Goal: Task Accomplishment & Management: Manage account settings

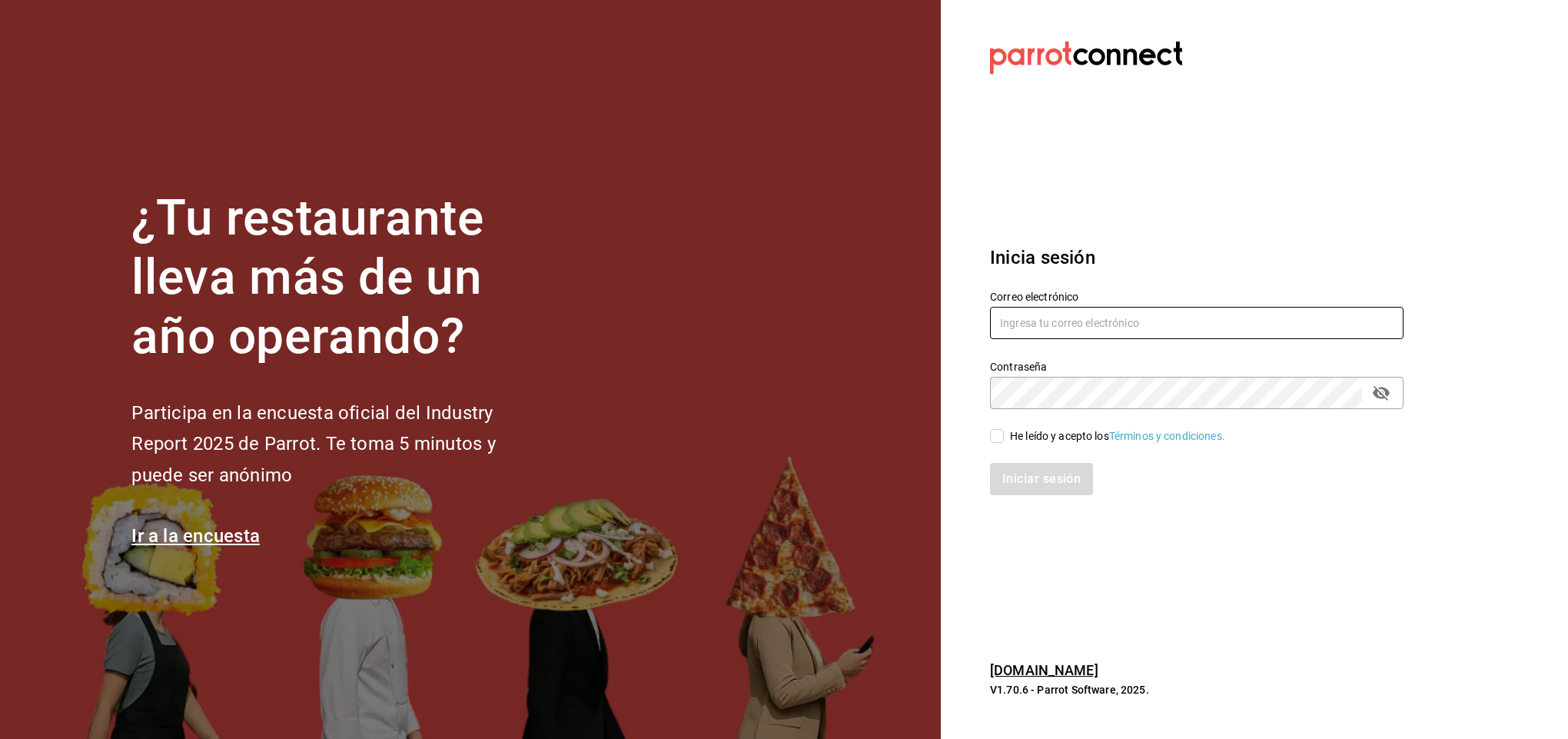
type input "[EMAIL_ADDRESS][DOMAIN_NAME]"
click at [1000, 435] on input "He leído y acepto los Términos y condiciones." at bounding box center [997, 436] width 14 height 14
checkbox input "true"
click at [1032, 478] on button "Iniciar sesión" at bounding box center [1042, 479] width 105 height 32
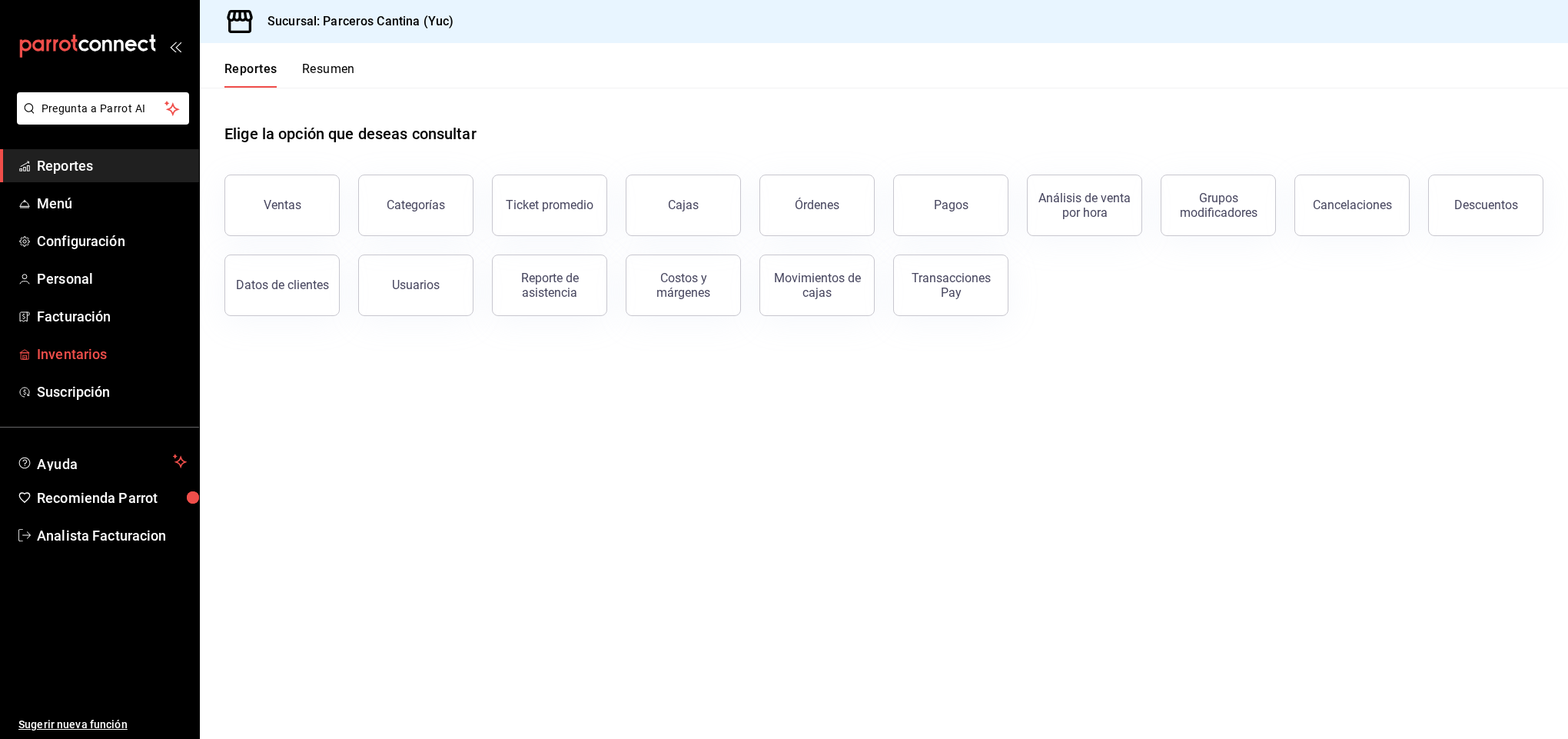
click at [76, 350] on span "Inventarios" at bounding box center [112, 354] width 150 height 20
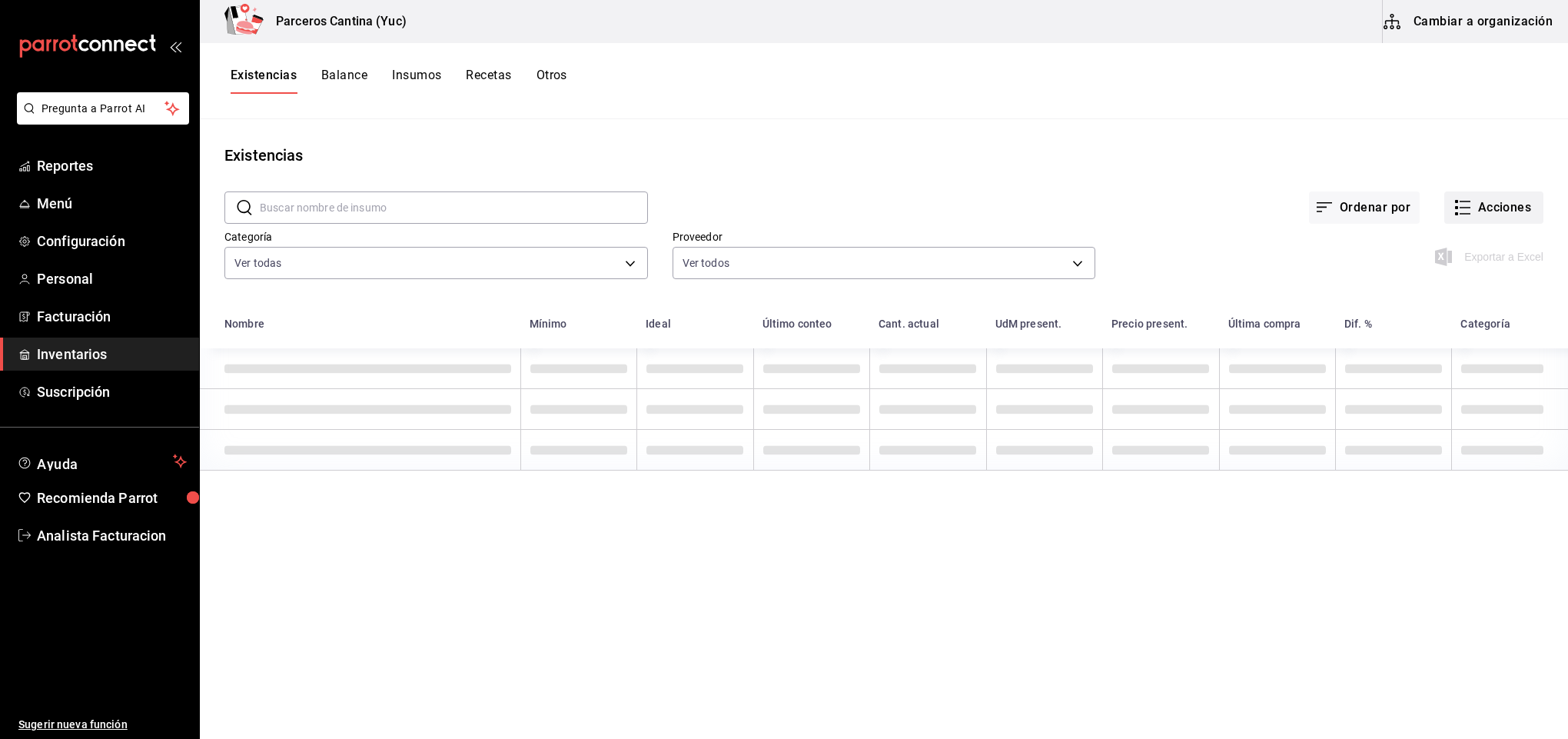
click at [1500, 203] on button "Acciones" at bounding box center [1494, 208] width 99 height 32
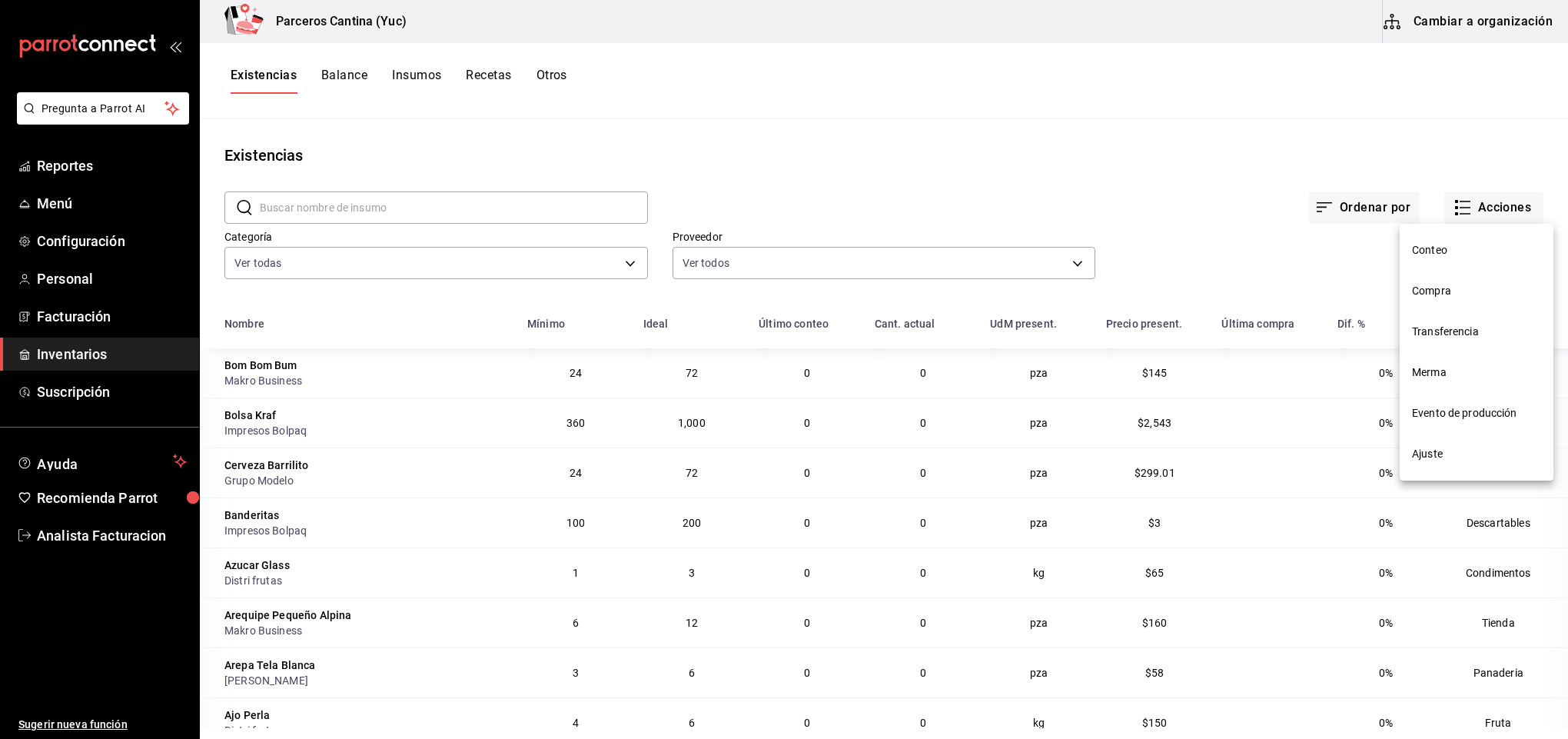
click at [496, 77] on div at bounding box center [784, 369] width 1568 height 739
click at [497, 76] on button "Recetas" at bounding box center [488, 80] width 45 height 26
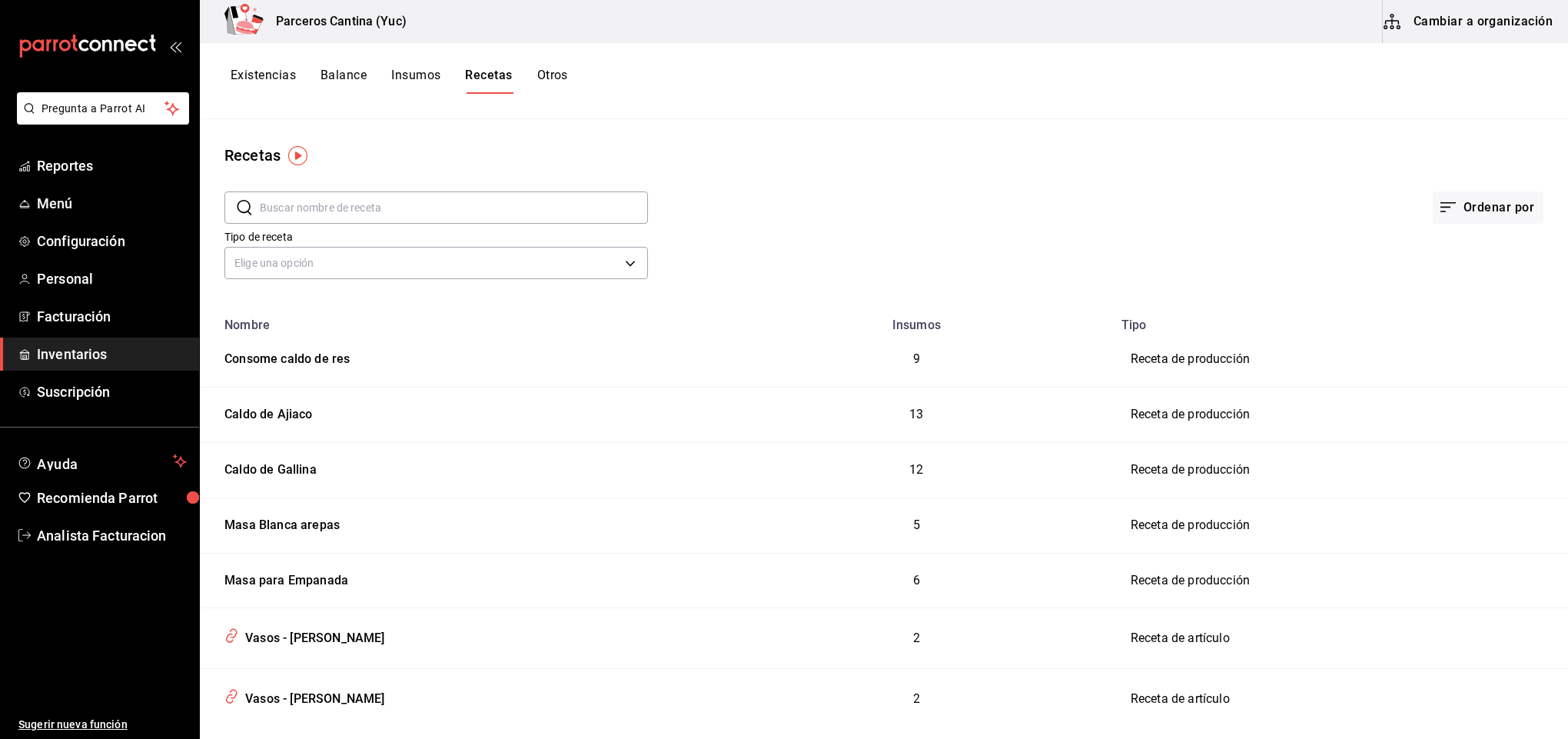
click at [1495, 19] on button "Cambiar a organización" at bounding box center [1469, 21] width 173 height 43
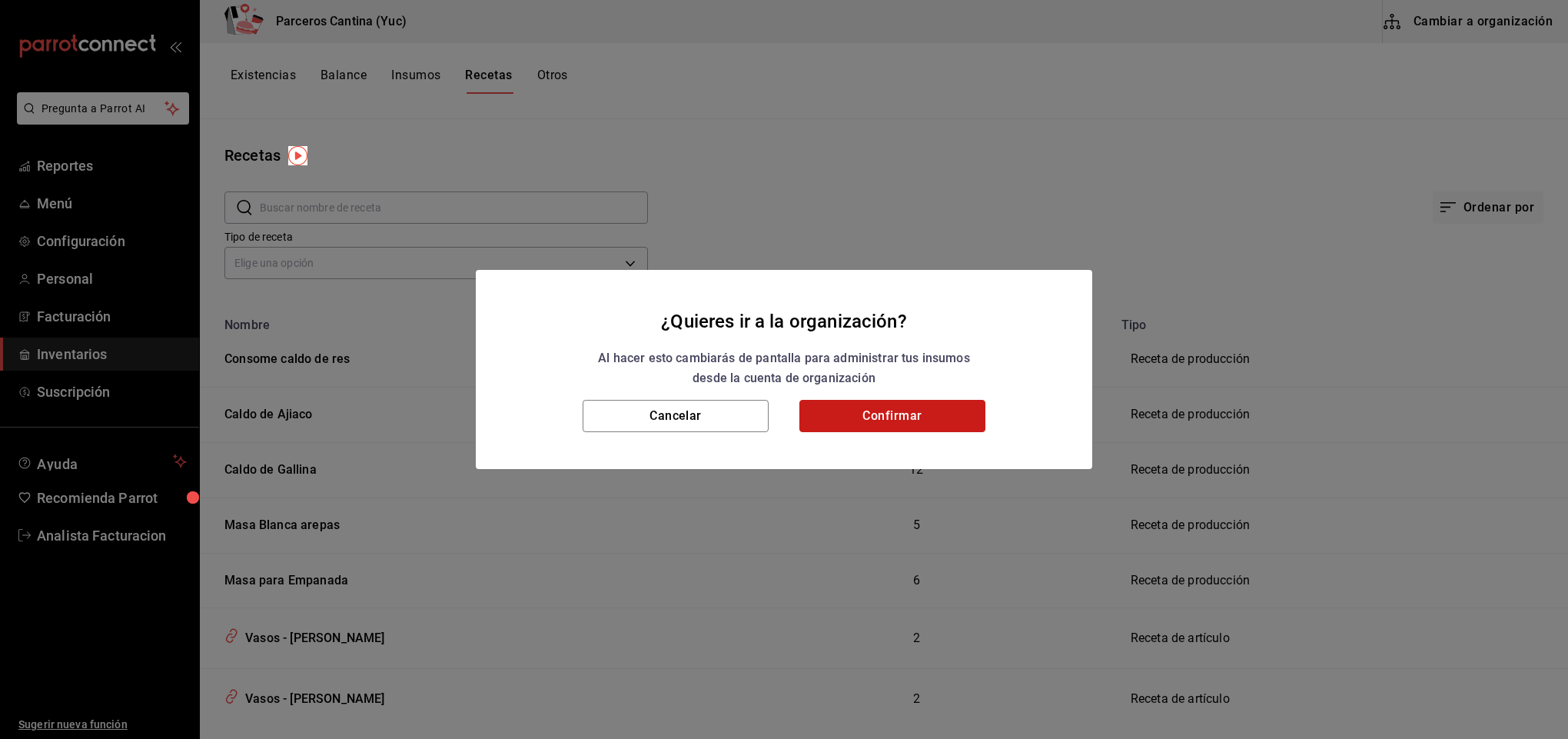
click at [902, 413] on button "Confirmar" at bounding box center [892, 416] width 186 height 32
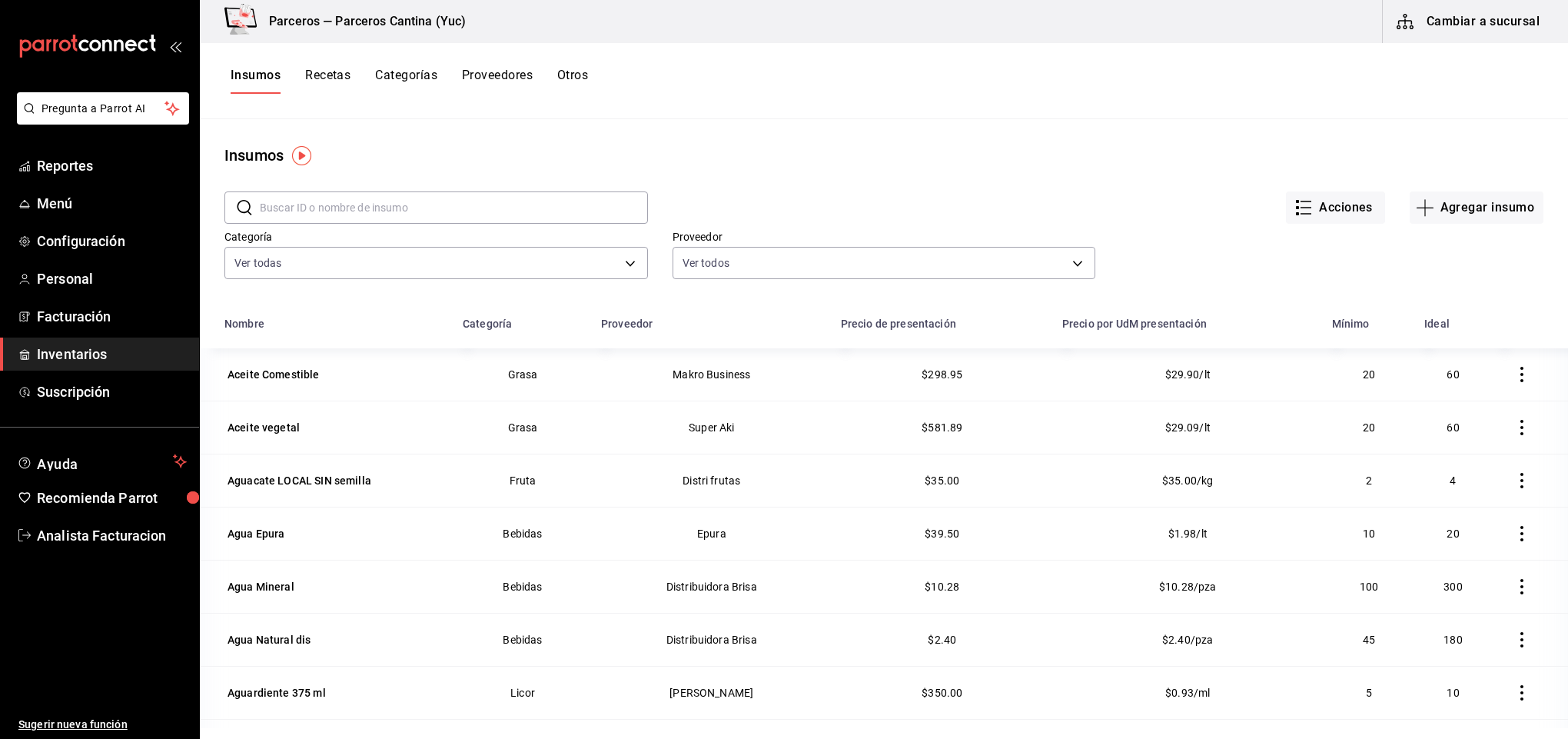
click at [339, 74] on button "Recetas" at bounding box center [327, 80] width 45 height 26
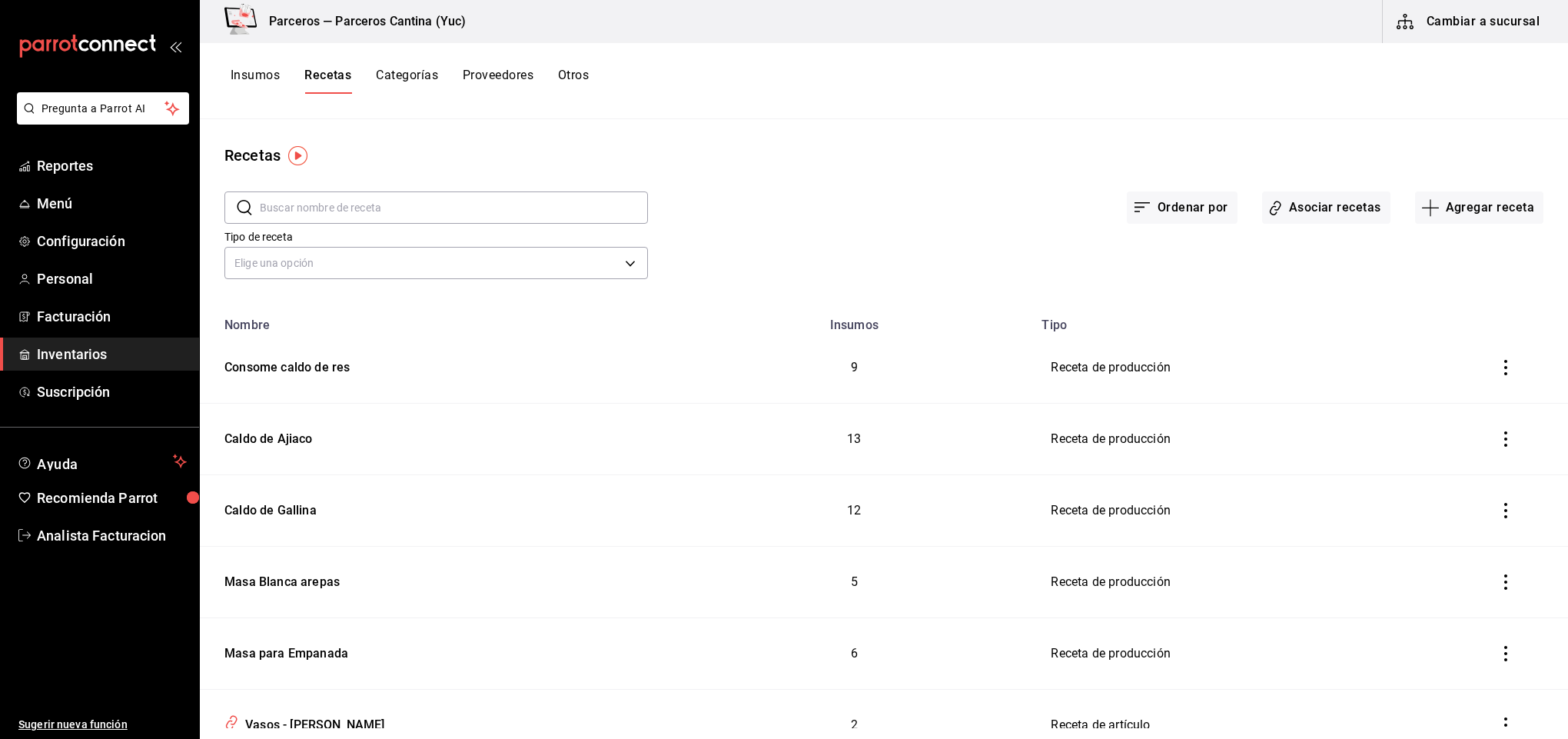
click at [1038, 173] on div "Ordenar por Asociar recetas Agregar receta" at bounding box center [1095, 195] width 896 height 57
click at [342, 211] on input "text" at bounding box center [454, 208] width 389 height 31
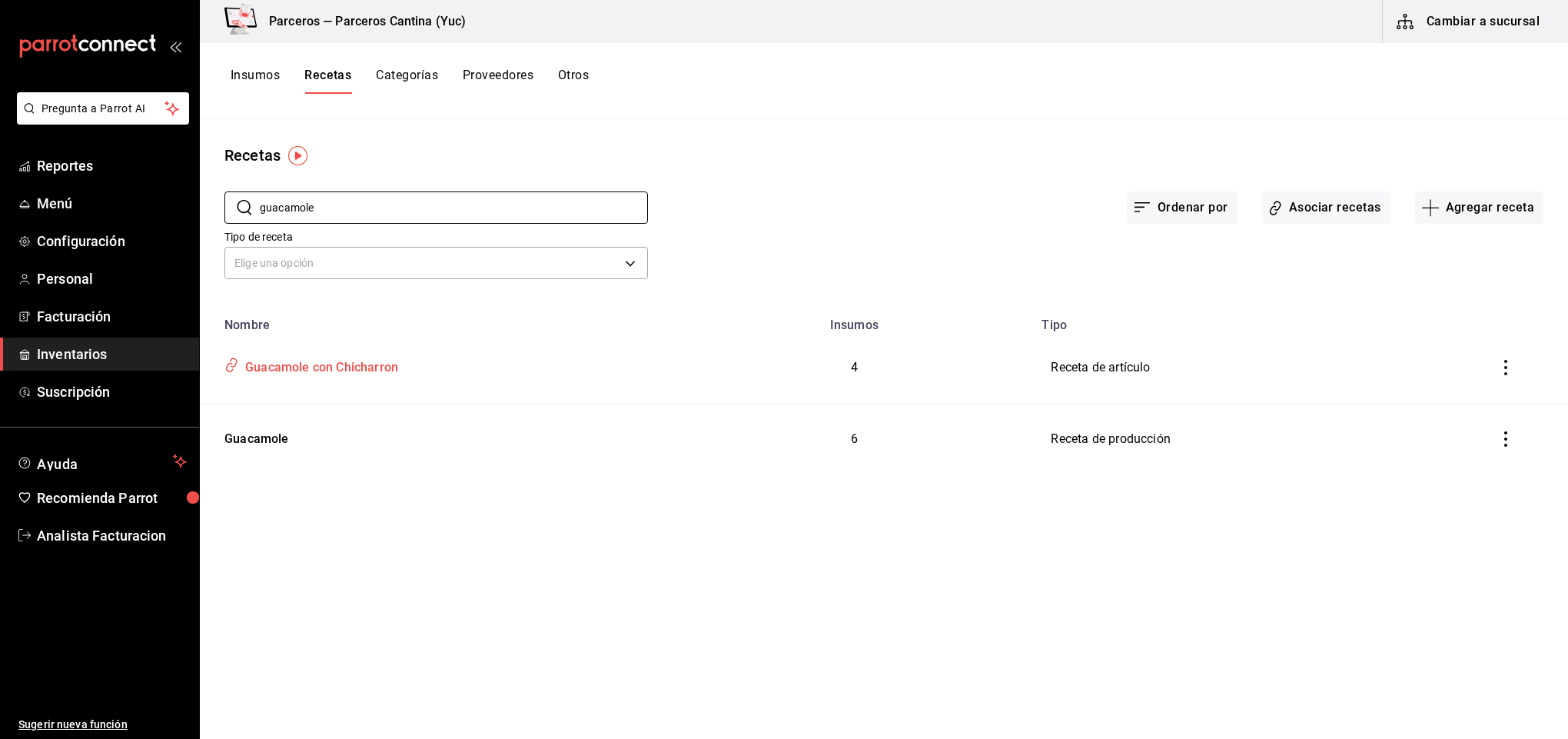
type input "guacamole"
click at [349, 360] on div "Guacamole con Chicharron" at bounding box center [319, 365] width 159 height 24
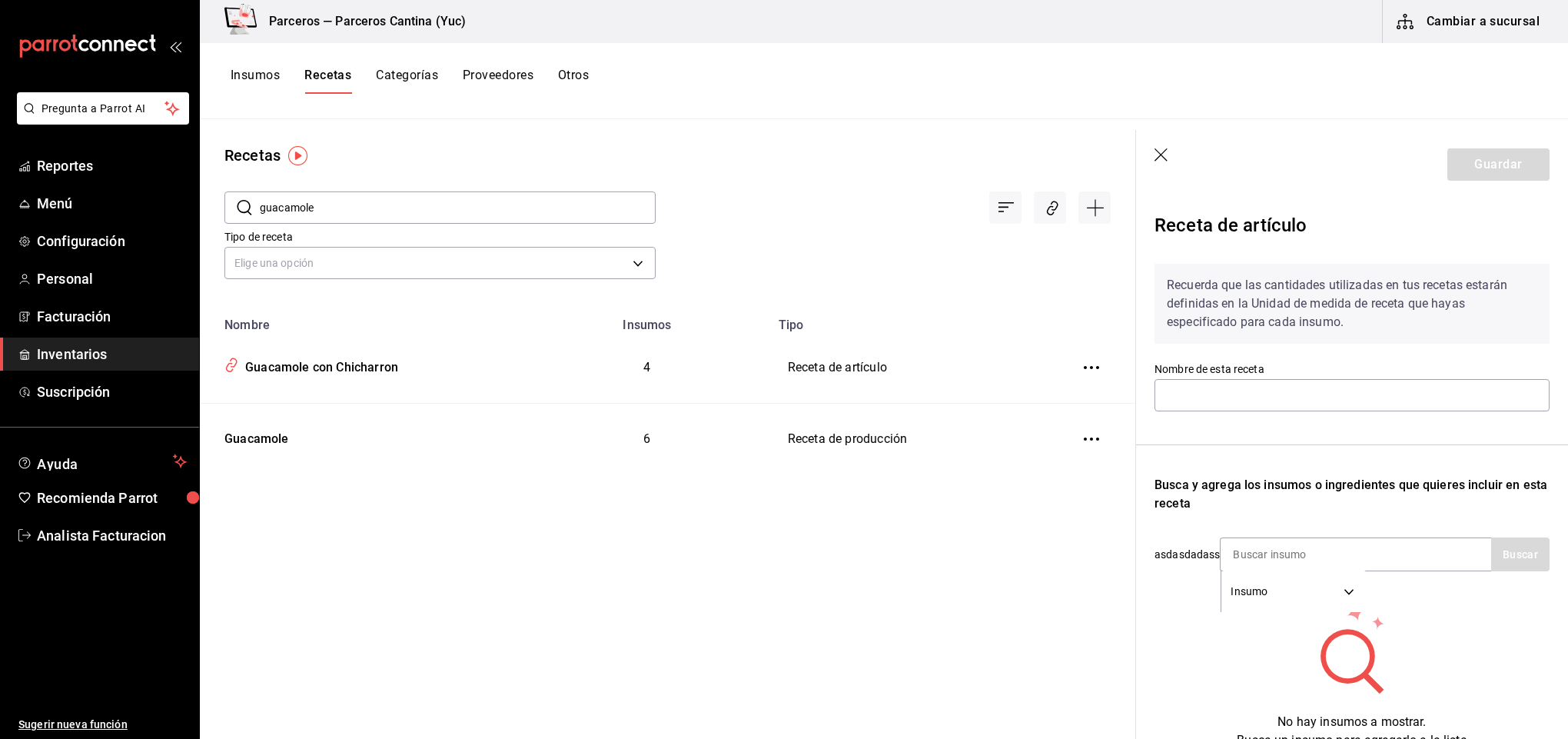
type input "Guacamole con Chicharron"
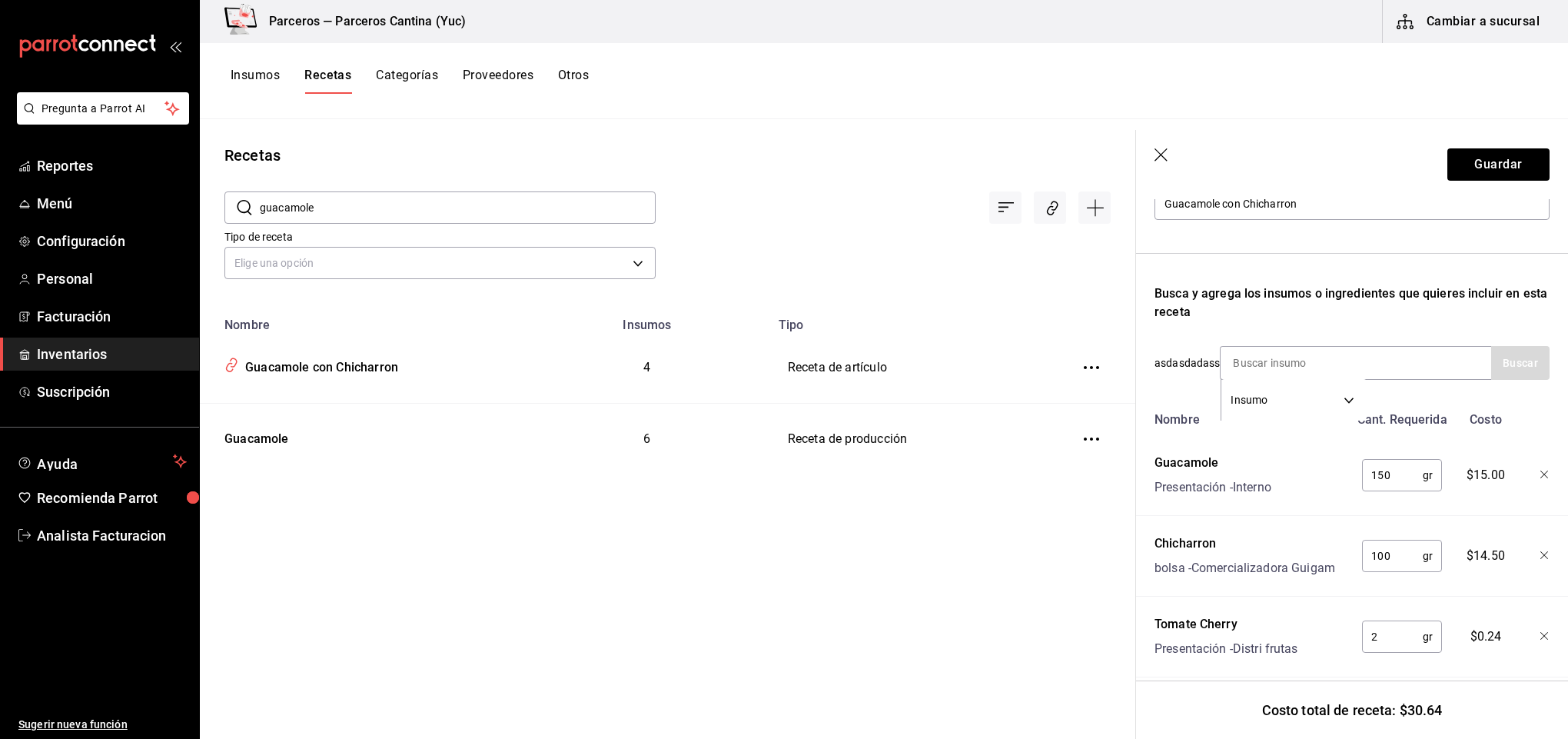
scroll to position [307, 0]
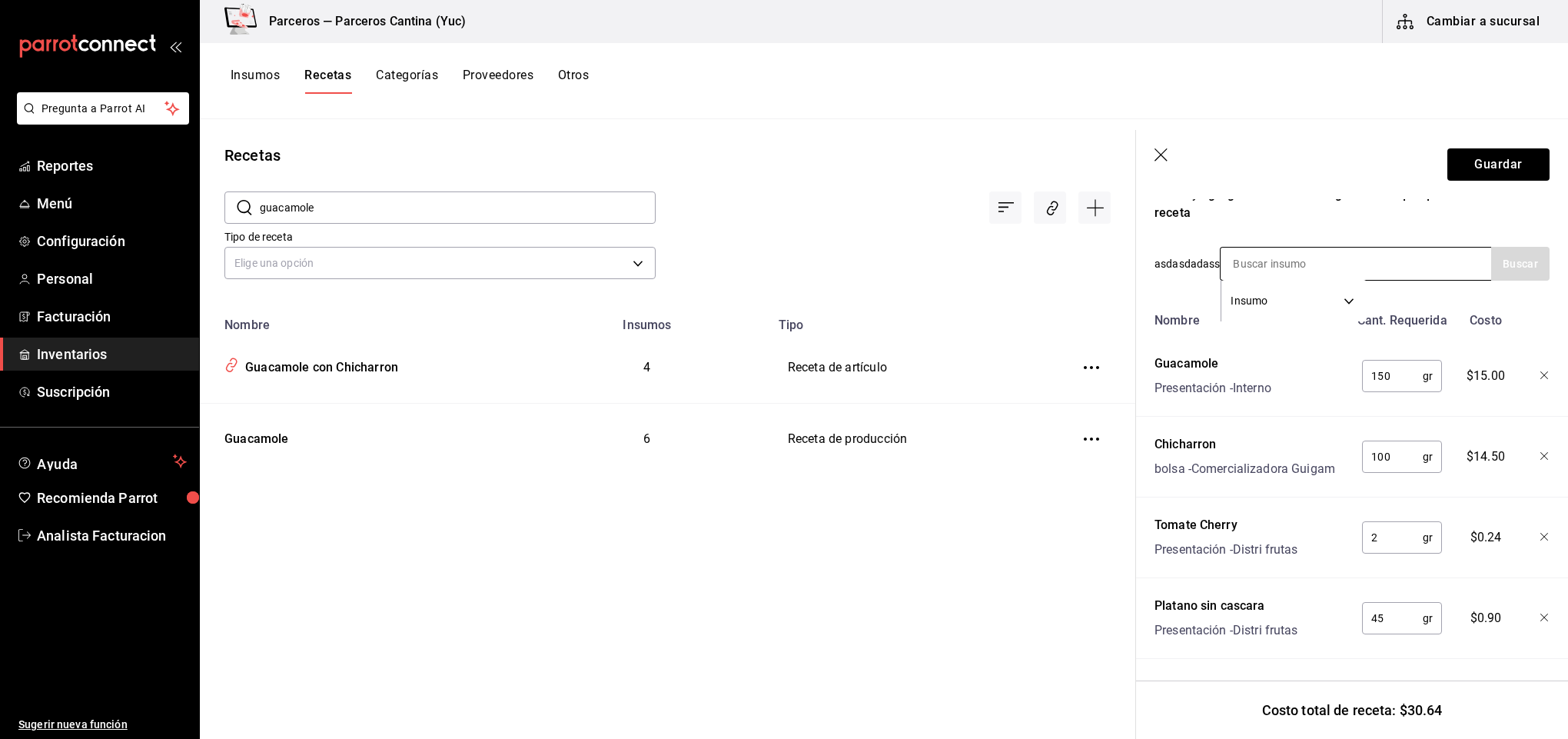
click at [1292, 247] on input at bounding box center [1297, 263] width 153 height 32
click at [1502, 247] on button "Buscar" at bounding box center [1520, 264] width 59 height 34
click at [1491, 254] on button "Buscar" at bounding box center [1520, 264] width 59 height 34
click at [1330, 255] on input "guacamole" at bounding box center [1297, 263] width 153 height 32
type input "guacamol"
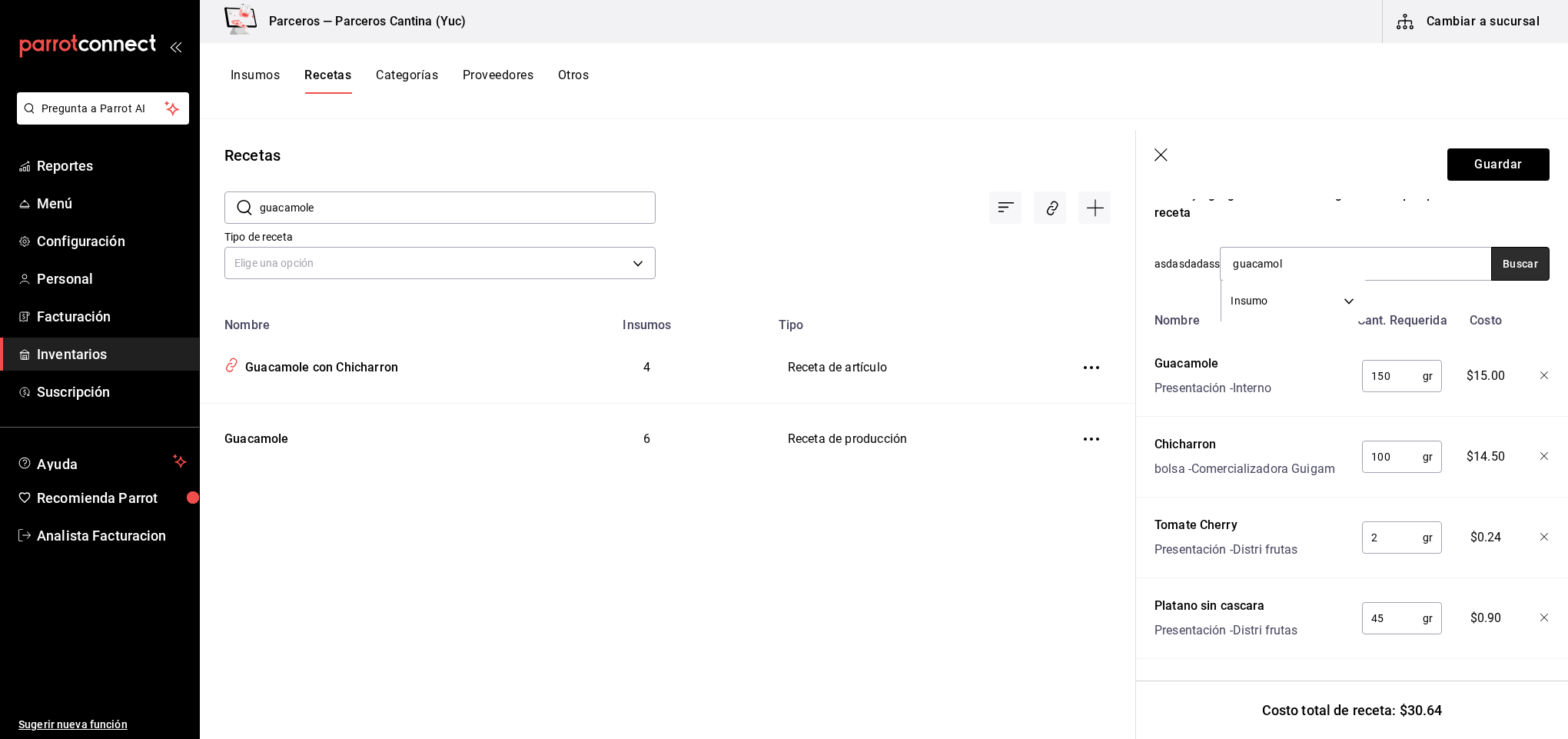
click at [1491, 255] on button "Buscar" at bounding box center [1520, 264] width 59 height 34
click at [1322, 206] on div "Recuerda que las cantidades utilizadas en tus recetas estarán definidas en la U…" at bounding box center [1352, 309] width 395 height 698
click at [1463, 153] on button "Guardar" at bounding box center [1499, 165] width 102 height 32
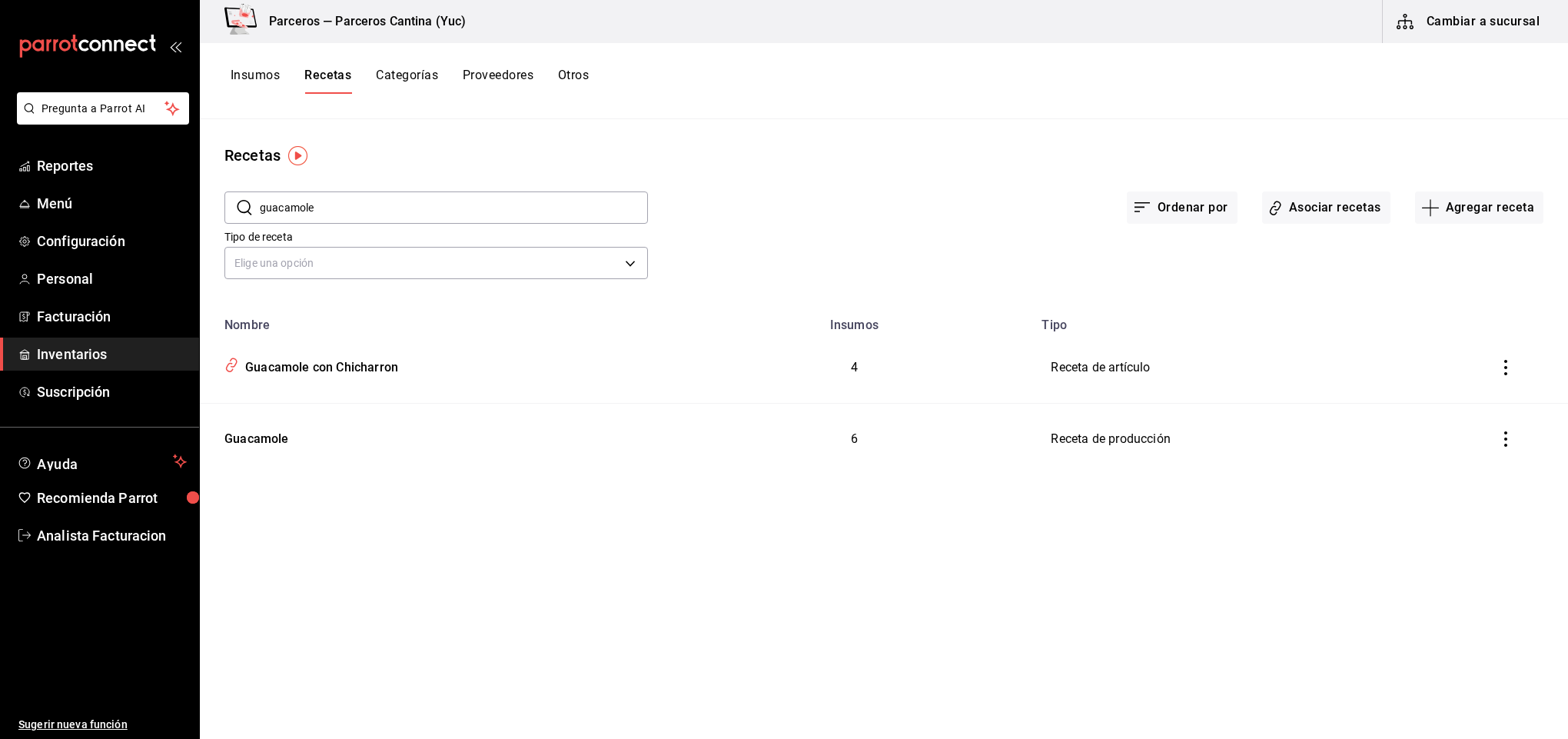
click at [259, 76] on button "Insumos" at bounding box center [256, 80] width 49 height 26
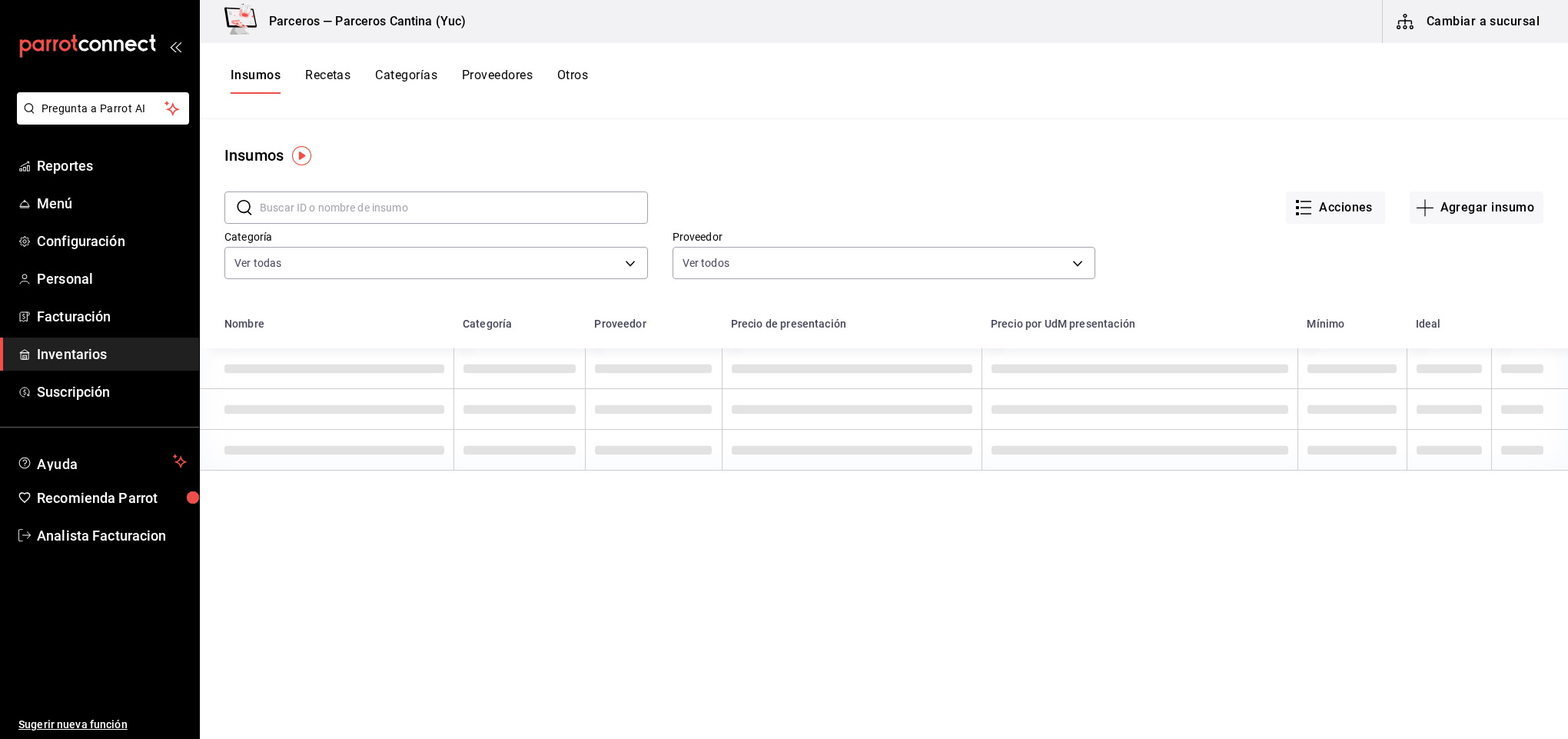
click at [335, 201] on input "text" at bounding box center [454, 208] width 389 height 31
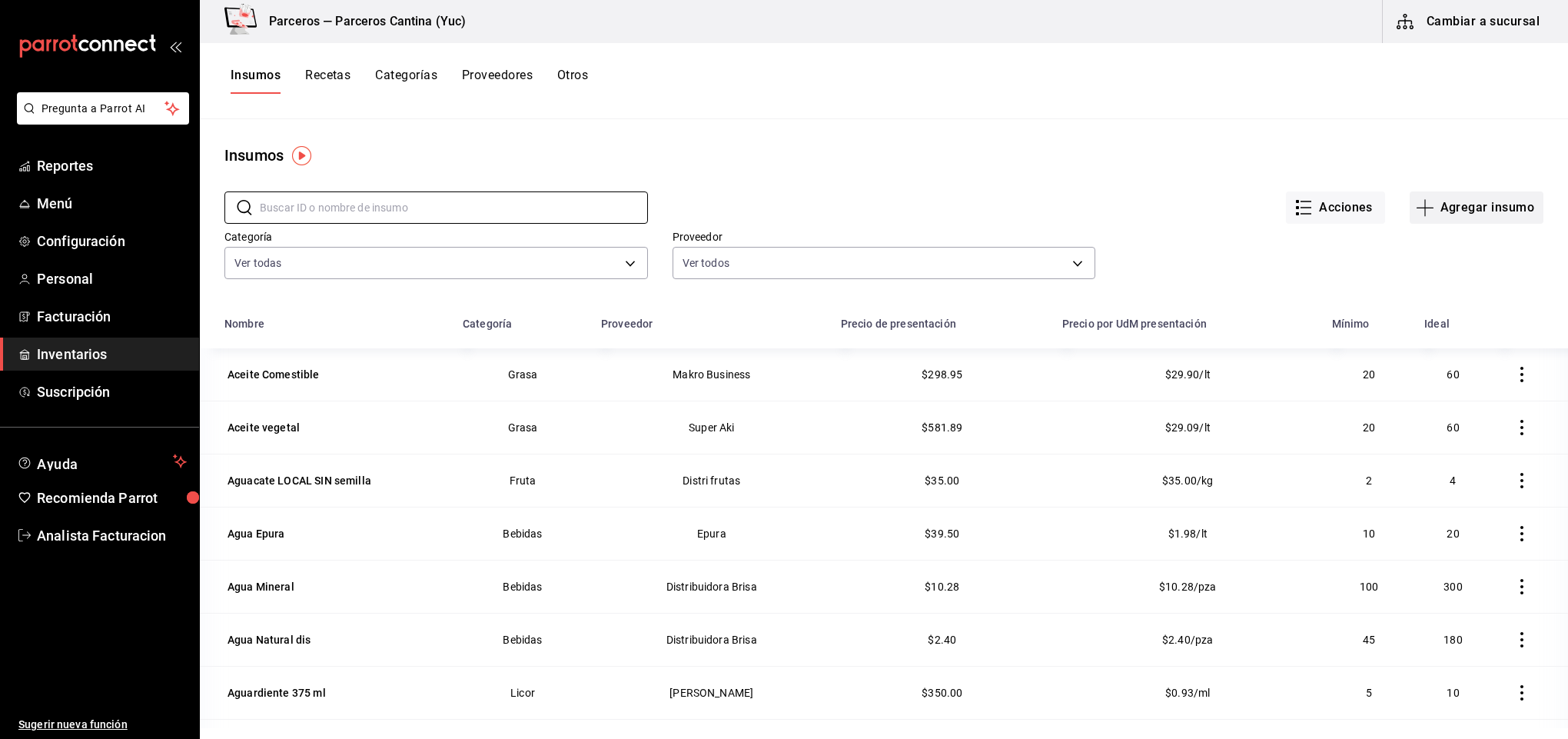
click at [1456, 205] on button "Agregar insumo" at bounding box center [1476, 208] width 134 height 32
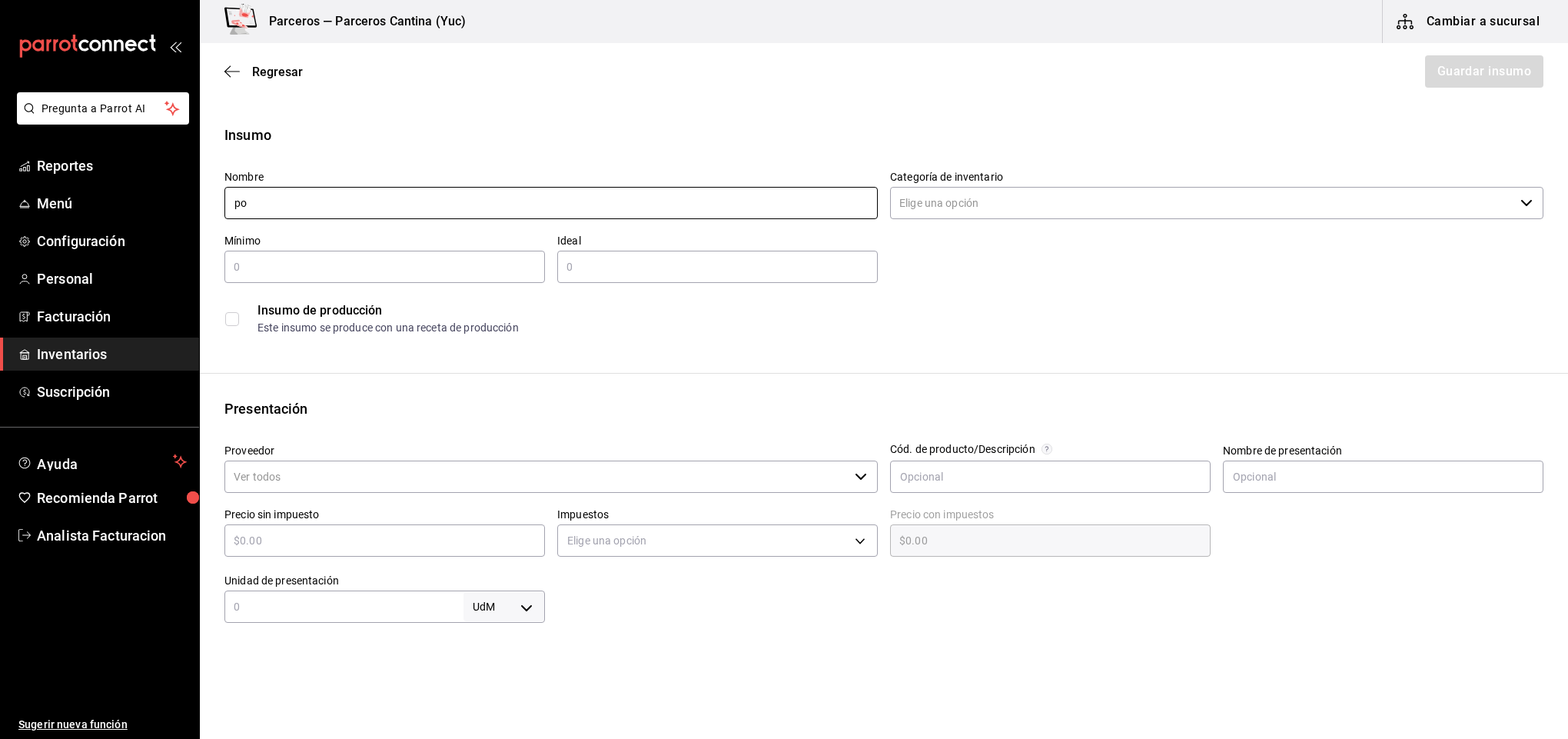
type input "p"
type input "Pork Belly Cocido"
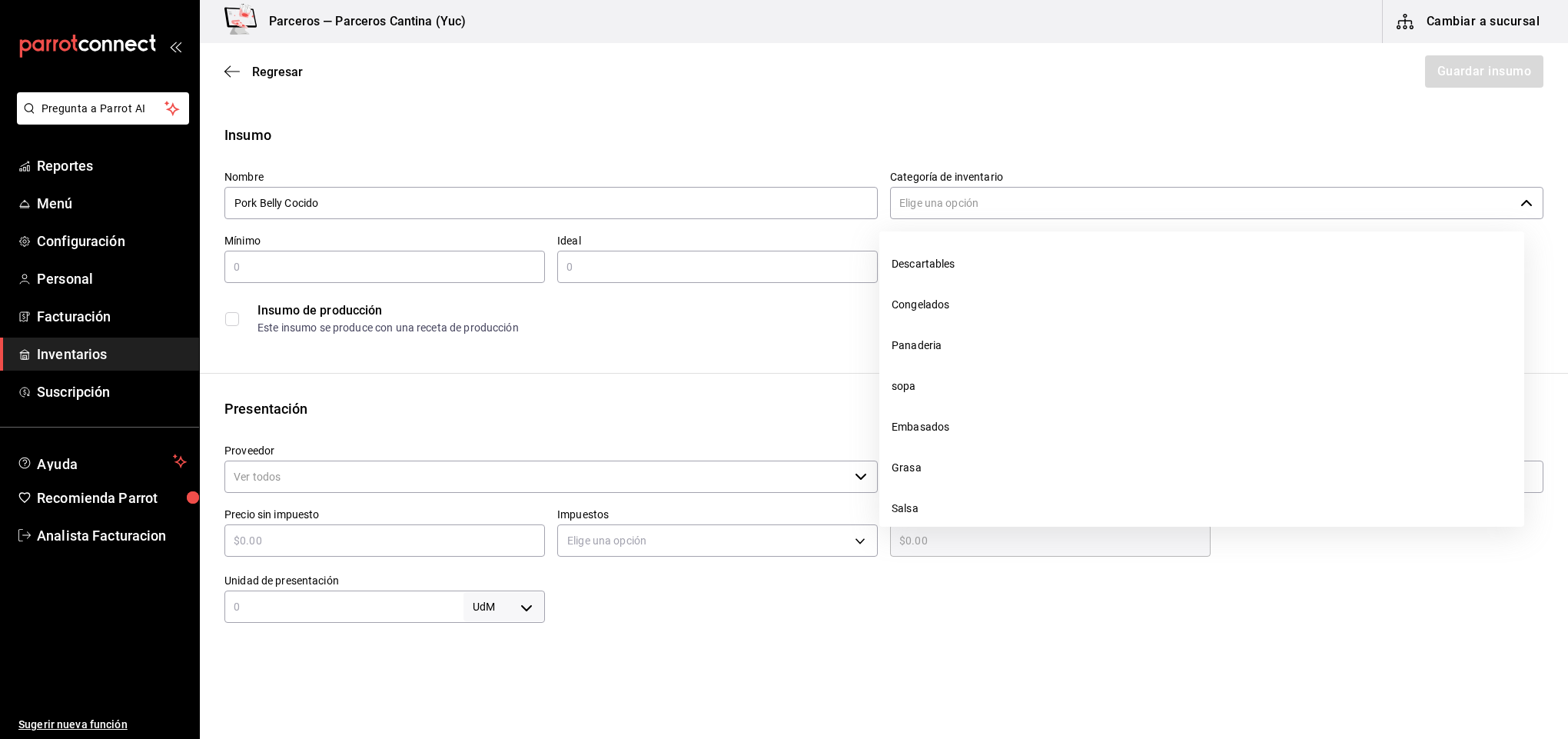
click at [937, 204] on input "Categoría de inventario" at bounding box center [1202, 203] width 624 height 32
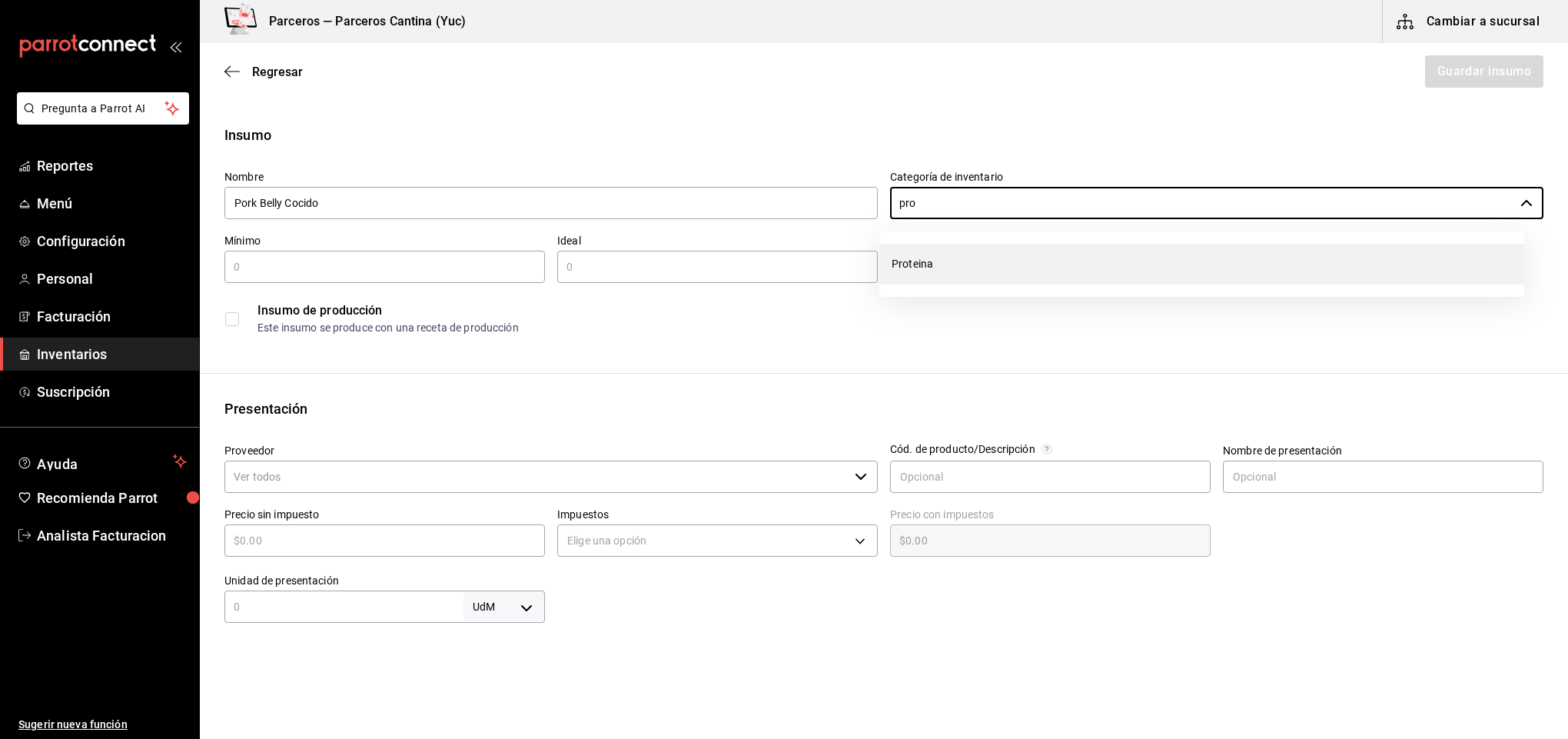
click at [944, 270] on li "Proteina" at bounding box center [1202, 264] width 645 height 41
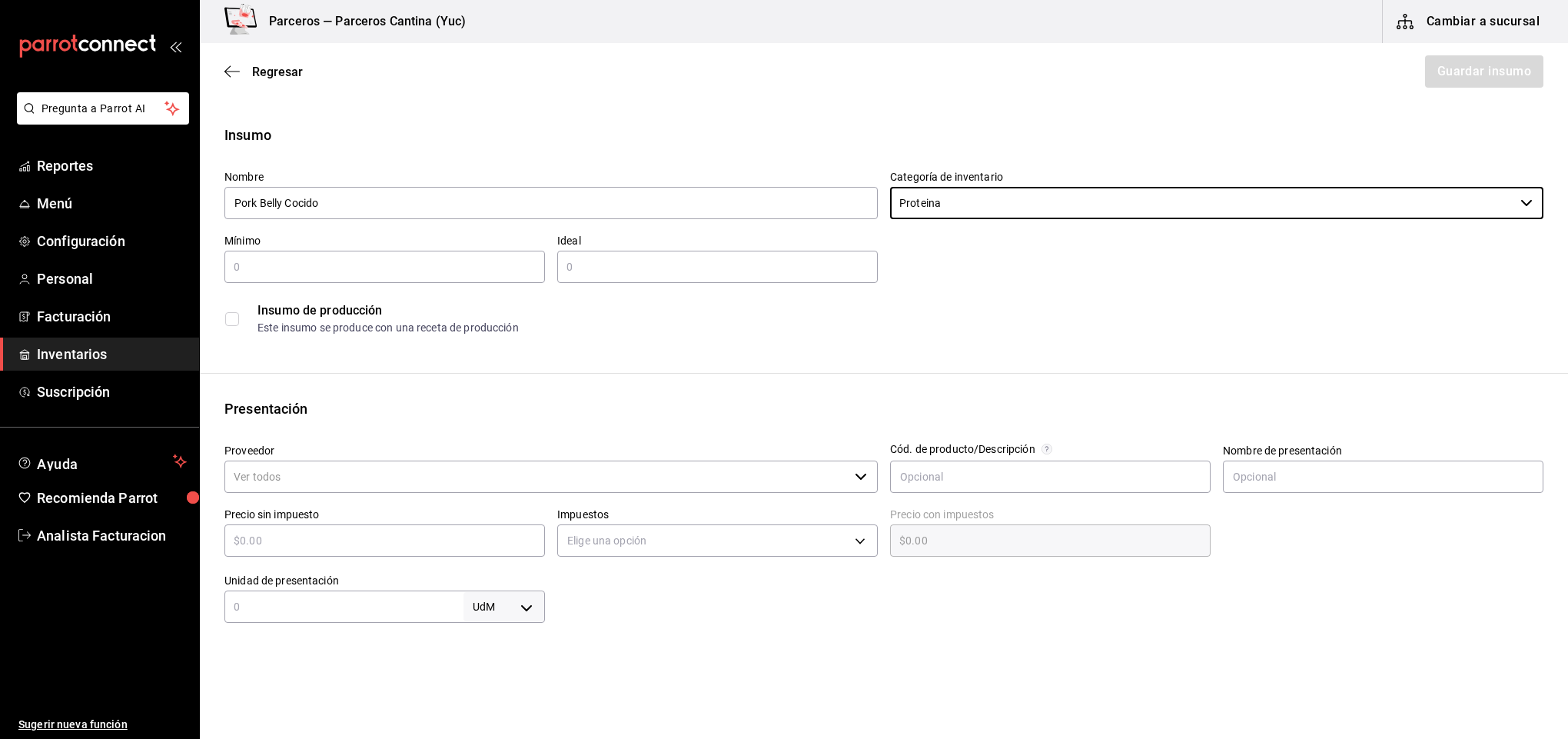
type input "Proteina"
click at [404, 270] on input "text" at bounding box center [384, 267] width 320 height 19
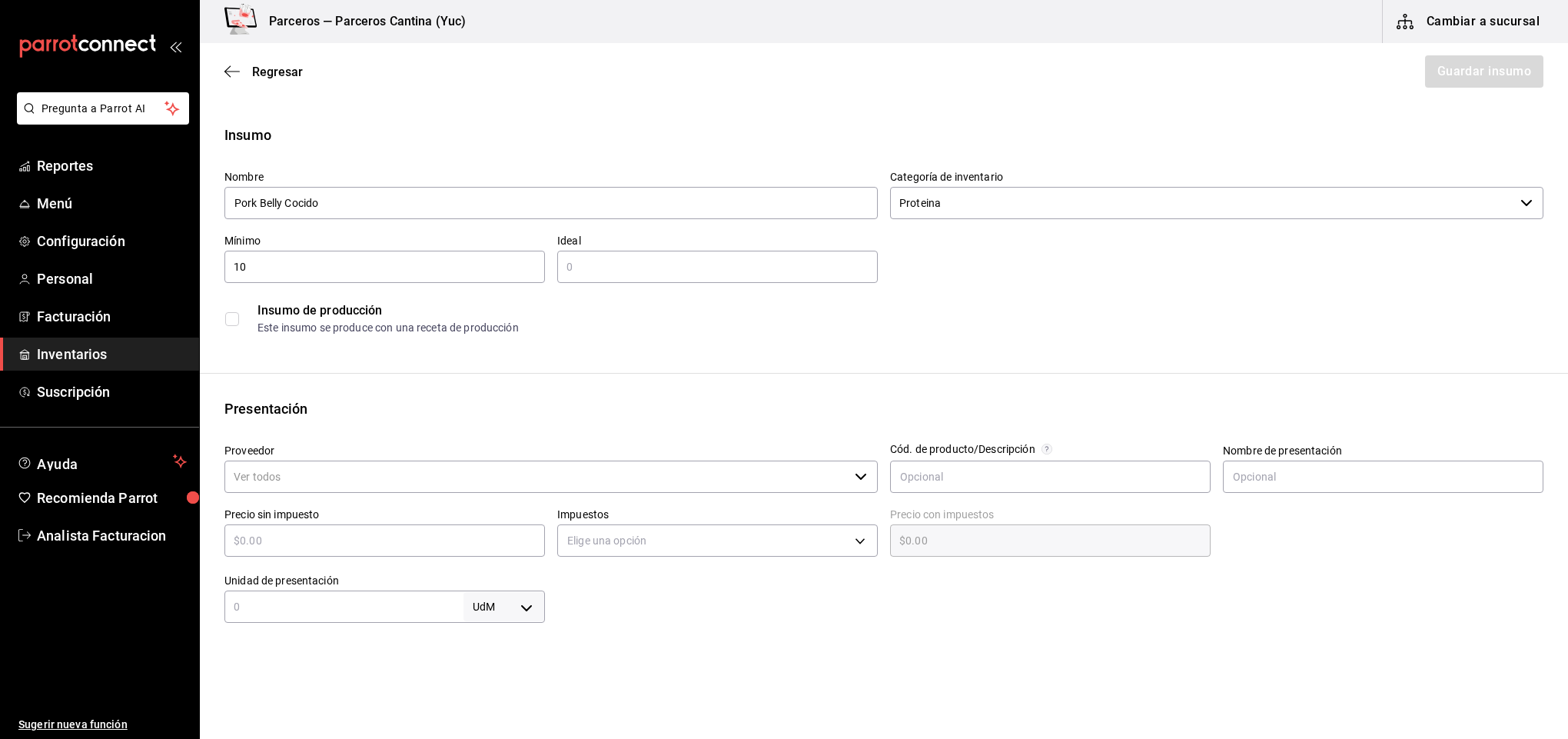
type input "10"
type input "20"
click at [236, 312] on input "checkbox" at bounding box center [232, 319] width 14 height 14
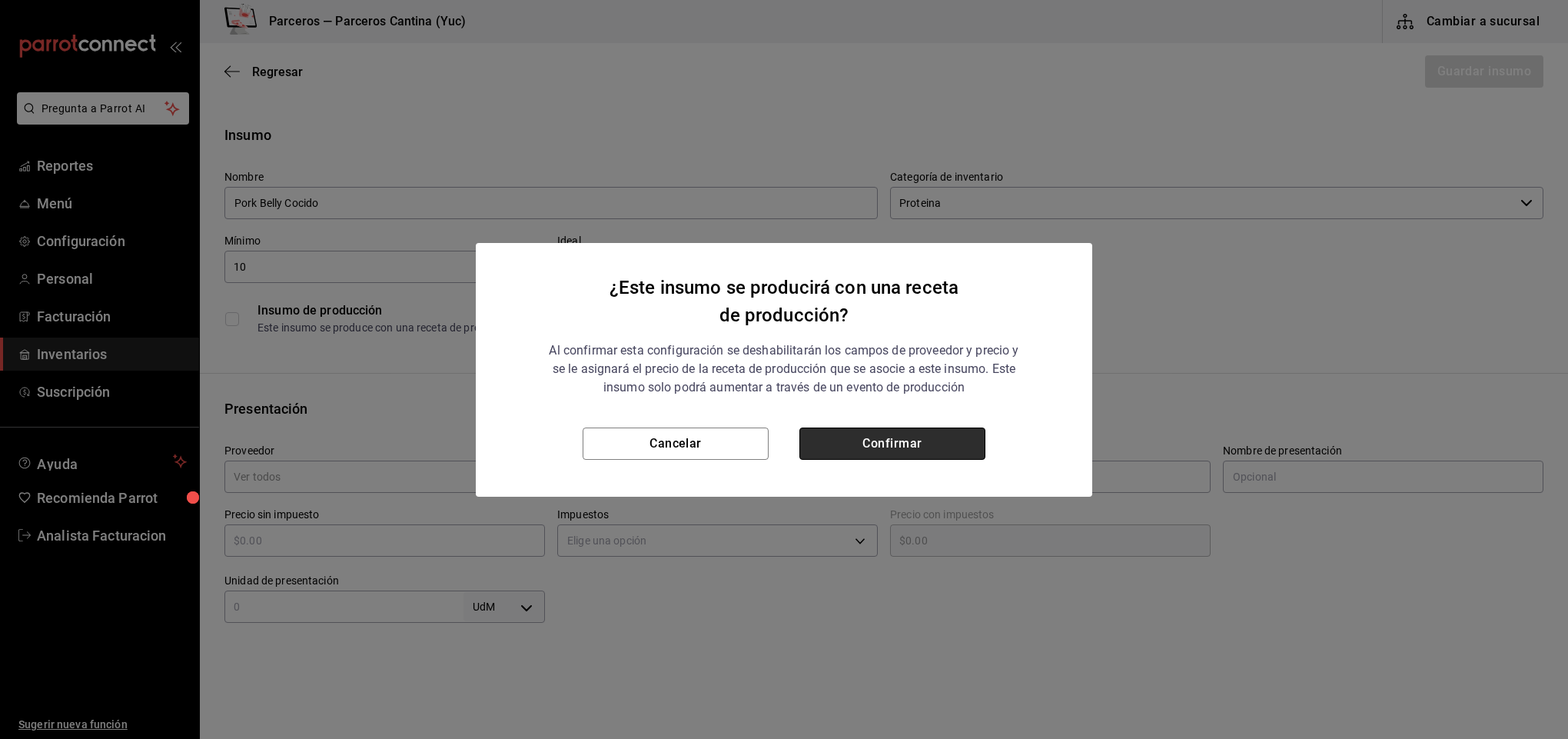
click at [844, 445] on button "Confirmar" at bounding box center [892, 444] width 186 height 32
checkbox input "true"
type input "$0.00"
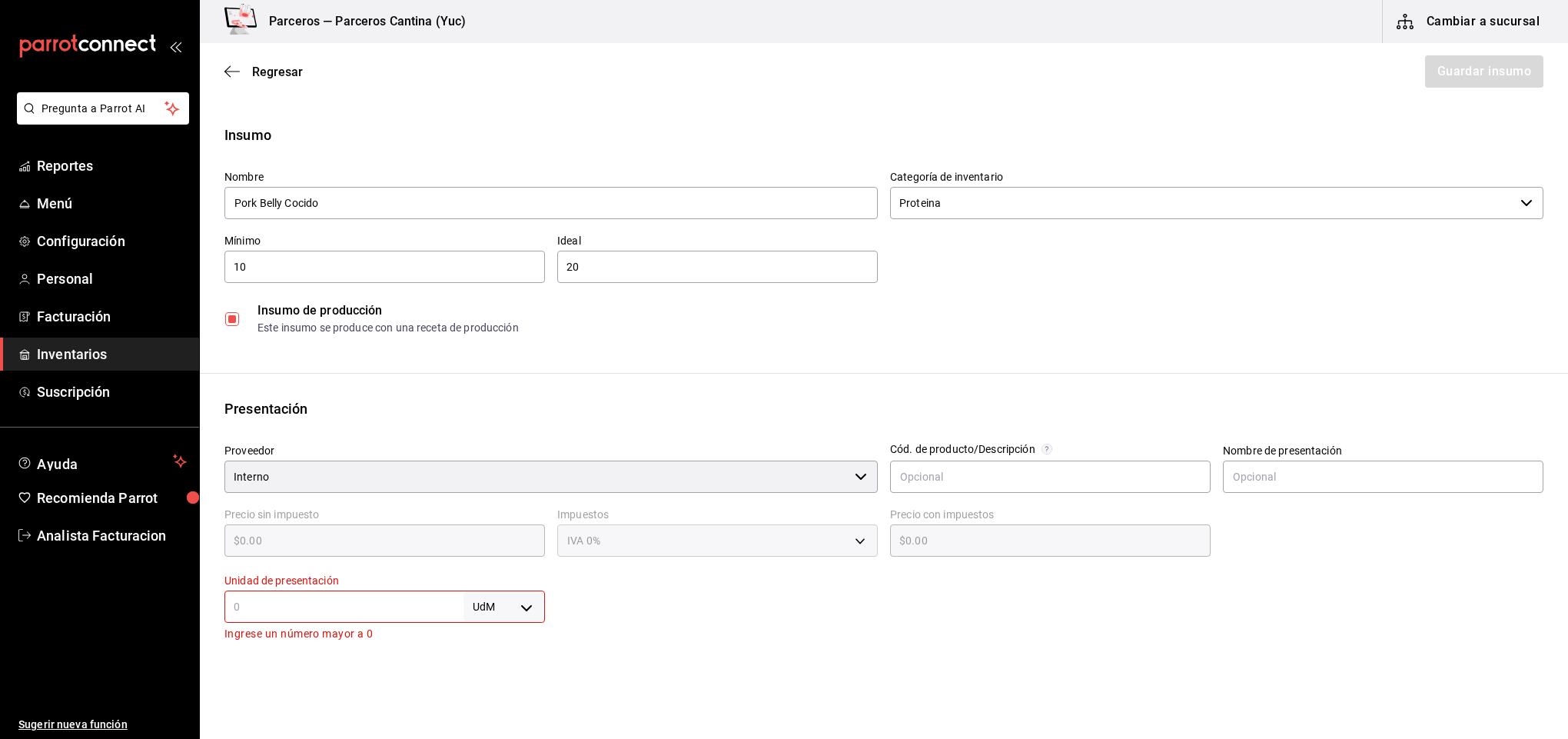
click at [342, 612] on input "text" at bounding box center [343, 607] width 239 height 19
type input "1"
click at [526, 609] on body "Pregunta a Parrot AI Reportes Menú Configuración Personal Facturación Inventari…" at bounding box center [784, 326] width 1568 height 652
click at [504, 595] on li "kg" at bounding box center [499, 592] width 80 height 26
type input "KILOGRAM"
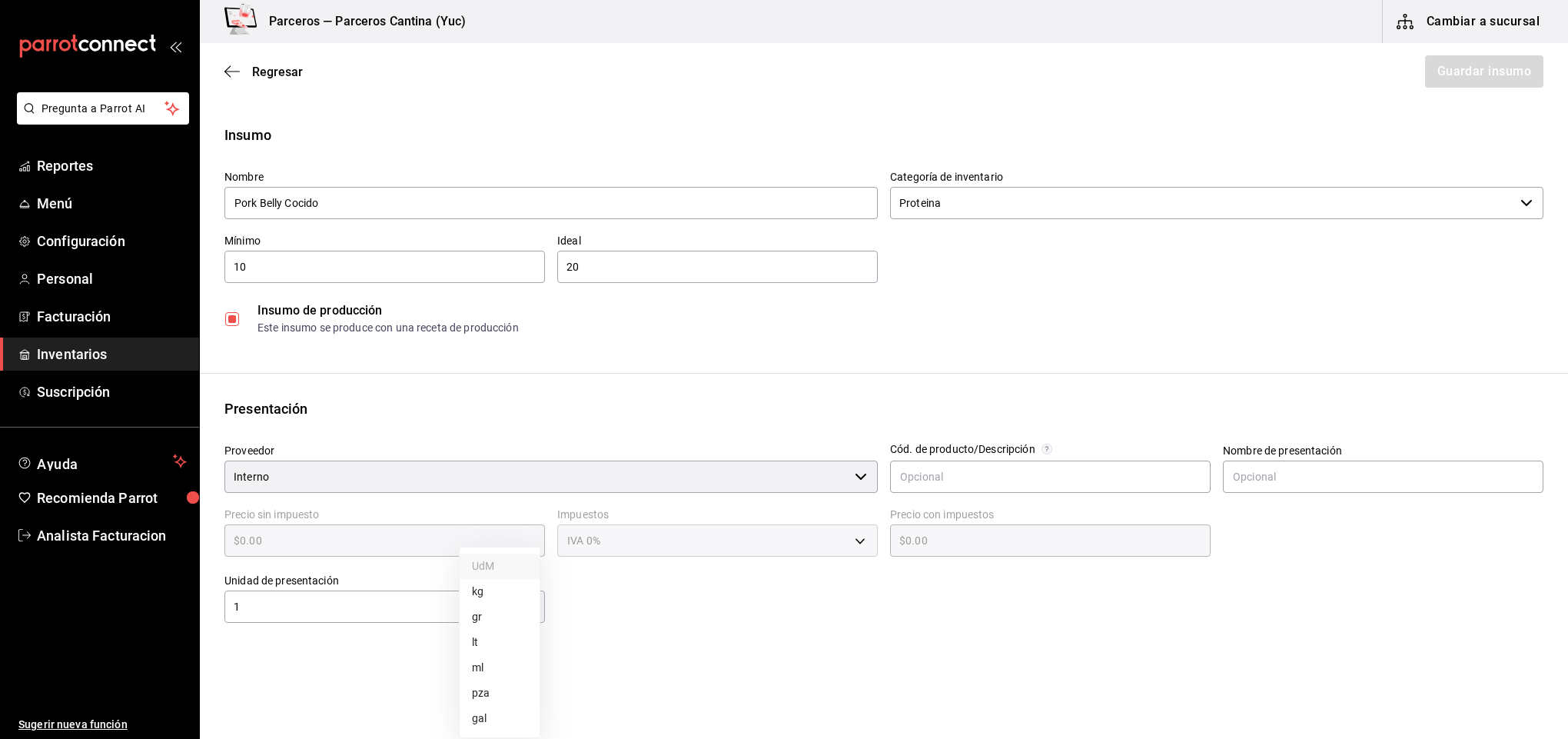
type input "KILOGRAM"
type input "1"
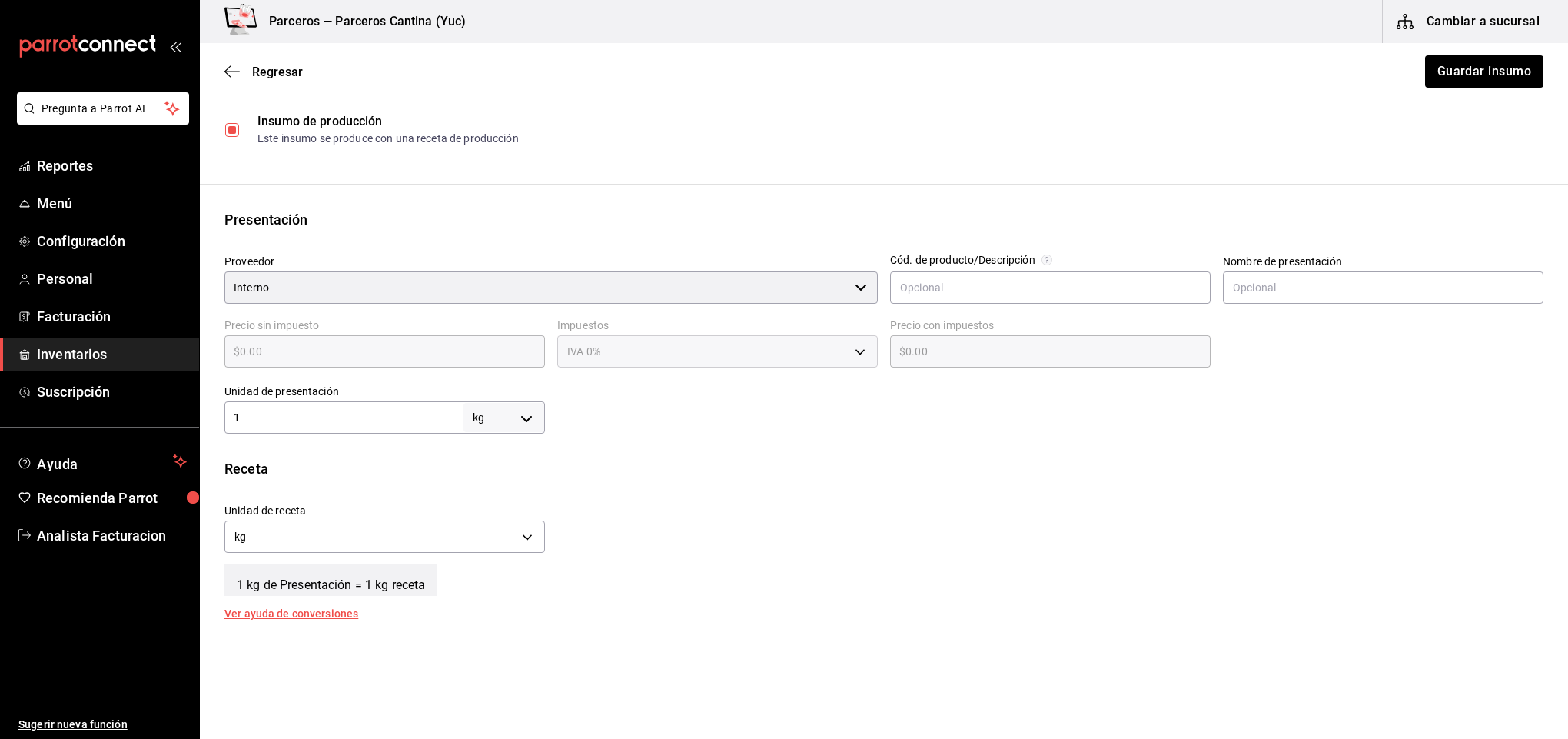
scroll to position [231, 0]
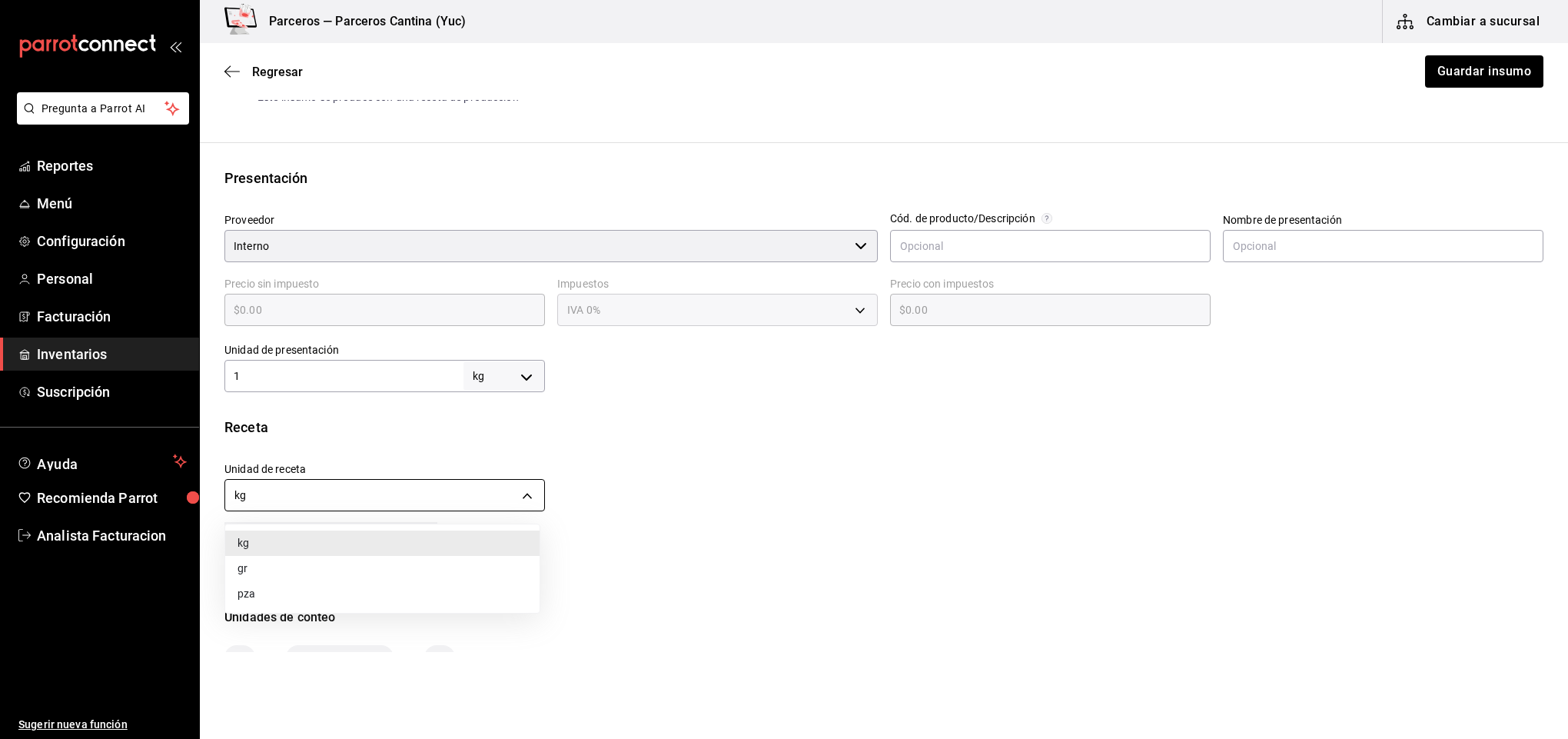
click at [475, 488] on body "Pregunta a Parrot AI Reportes Menú Configuración Personal Facturación Inventari…" at bounding box center [784, 326] width 1568 height 652
click at [420, 565] on li "gr" at bounding box center [382, 569] width 314 height 26
type input "GRAM"
type input "1,000"
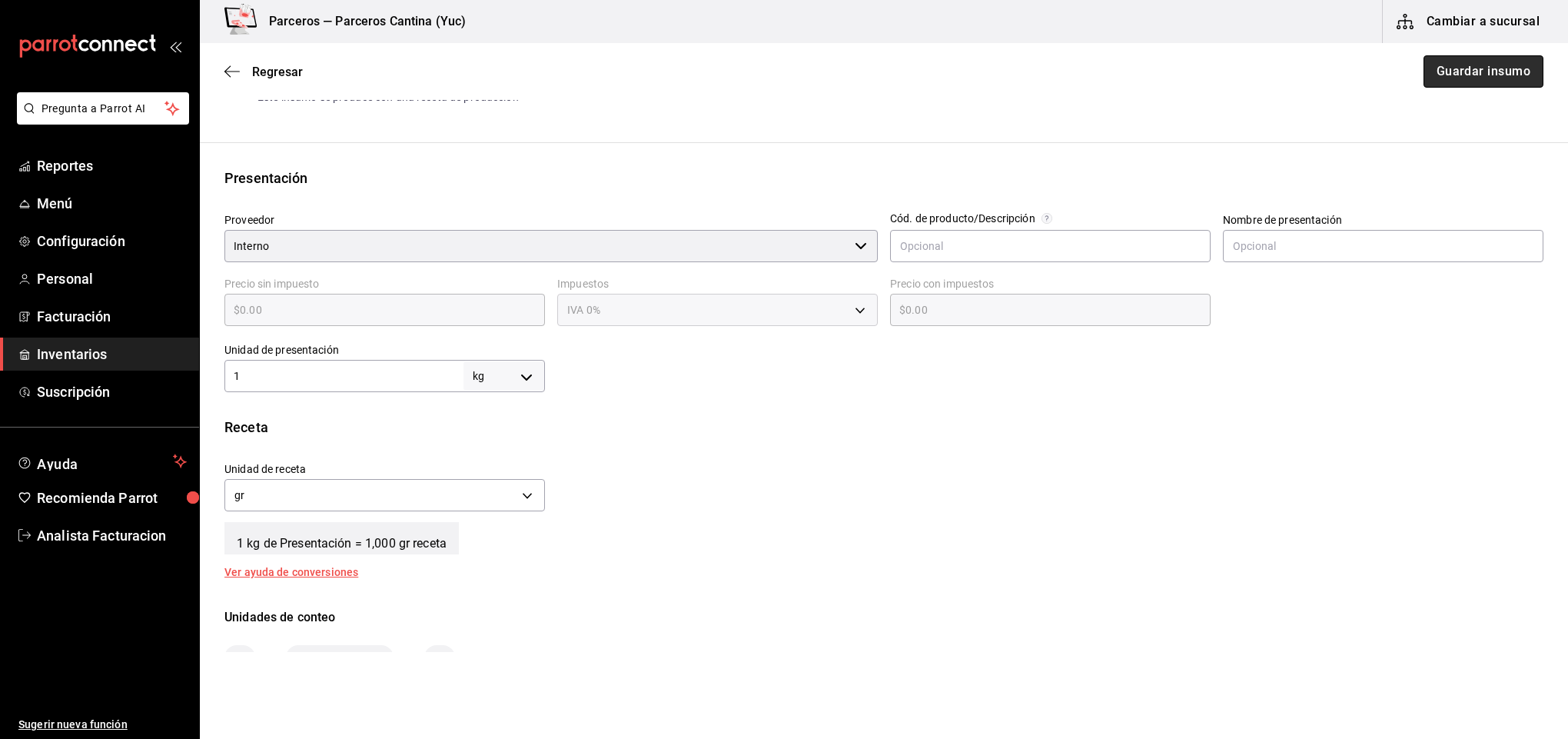
click at [1469, 75] on button "Guardar insumo" at bounding box center [1484, 72] width 120 height 32
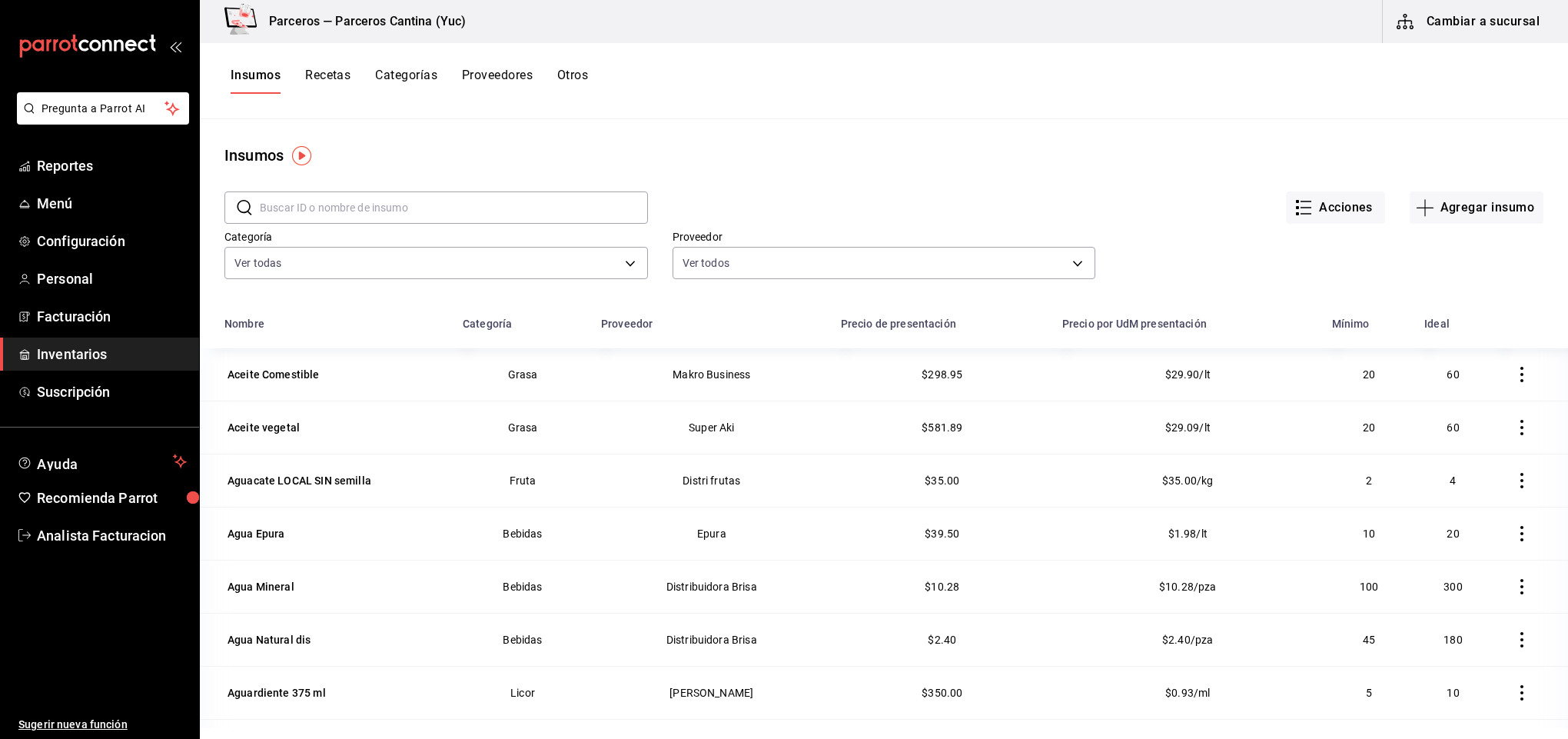
click at [319, 78] on button "Recetas" at bounding box center [327, 80] width 45 height 26
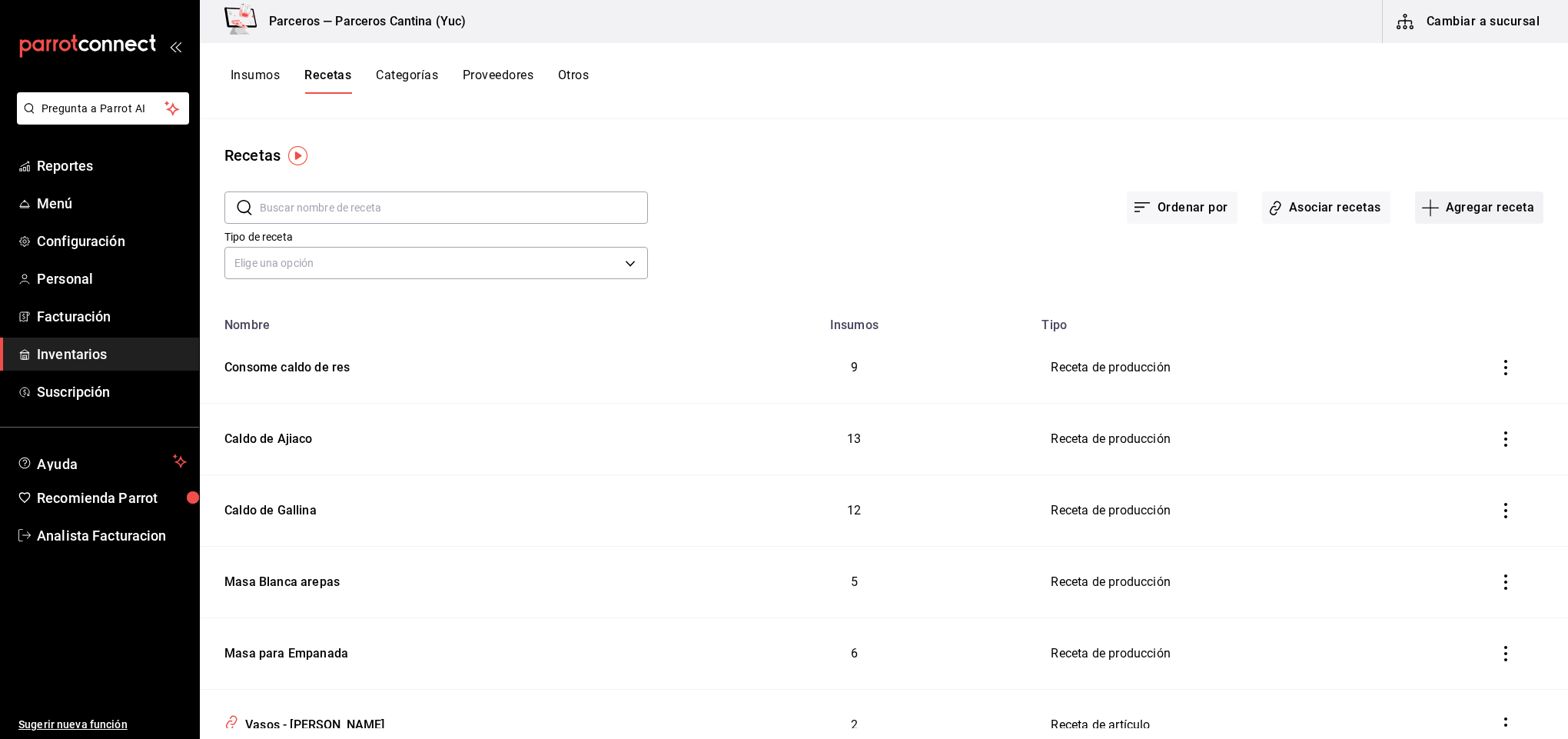
click at [1456, 201] on button "Agregar receta" at bounding box center [1479, 208] width 129 height 32
click at [1456, 330] on span "Receta de producción" at bounding box center [1463, 332] width 130 height 16
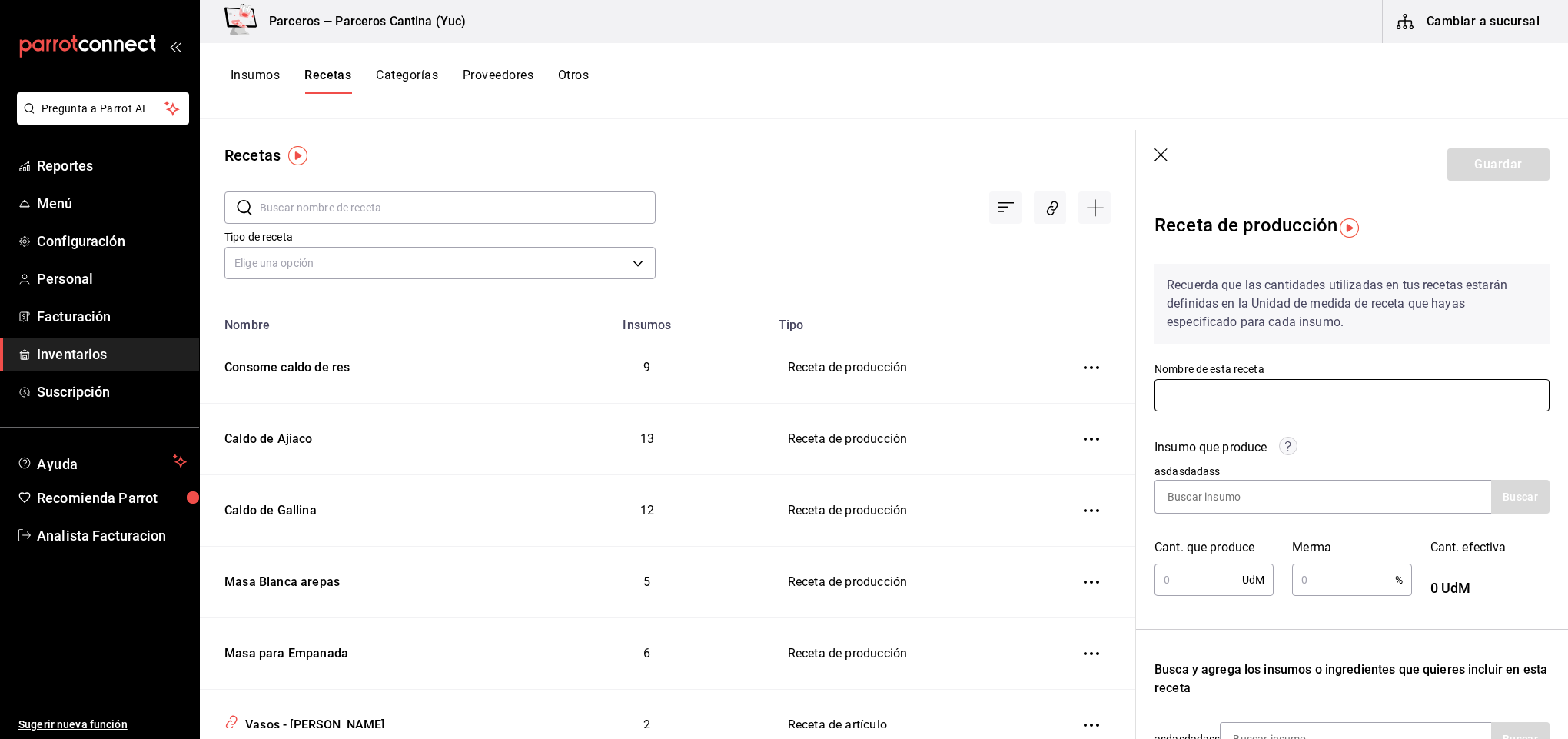
click at [1199, 397] on input "text" at bounding box center [1352, 395] width 395 height 32
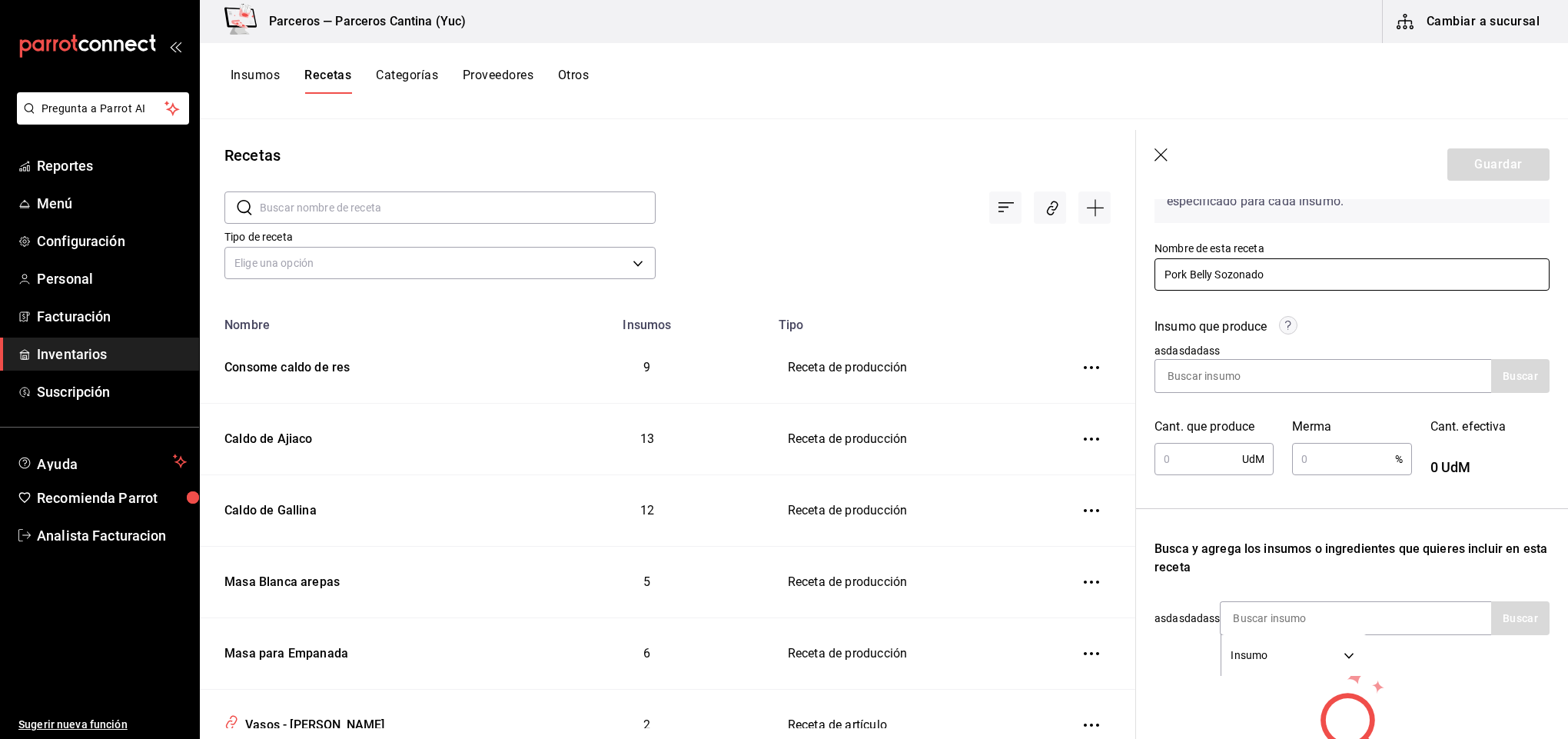
scroll to position [124, 0]
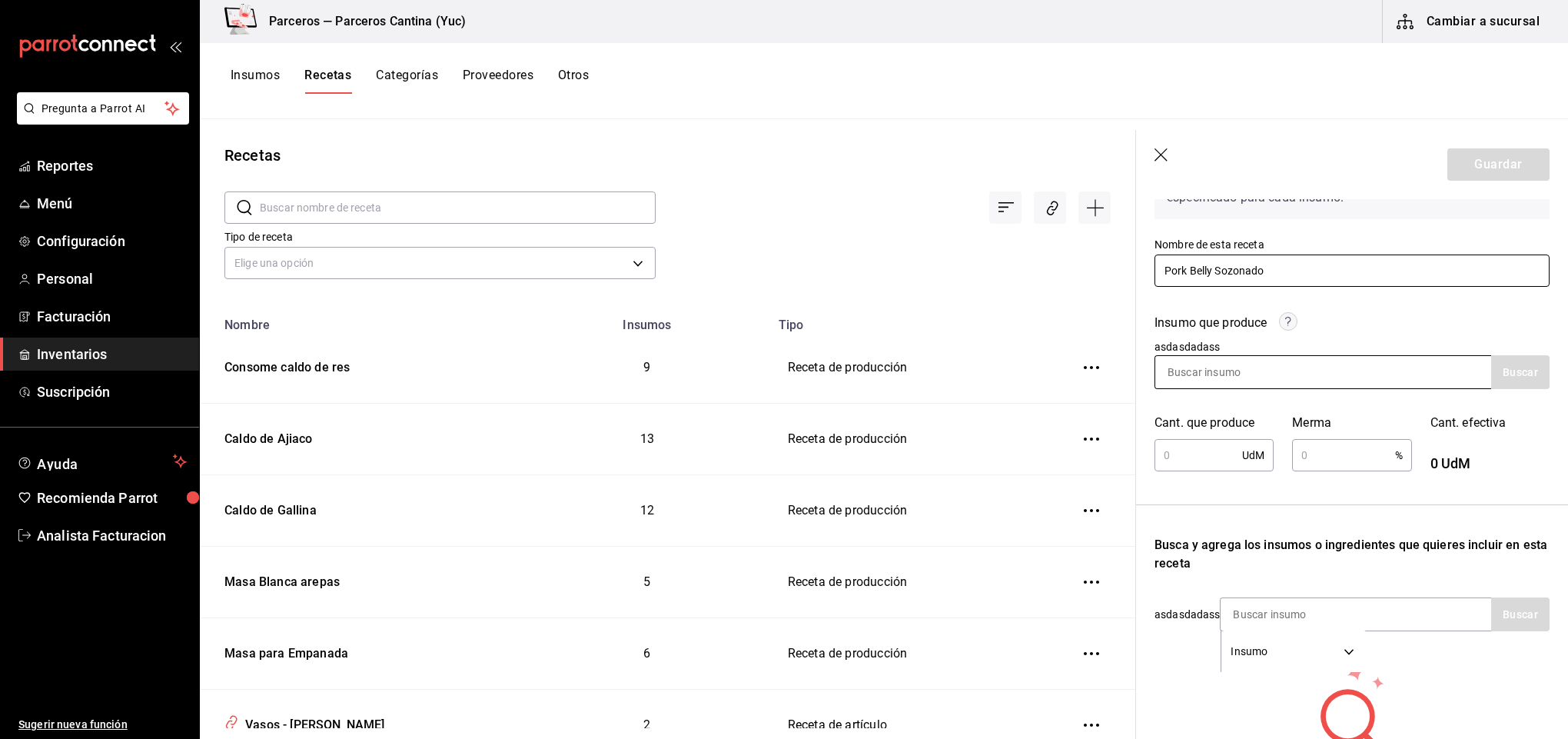
type input "Pork Belly Sozonado"
click at [1238, 374] on input at bounding box center [1232, 372] width 153 height 32
type input "pork"
click at [1500, 377] on button "Buscar" at bounding box center [1520, 372] width 59 height 34
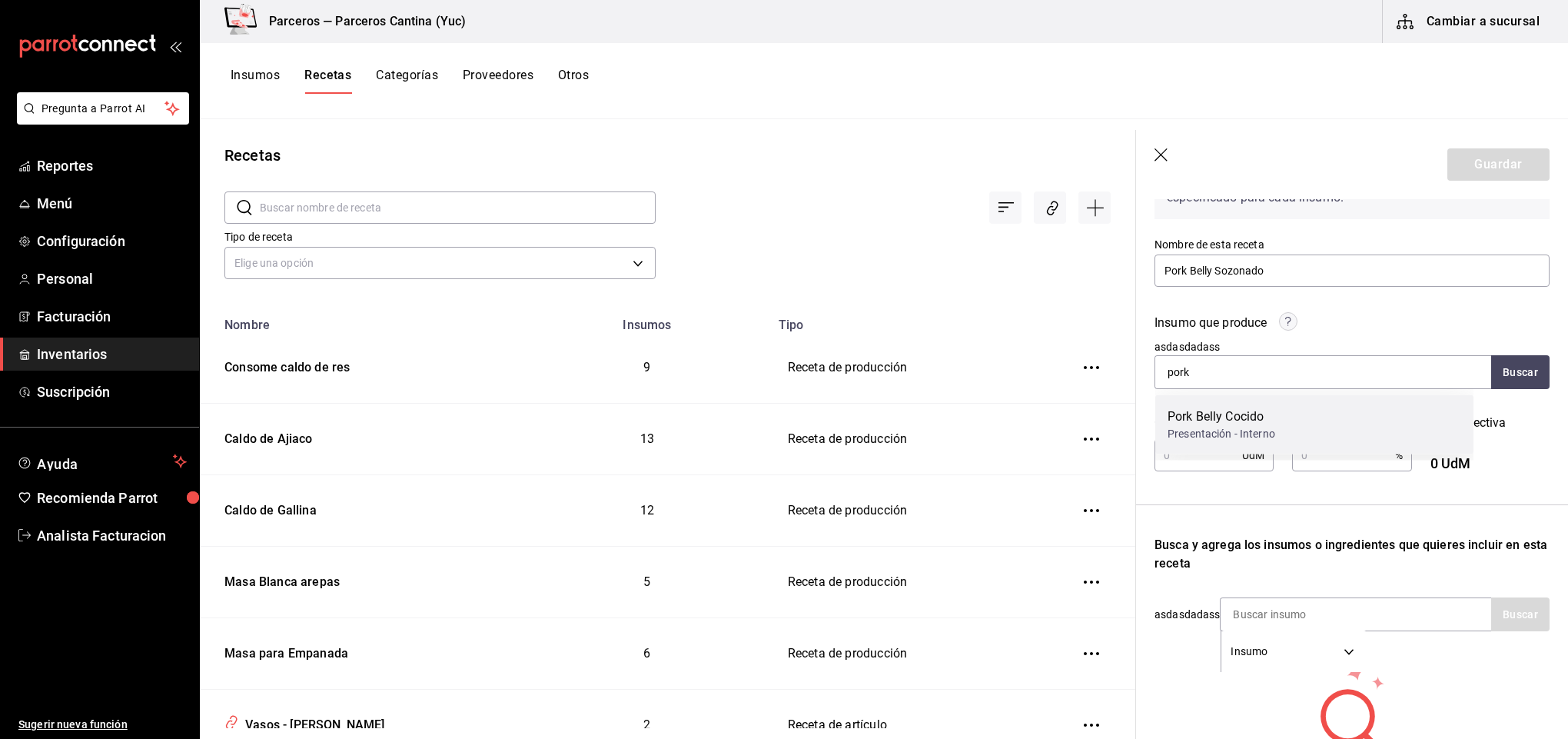
click at [1205, 426] on div "Presentación - Interno" at bounding box center [1221, 434] width 107 height 16
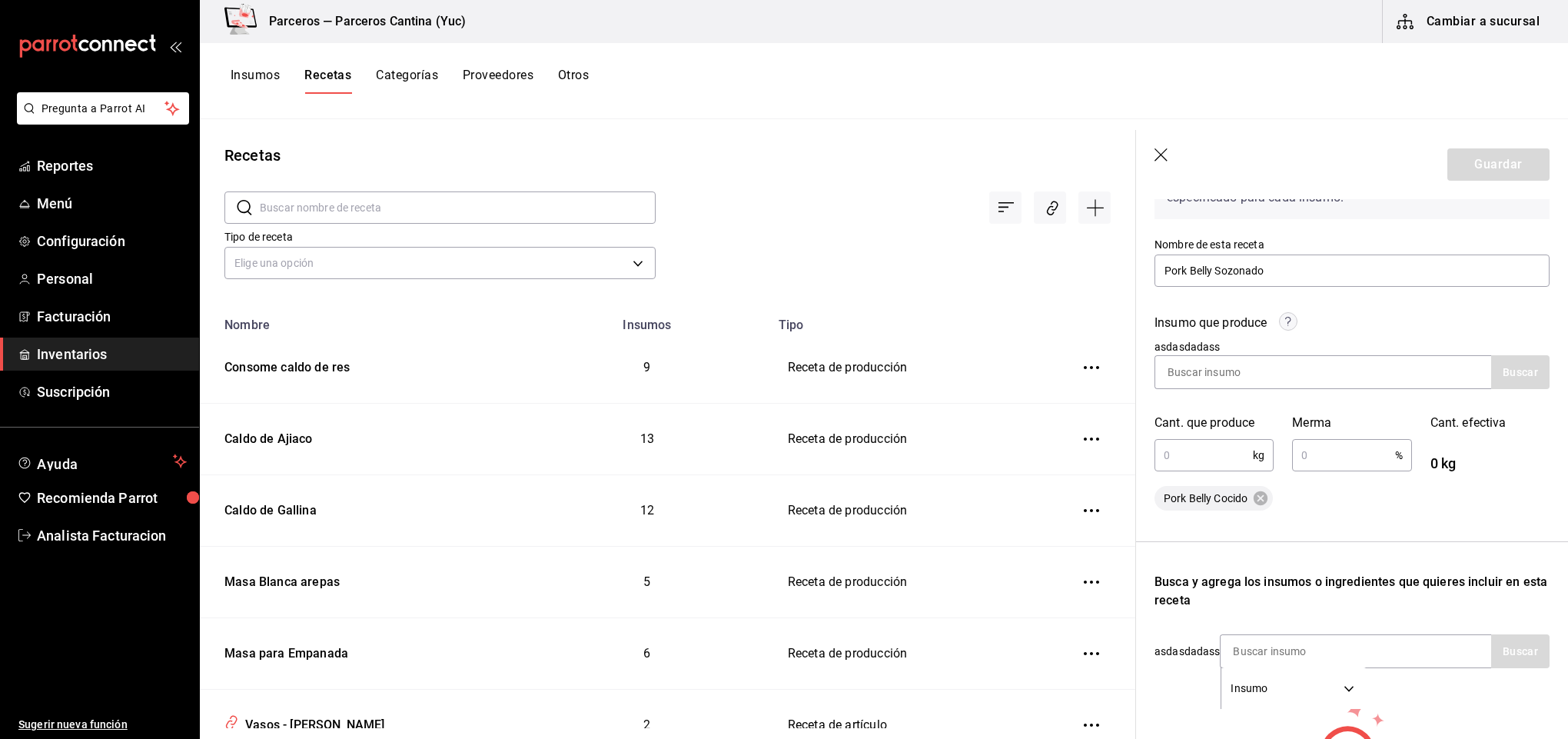
click at [1216, 454] on input "text" at bounding box center [1203, 455] width 98 height 31
type input "9"
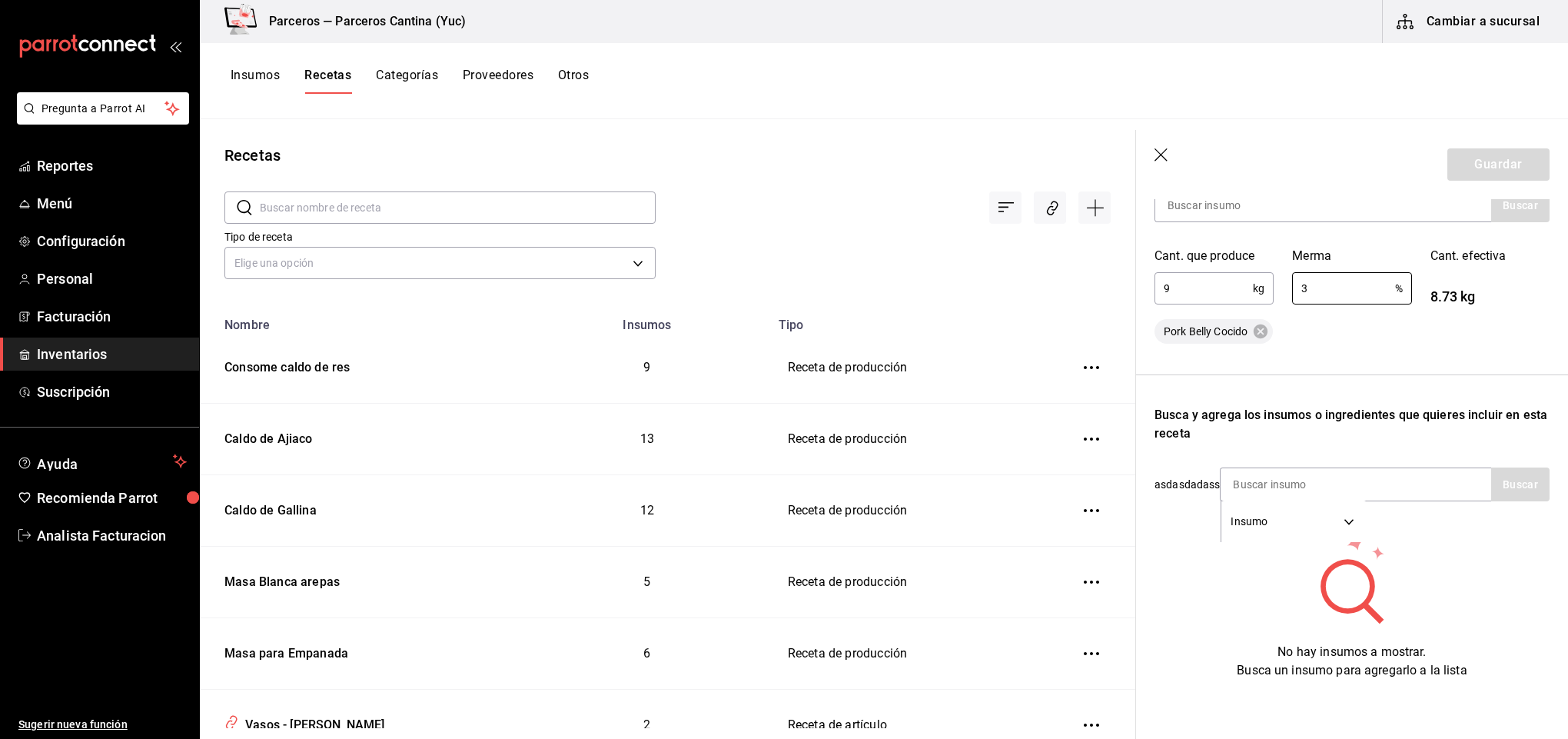
scroll to position [310, 0]
type input "3"
click at [1243, 466] on input at bounding box center [1297, 482] width 153 height 32
type input "p"
type input "h"
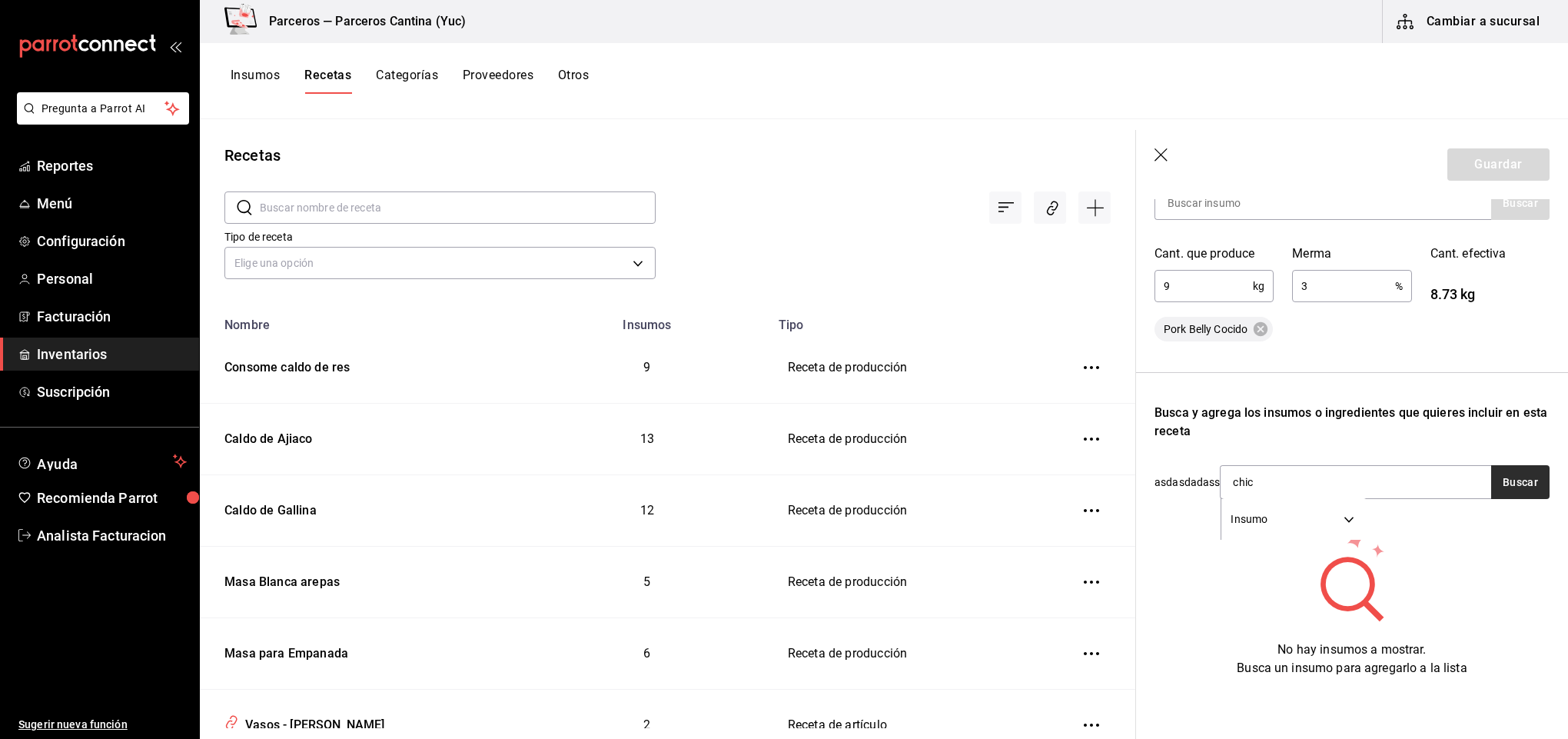
type input "chic"
click at [1507, 465] on button "Buscar" at bounding box center [1520, 482] width 59 height 34
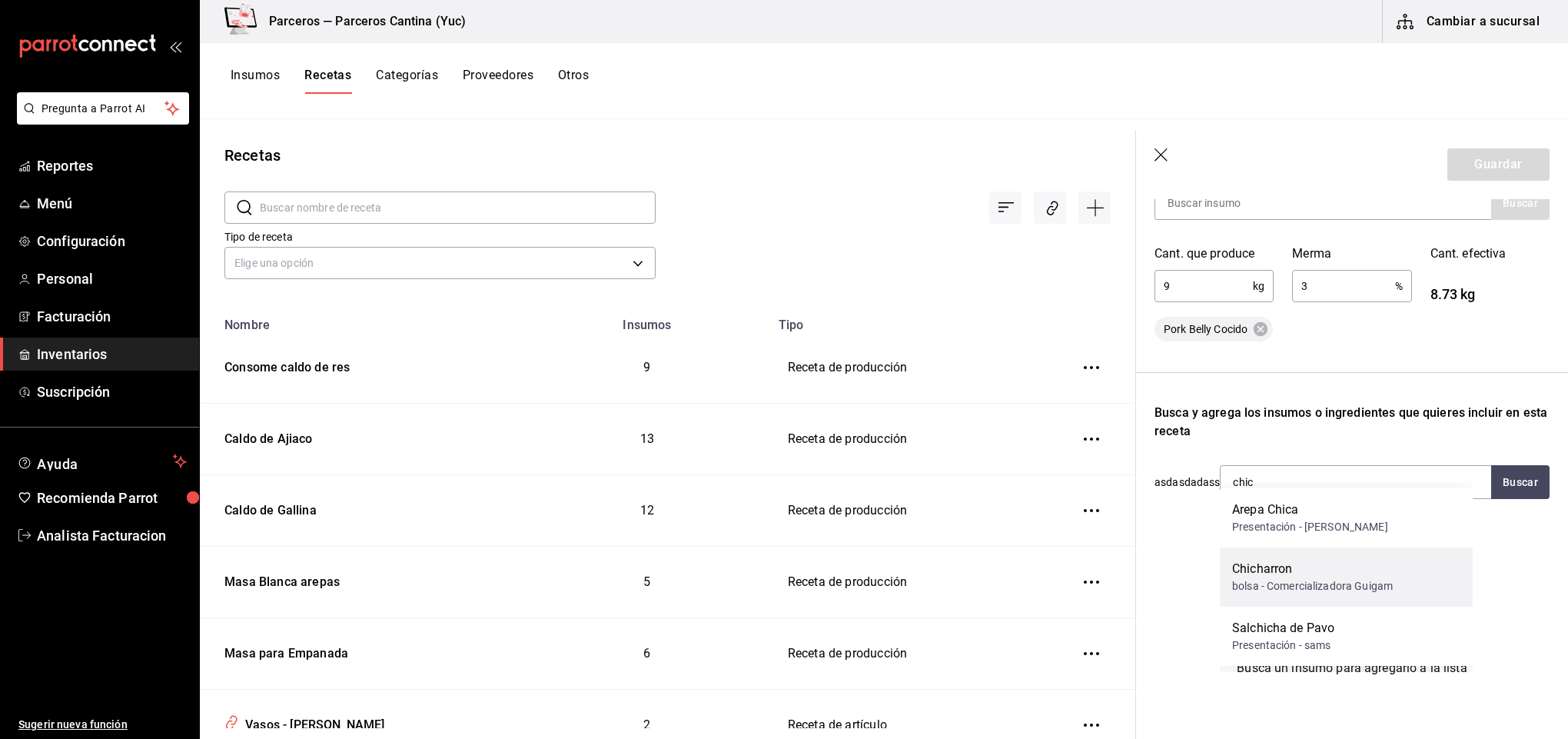
click at [1379, 575] on div "Chicharron" at bounding box center [1312, 569] width 161 height 19
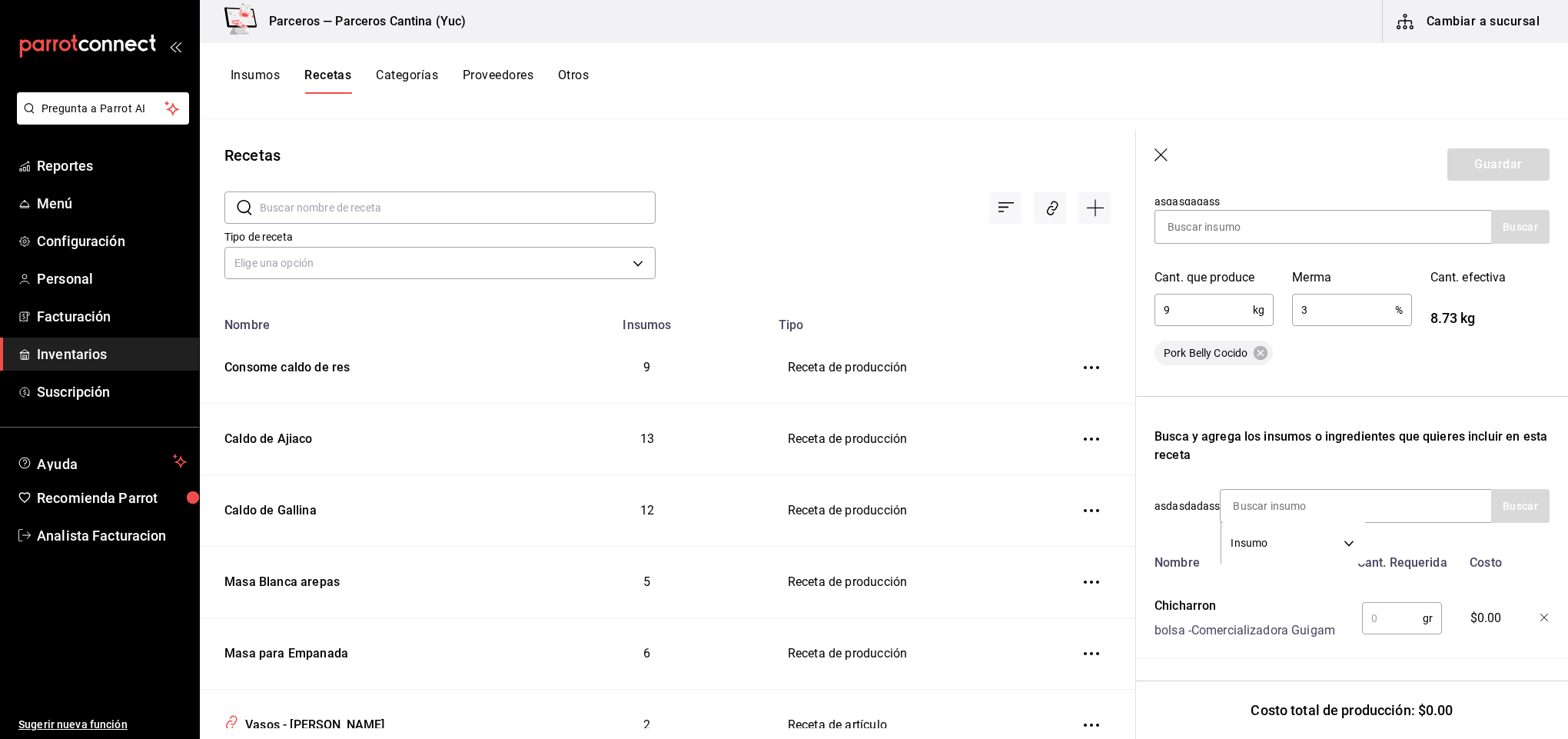
scroll to position [286, 0]
click at [1366, 603] on input "text" at bounding box center [1392, 618] width 61 height 31
type input "9,000"
click at [1271, 490] on input at bounding box center [1297, 506] width 153 height 32
type input "sal"
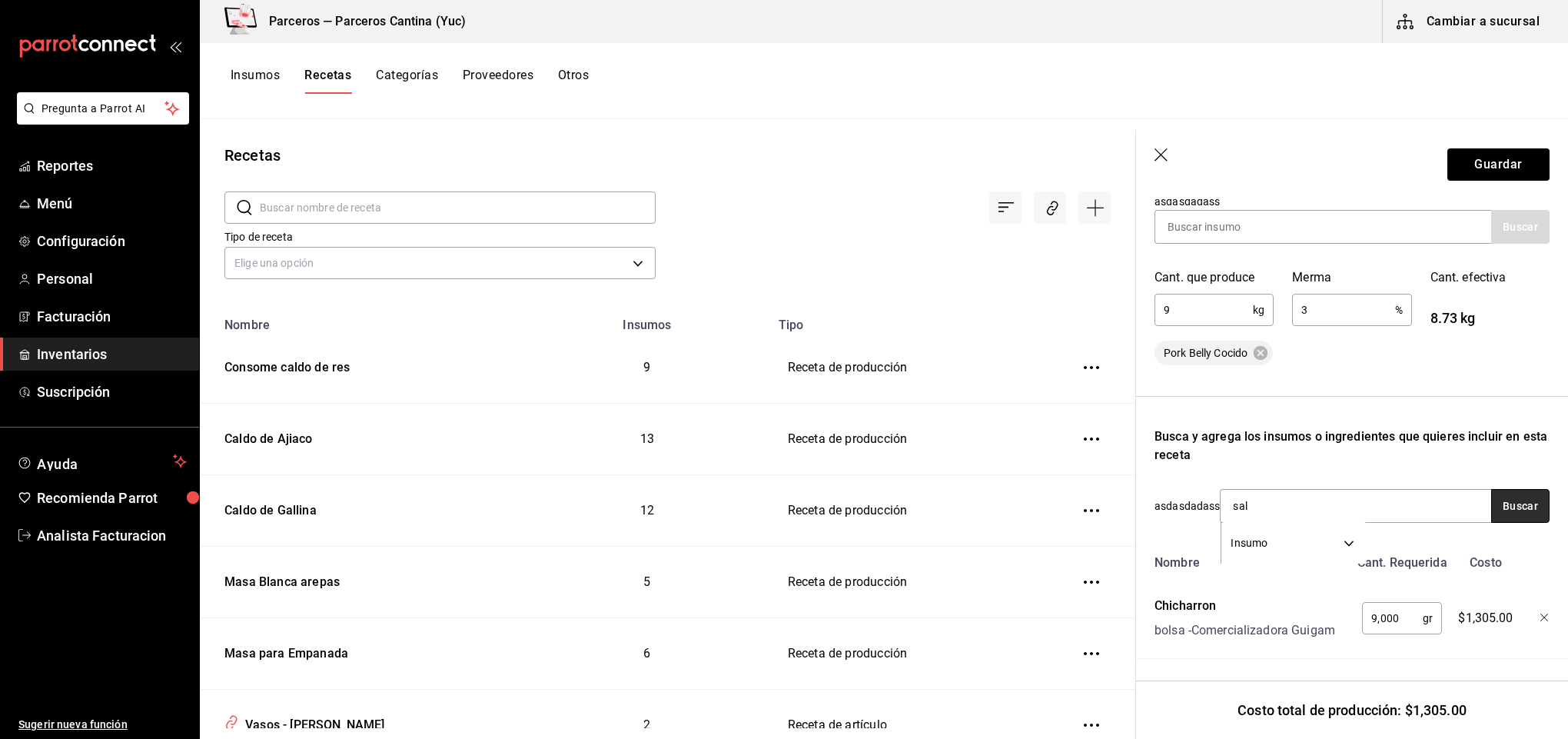
click at [1491, 489] on button "Buscar" at bounding box center [1520, 506] width 59 height 34
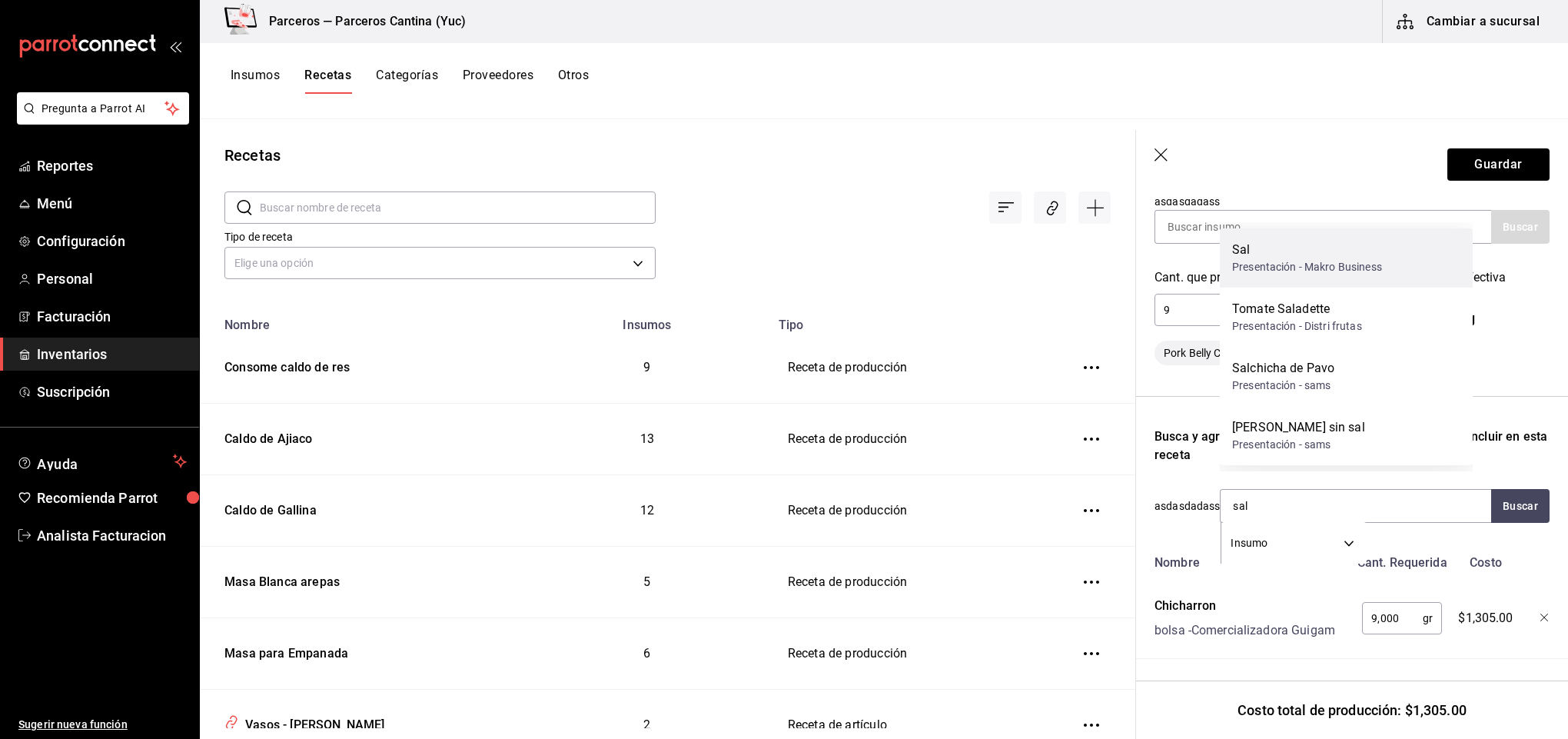
click at [1289, 254] on div "Sal" at bounding box center [1307, 250] width 150 height 19
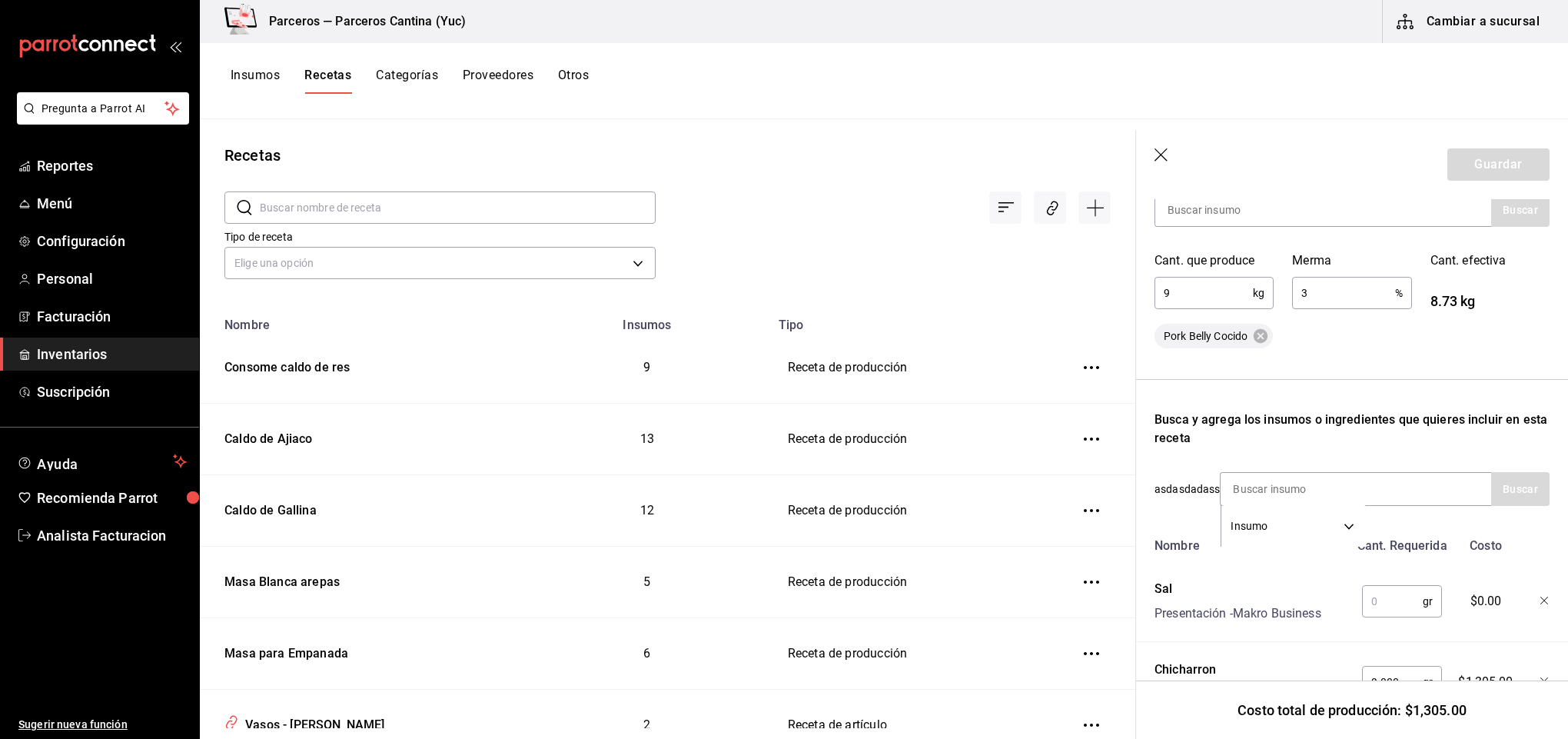
click at [1369, 598] on input "text" at bounding box center [1392, 601] width 61 height 31
type input "150"
click at [1261, 487] on input at bounding box center [1297, 489] width 153 height 32
type input "papri"
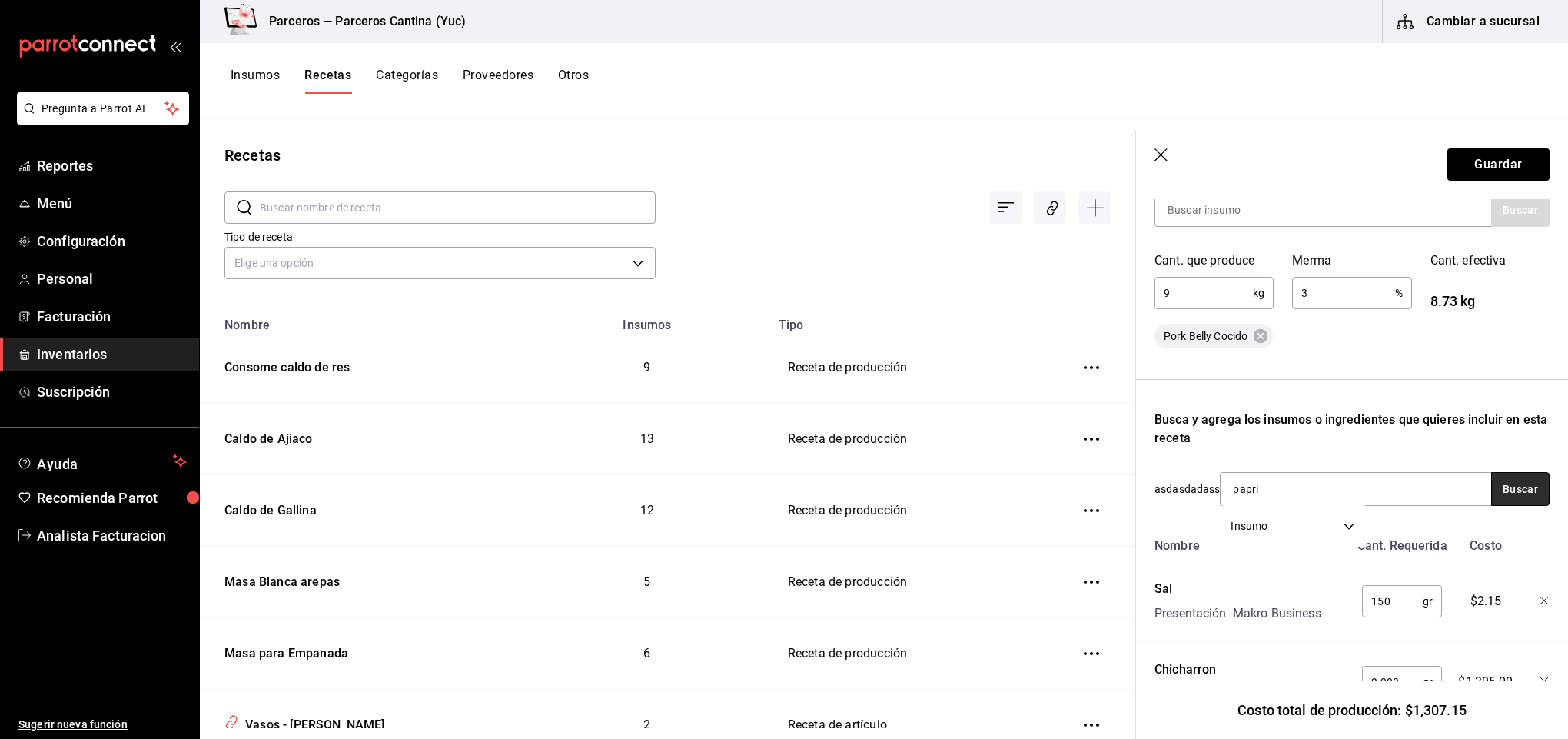
click at [1492, 485] on button "Buscar" at bounding box center [1520, 489] width 59 height 34
click at [1495, 488] on button "Buscar" at bounding box center [1520, 489] width 59 height 34
click at [1289, 538] on div "Paprika" at bounding box center [1282, 533] width 99 height 19
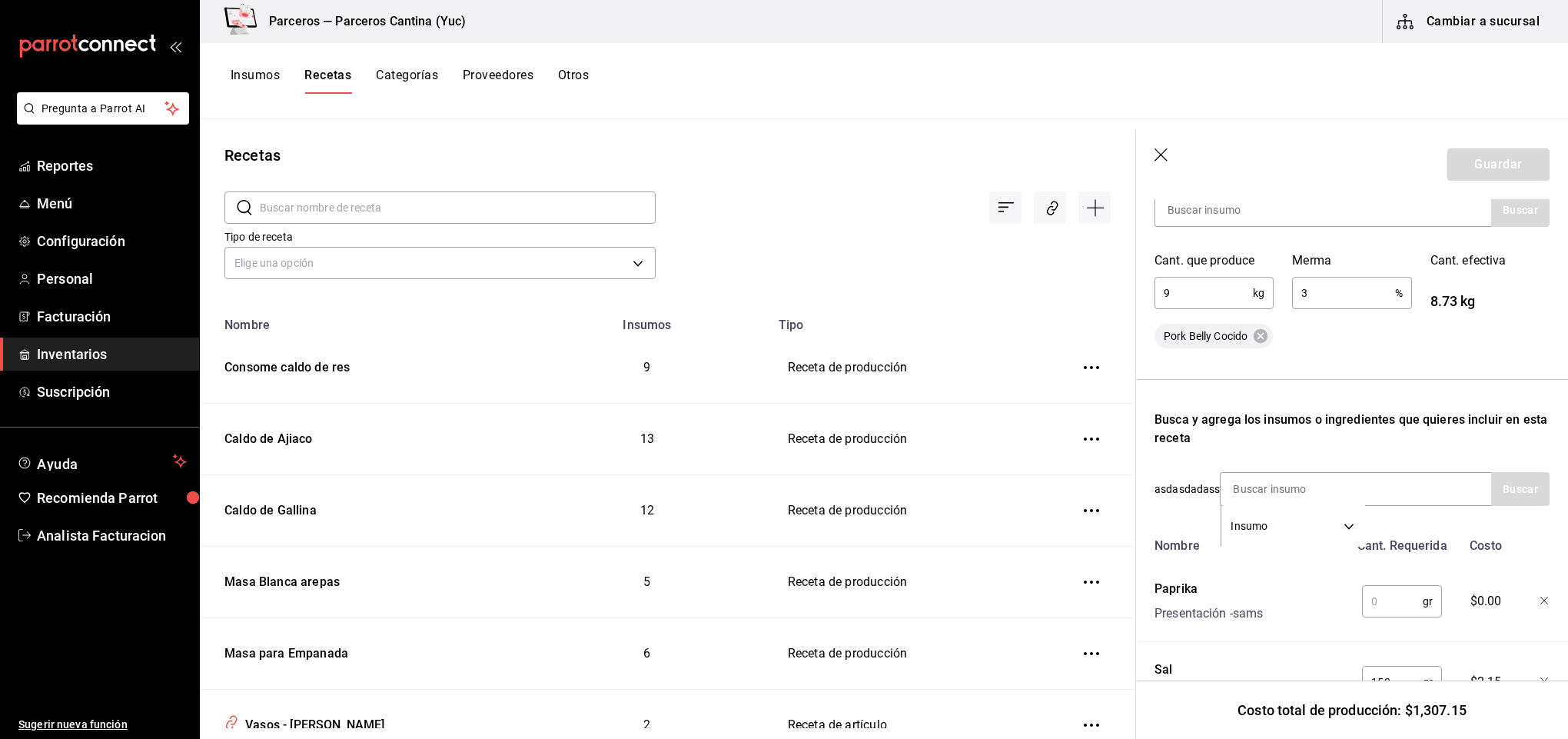
click at [1375, 596] on input "text" at bounding box center [1392, 601] width 61 height 31
type input "100"
click at [1260, 492] on input at bounding box center [1297, 489] width 153 height 32
type input "aceite"
click at [1491, 490] on button "Buscar" at bounding box center [1520, 489] width 59 height 34
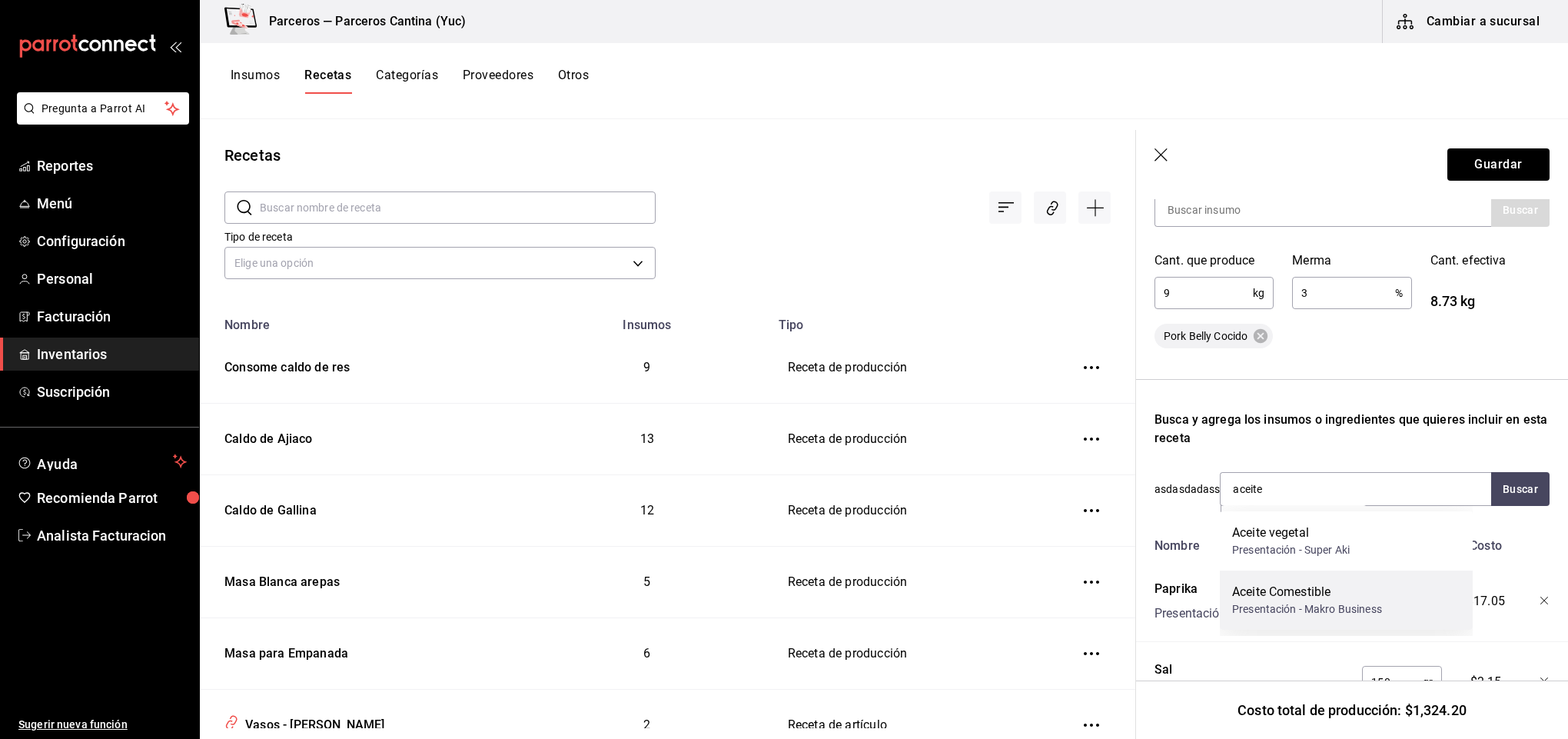
click at [1350, 592] on div "Aceite Comestible" at bounding box center [1307, 592] width 150 height 19
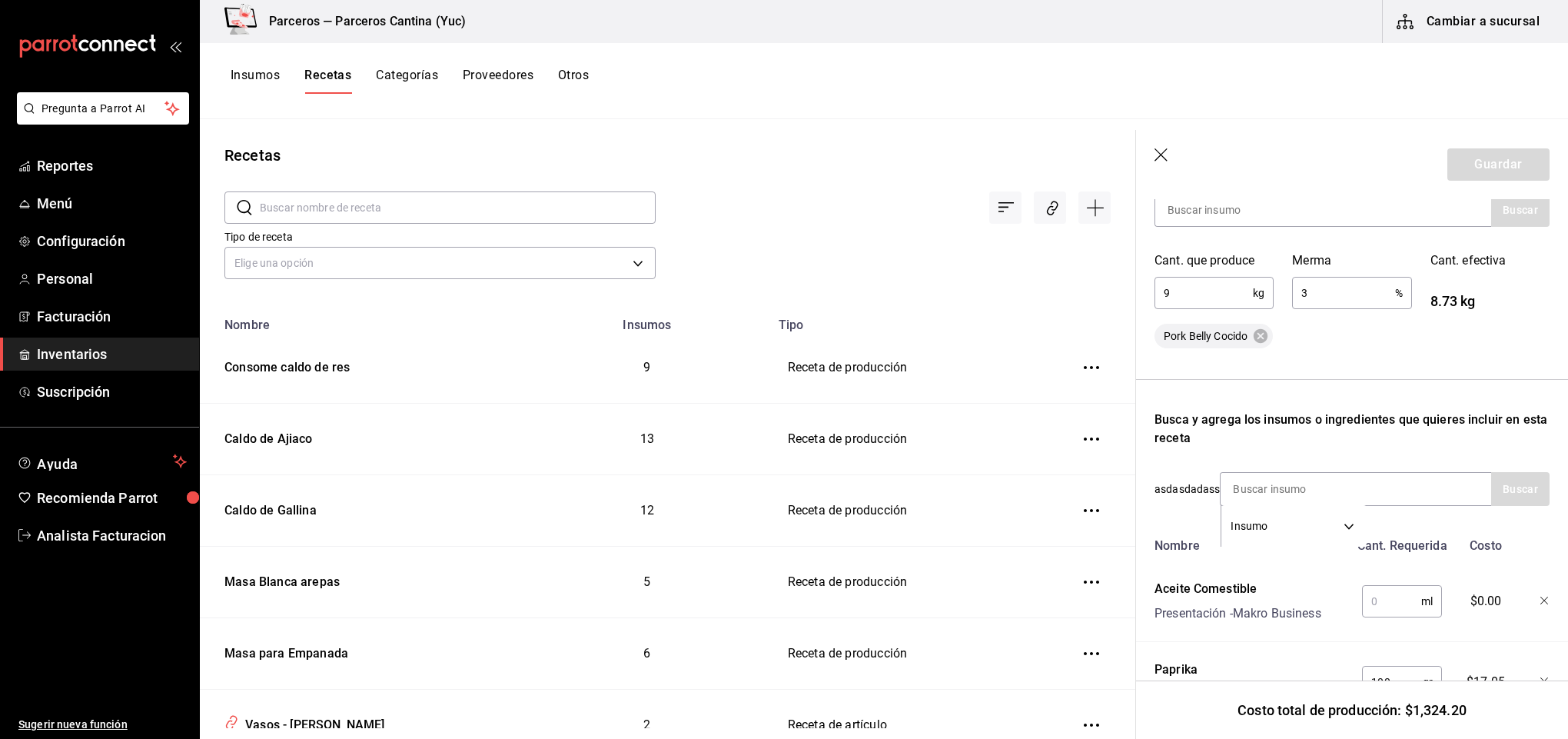
click at [1368, 593] on input "text" at bounding box center [1391, 601] width 59 height 31
type input "600"
click at [1292, 480] on input at bounding box center [1297, 489] width 153 height 32
click at [1276, 494] on input at bounding box center [1297, 489] width 153 height 32
type input "ajo"
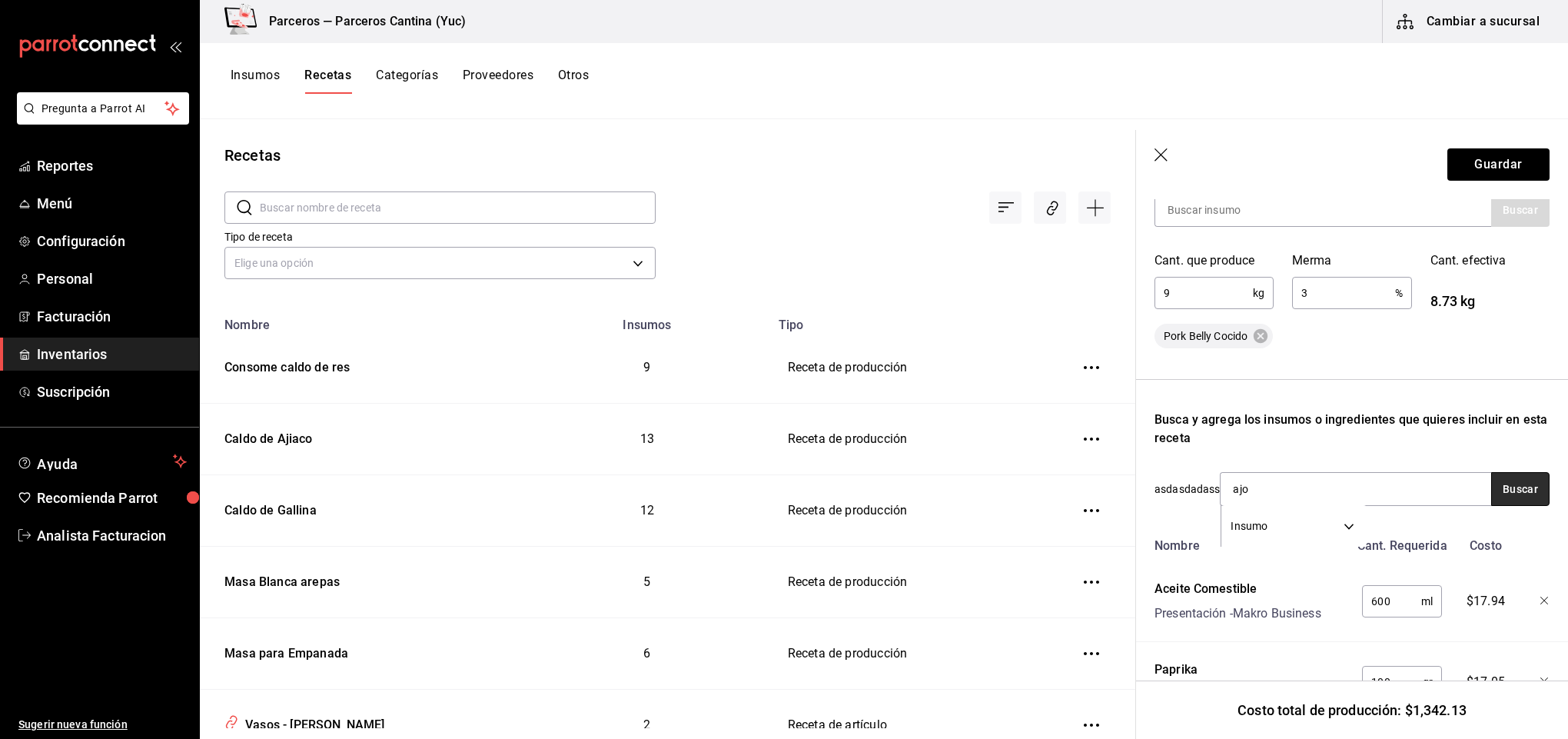
click at [1496, 488] on button "Buscar" at bounding box center [1520, 489] width 59 height 34
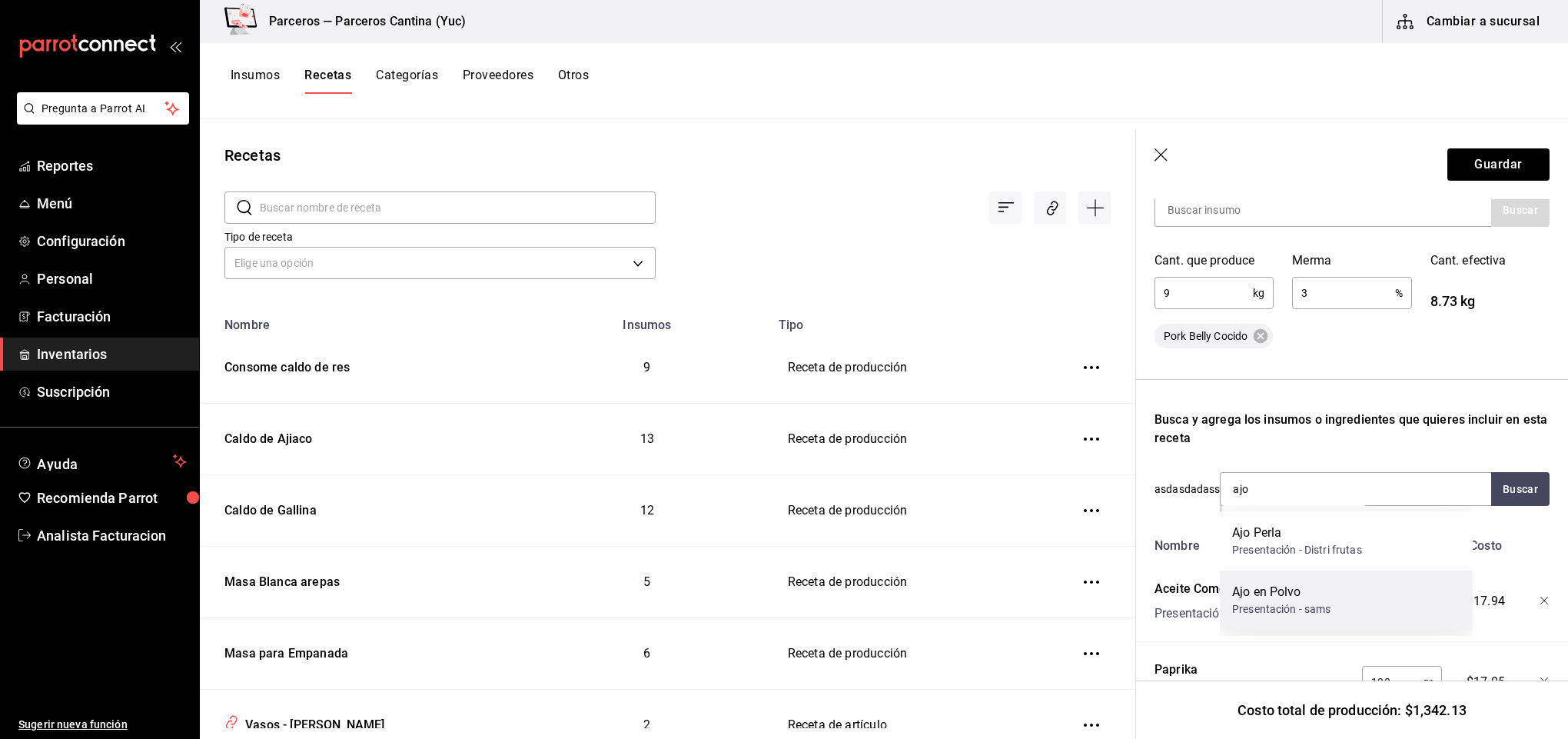
click at [1319, 596] on div "Ajo en Polvo" at bounding box center [1282, 592] width 99 height 19
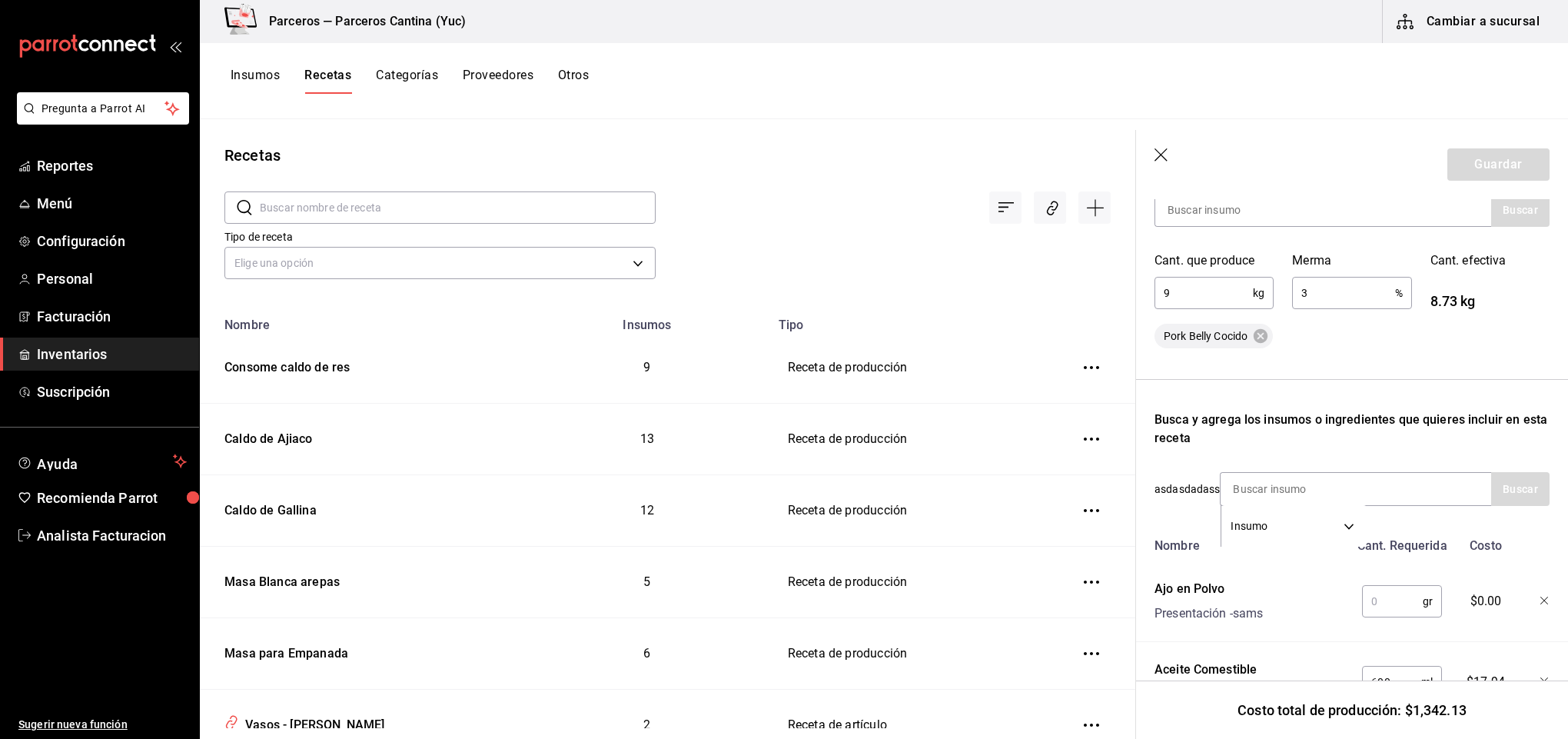
click at [1391, 601] on input "text" at bounding box center [1392, 601] width 61 height 31
type input "50"
click at [1290, 484] on input at bounding box center [1297, 489] width 153 height 32
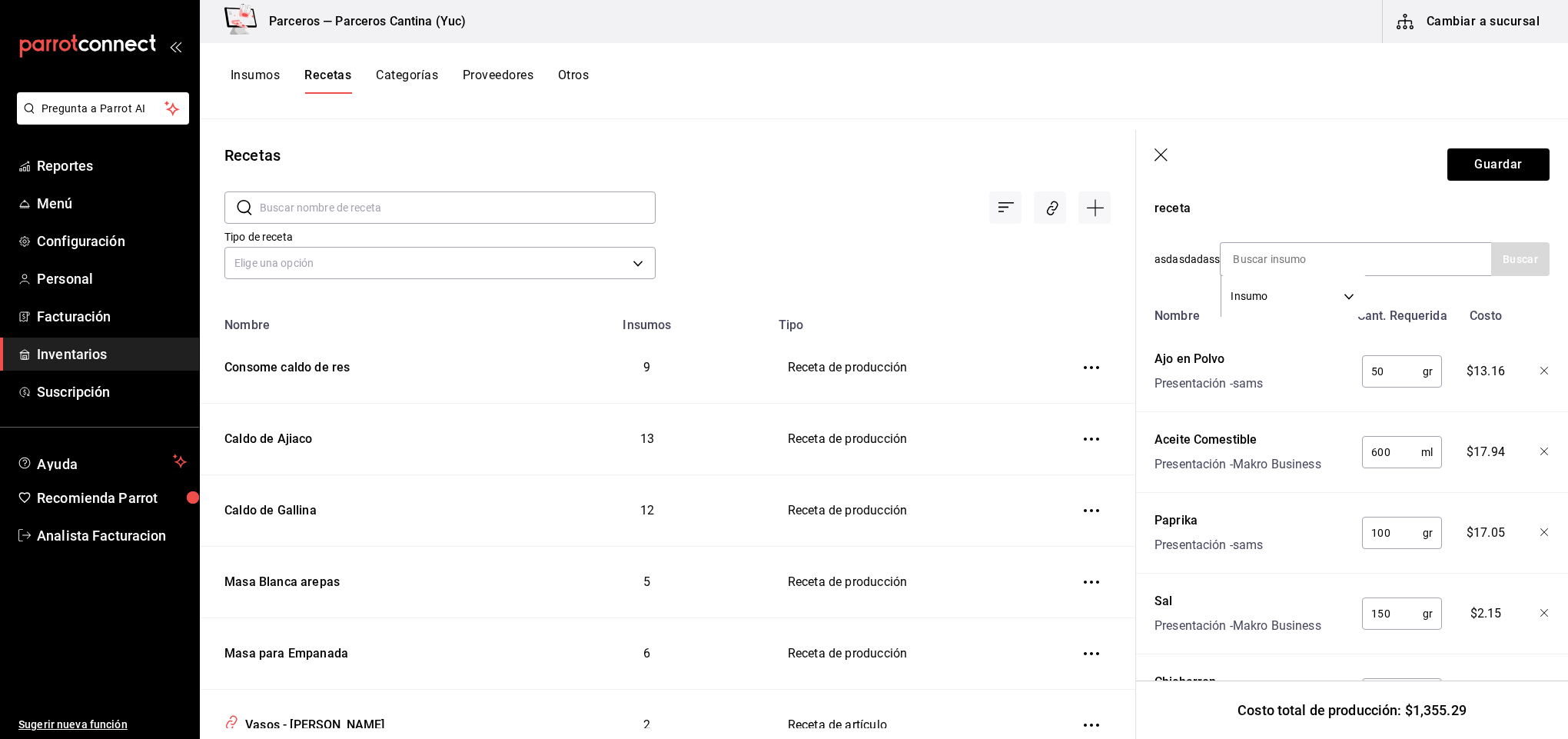
scroll to position [609, 0]
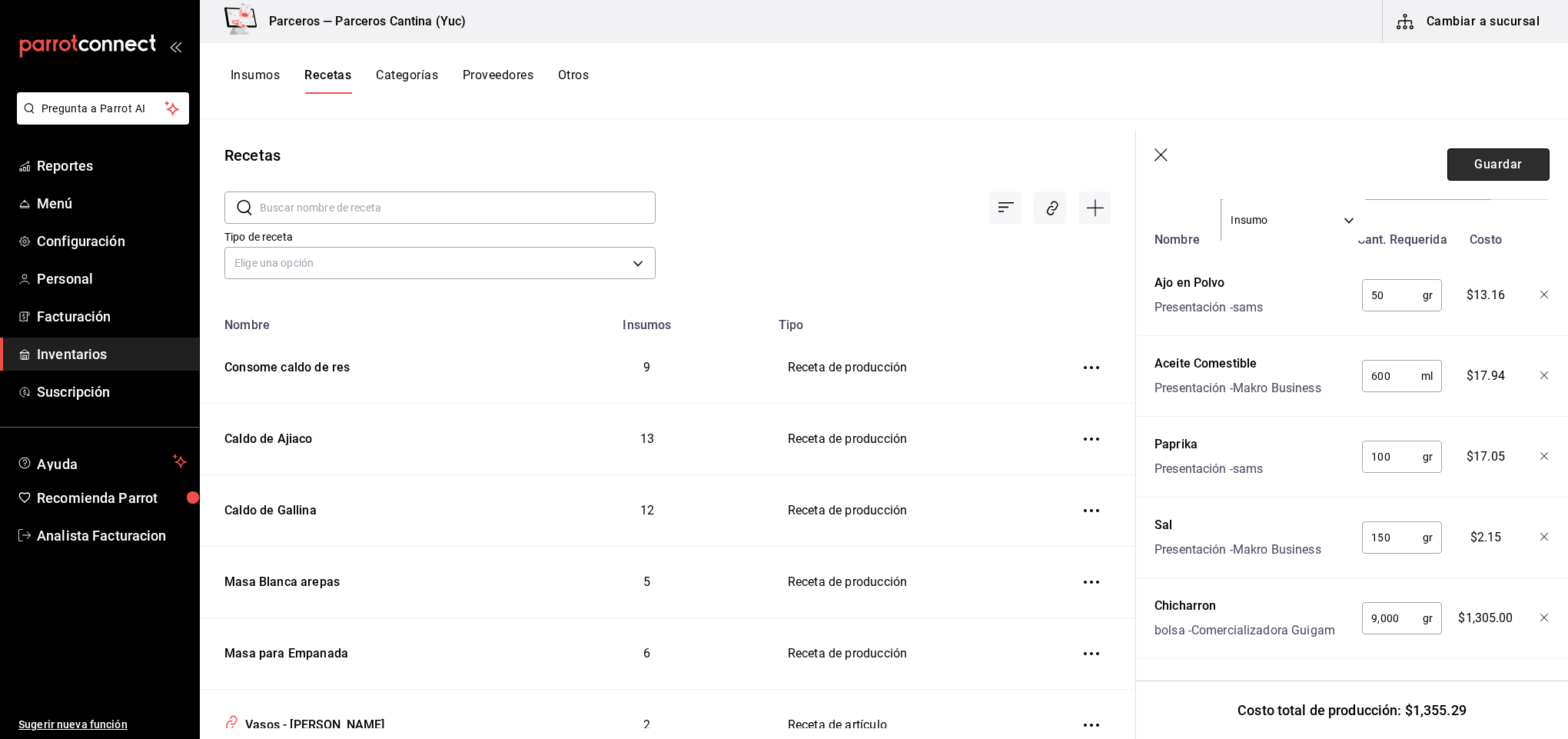
click at [1465, 159] on button "Guardar" at bounding box center [1499, 165] width 102 height 32
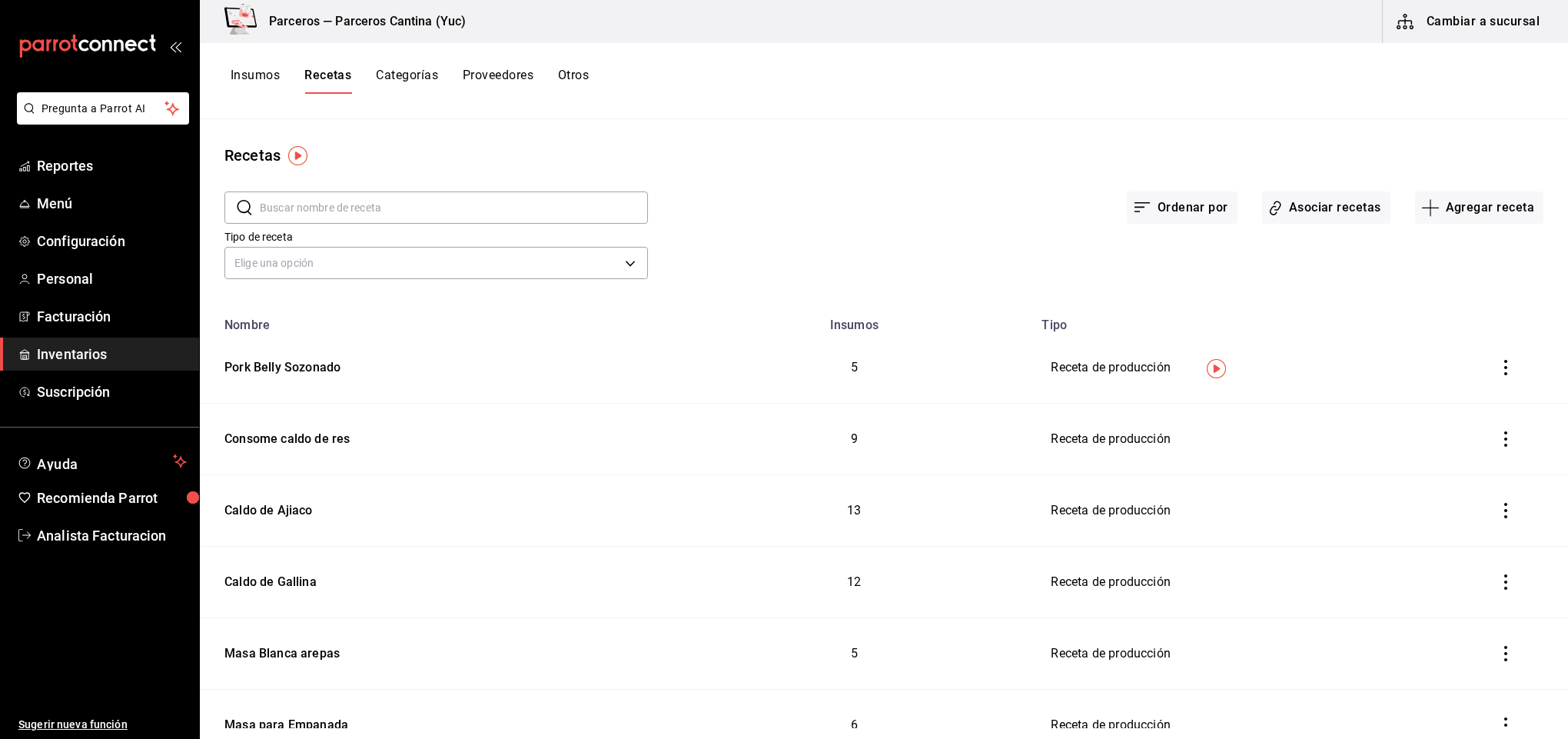
click at [259, 79] on button "Insumos" at bounding box center [256, 80] width 49 height 26
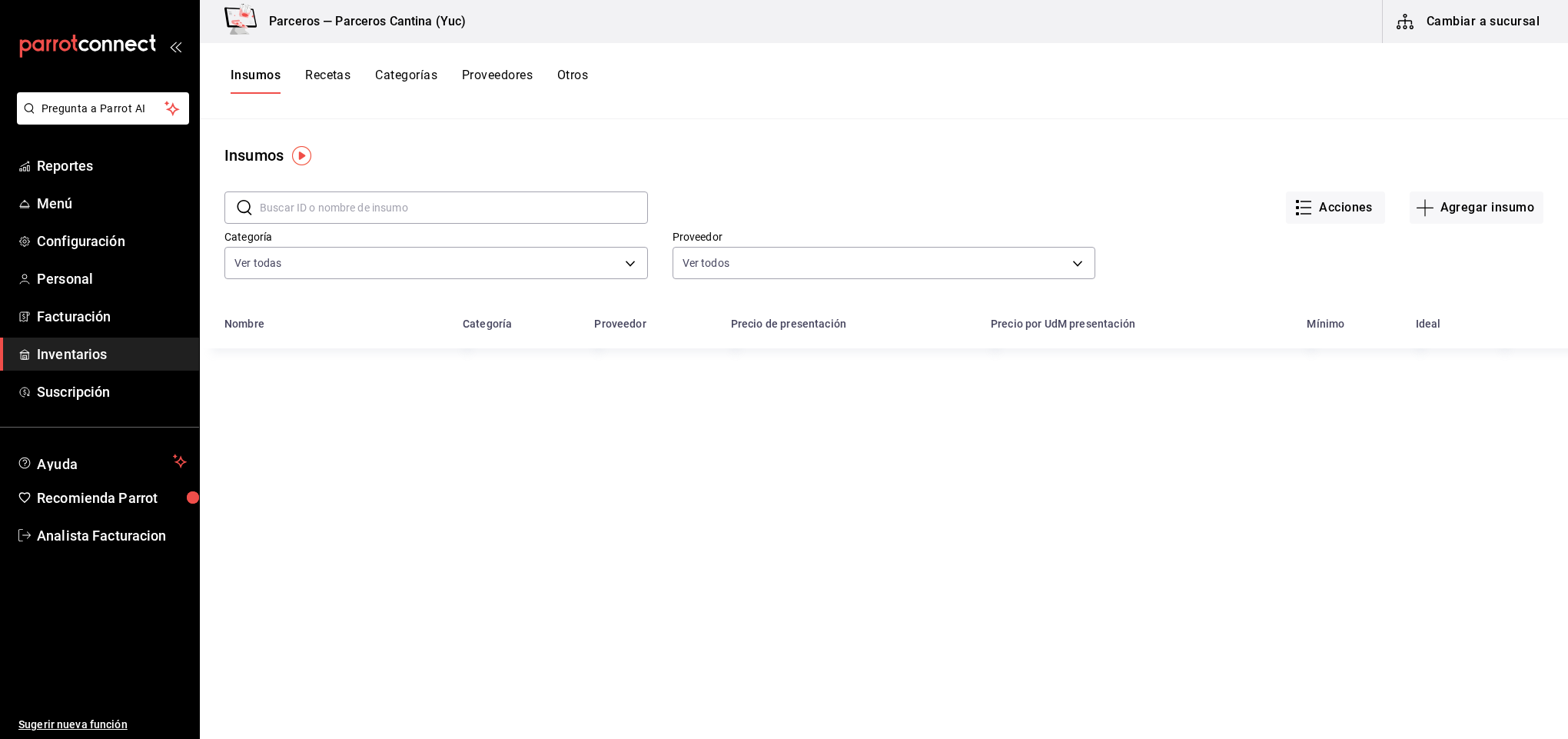
click at [300, 211] on input "text" at bounding box center [454, 208] width 389 height 31
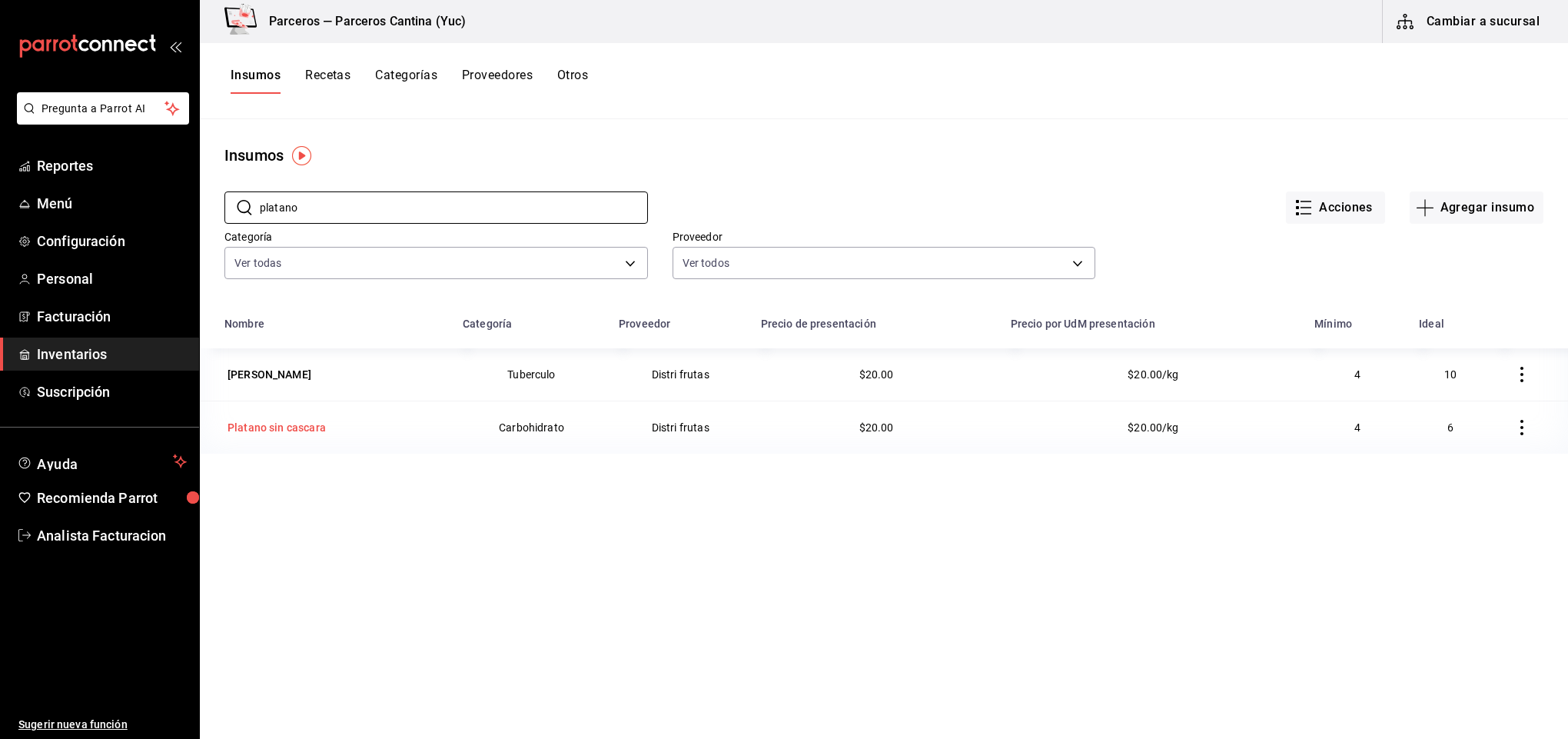
type input "platano"
click at [280, 429] on div "Platano sin cascara" at bounding box center [276, 428] width 98 height 15
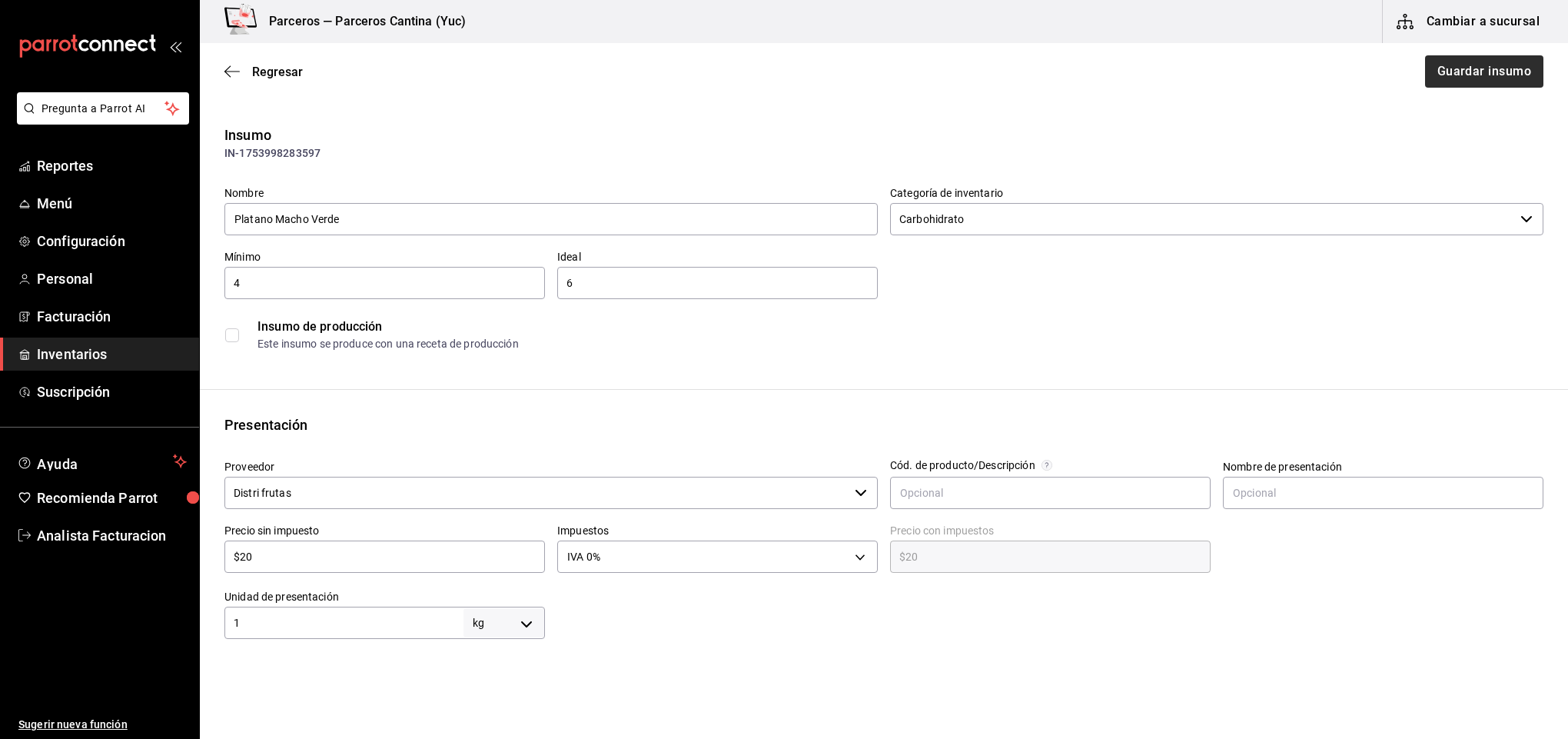
type input "Platano Macho Verde"
click at [1486, 78] on button "Guardar insumo" at bounding box center [1484, 72] width 120 height 32
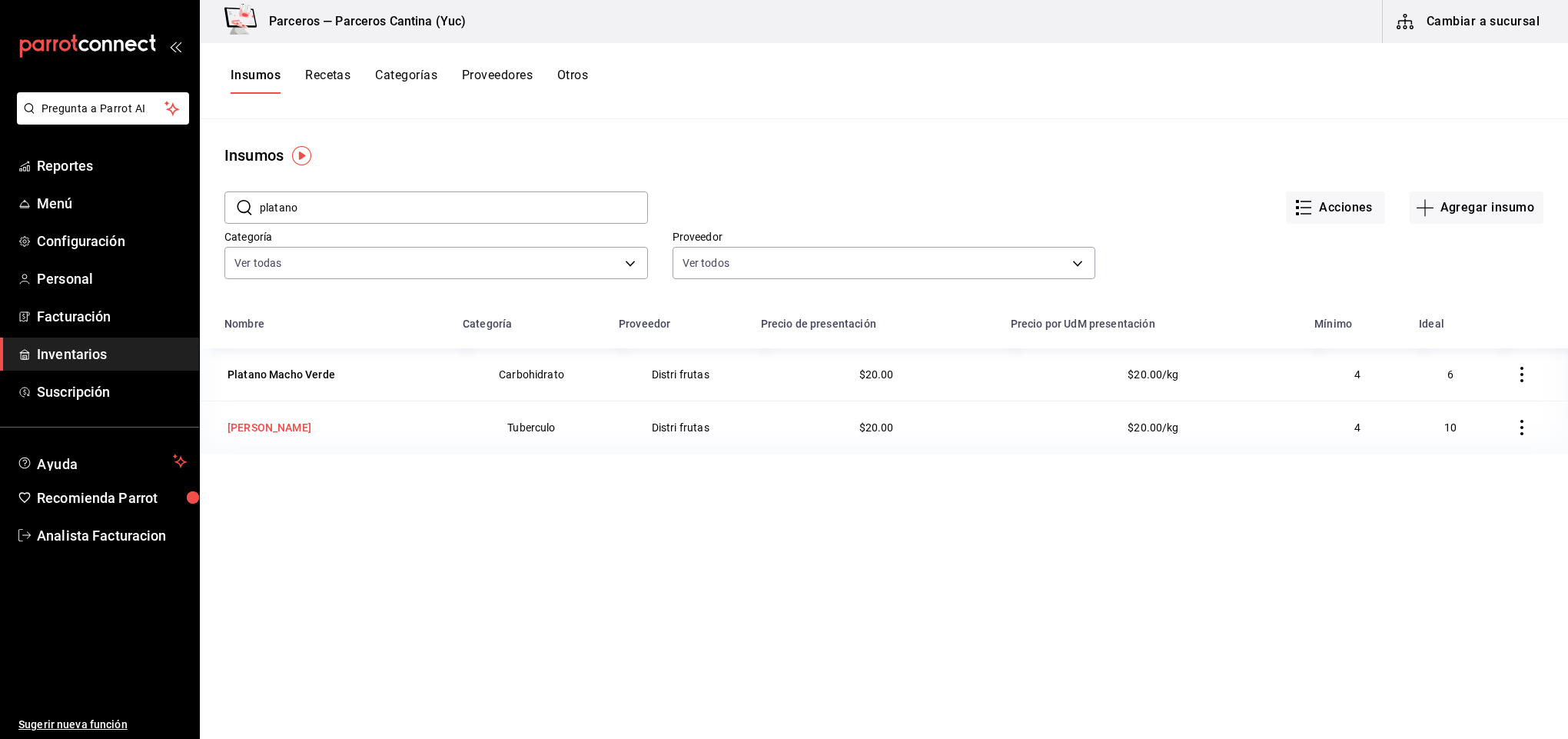
click at [282, 427] on div "Platano Maduro" at bounding box center [269, 428] width 84 height 15
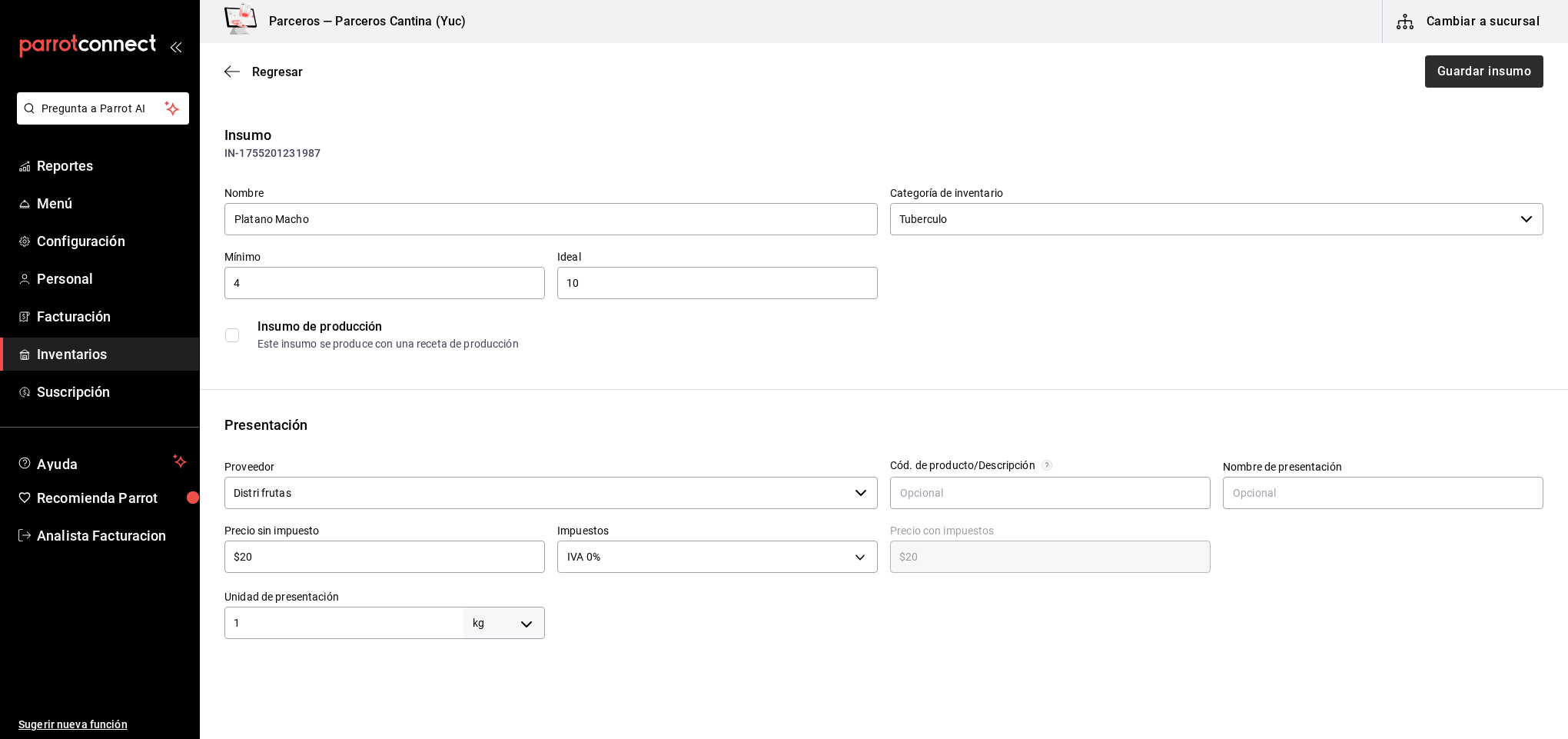
type input "Platano Macho"
click at [1437, 78] on button "Guardar insumo" at bounding box center [1484, 72] width 120 height 32
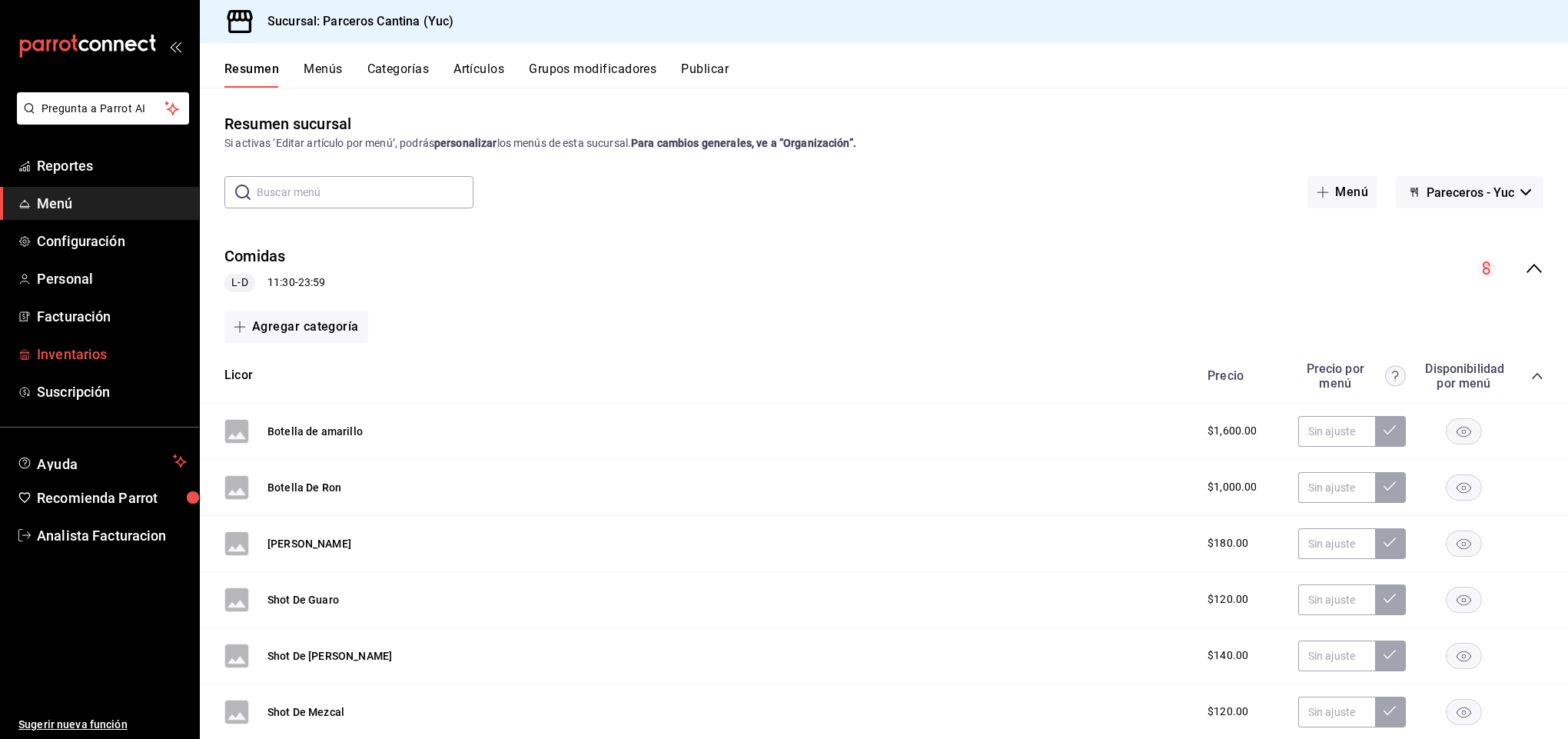
click at [47, 349] on span "Inventarios" at bounding box center [112, 354] width 150 height 20
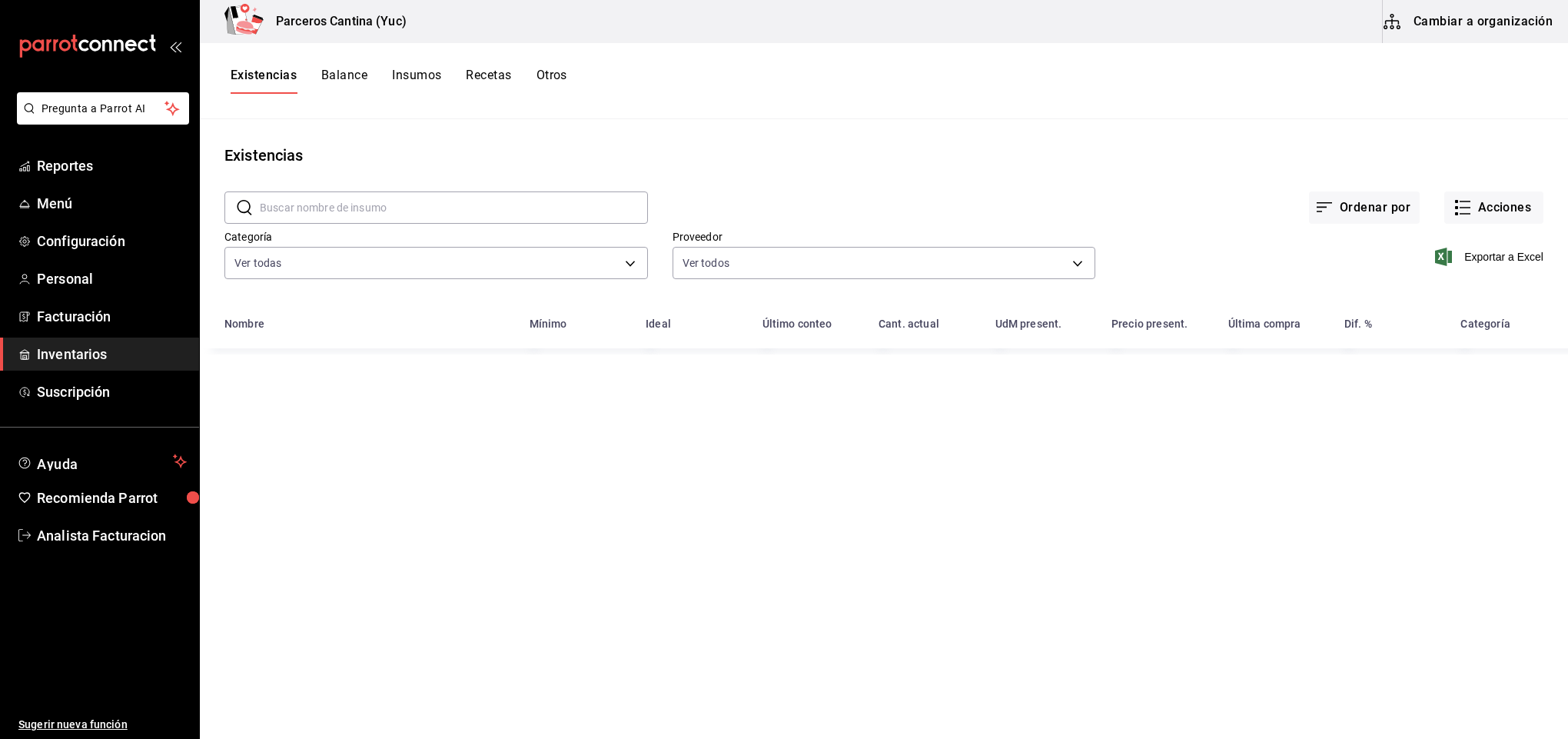
click at [337, 77] on button "Balance" at bounding box center [344, 80] width 46 height 26
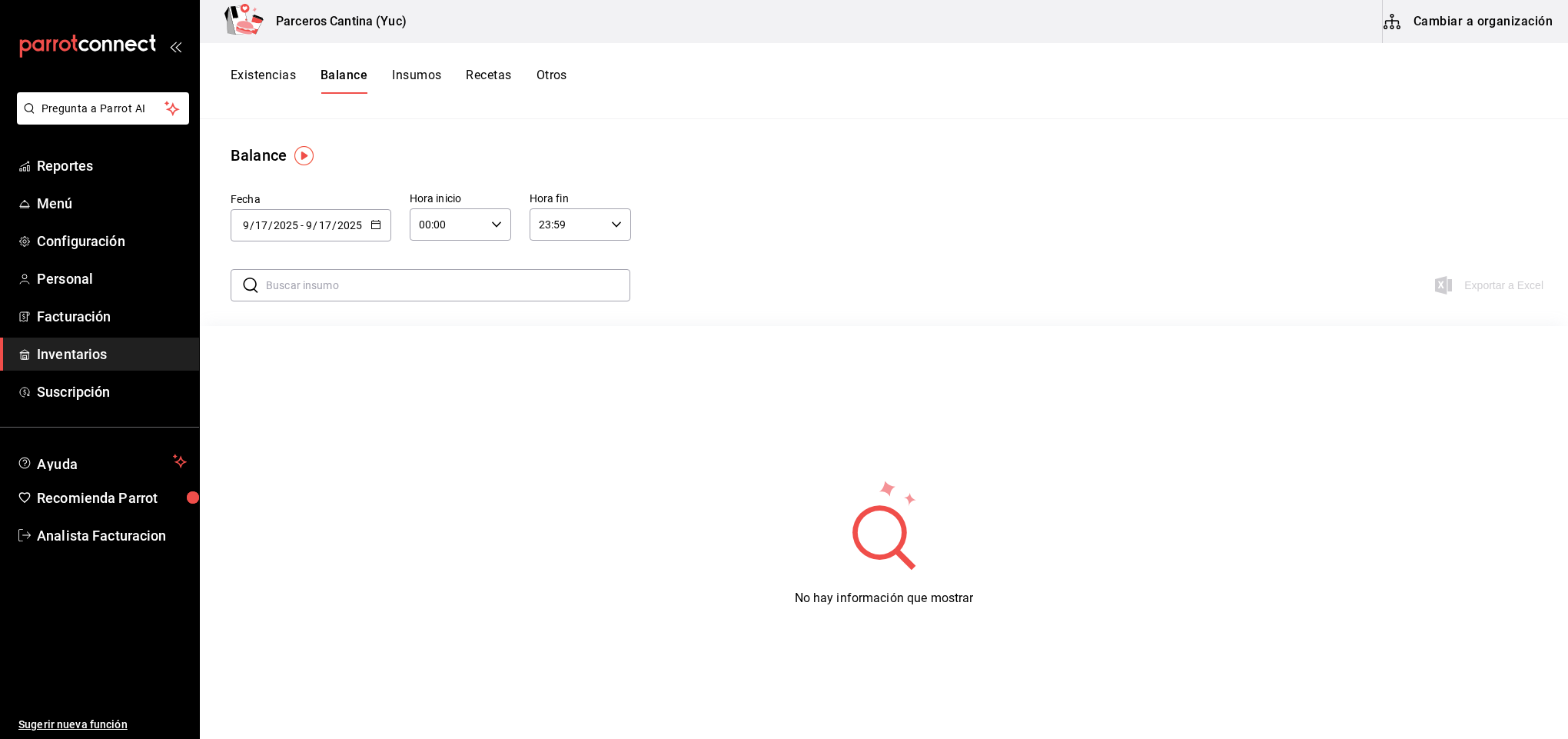
click at [434, 72] on button "Insumos" at bounding box center [417, 80] width 49 height 26
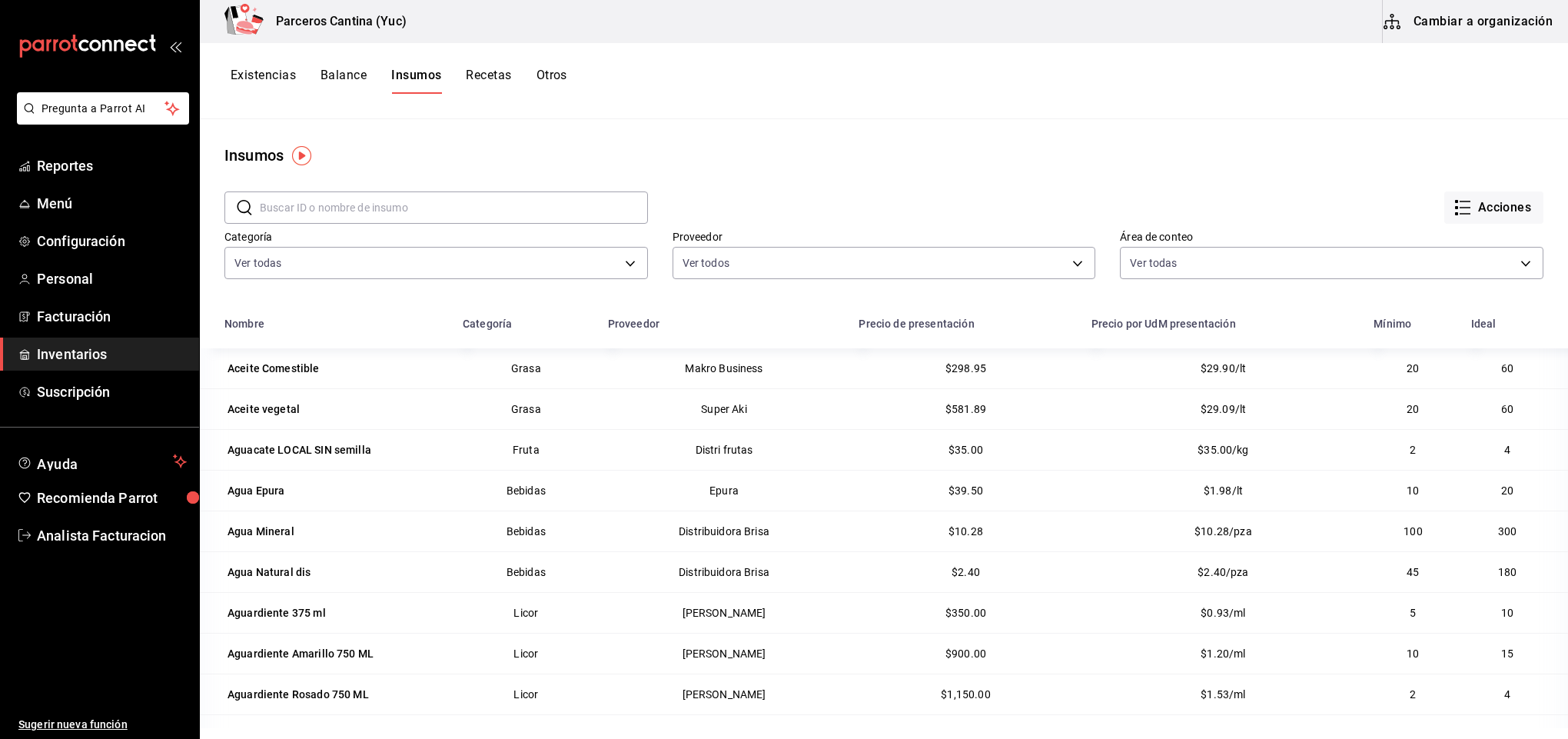
click at [1462, 28] on button "Cambiar a organización" at bounding box center [1469, 21] width 173 height 43
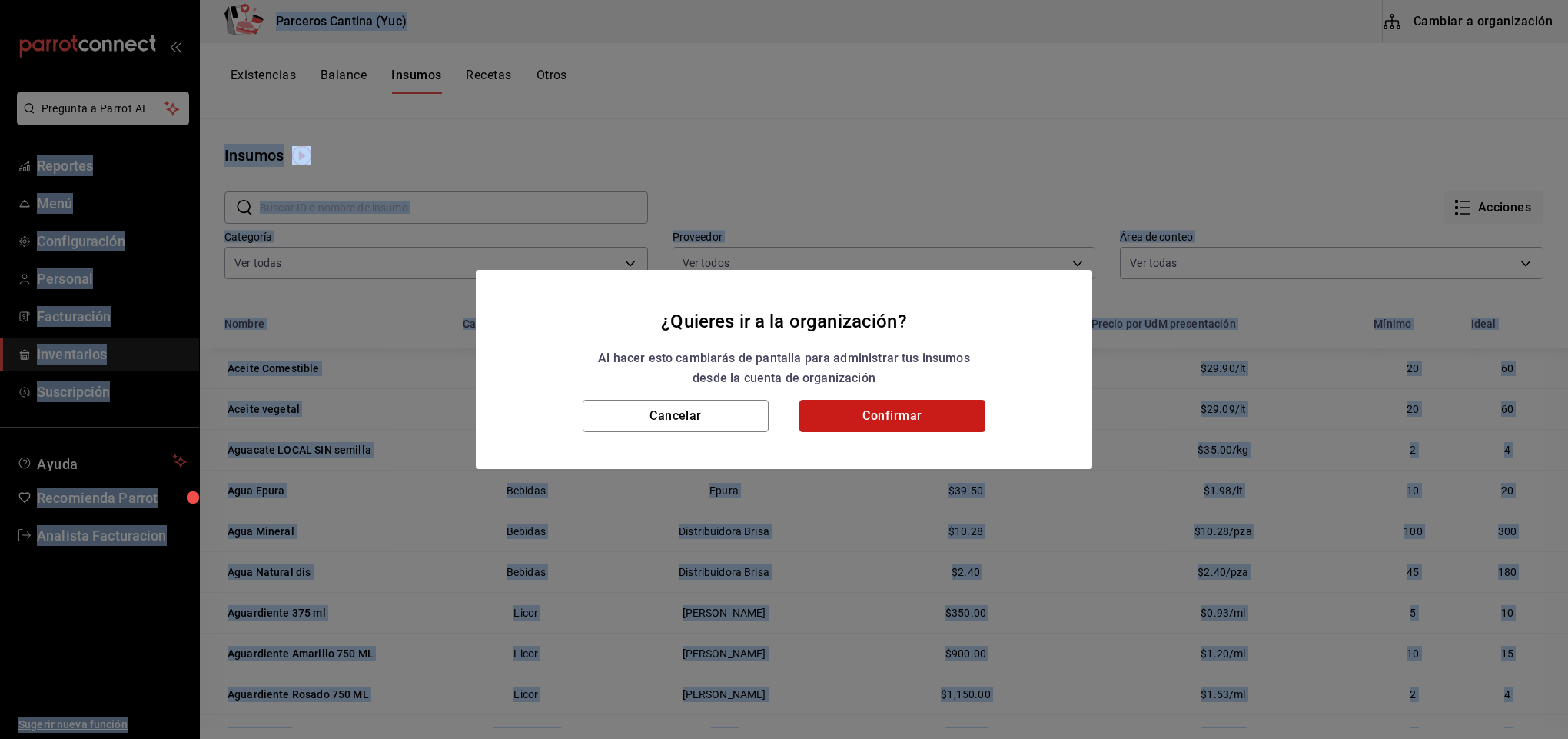
click at [925, 413] on button "Confirmar" at bounding box center [892, 416] width 186 height 32
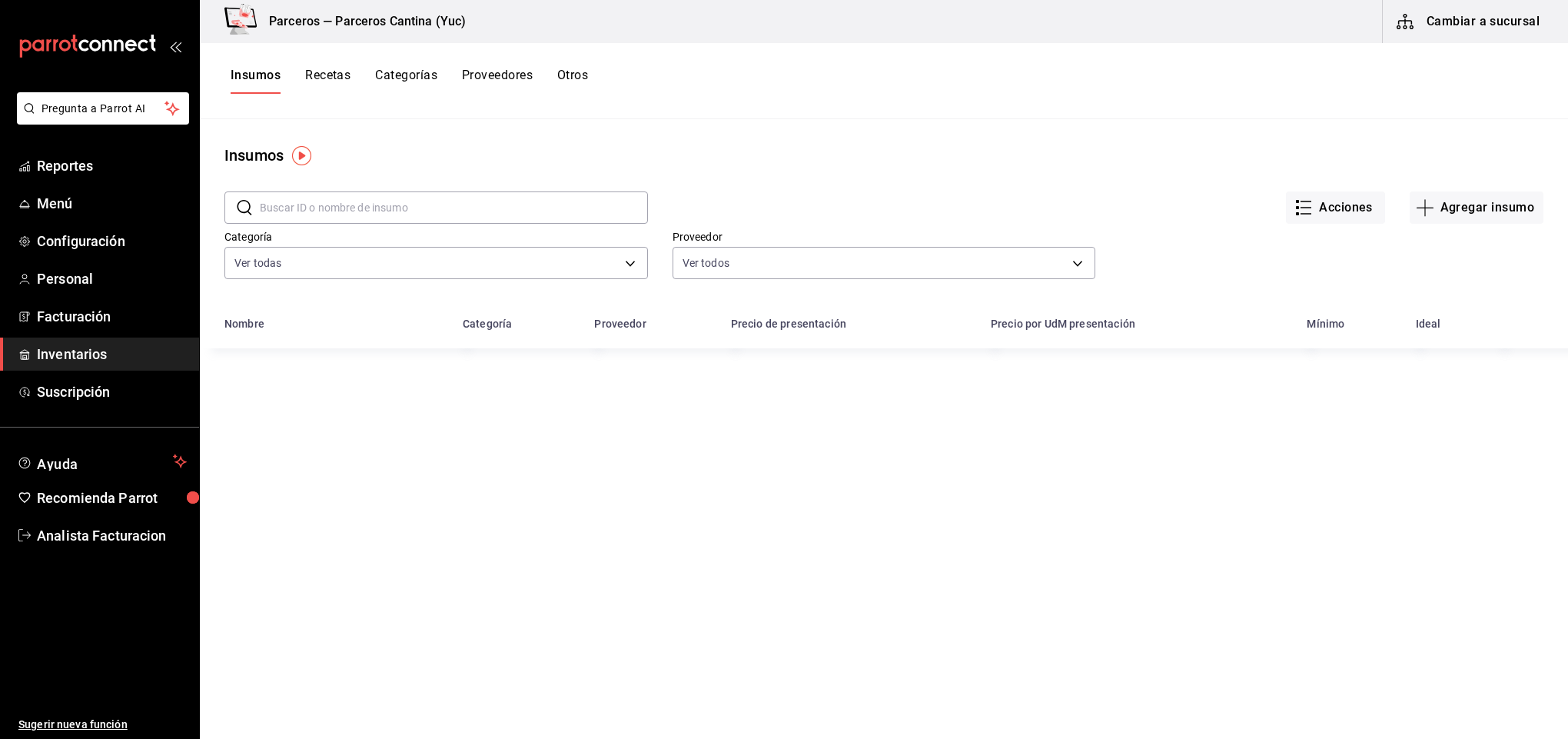
click at [301, 208] on input "text" at bounding box center [454, 208] width 389 height 31
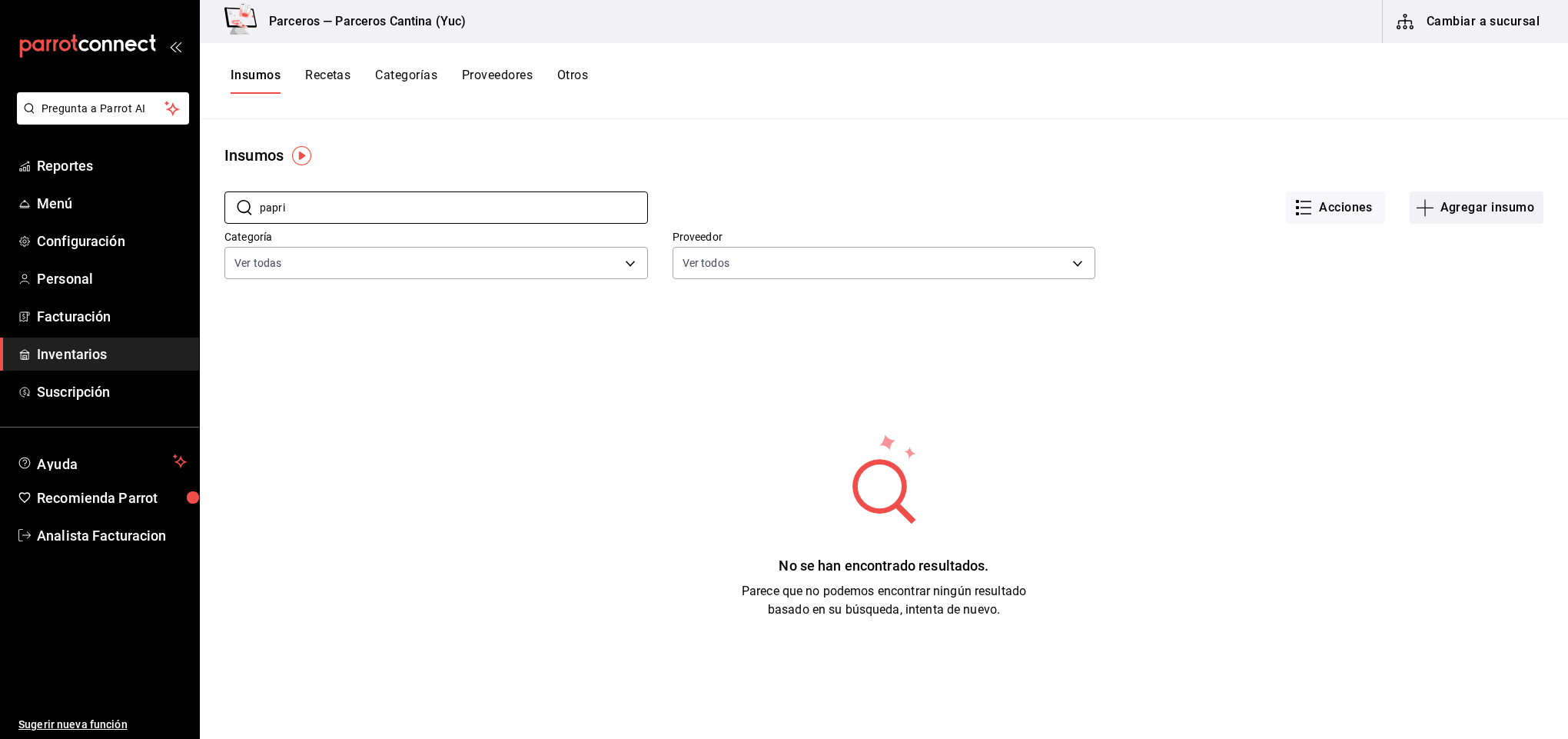
type input "papri"
click at [1457, 212] on button "Agregar insumo" at bounding box center [1476, 208] width 134 height 32
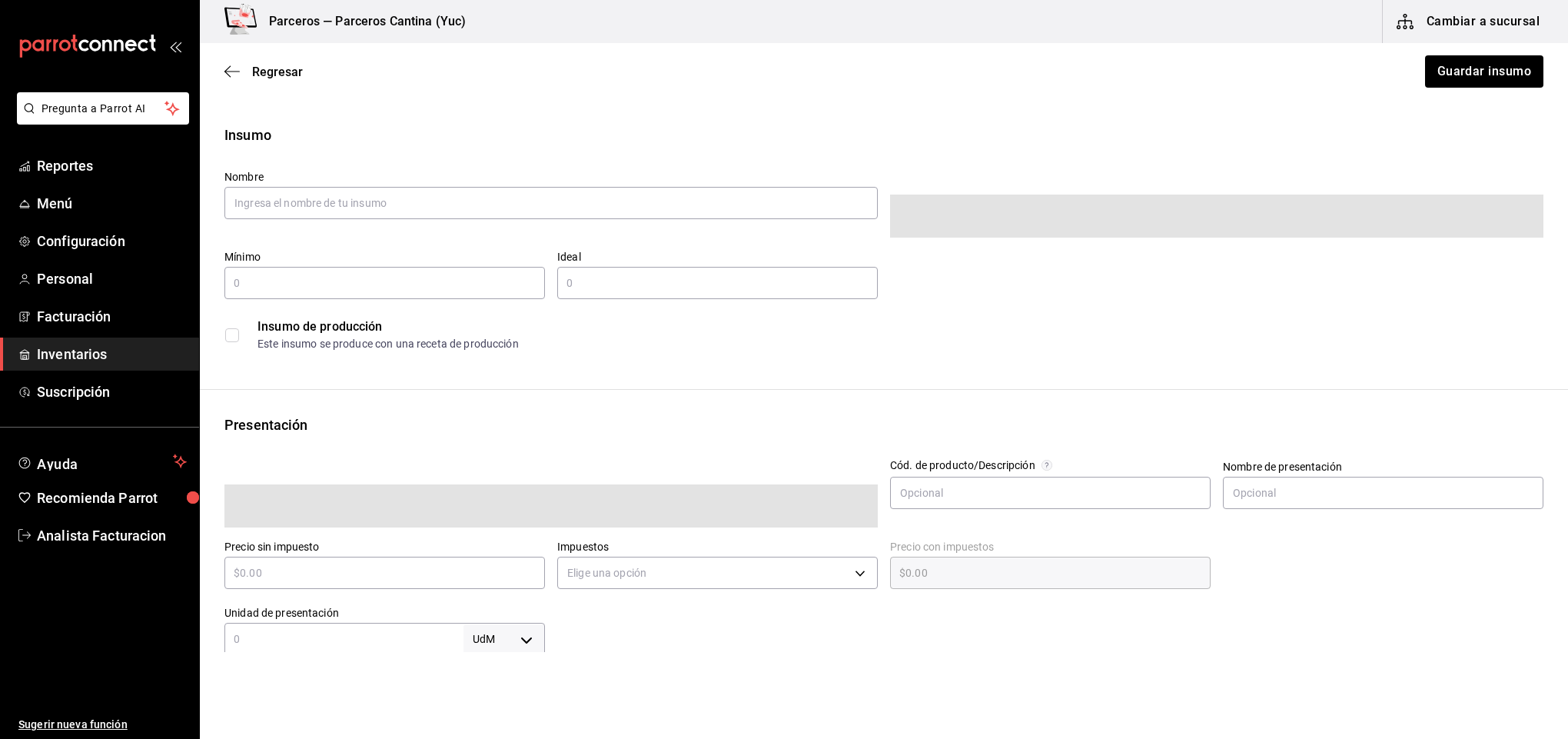
type input "$0.00"
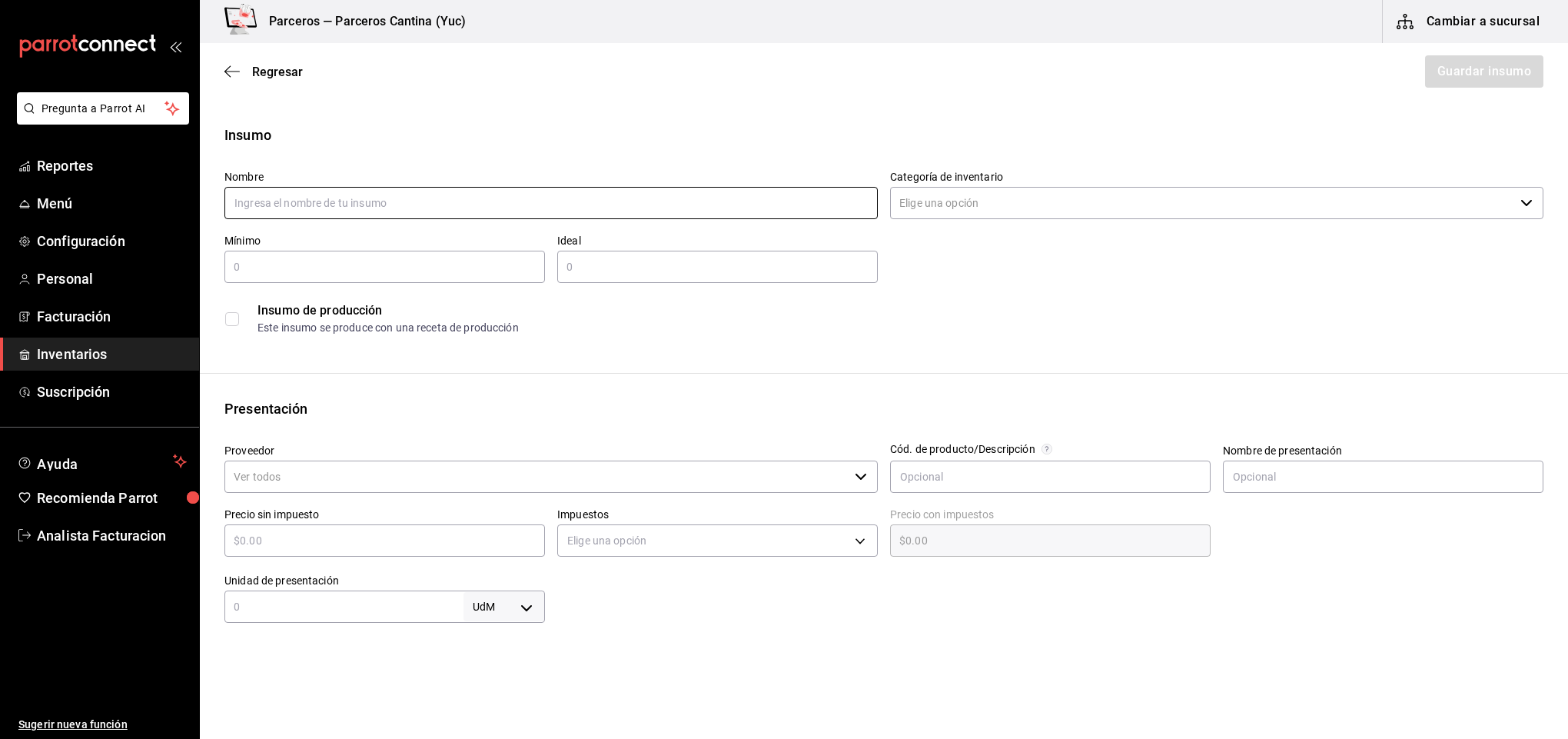
click at [300, 199] on input "text" at bounding box center [551, 203] width 654 height 32
type input "p"
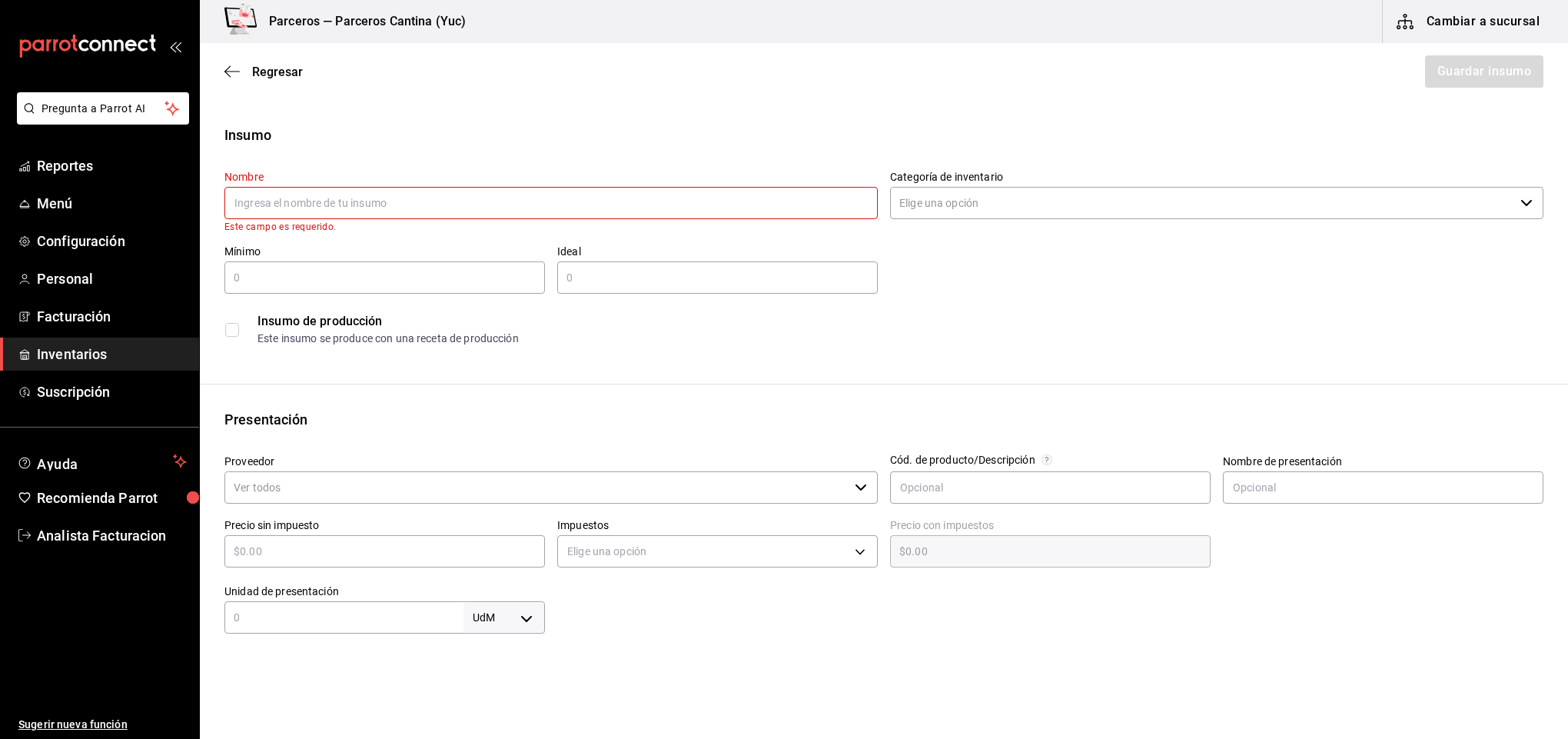
type input "p"
type input "P"
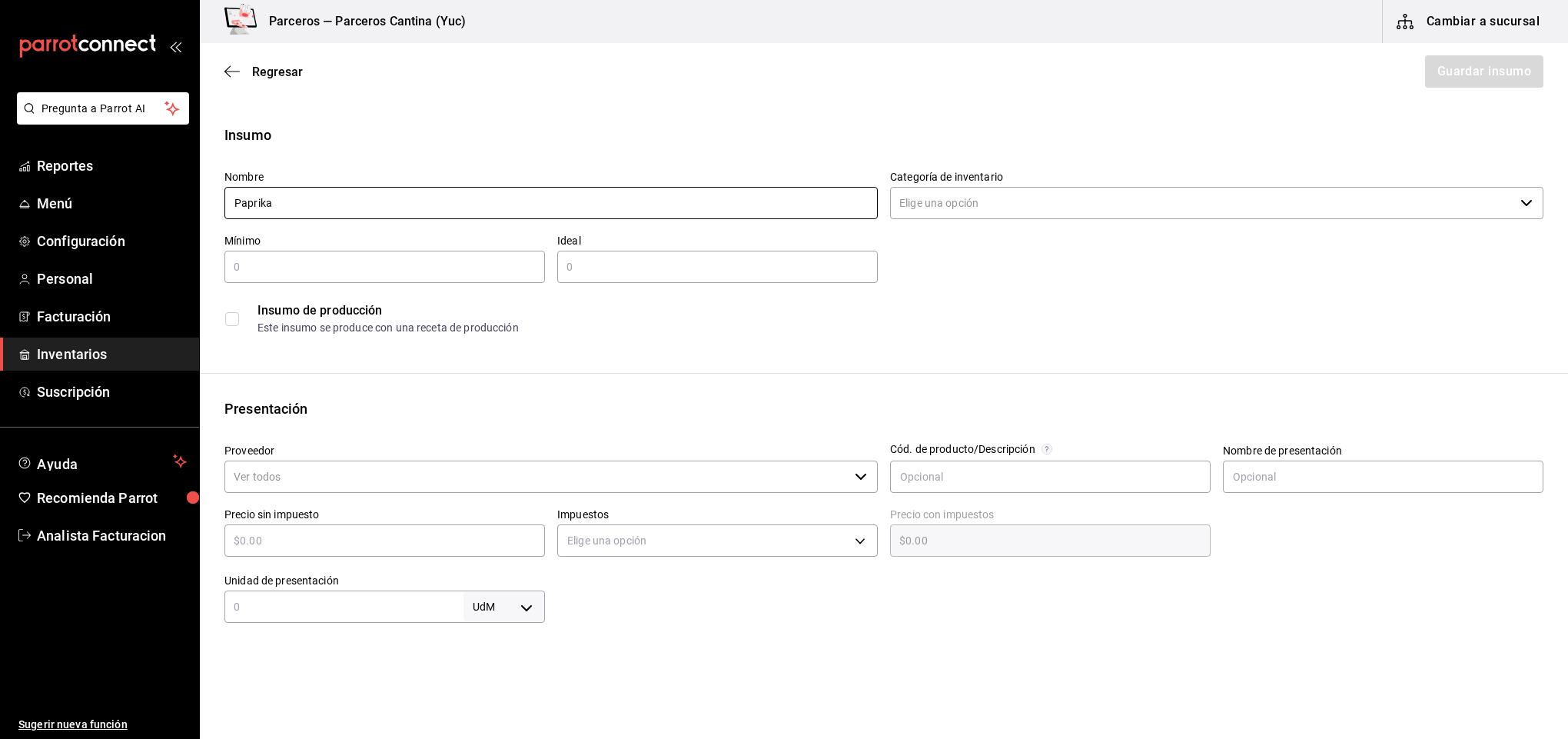
type input "Paprika"
click at [994, 211] on input "Categoría de inventario" at bounding box center [1202, 203] width 624 height 32
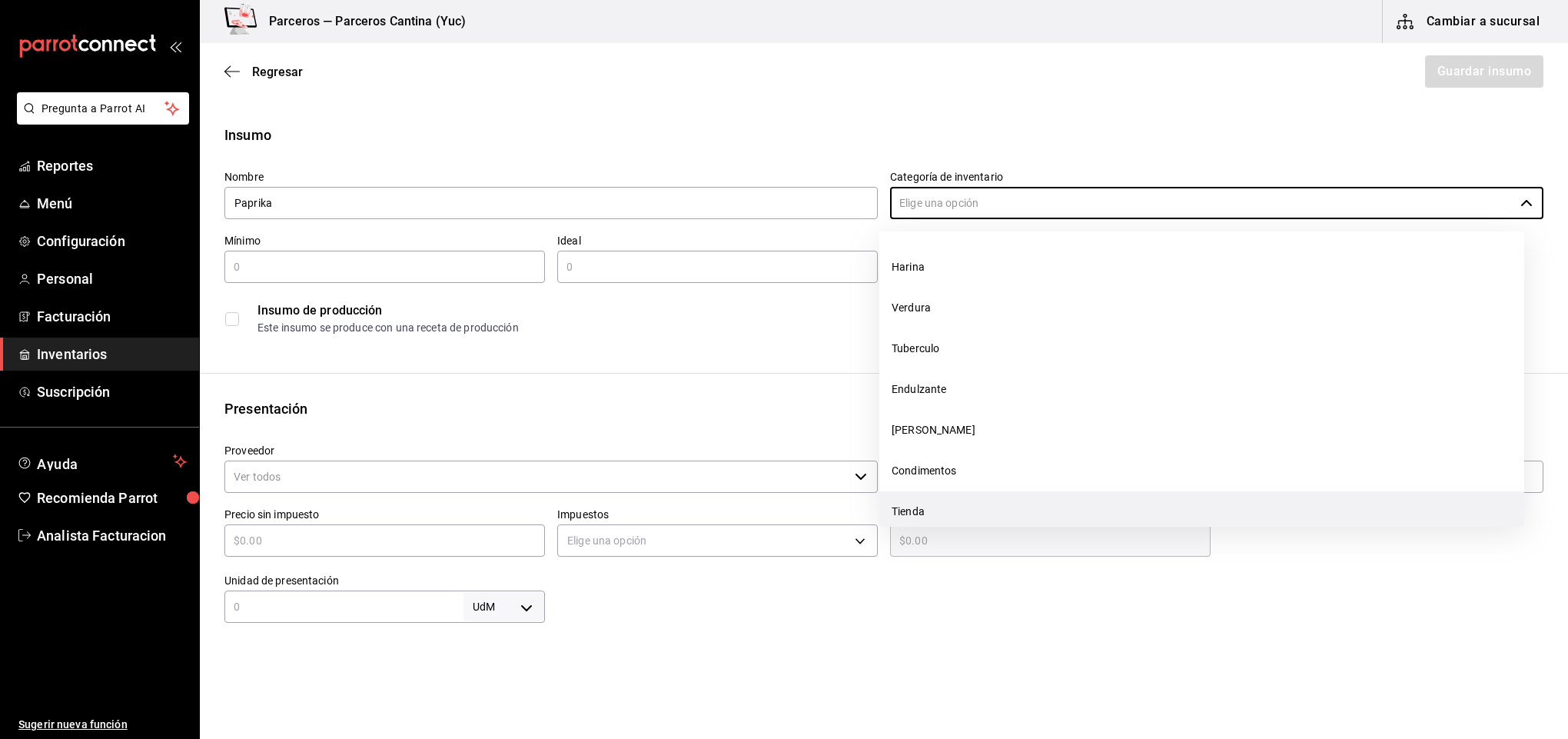
scroll to position [369, 0]
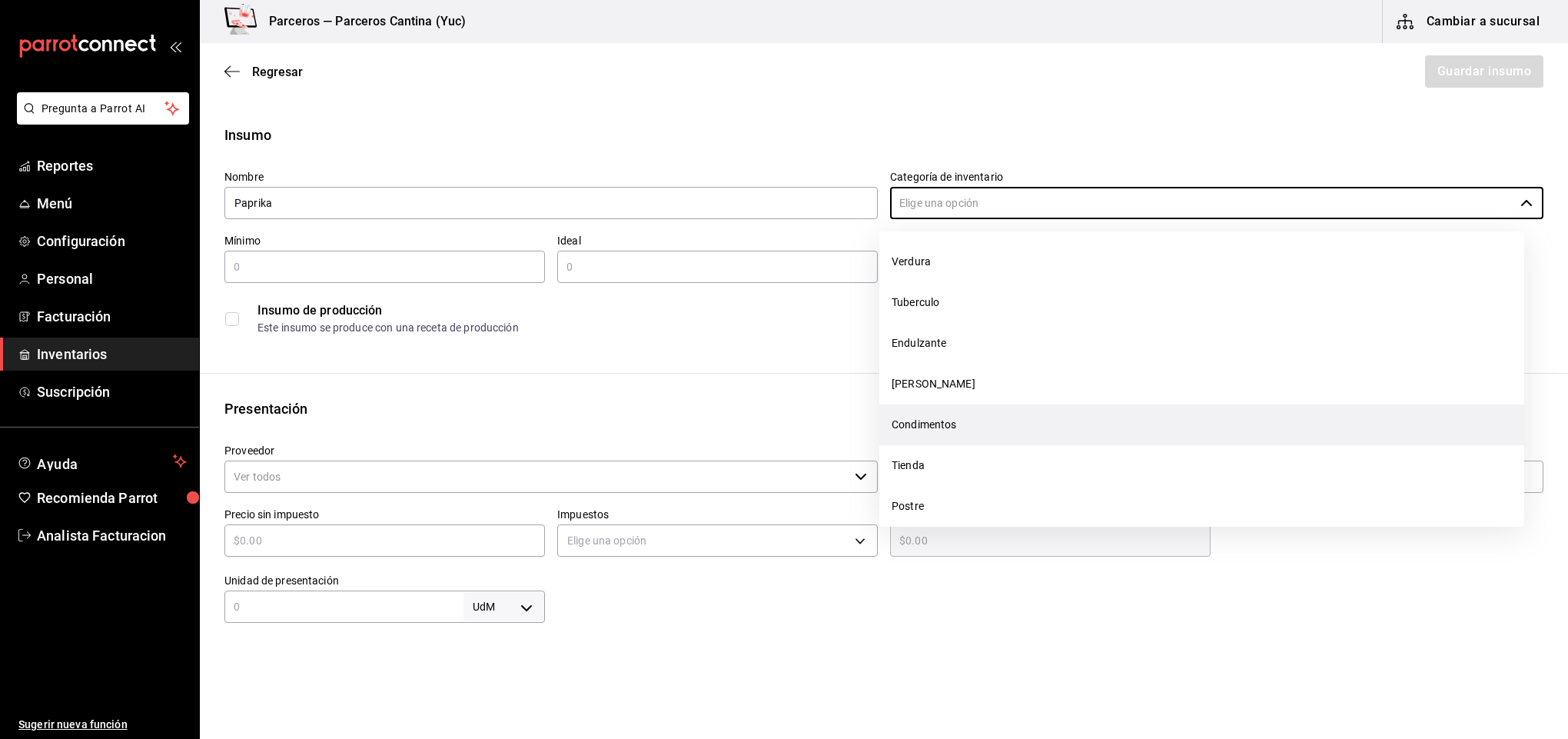
click at [993, 420] on li "Condimentos" at bounding box center [1202, 424] width 645 height 41
type input "Condimentos"
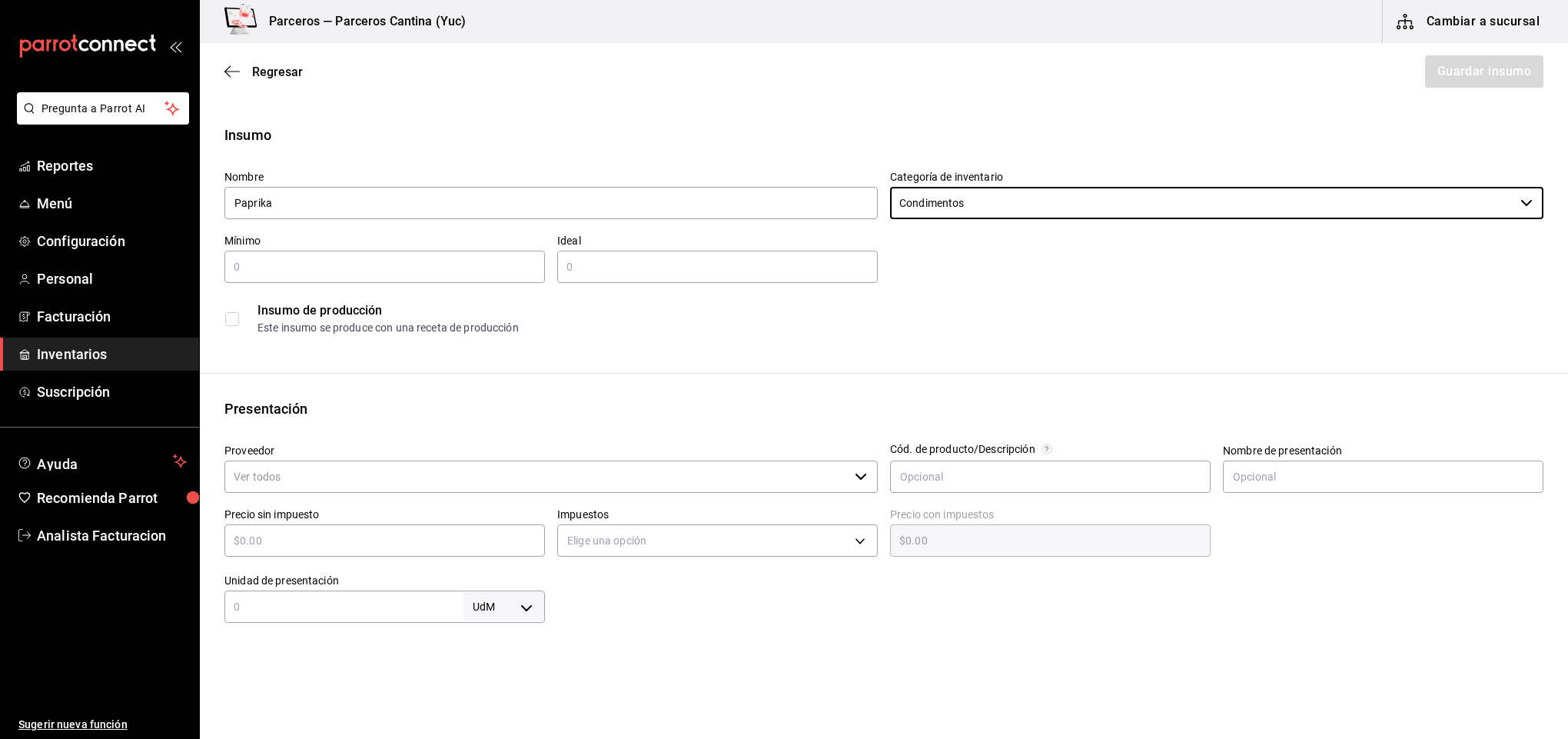
click at [272, 263] on input "text" at bounding box center [384, 267] width 320 height 19
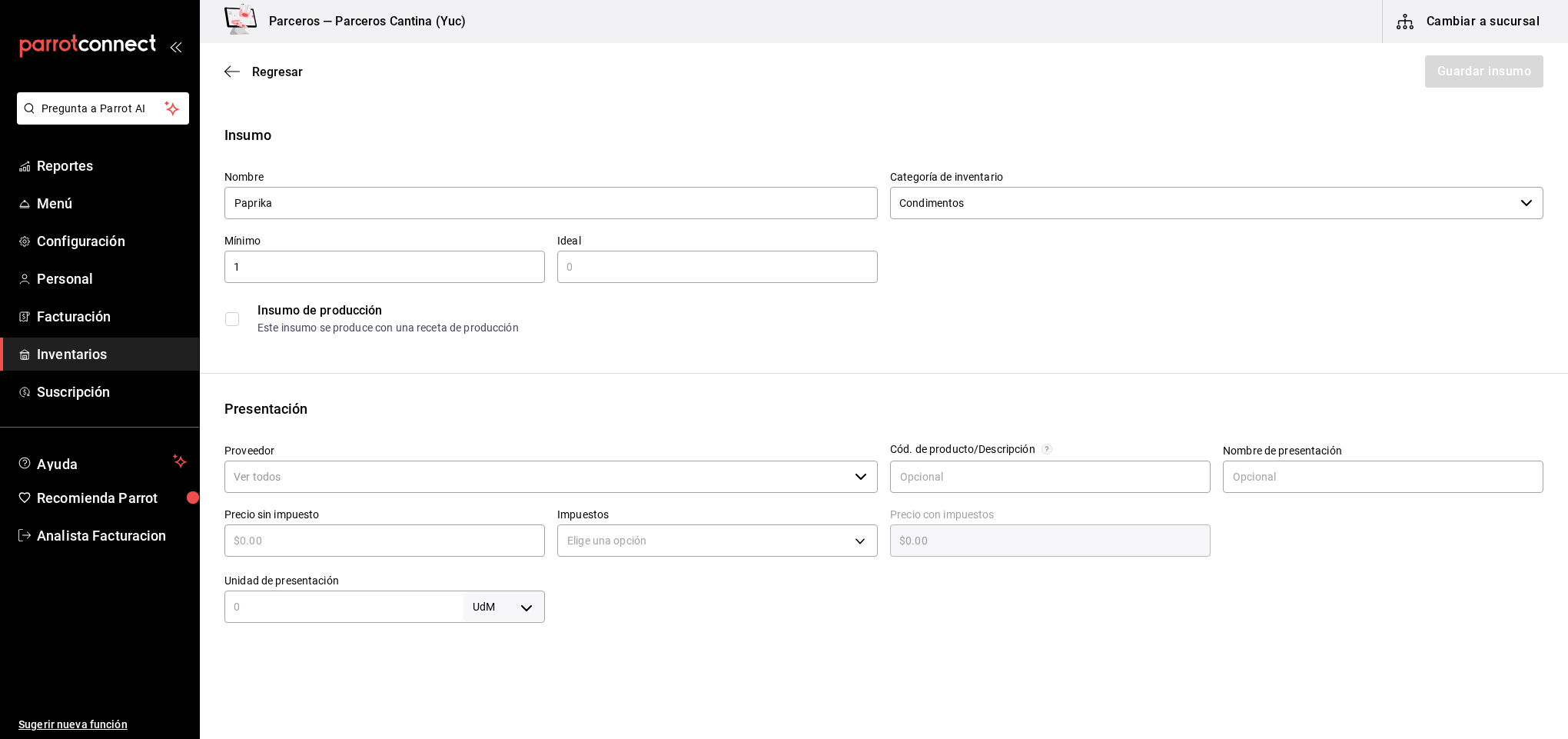
type input "1"
type input "2"
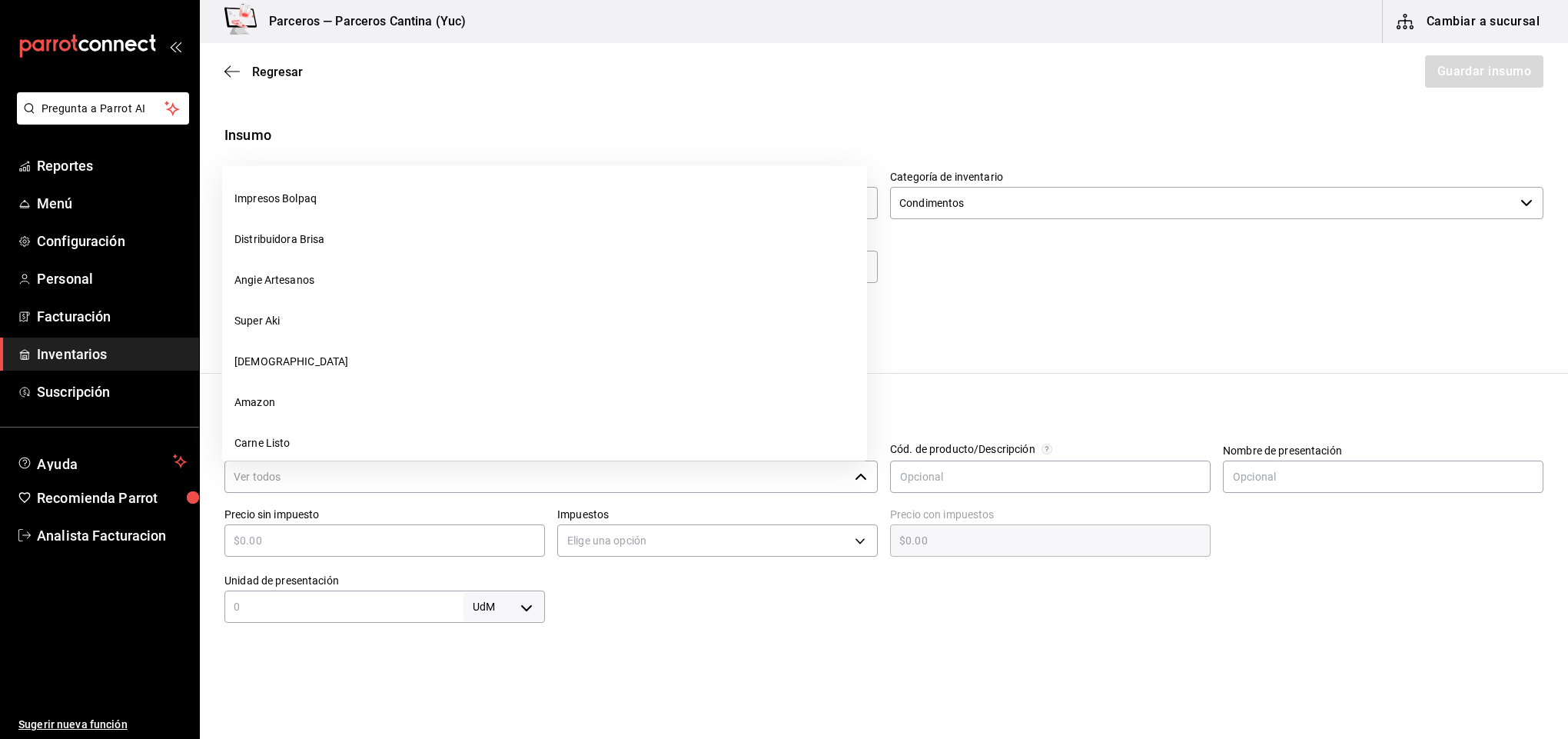
click at [289, 482] on input "Proveedor" at bounding box center [536, 476] width 624 height 32
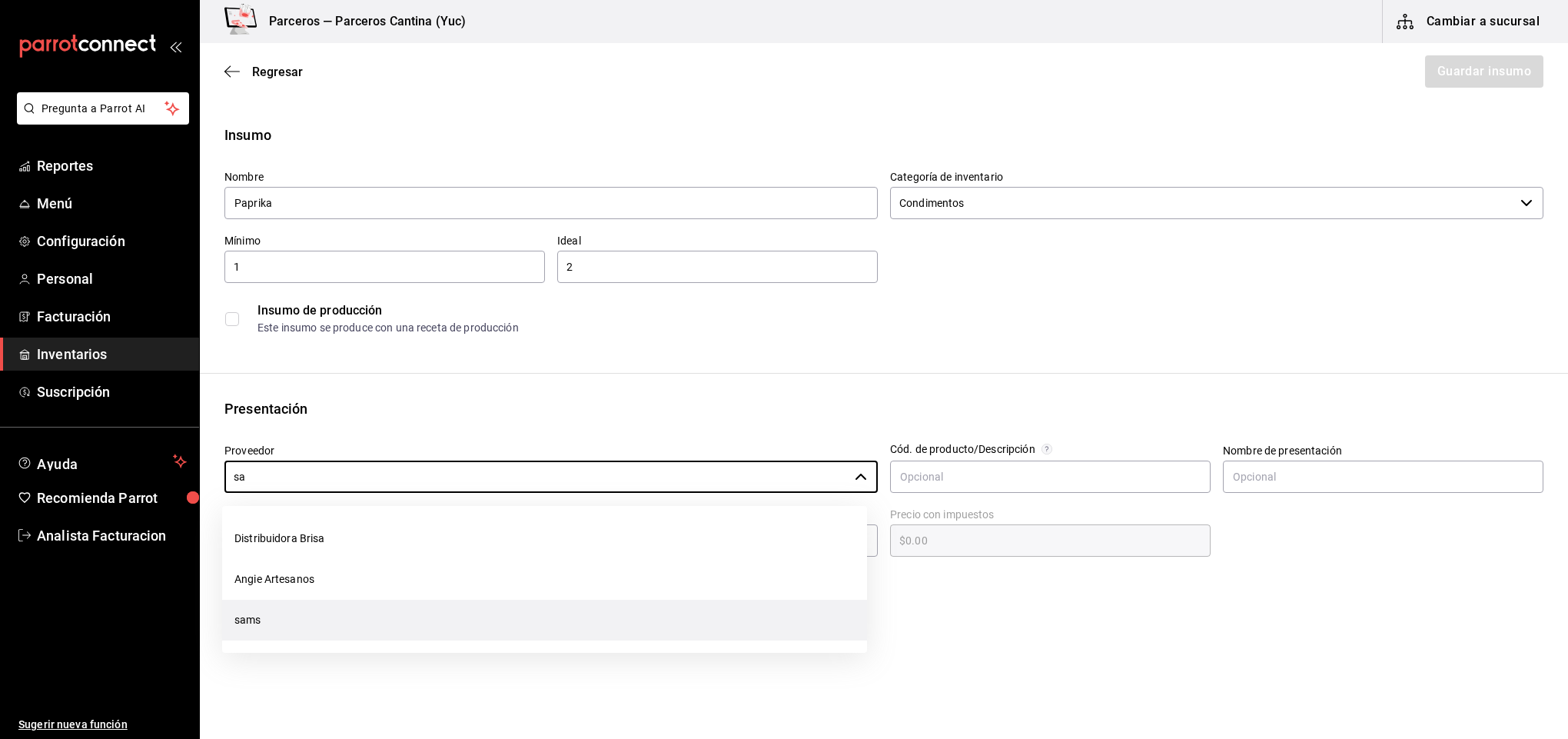
click at [294, 623] on li "sams" at bounding box center [545, 621] width 645 height 41
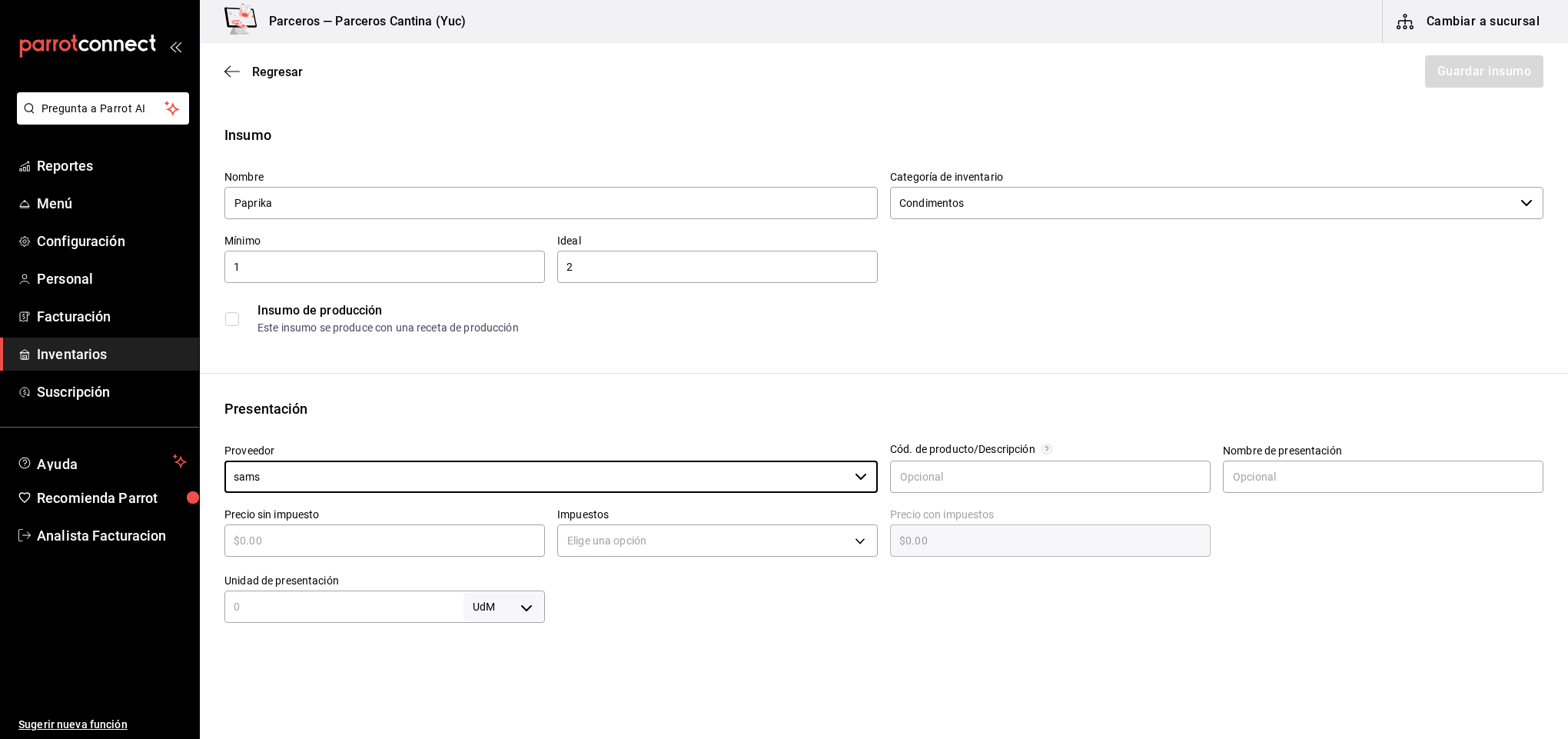
type input "sams"
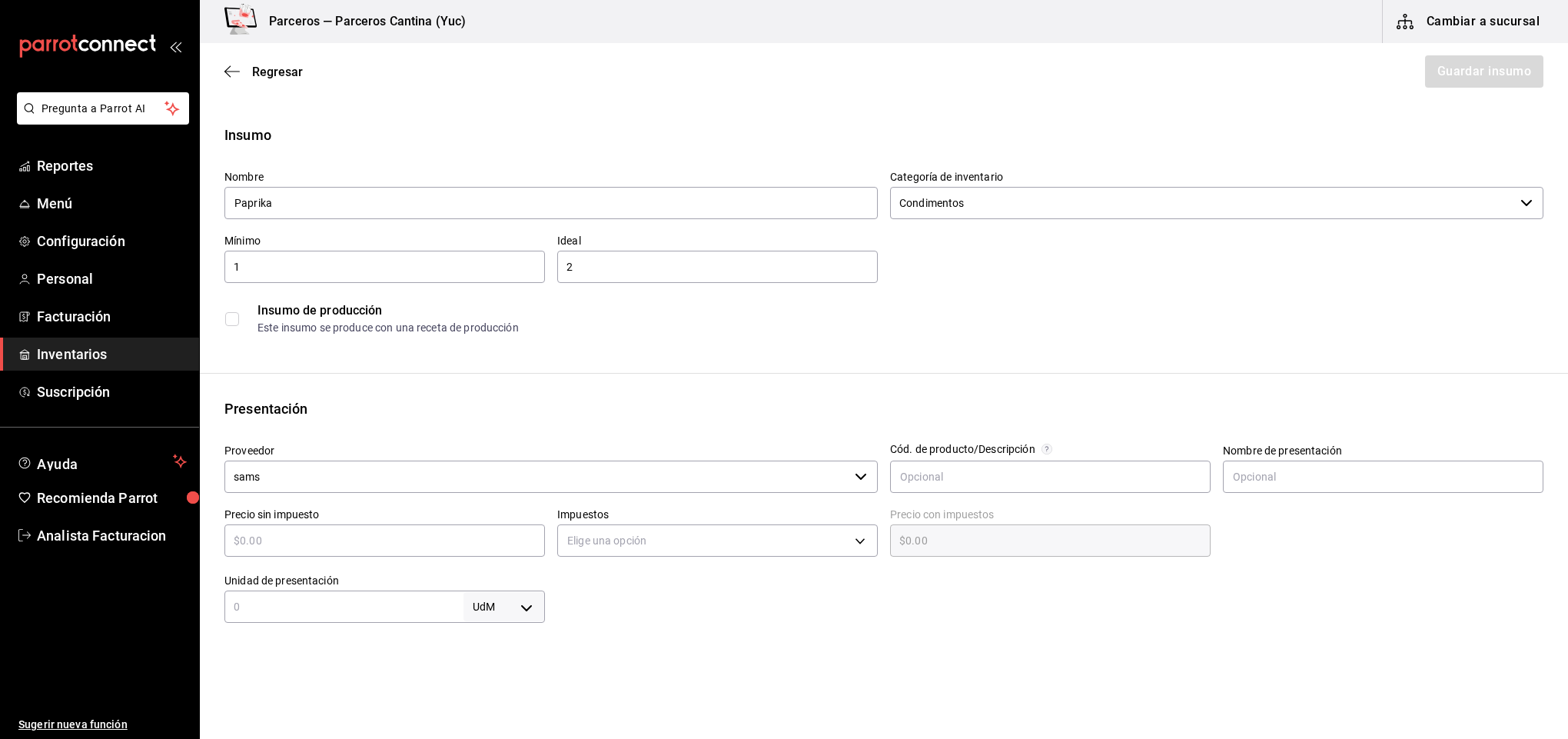
click at [356, 536] on input "text" at bounding box center [384, 540] width 320 height 19
type input "$6"
type input "$6.00"
type input "$69"
type input "$69.00"
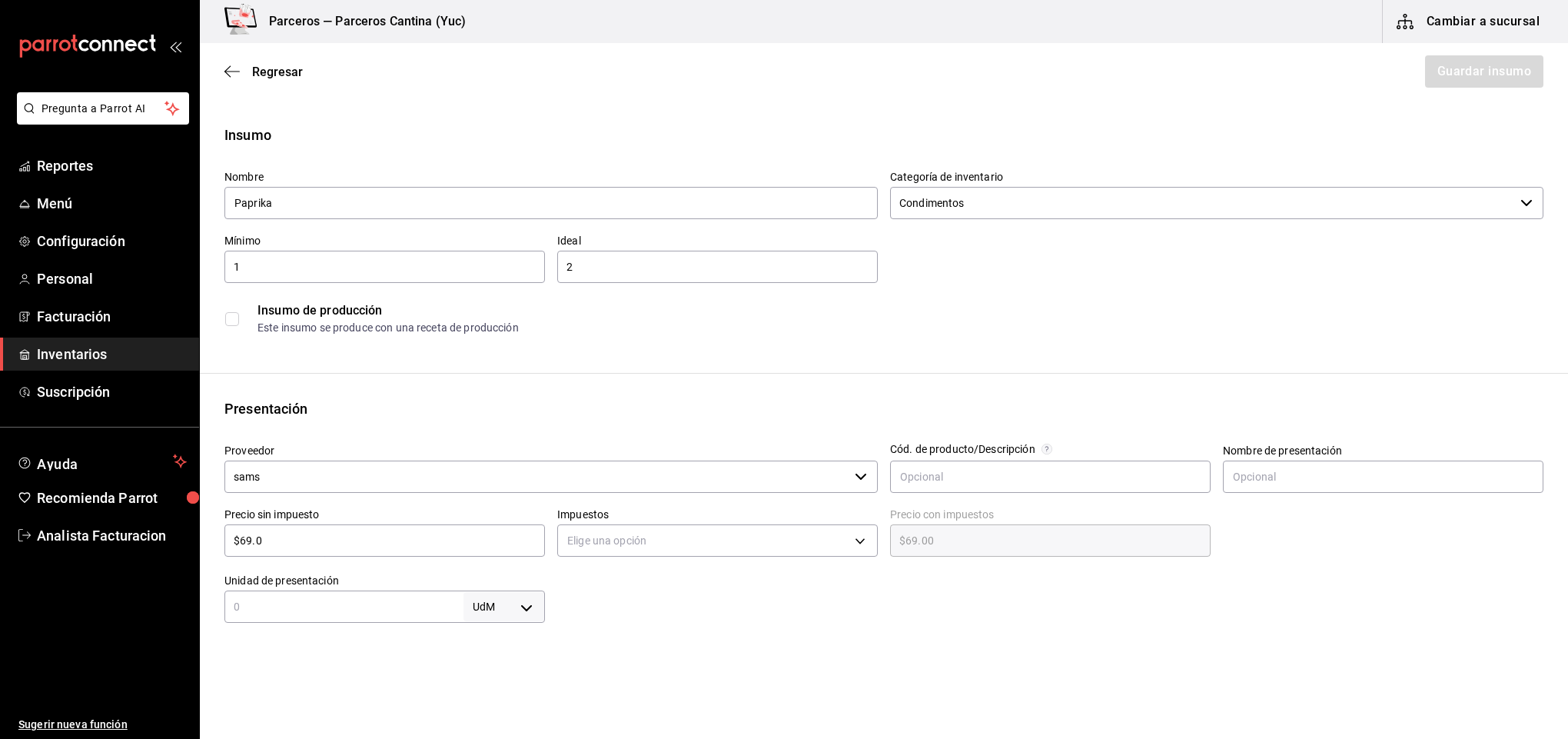
type input "$69.05"
click at [635, 534] on body "Pregunta a Parrot AI Reportes Menú Configuración Personal Facturación Inventari…" at bounding box center [784, 326] width 1568 height 652
click at [619, 635] on li "IVA 16%" at bounding box center [710, 639] width 314 height 26
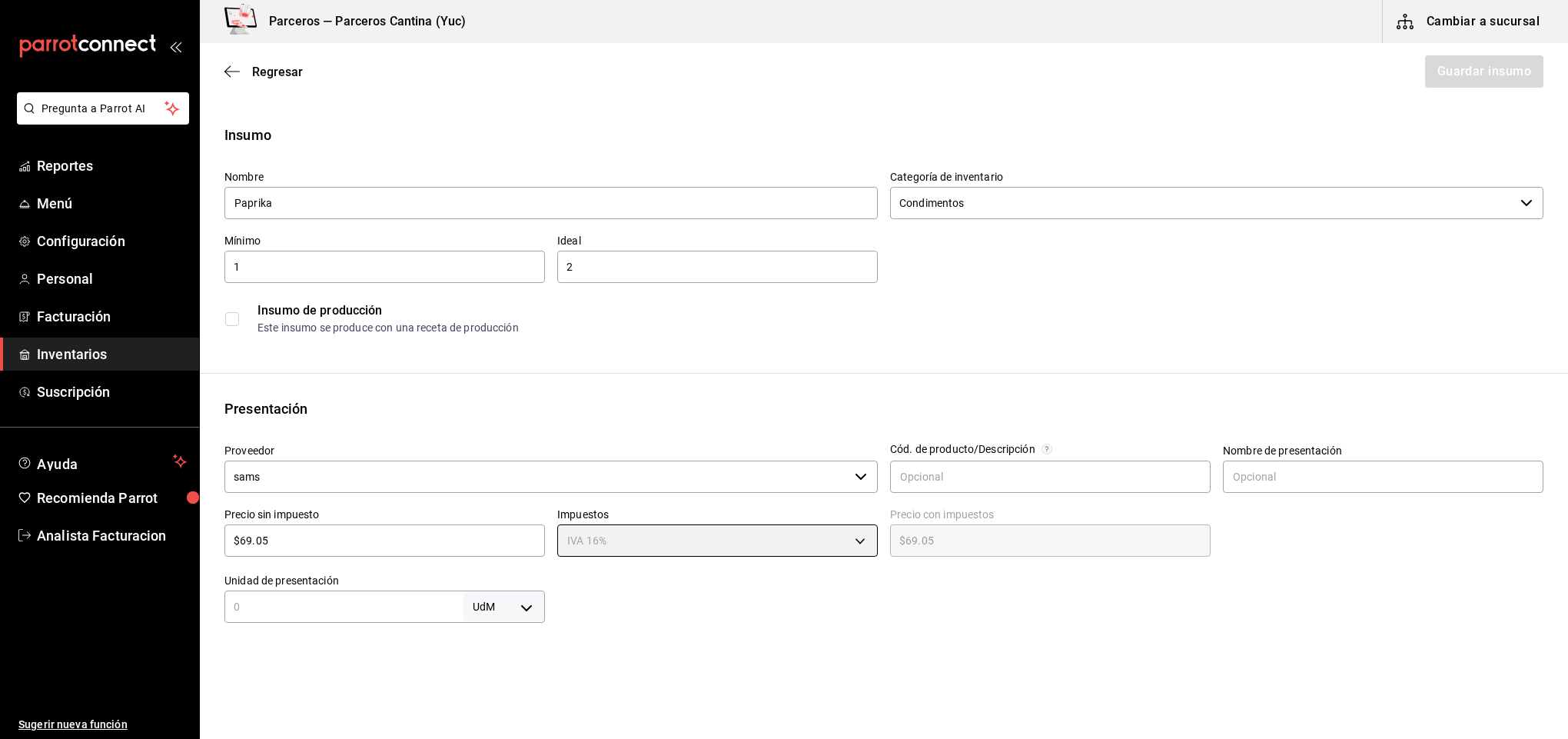
type input "IVA_16"
type input "$80.10"
click at [365, 615] on input "text" at bounding box center [343, 607] width 239 height 19
type input "405"
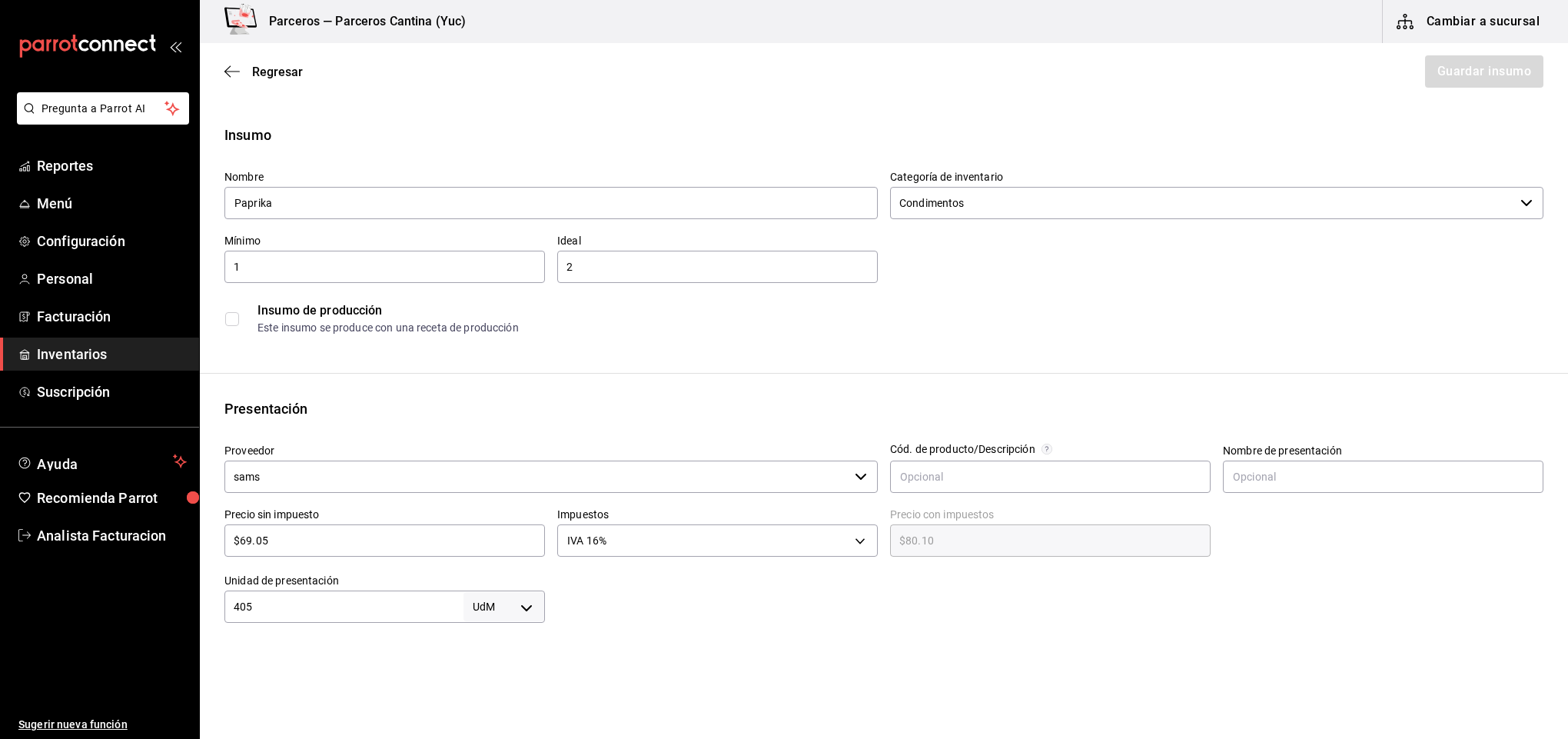
click at [531, 596] on body "Pregunta a Parrot AI Reportes Menú Configuración Personal Facturación Inventari…" at bounding box center [784, 326] width 1568 height 652
click at [500, 616] on li "gr" at bounding box center [499, 617] width 80 height 26
type input "GRAM"
type input "405"
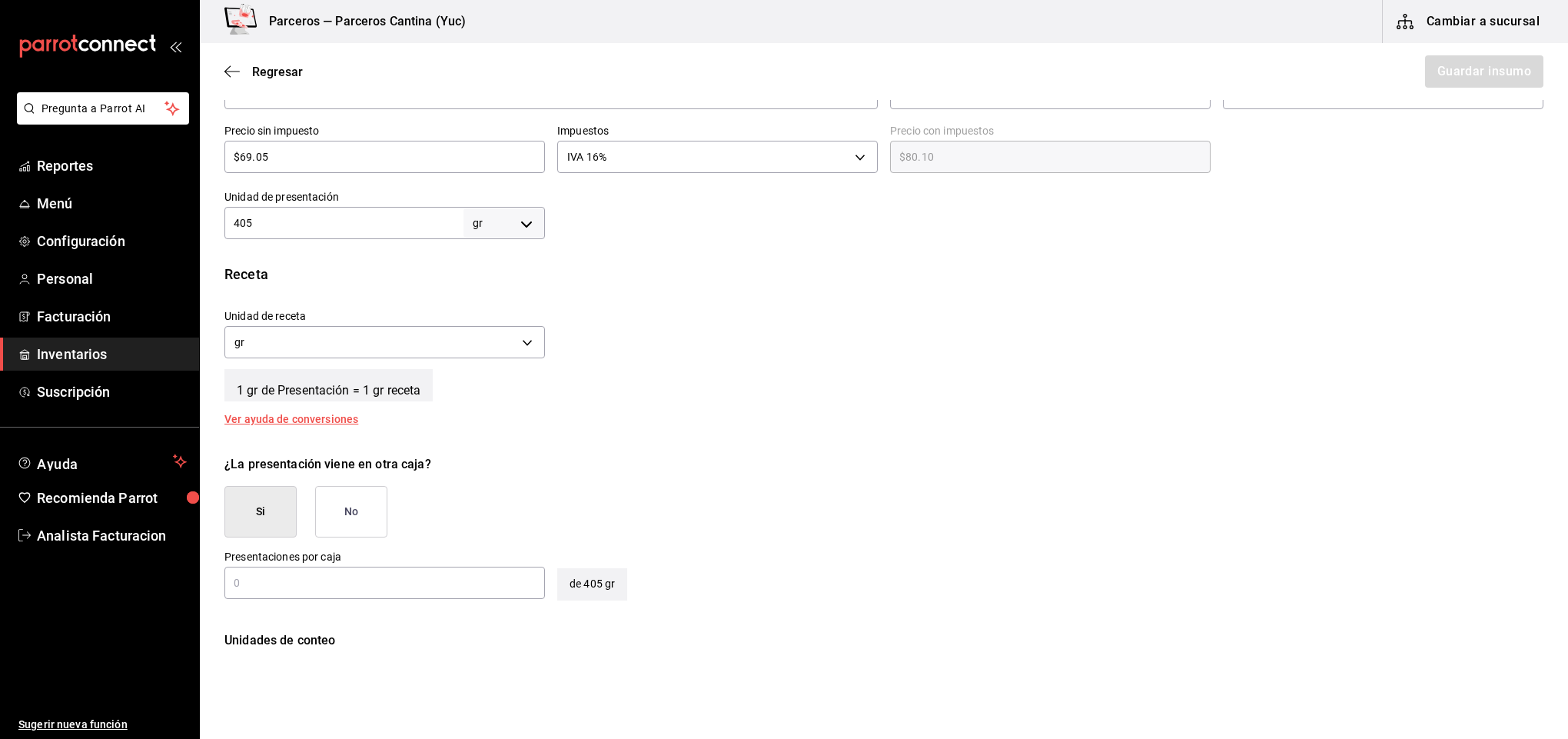
scroll to position [385, 0]
click at [357, 515] on button "No" at bounding box center [351, 510] width 72 height 51
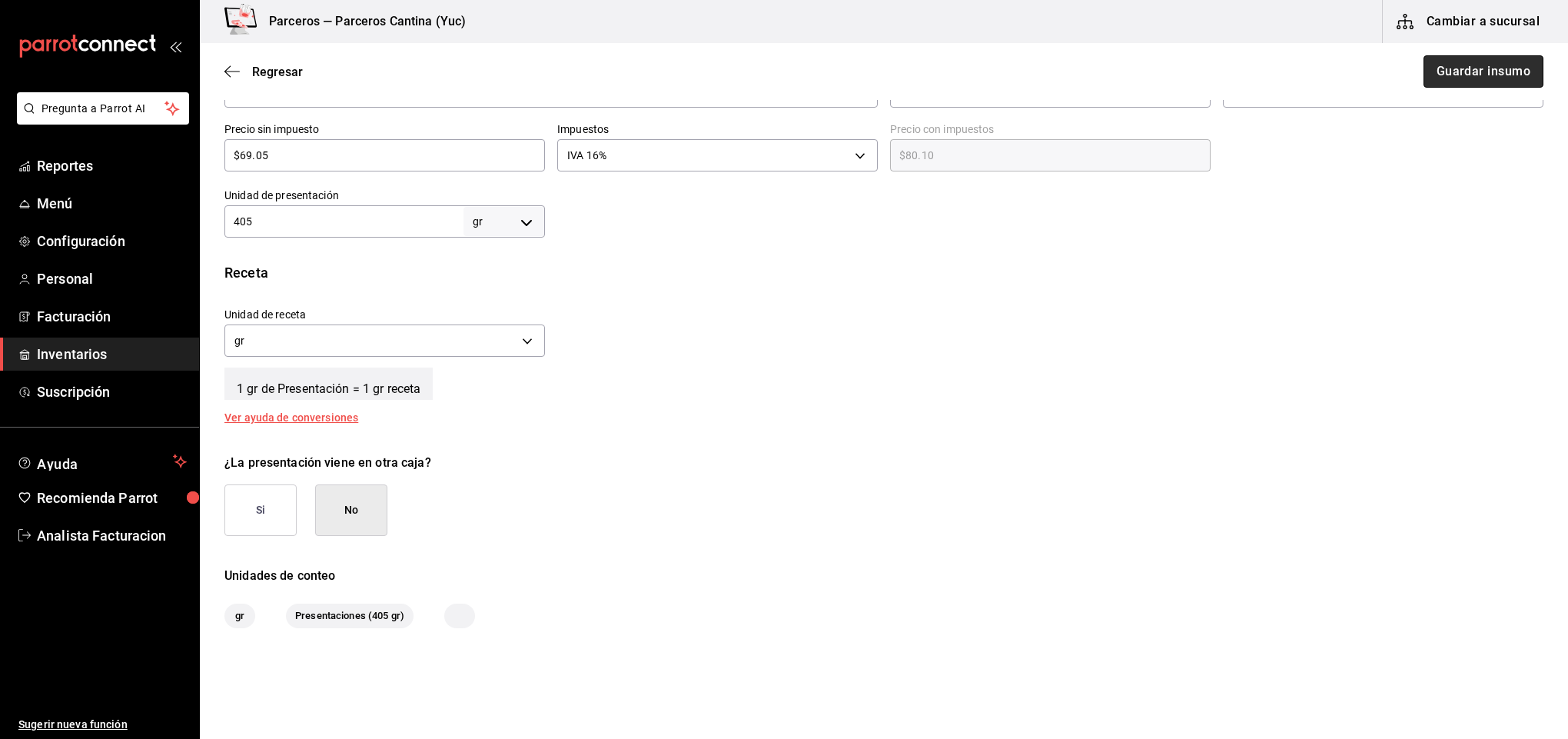
click at [1450, 76] on button "Guardar insumo" at bounding box center [1484, 72] width 120 height 32
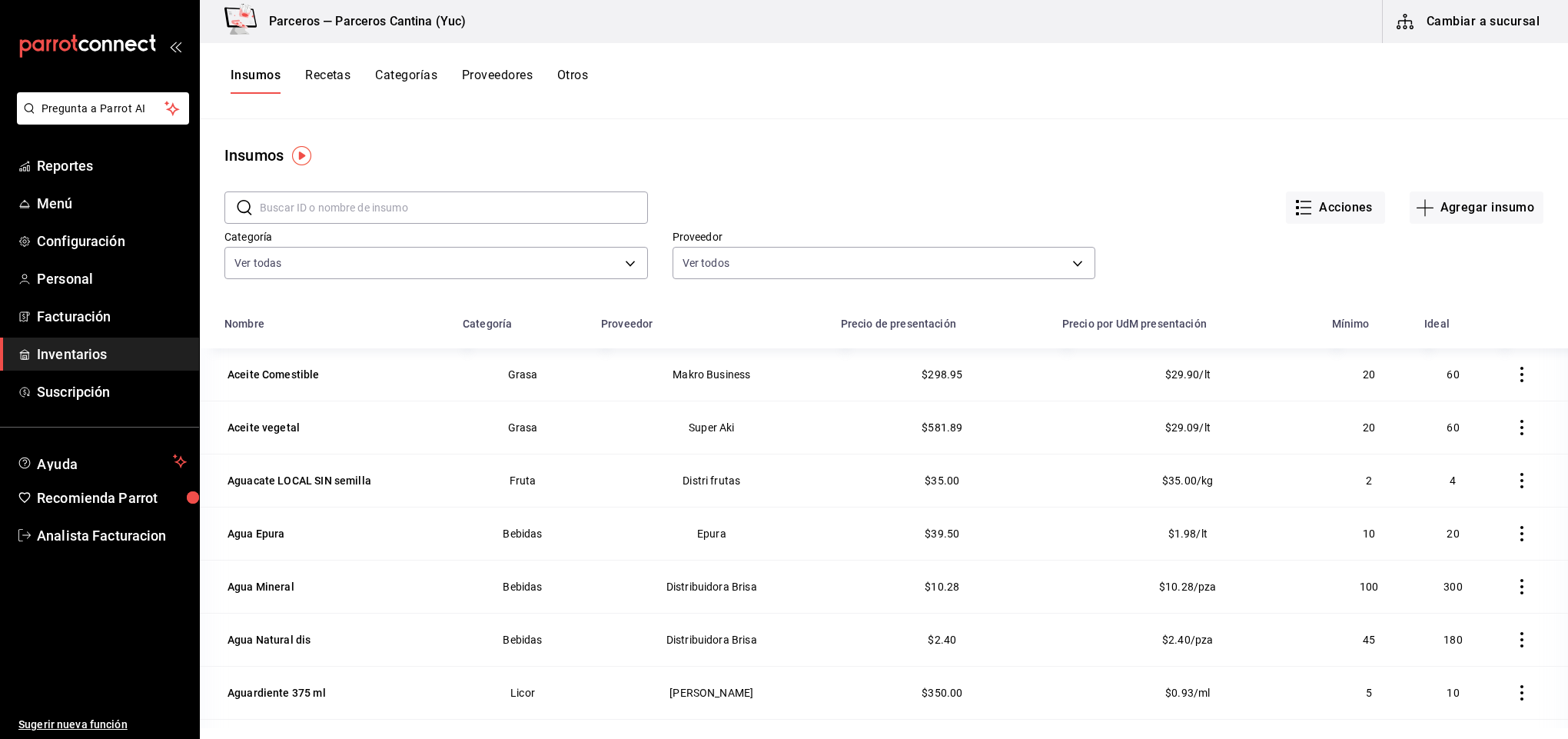
click at [321, 206] on input "text" at bounding box center [454, 208] width 389 height 31
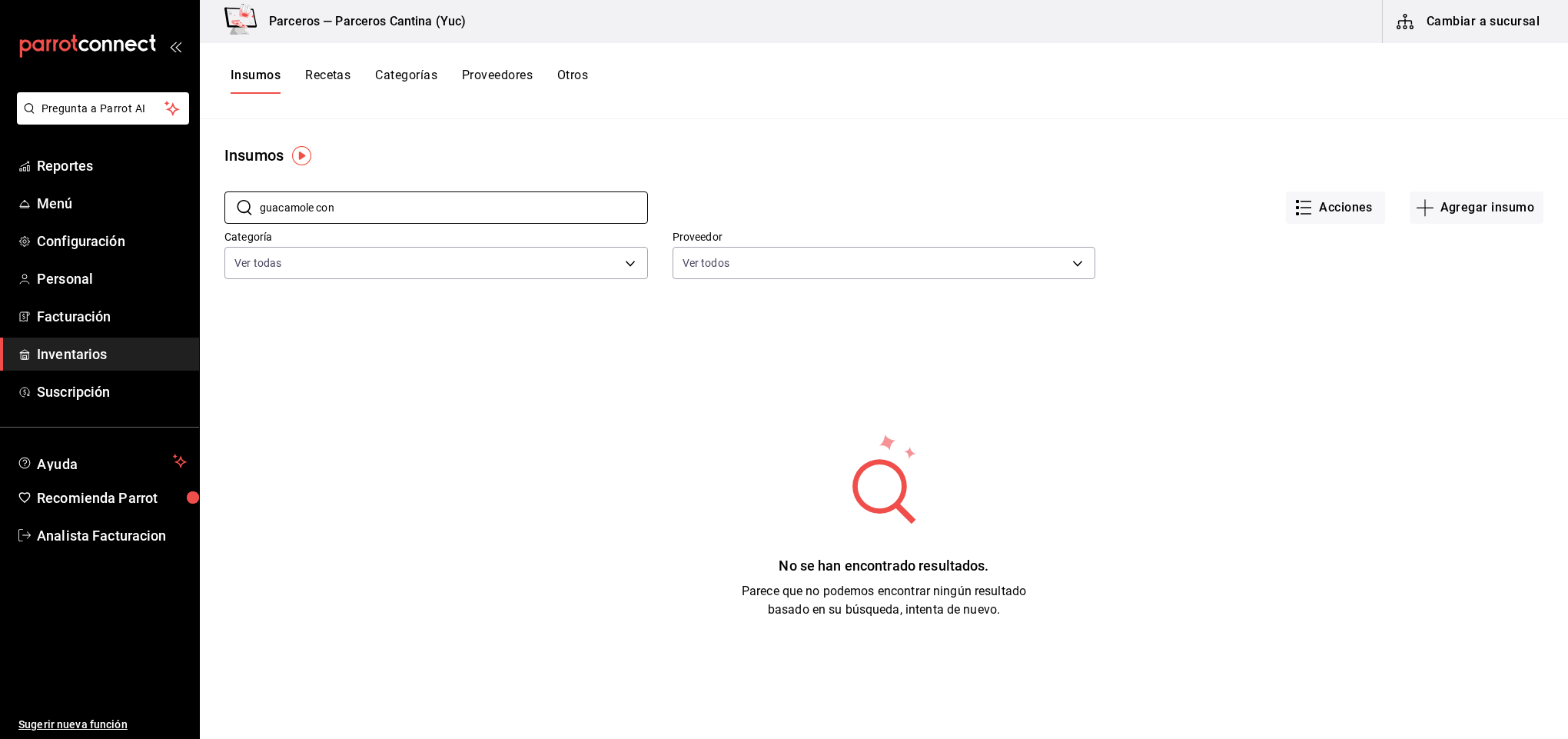
type input "guacamole con"
drag, startPoint x: 340, startPoint y: 76, endPoint x: 346, endPoint y: 157, distance: 81.2
click at [340, 76] on button "Recetas" at bounding box center [327, 80] width 45 height 26
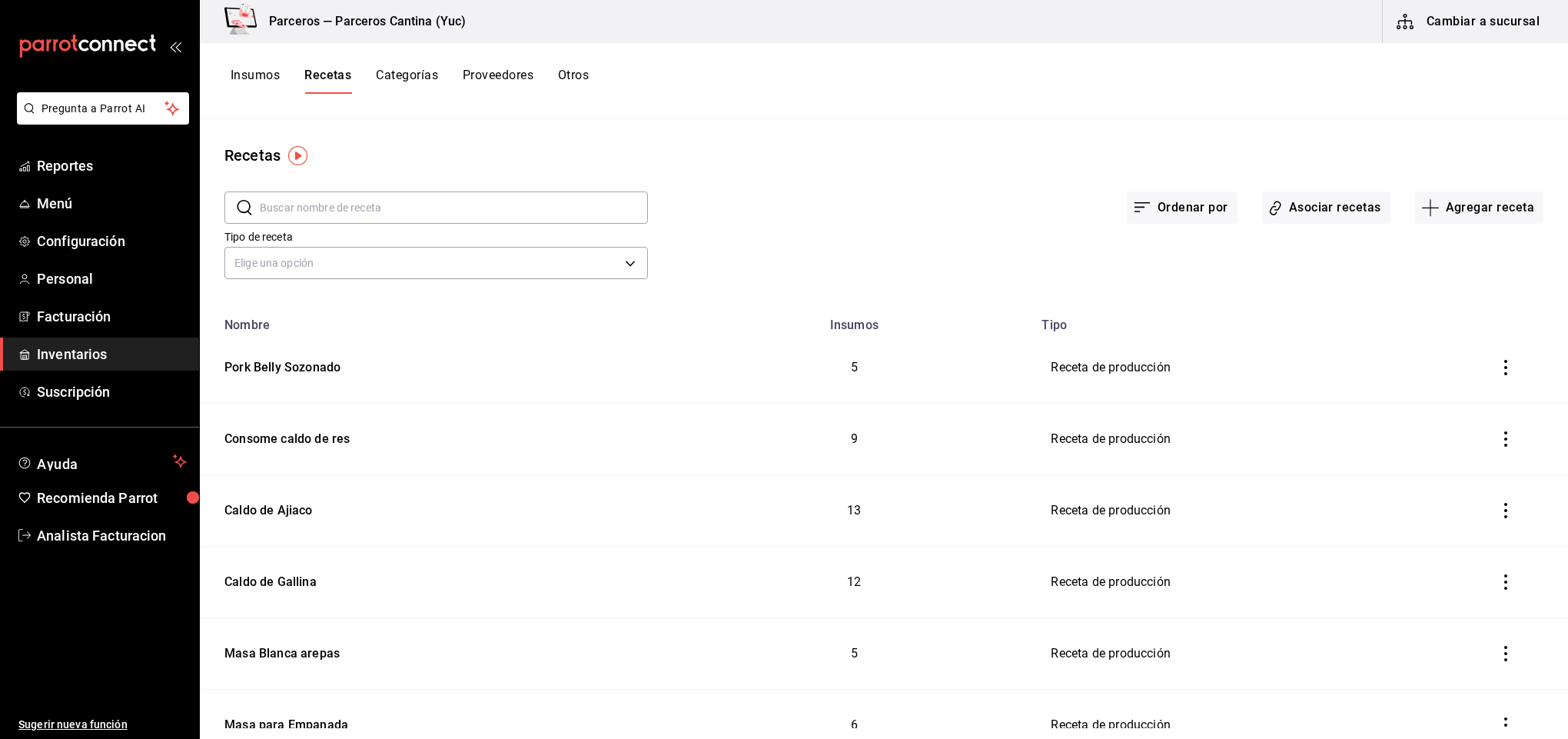
click at [327, 208] on input "text" at bounding box center [454, 208] width 389 height 31
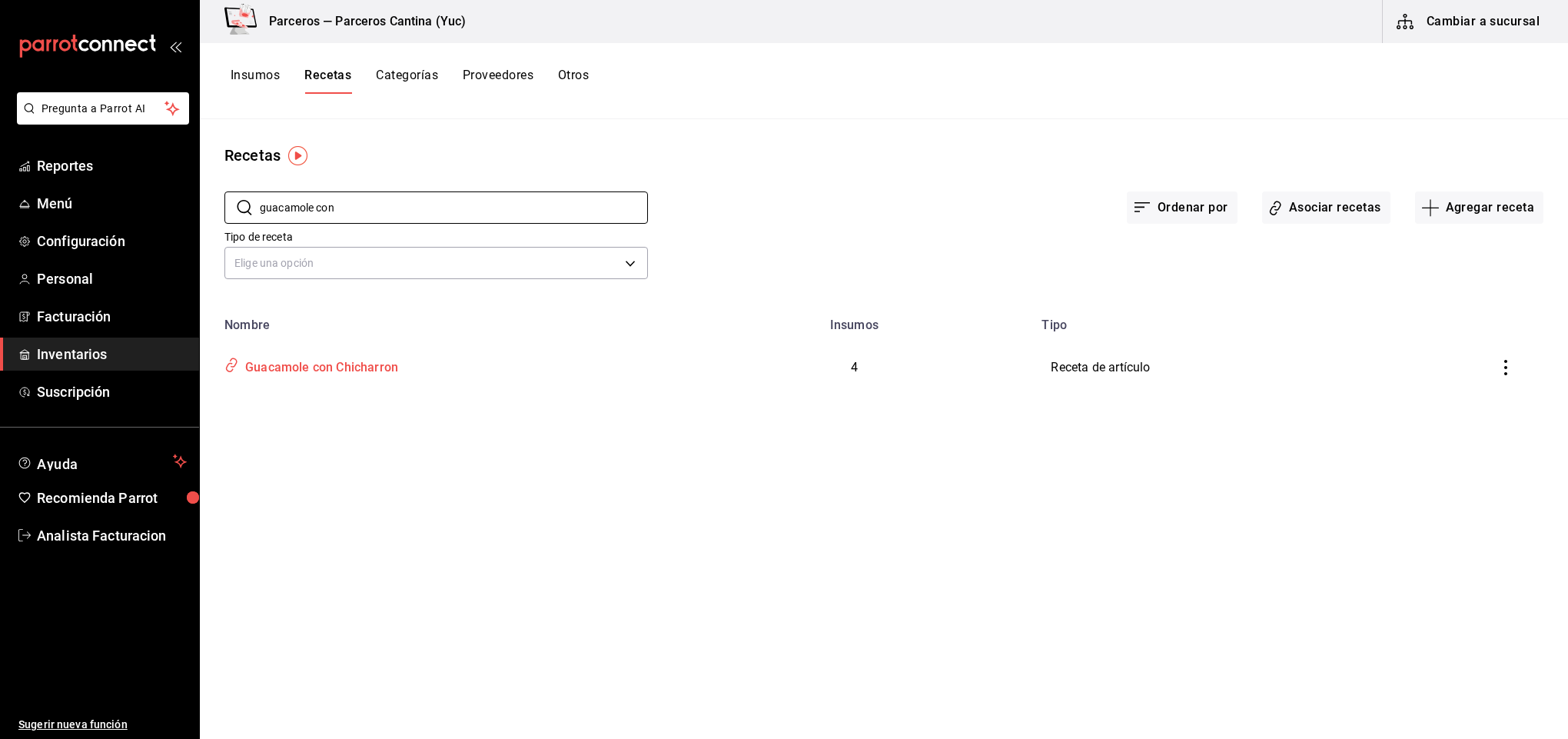
type input "guacamole con"
click at [372, 370] on div "Guacamole con Chicharron" at bounding box center [319, 365] width 159 height 24
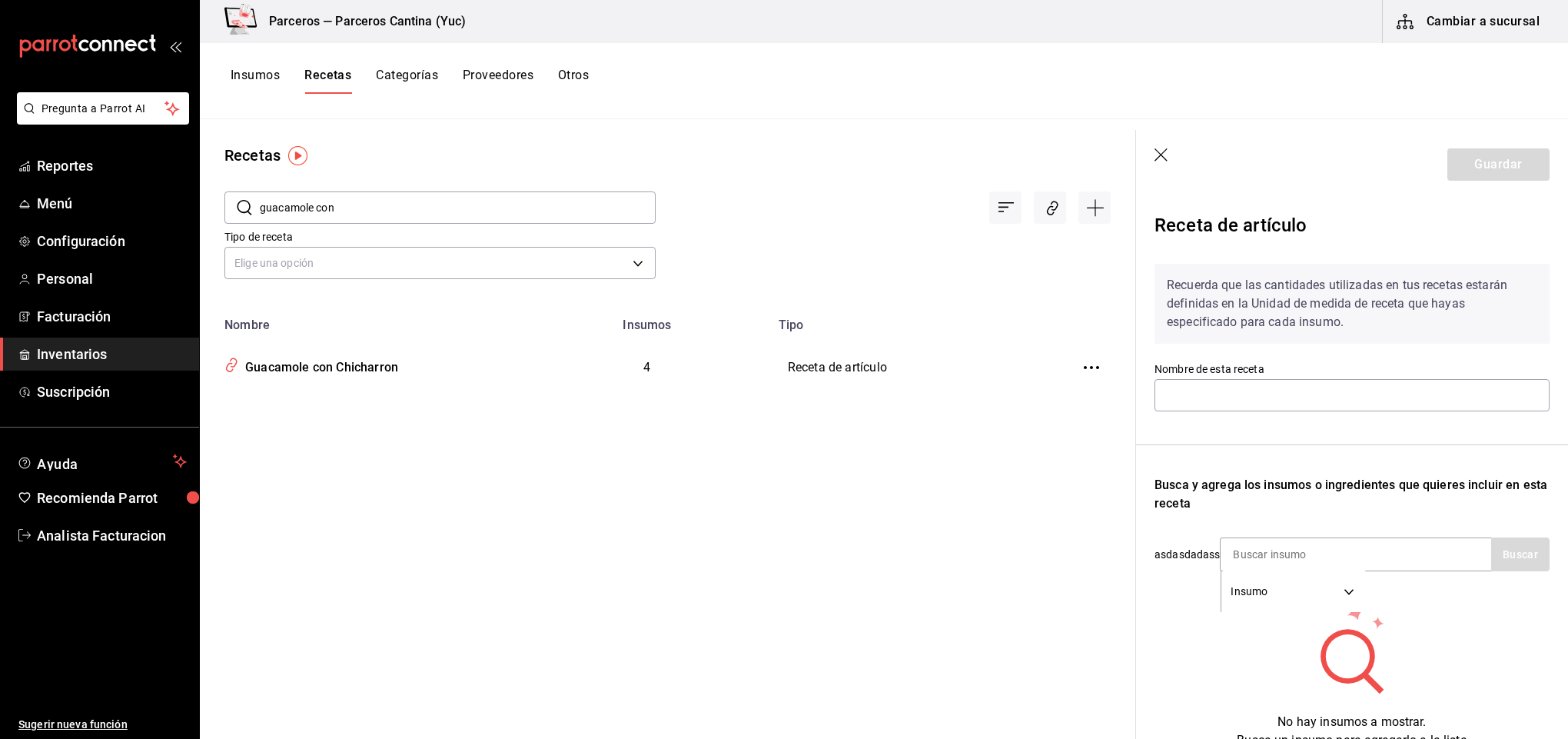
type input "Guacamole con Chicharron"
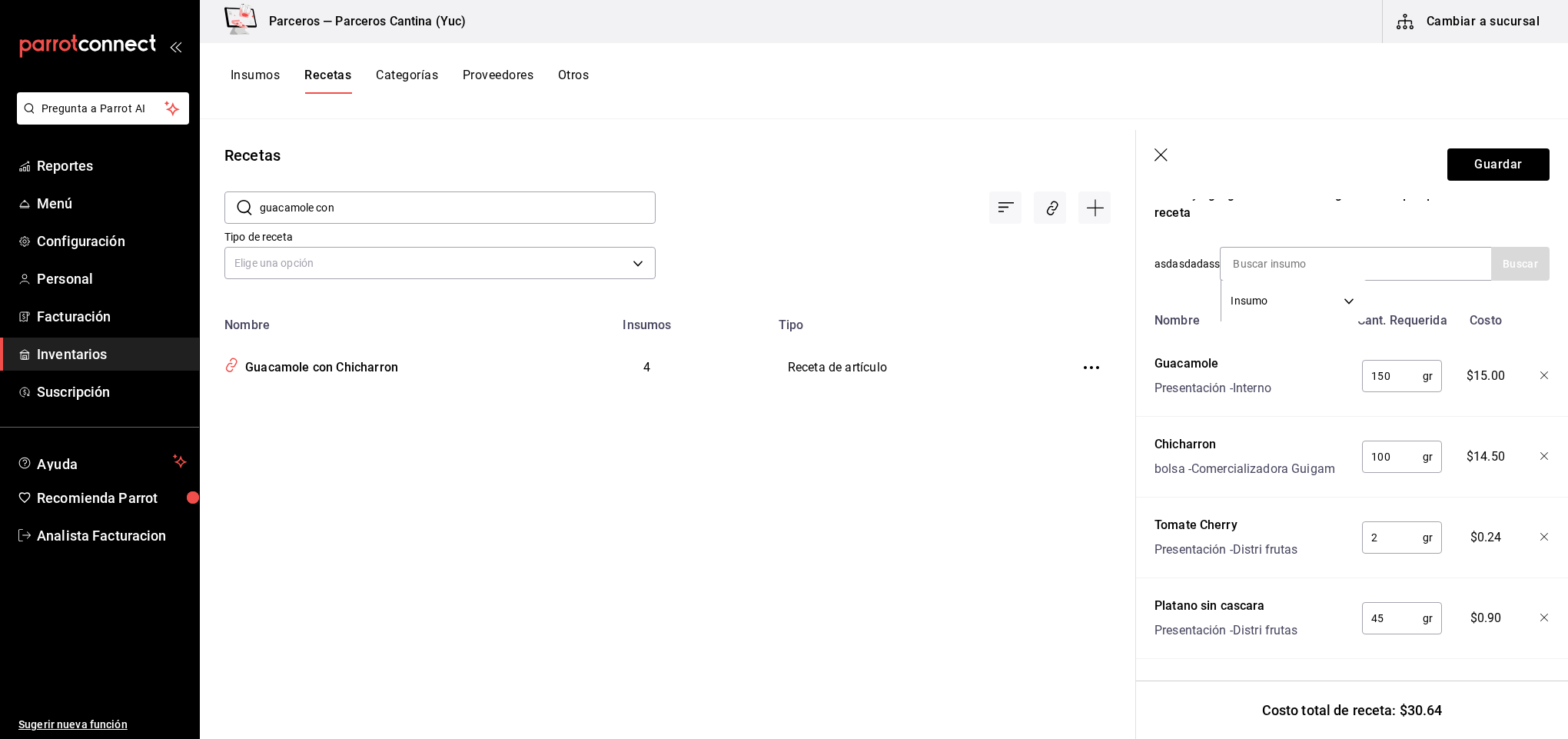
scroll to position [307, 0]
click at [1541, 452] on icon "button" at bounding box center [1545, 456] width 9 height 9
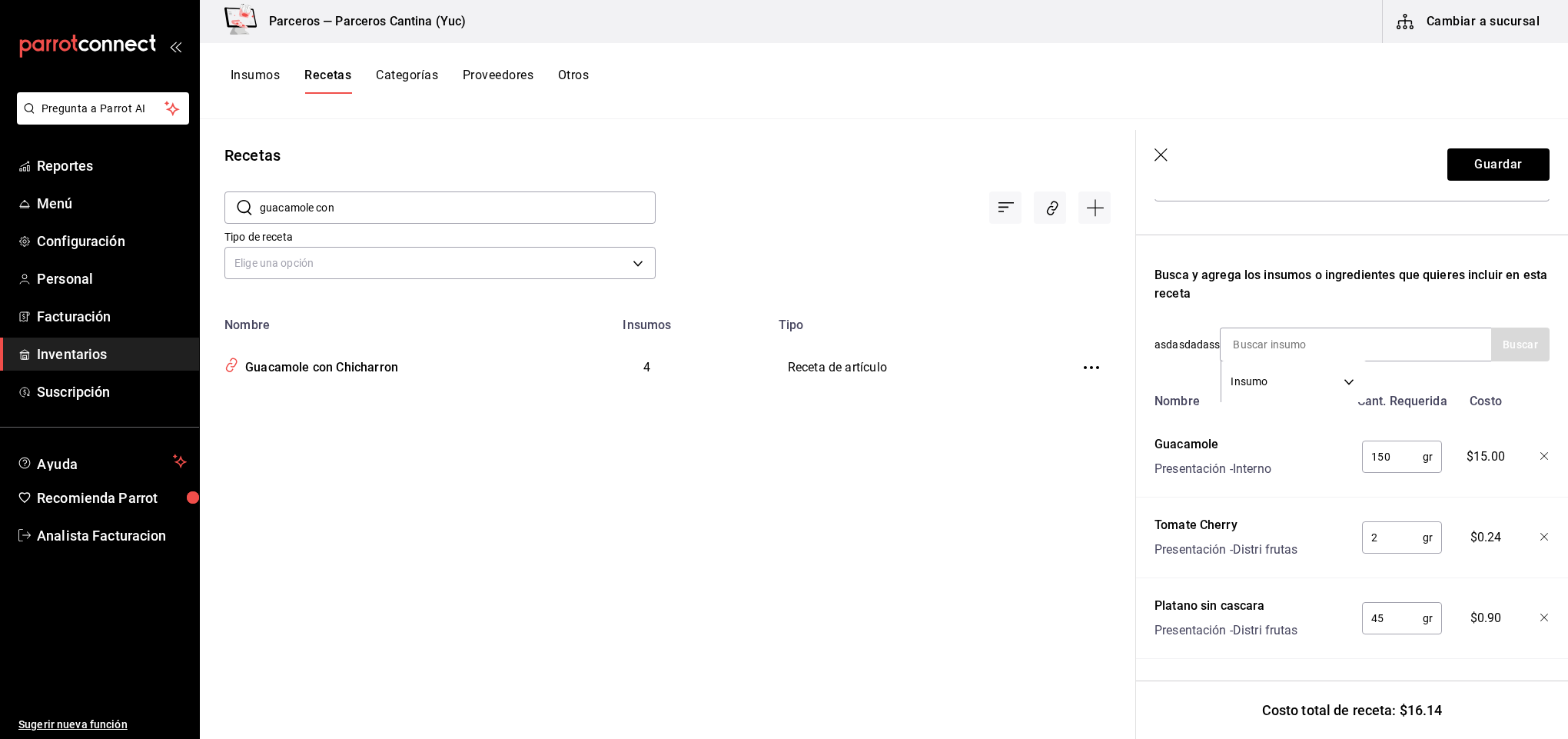
scroll to position [227, 0]
click at [1257, 328] on input at bounding box center [1297, 344] width 153 height 32
type input "pork"
click at [1513, 334] on button "Buscar" at bounding box center [1520, 344] width 59 height 34
click at [1312, 376] on div "Pork Belly Cocido" at bounding box center [1286, 372] width 107 height 19
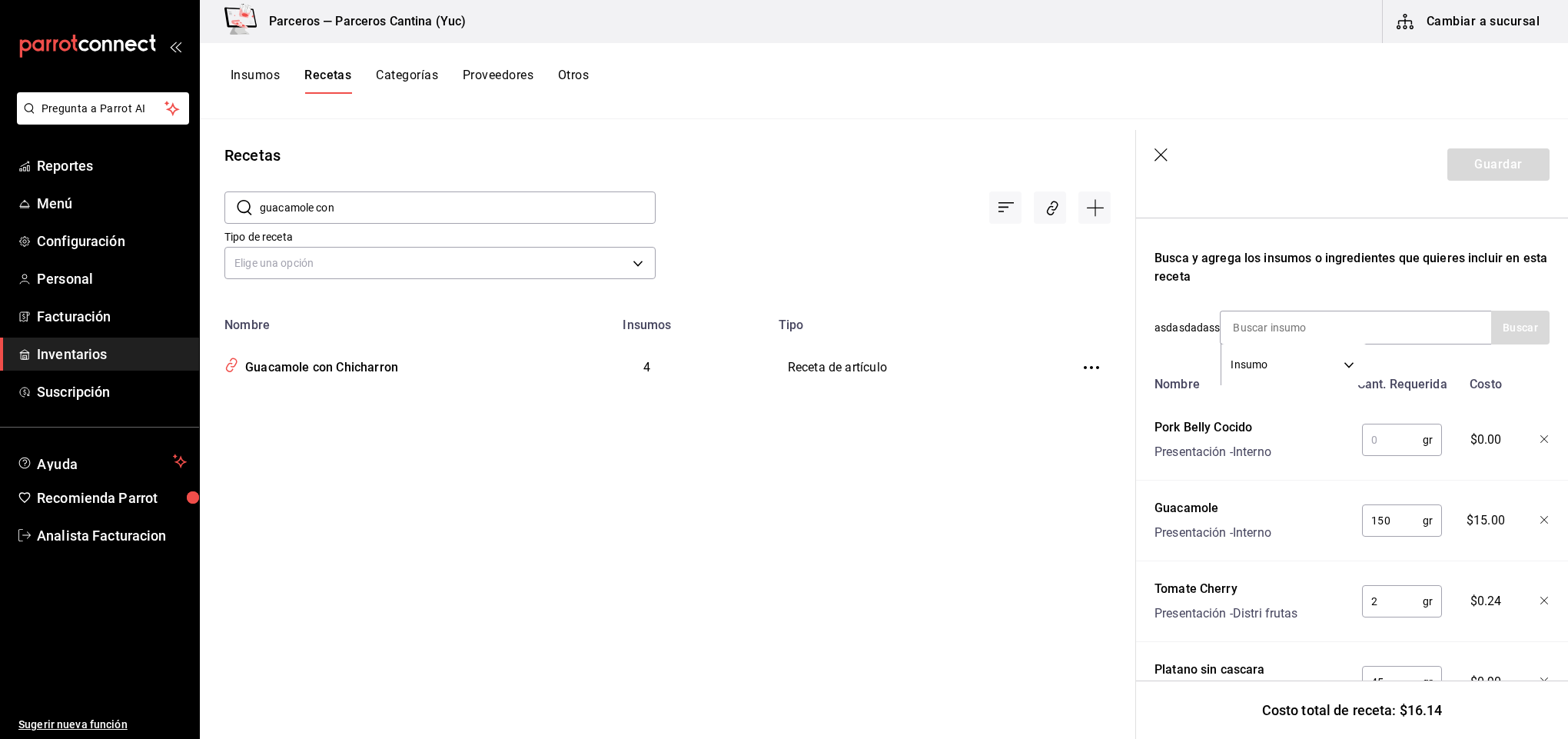
click at [1388, 436] on input "text" at bounding box center [1392, 440] width 61 height 31
type input "100"
click at [1285, 327] on input at bounding box center [1297, 327] width 153 height 32
click at [1515, 337] on button "Buscar" at bounding box center [1520, 327] width 59 height 34
click at [1289, 326] on input "sazo" at bounding box center [1297, 327] width 153 height 32
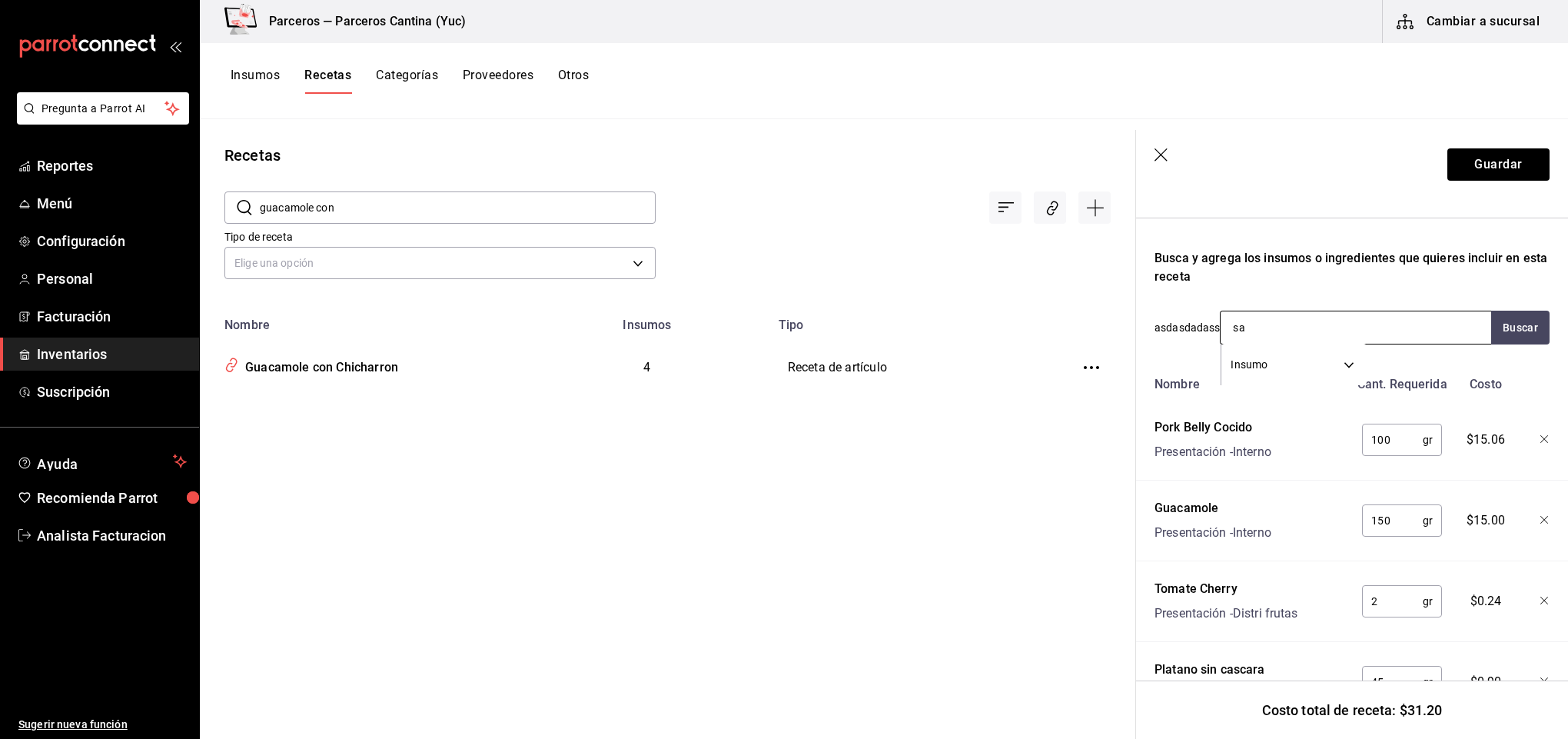
type input "s"
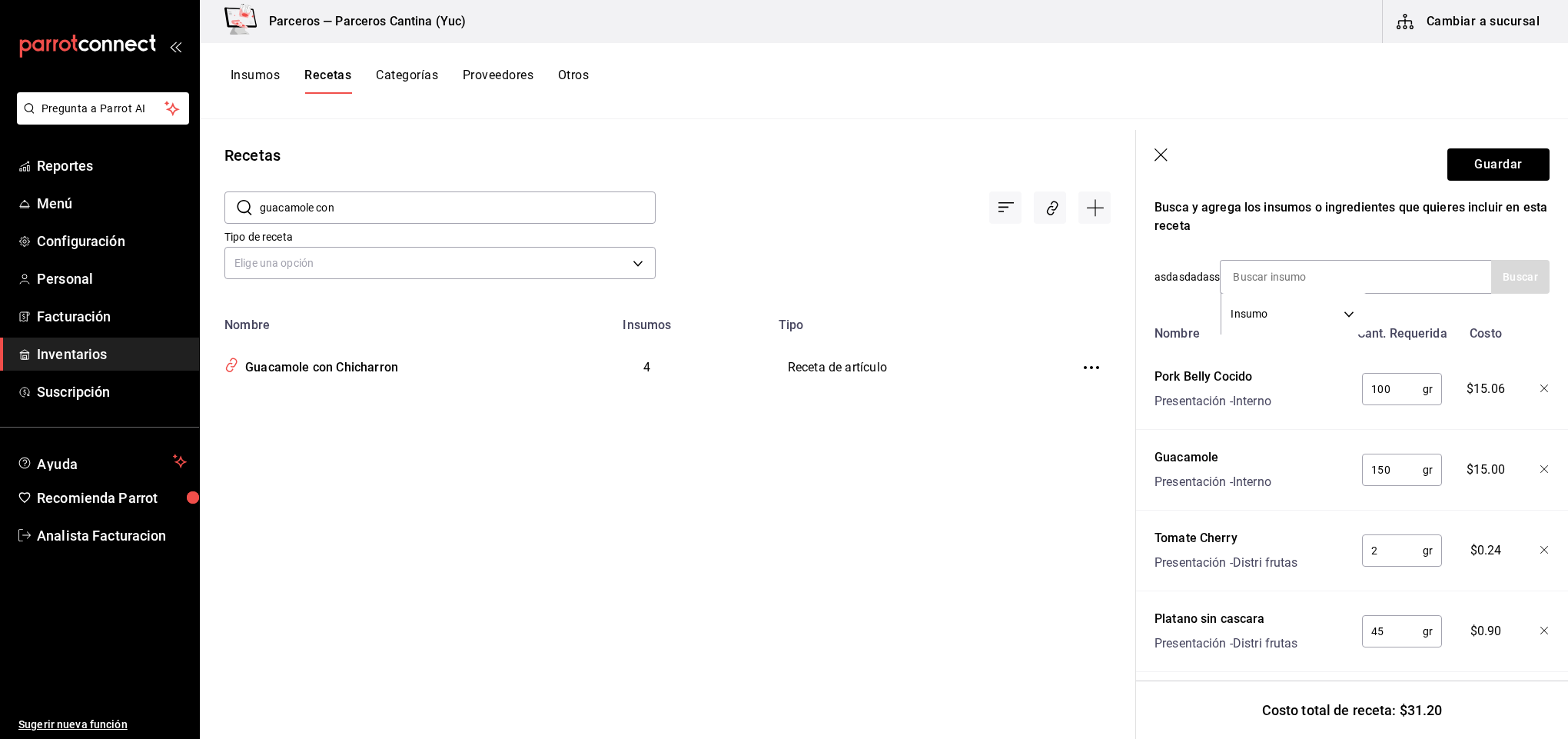
scroll to position [307, 0]
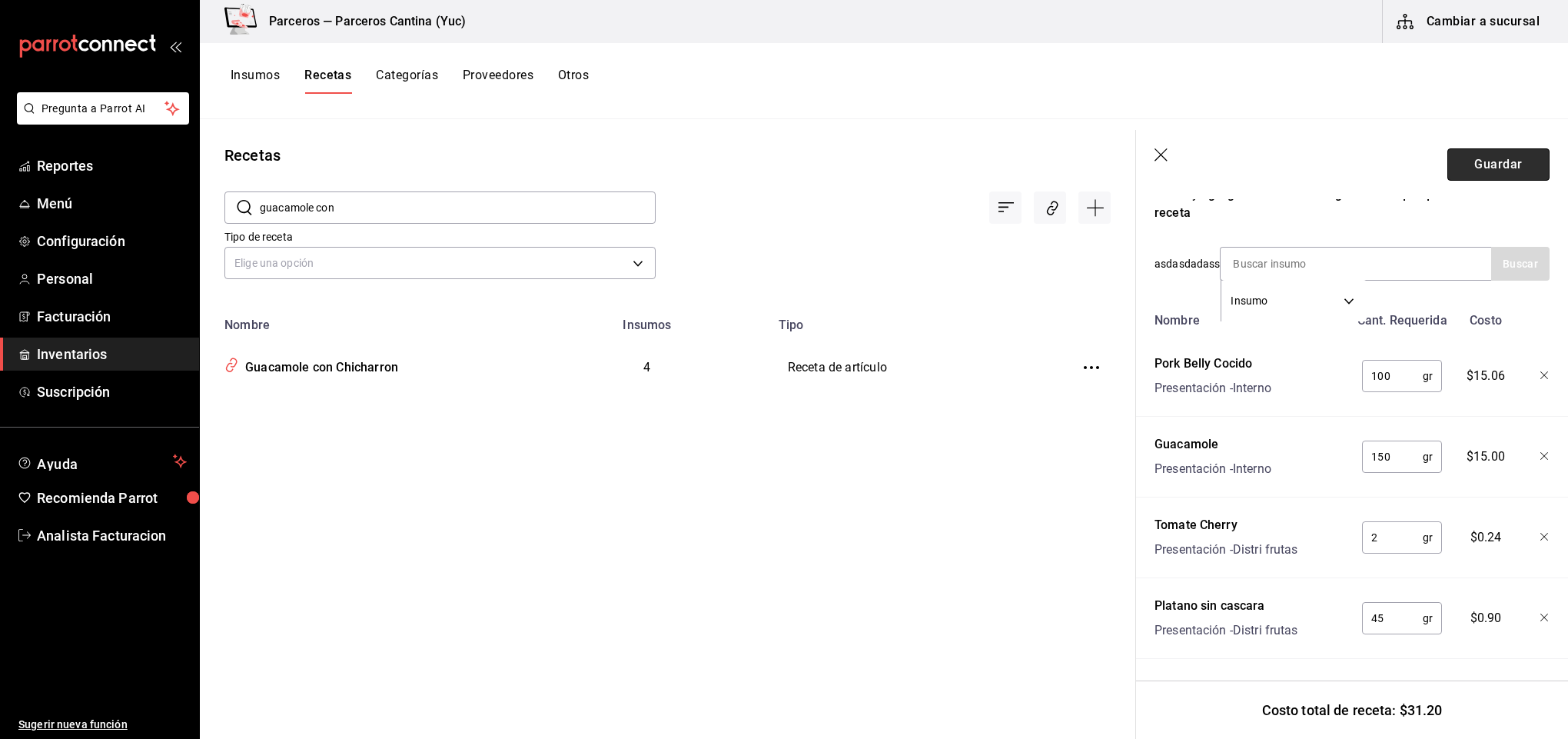
click at [1497, 167] on button "Guardar" at bounding box center [1499, 165] width 102 height 32
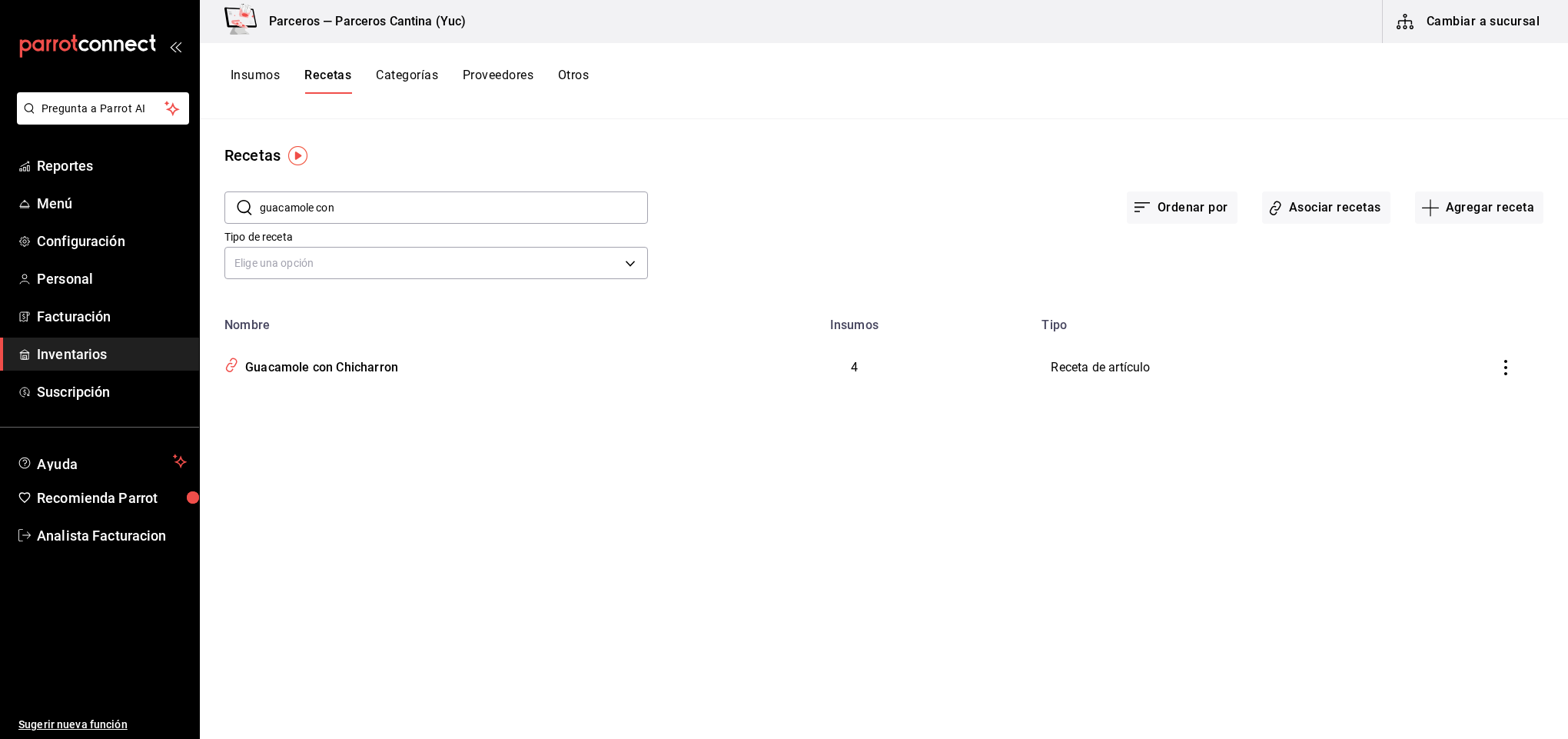
click at [245, 69] on button "Insumos" at bounding box center [256, 80] width 49 height 26
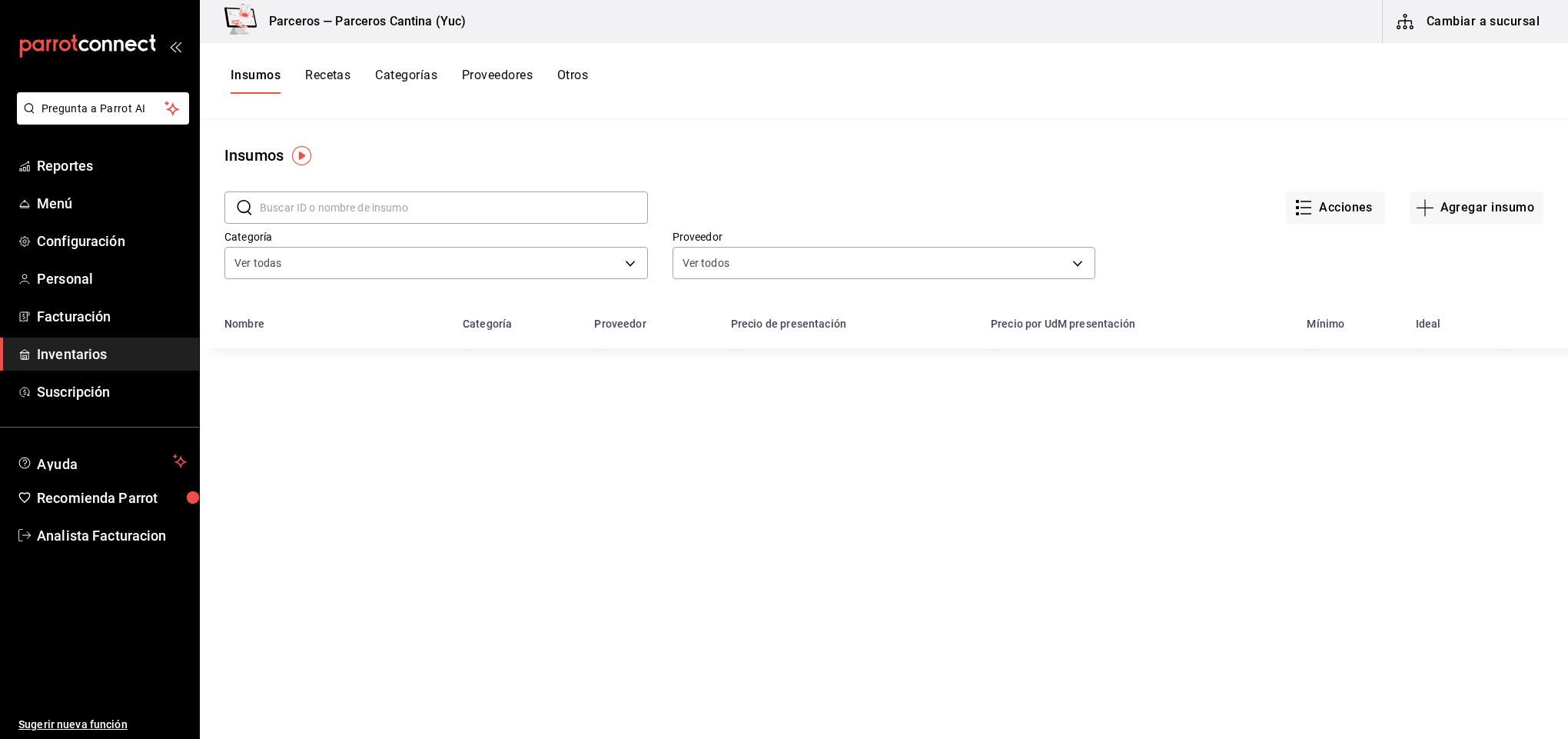
click at [311, 206] on input "text" at bounding box center [454, 208] width 389 height 31
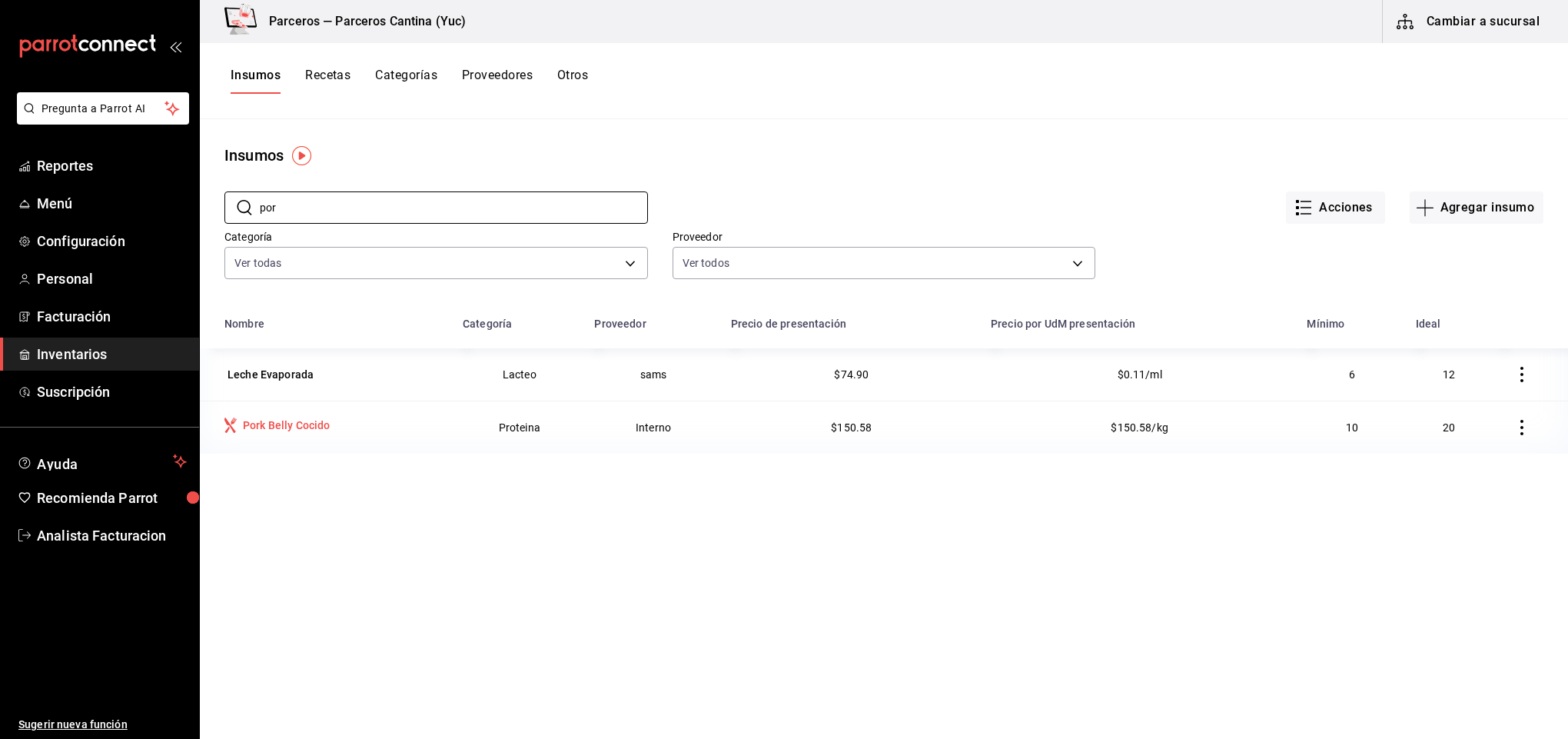
type input "por"
click at [298, 424] on div "Pork Belly Cocido" at bounding box center [286, 425] width 88 height 15
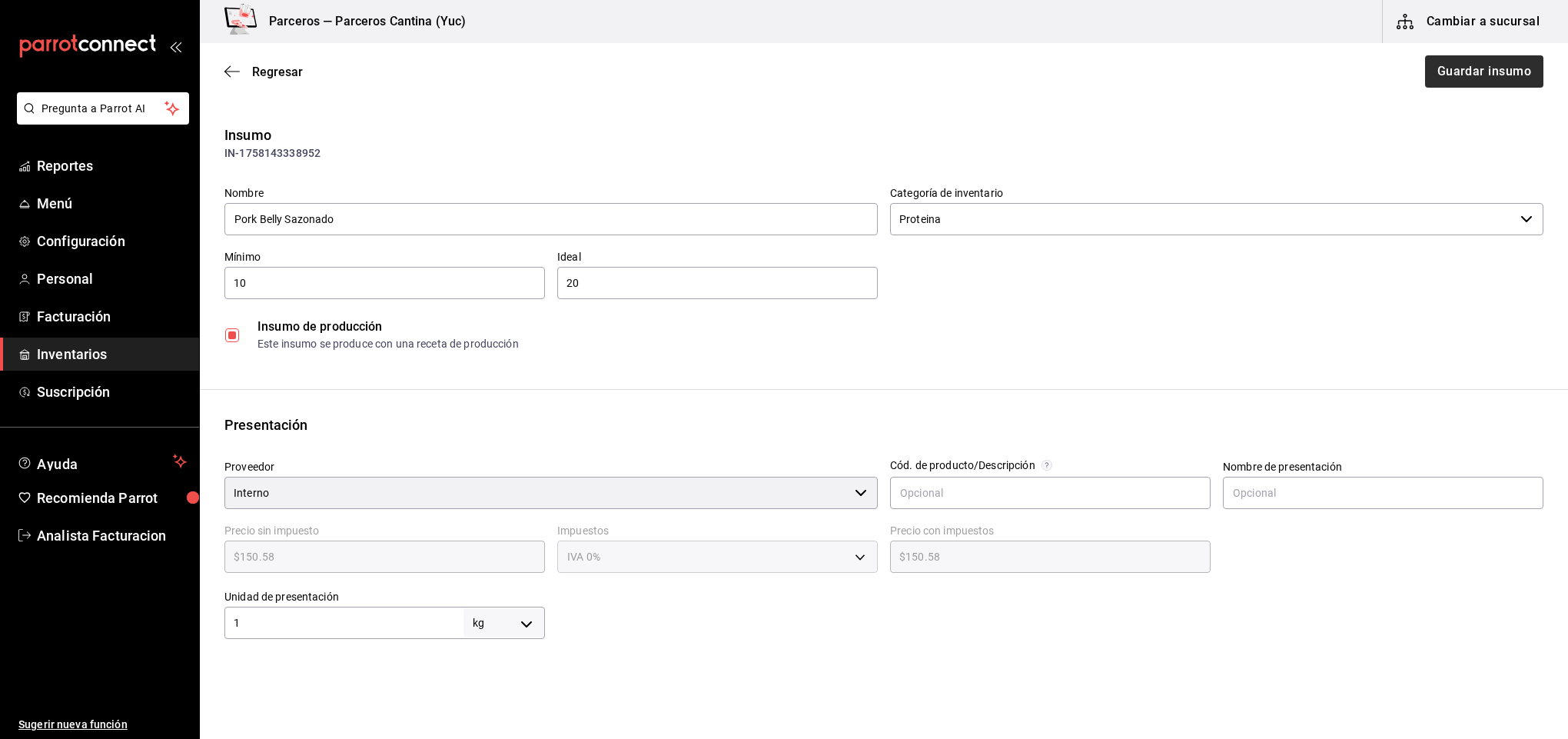
type input "Pork Belly Sazonado"
click at [1444, 70] on button "Guardar insumo" at bounding box center [1484, 72] width 120 height 32
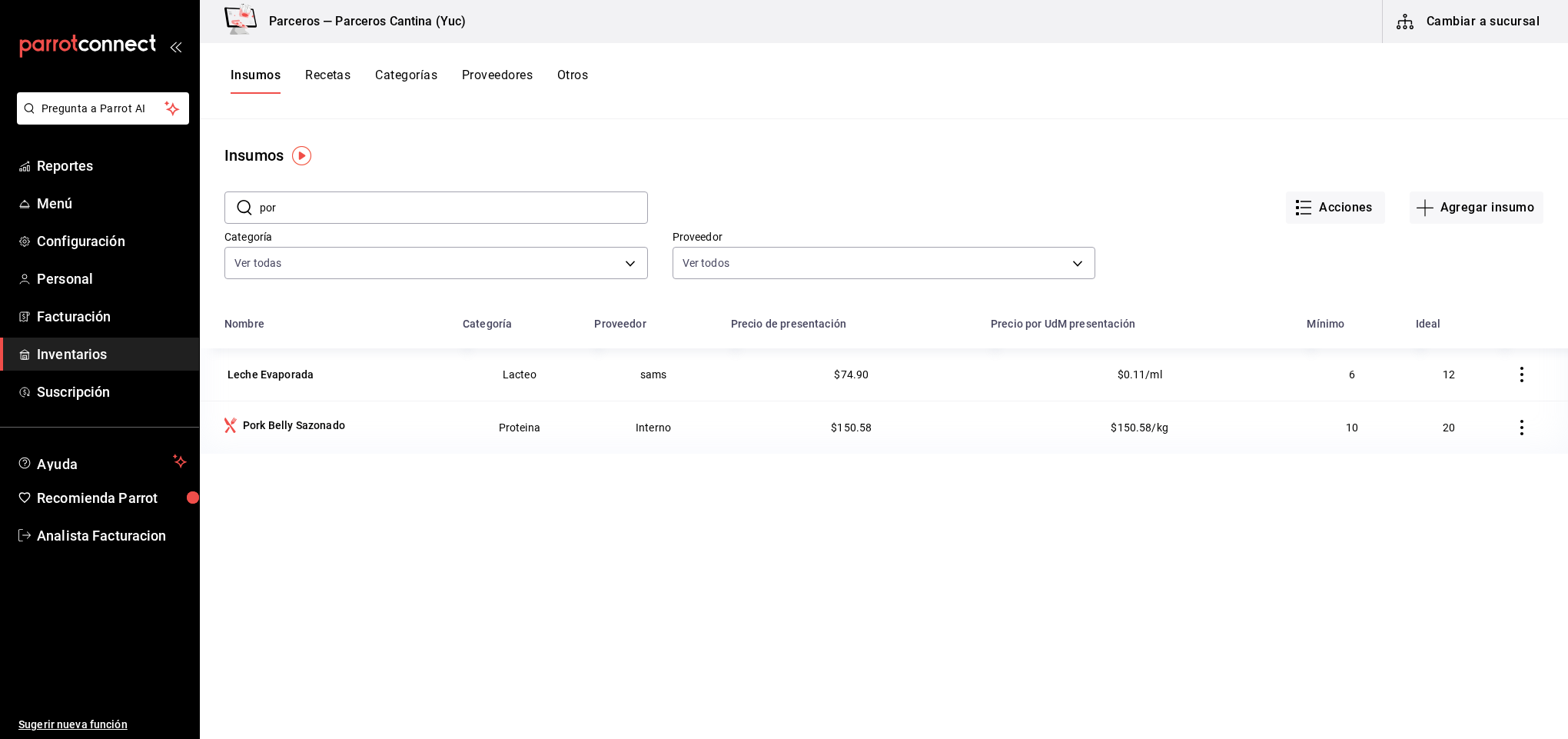
click at [301, 201] on input "por" at bounding box center [454, 208] width 389 height 31
type input "pork"
click at [317, 70] on button "Recetas" at bounding box center [327, 80] width 45 height 26
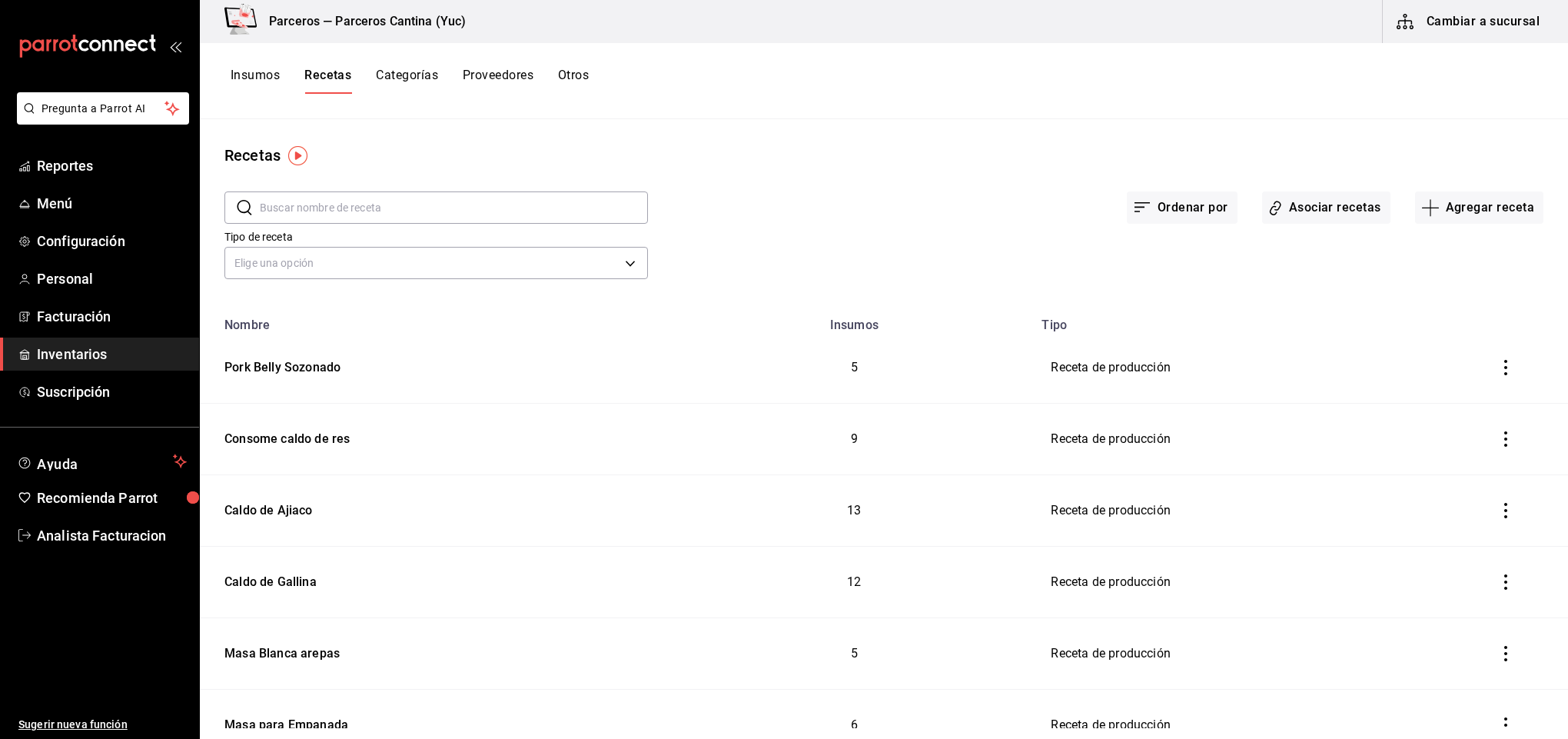
click at [312, 204] on input "text" at bounding box center [454, 208] width 389 height 31
click at [300, 365] on div "Pork Belly Sozonado" at bounding box center [279, 365] width 122 height 24
type input "Pork Belly Sozonado"
type input "9"
type input "3"
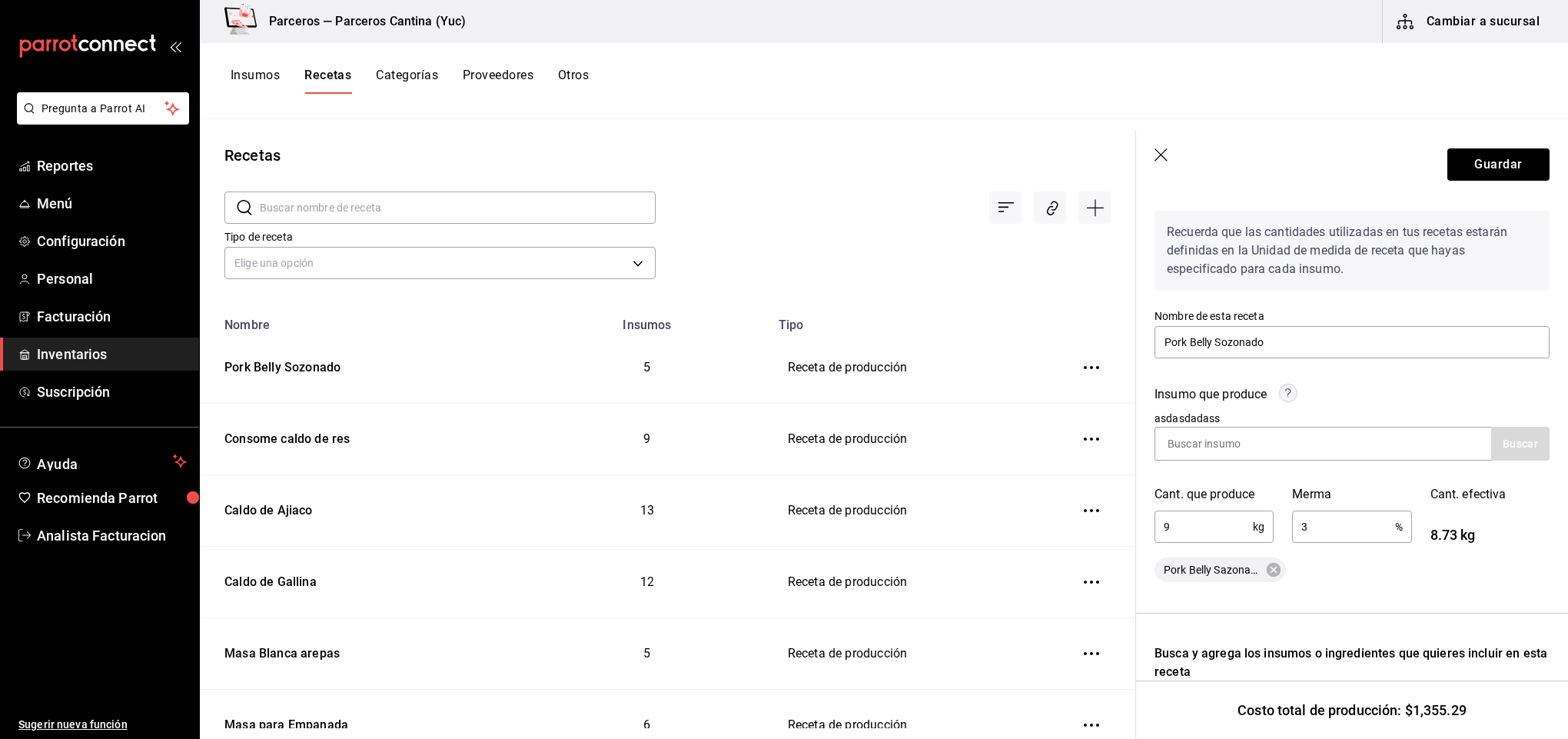
scroll to position [51, 0]
click at [1461, 169] on button "Guardar" at bounding box center [1499, 165] width 102 height 32
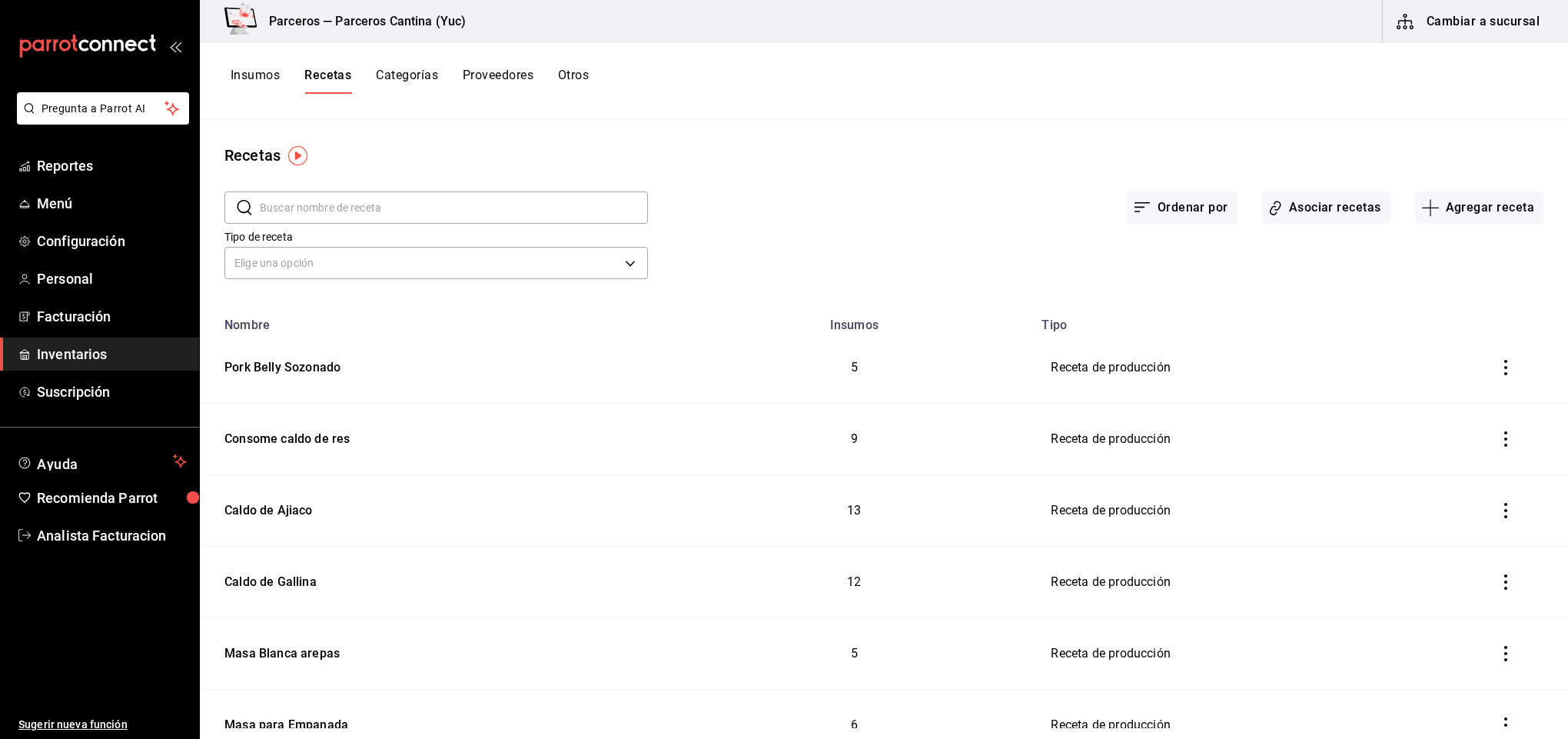
click at [324, 208] on input "text" at bounding box center [454, 208] width 389 height 31
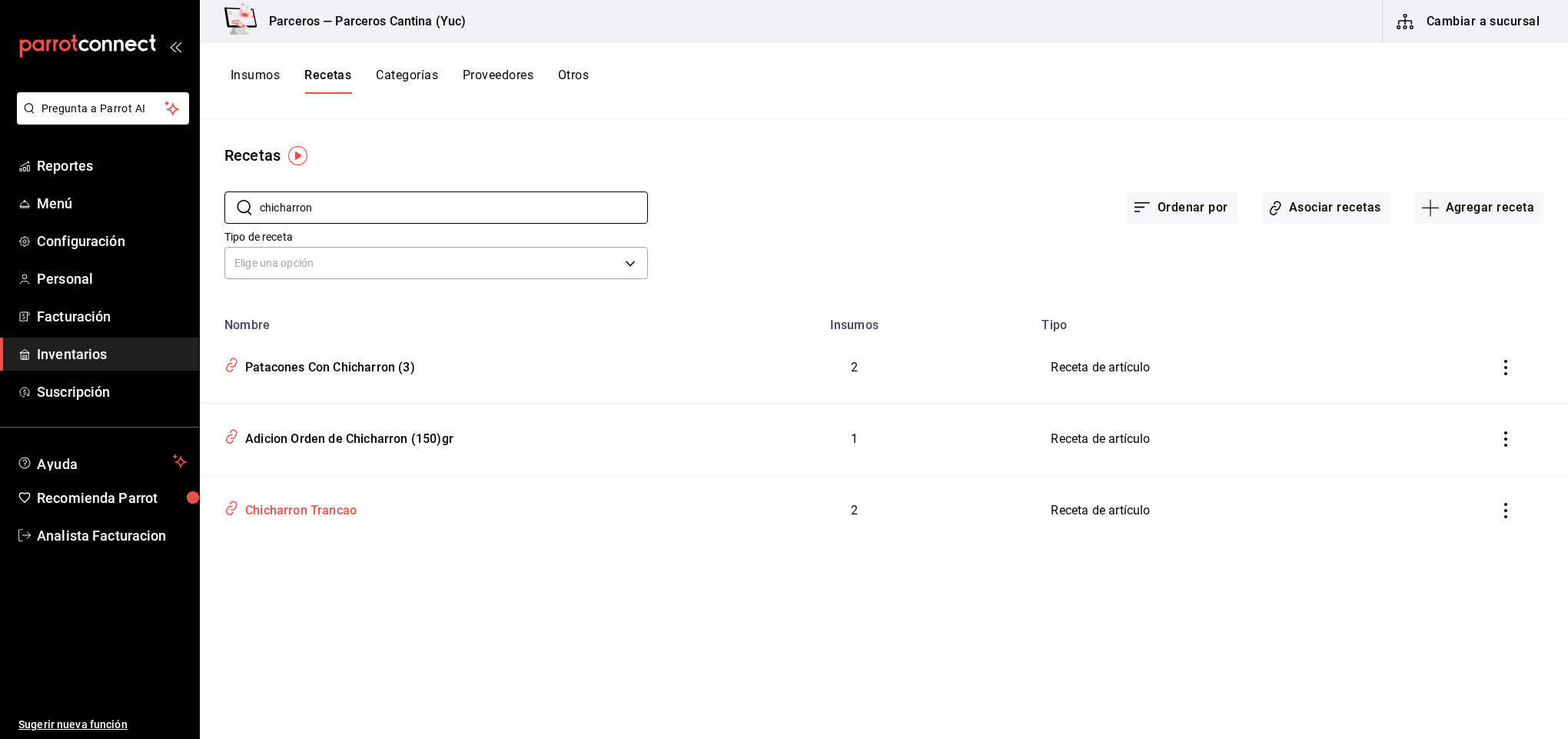
type input "chicharron"
click at [330, 515] on div "Chicharron Trancao" at bounding box center [298, 508] width 118 height 24
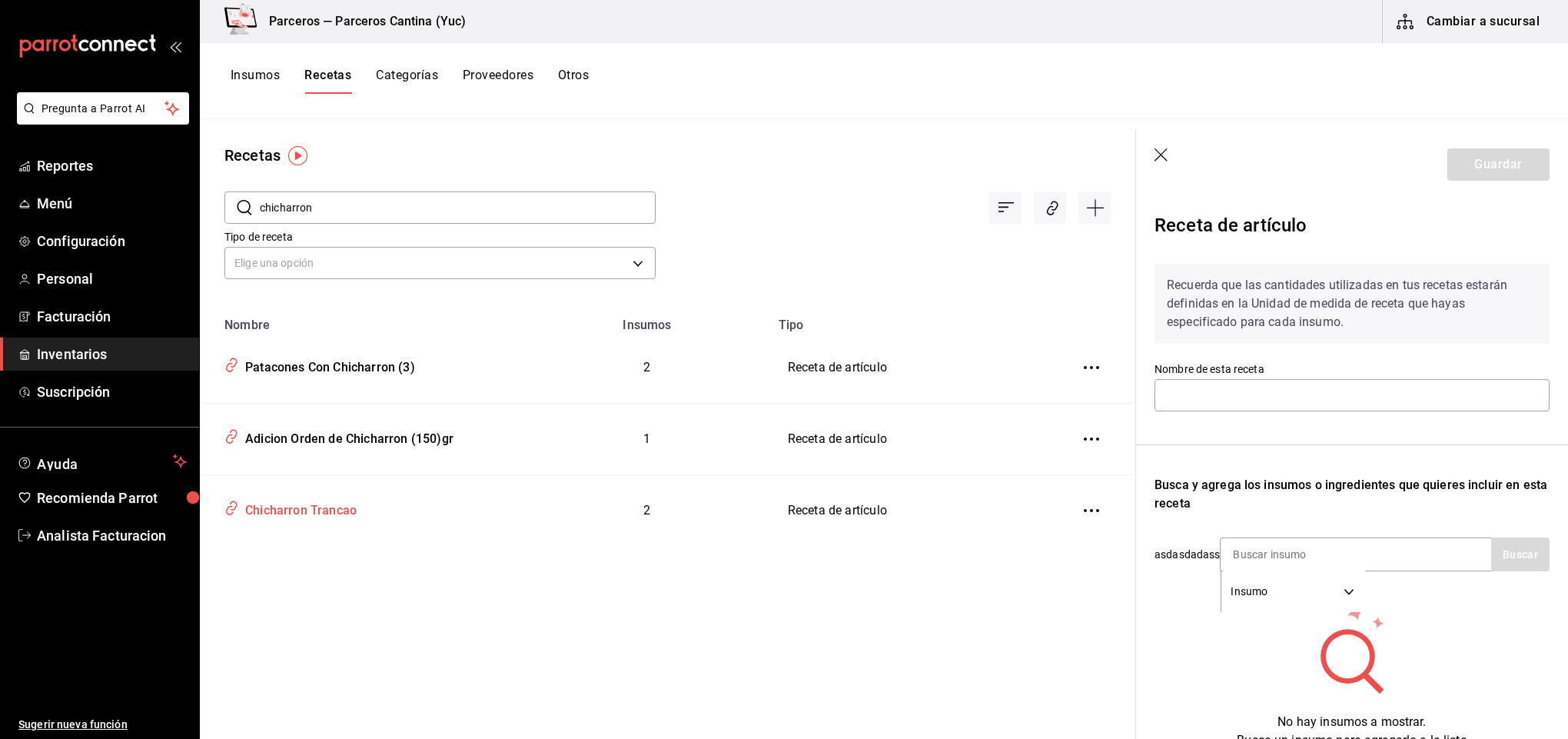
type input "Chicharron Trancao"
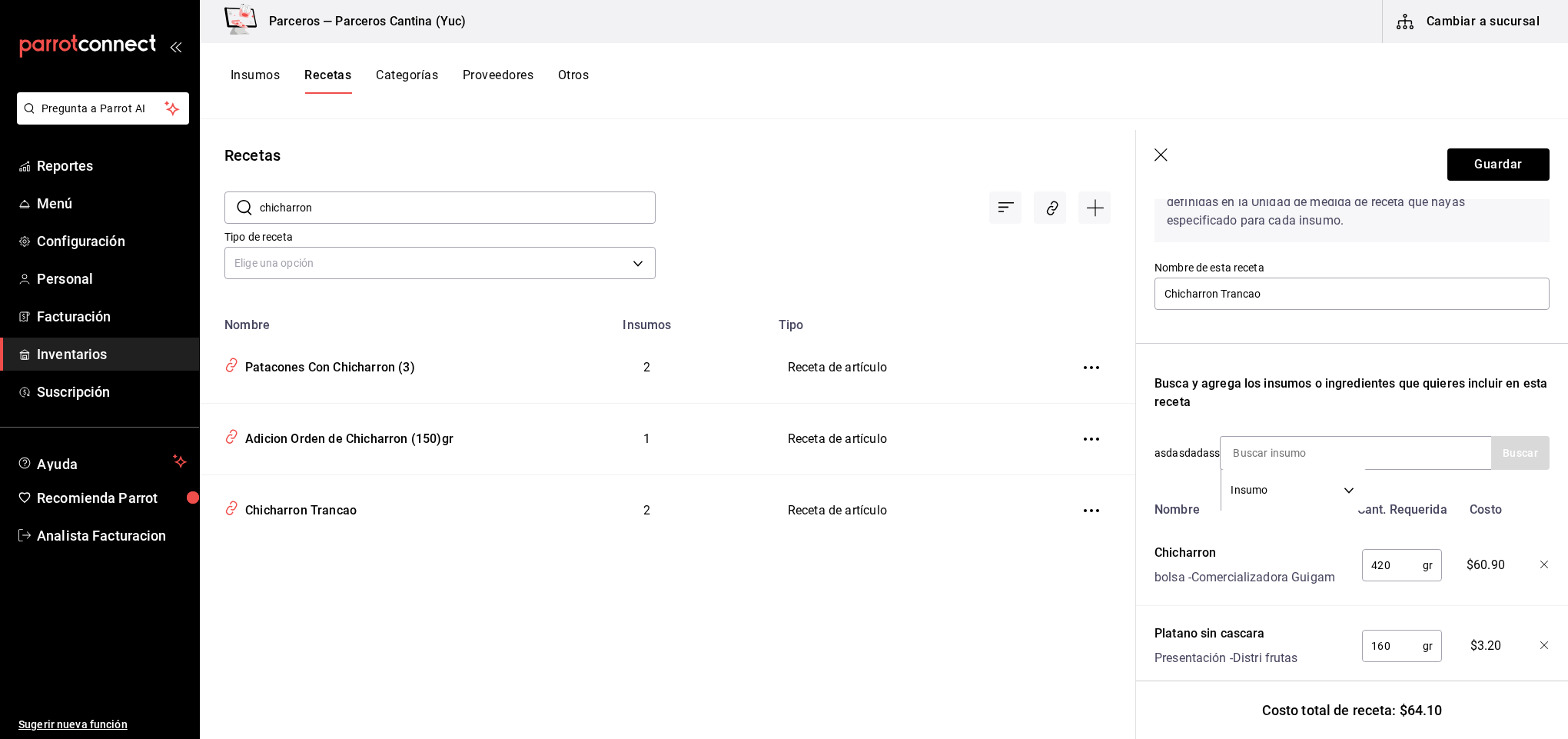
scroll to position [146, 0]
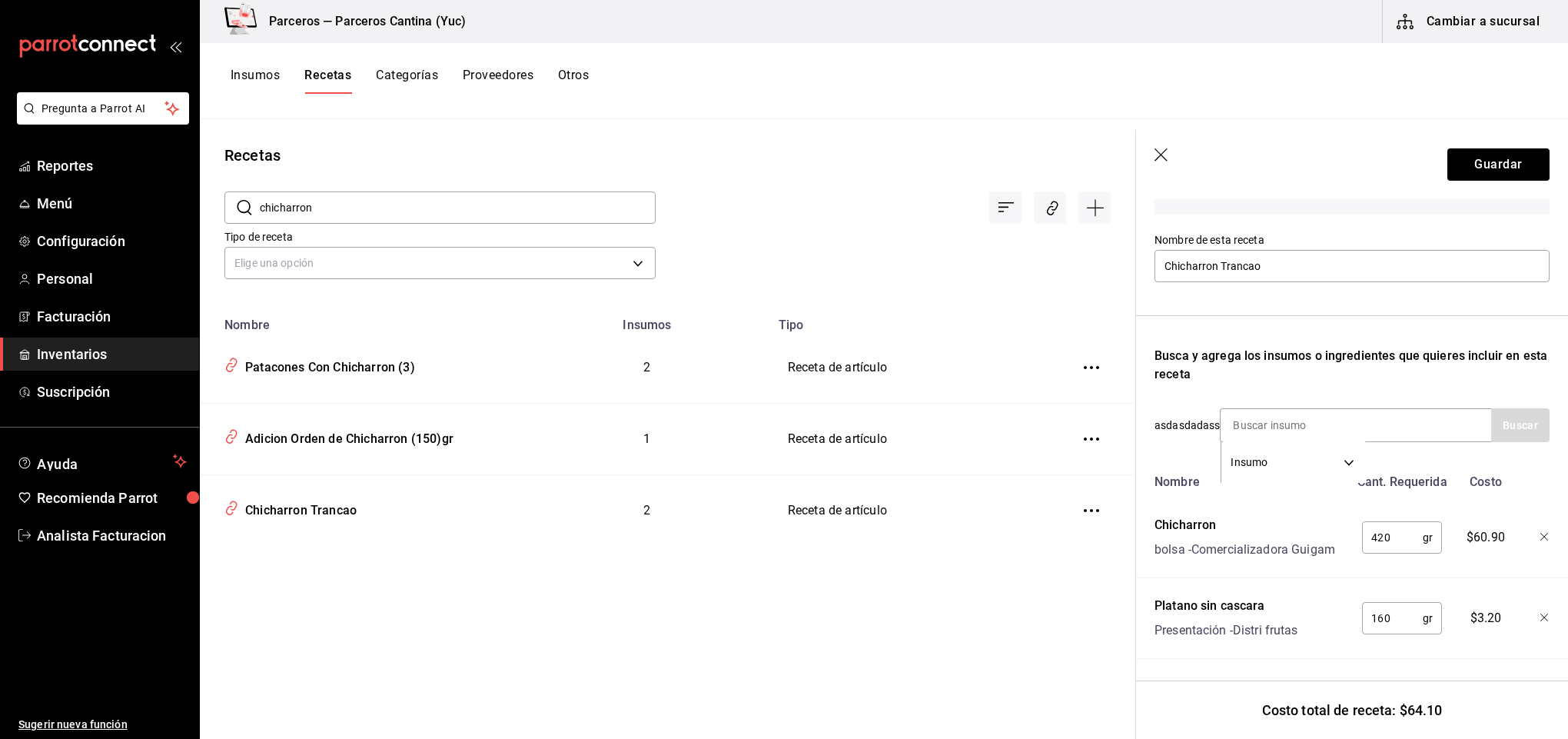
click at [787, 672] on div "Recetas ​ chicharron ​ Tipo de receta Elige una opción default Nombre Insumos T…" at bounding box center [668, 424] width 936 height 609
click at [1527, 512] on div at bounding box center [1534, 534] width 34 height 49
click at [1541, 533] on icon "button" at bounding box center [1545, 537] width 9 height 9
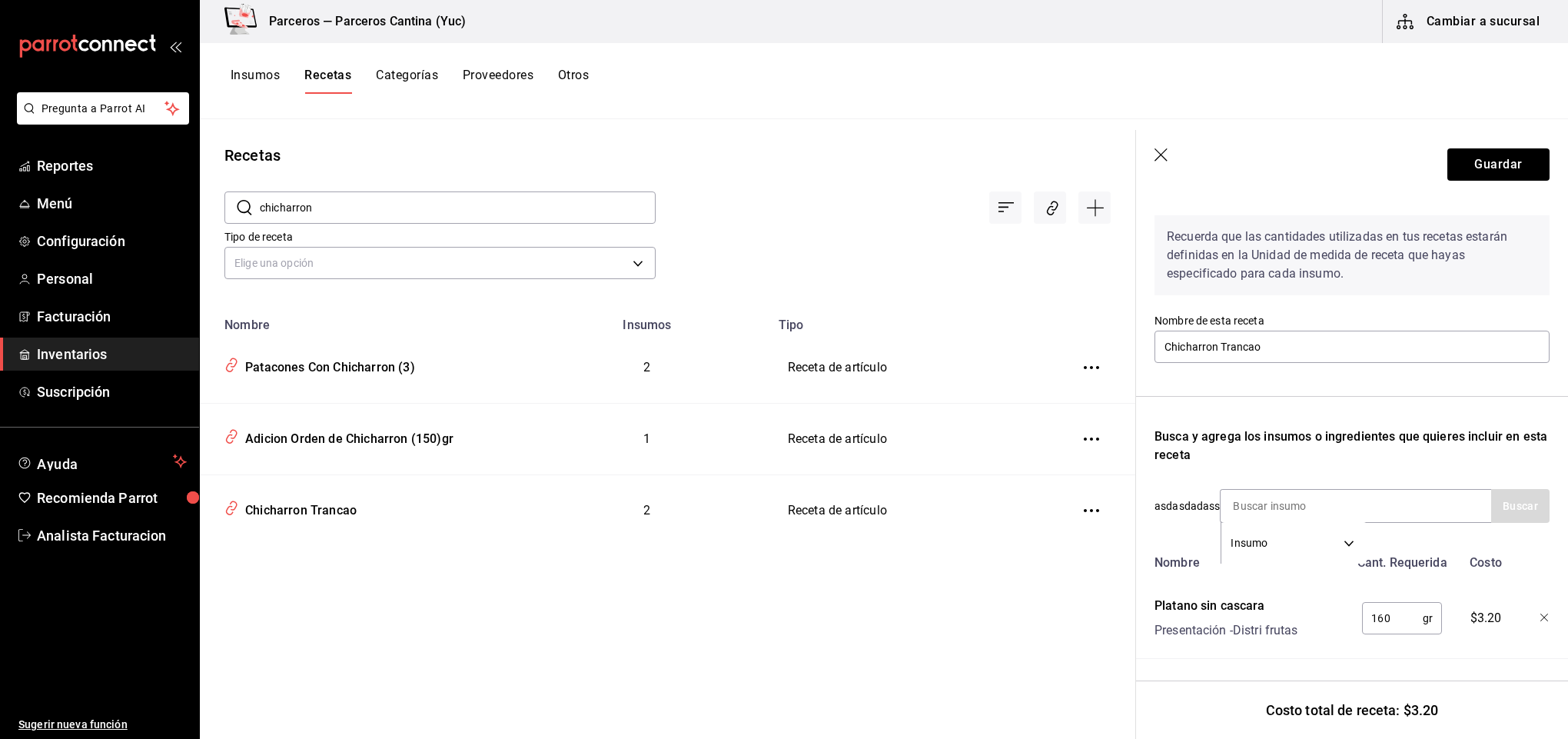
scroll to position [66, 0]
click at [1541, 614] on icon "button" at bounding box center [1545, 618] width 9 height 9
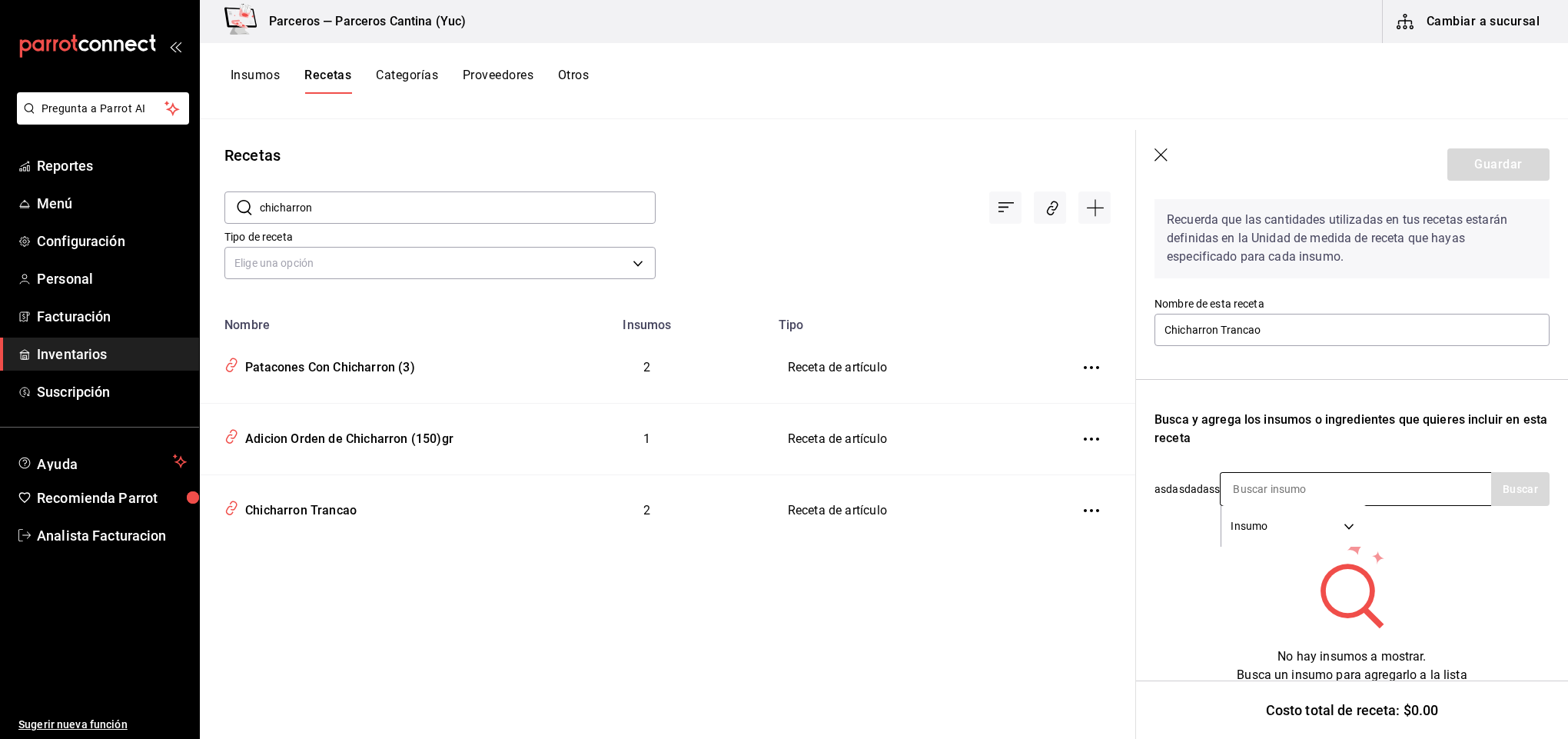
click at [1306, 484] on input at bounding box center [1297, 489] width 153 height 32
type input "p"
click at [1499, 469] on div "Recuerda que las cantidades utilizadas en tus recetas estarán definidas en la U…" at bounding box center [1352, 435] width 395 height 499
click at [1502, 491] on button "Buscar" at bounding box center [1520, 489] width 59 height 34
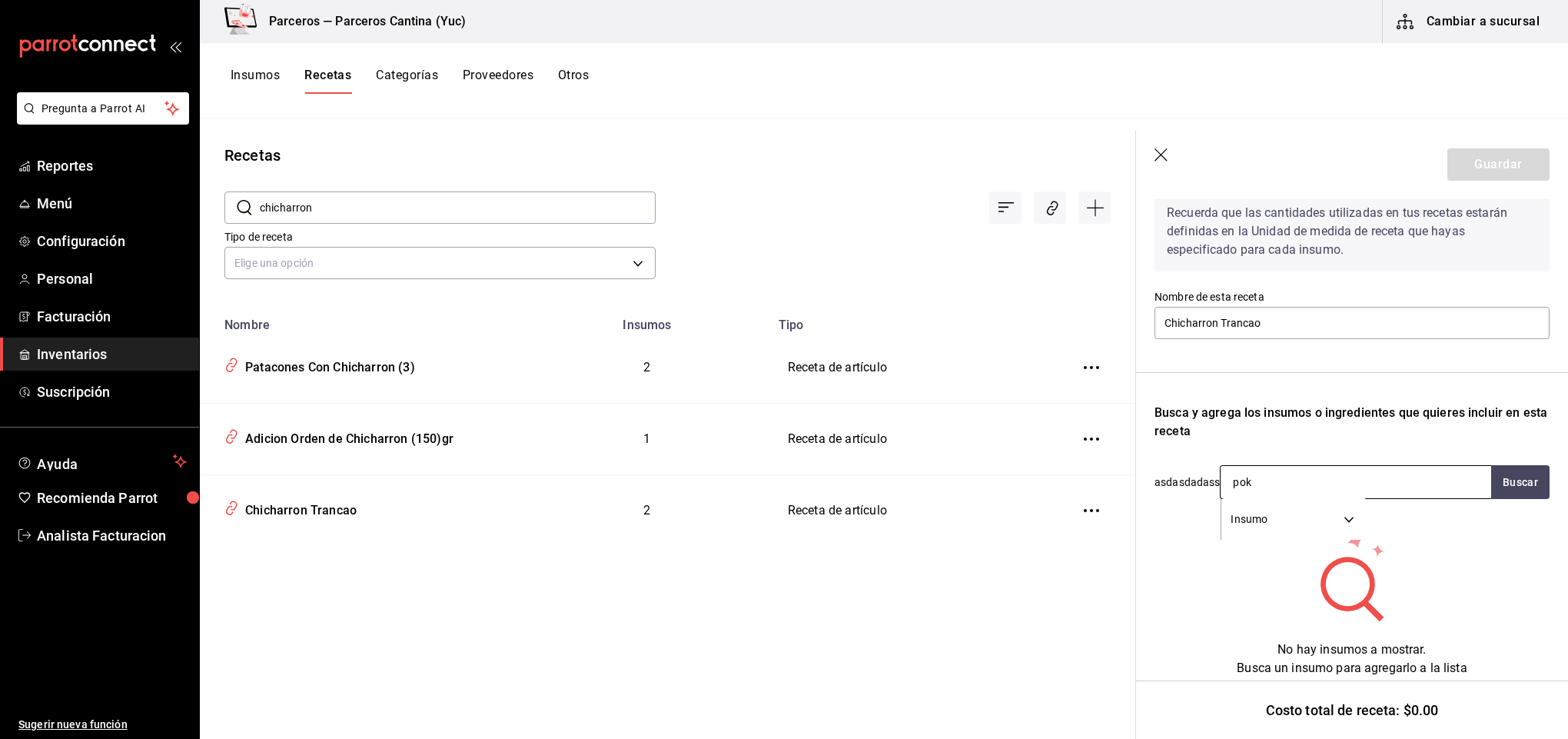
click at [1274, 469] on input "pok" at bounding box center [1297, 482] width 153 height 32
type input "pork"
click at [1508, 465] on button "Buscar" at bounding box center [1520, 482] width 59 height 34
click at [1276, 514] on div "Pork Belly Sazonado" at bounding box center [1289, 510] width 114 height 19
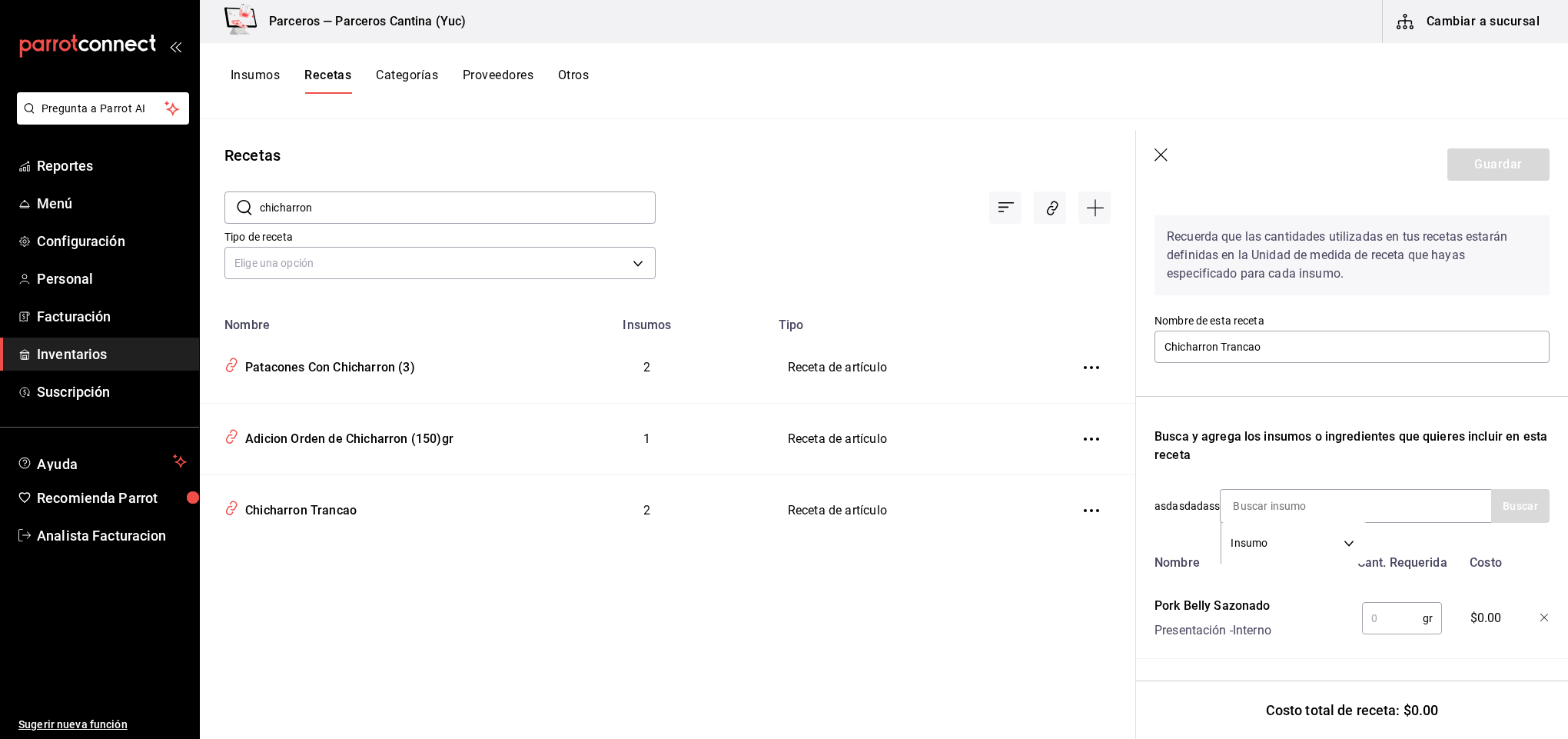
scroll to position [66, 0]
click at [1362, 603] on input "text" at bounding box center [1392, 618] width 61 height 31
type input "420"
click at [1300, 490] on input at bounding box center [1297, 506] width 153 height 32
type input "plata"
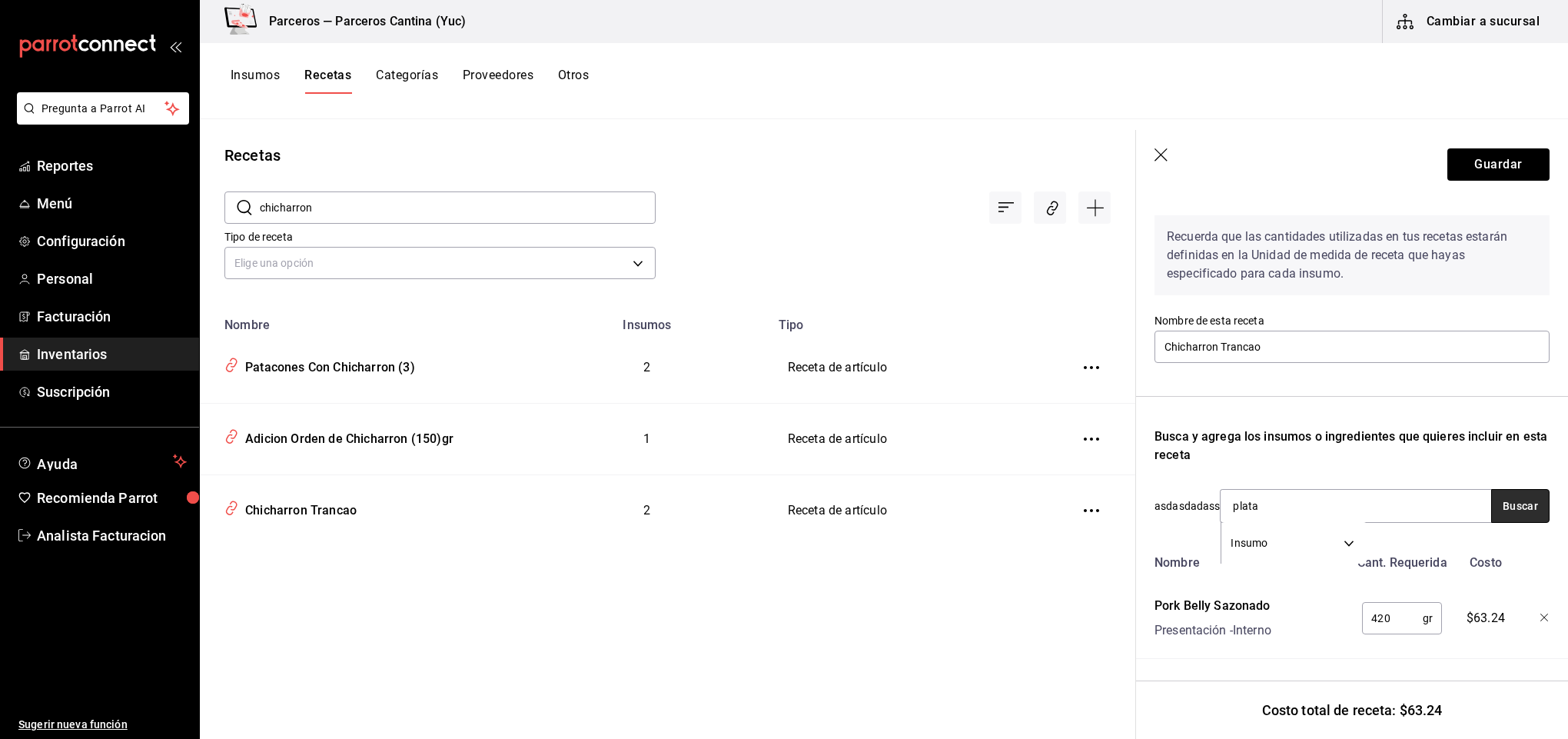
click at [1520, 489] on button "Buscar" at bounding box center [1520, 506] width 59 height 34
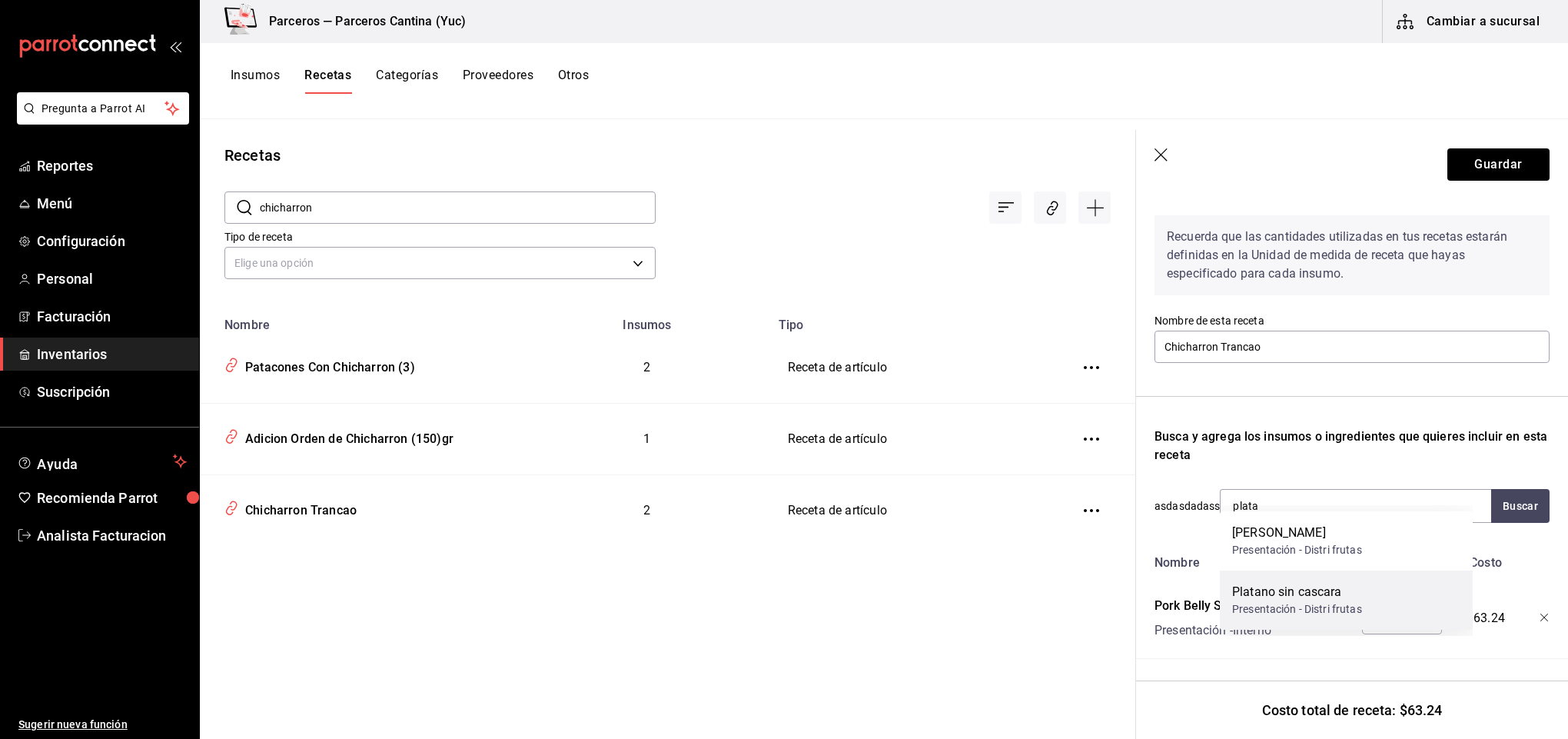
click at [1329, 601] on div "Presentación - Distri frutas" at bounding box center [1297, 609] width 130 height 16
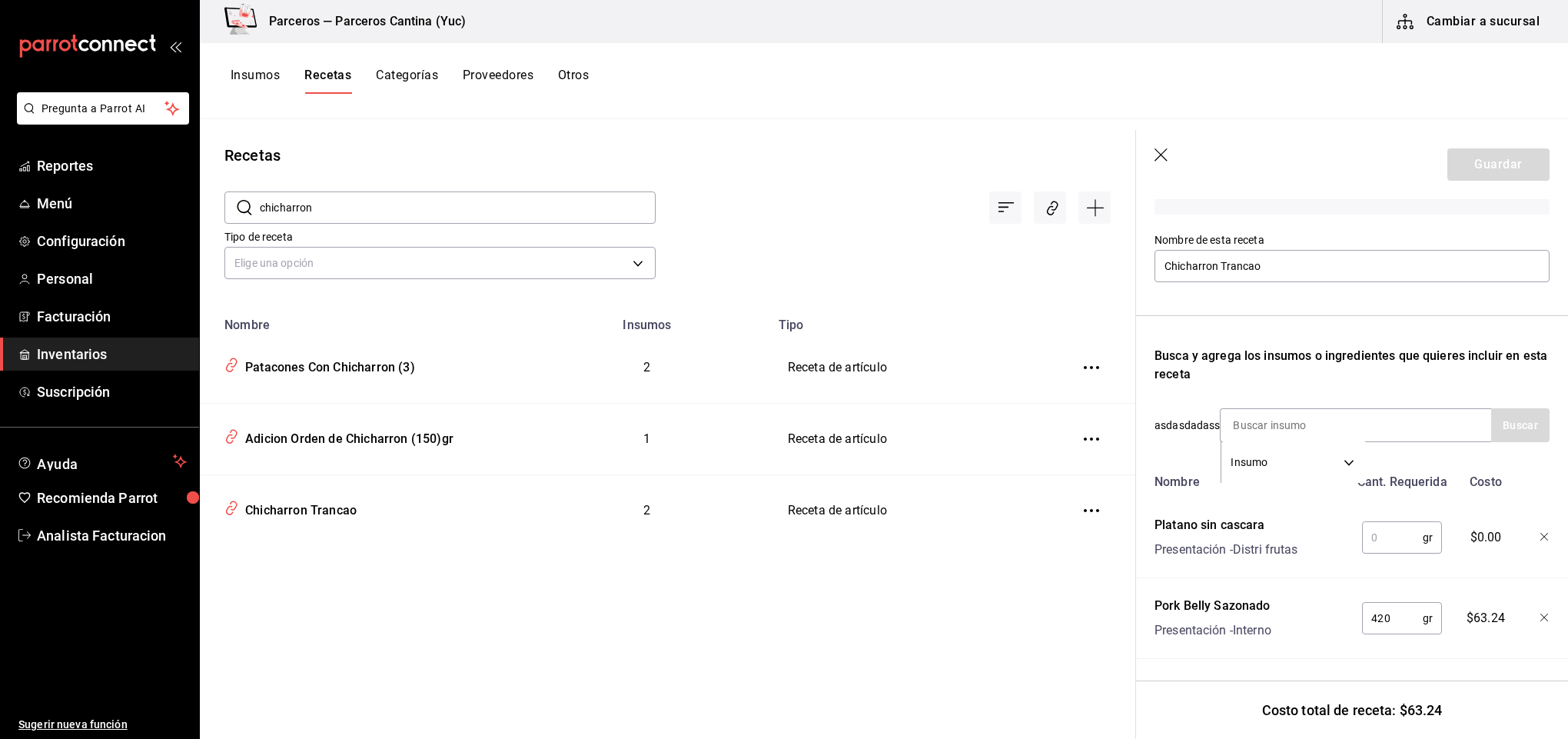
scroll to position [131, 0]
click at [1380, 533] on input "text" at bounding box center [1392, 538] width 61 height 31
click at [1541, 533] on icon "button" at bounding box center [1545, 537] width 9 height 9
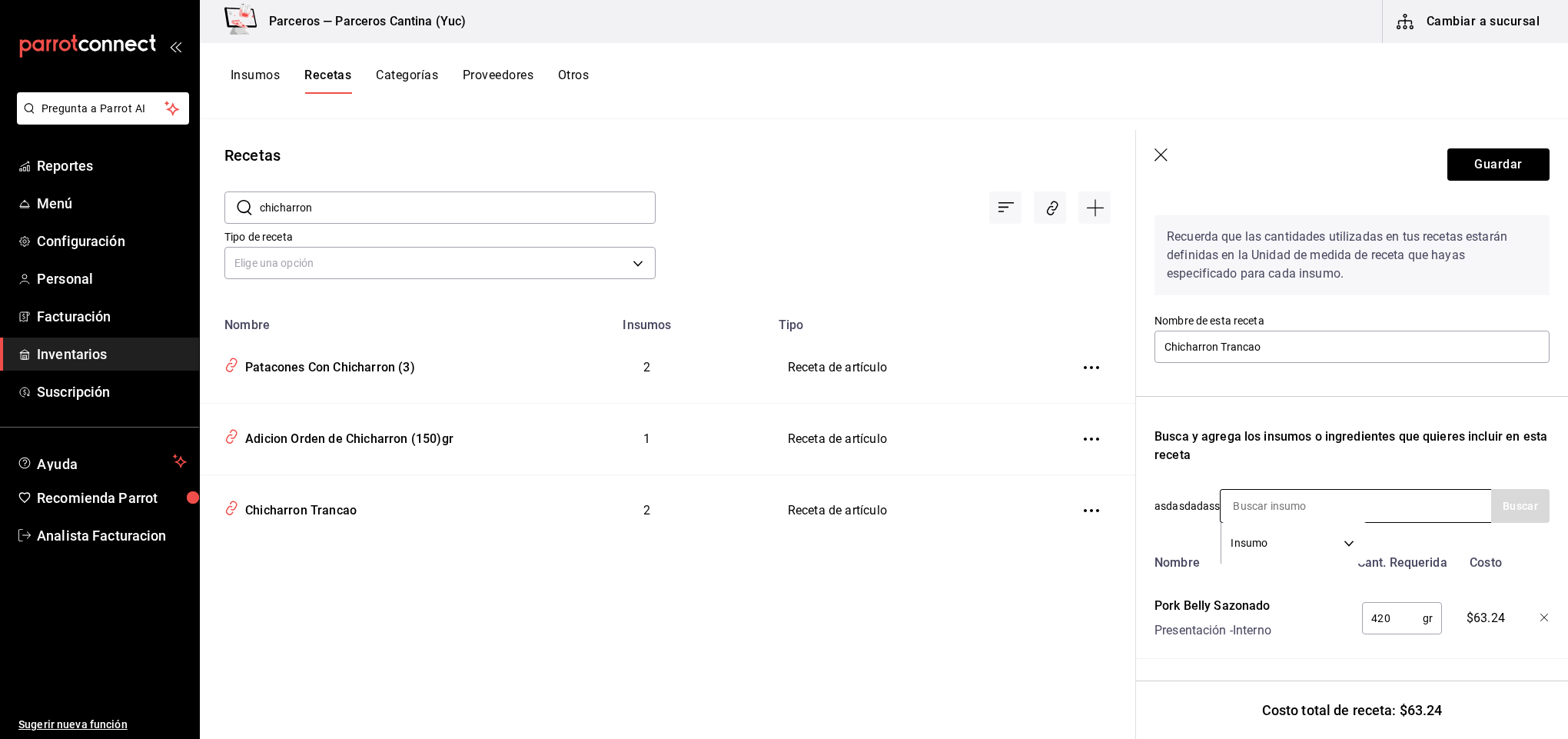
click at [1273, 490] on input at bounding box center [1297, 506] width 153 height 32
type input "platano ma"
click at [1504, 491] on button "Buscar" at bounding box center [1520, 506] width 59 height 34
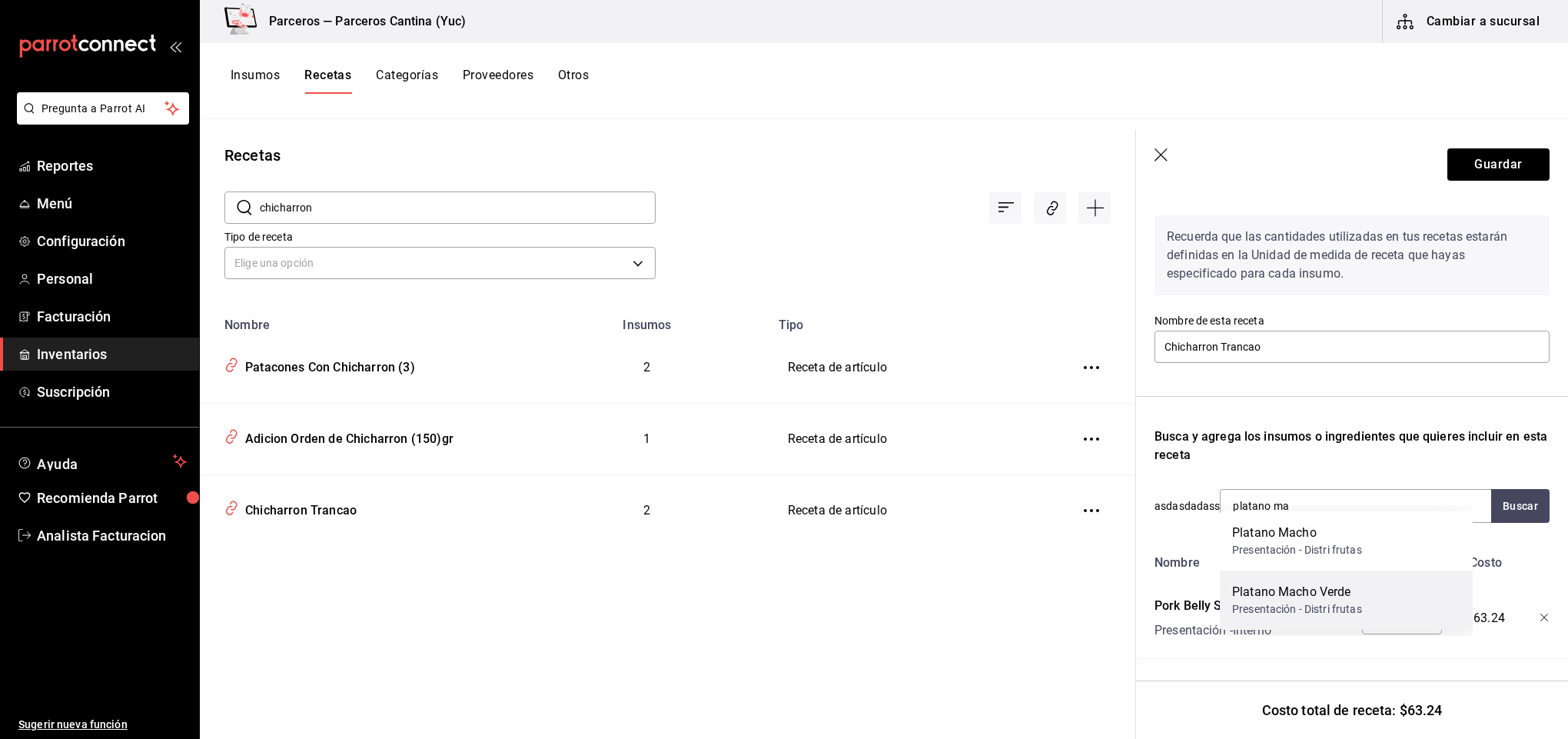
click at [1334, 607] on div "Presentación - Distri frutas" at bounding box center [1297, 609] width 130 height 16
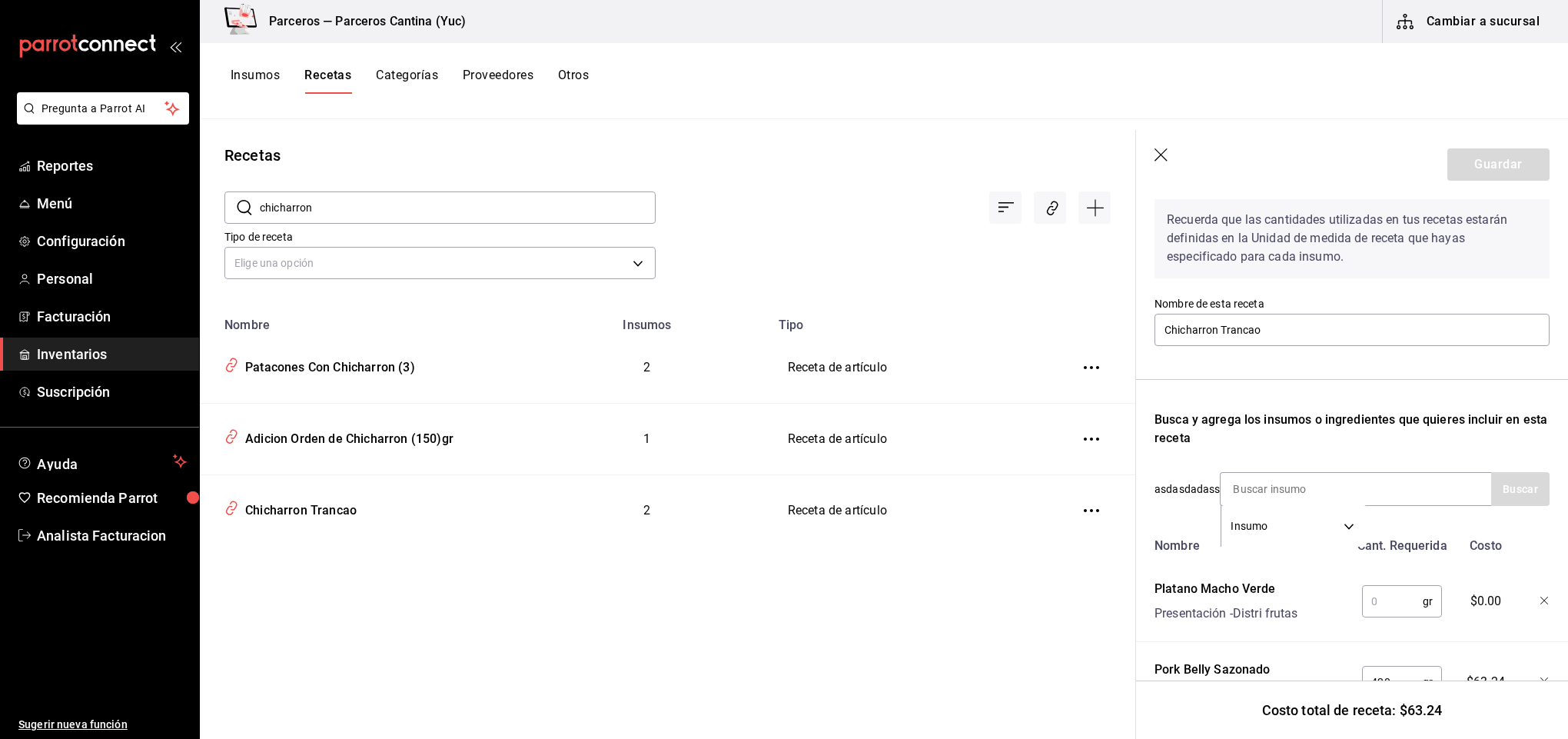
click at [1377, 607] on input "text" at bounding box center [1392, 601] width 61 height 31
type input "160"
click at [1274, 484] on input at bounding box center [1297, 489] width 153 height 32
type input "limon"
click at [1495, 496] on button "Buscar" at bounding box center [1520, 489] width 59 height 34
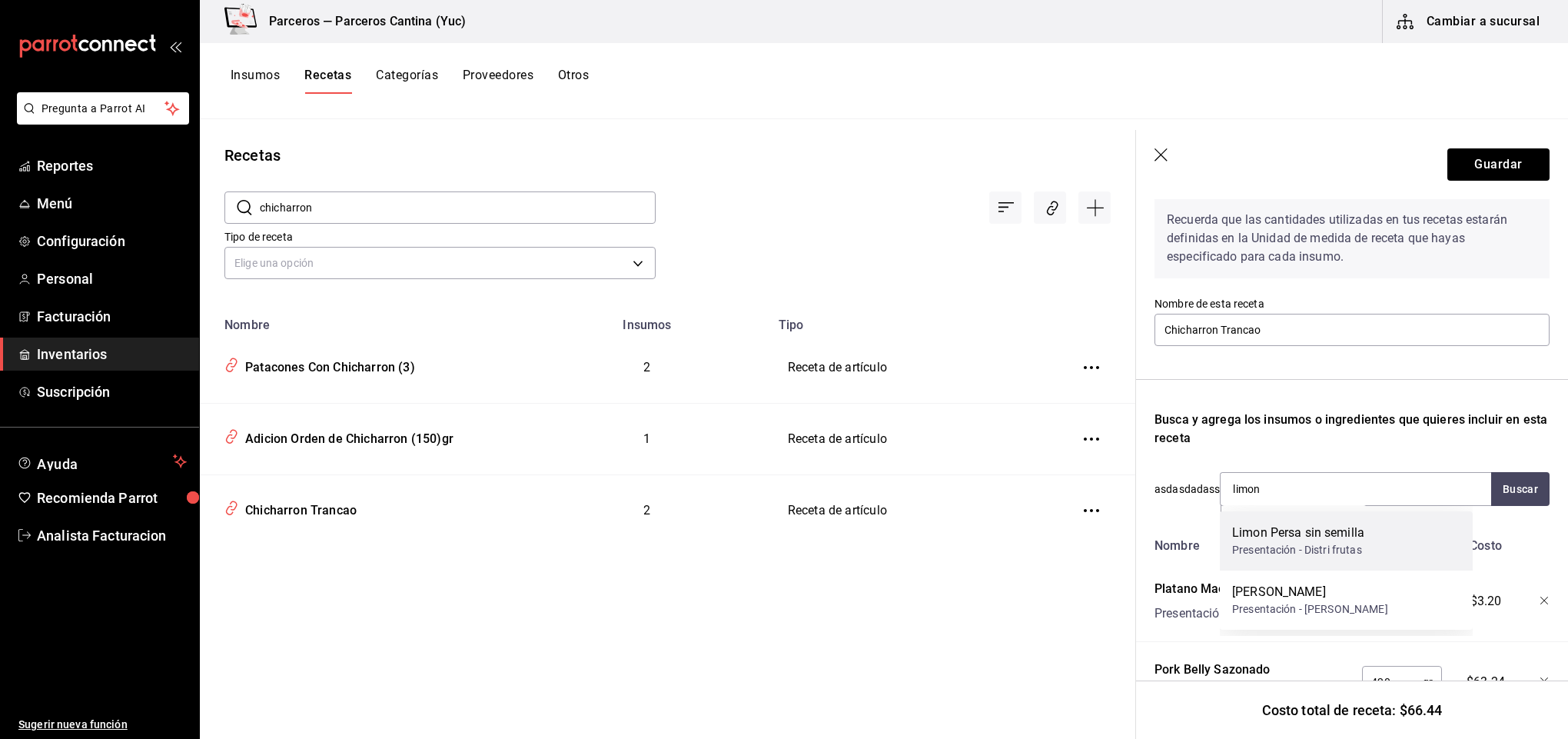
click at [1356, 546] on div "Presentación - Distri frutas" at bounding box center [1298, 550] width 132 height 16
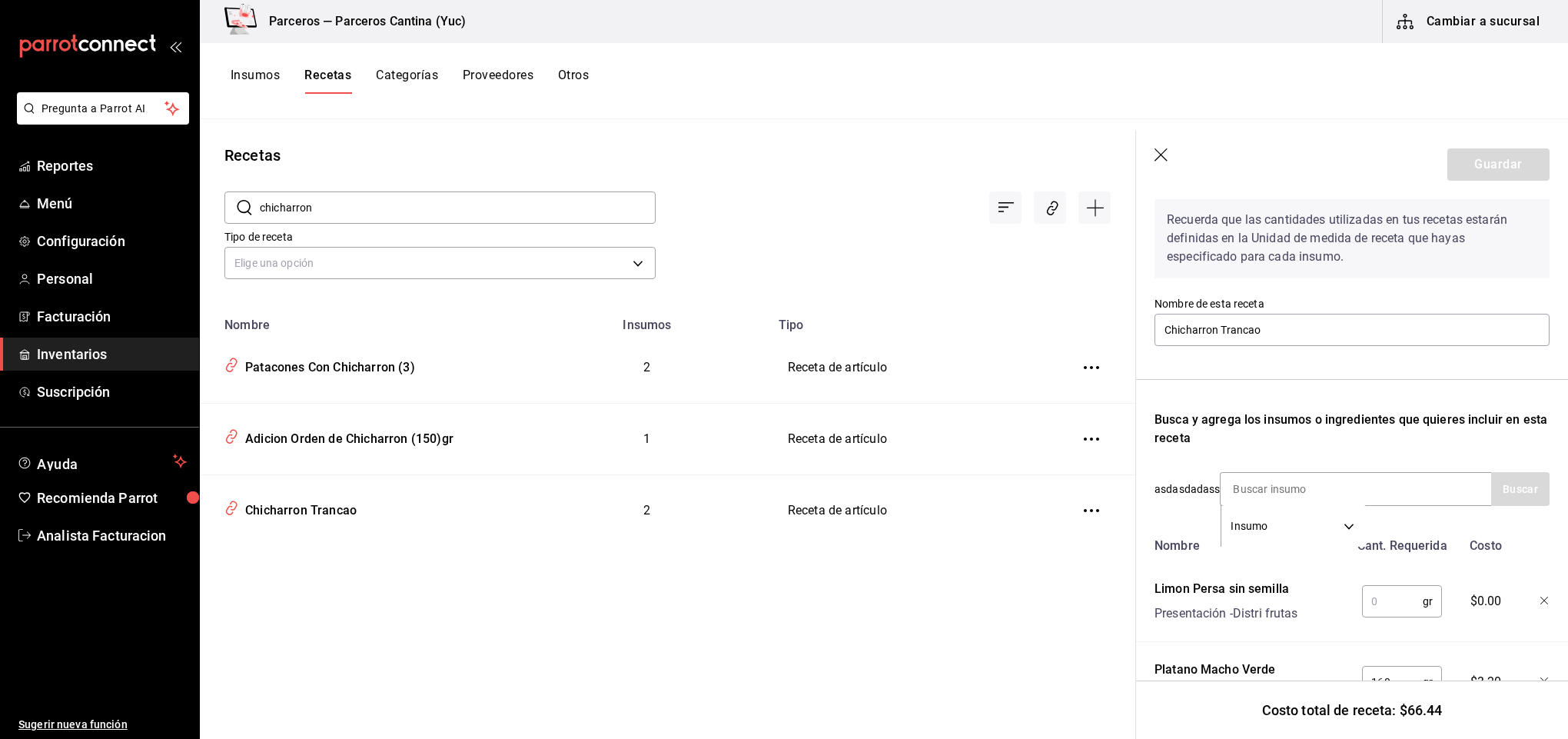
click at [1398, 603] on input "text" at bounding box center [1392, 601] width 61 height 31
type input "45"
click at [1322, 490] on input at bounding box center [1297, 489] width 153 height 32
type input "chile"
click at [1511, 482] on button "Buscar" at bounding box center [1520, 489] width 59 height 34
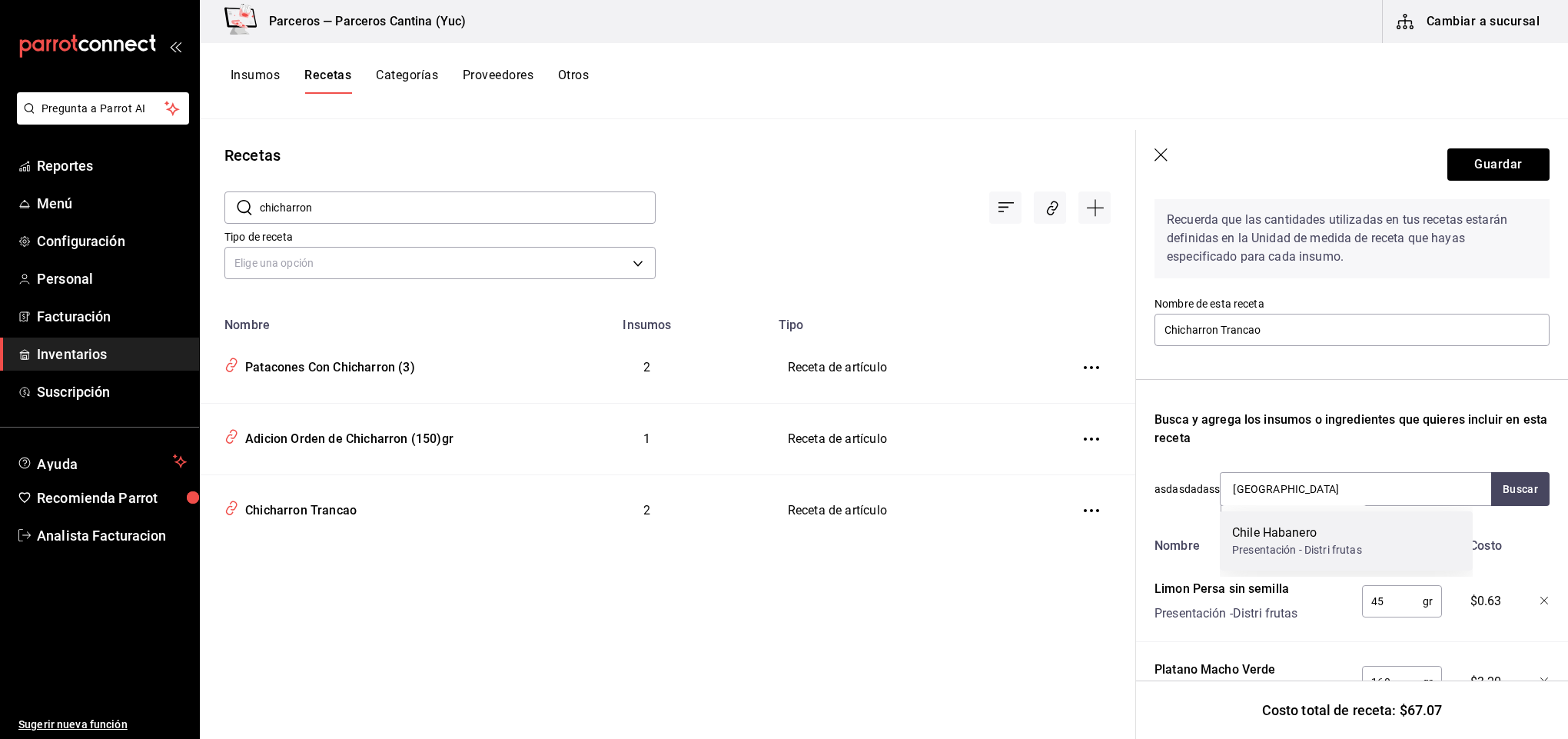
click at [1358, 528] on div "Chile Habanero" at bounding box center [1297, 533] width 130 height 19
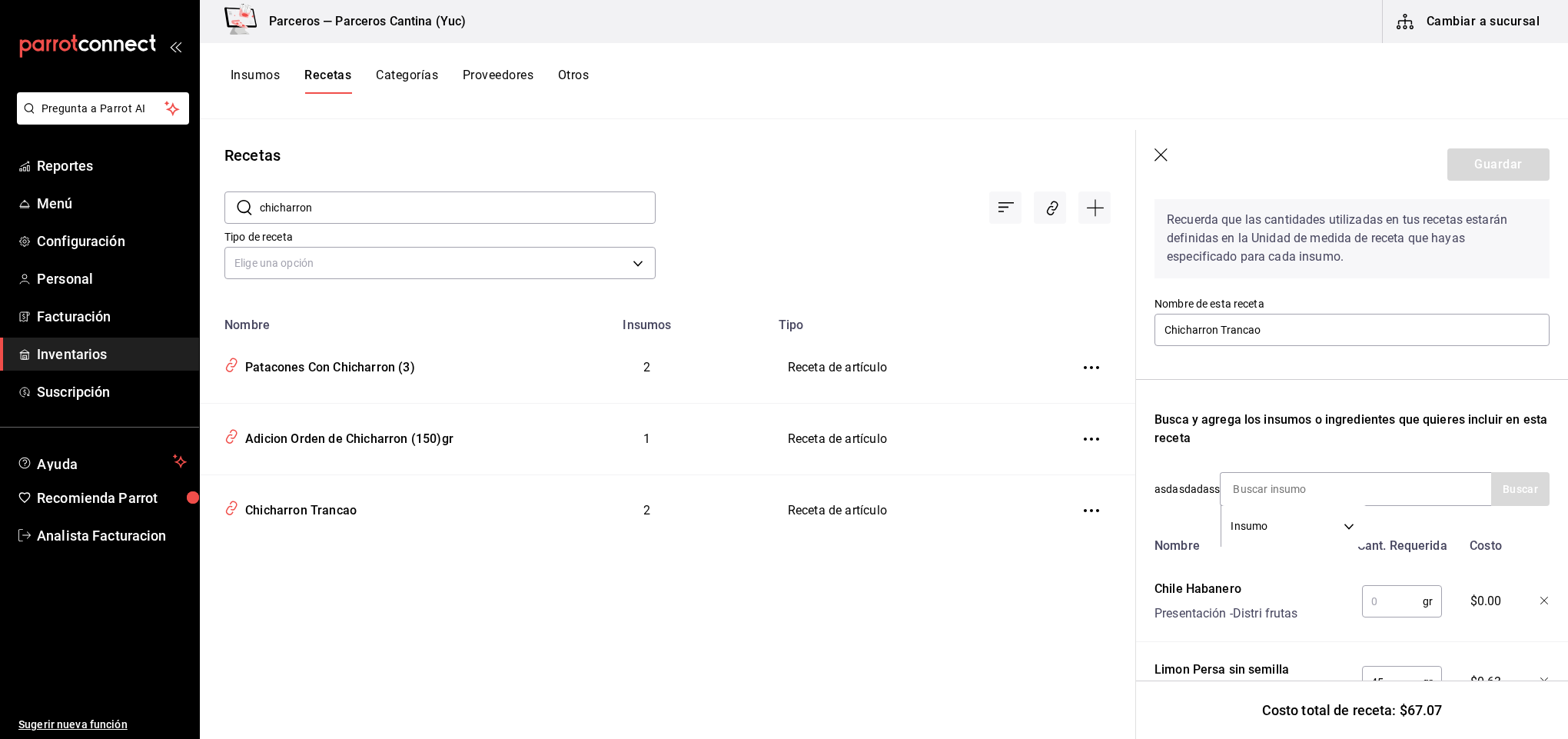
click at [1375, 589] on input "text" at bounding box center [1392, 601] width 61 height 31
type input "5"
click at [1255, 492] on input at bounding box center [1297, 489] width 153 height 32
type input "guacamo"
click at [1499, 496] on button "Buscar" at bounding box center [1520, 489] width 59 height 34
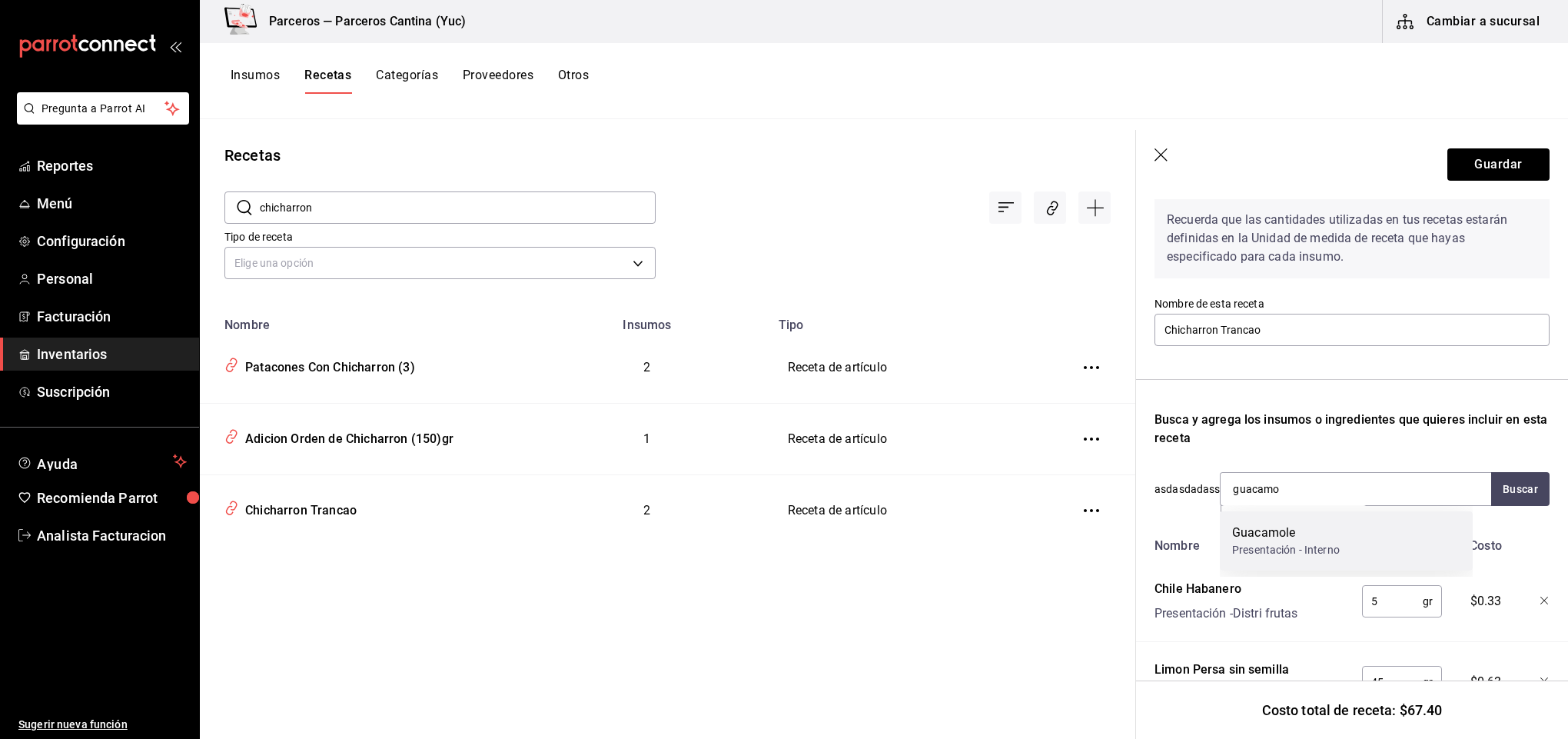
click at [1363, 546] on div "Guacamole Presentación - Interno" at bounding box center [1346, 540] width 253 height 59
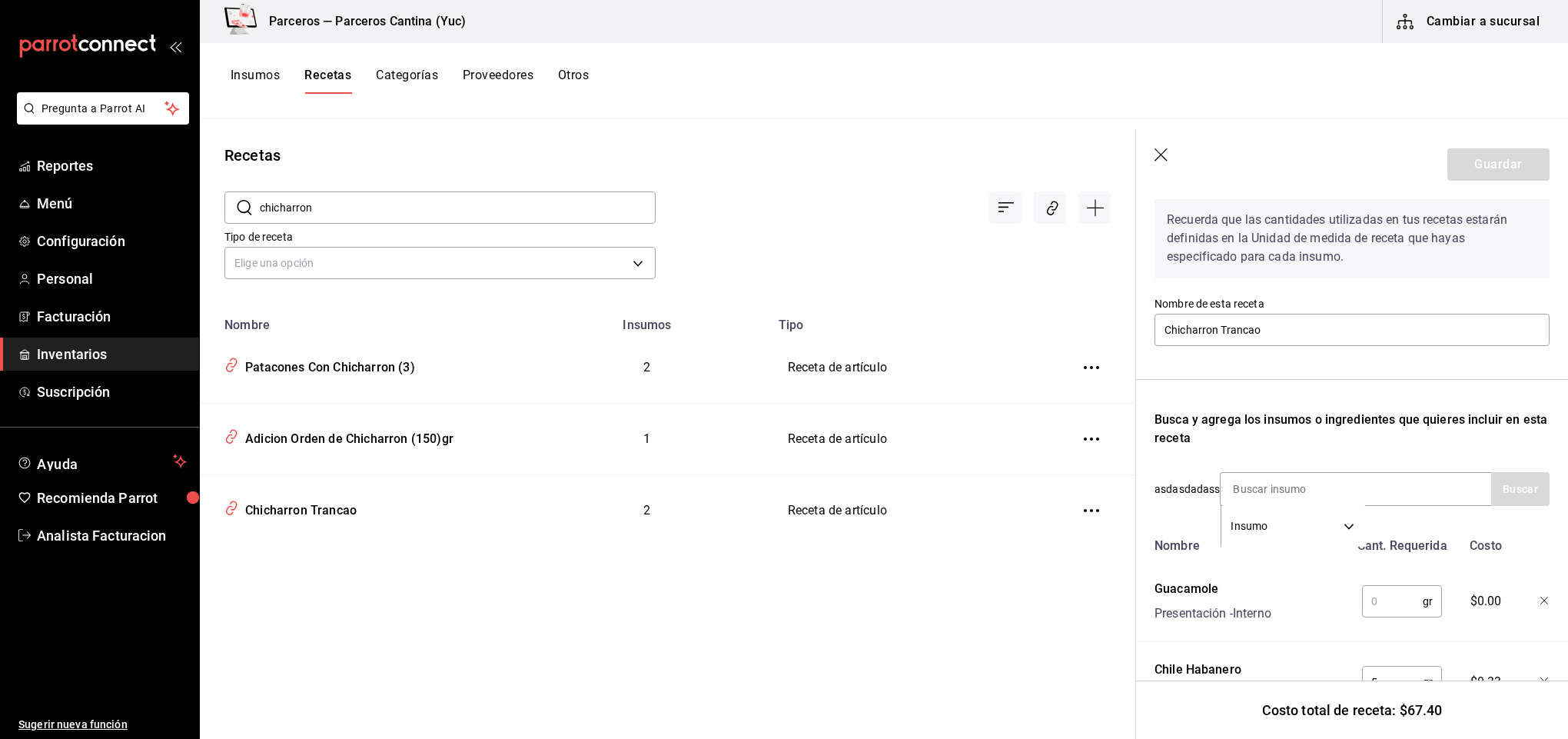
click at [1363, 589] on input "text" at bounding box center [1392, 601] width 61 height 31
type input "150"
click at [1495, 159] on button "Guardar" at bounding box center [1499, 165] width 102 height 32
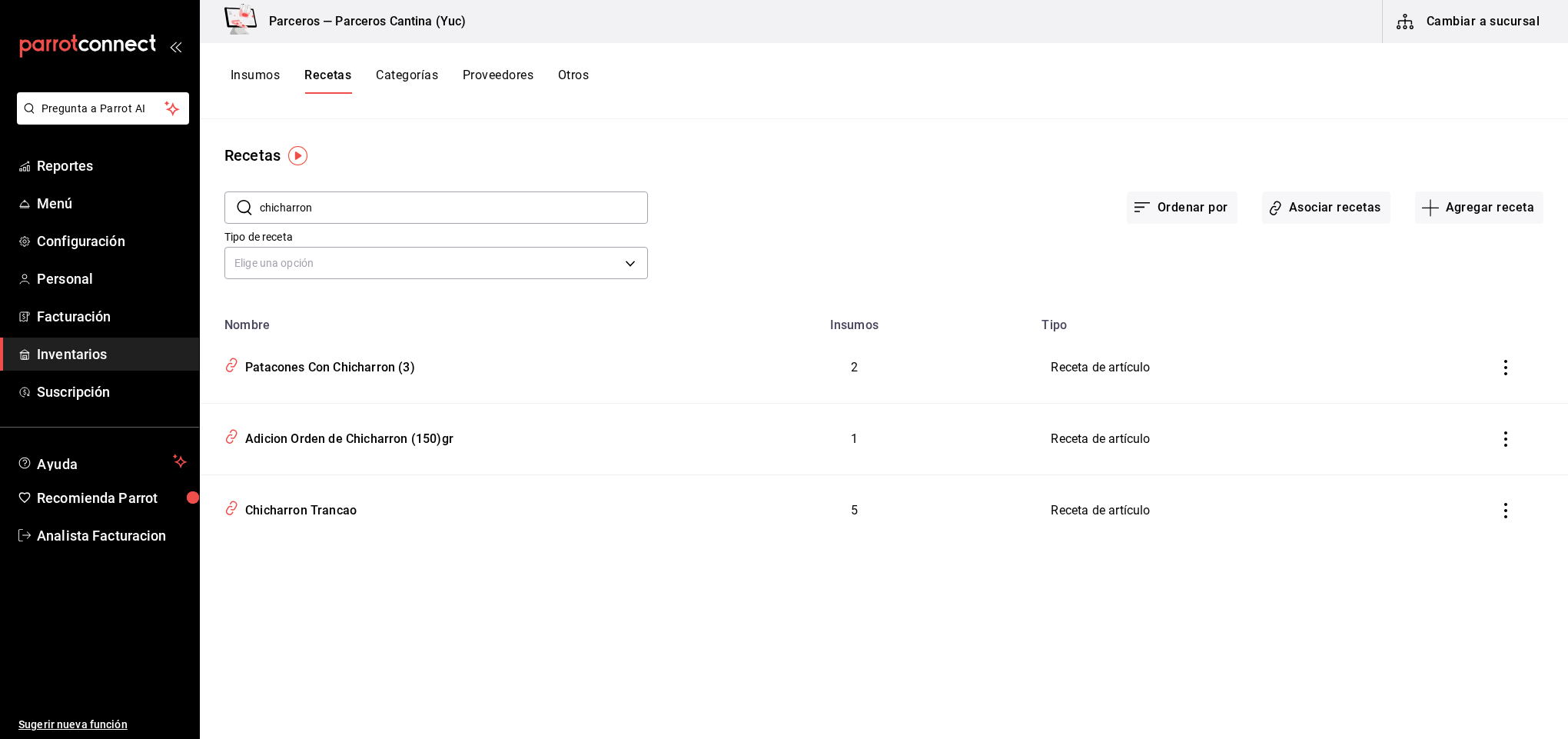
click at [355, 208] on input "chicharron" at bounding box center [454, 208] width 389 height 31
type input "c"
type input "recoche"
click at [324, 441] on div "Patacones Recocheros" at bounding box center [307, 436] width 135 height 24
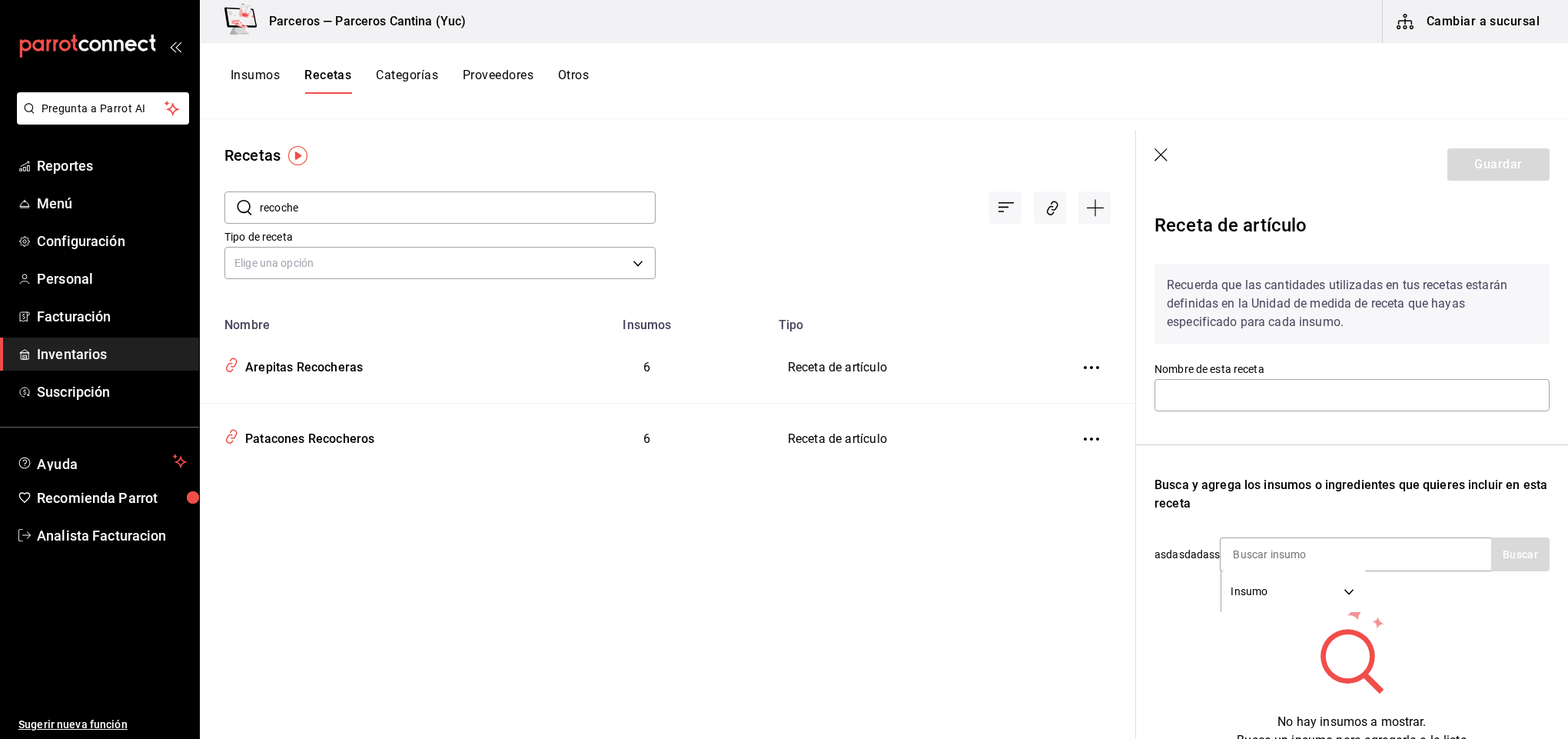
type input "Patacones Recocheros"
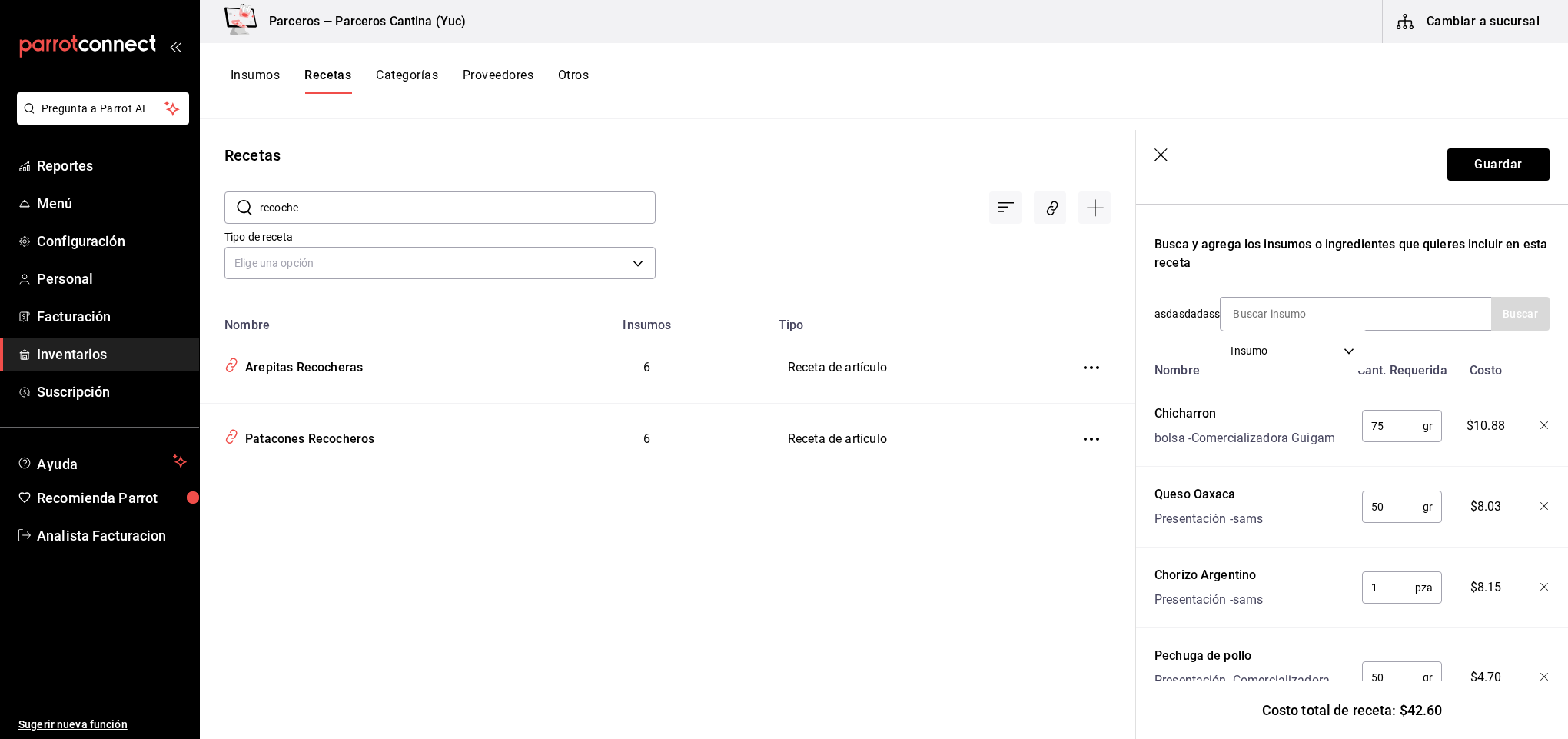
scroll to position [197, 0]
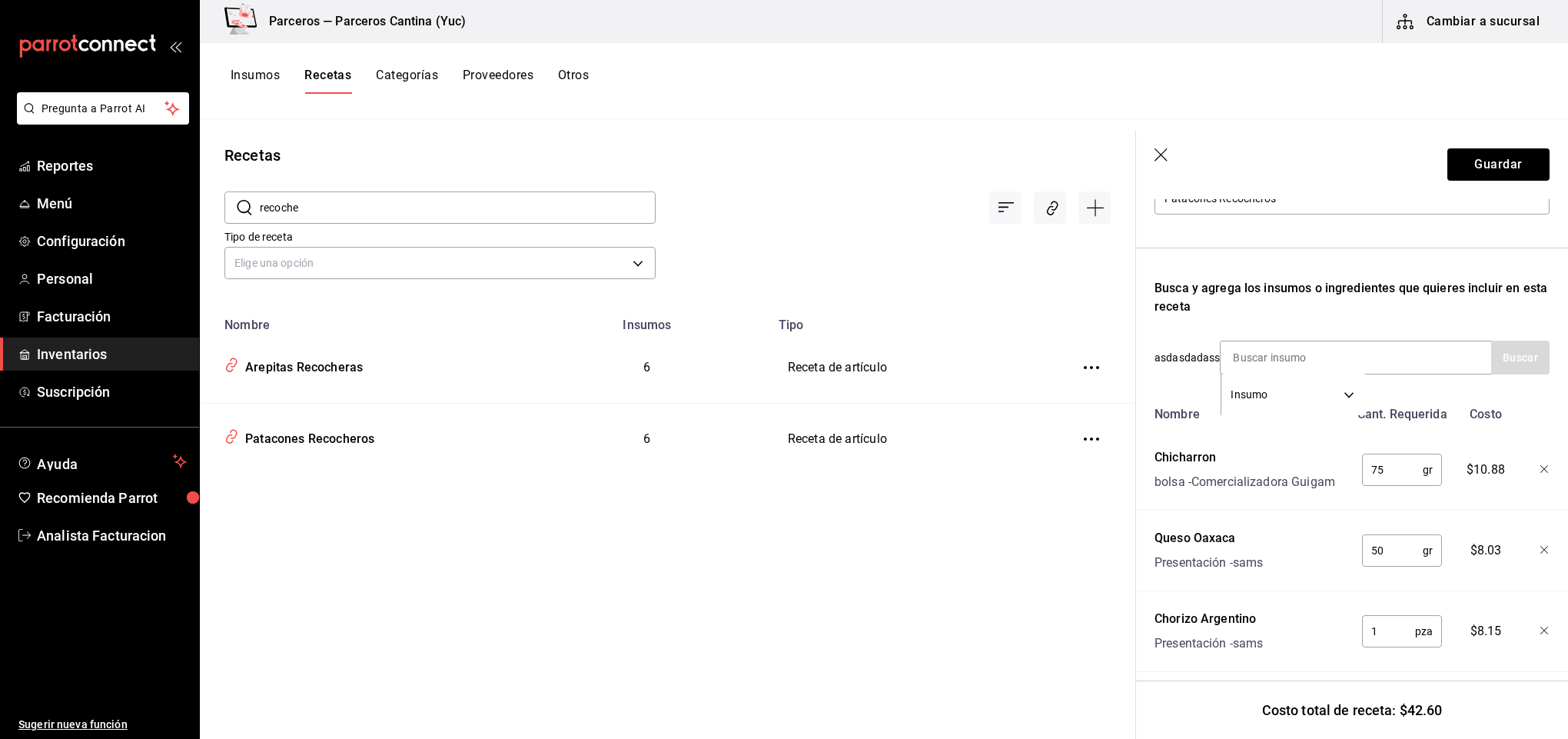
click at [1541, 467] on icon "button" at bounding box center [1545, 470] width 9 height 9
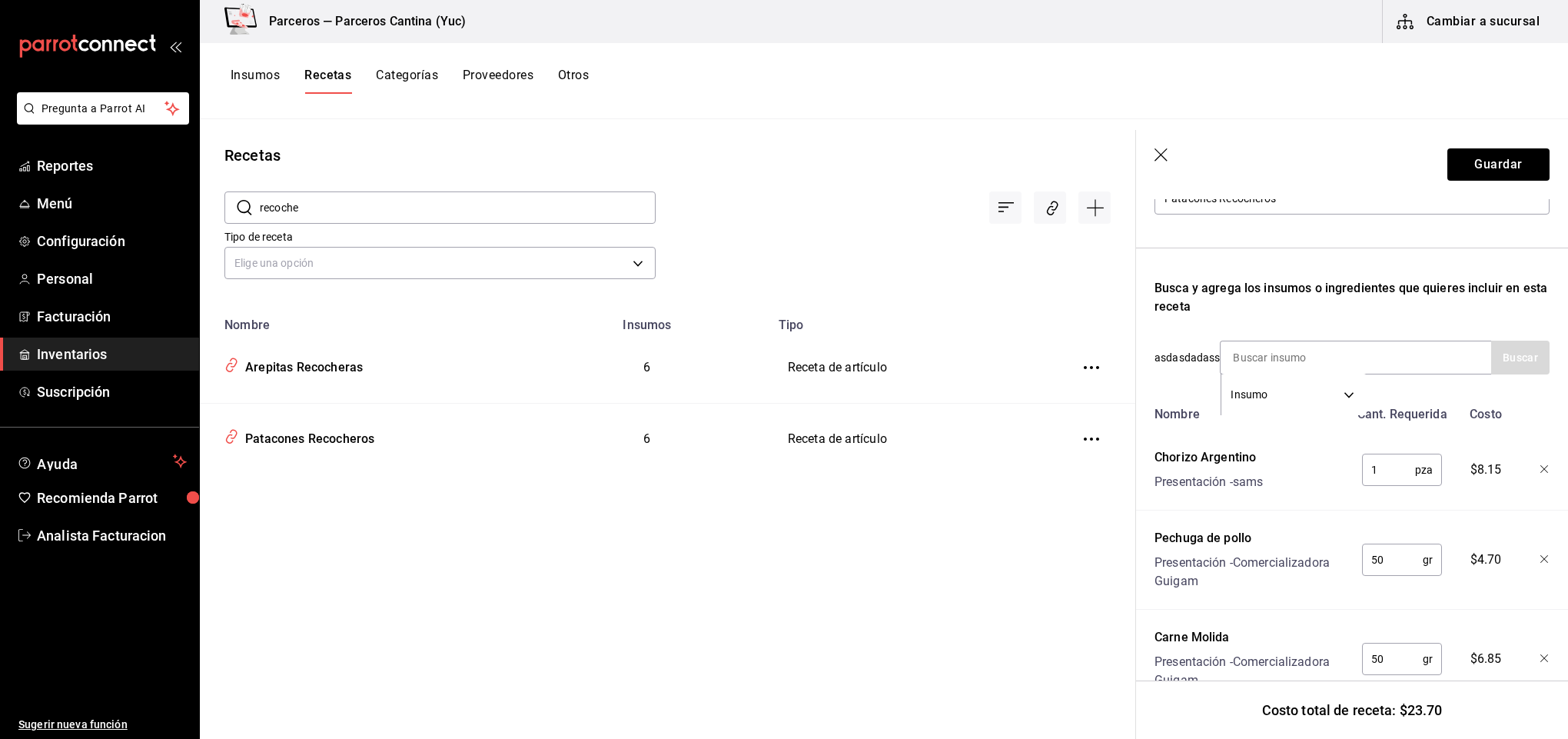
click at [1541, 467] on icon "button" at bounding box center [1545, 470] width 9 height 9
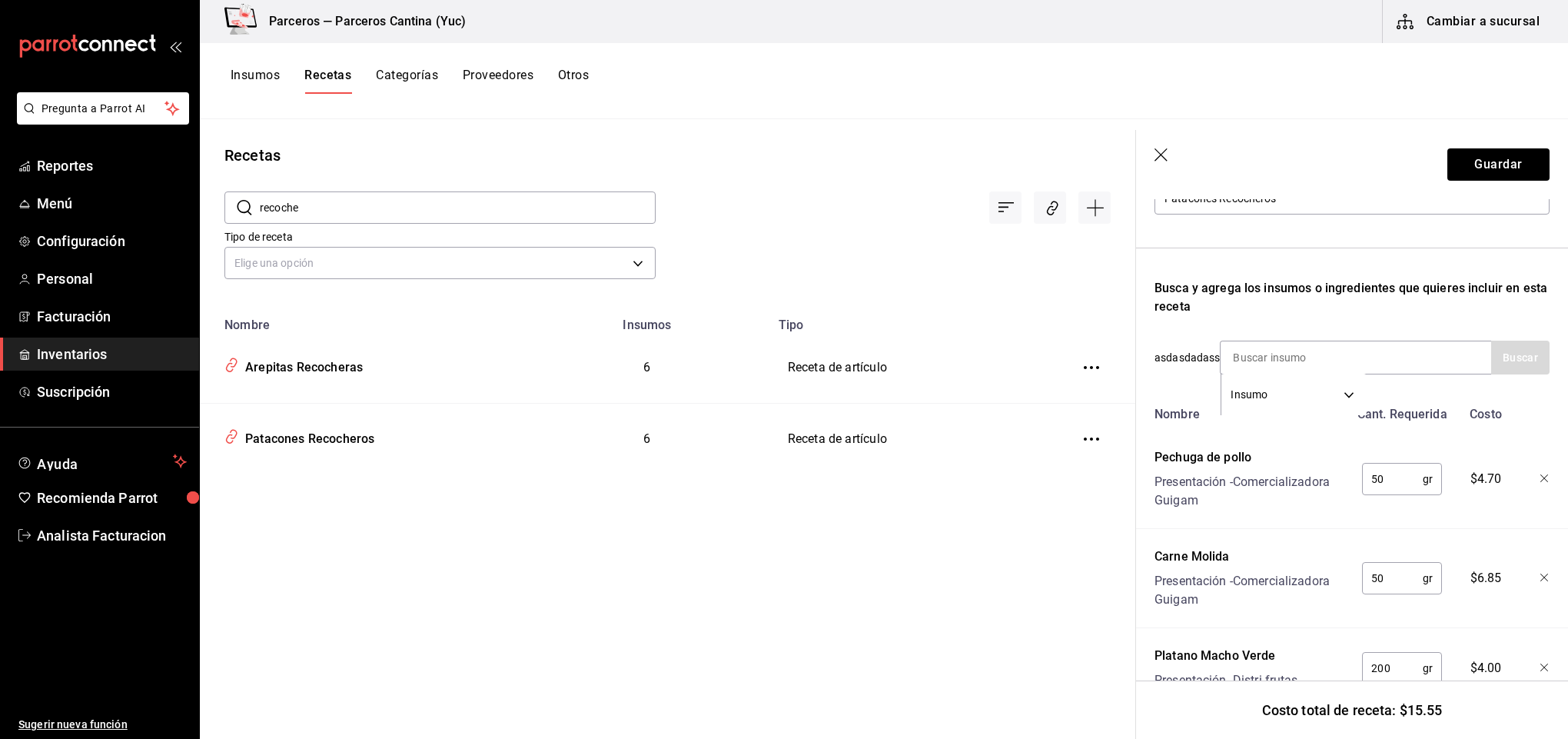
click at [1527, 467] on div at bounding box center [1534, 476] width 34 height 67
click at [1541, 480] on icon "button" at bounding box center [1545, 479] width 9 height 9
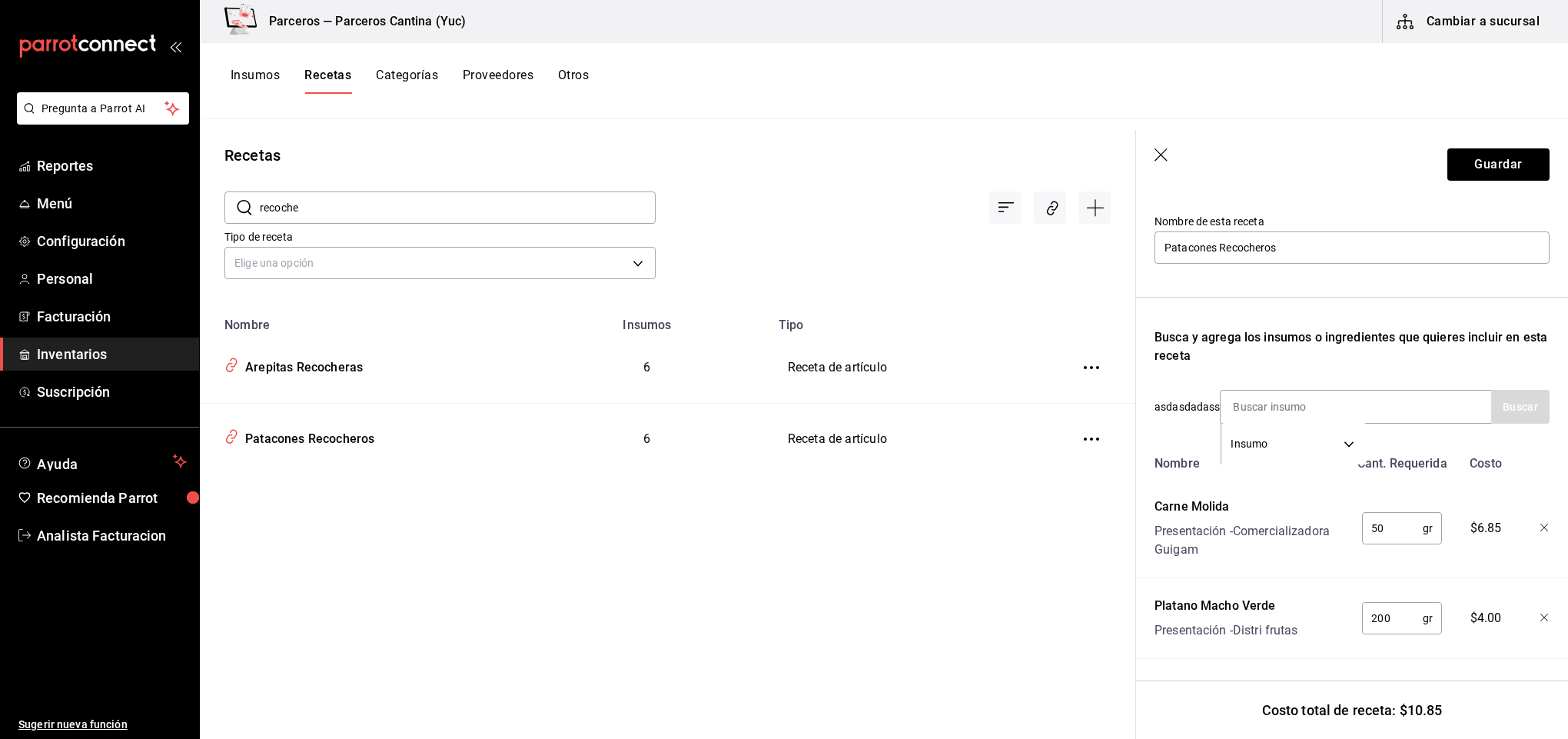
click at [1525, 499] on div at bounding box center [1534, 524] width 34 height 67
click at [1527, 517] on div at bounding box center [1534, 524] width 34 height 67
click at [1541, 523] on icon "button" at bounding box center [1545, 528] width 9 height 9
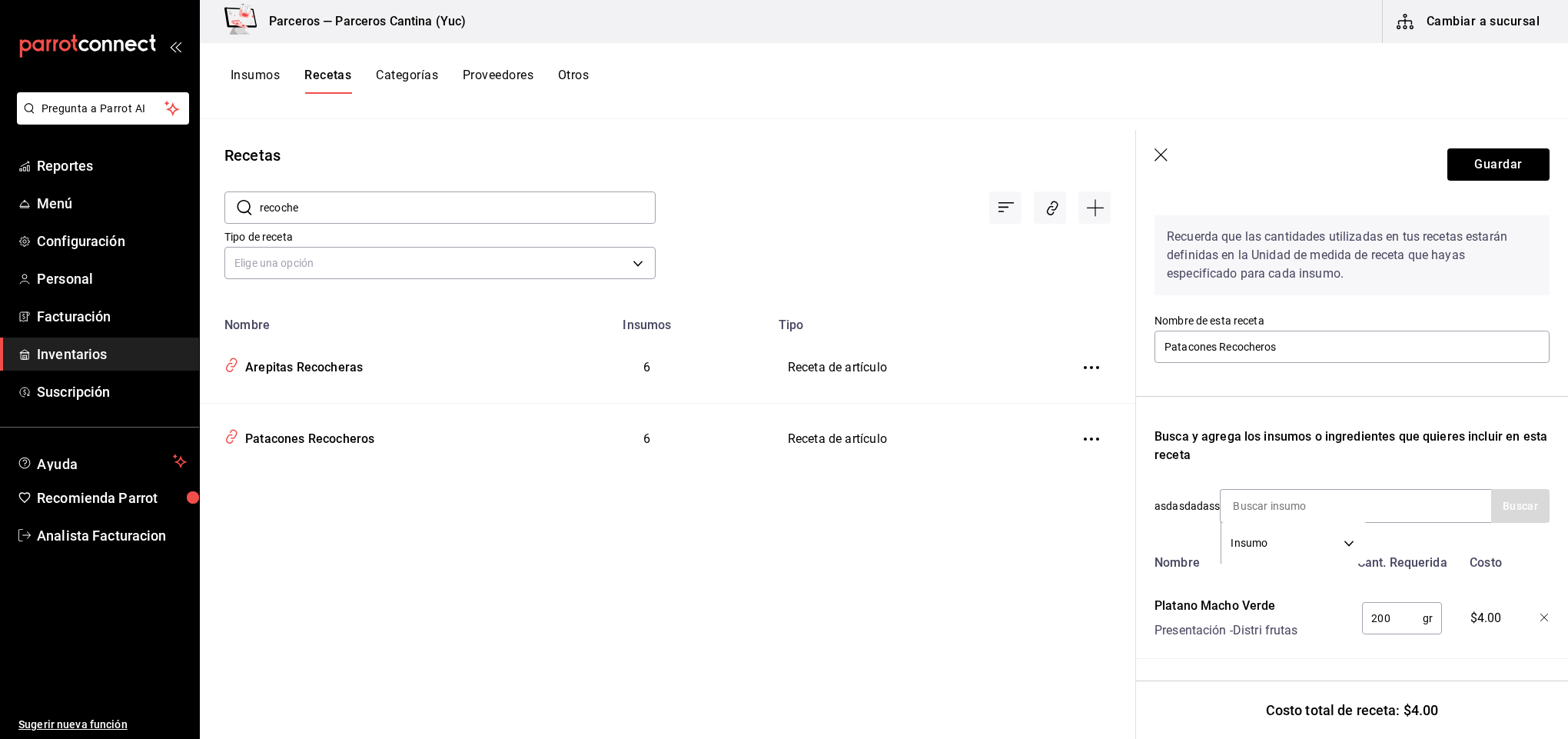
click at [1529, 593] on div at bounding box center [1534, 615] width 34 height 49
click at [1541, 614] on icon "button" at bounding box center [1545, 618] width 9 height 9
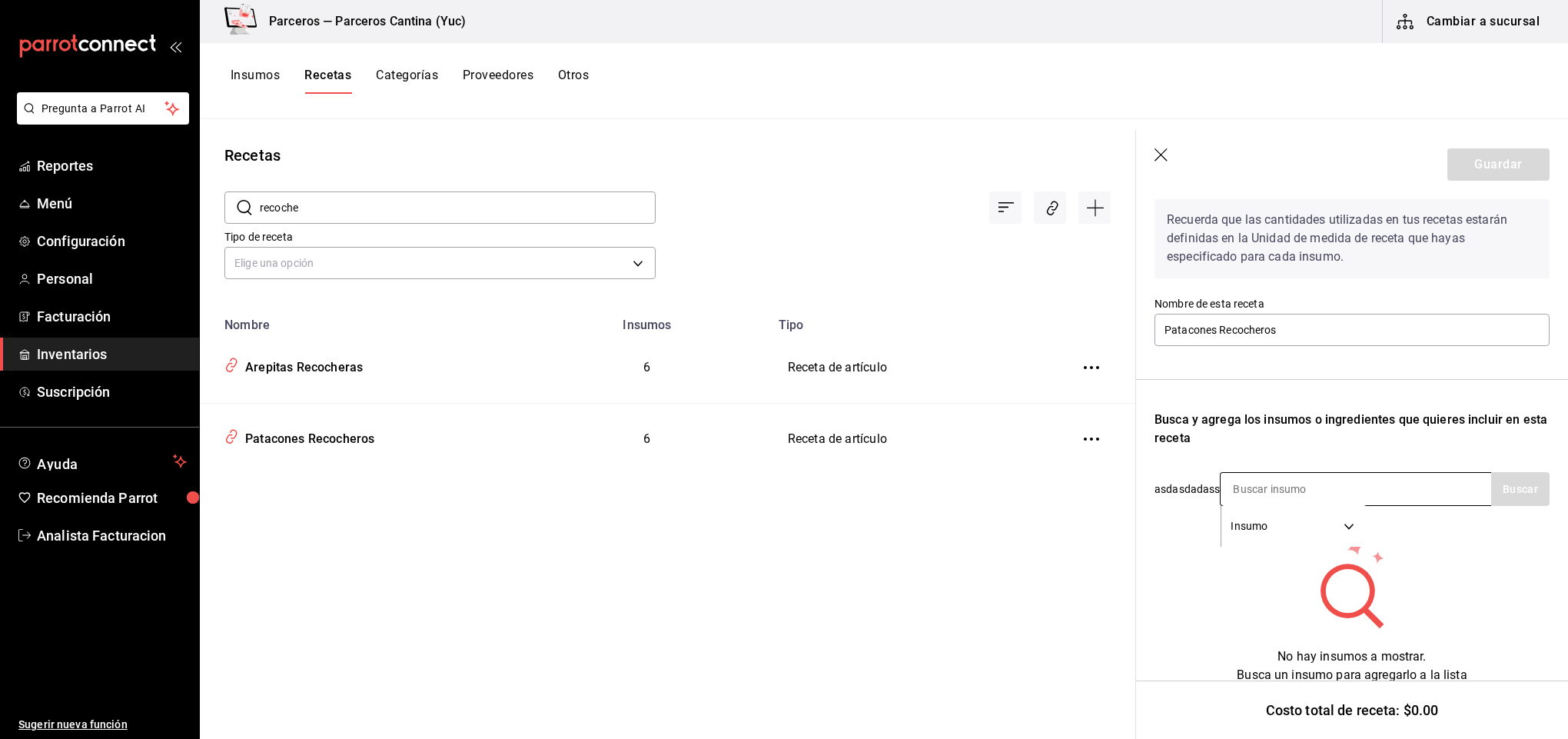
click at [1297, 492] on input at bounding box center [1297, 489] width 153 height 32
type input "pork"
click at [1522, 489] on button "Buscar" at bounding box center [1520, 489] width 59 height 34
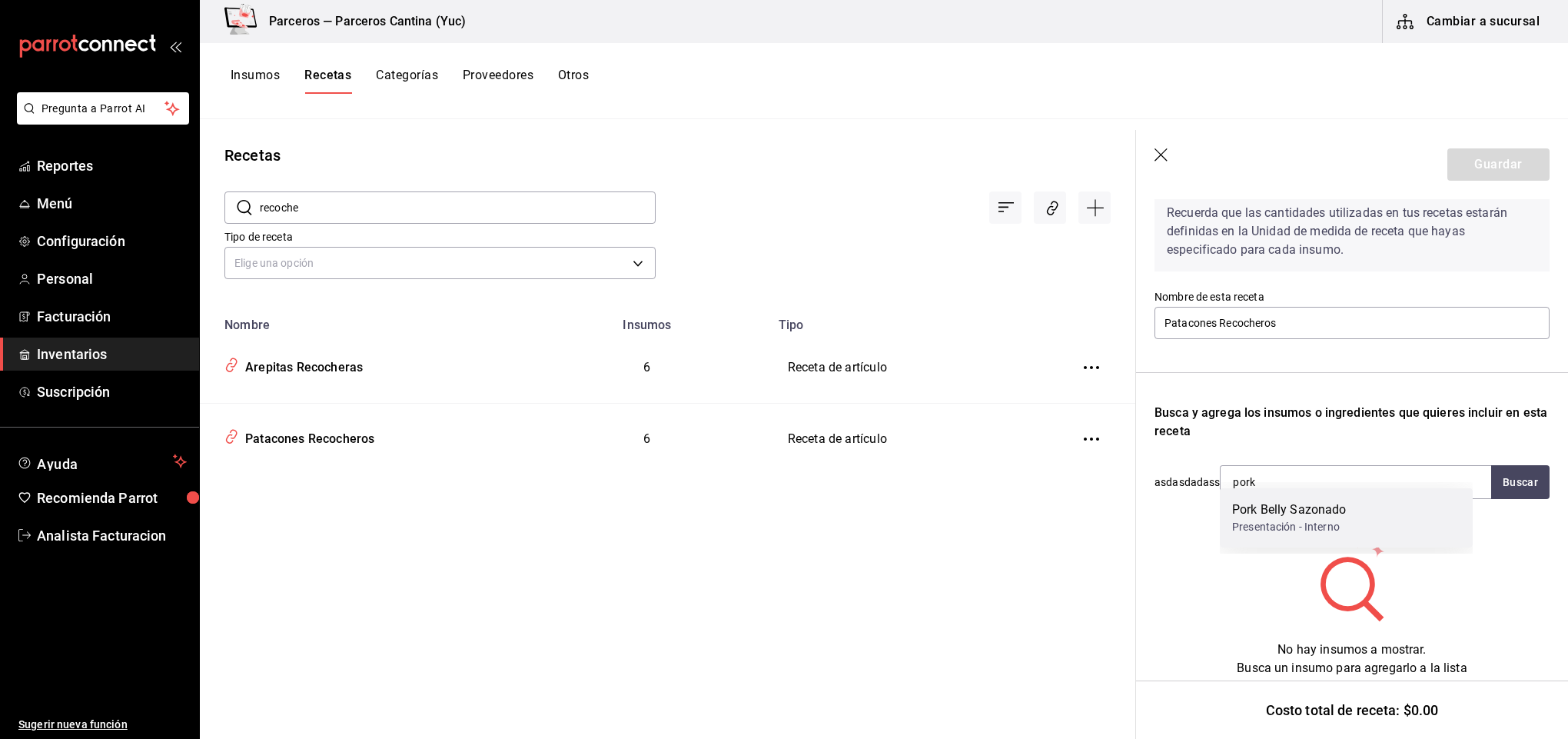
click at [1342, 517] on div "Pork Belly Sazonado" at bounding box center [1289, 510] width 114 height 19
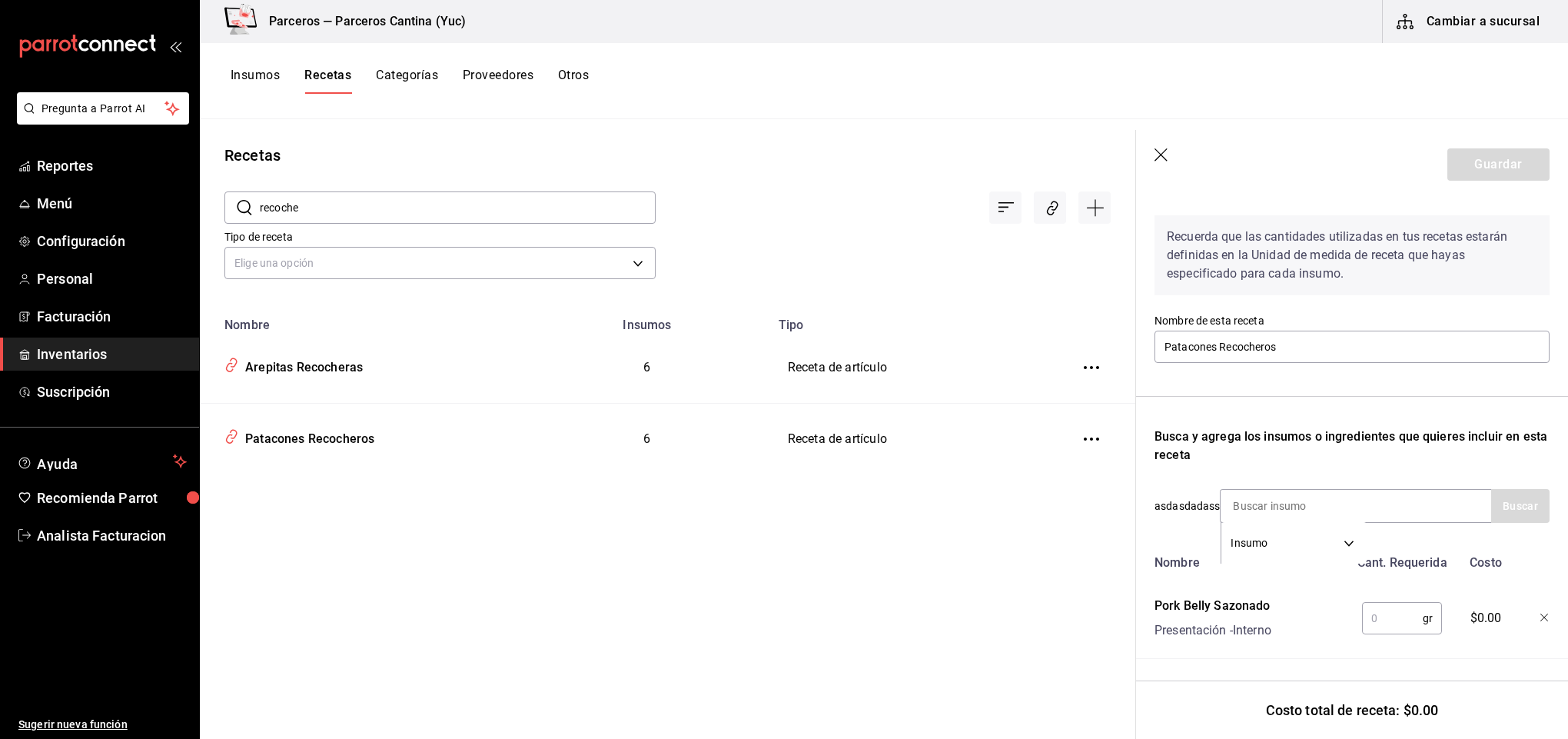
click at [1392, 603] on input "text" at bounding box center [1392, 618] width 61 height 31
type input "420"
click at [1301, 492] on input at bounding box center [1297, 506] width 153 height 32
type input "plata"
click at [1511, 496] on button "Buscar" at bounding box center [1520, 506] width 59 height 34
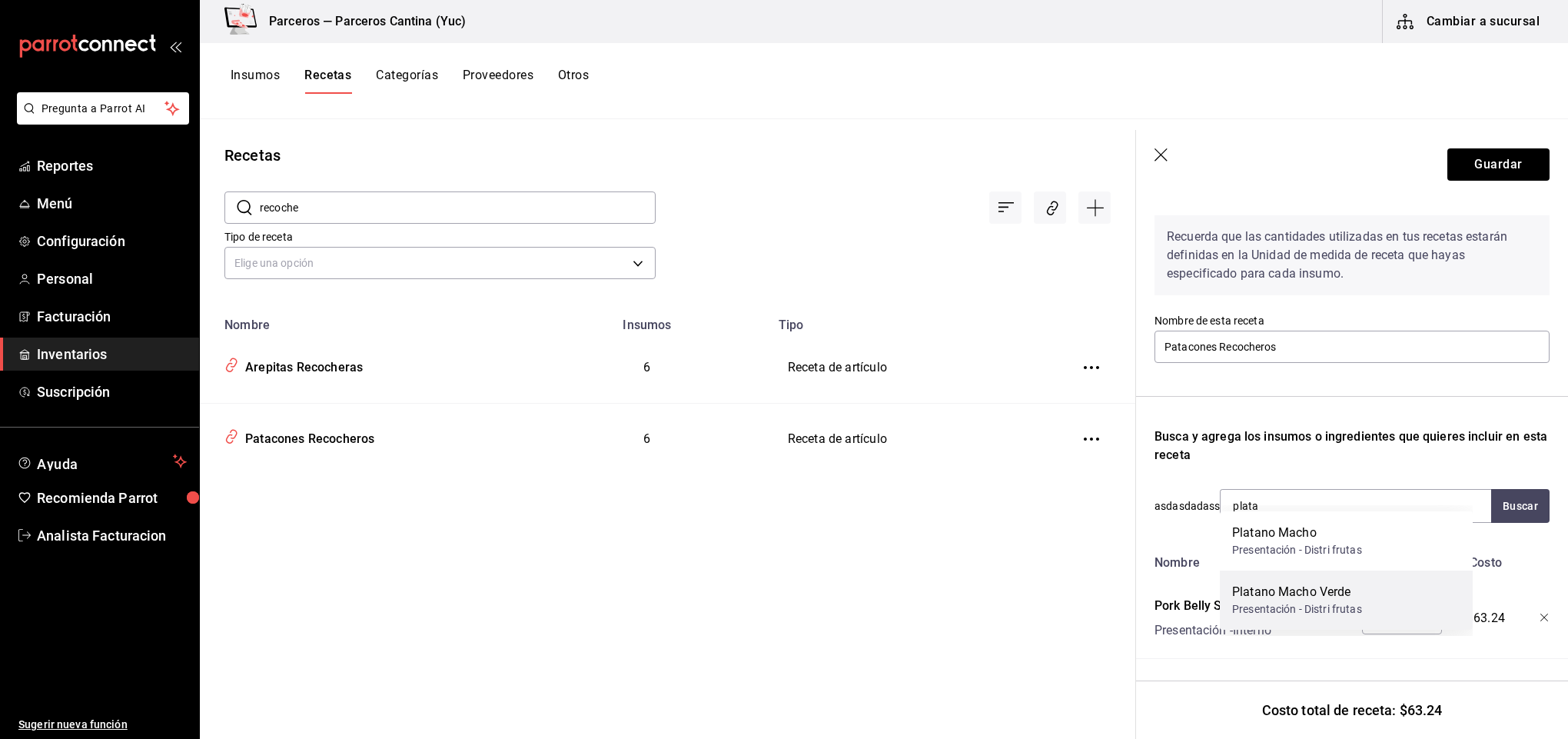
click at [1338, 593] on div "Platano Macho Verde" at bounding box center [1297, 592] width 130 height 19
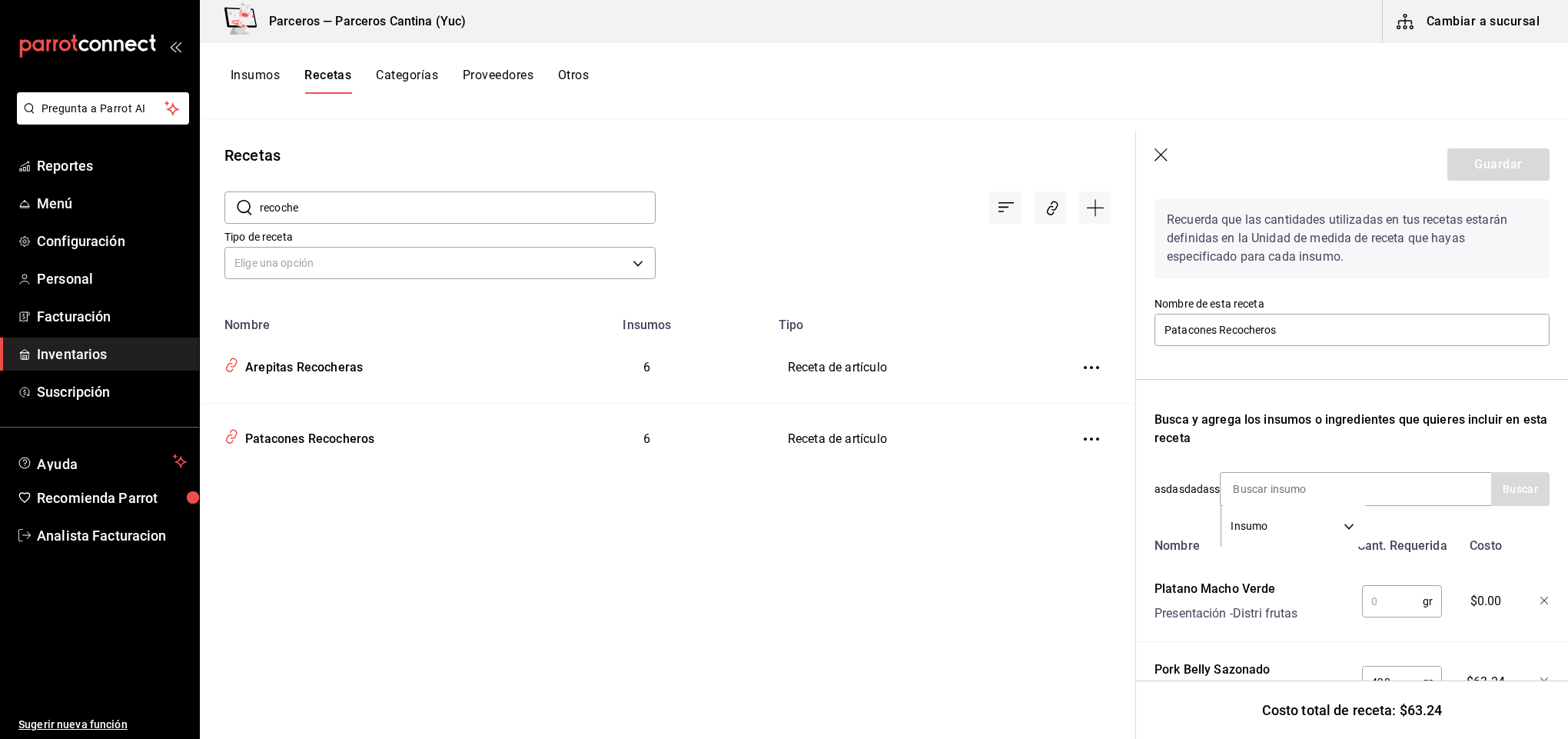
click at [1379, 603] on input "text" at bounding box center [1392, 601] width 61 height 31
type input "160"
click at [1283, 481] on input at bounding box center [1297, 489] width 153 height 32
type input "limon"
click at [1504, 499] on button "Buscar" at bounding box center [1520, 489] width 59 height 34
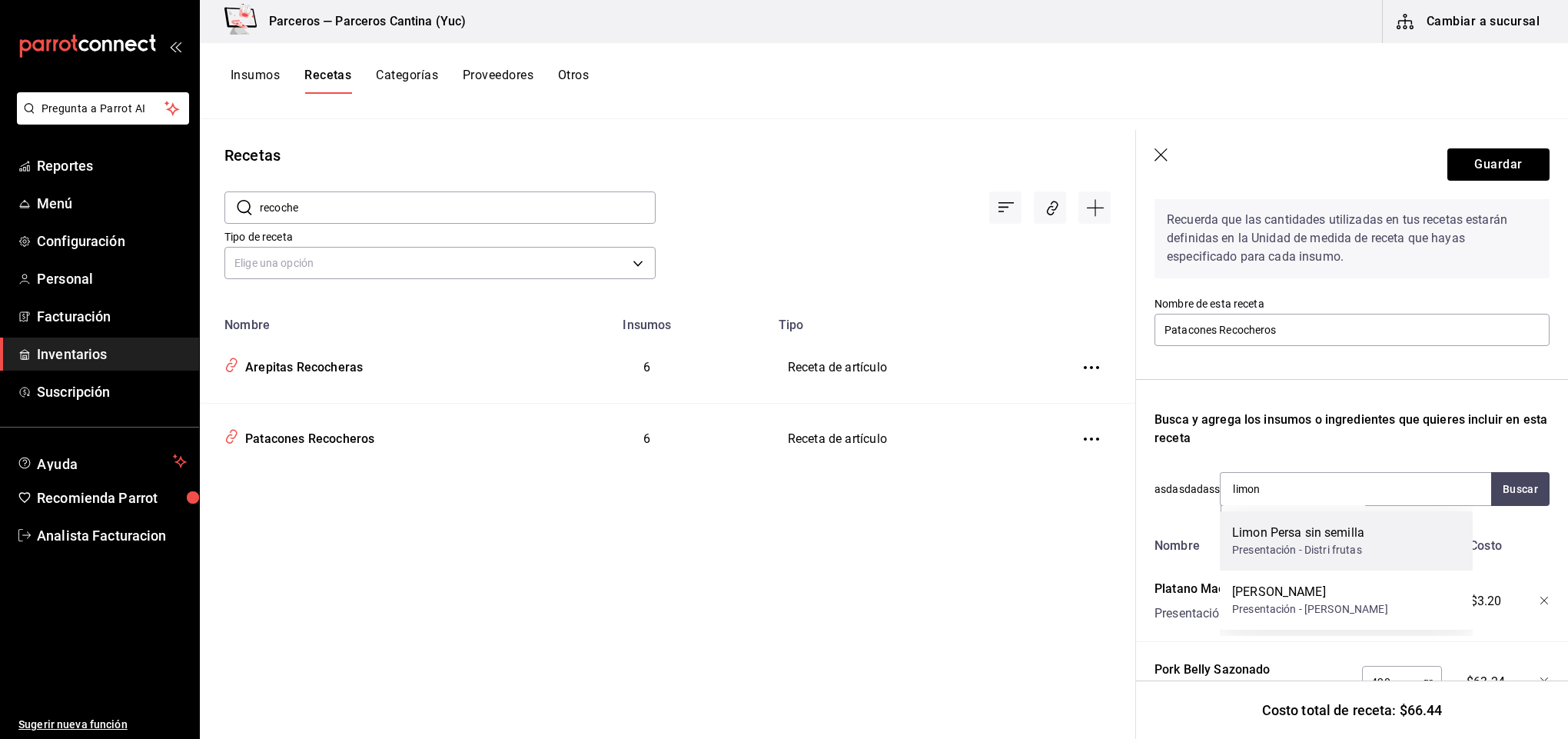
click at [1370, 536] on div "Limon Persa sin semilla Presentación - Distri frutas" at bounding box center [1346, 540] width 253 height 59
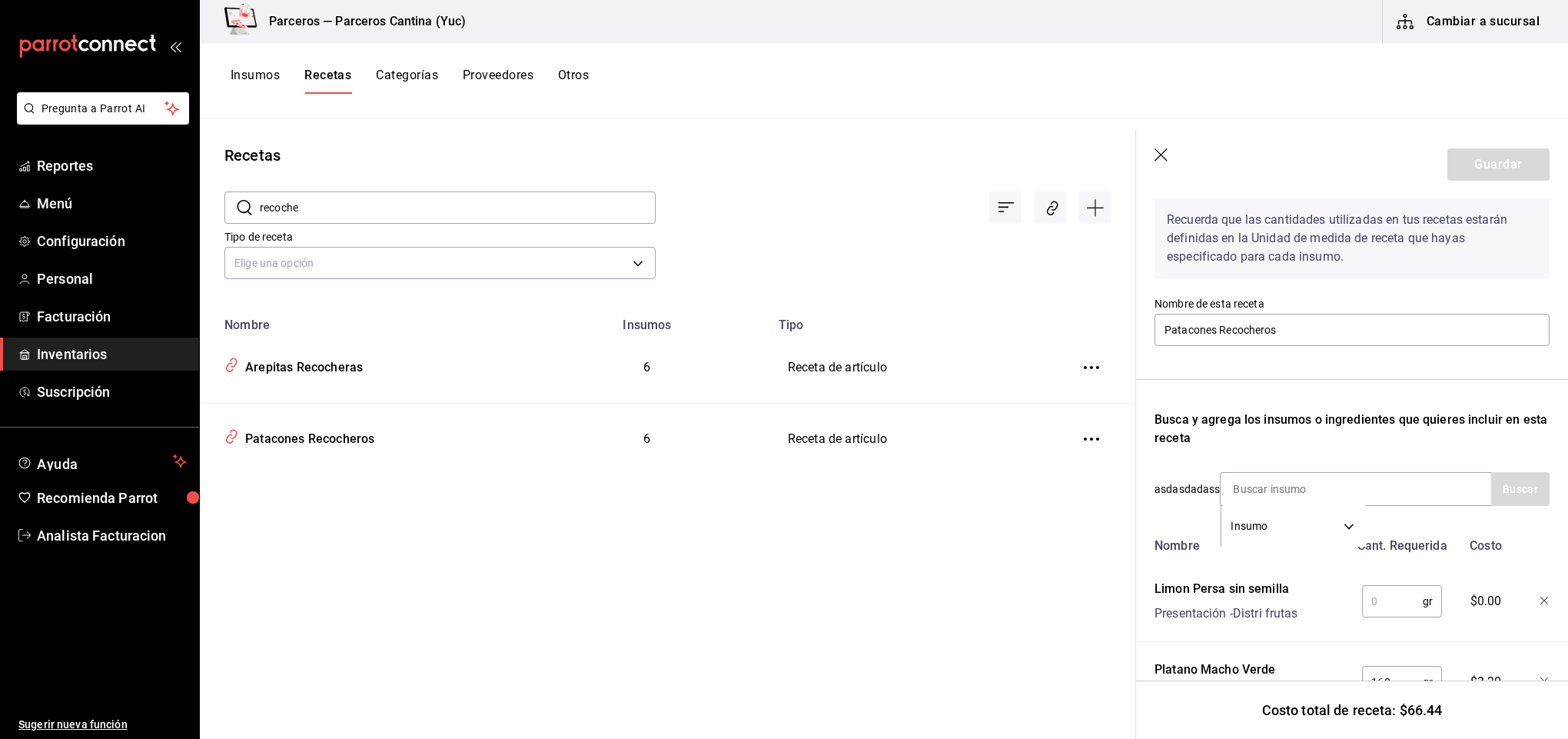
click at [1380, 589] on input "text" at bounding box center [1392, 601] width 61 height 31
type input "45"
click at [1291, 481] on input at bounding box center [1297, 489] width 153 height 32
type input "chile"
click at [1516, 492] on button "Buscar" at bounding box center [1520, 489] width 59 height 34
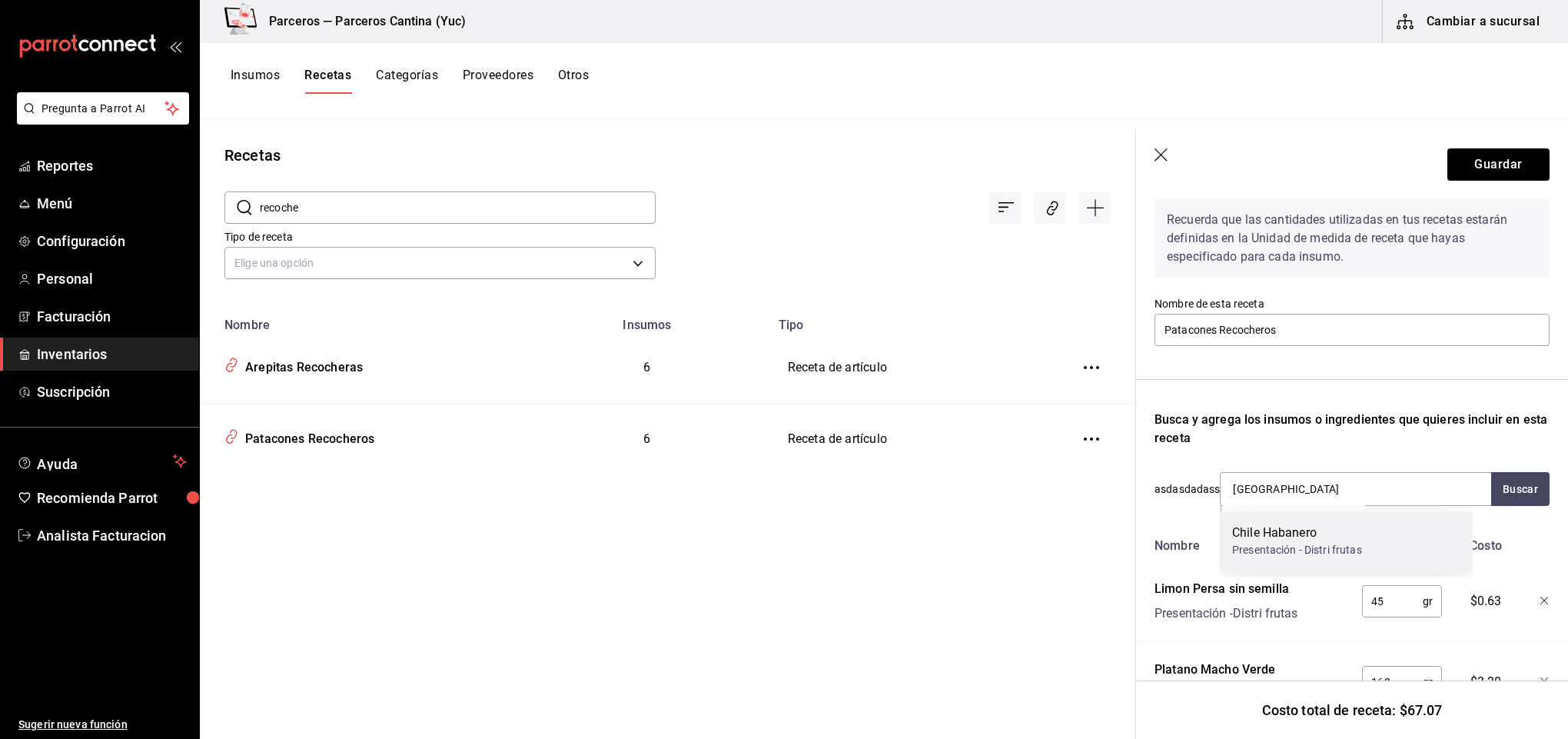
click at [1335, 545] on div "Presentación - Distri frutas" at bounding box center [1297, 550] width 130 height 16
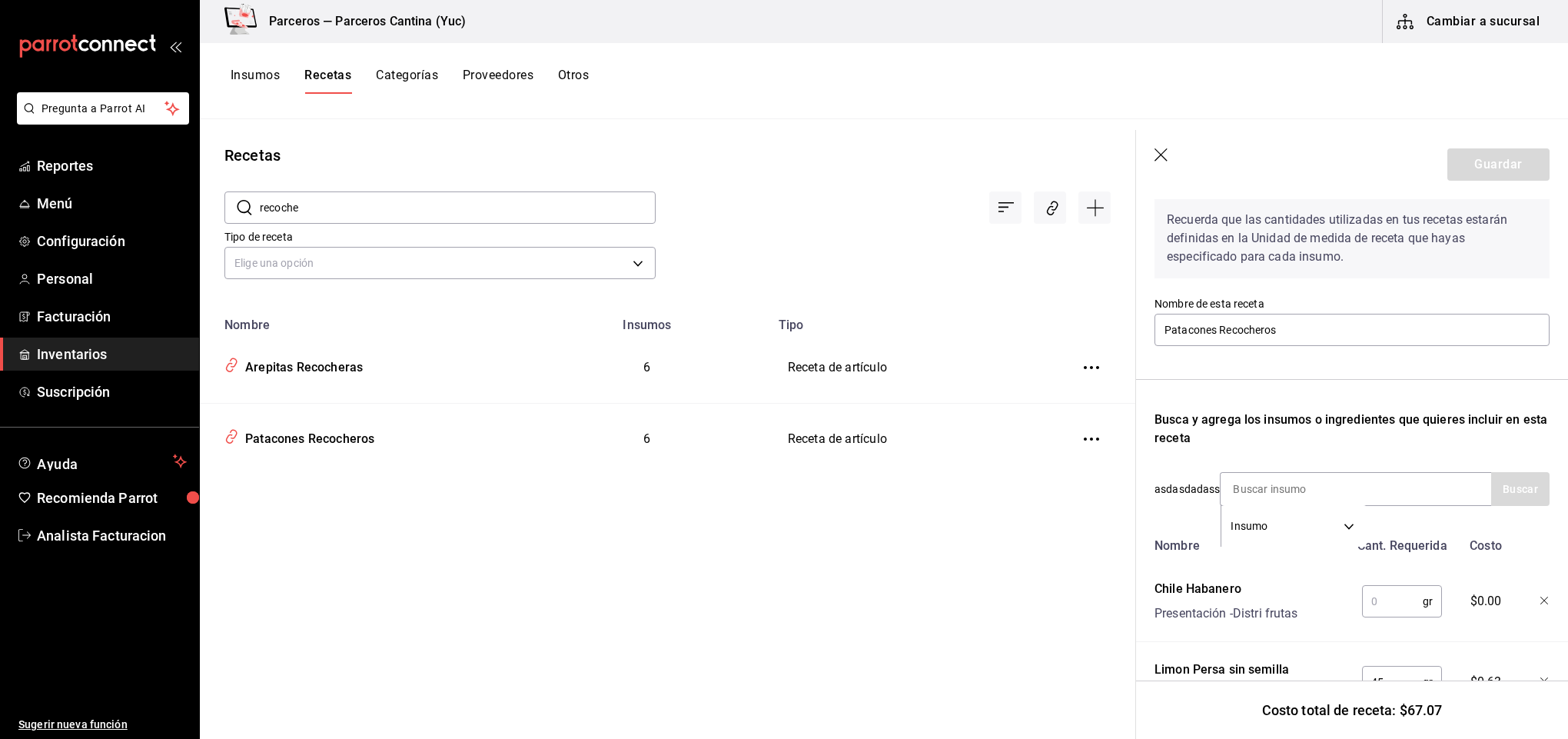
click at [1373, 598] on input "text" at bounding box center [1392, 601] width 61 height 31
type input "5"
click at [1297, 488] on input at bounding box center [1297, 489] width 153 height 32
type input "guacamo"
click at [1491, 490] on button "Buscar" at bounding box center [1520, 489] width 59 height 34
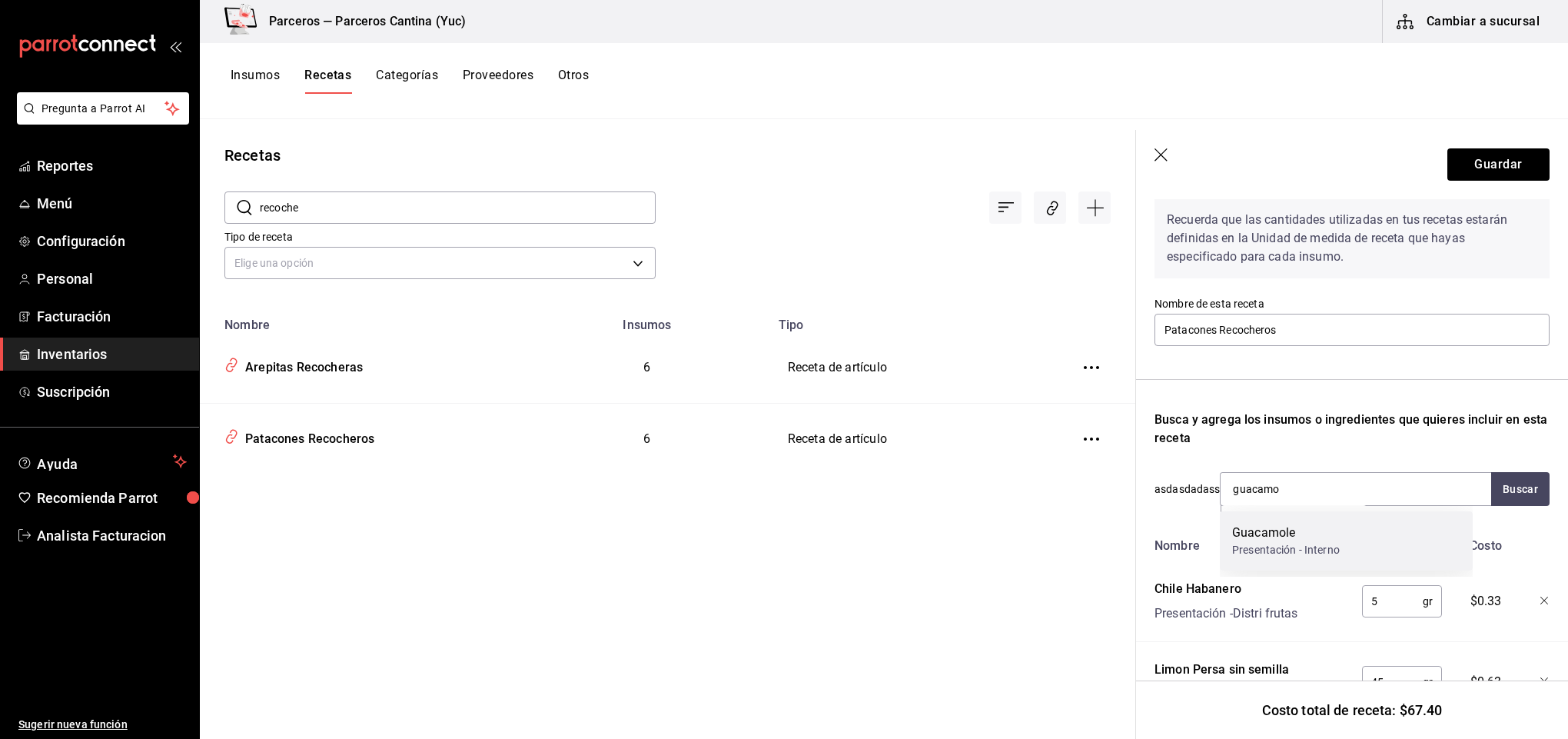
click at [1357, 546] on div "Guacamole Presentación - Interno" at bounding box center [1346, 540] width 253 height 59
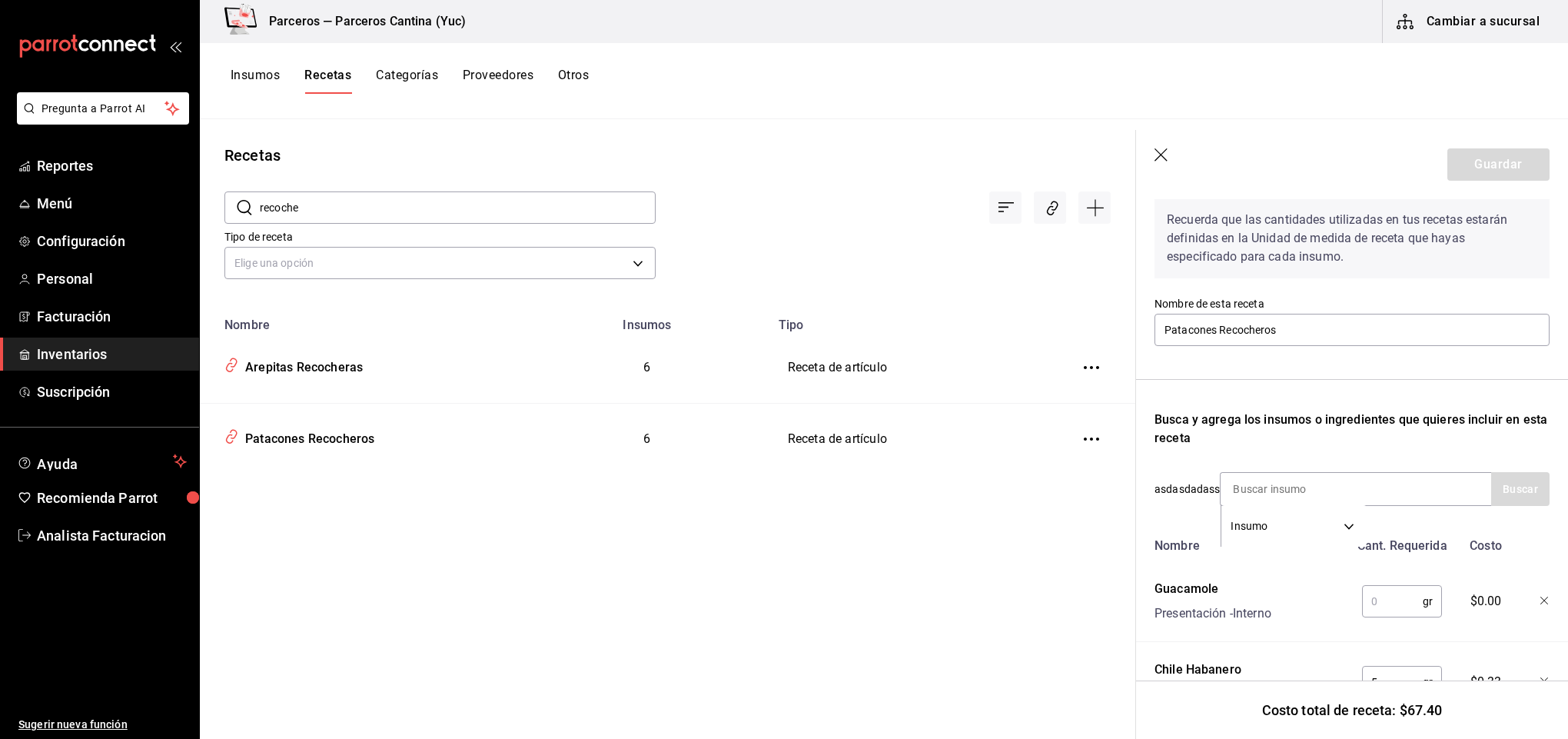
click at [1375, 598] on input "text" at bounding box center [1392, 601] width 61 height 31
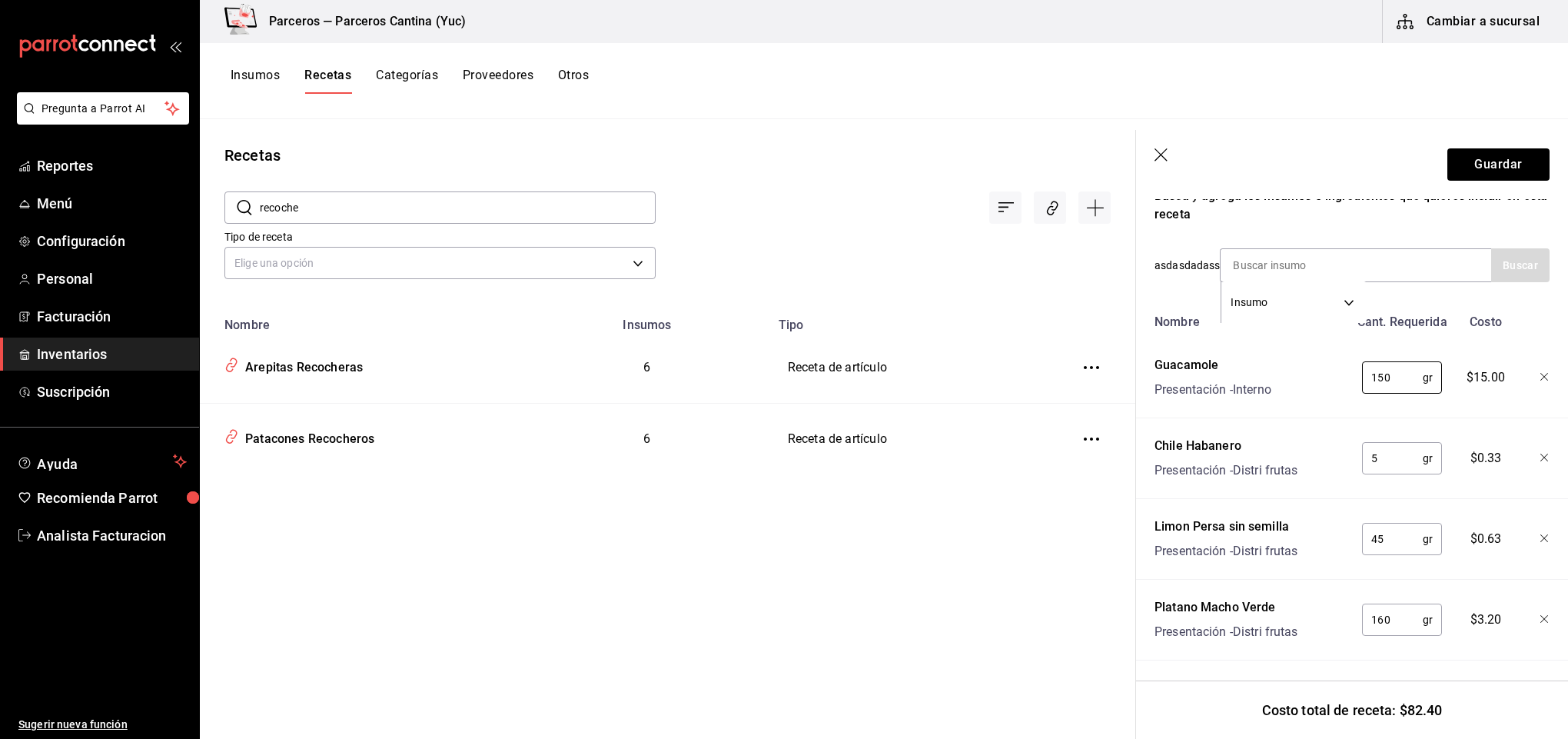
scroll to position [388, 0]
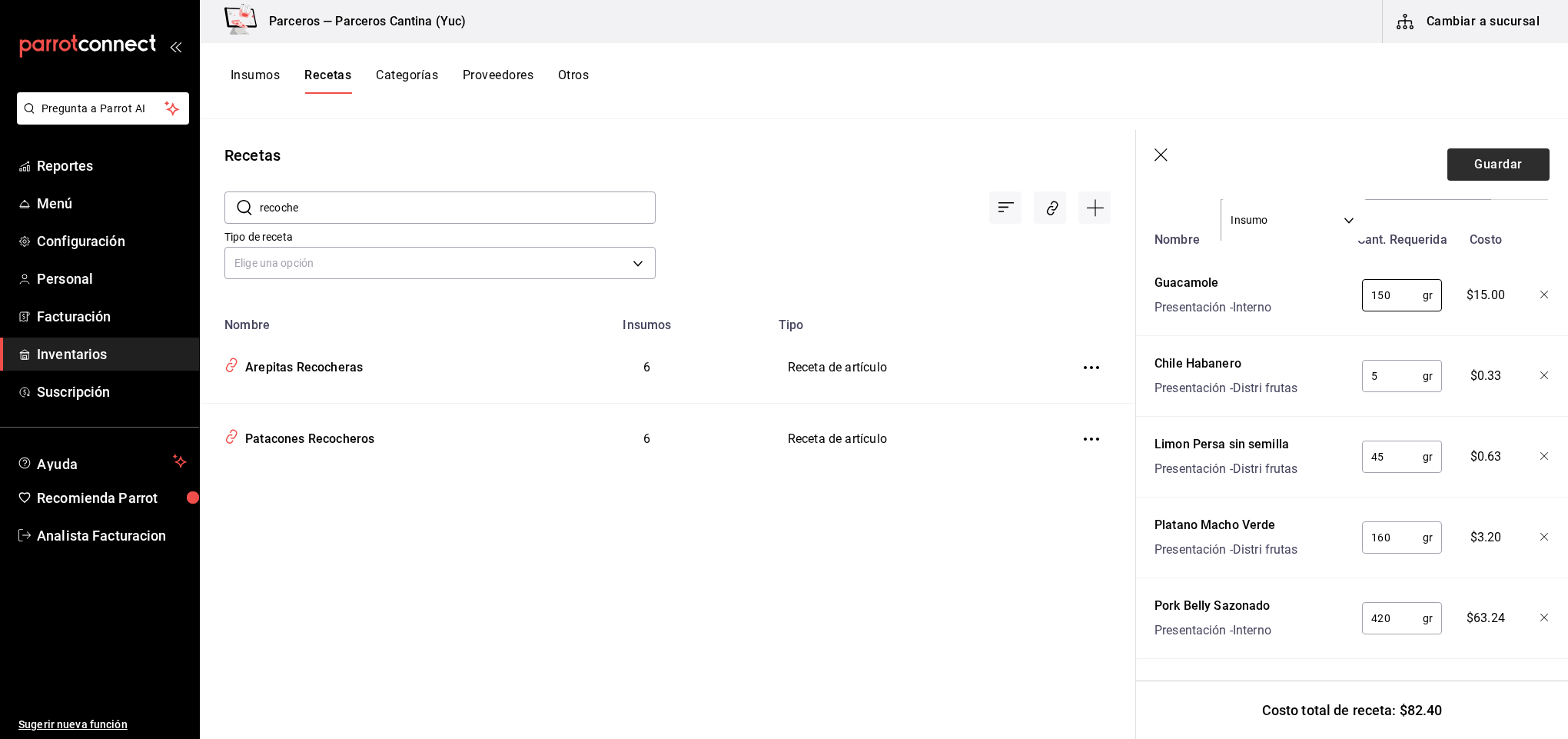
type input "150"
click at [1484, 159] on button "Guardar" at bounding box center [1499, 165] width 102 height 32
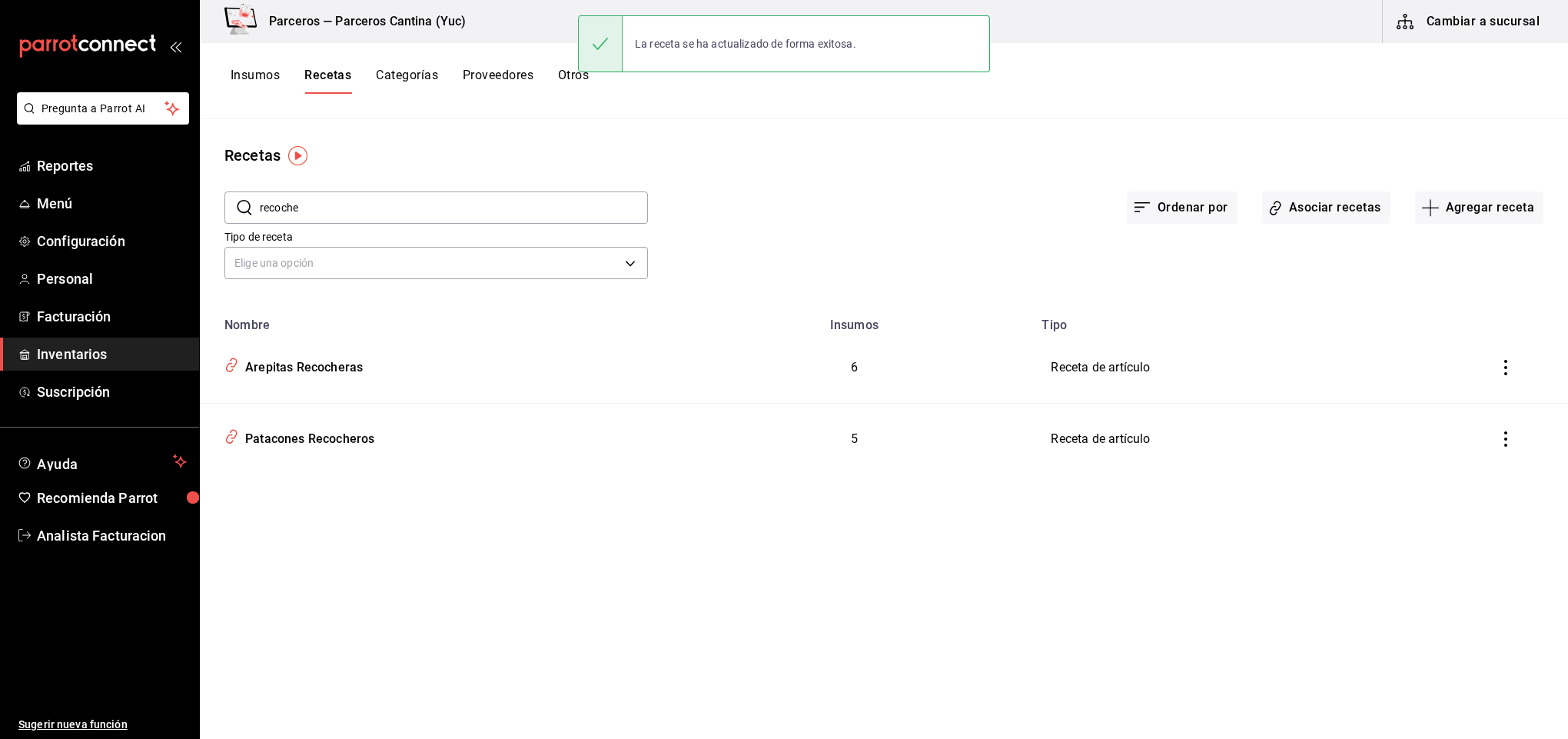
click at [347, 203] on input "recoche" at bounding box center [454, 208] width 389 height 31
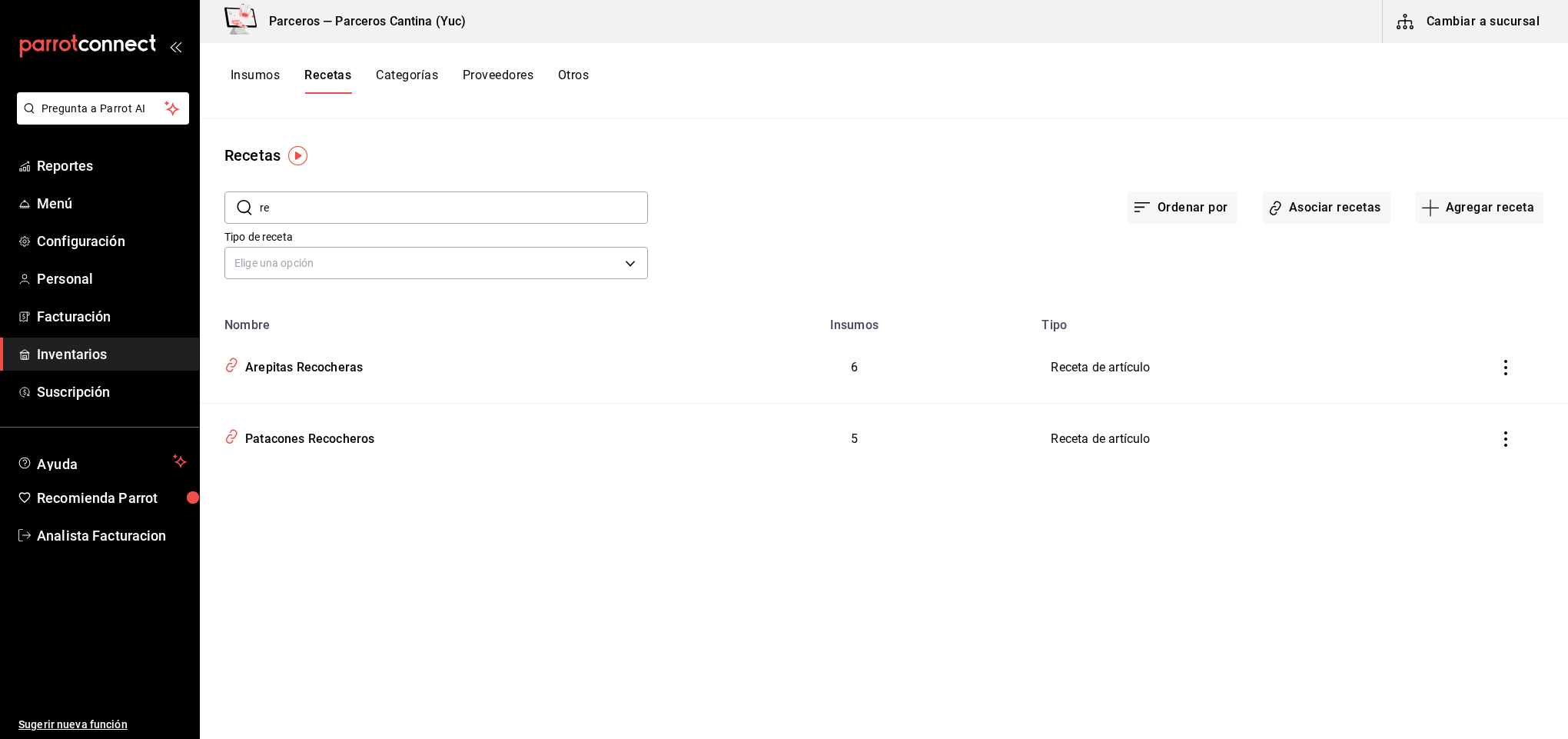
type input "r"
type input "patacones"
click at [339, 363] on div "Patacones Con Chicharron (3)" at bounding box center [327, 365] width 176 height 24
type input "Patacones Con Chicharron (3)"
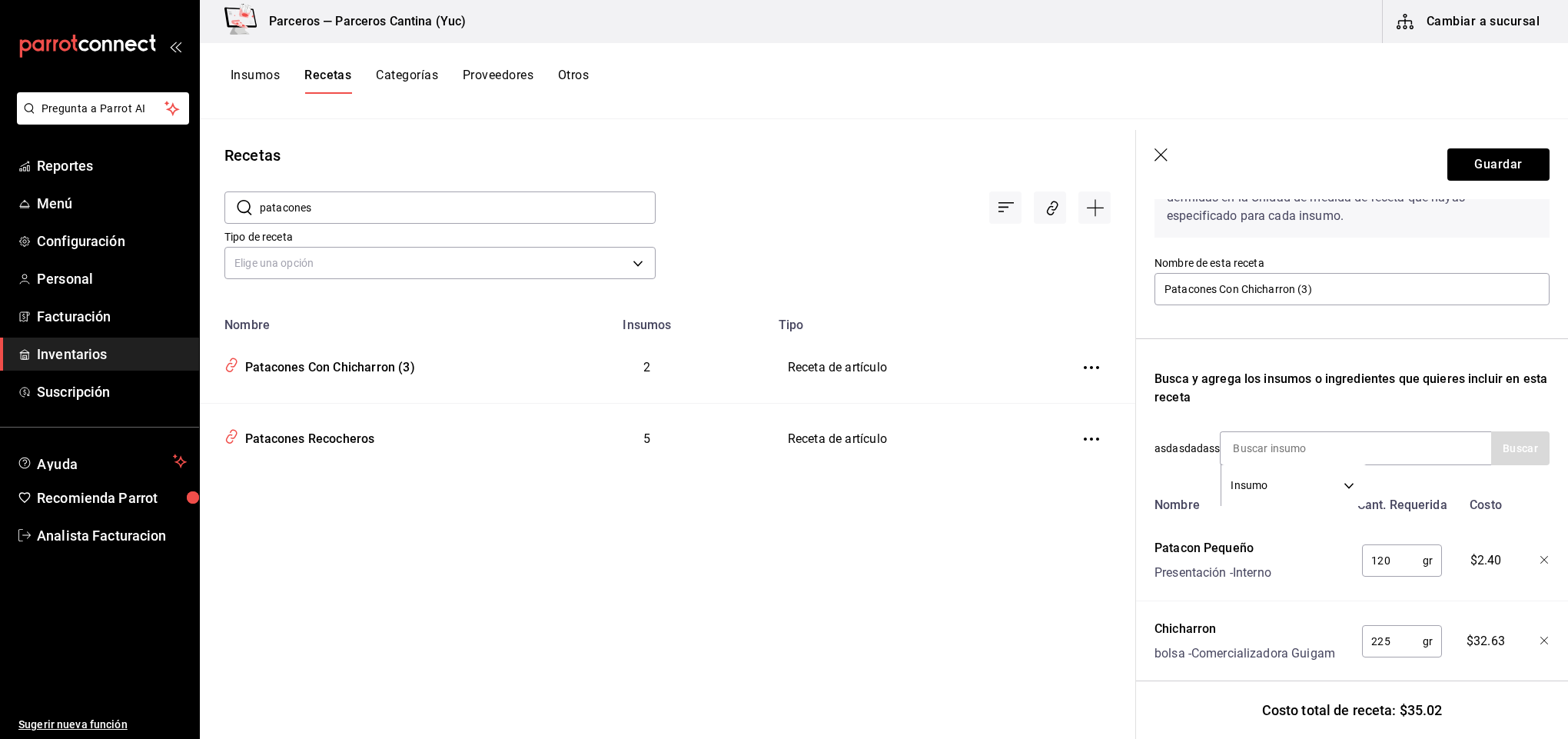
scroll to position [146, 0]
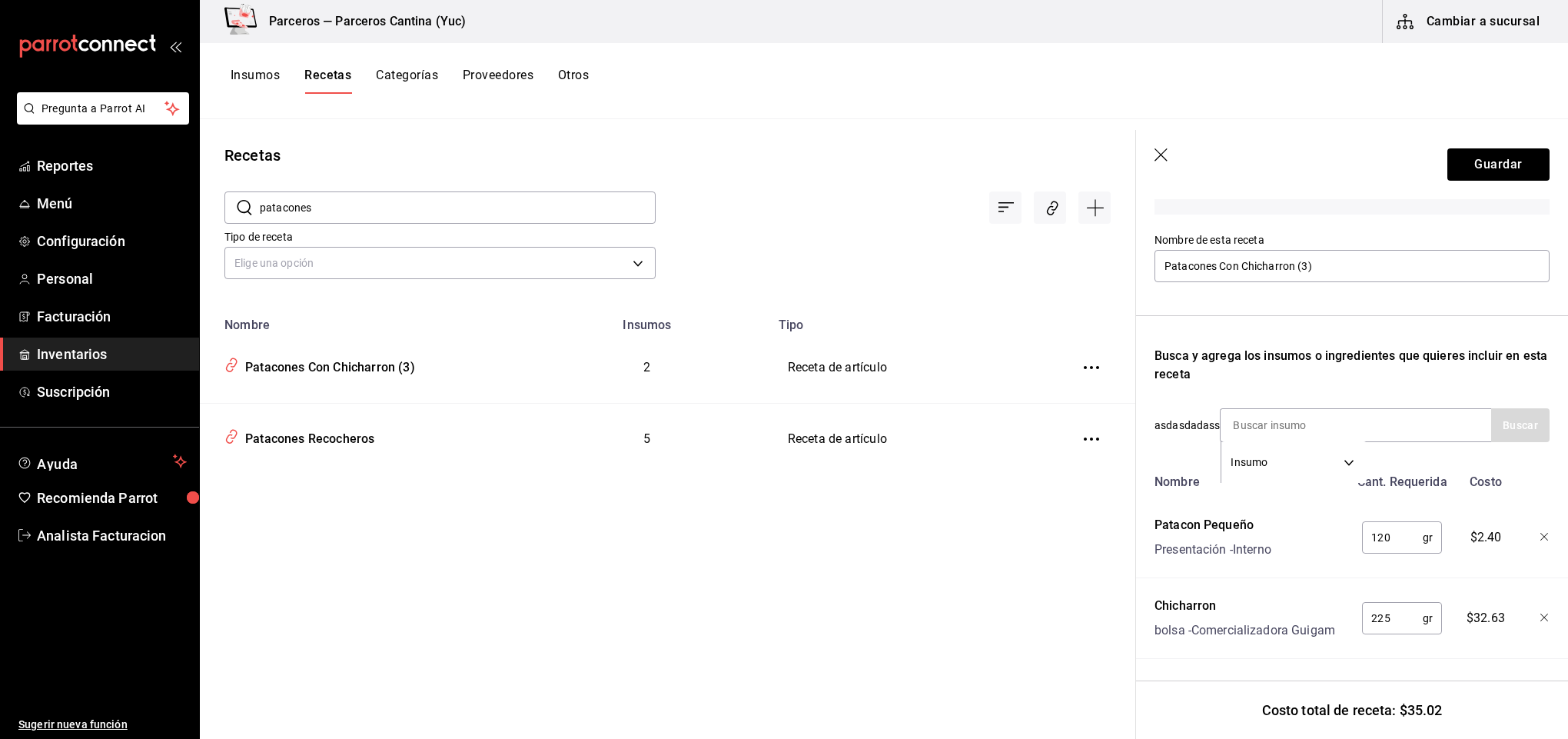
click at [1541, 533] on icon "button" at bounding box center [1545, 537] width 9 height 9
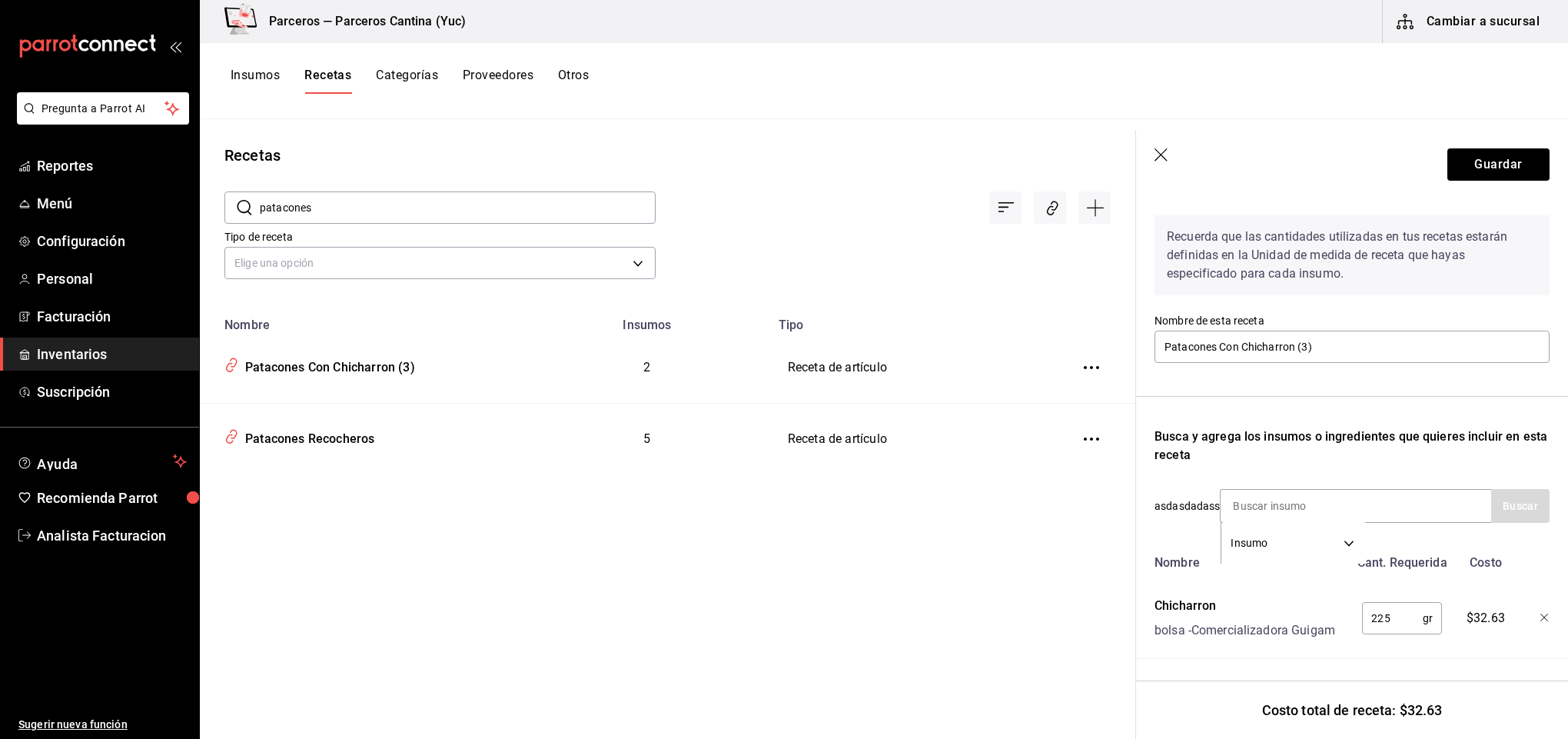
click at [1541, 614] on icon "button" at bounding box center [1545, 618] width 9 height 9
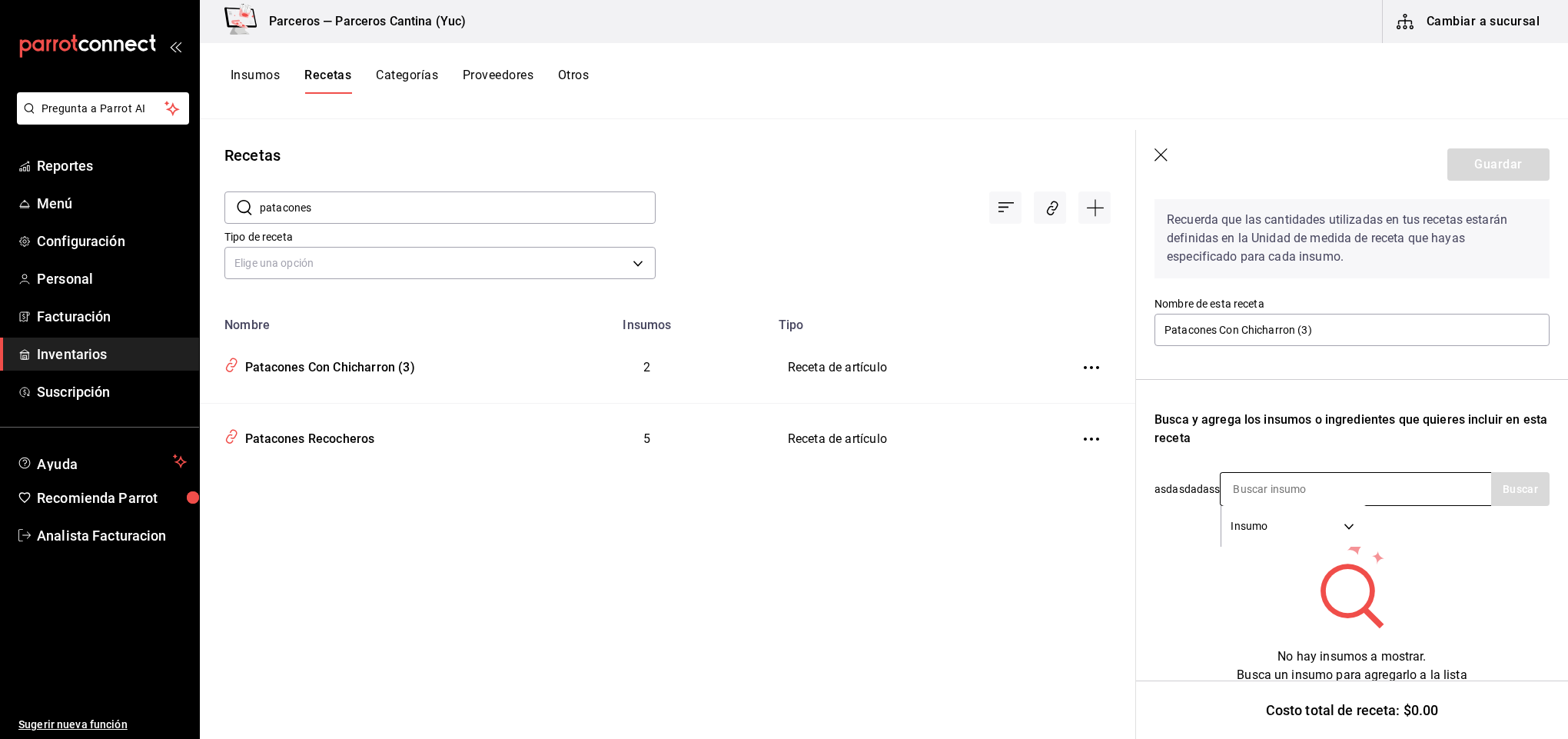
click at [1258, 487] on input at bounding box center [1297, 489] width 153 height 32
type input "plata"
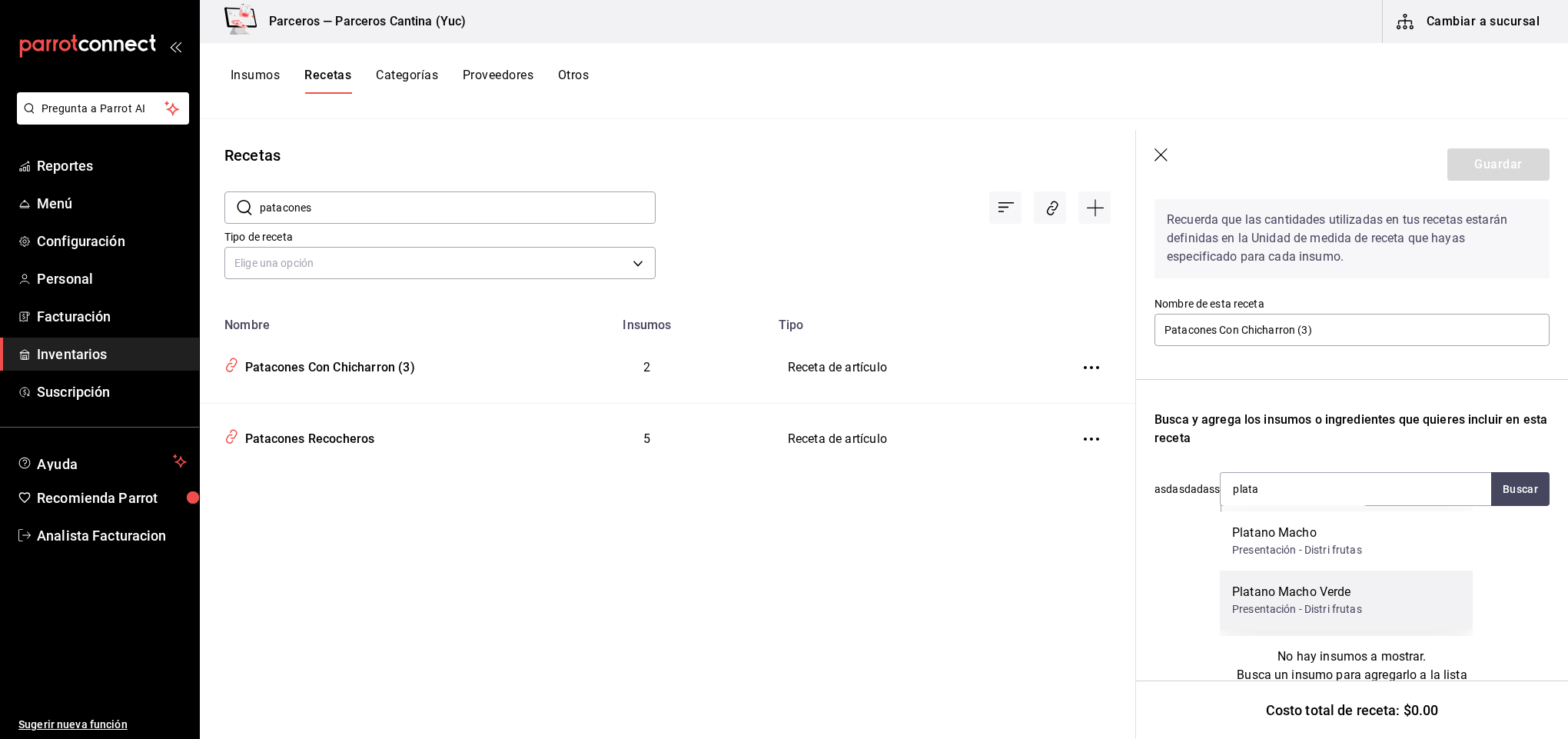
click at [1300, 591] on div "Platano Macho Verde" at bounding box center [1297, 592] width 130 height 19
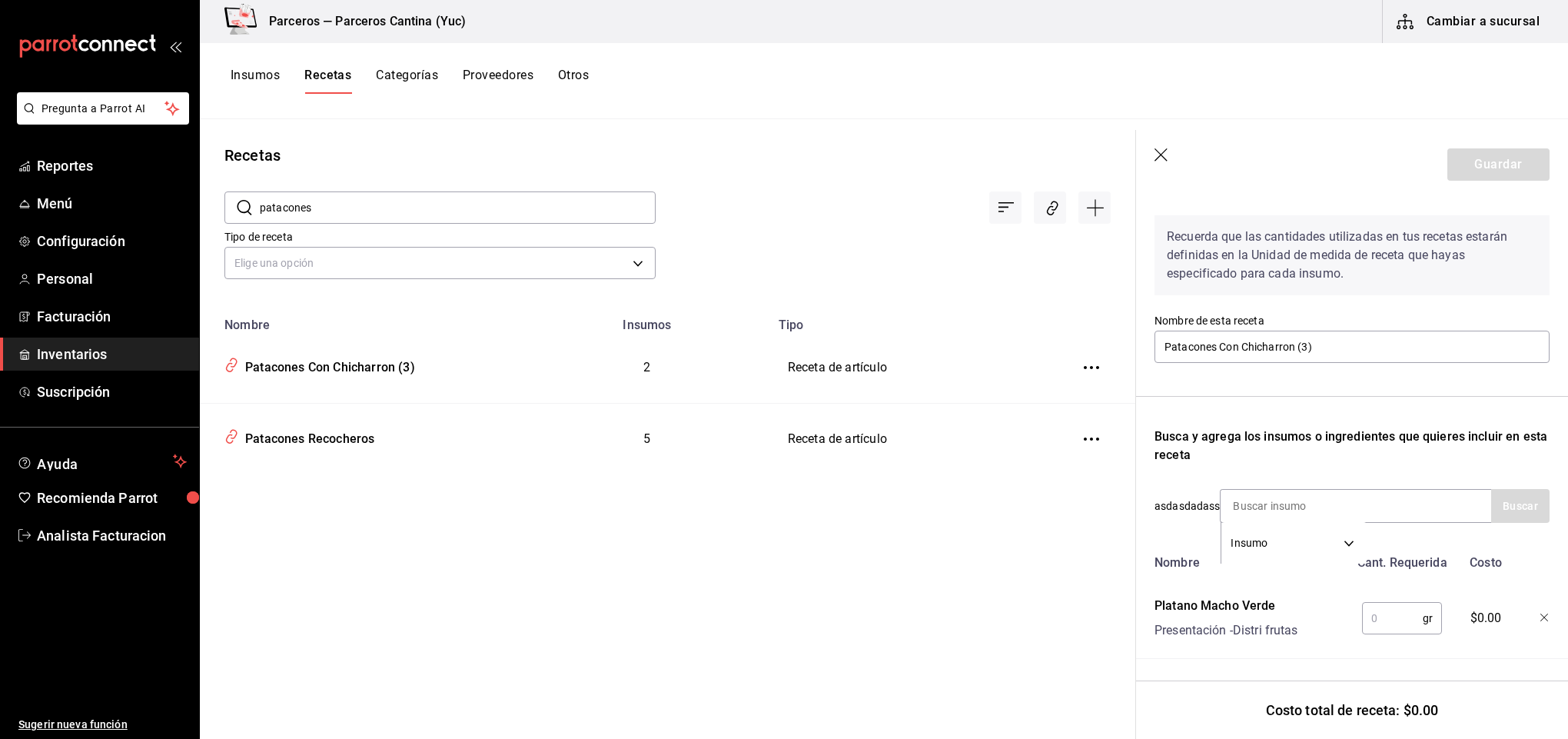
click at [1369, 603] on input "text" at bounding box center [1392, 618] width 61 height 31
type input "90"
click at [1287, 490] on input at bounding box center [1297, 506] width 153 height 32
type input "pork"
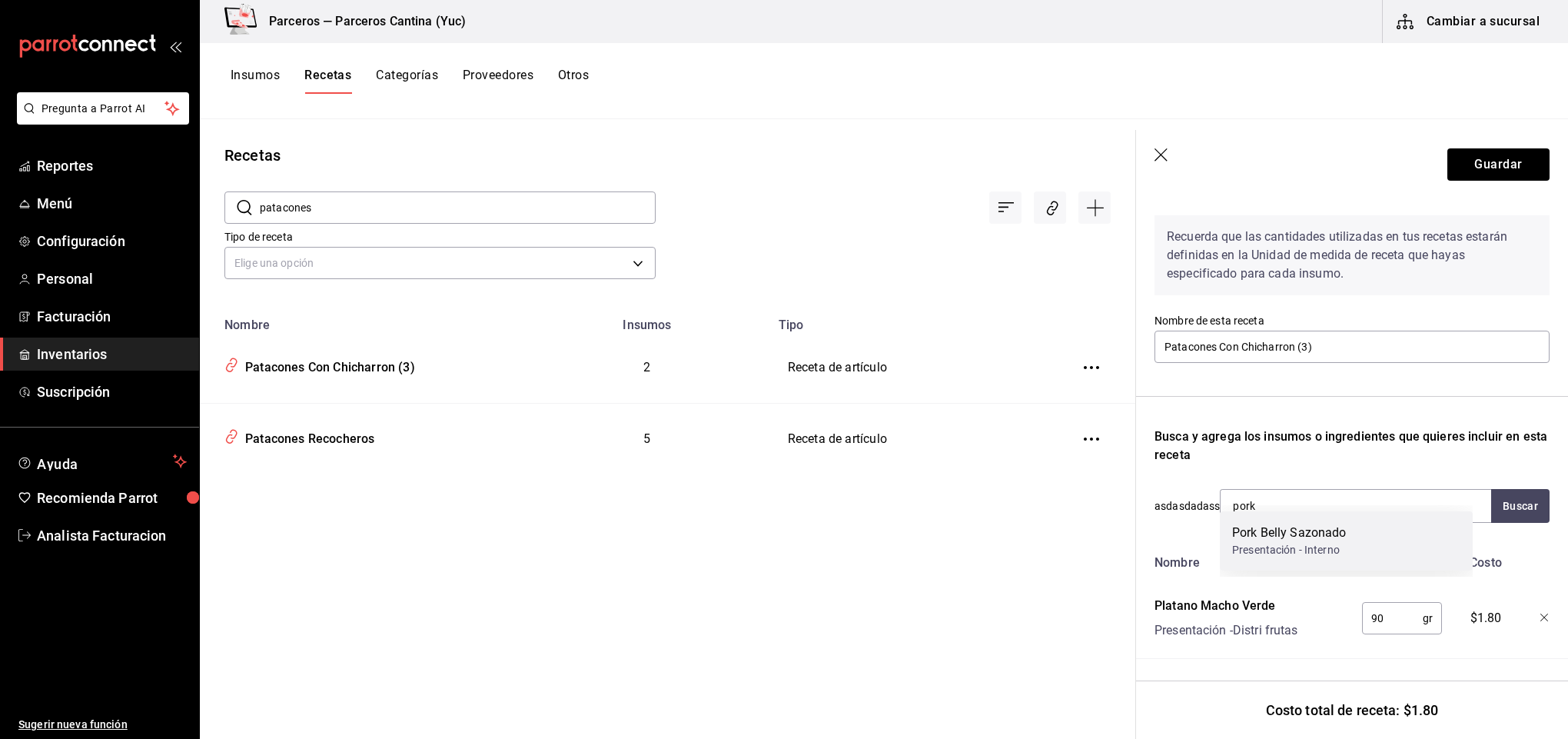
click at [1304, 546] on div "Presentación - Interno" at bounding box center [1289, 550] width 114 height 16
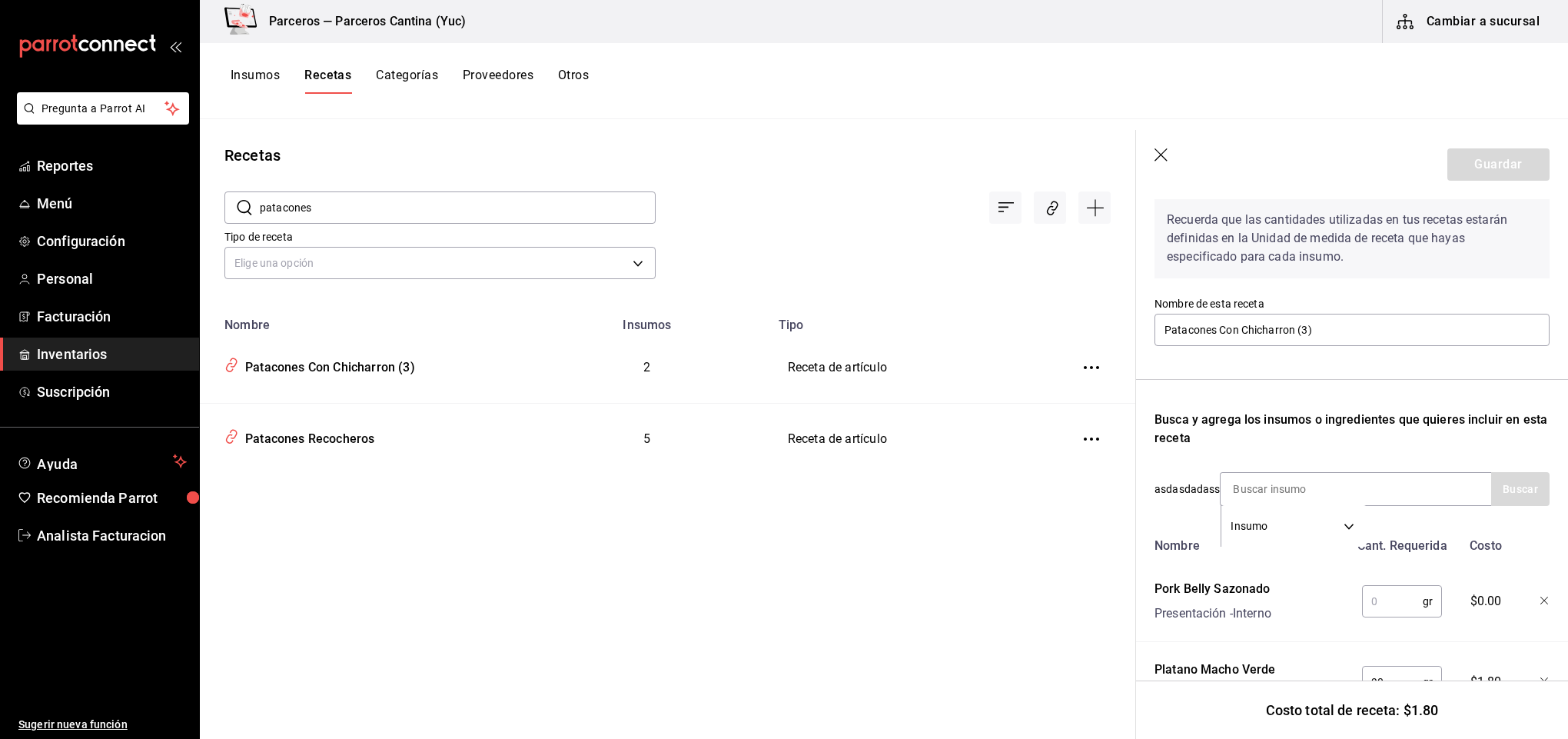
click at [1377, 604] on input "text" at bounding box center [1392, 601] width 61 height 31
type input "150"
click at [1269, 481] on input at bounding box center [1297, 489] width 153 height 32
type input "guacamo"
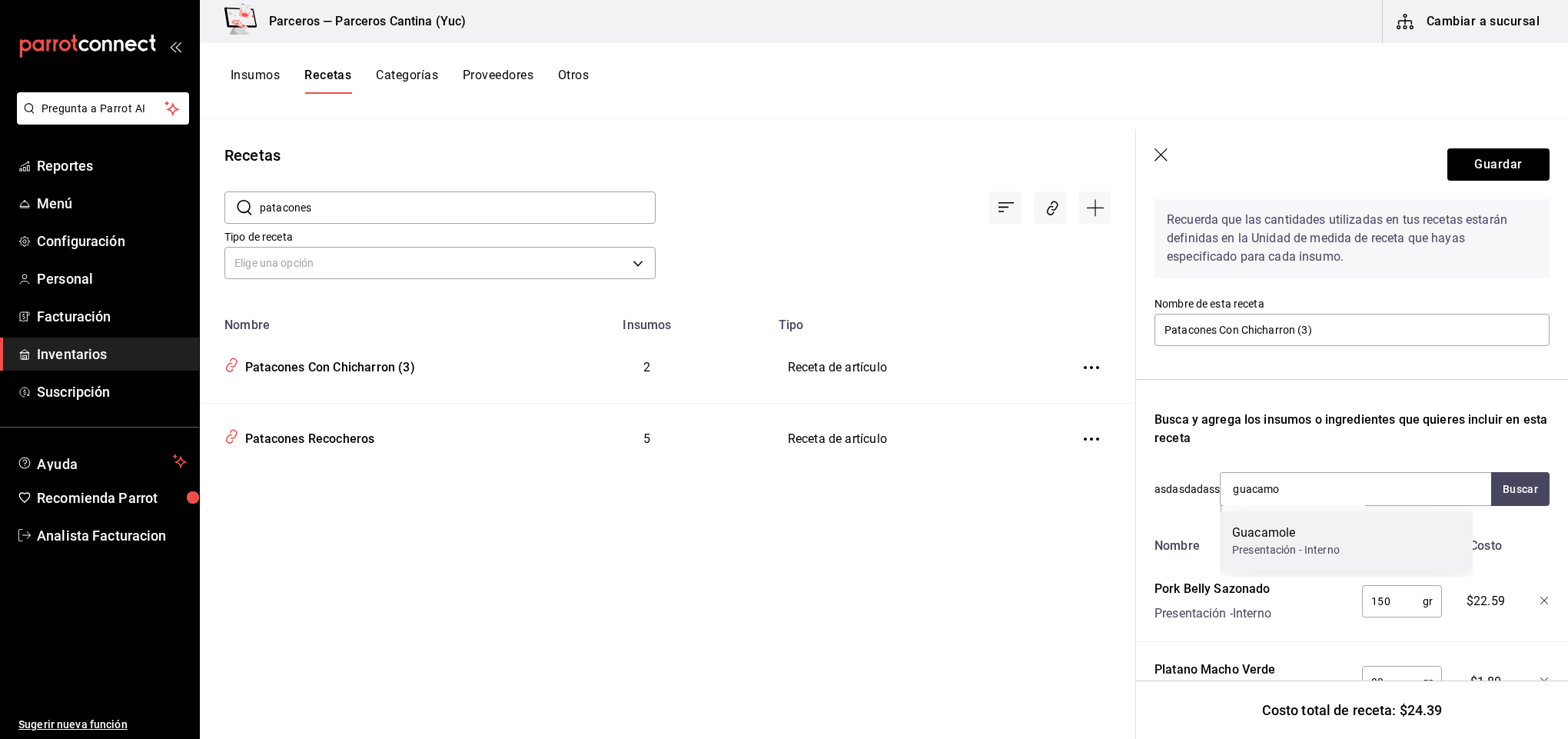
click at [1300, 528] on div "Guacamole" at bounding box center [1286, 533] width 107 height 19
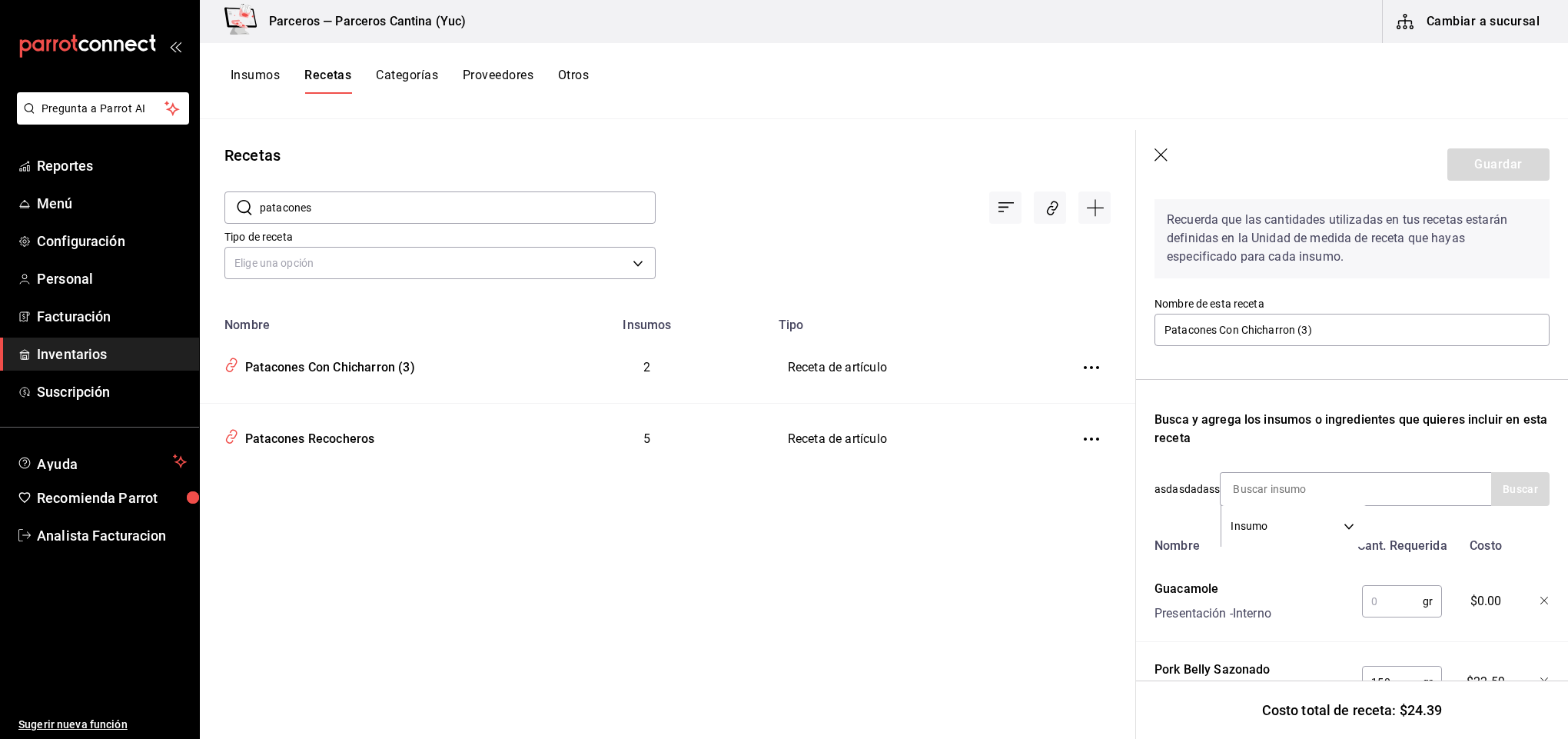
click at [1369, 592] on input "text" at bounding box center [1392, 601] width 61 height 31
type input "45"
click at [1284, 477] on input at bounding box center [1297, 489] width 153 height 32
type input "limon"
click at [1504, 490] on button "Buscar" at bounding box center [1520, 489] width 59 height 34
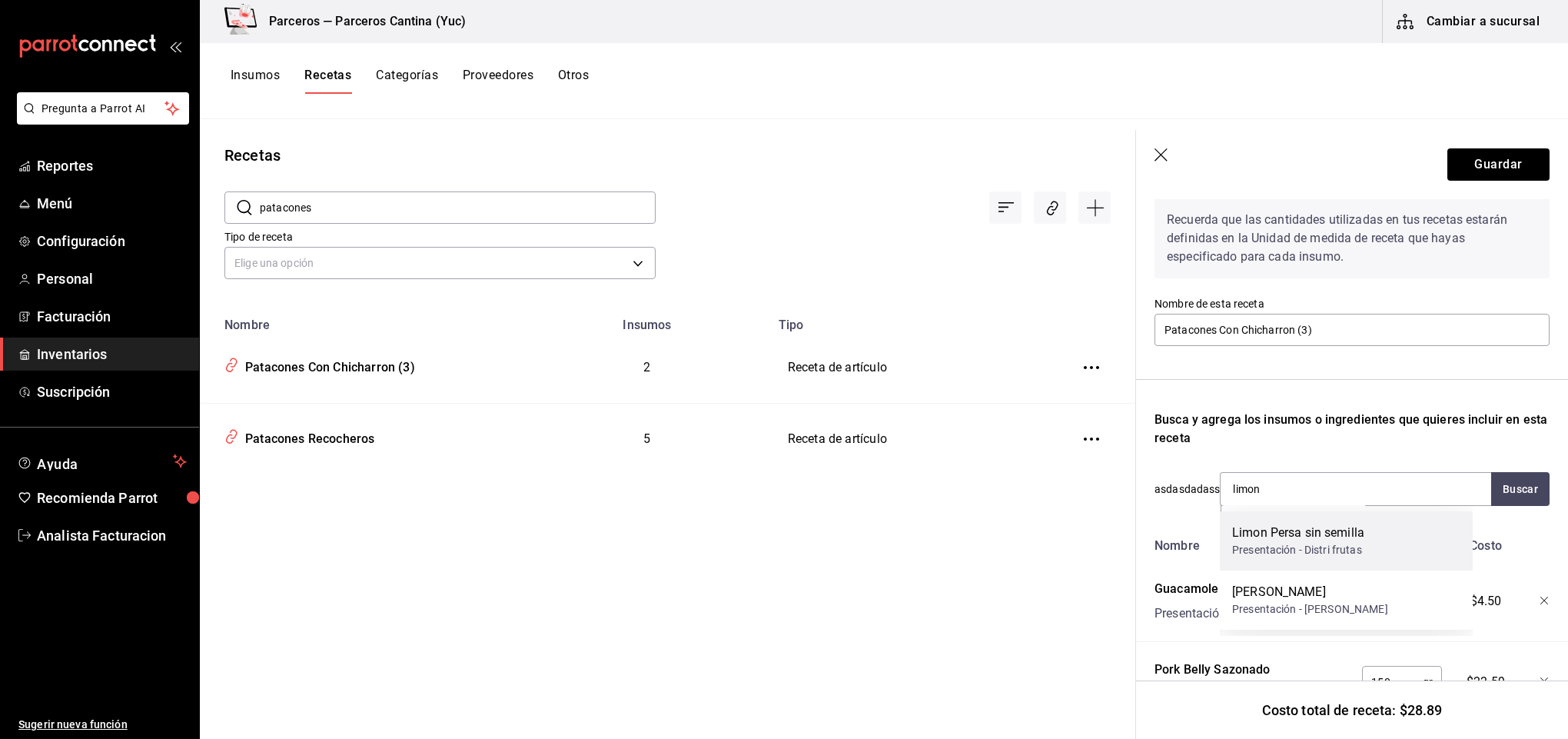
click at [1276, 536] on div "Limon Persa sin semilla" at bounding box center [1298, 533] width 132 height 19
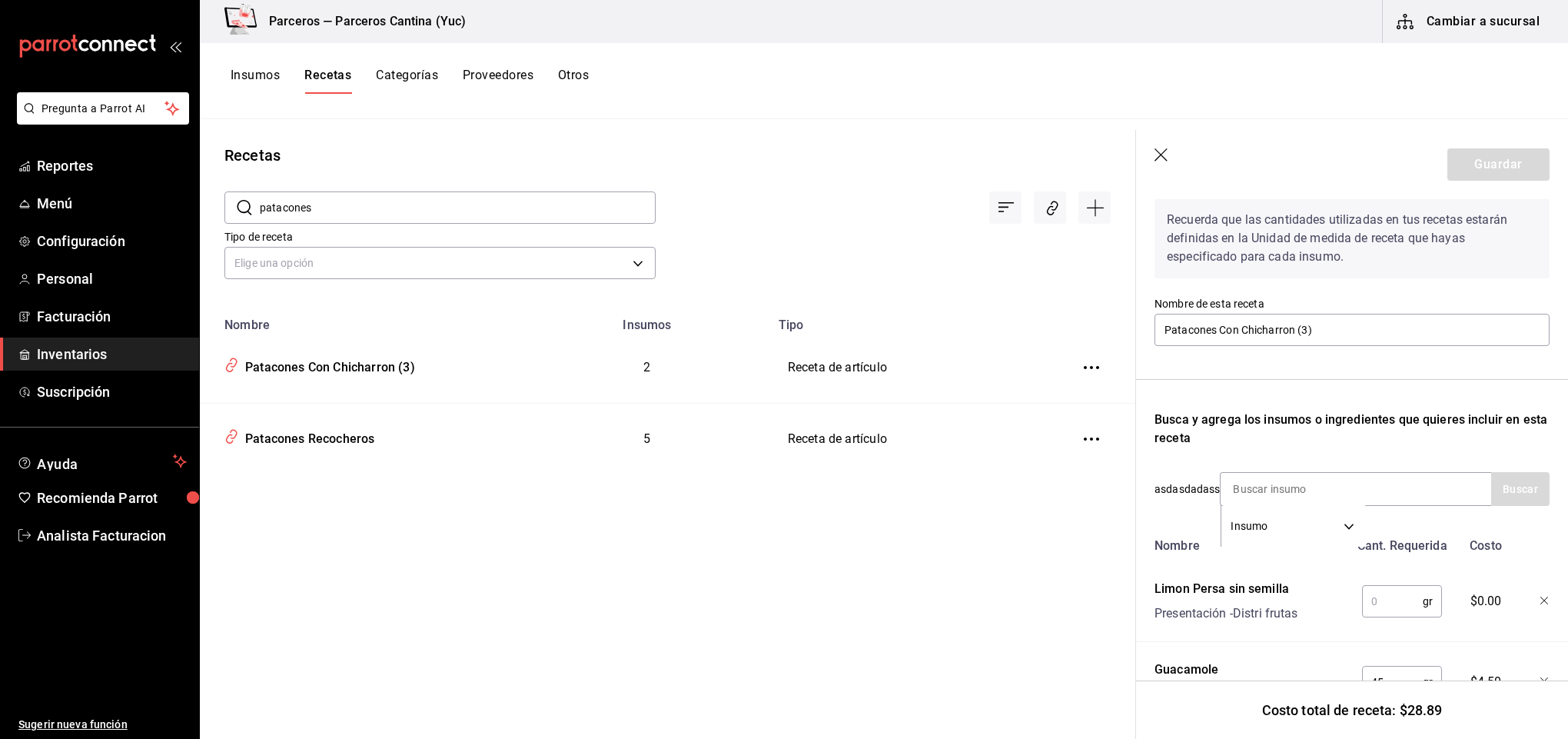
click at [1392, 591] on input "text" at bounding box center [1392, 601] width 61 height 31
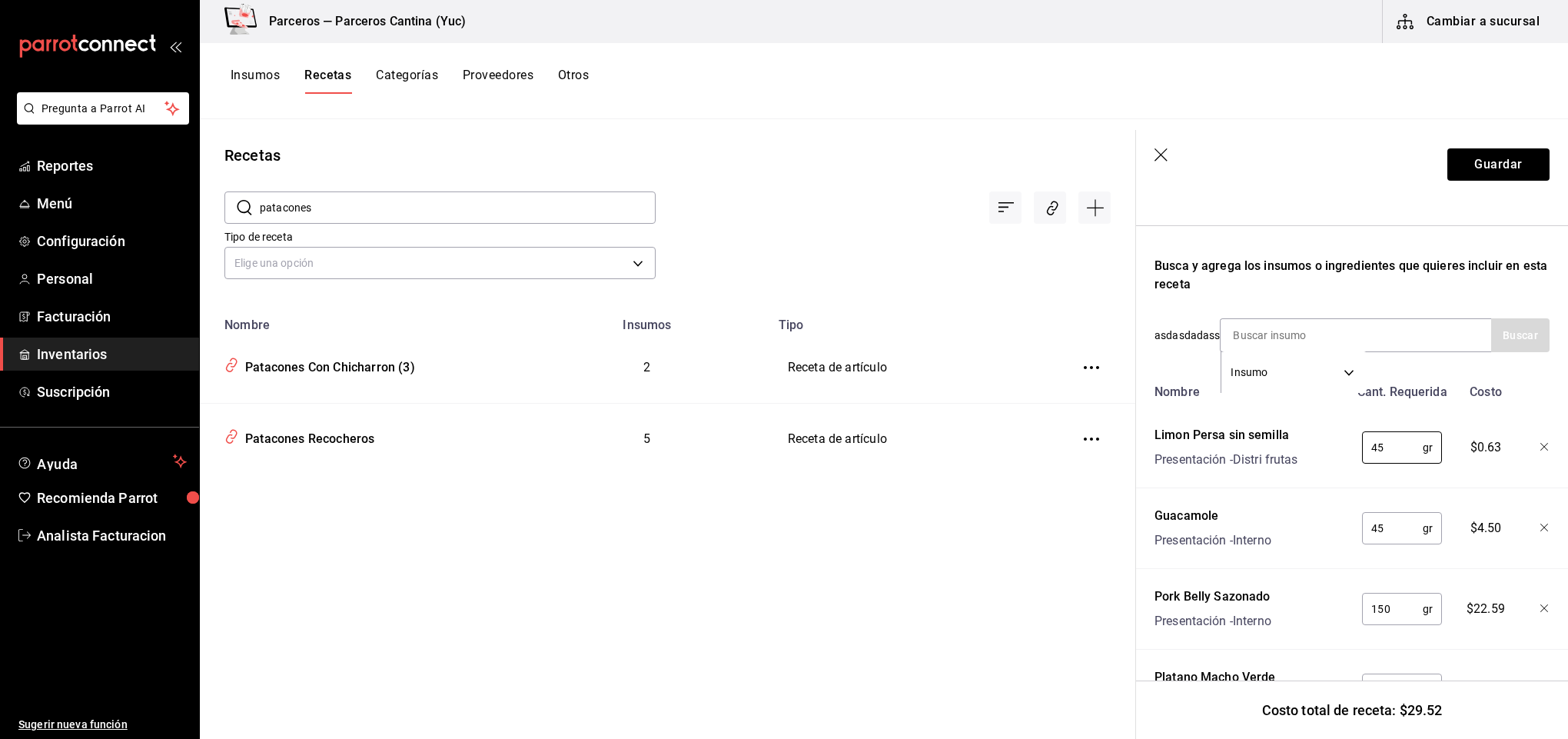
scroll to position [307, 0]
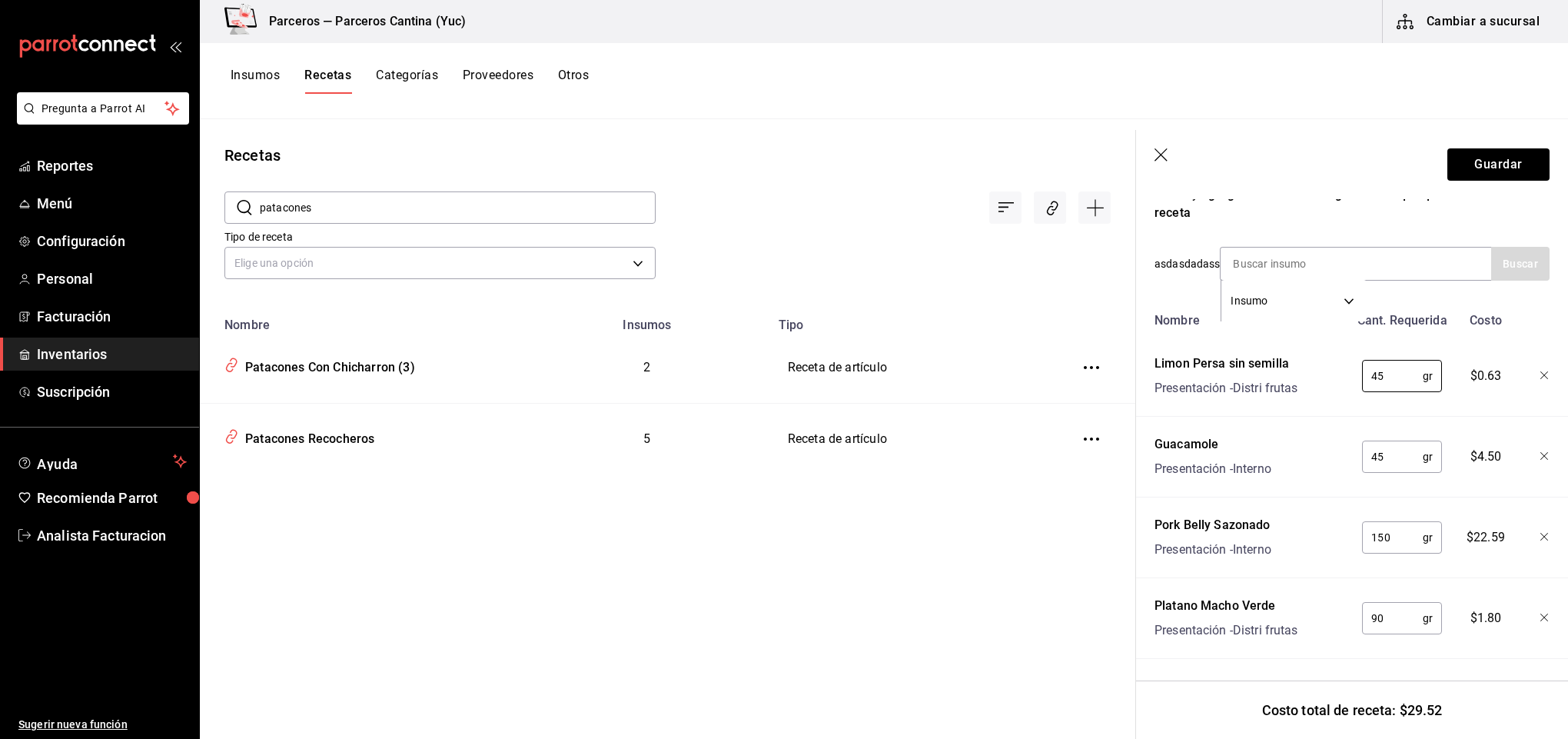
type input "45"
click at [1566, 690] on div "Costo total de receta: $29.52" at bounding box center [1352, 709] width 432 height 59
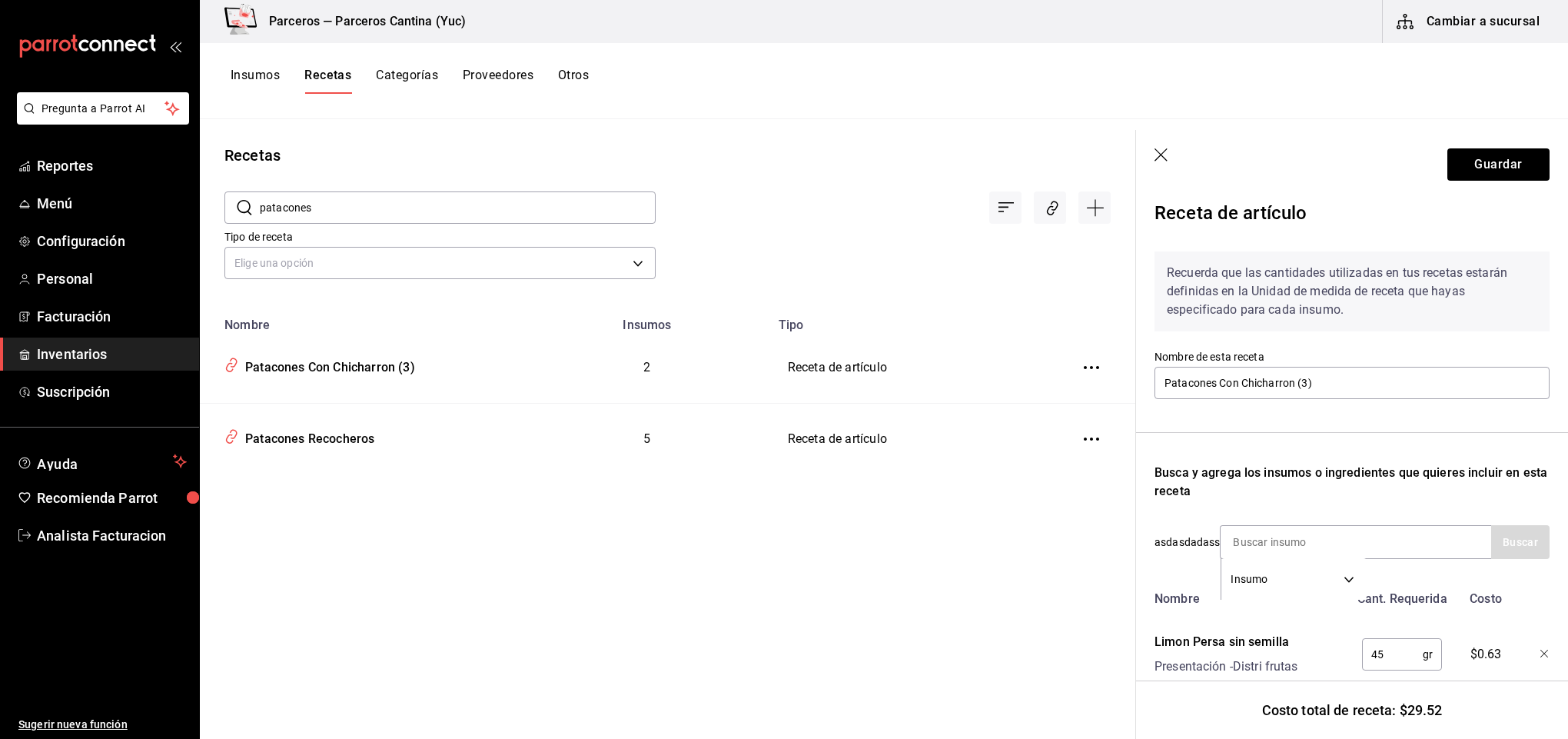
scroll to position [0, 0]
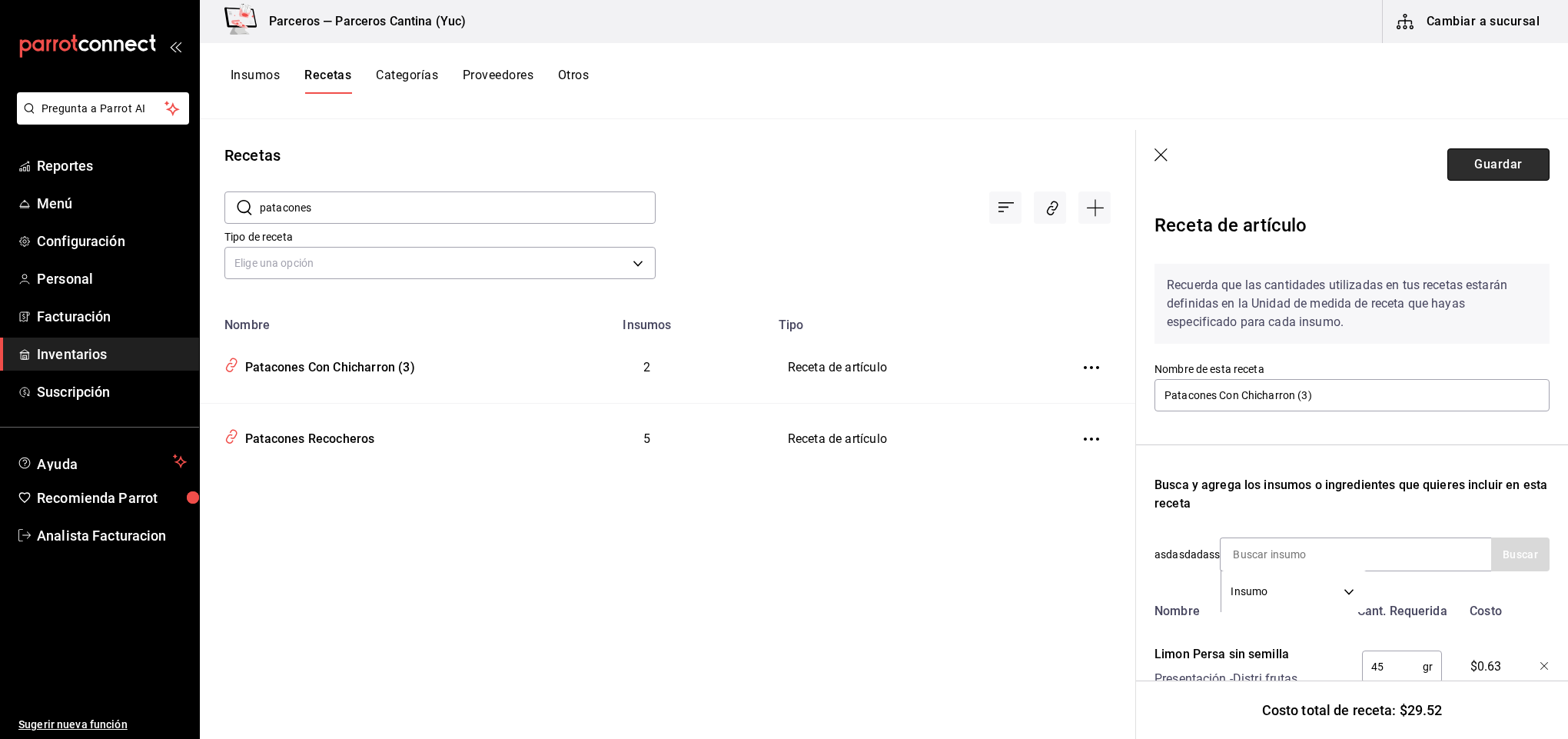
click at [1467, 166] on button "Guardar" at bounding box center [1499, 165] width 102 height 32
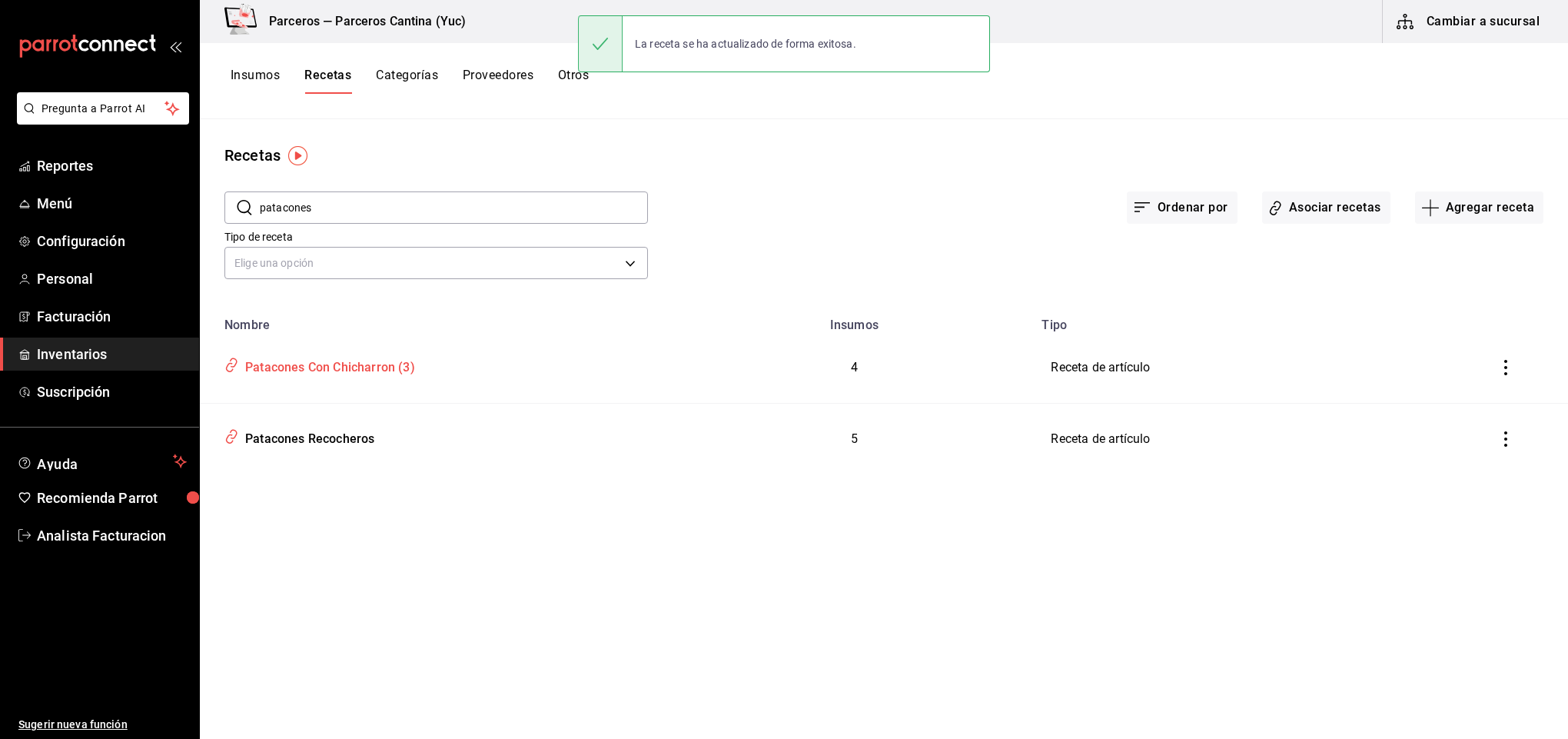
click at [373, 365] on div "Patacones Con Chicharron (3)" at bounding box center [327, 365] width 176 height 24
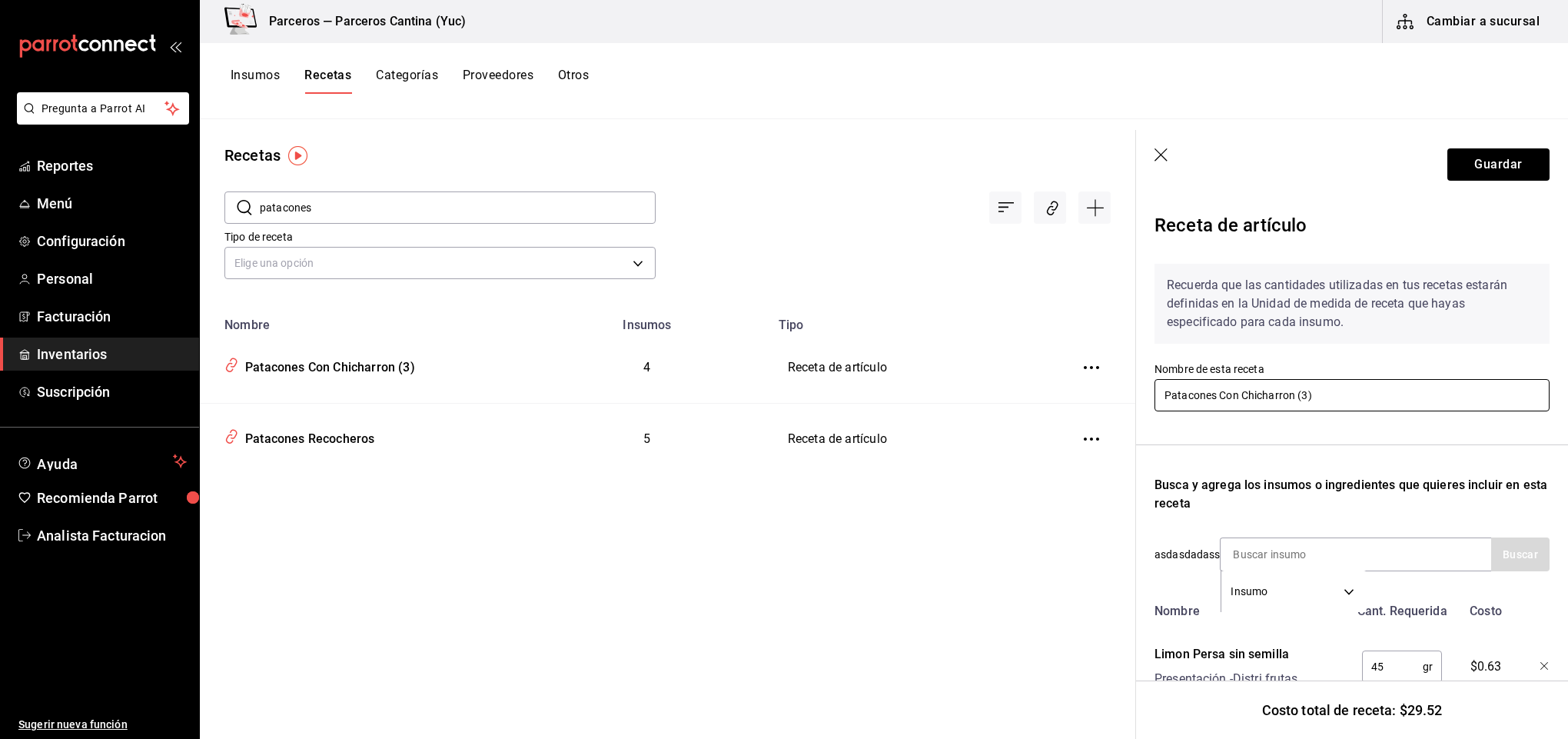
click at [1349, 399] on input "Patacones Con Chicharron (3)" at bounding box center [1352, 395] width 395 height 32
type input "Patacones Con Chicharron"
click at [1472, 160] on button "Guardar" at bounding box center [1499, 165] width 102 height 32
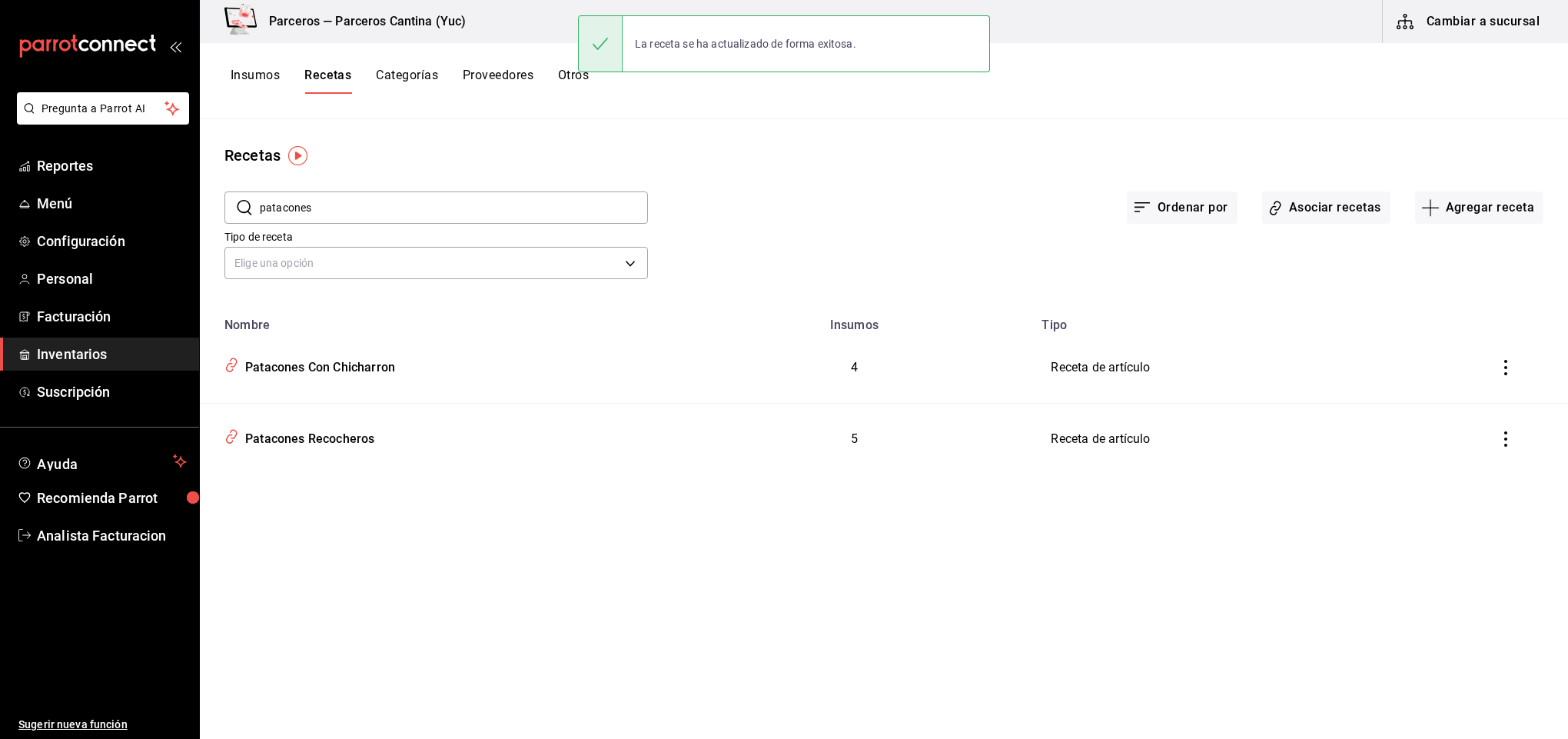
click at [342, 204] on input "patacones" at bounding box center [454, 208] width 389 height 31
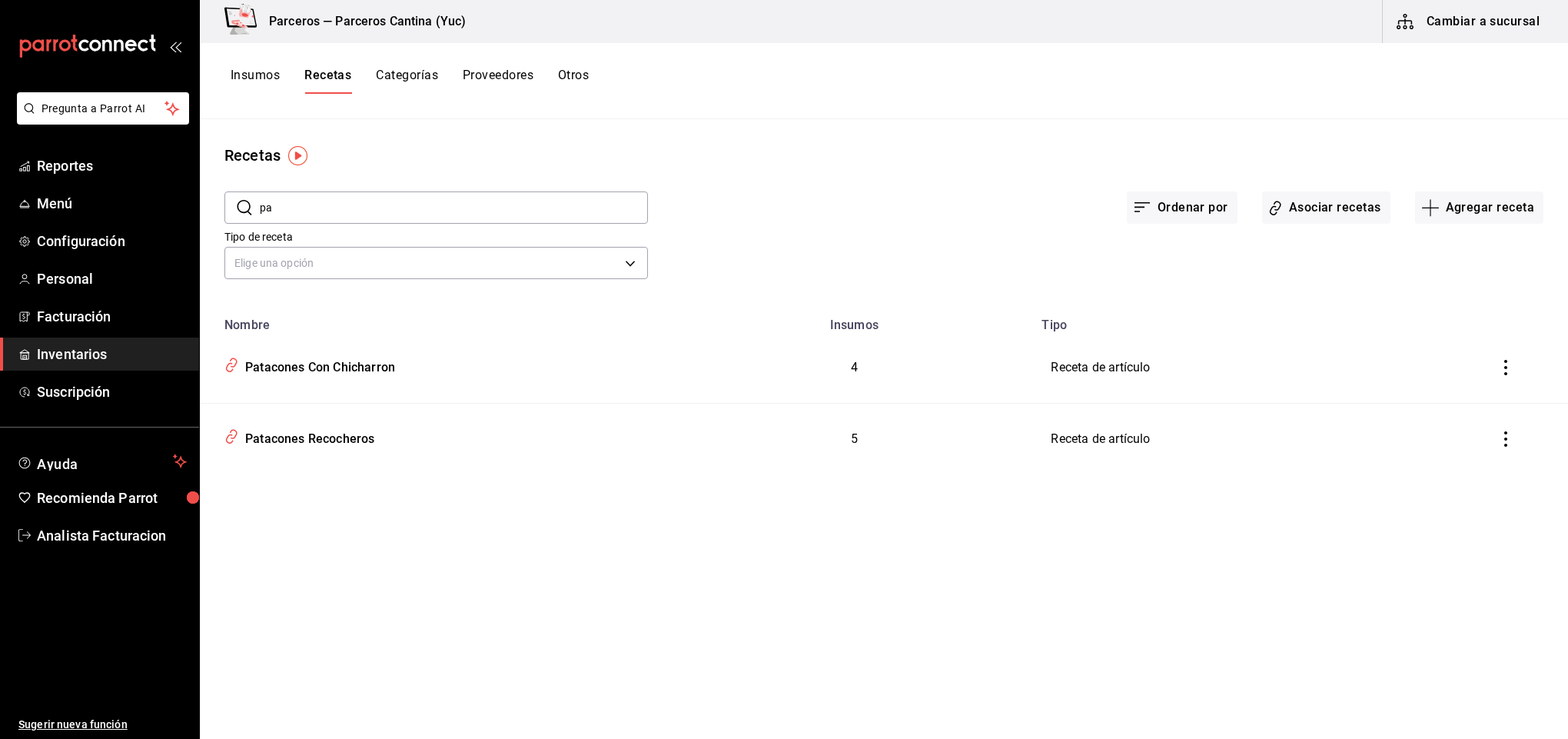
type input "p"
type input "recoche"
click at [316, 370] on div "Arepitas Recocheras" at bounding box center [301, 365] width 124 height 24
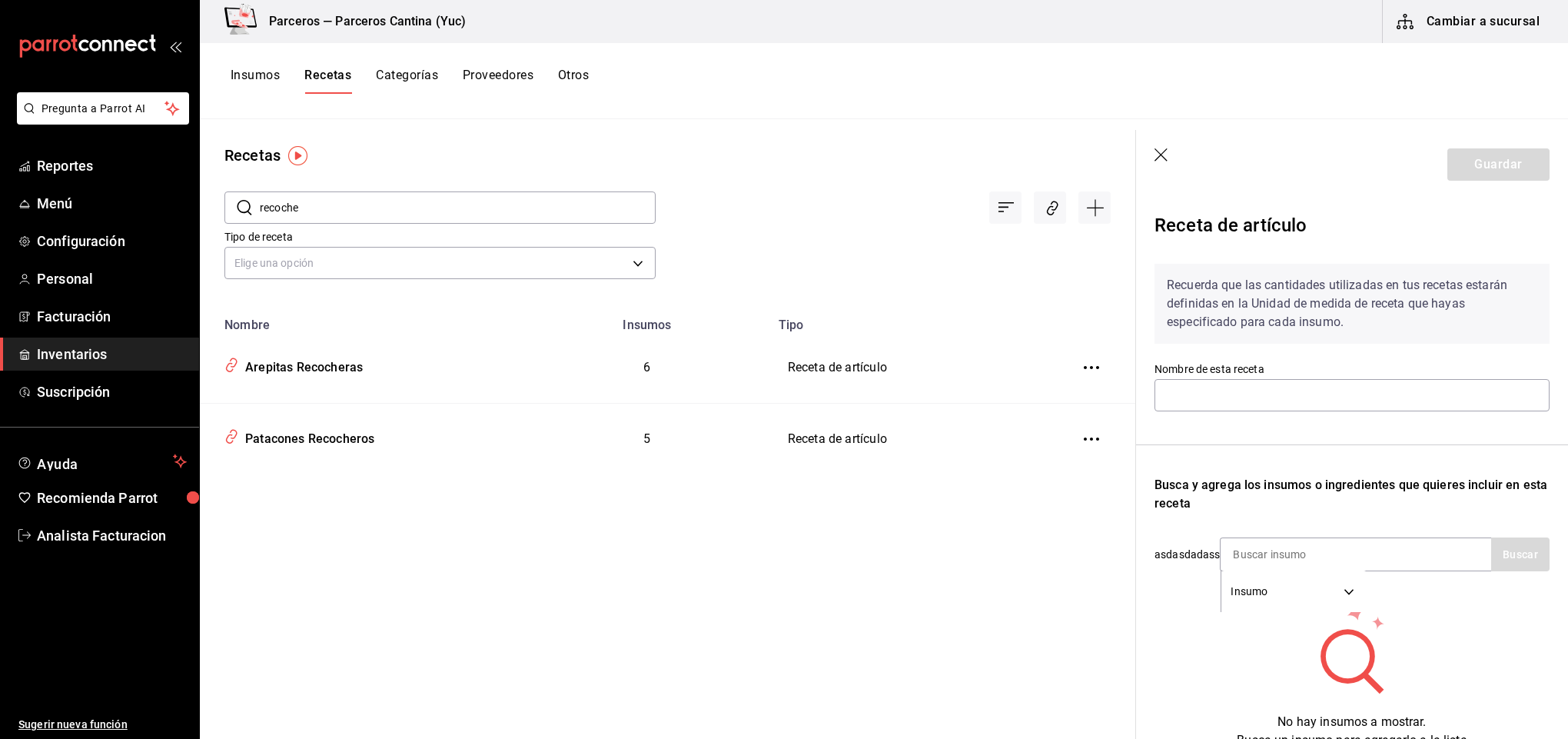
type input "Arepitas Recocheras"
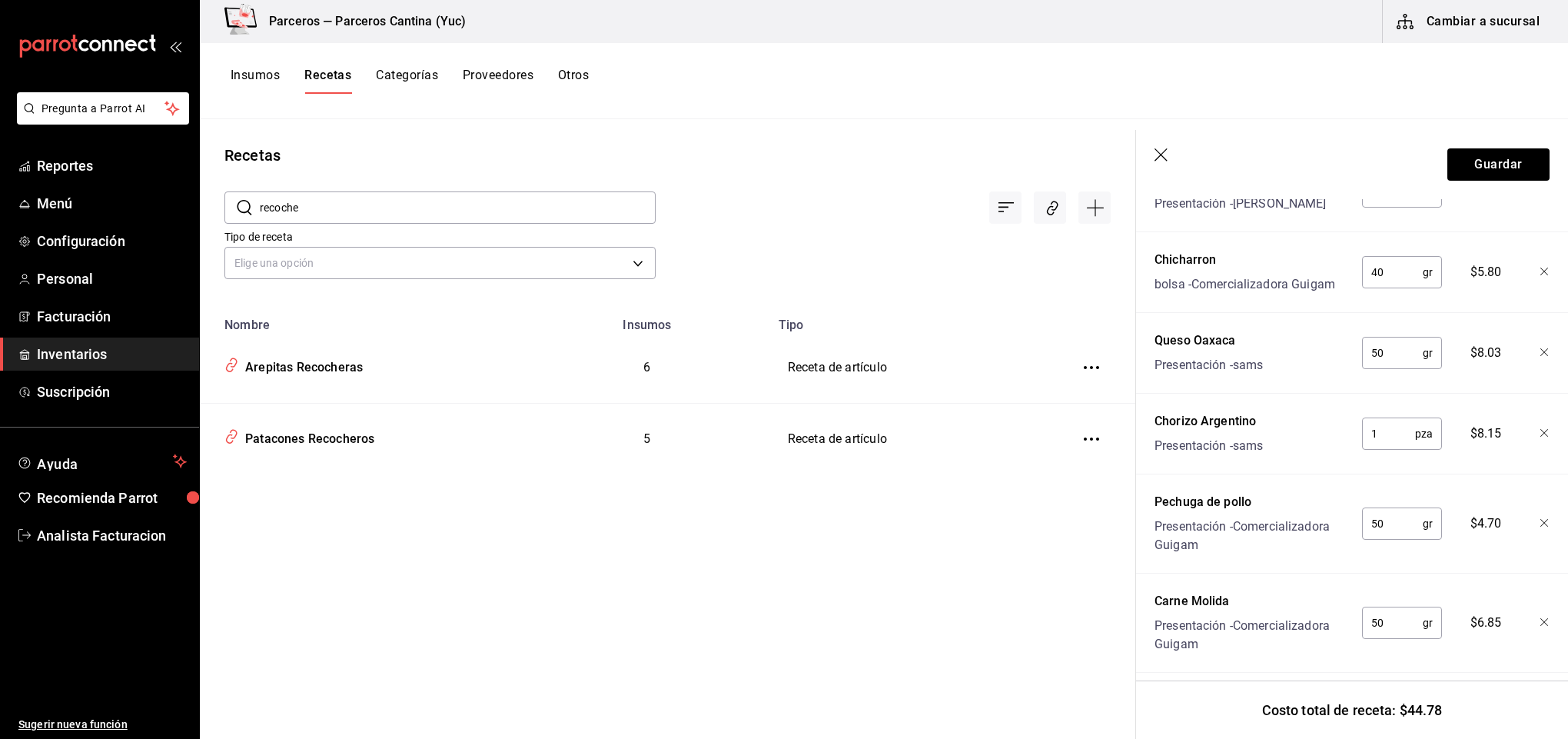
scroll to position [505, 0]
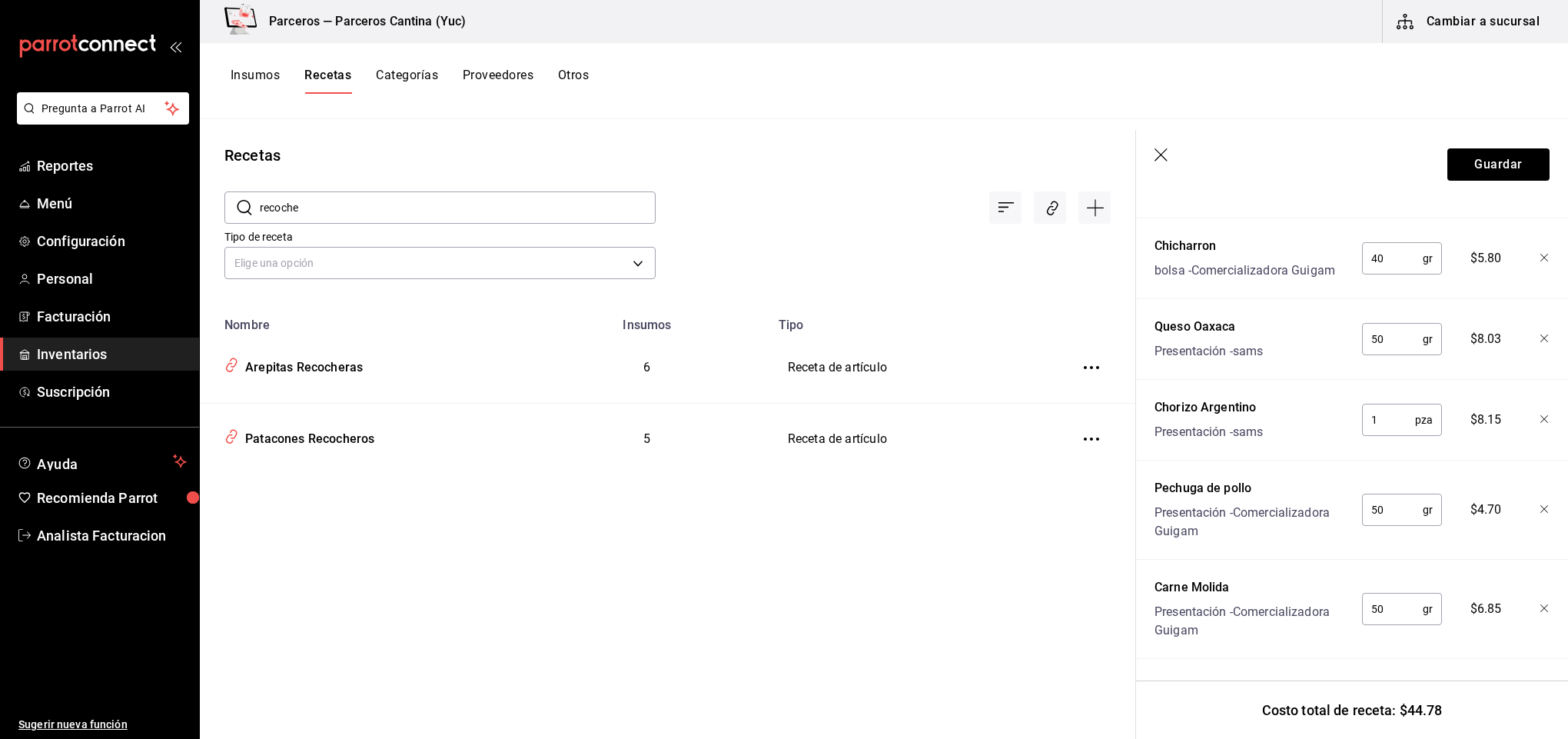
click at [1566, 715] on div "Costo total de receta: $44.78" at bounding box center [1352, 709] width 432 height 59
click at [1541, 254] on icon "button" at bounding box center [1545, 258] width 9 height 9
click at [1541, 182] on icon "button" at bounding box center [1545, 177] width 9 height 9
click at [1541, 334] on icon "button" at bounding box center [1545, 338] width 9 height 9
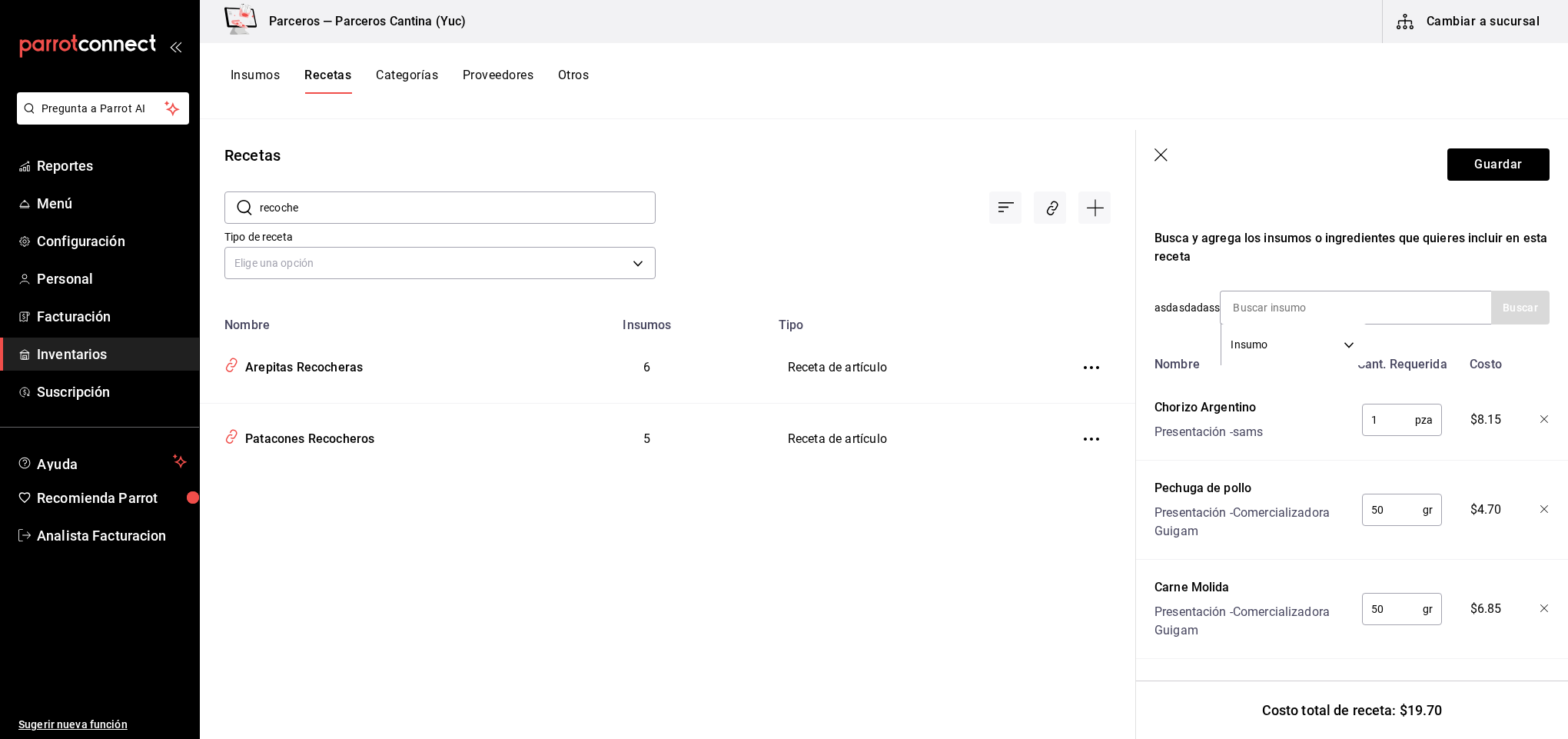
scroll to position [263, 0]
click at [1525, 407] on div at bounding box center [1534, 417] width 34 height 49
click at [1541, 415] on icon "button" at bounding box center [1545, 419] width 9 height 9
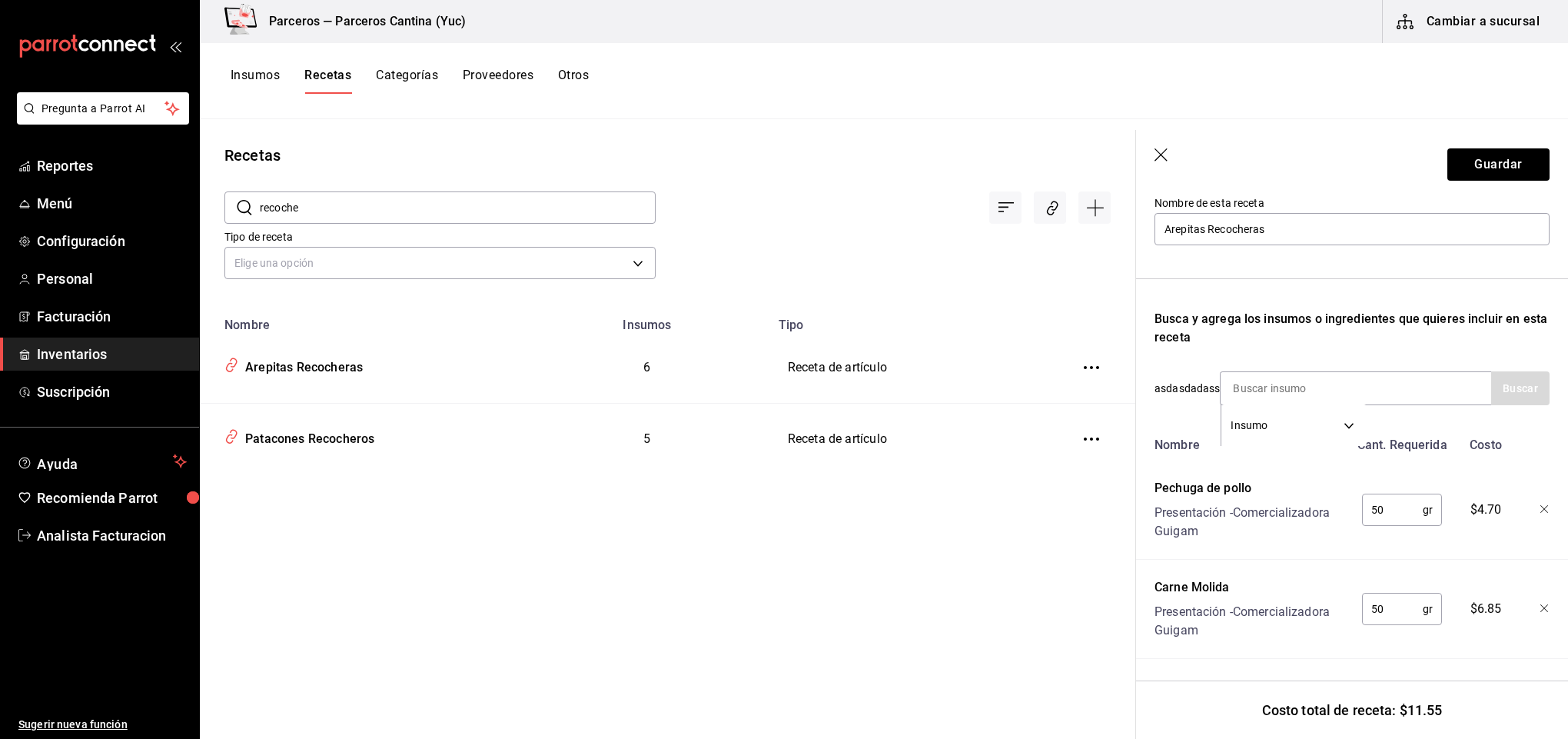
click at [1541, 505] on icon "button" at bounding box center [1545, 510] width 9 height 9
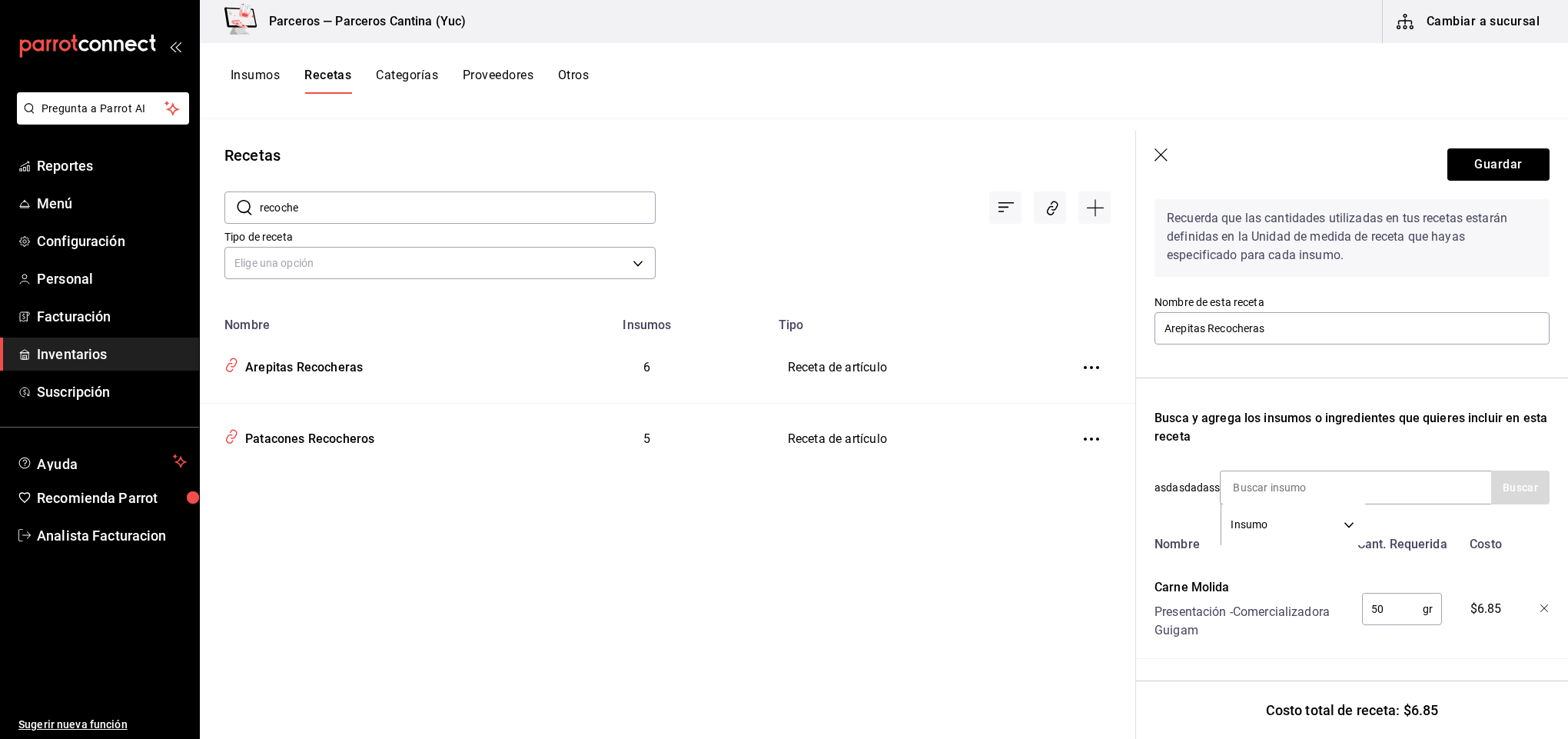
click at [1541, 604] on icon "button" at bounding box center [1545, 609] width 9 height 9
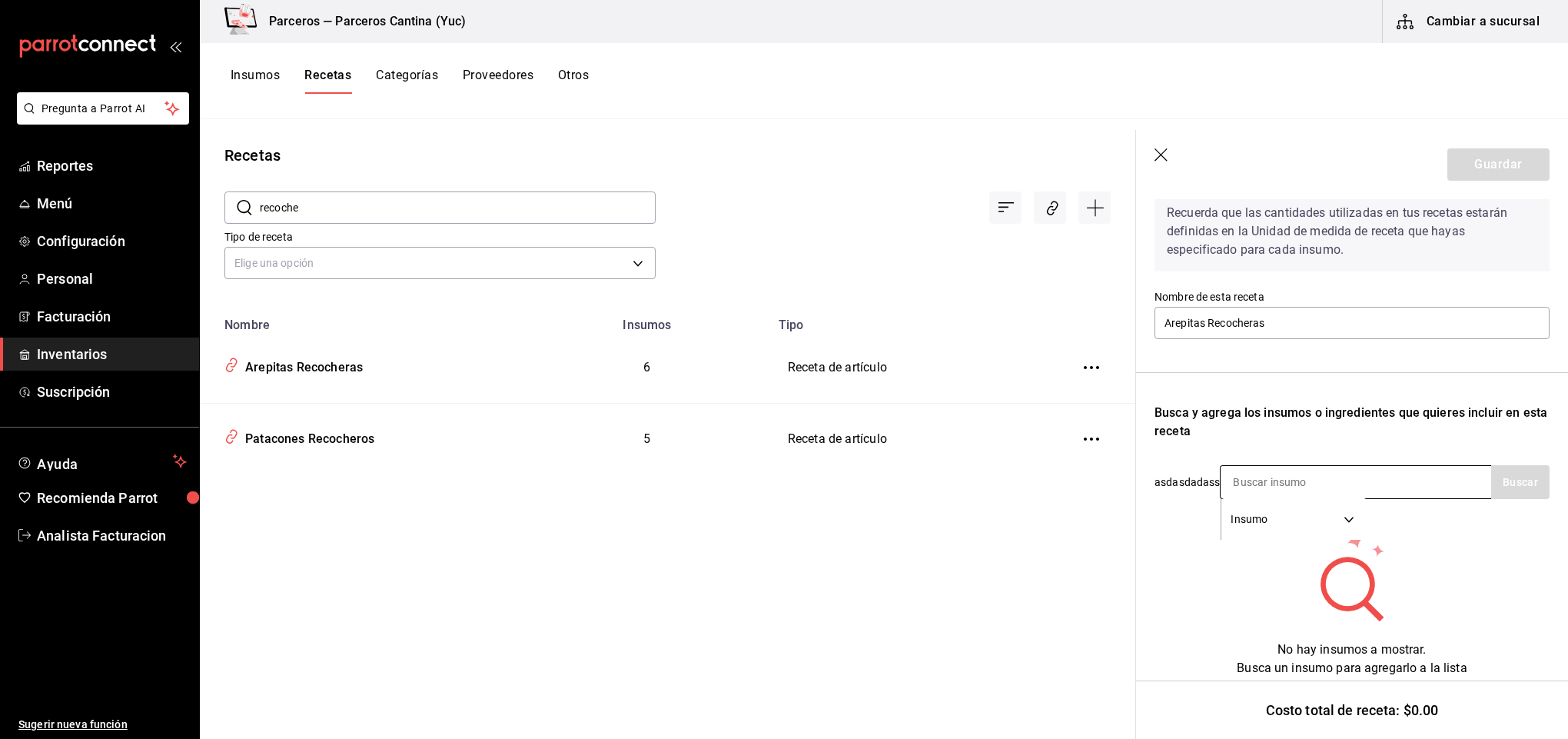
click at [1330, 471] on input at bounding box center [1297, 482] width 153 height 32
click at [320, 204] on input "recoche" at bounding box center [458, 208] width 396 height 31
click at [1278, 466] on input at bounding box center [1297, 482] width 153 height 32
type input "arepa s"
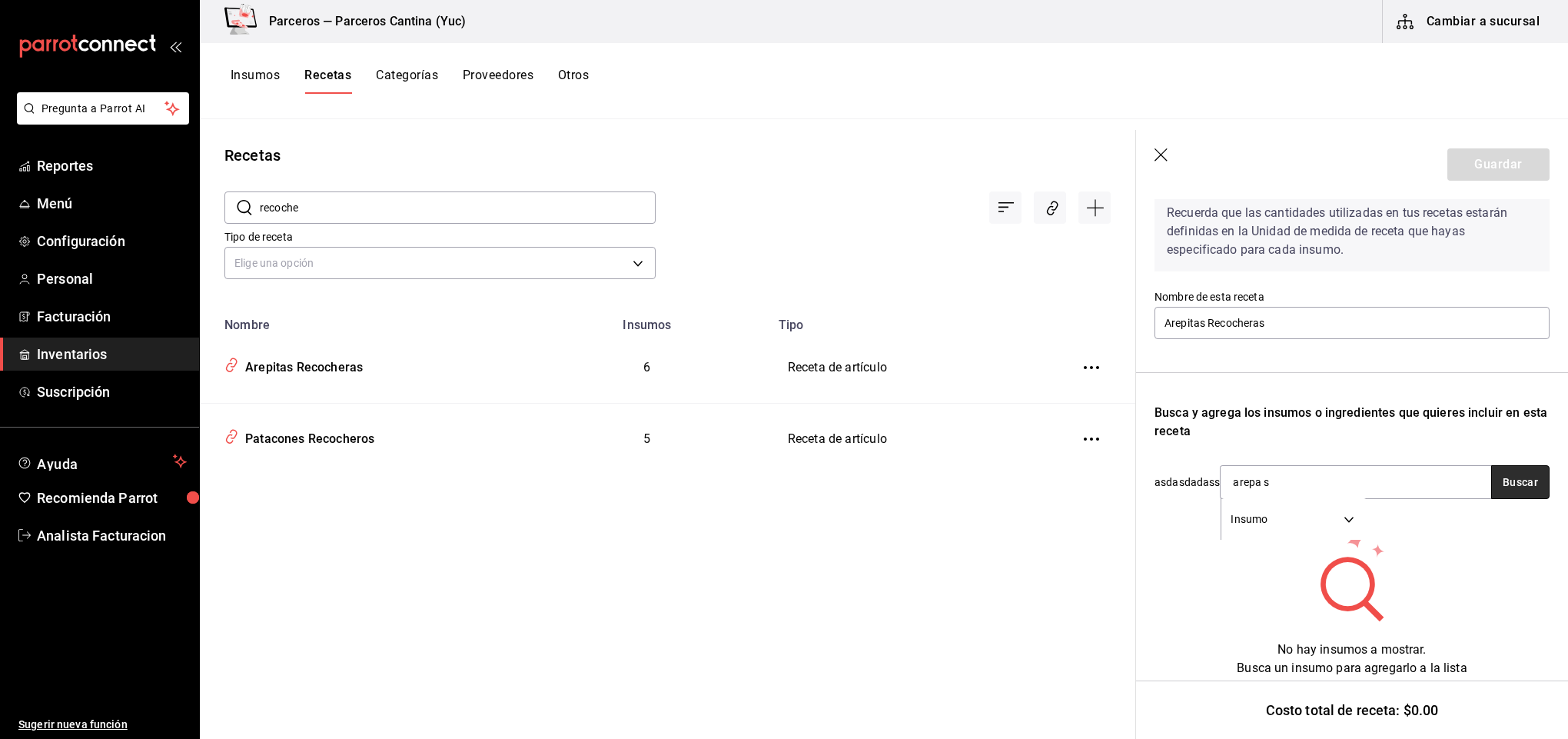
click at [1497, 487] on button "Buscar" at bounding box center [1520, 482] width 59 height 34
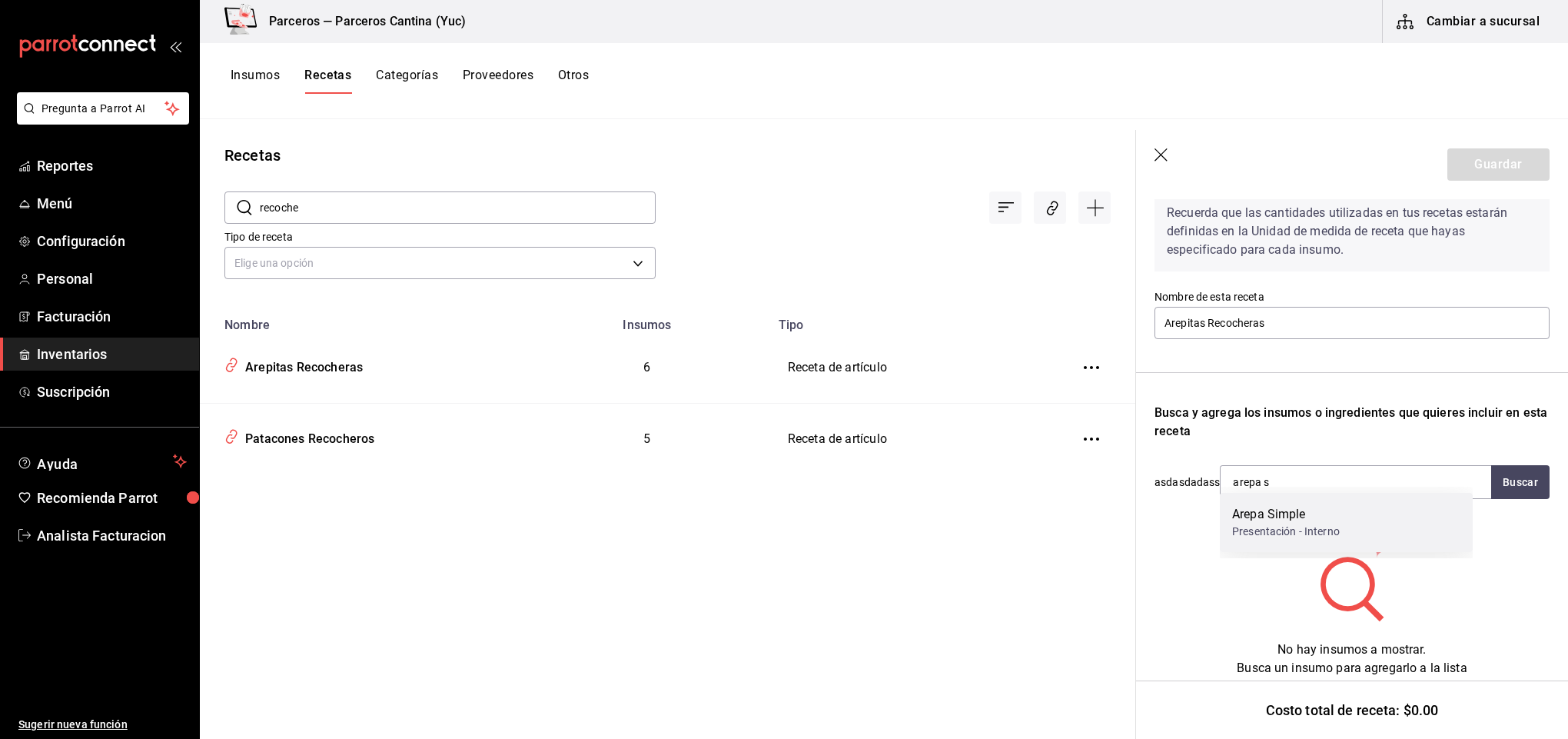
click at [1299, 528] on div "Presentación - Interno" at bounding box center [1286, 531] width 107 height 16
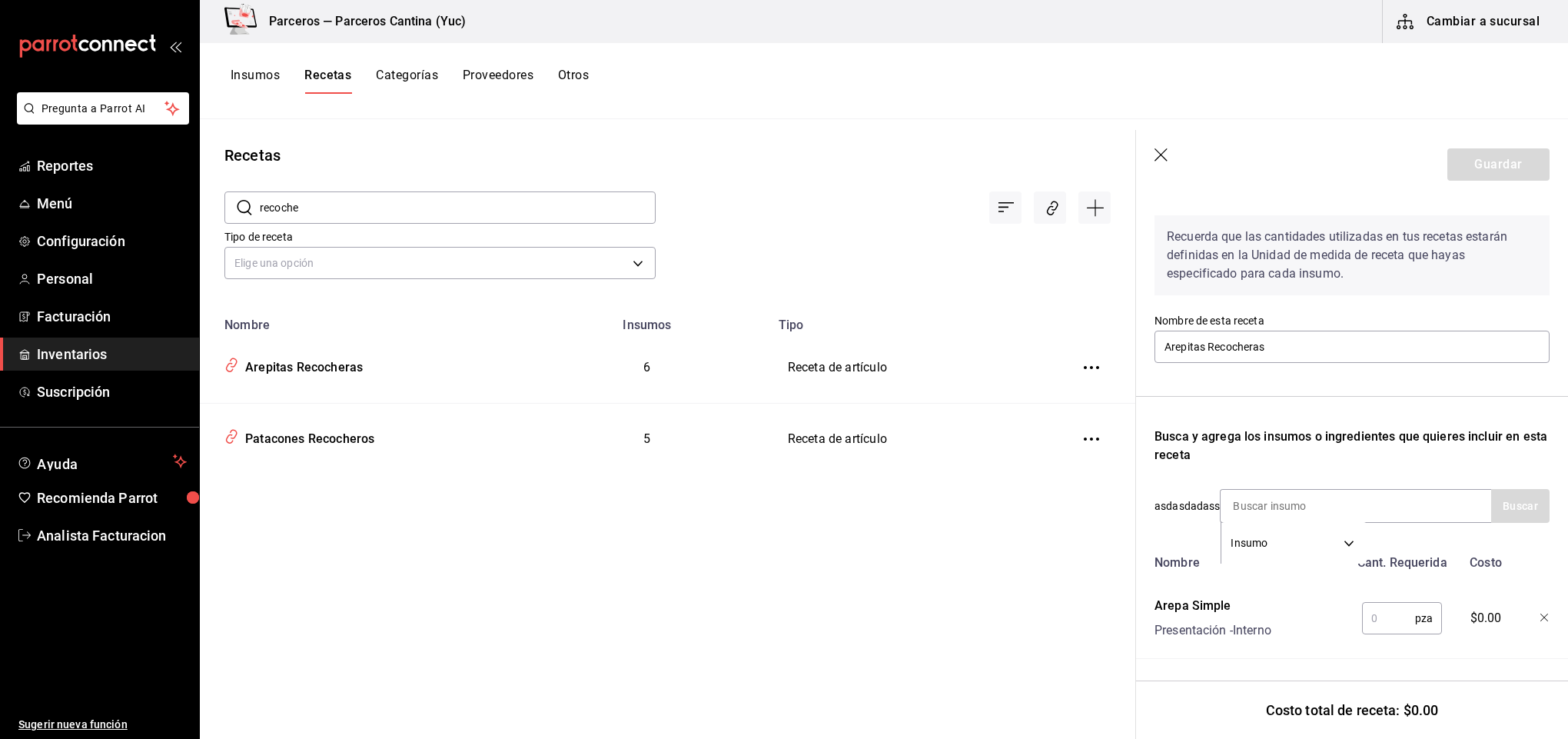
click at [1386, 603] on input "text" at bounding box center [1388, 618] width 53 height 31
type input "5"
click at [1310, 490] on input at bounding box center [1297, 506] width 153 height 32
type input "pork"
click at [1497, 490] on button "Buscar" at bounding box center [1520, 506] width 59 height 34
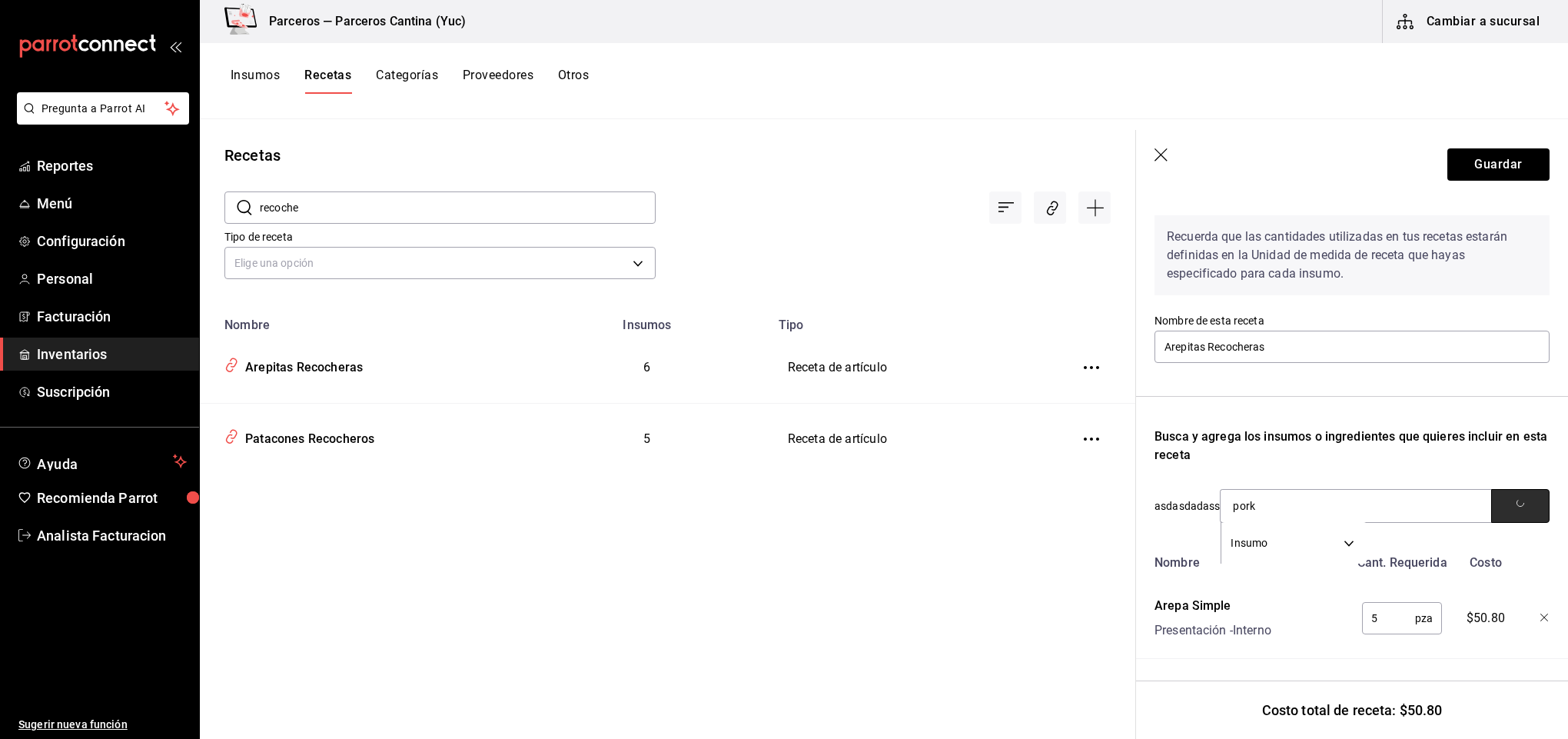
click at [1517, 499] on span "button" at bounding box center [1520, 505] width 8 height 14
click at [1315, 524] on div "Pork Belly Sazonado" at bounding box center [1289, 533] width 114 height 19
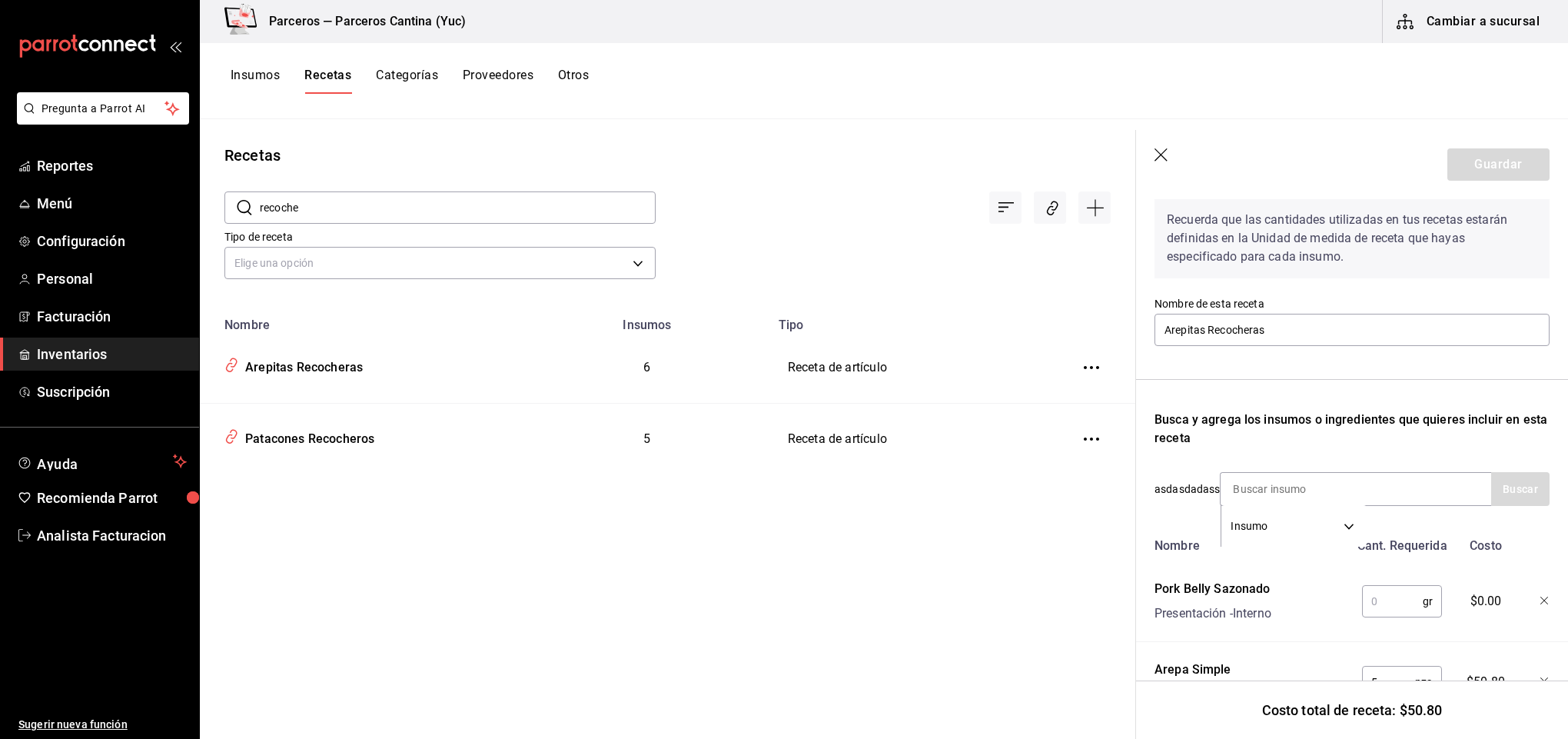
click at [1384, 592] on input "text" at bounding box center [1392, 601] width 61 height 31
type input "40"
click at [1273, 481] on input at bounding box center [1297, 489] width 153 height 32
type input "queso m"
click at [1496, 481] on button "Buscar" at bounding box center [1520, 489] width 59 height 34
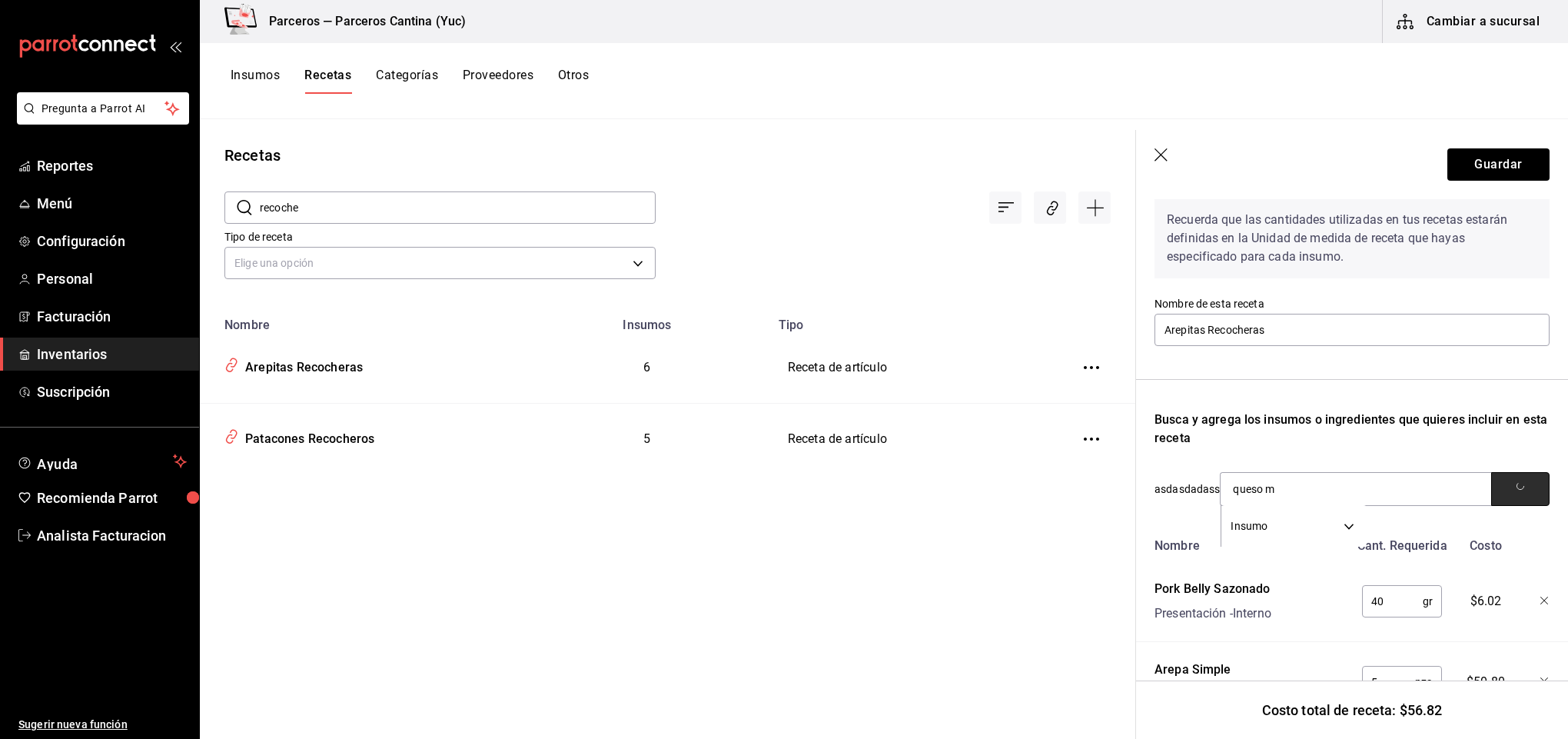
click at [1496, 481] on button "button" at bounding box center [1520, 489] width 59 height 34
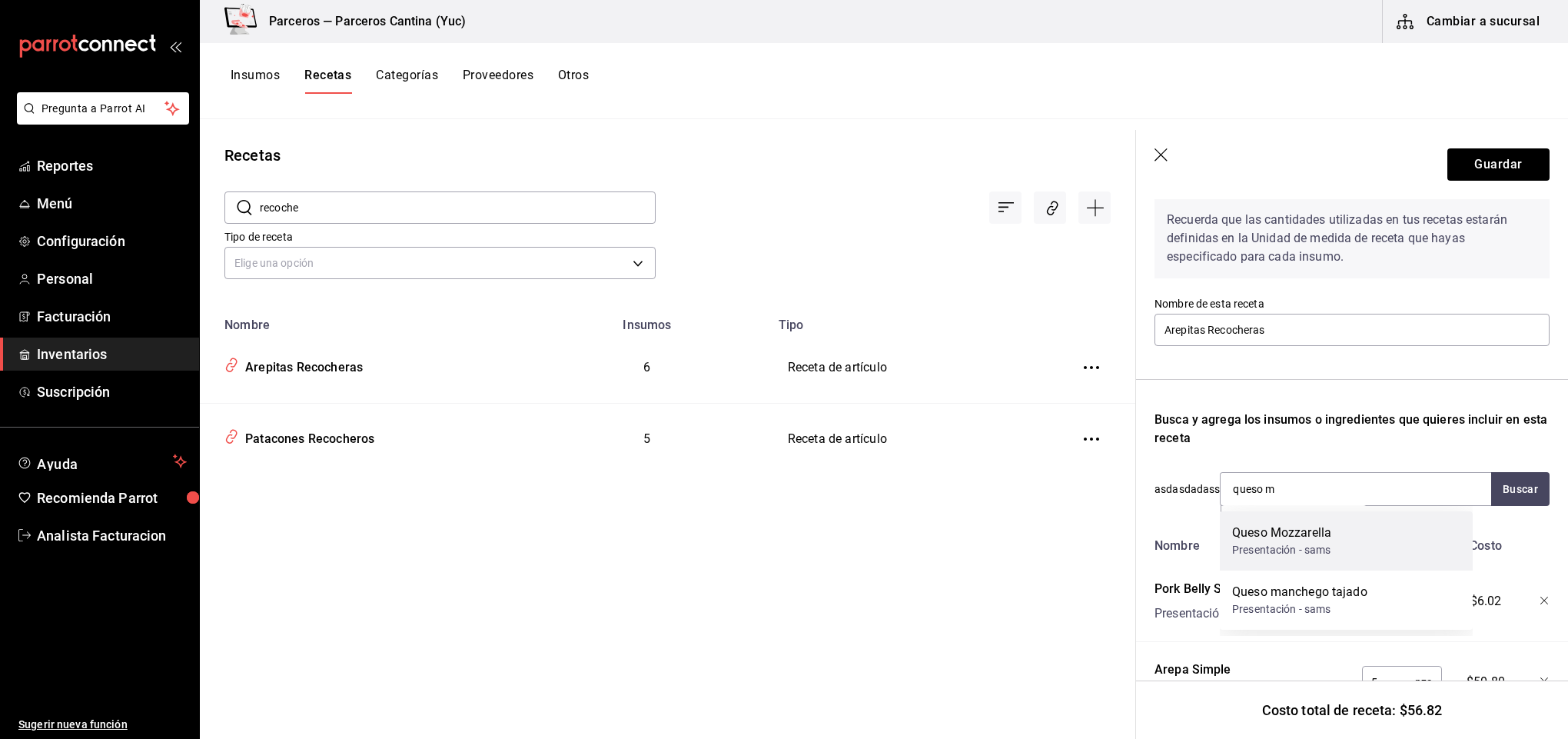
click at [1340, 534] on div "Queso Mozzarella Presentación - sams" at bounding box center [1346, 540] width 253 height 59
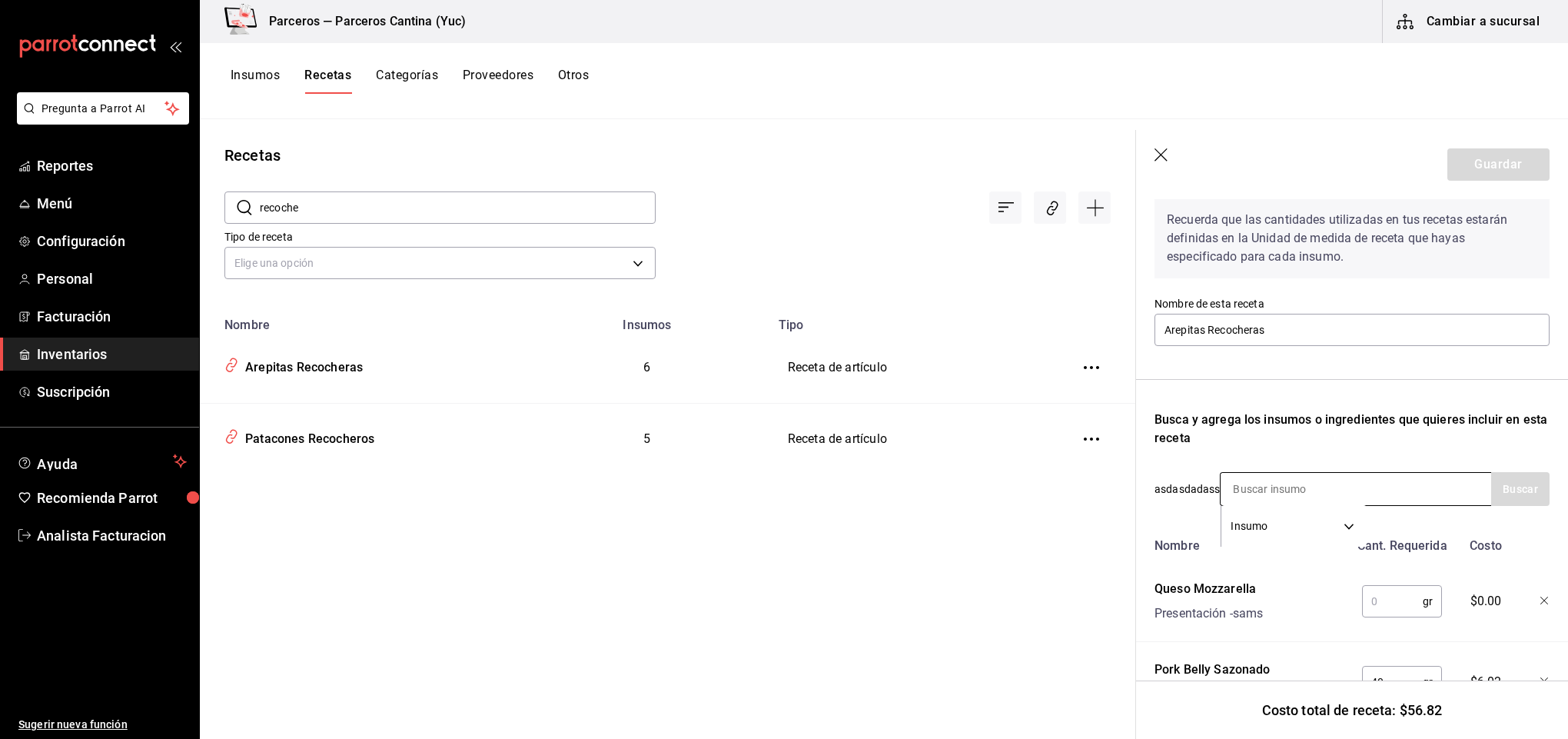
click at [1288, 487] on input at bounding box center [1297, 489] width 153 height 32
type input "chori"
click at [1519, 485] on button "Buscar" at bounding box center [1520, 489] width 59 height 34
click at [1518, 506] on div "Recuerda que las cantidades utilizadas en tus recetas estarán definidas en la U…" at bounding box center [1352, 494] width 395 height 617
click at [1496, 482] on button "Buscar" at bounding box center [1520, 489] width 59 height 34
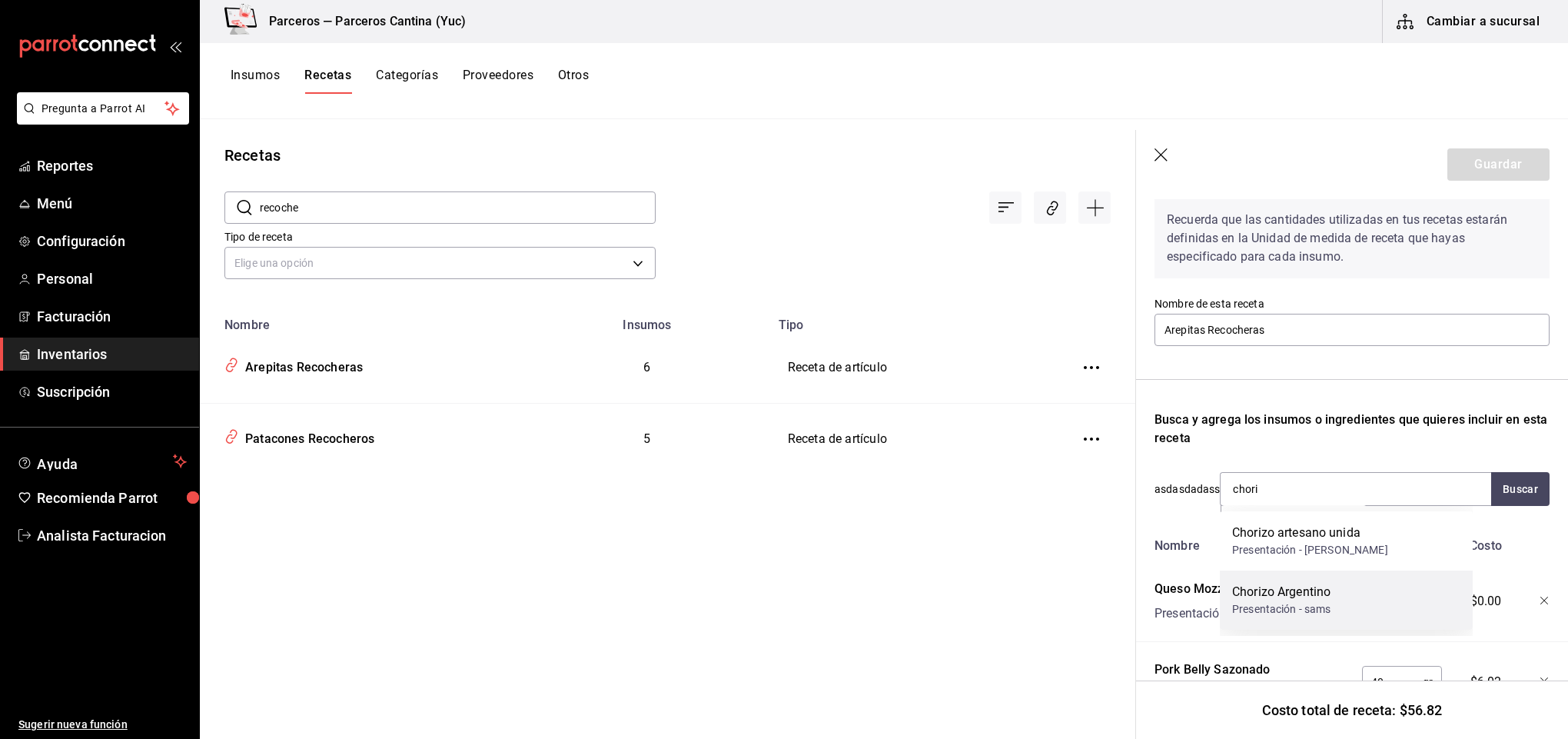
click at [1299, 603] on div "Presentación - sams" at bounding box center [1282, 609] width 99 height 16
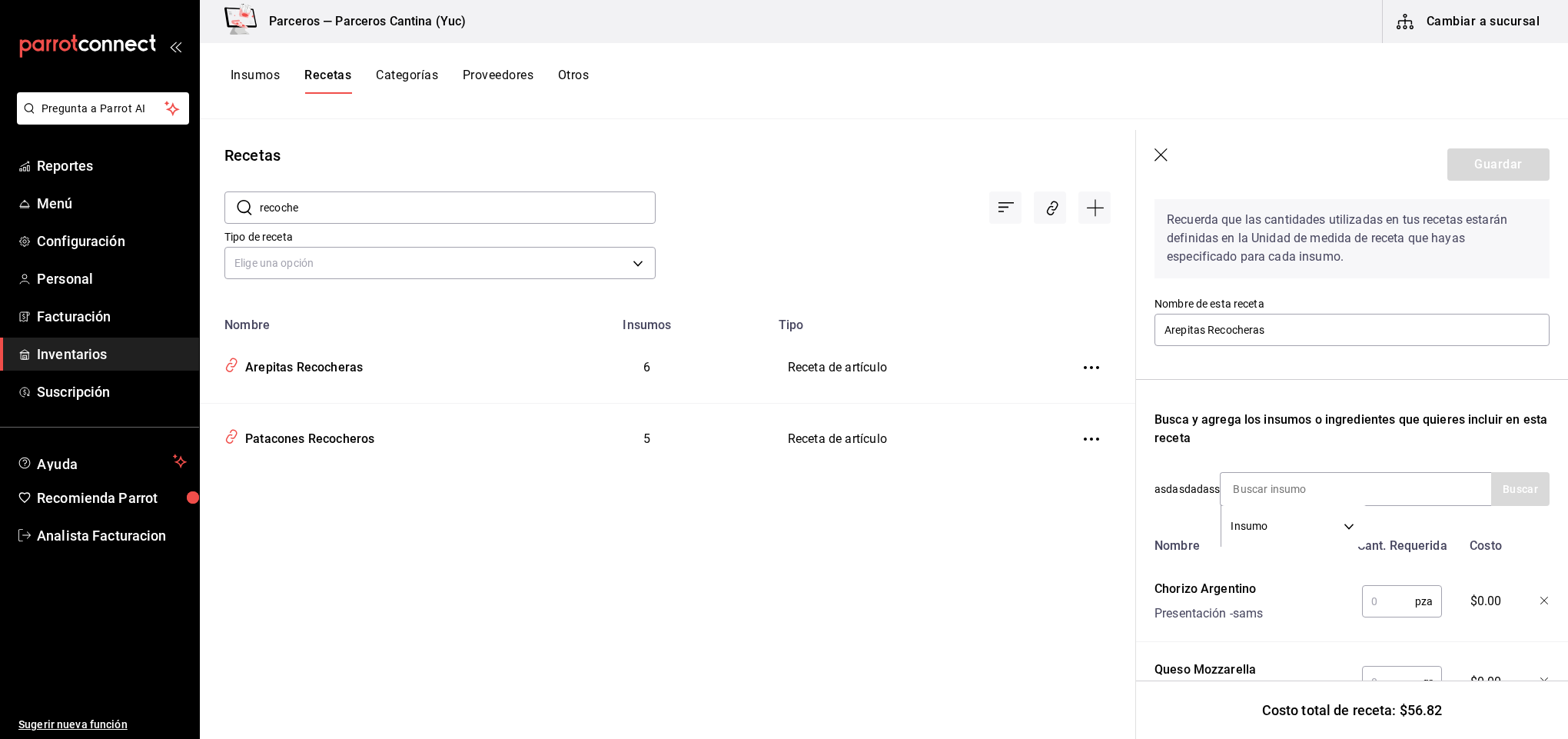
click at [1372, 595] on input "text" at bounding box center [1388, 601] width 53 height 31
type input "2"
type input "1"
type input "2"
click at [1310, 481] on input at bounding box center [1297, 489] width 153 height 32
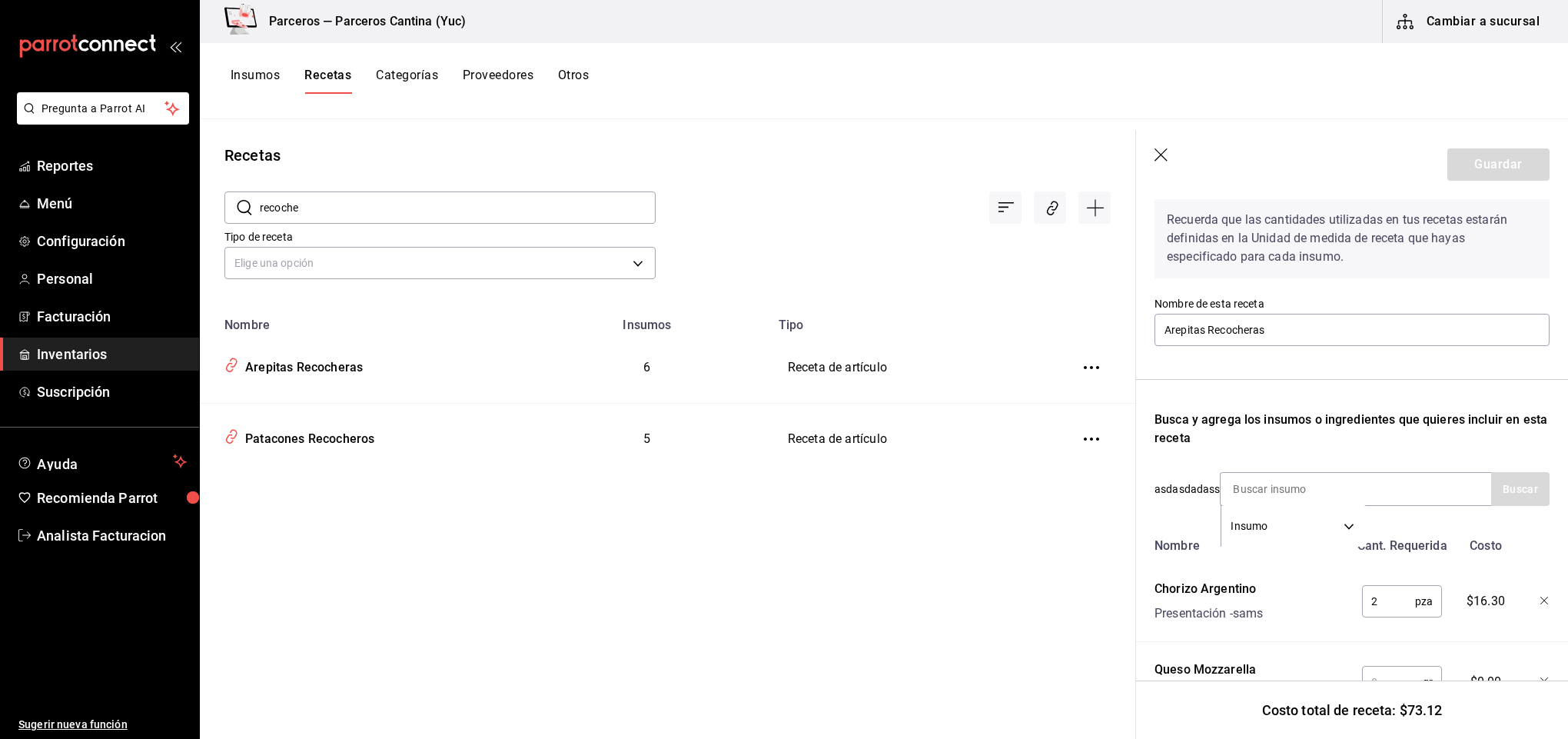
click at [1381, 600] on input "2" at bounding box center [1388, 601] width 53 height 31
type input "1"
click at [1251, 487] on input at bounding box center [1297, 489] width 153 height 32
click at [1500, 484] on button "Buscar" at bounding box center [1520, 489] width 59 height 34
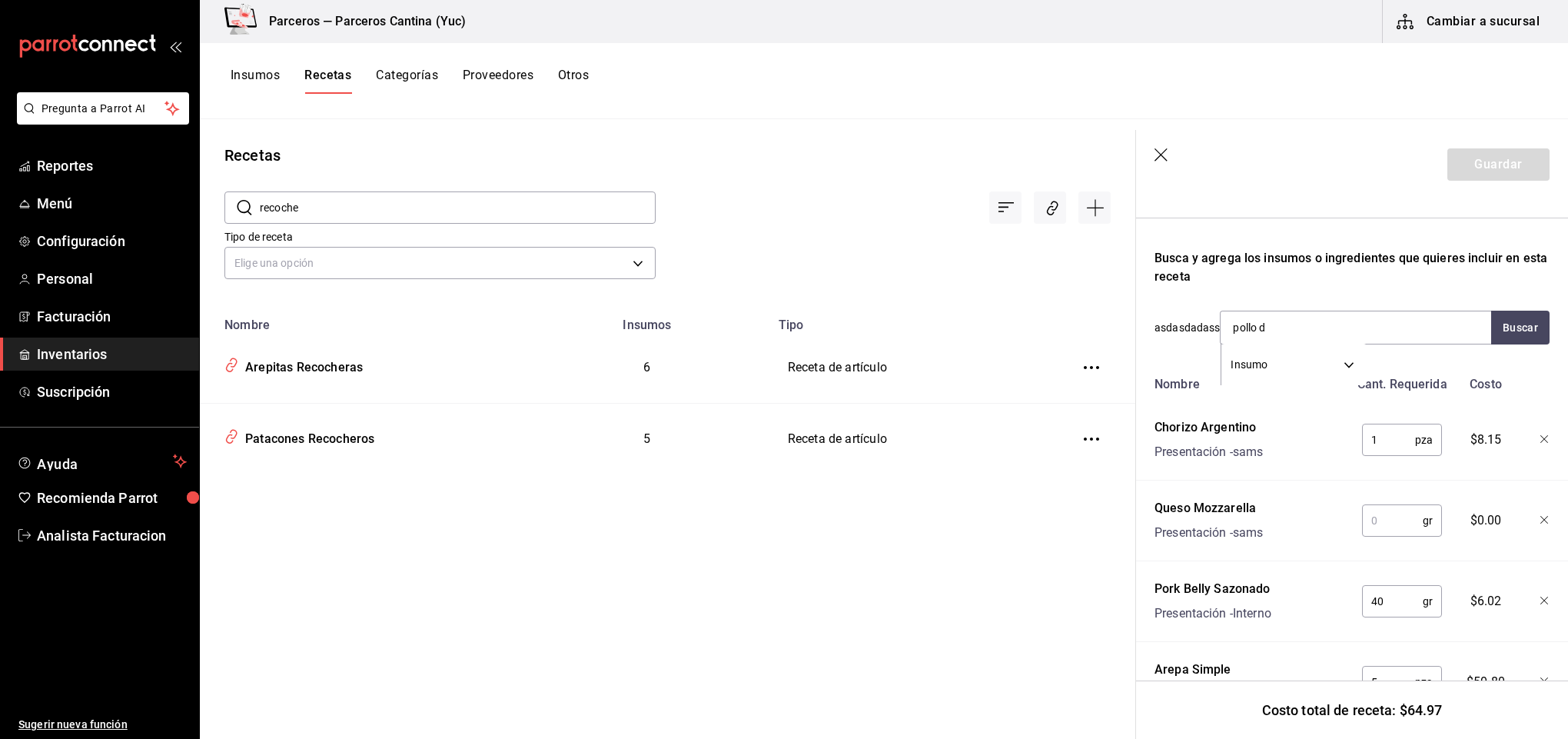
scroll to position [235, 0]
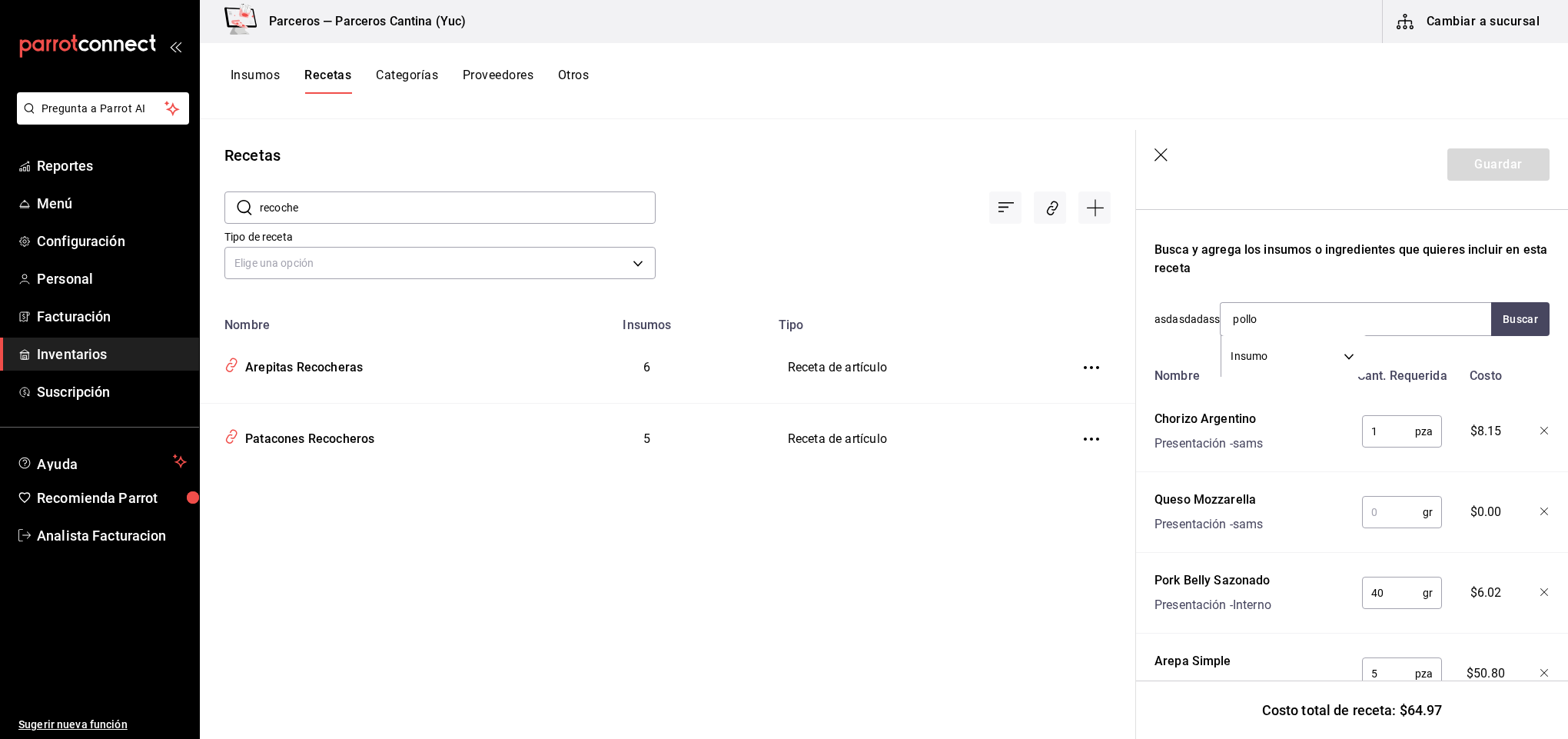
type input "pollo"
click at [1516, 315] on button "Buscar" at bounding box center [1520, 320] width 59 height 34
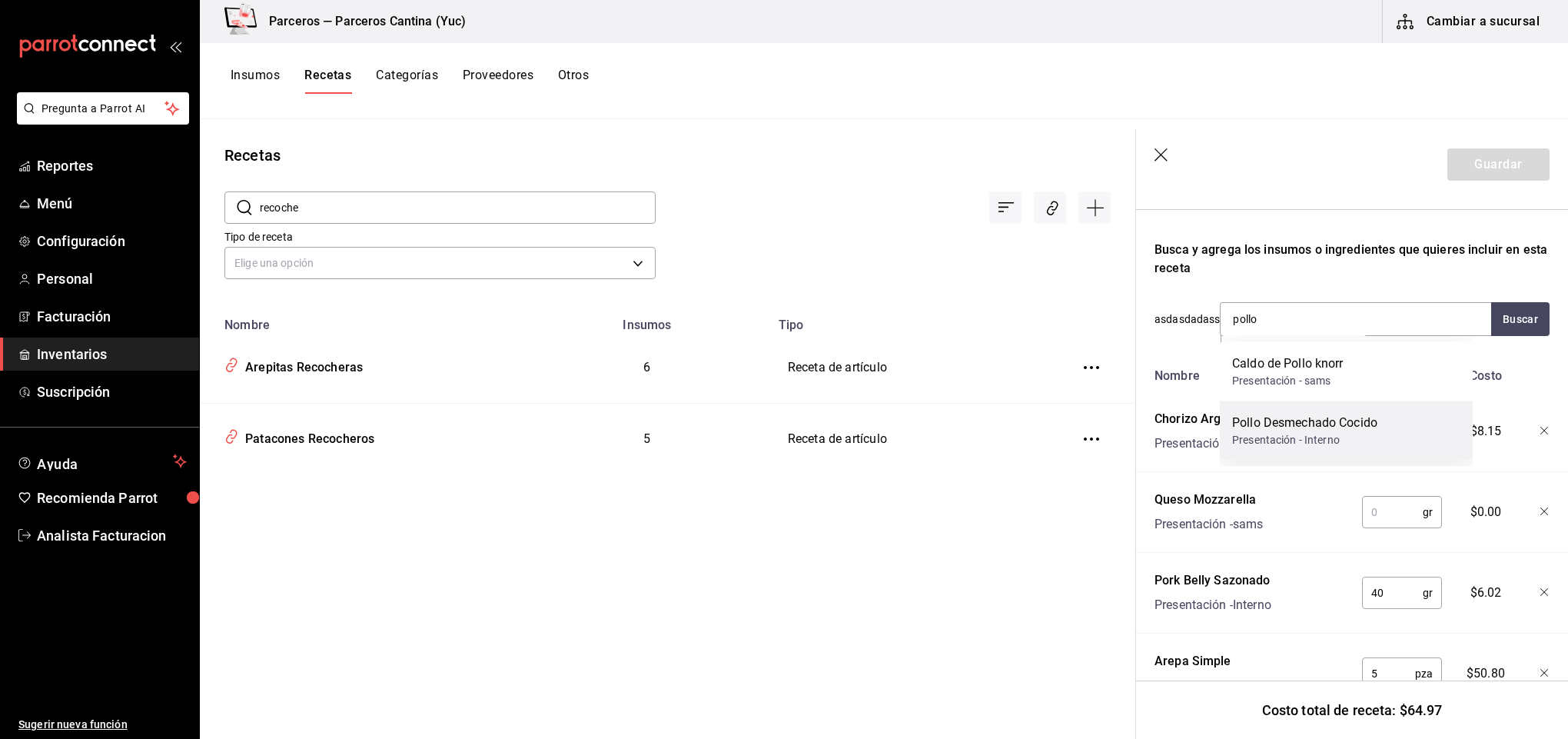
click at [1327, 428] on div "Pollo Desmechado Cocido" at bounding box center [1305, 423] width 145 height 19
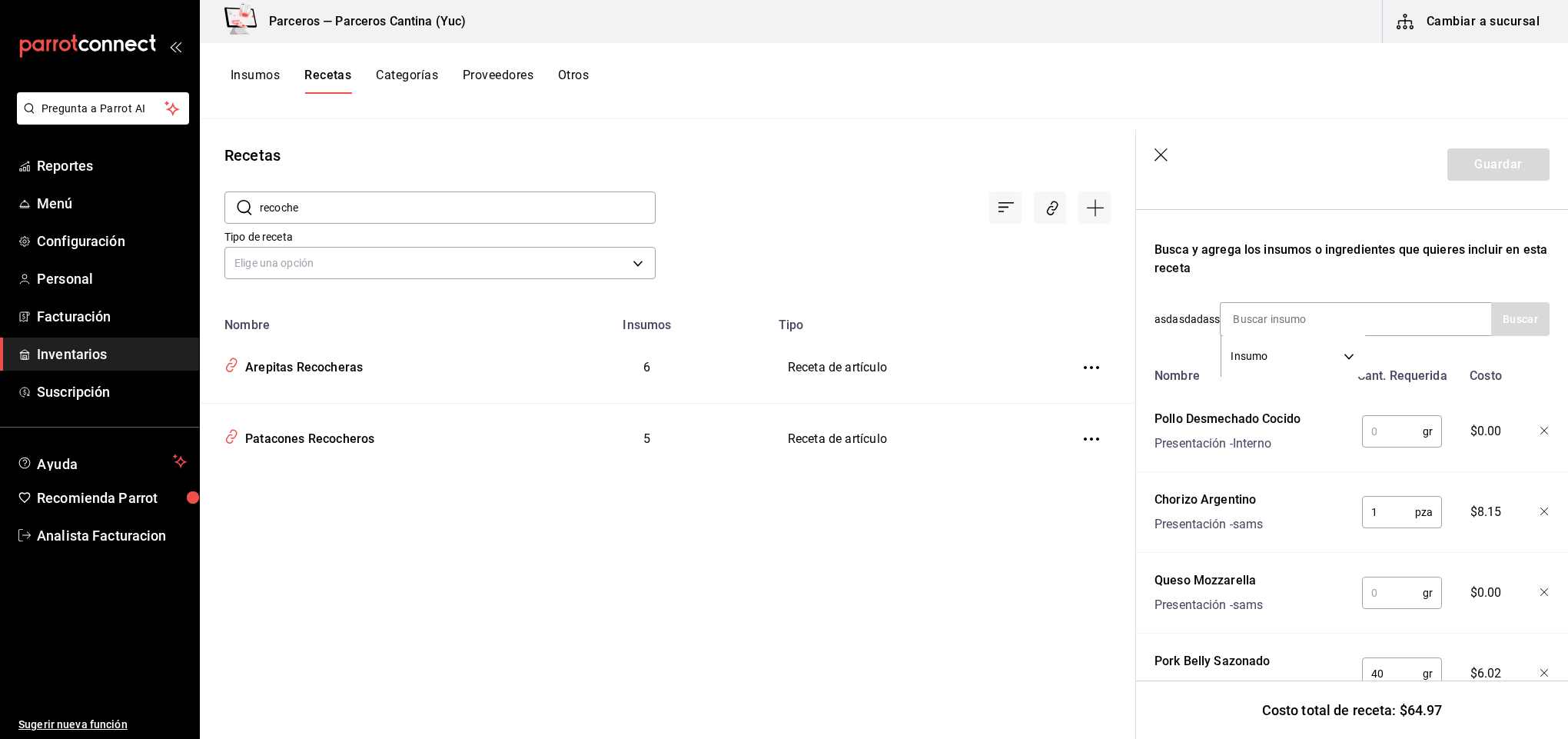
click at [1375, 435] on input "text" at bounding box center [1392, 431] width 61 height 31
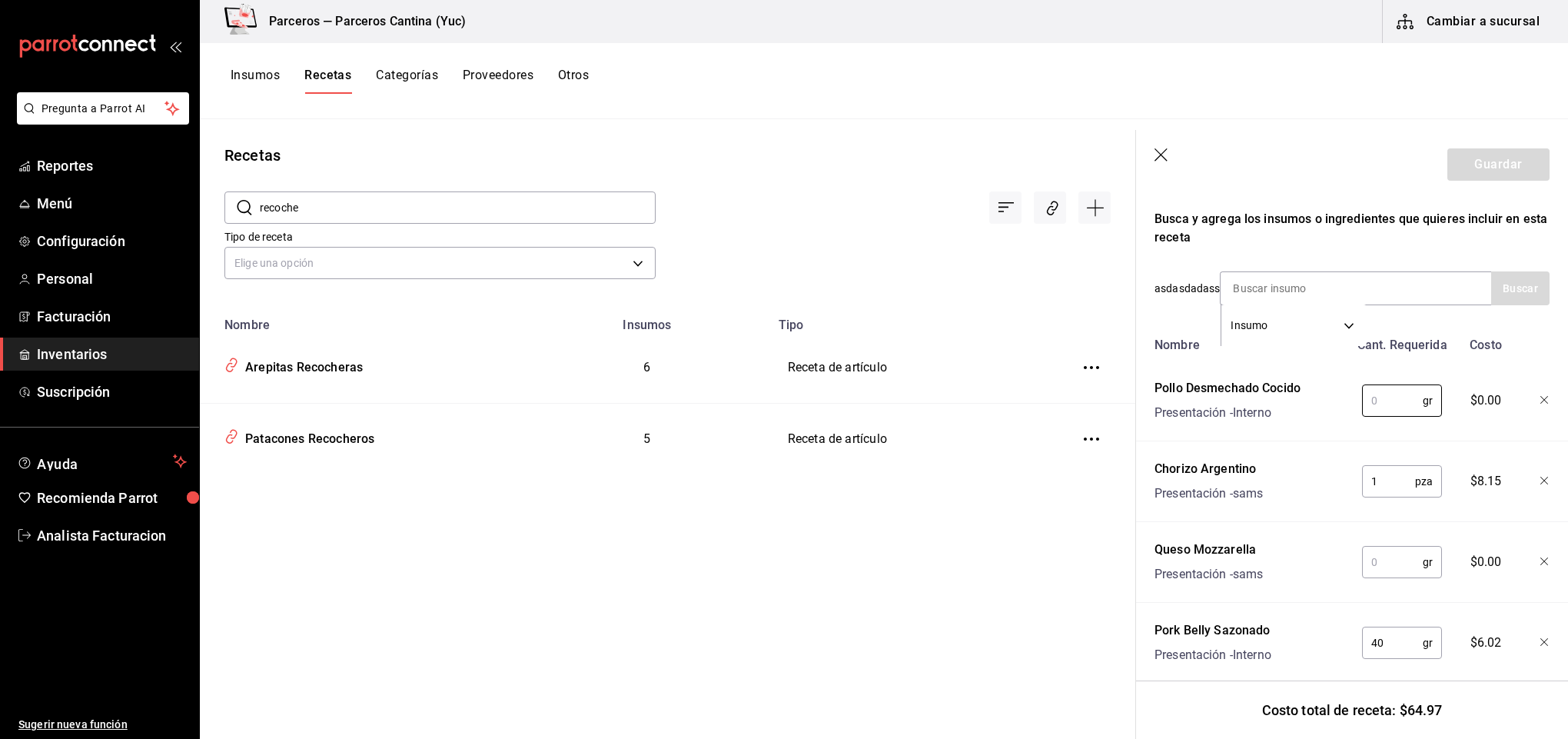
scroll to position [326, 0]
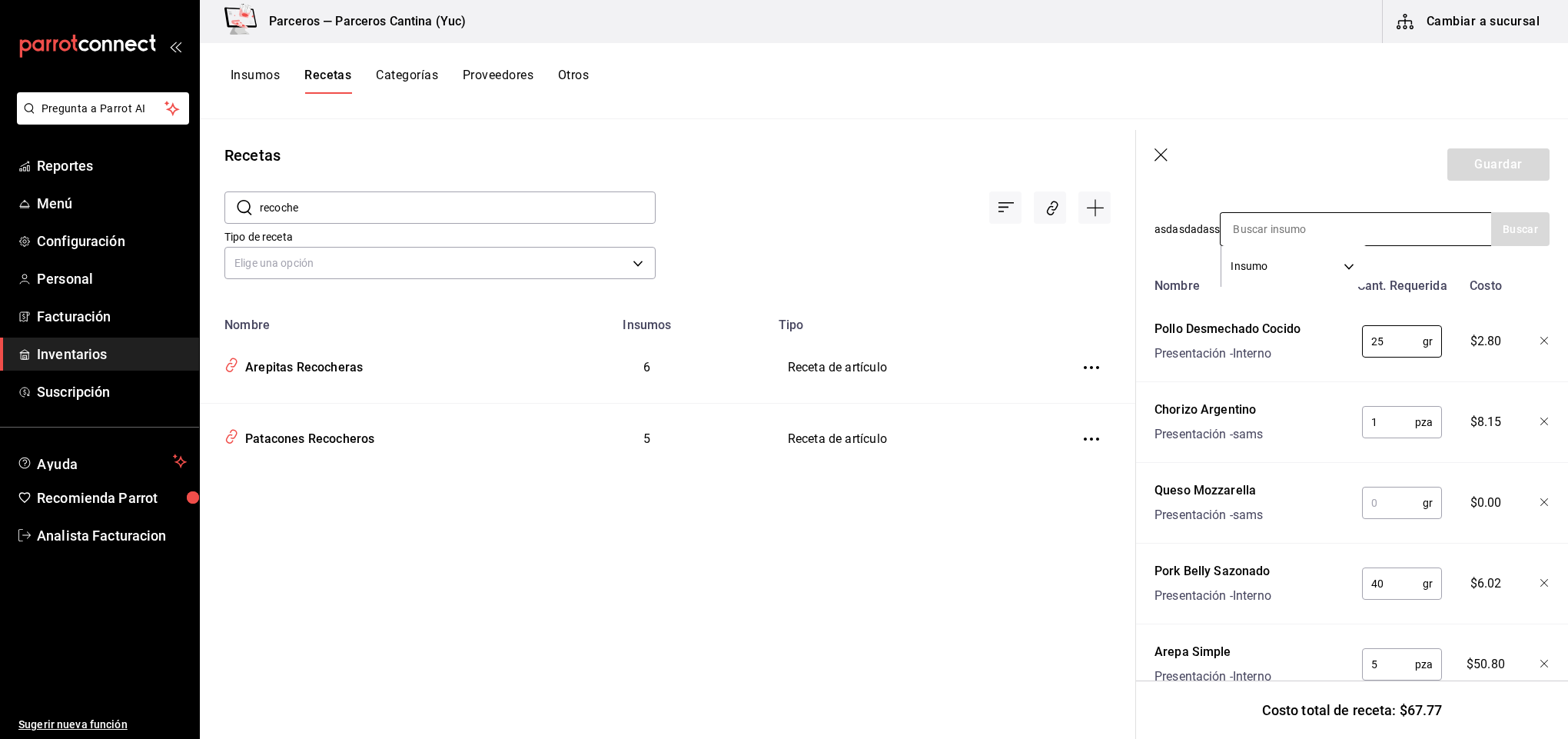
type input "25"
click at [1323, 226] on input at bounding box center [1297, 229] width 153 height 32
type input "carne m"
click at [1504, 234] on button "Buscar" at bounding box center [1520, 229] width 59 height 34
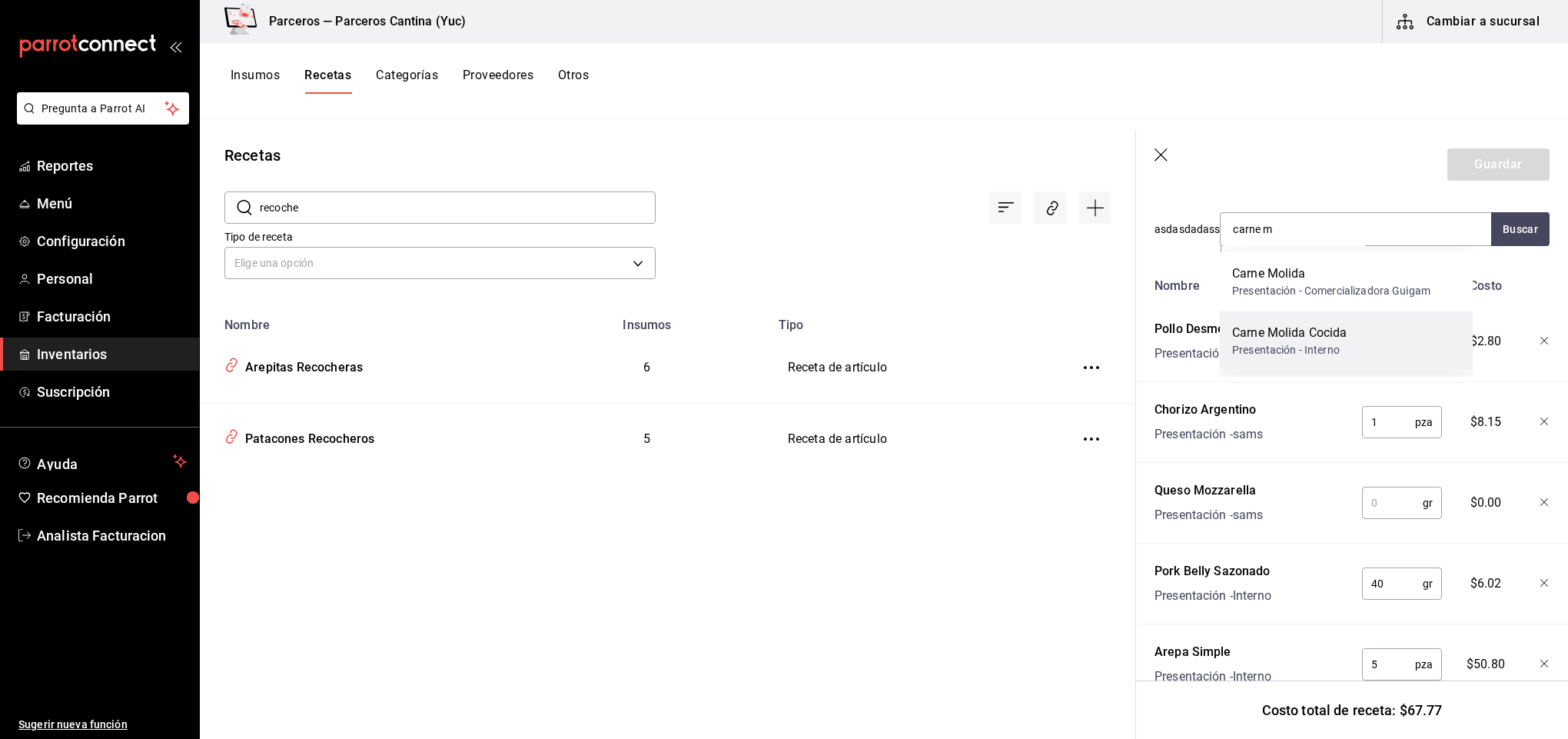
click at [1333, 337] on div "Carne Molida Cocida" at bounding box center [1289, 333] width 115 height 19
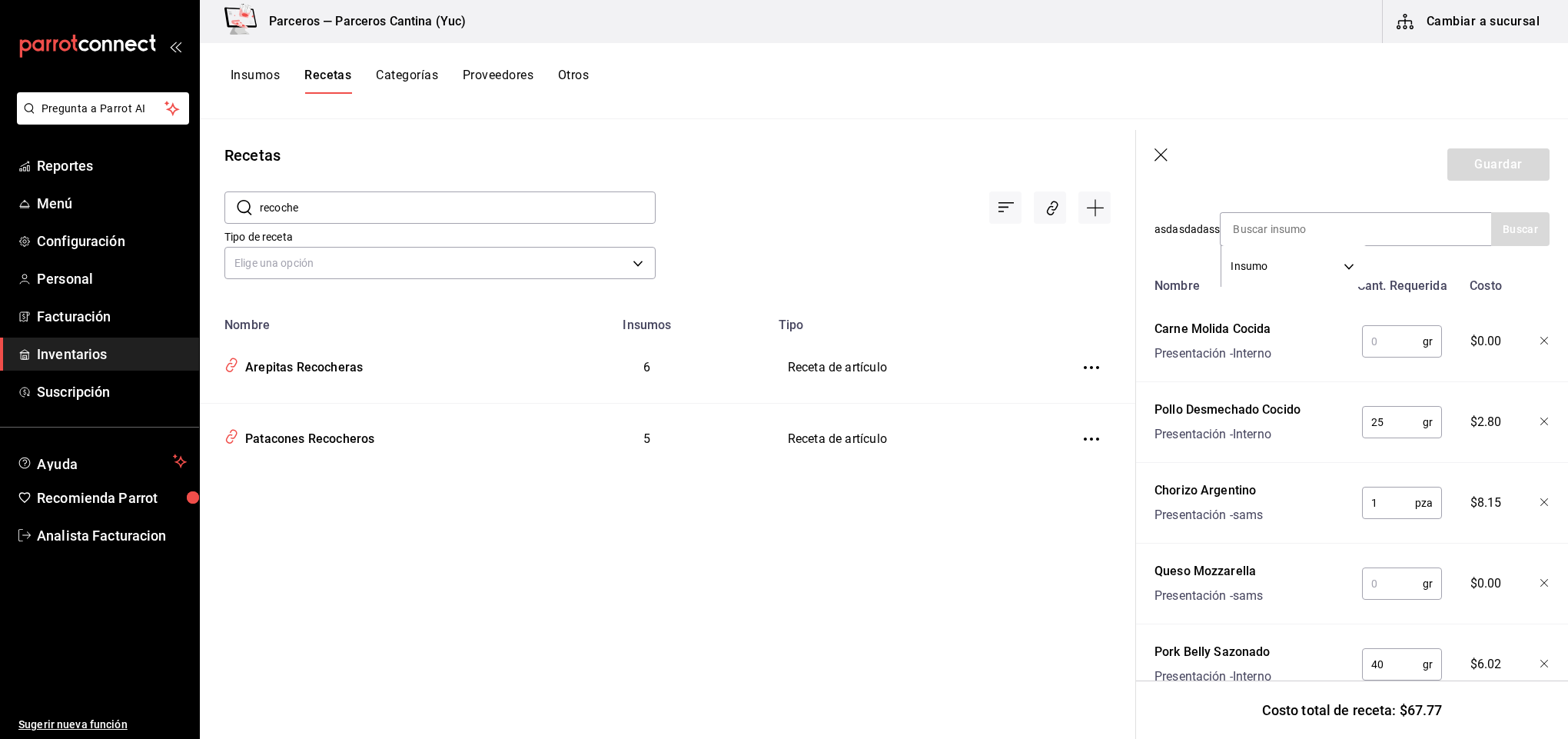
click at [1362, 337] on input "text" at bounding box center [1392, 341] width 61 height 31
type input "30"
click at [1299, 228] on input at bounding box center [1297, 229] width 153 height 32
type input "hogao"
click at [1491, 235] on button "Buscar" at bounding box center [1520, 229] width 59 height 34
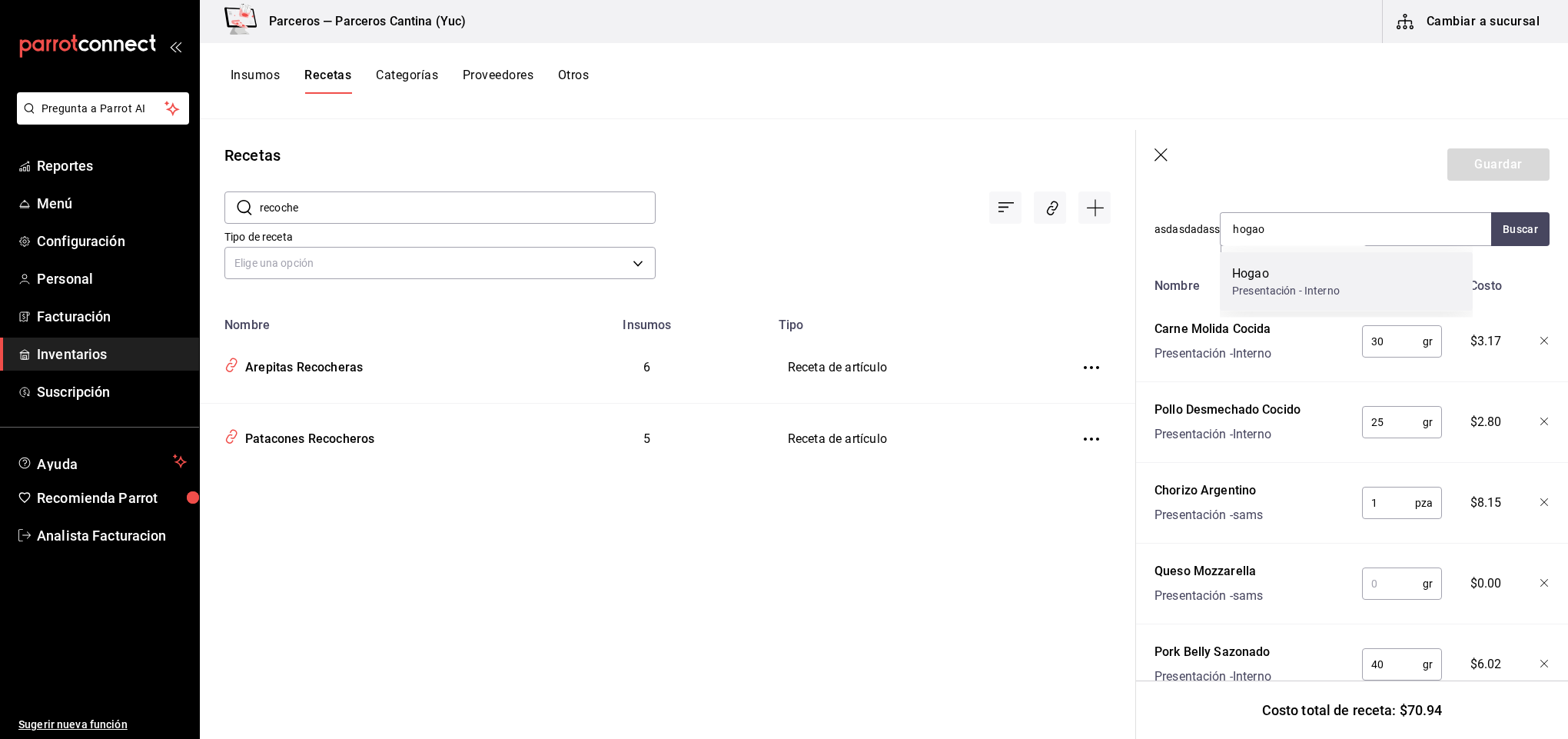
click at [1276, 280] on div "Hogao" at bounding box center [1286, 274] width 107 height 19
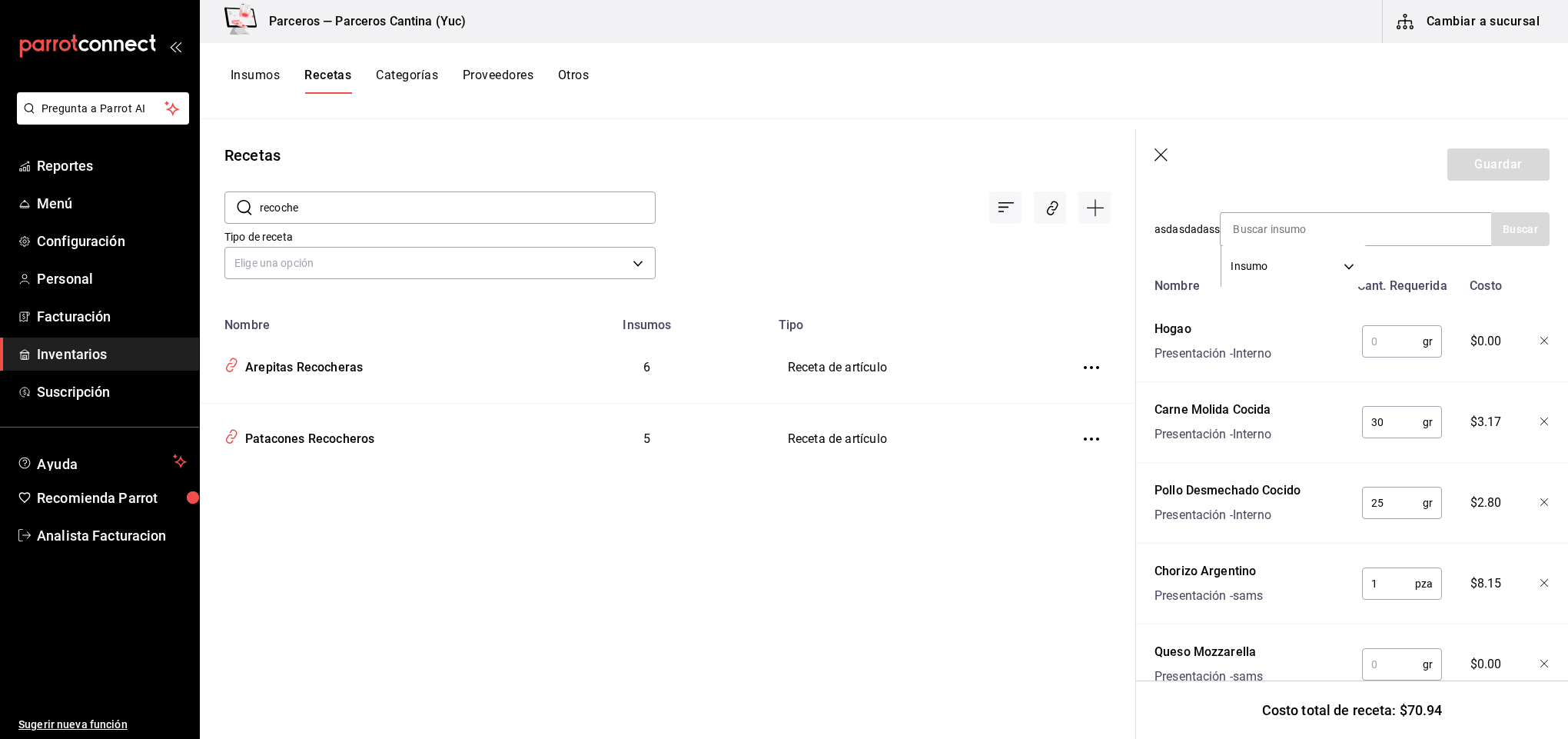
click at [1380, 339] on input "text" at bounding box center [1392, 341] width 61 height 31
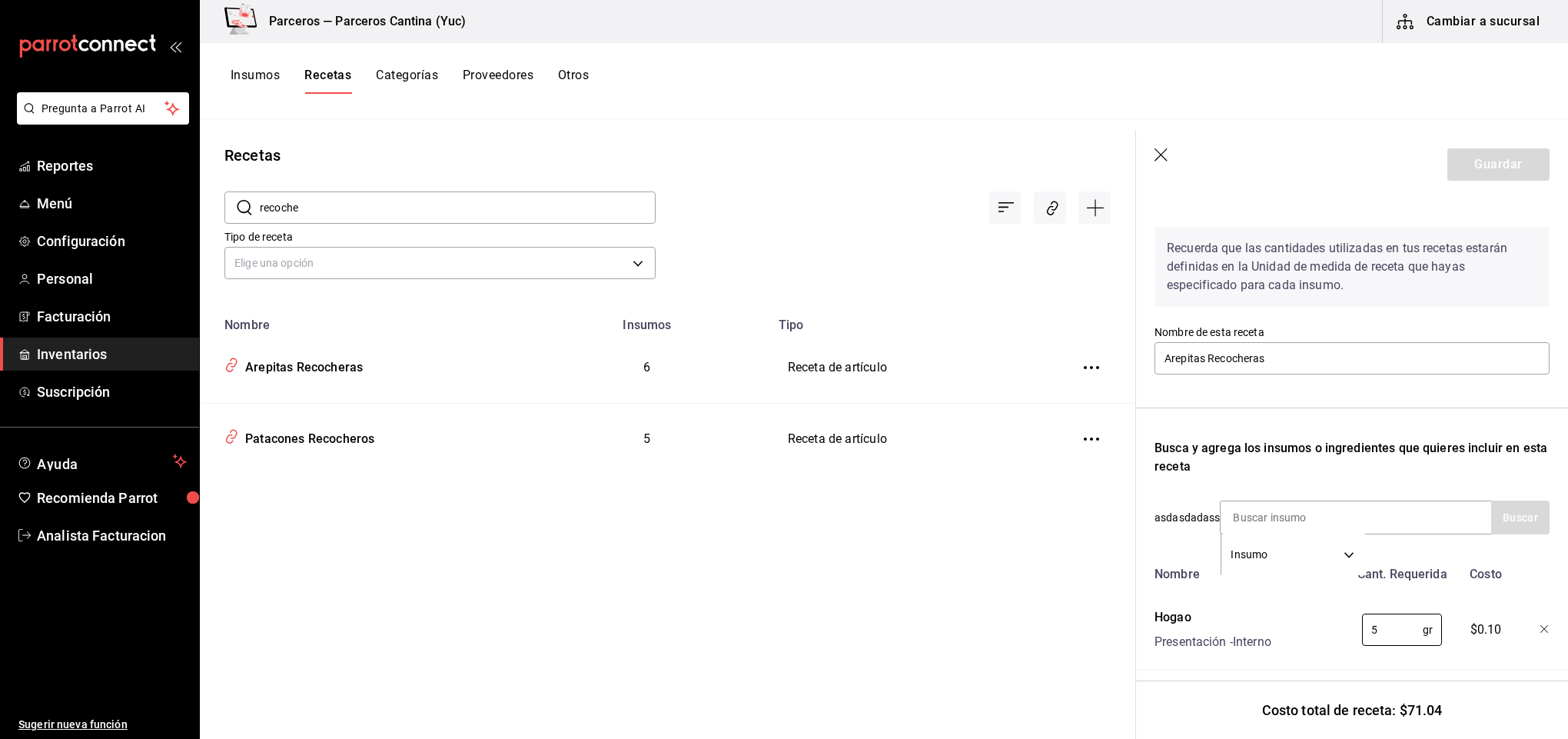
scroll to position [26, 0]
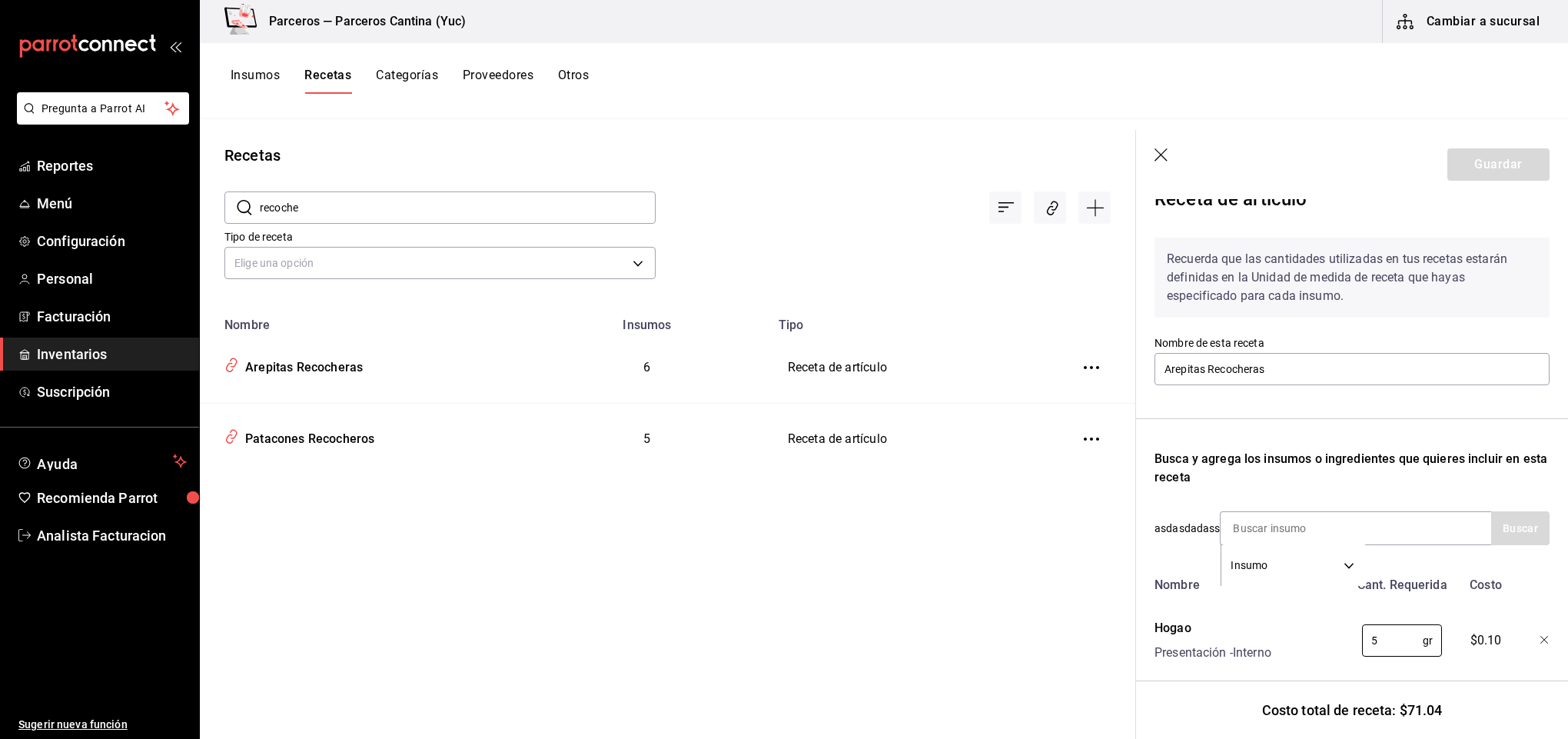
type input "5"
click at [1245, 616] on div "Hogao Presentación - Interno" at bounding box center [1248, 638] width 200 height 49
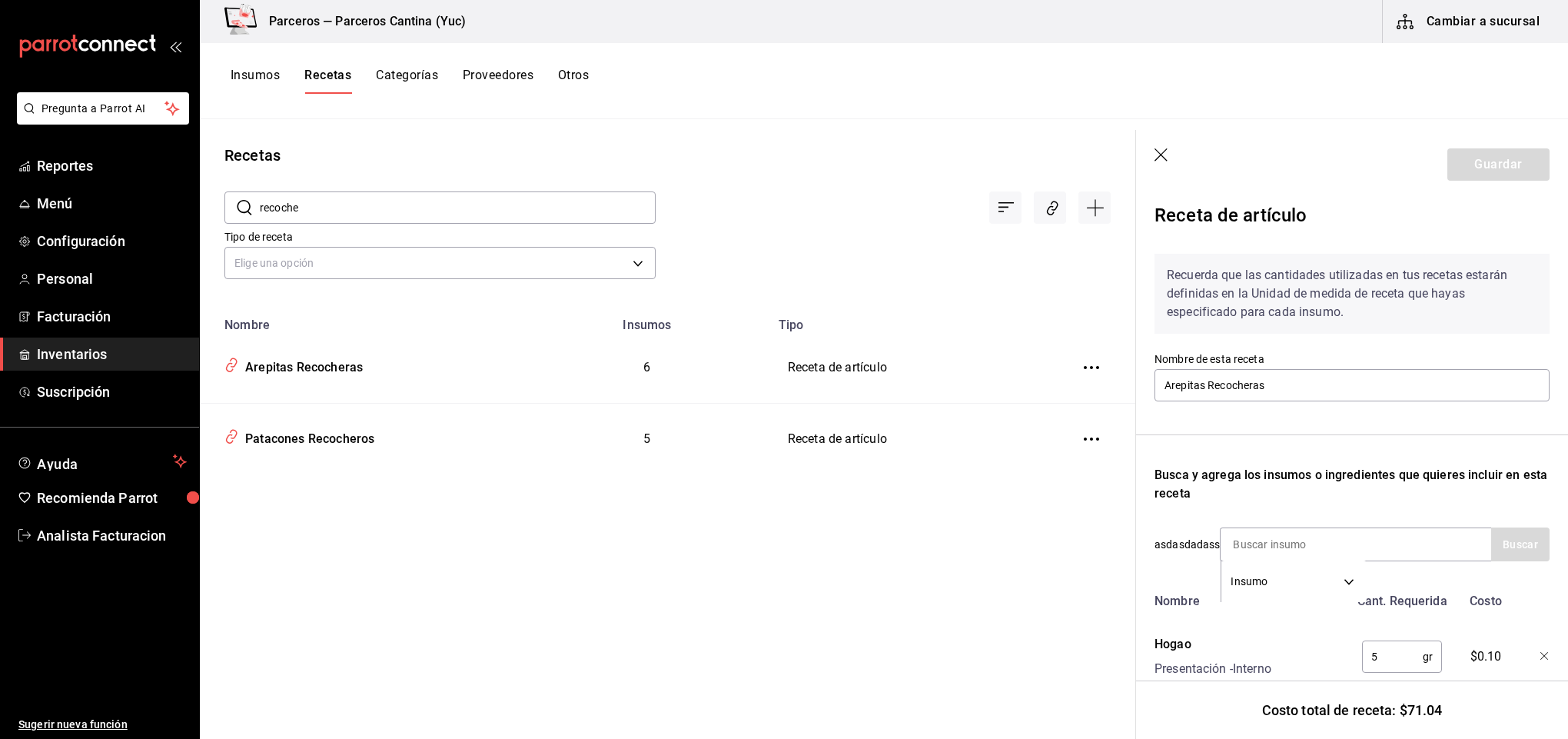
scroll to position [0, 0]
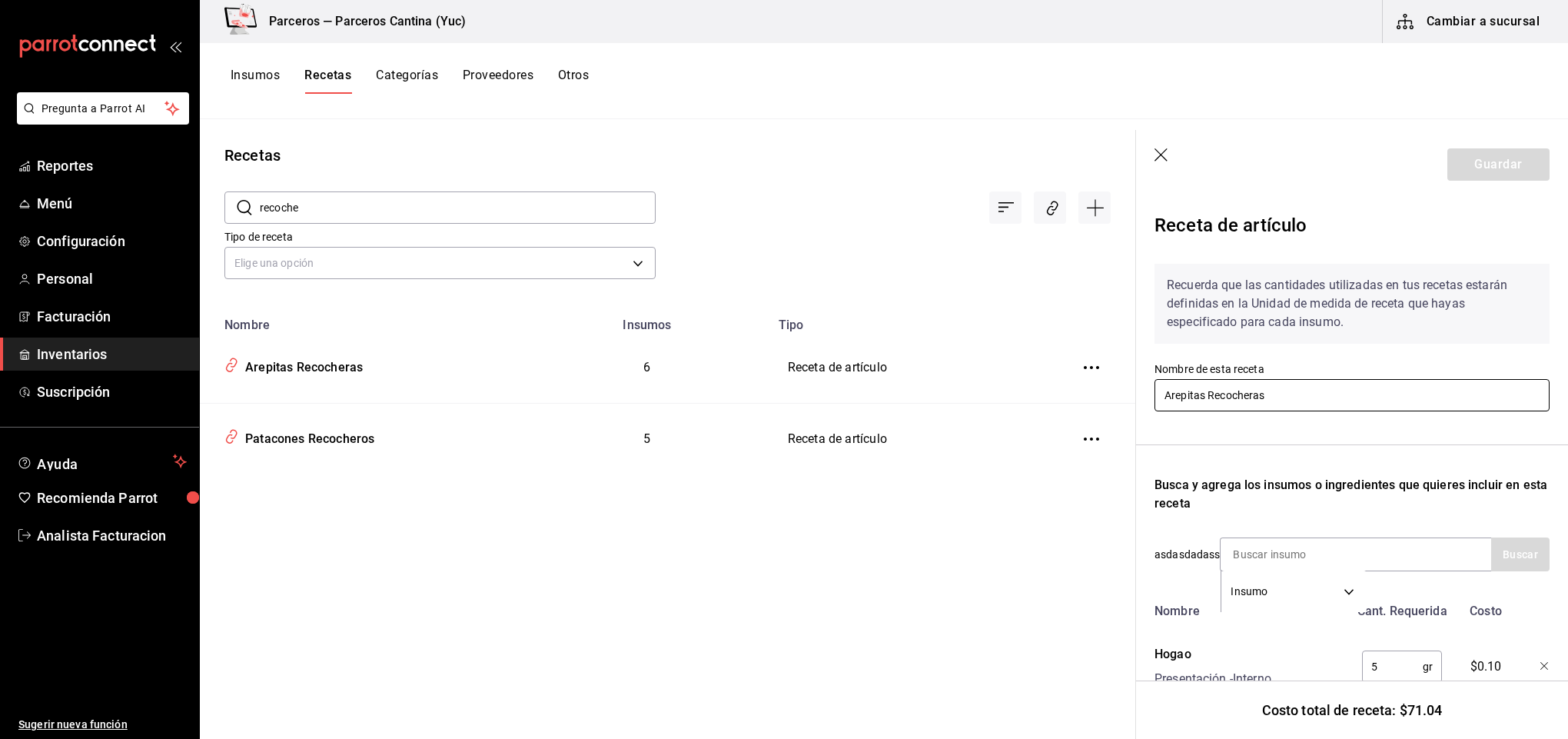
click at [1287, 390] on input "Arepitas Recocheras" at bounding box center [1352, 395] width 395 height 32
click at [1356, 554] on input at bounding box center [1297, 554] width 153 height 32
type input "a"
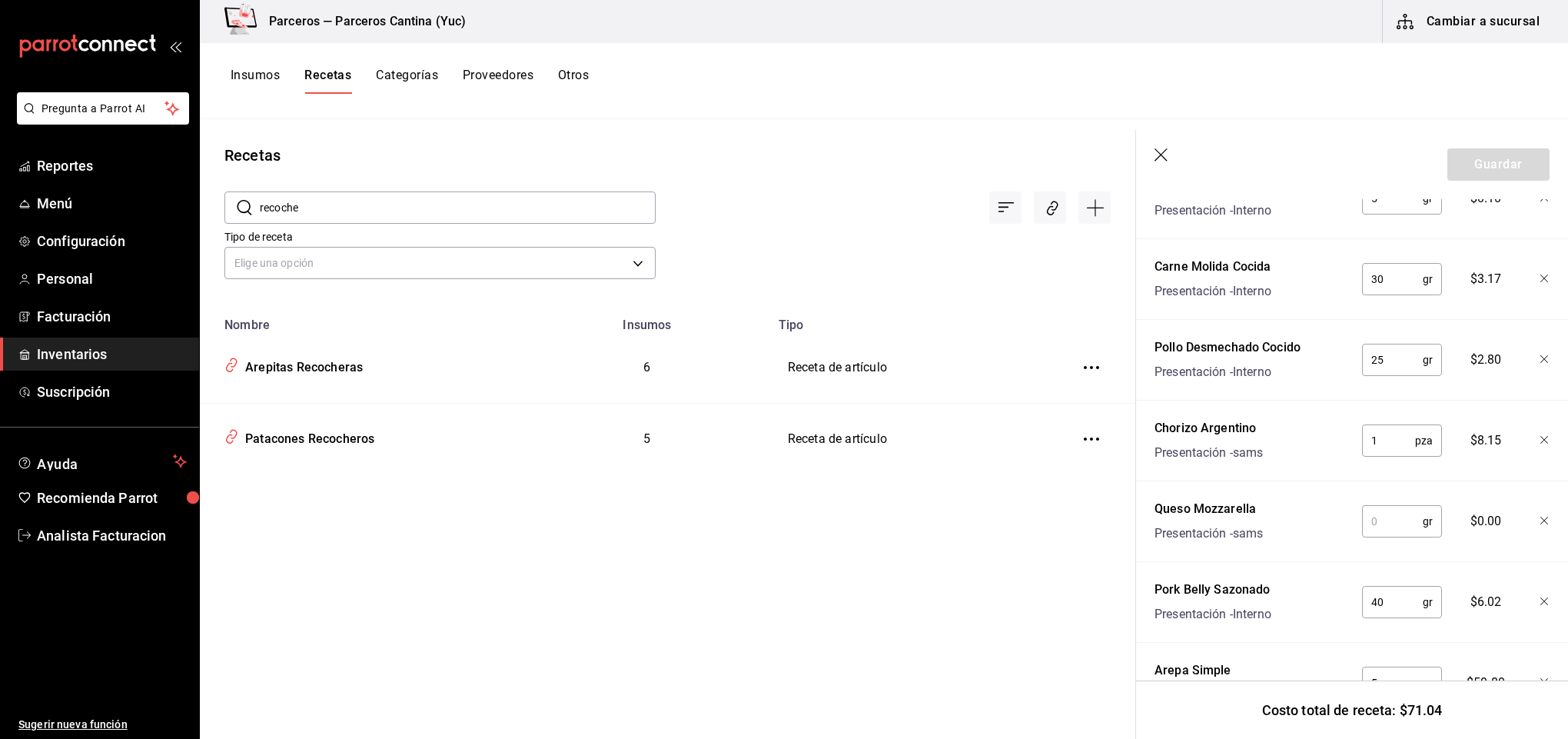
scroll to position [489, 0]
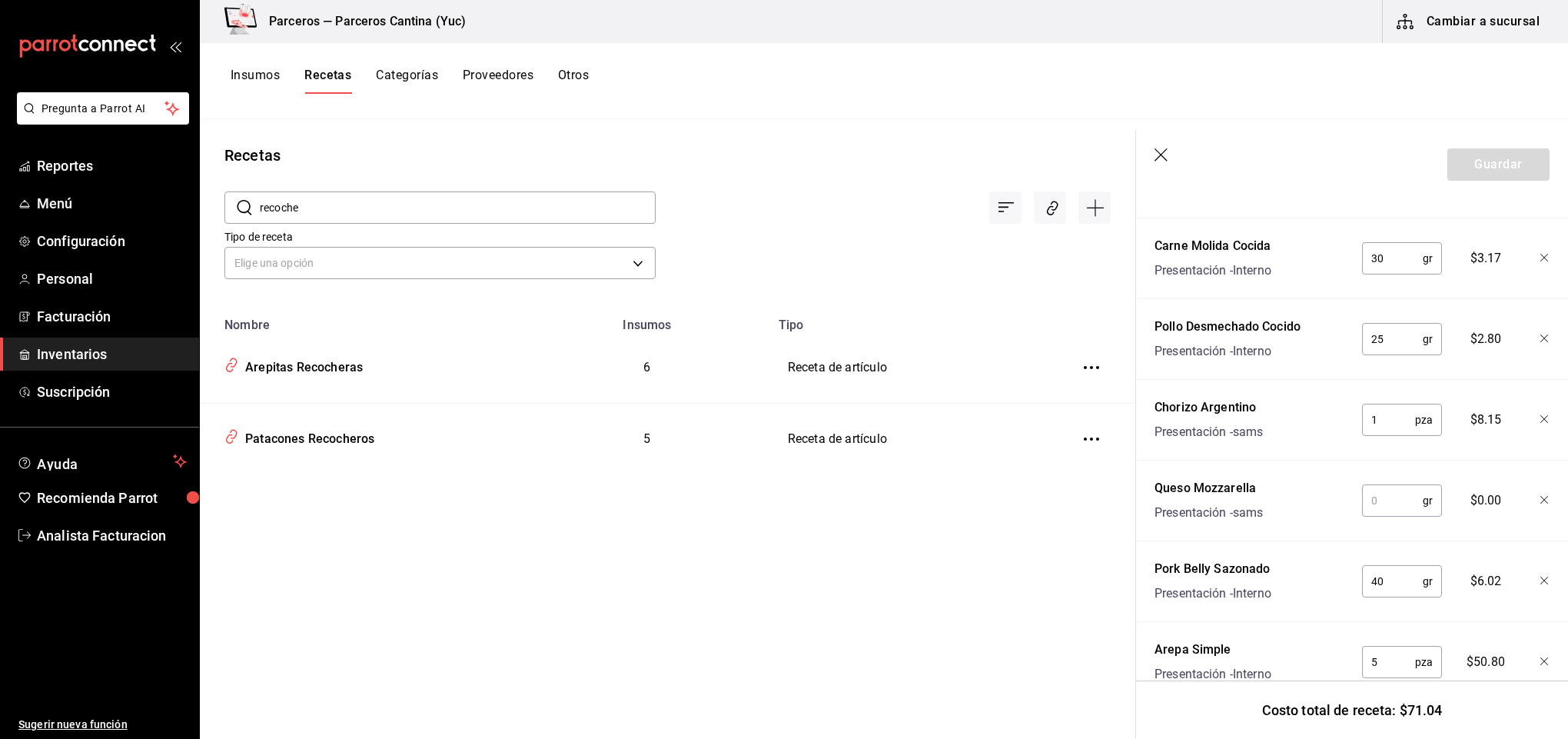
click at [1400, 503] on input "text" at bounding box center [1392, 500] width 61 height 31
type input "25"
click at [1477, 165] on button "Guardar" at bounding box center [1499, 165] width 102 height 32
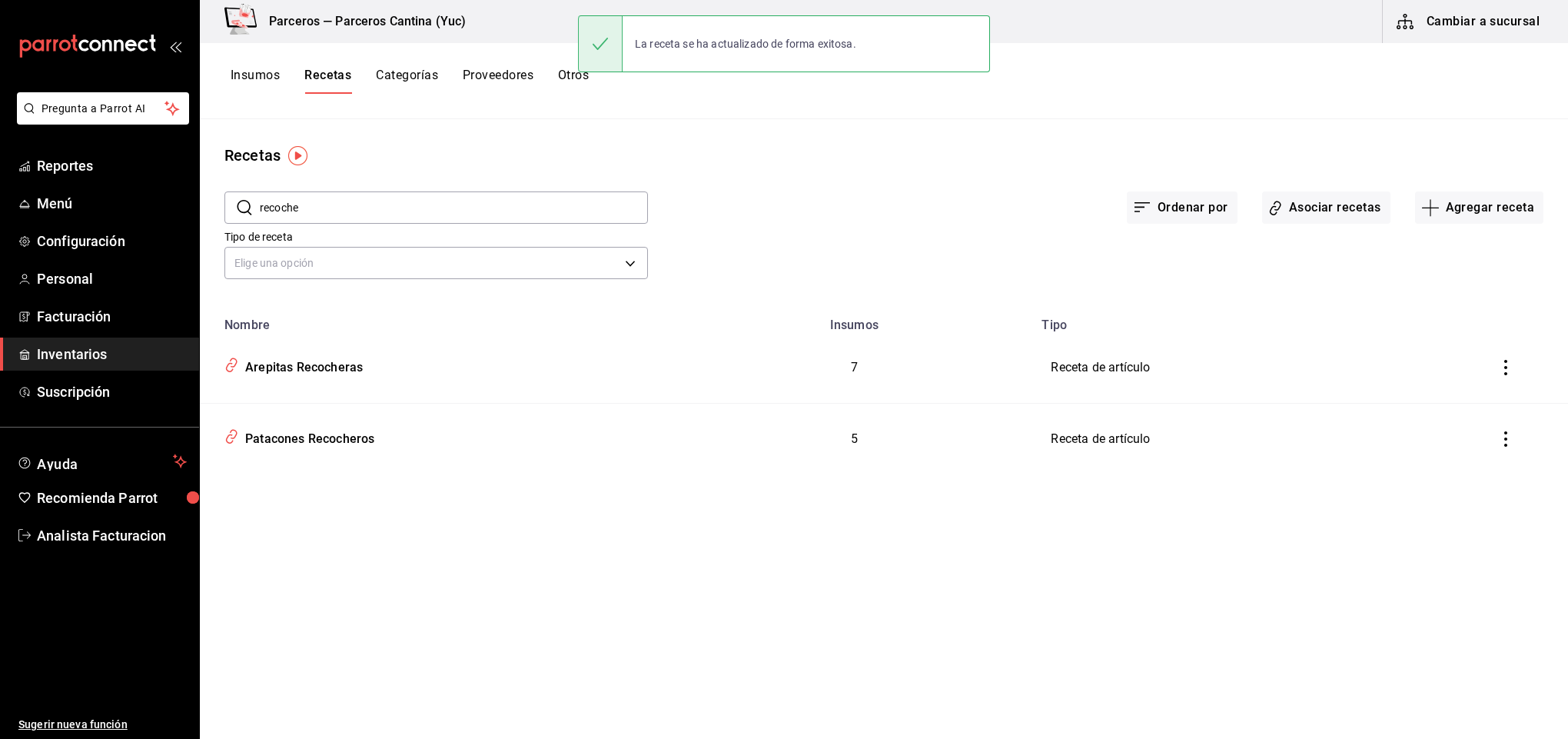
click at [323, 222] on input "recoche" at bounding box center [454, 208] width 389 height 31
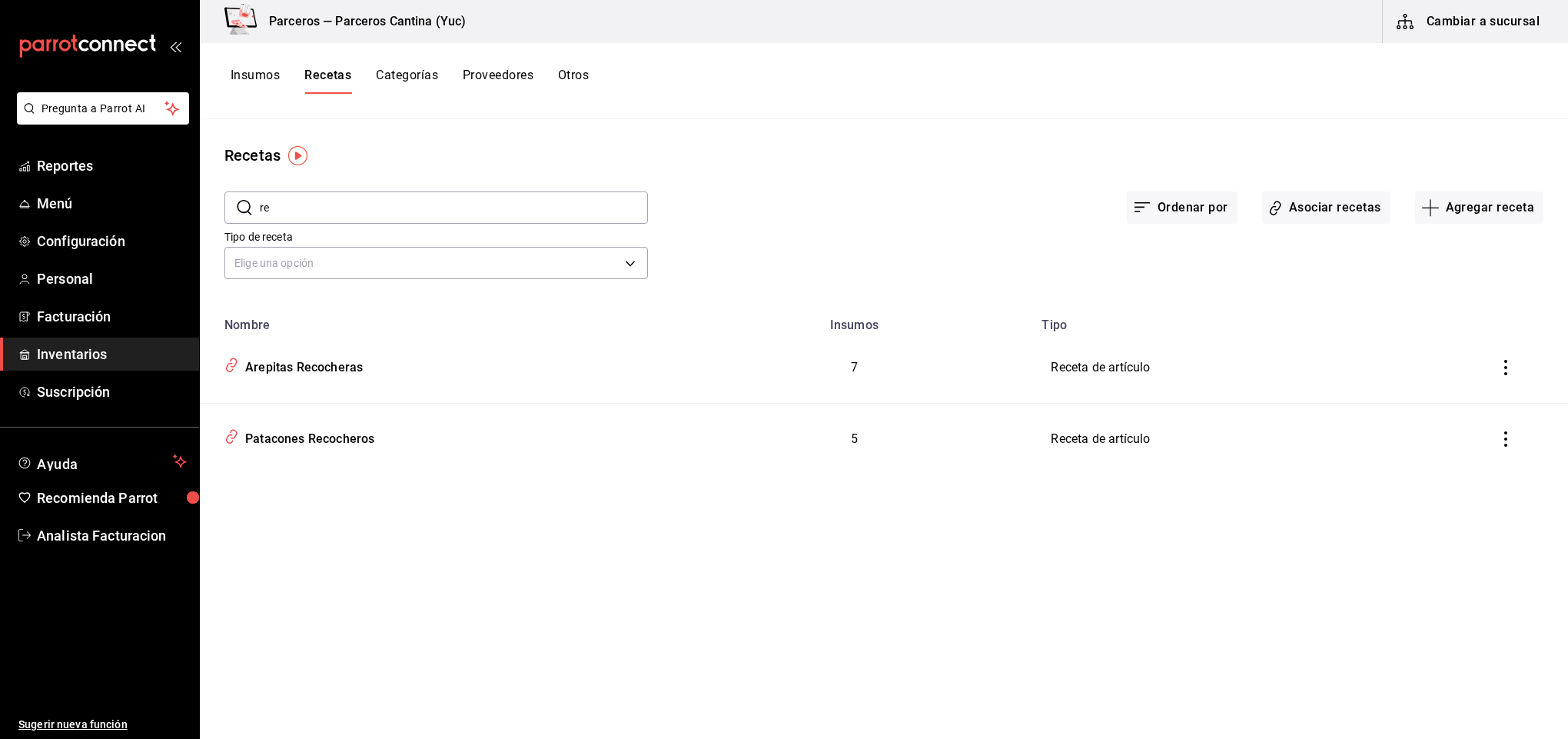
type input "r"
type input "hogao"
click at [247, 367] on div "Hogao" at bounding box center [239, 365] width 43 height 24
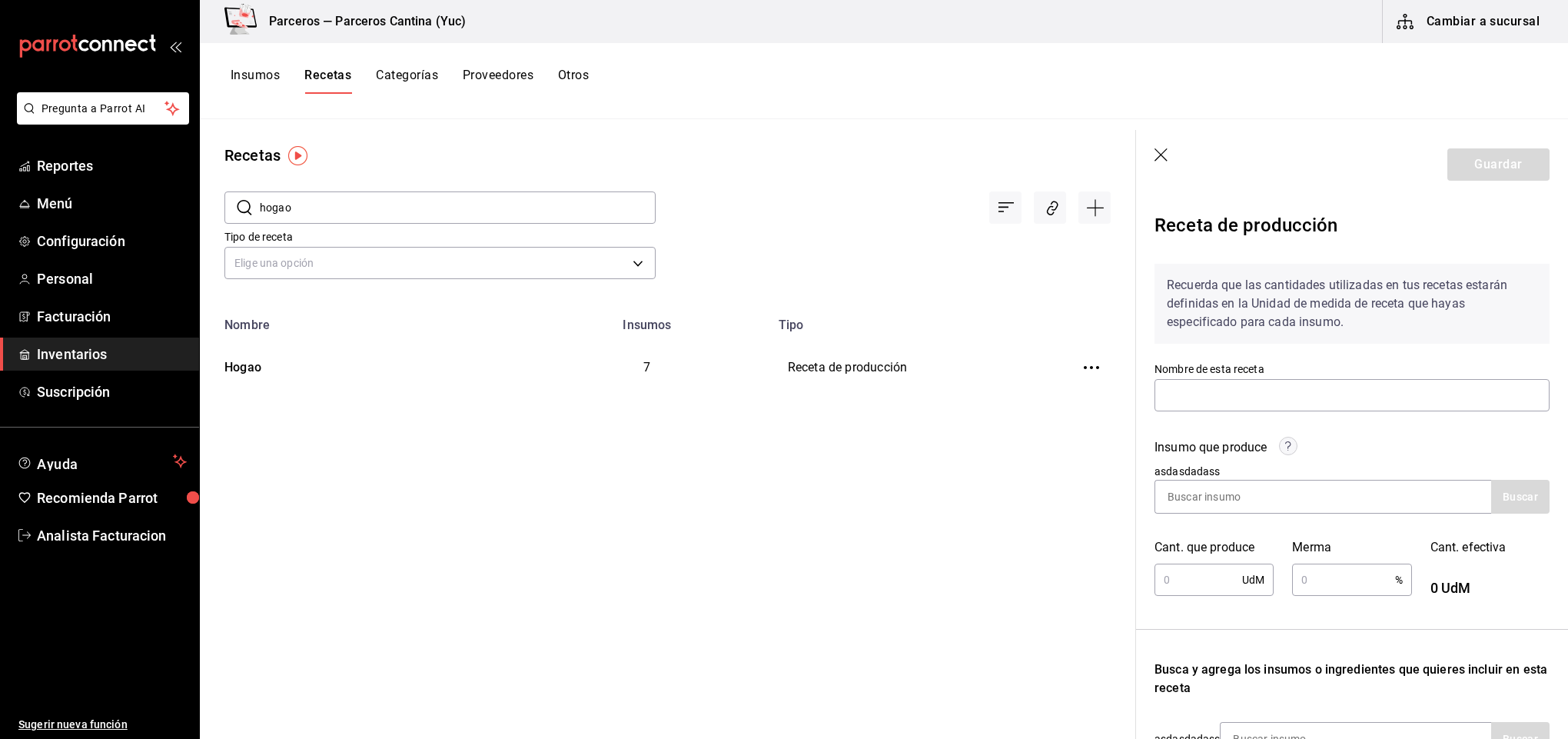
type input "Hogao"
type input "6,000"
type input "10"
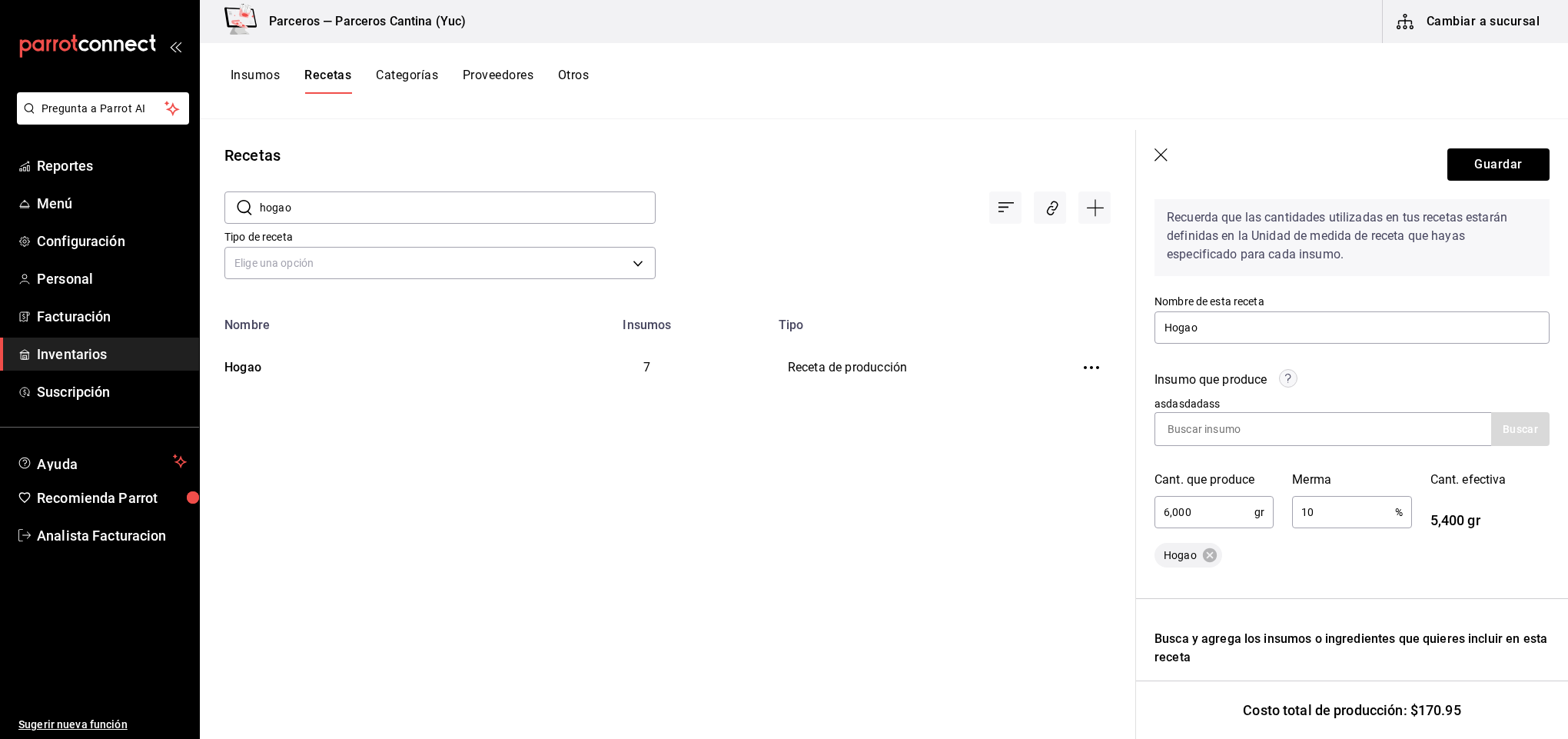
scroll to position [182, 0]
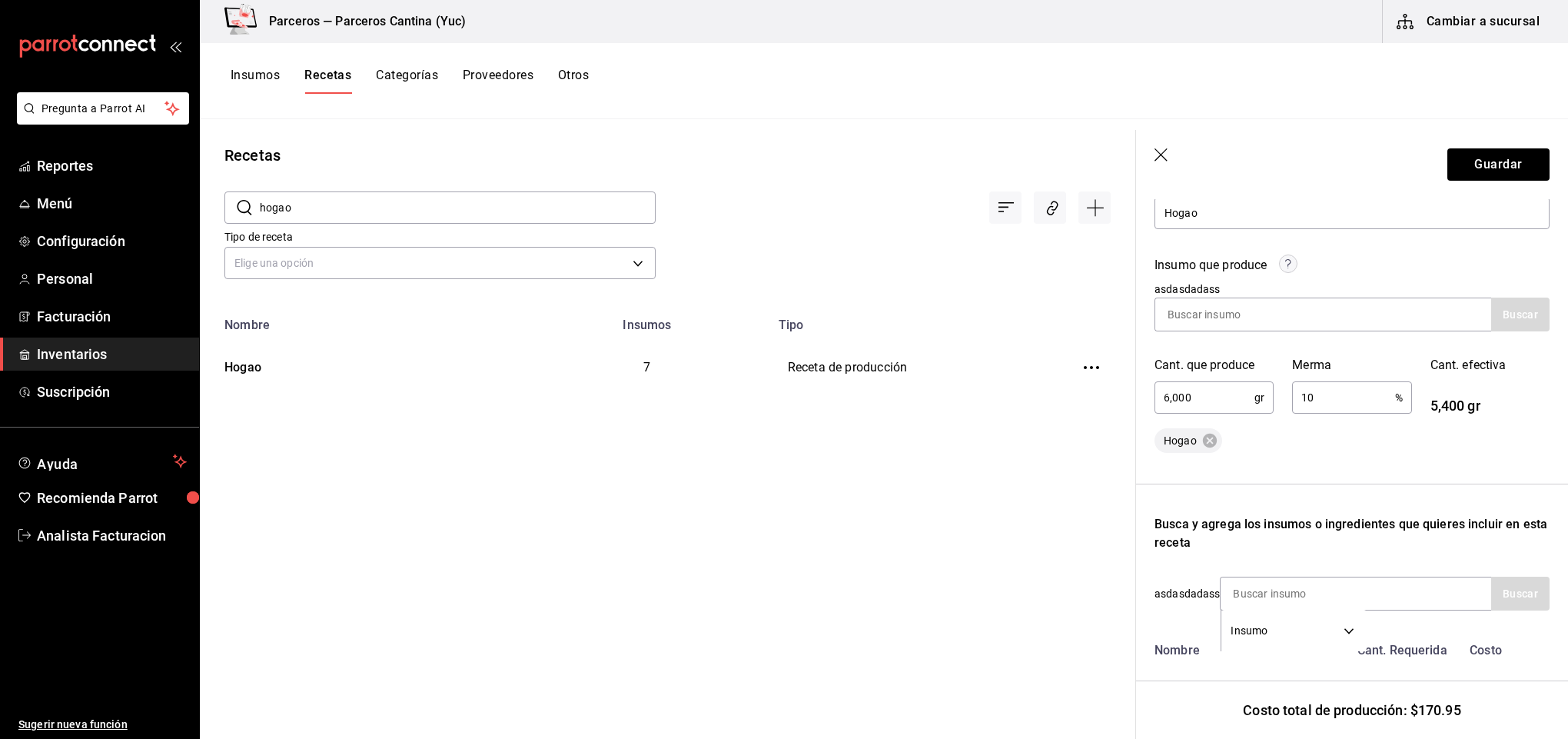
click at [1202, 388] on input "6,000" at bounding box center [1204, 397] width 100 height 31
type input "6"
type input "11,000"
click at [1357, 400] on input "10" at bounding box center [1343, 397] width 102 height 31
type input "1"
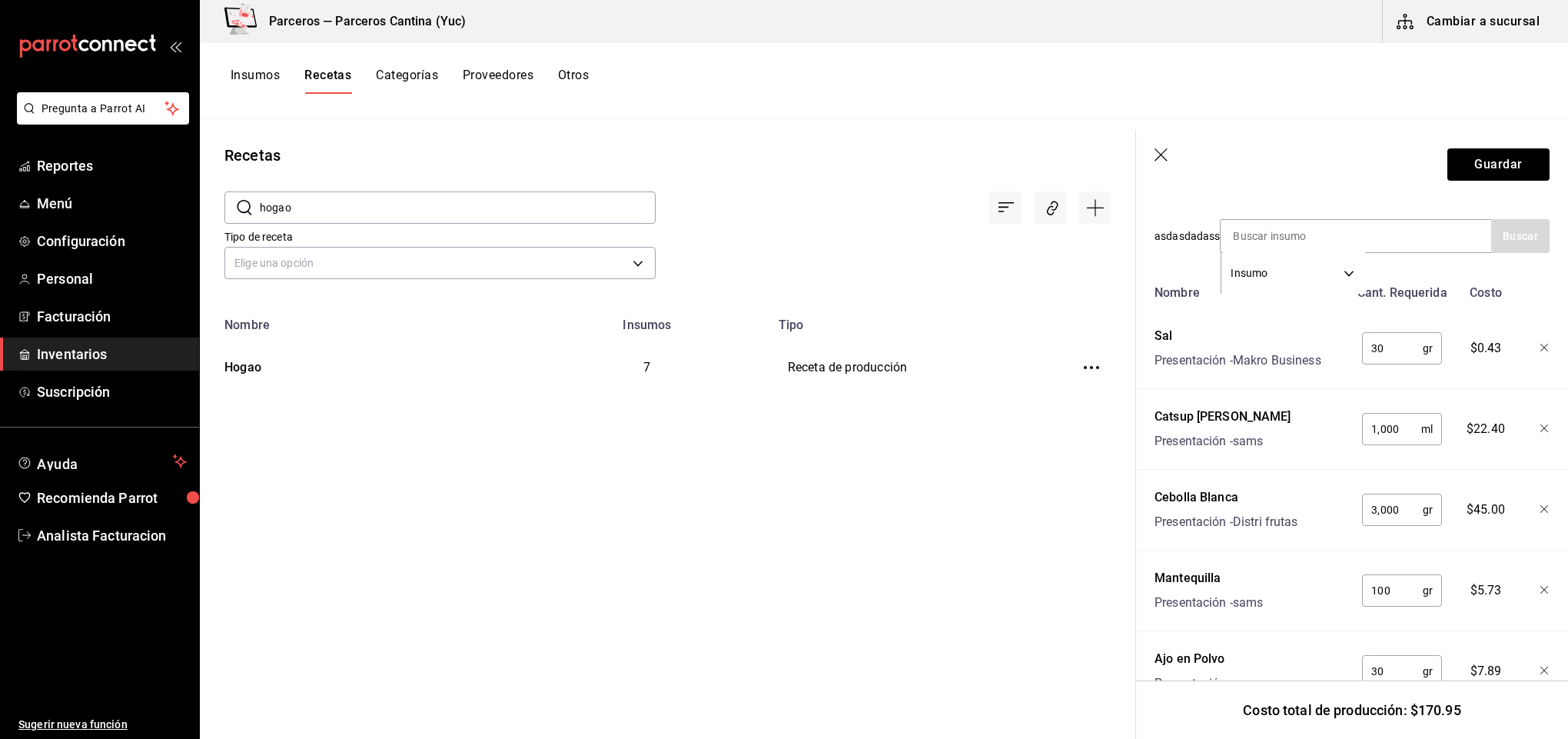
scroll to position [562, 0]
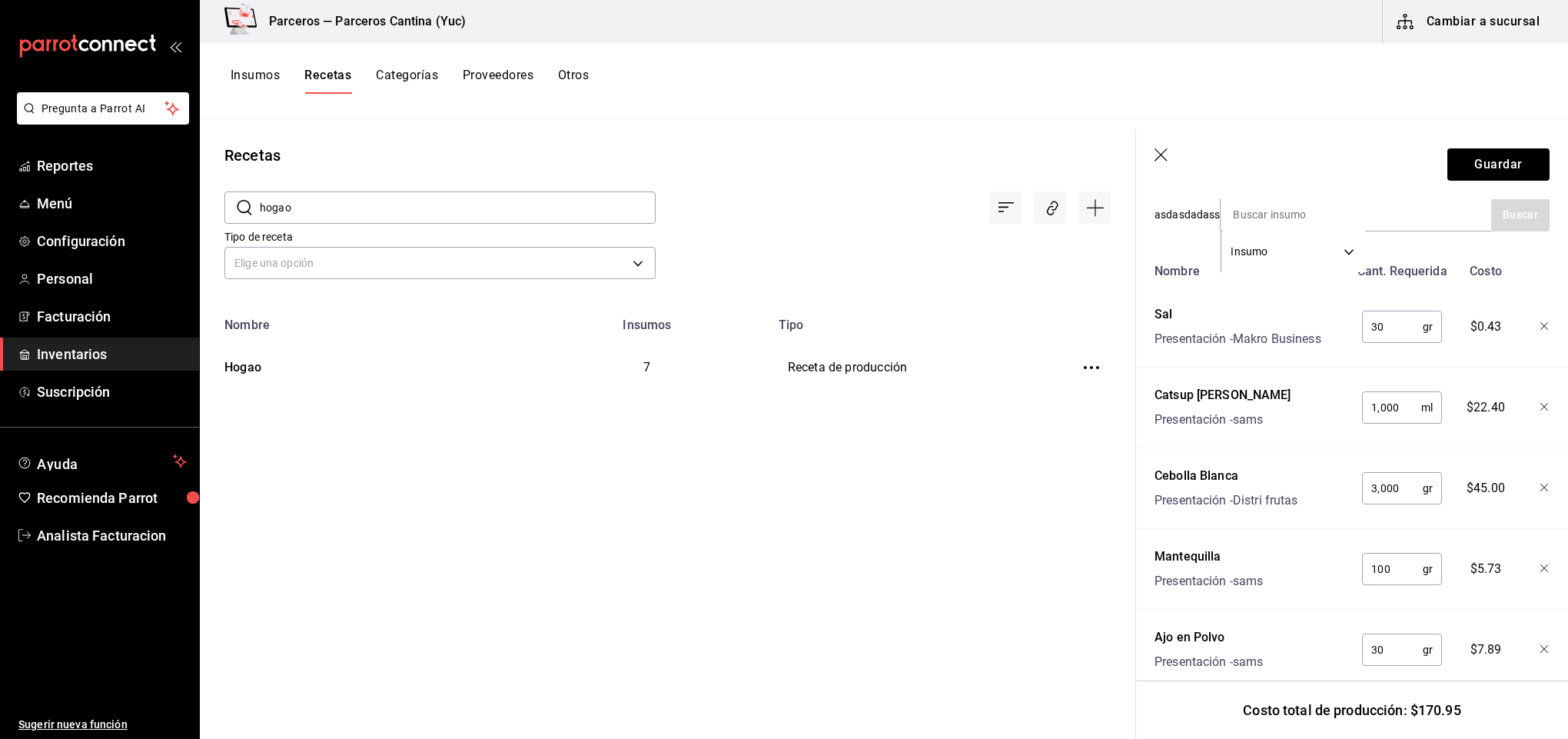
type input "3"
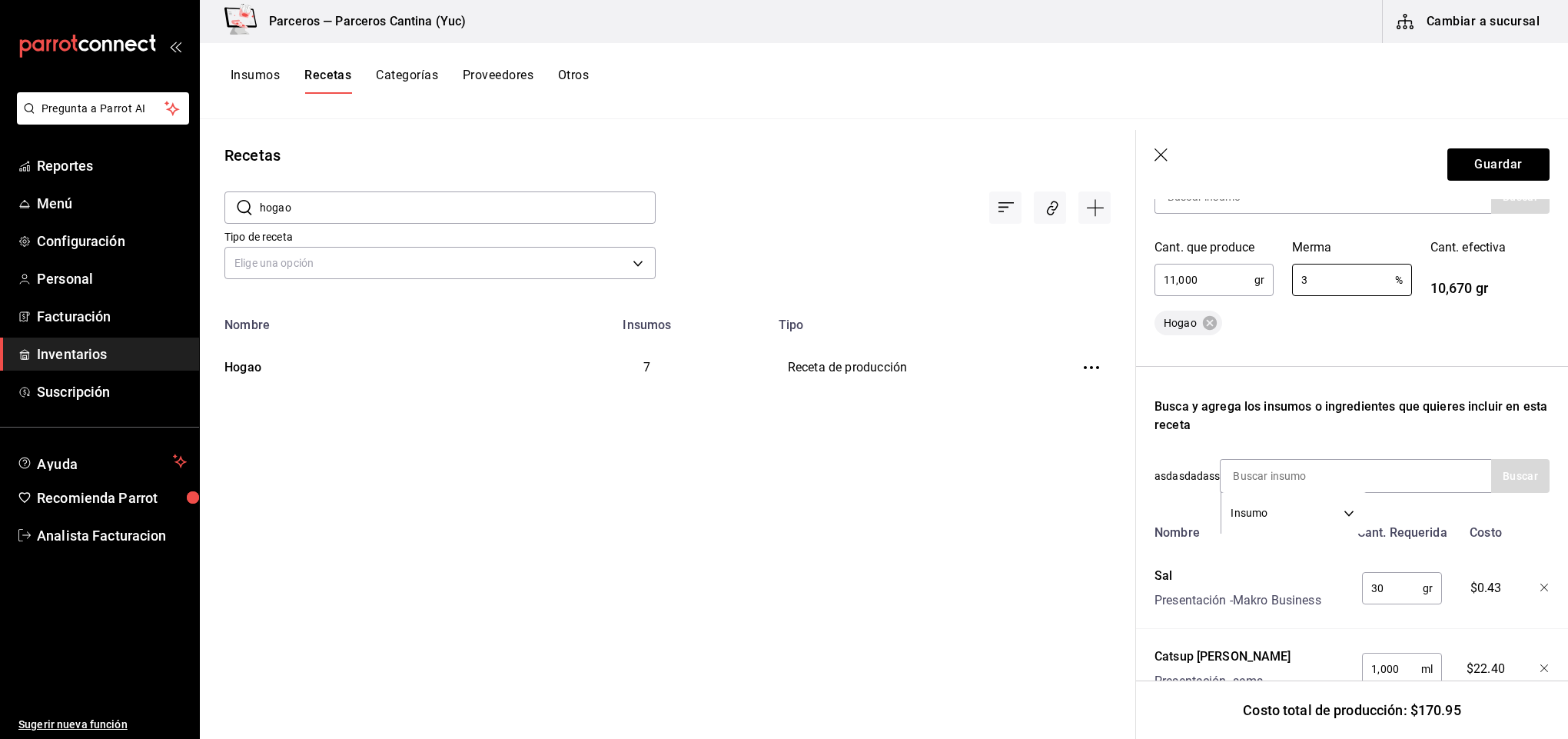
scroll to position [217, 0]
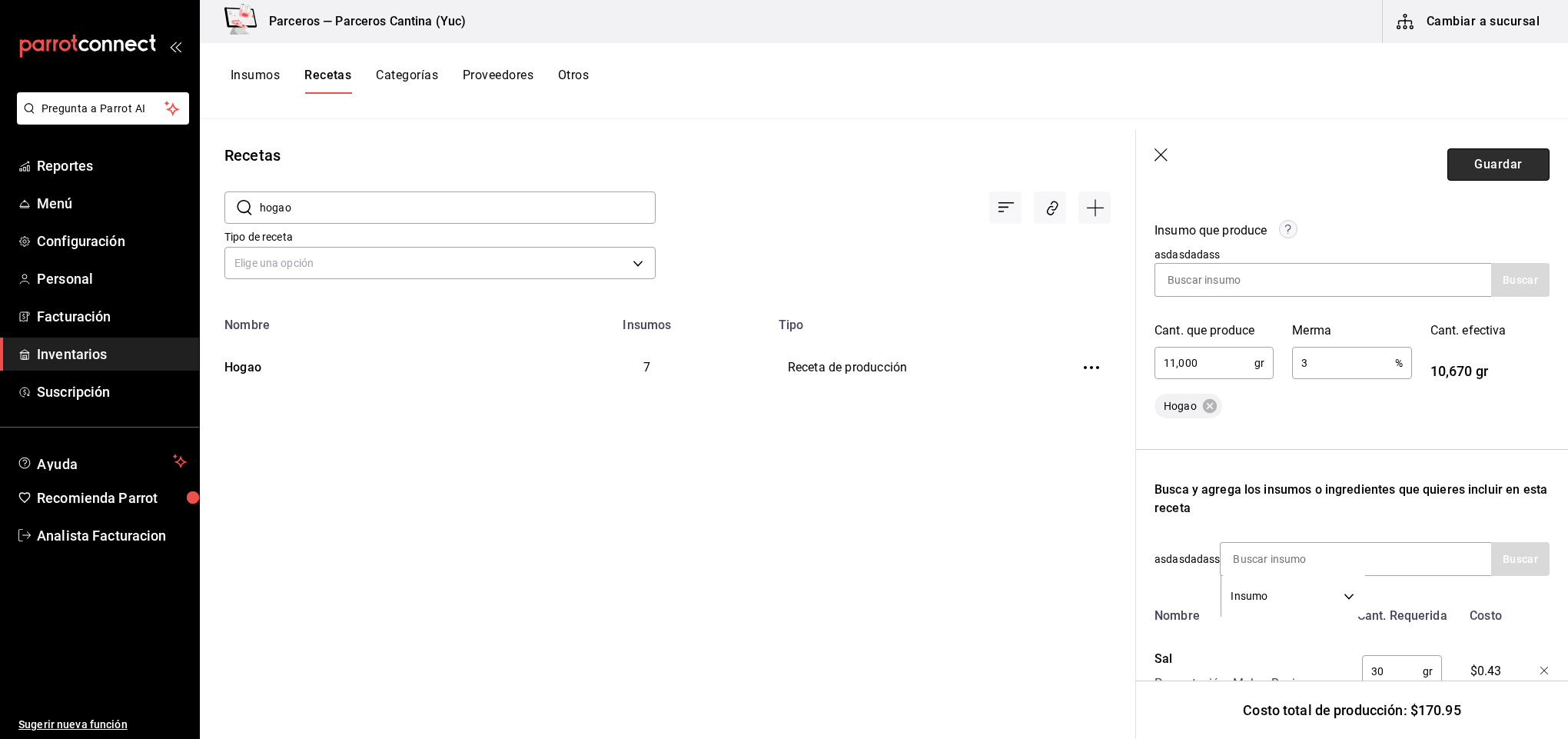
click at [1476, 154] on button "Guardar" at bounding box center [1499, 165] width 102 height 32
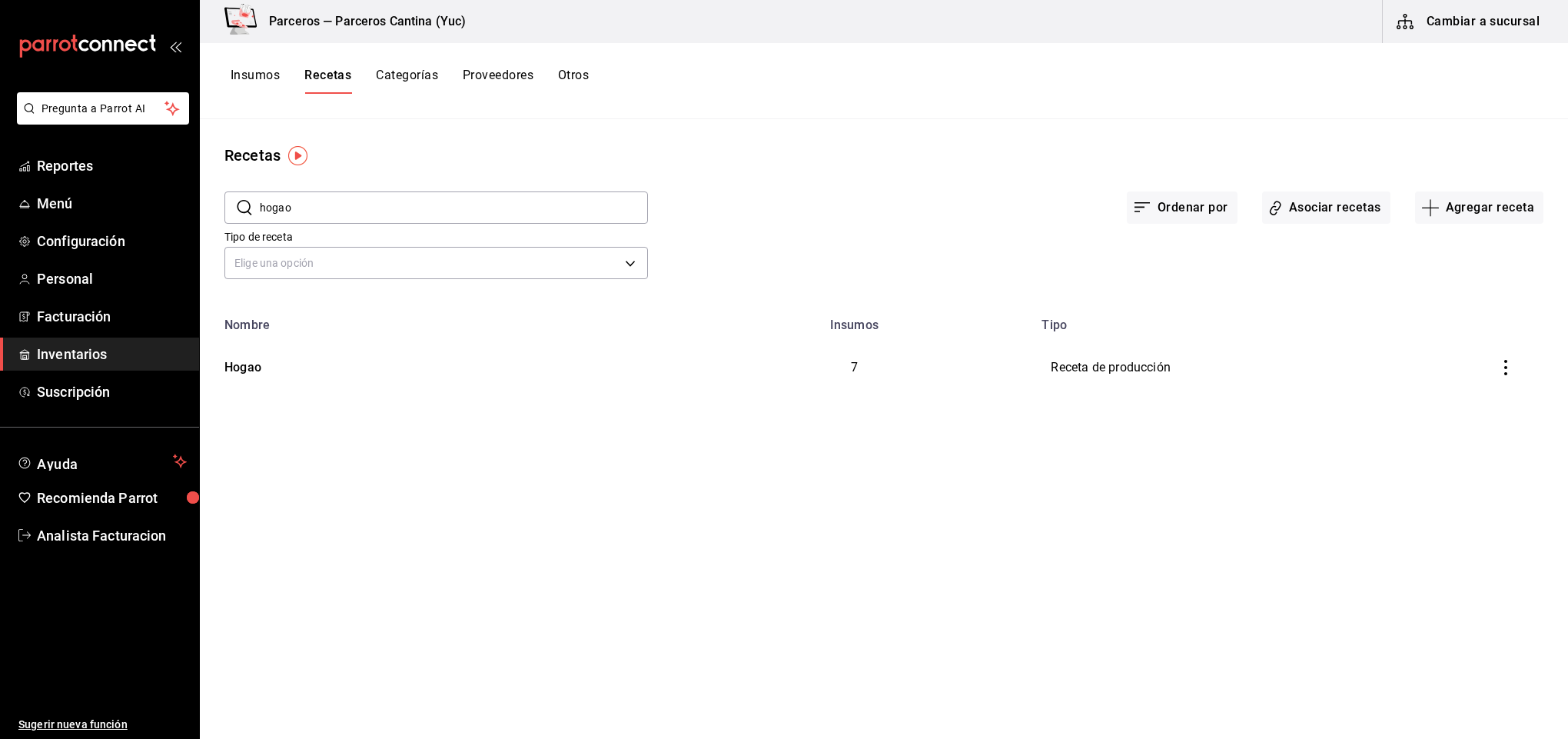
click at [271, 75] on button "Insumos" at bounding box center [256, 80] width 49 height 26
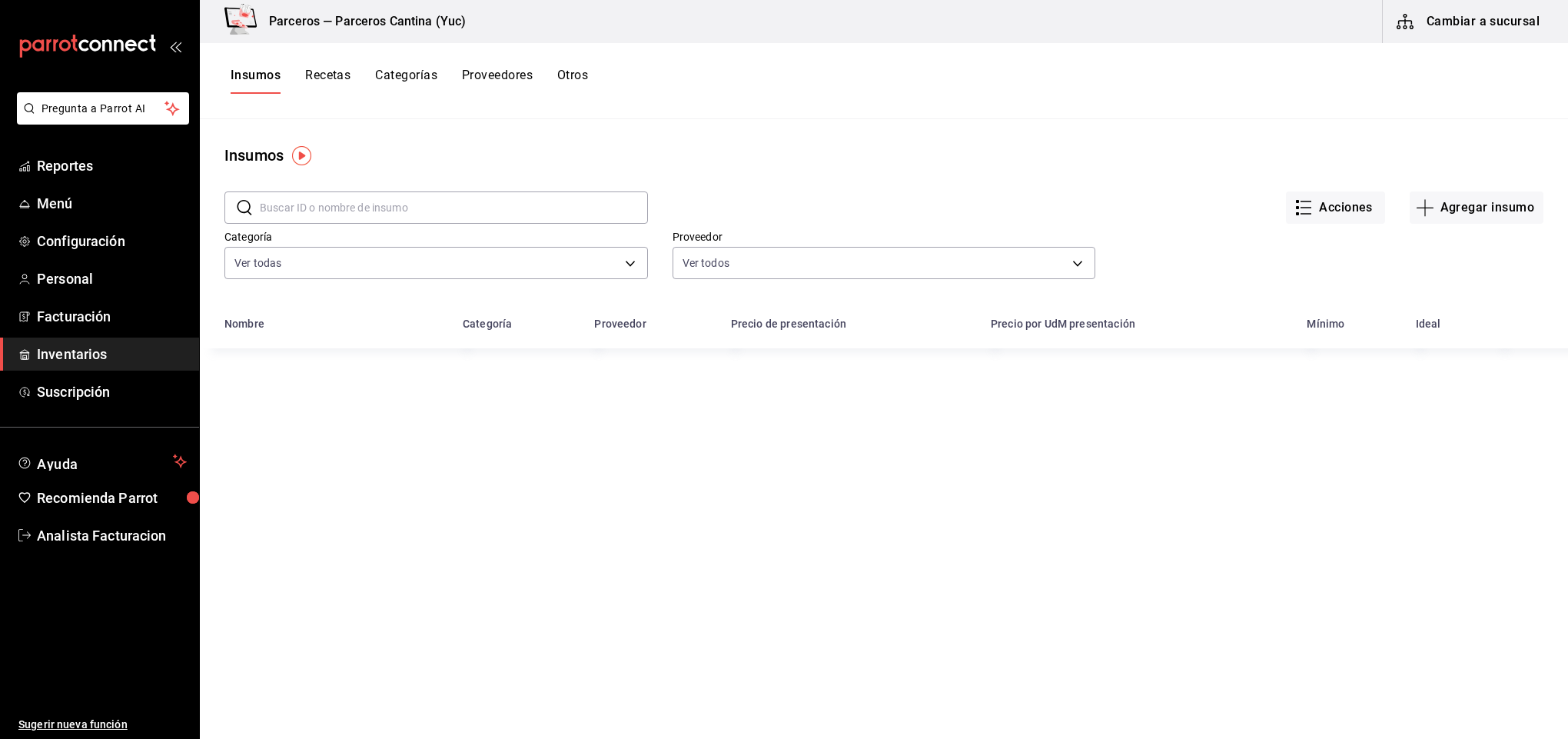
click at [330, 205] on input "text" at bounding box center [454, 208] width 389 height 31
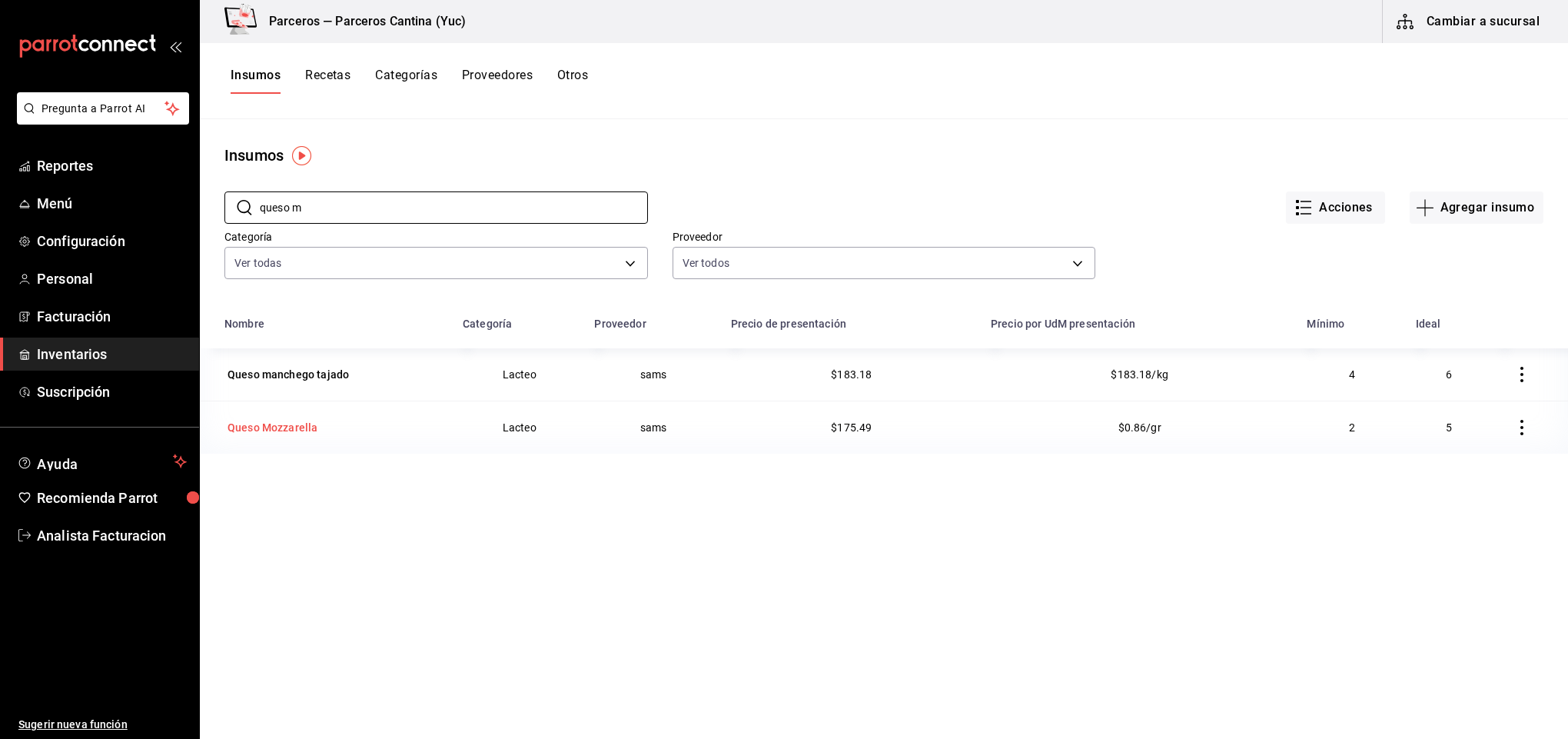
type input "queso m"
click at [296, 429] on div "Queso Mozzarella" at bounding box center [273, 428] width 90 height 15
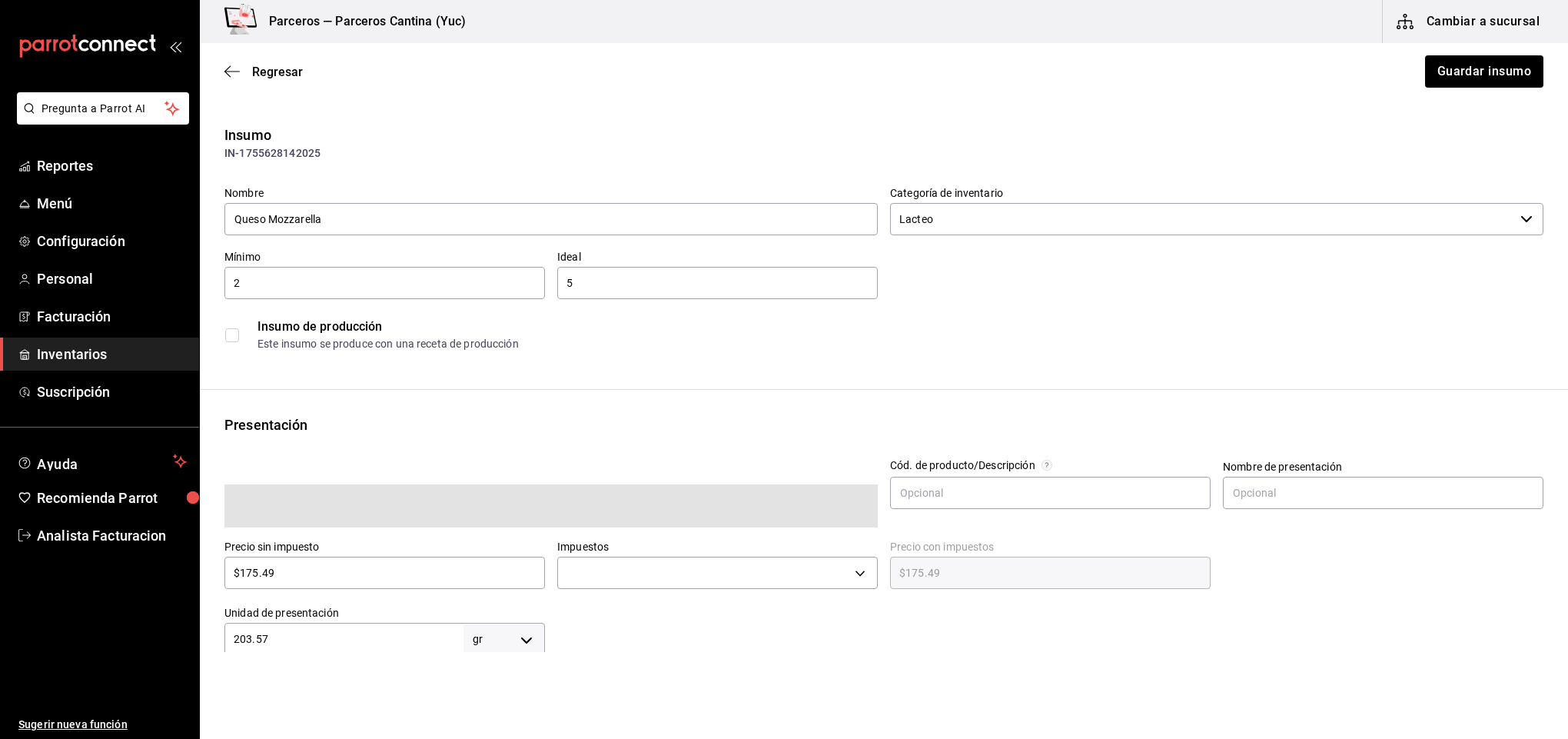
type input "$203.57"
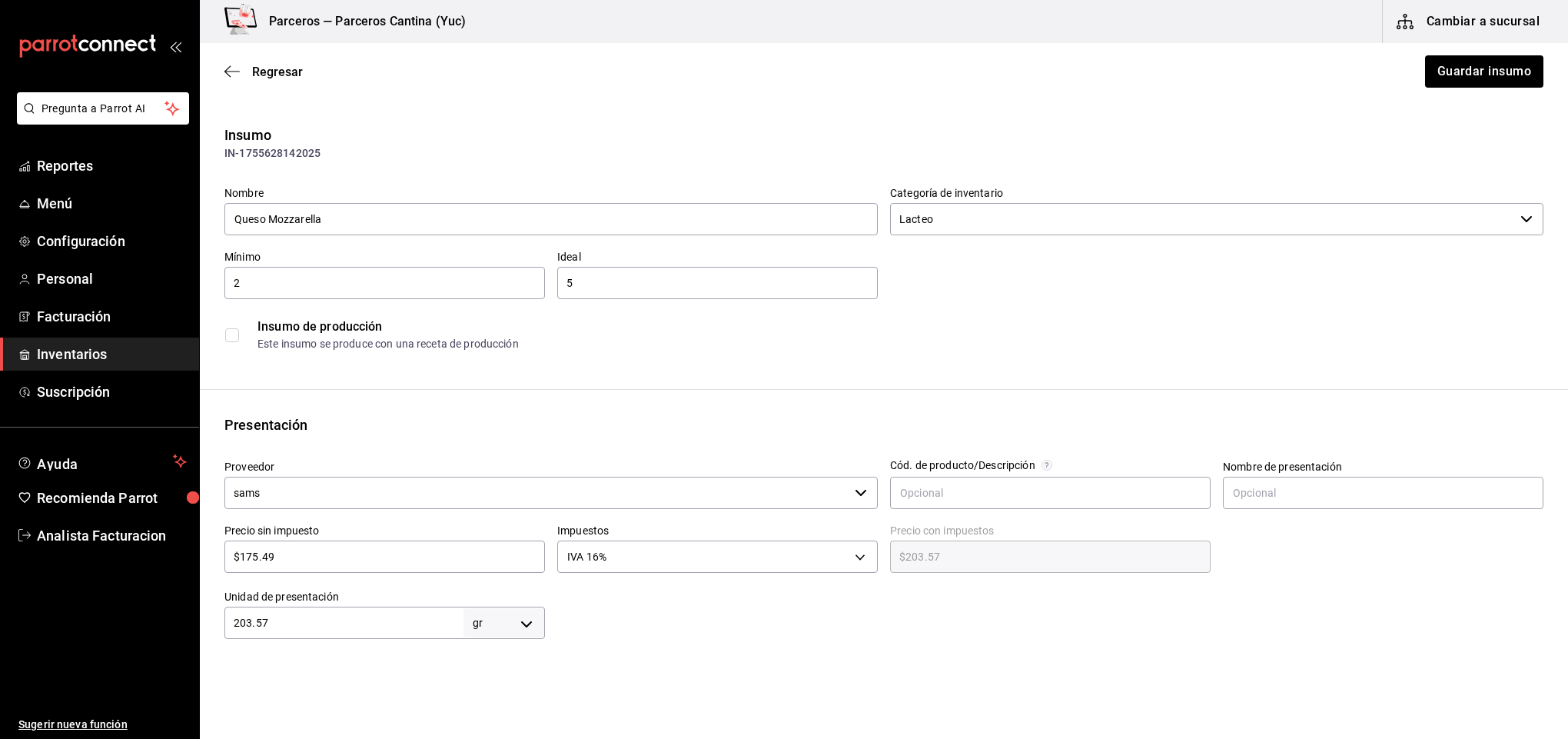
click at [298, 621] on input "203.57" at bounding box center [343, 623] width 239 height 19
type input "203.5"
type input "203."
type input "203"
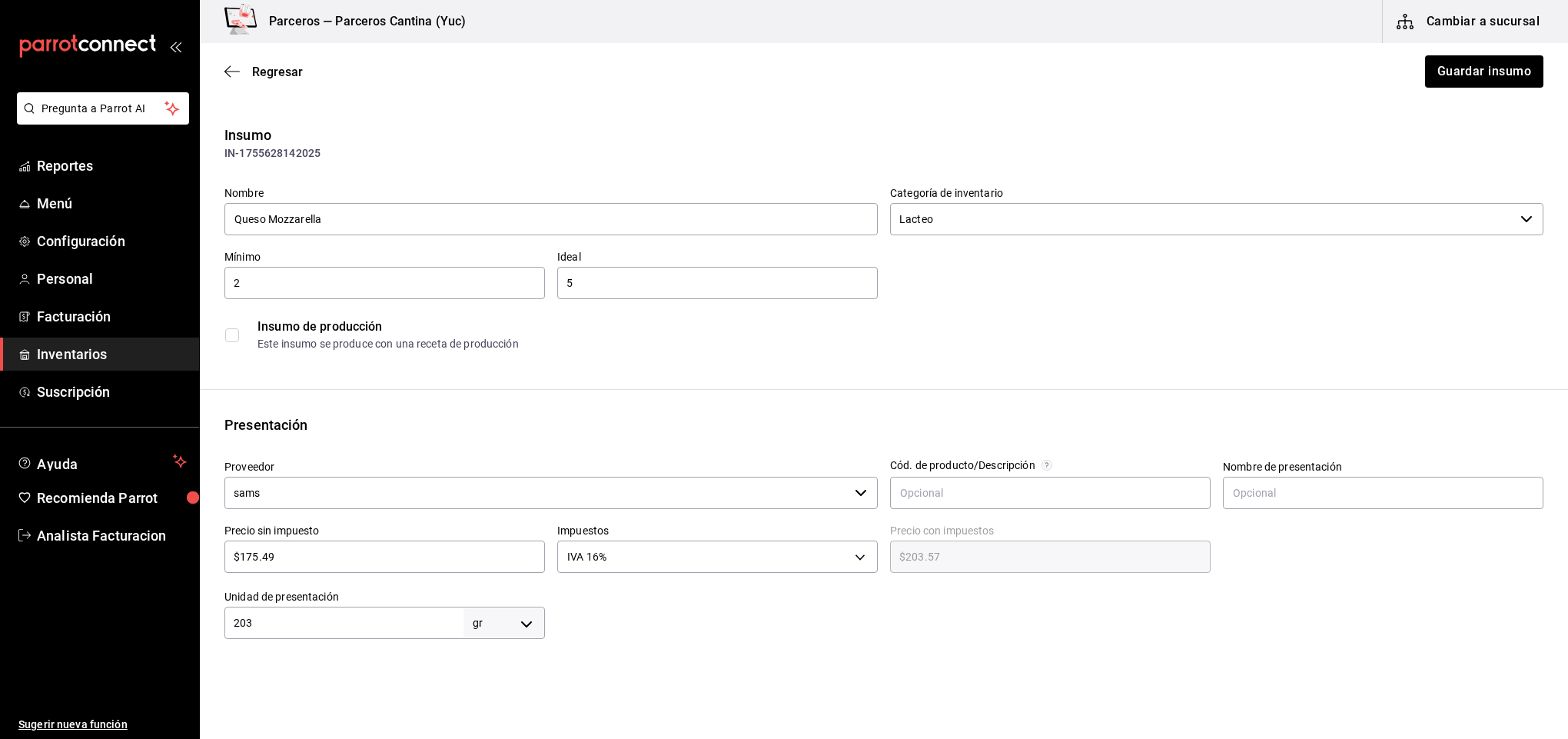
type input "20"
type input "2"
type input "2.2"
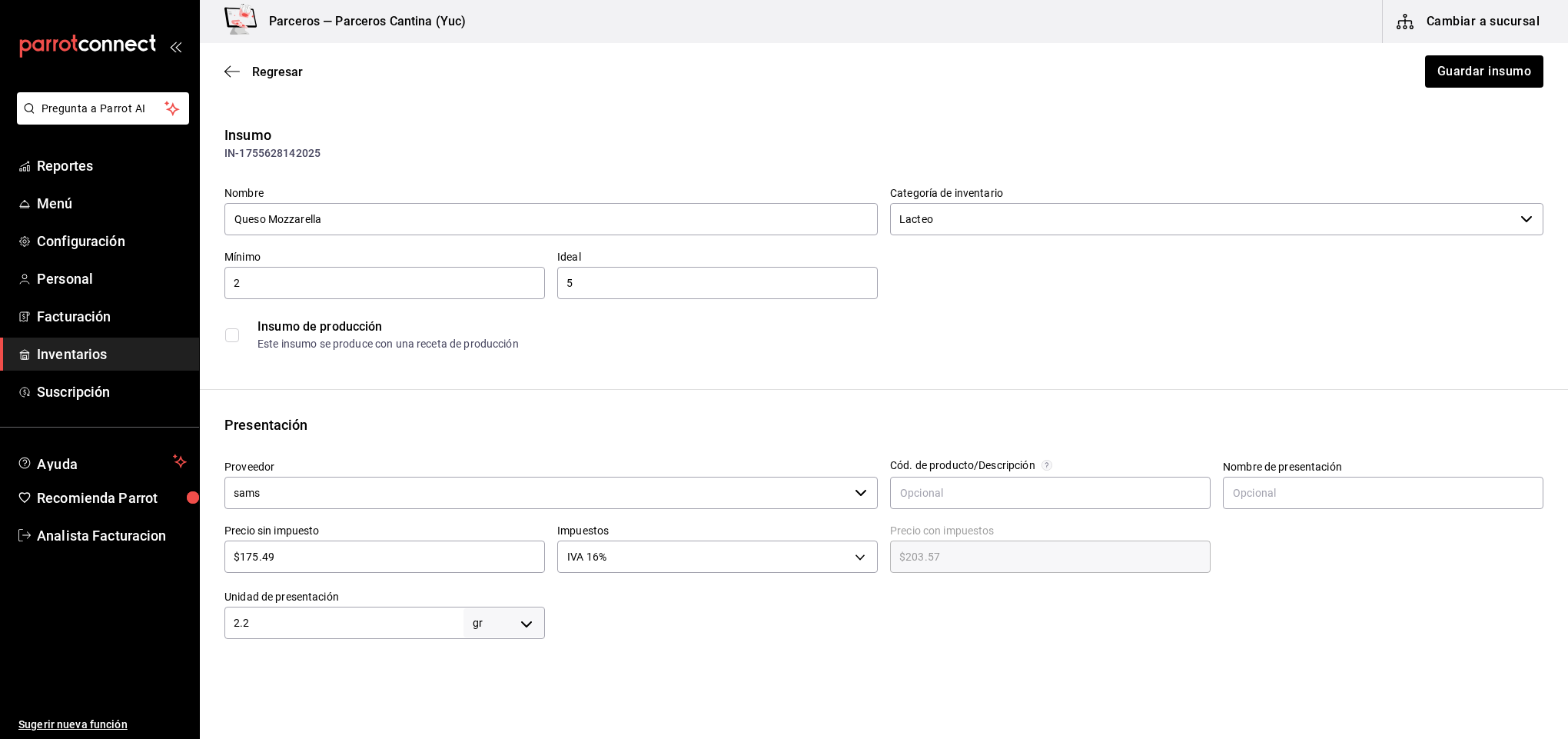
type input "2.2"
type input "2.26"
drag, startPoint x: 510, startPoint y: 627, endPoint x: 519, endPoint y: 627, distance: 9.0
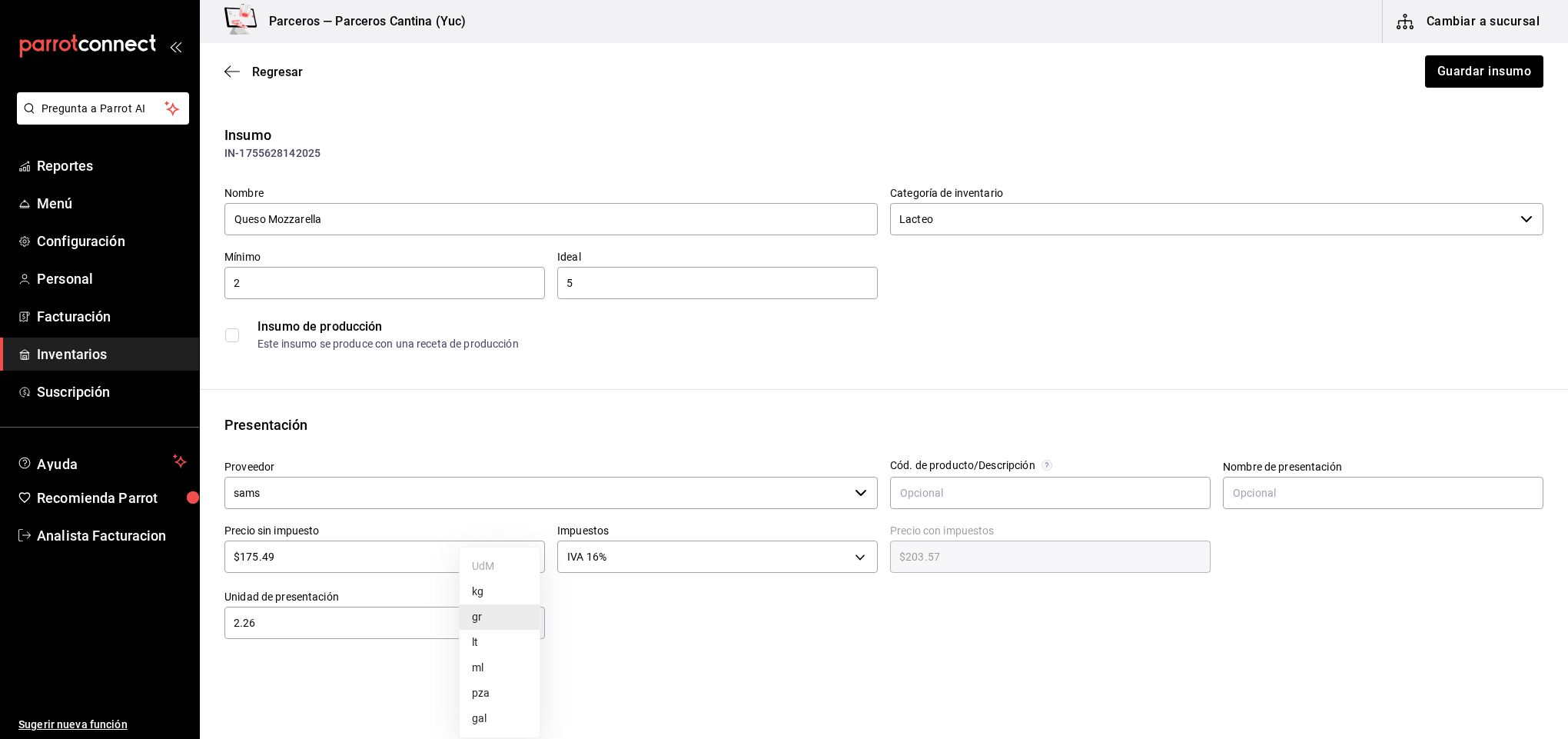
click at [516, 627] on body "Pregunta a Parrot AI Reportes Menú Configuración Personal Facturación Inventari…" at bounding box center [784, 326] width 1568 height 652
click at [499, 596] on li "kg" at bounding box center [499, 592] width 80 height 26
type input "KILOGRAM"
type input "2.26"
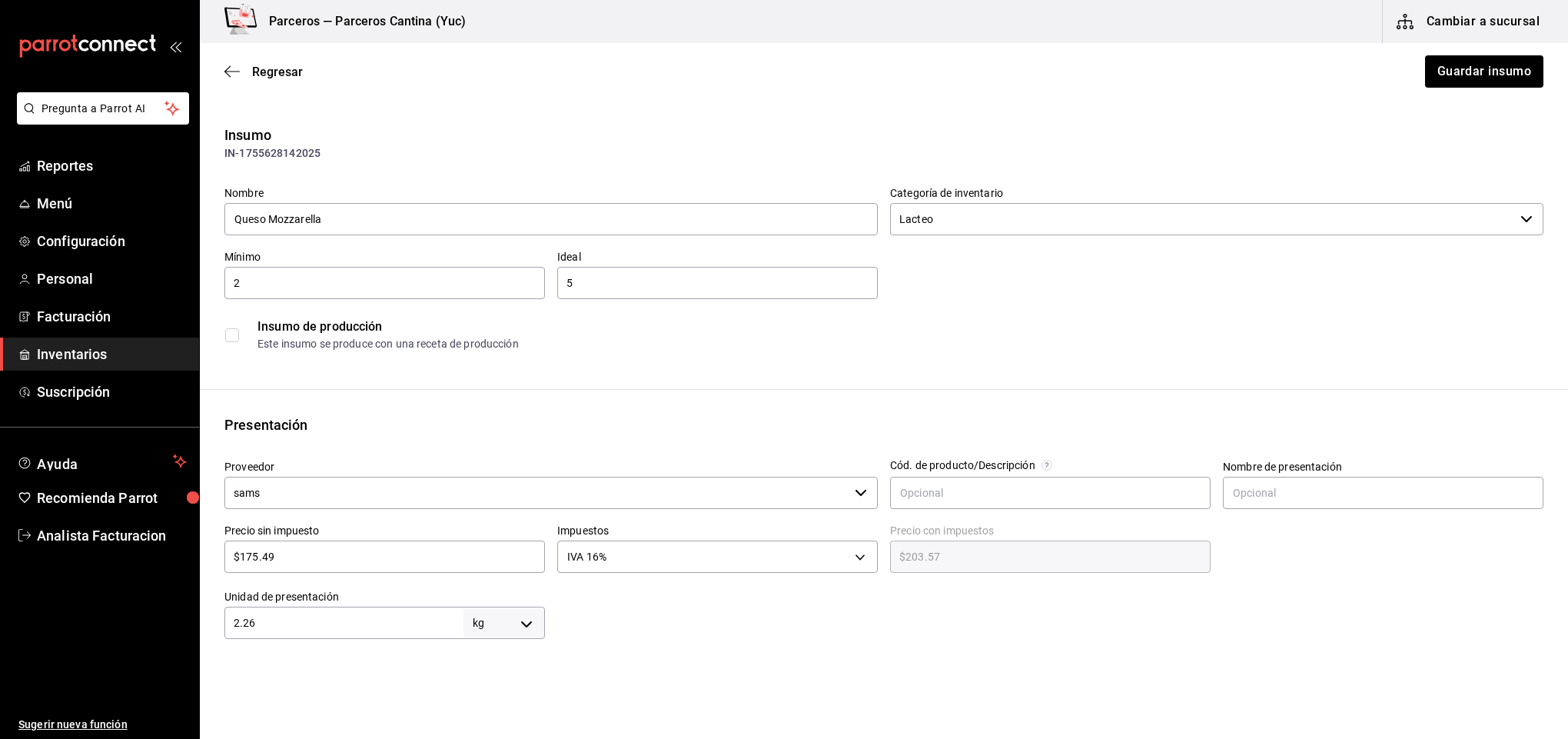
click at [350, 549] on input "$175.49" at bounding box center [384, 557] width 320 height 19
click at [327, 556] on input "$175.49" at bounding box center [384, 557] width 320 height 19
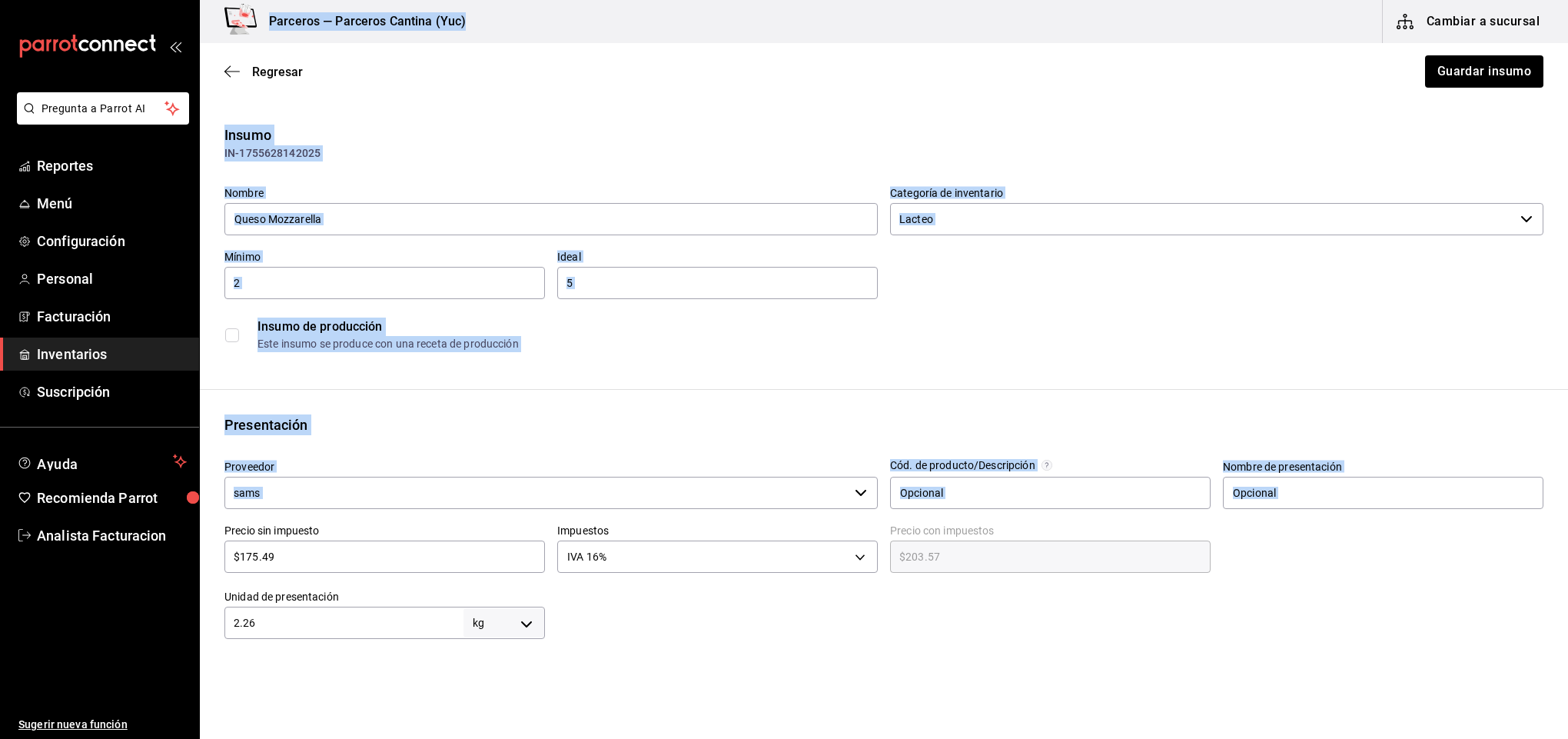
drag, startPoint x: 178, startPoint y: 556, endPoint x: 141, endPoint y: 556, distance: 37.0
click at [141, 556] on div "Pregunta a Parrot AI Reportes Menú Configuración Personal Facturación Inventari…" at bounding box center [784, 326] width 1568 height 652
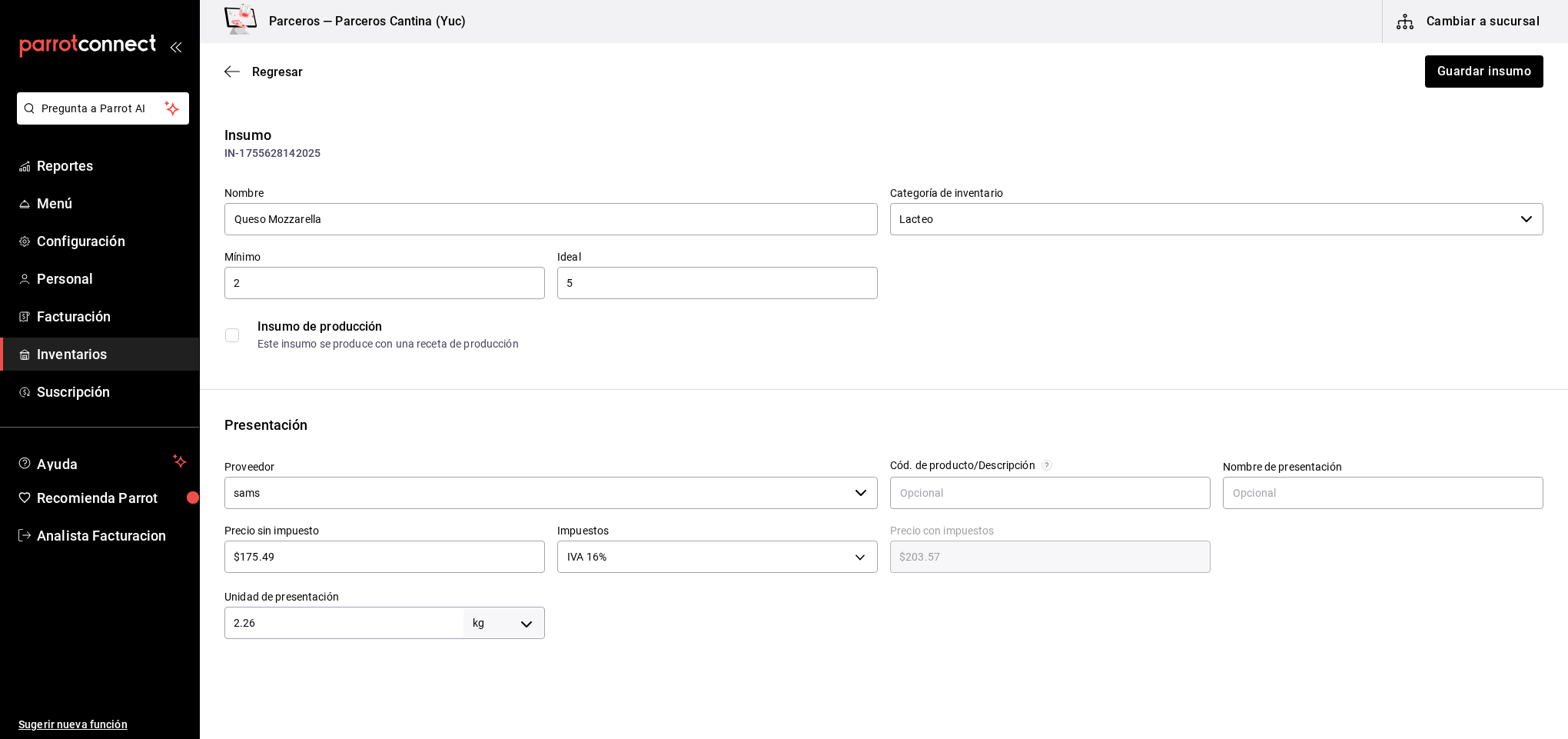
click at [303, 557] on input "$175.49" at bounding box center [384, 557] width 320 height 19
drag, startPoint x: 301, startPoint y: 552, endPoint x: 164, endPoint y: 554, distance: 137.0
click at [164, 554] on div "Pregunta a Parrot AI Reportes Menú Configuración Personal Facturación Inventari…" at bounding box center [784, 326] width 1568 height 652
type input "$2"
type input "$2.32"
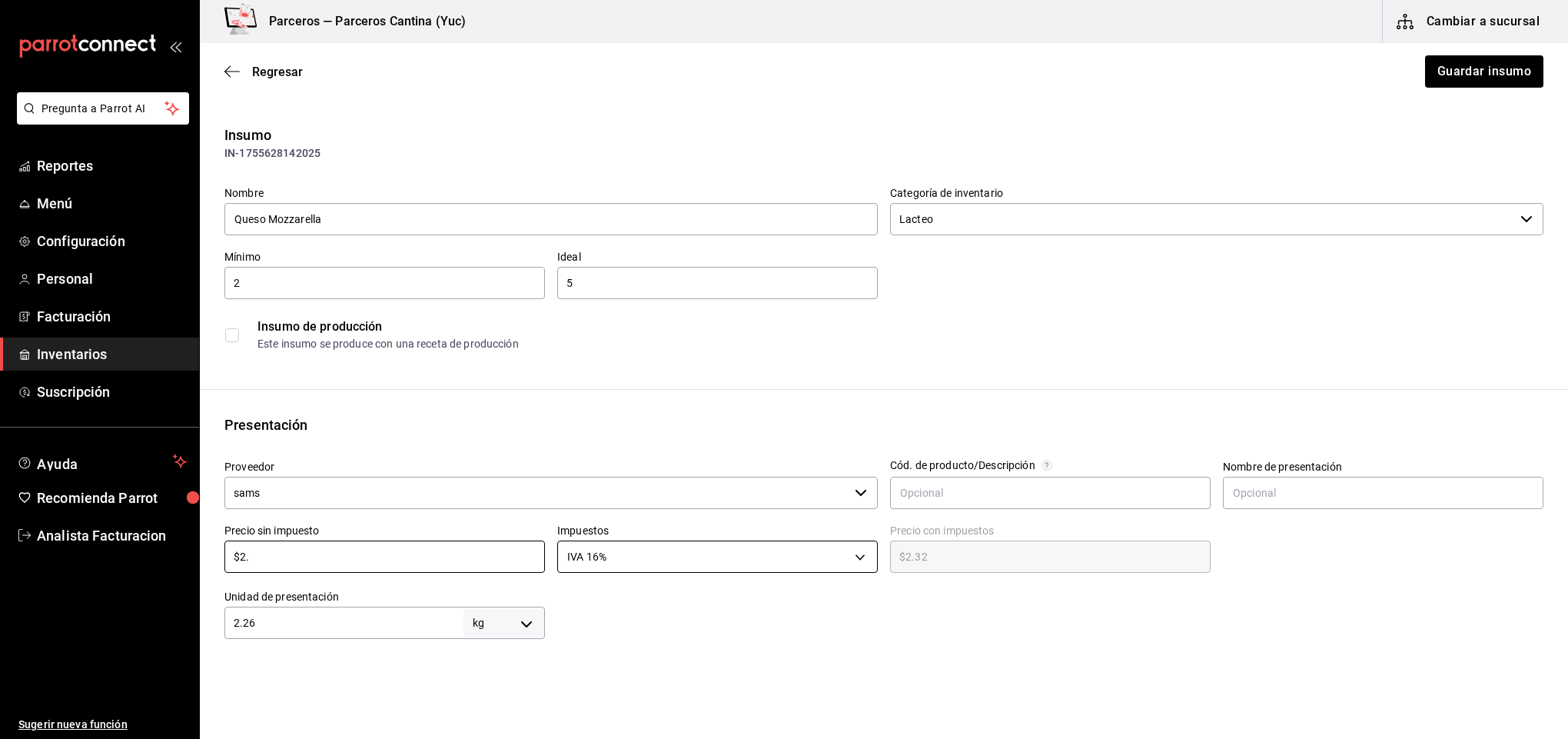
type input "$2.2"
type input "$2.55"
type input "$2.26"
type input "$2.62"
drag, startPoint x: 271, startPoint y: 546, endPoint x: 201, endPoint y: 552, distance: 70.3
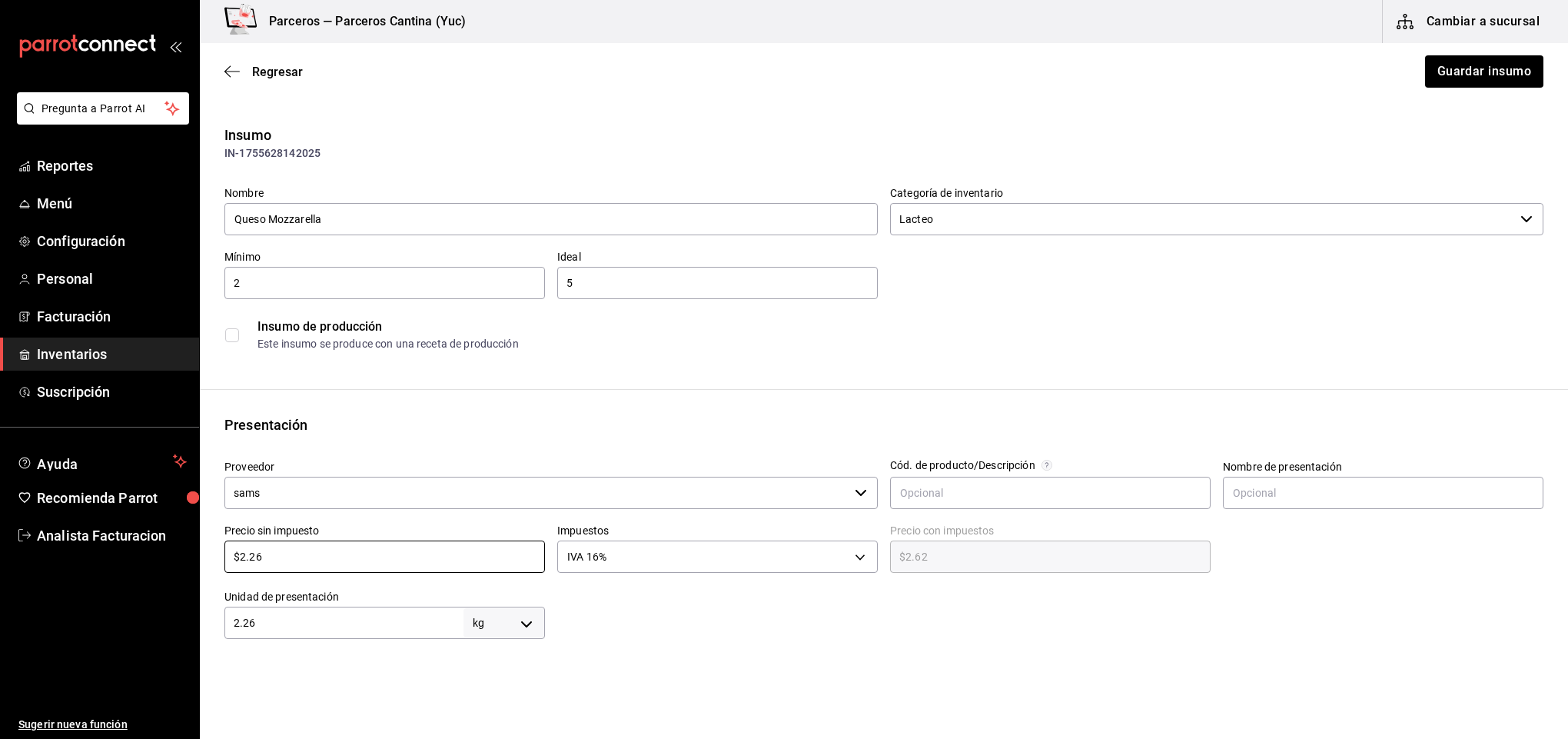
click at [201, 552] on div "Presentación Proveedor sams ​ Cód. de producto/Descripción Nombre de presentaci…" at bounding box center [885, 526] width 1369 height 224
type input "$2"
type input "$2.32"
type input "$29"
type input "$33.64"
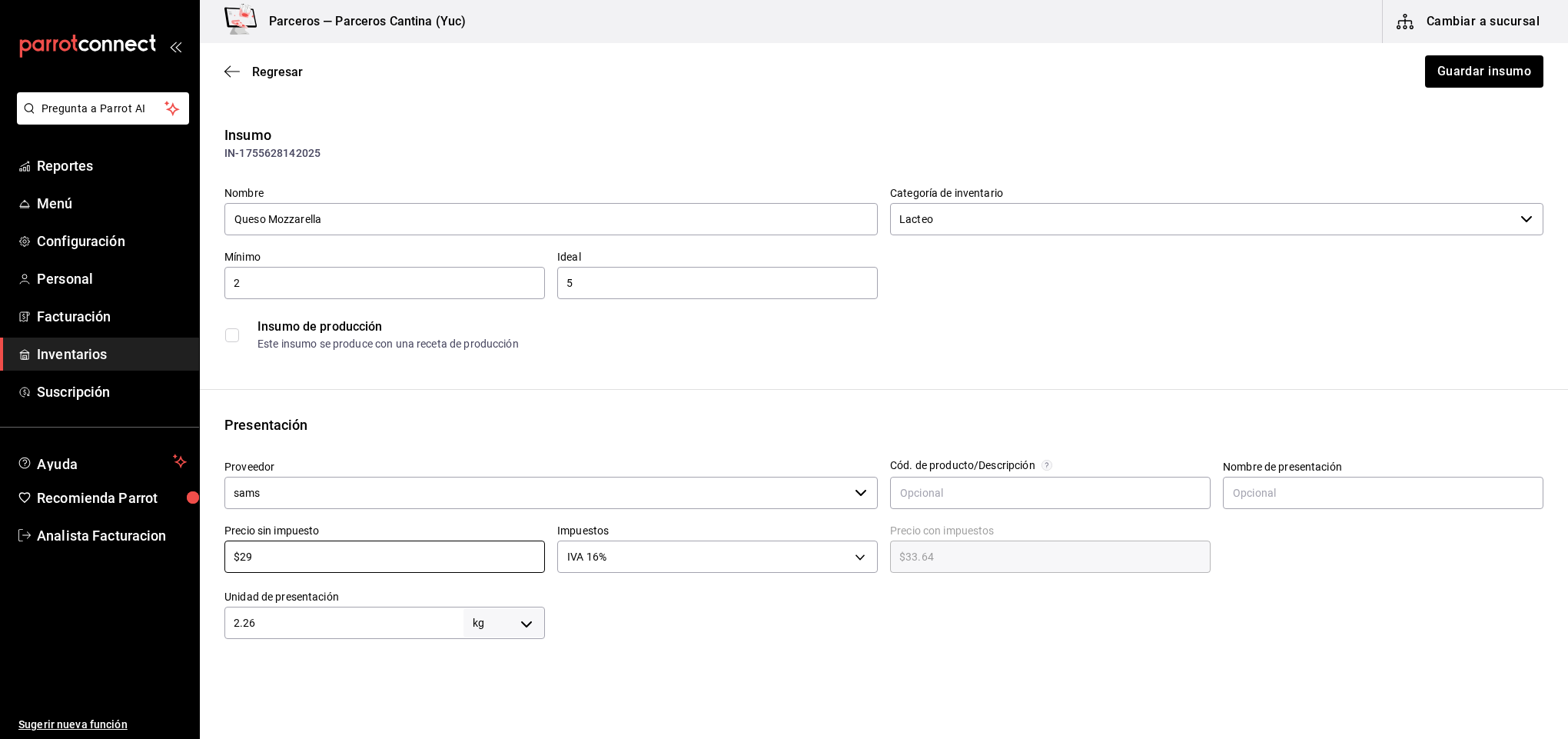
type input "$290"
type input "$336.40"
type input "$290.1"
type input "$336.52"
type input "$290.13"
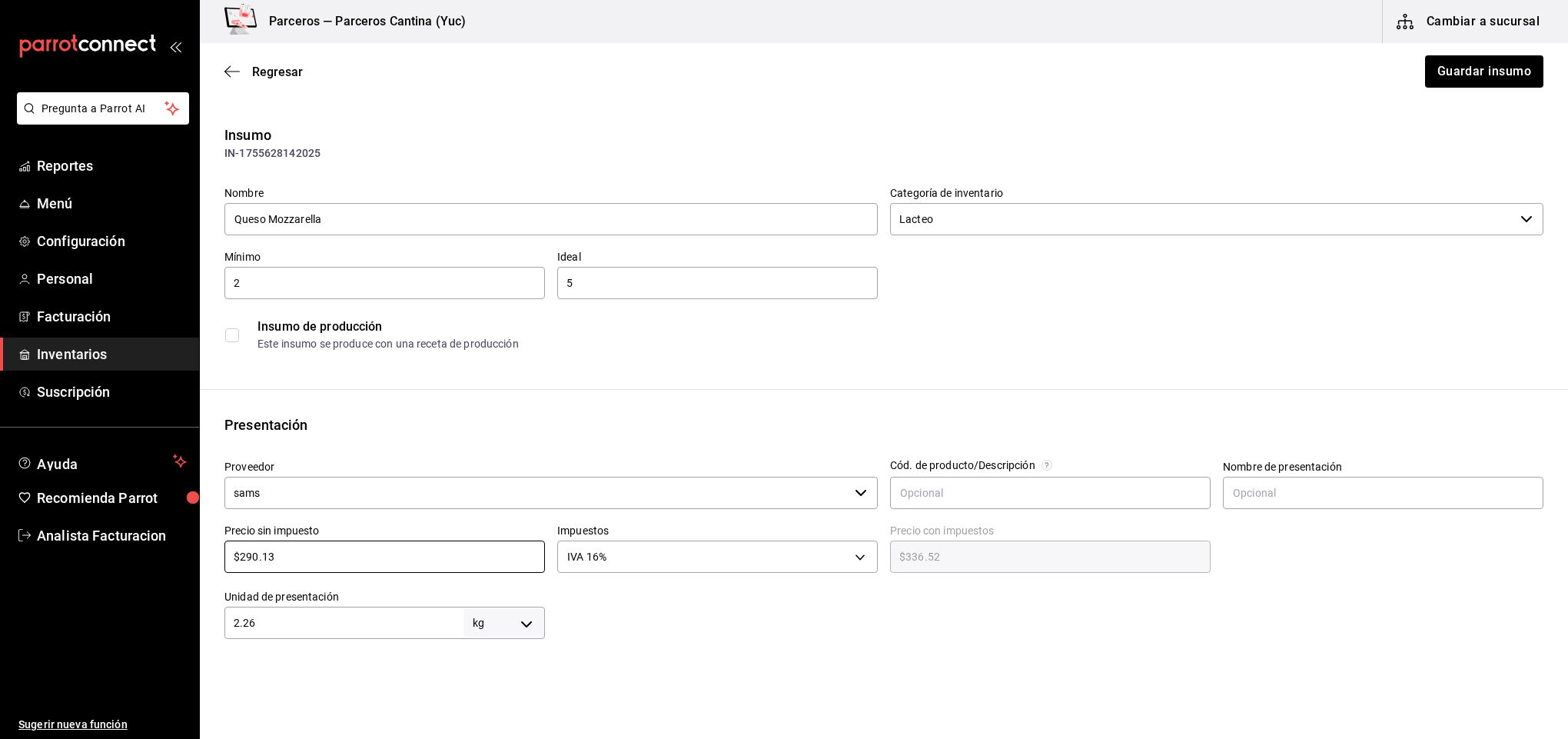
type input "$336.55"
type input "$290.13"
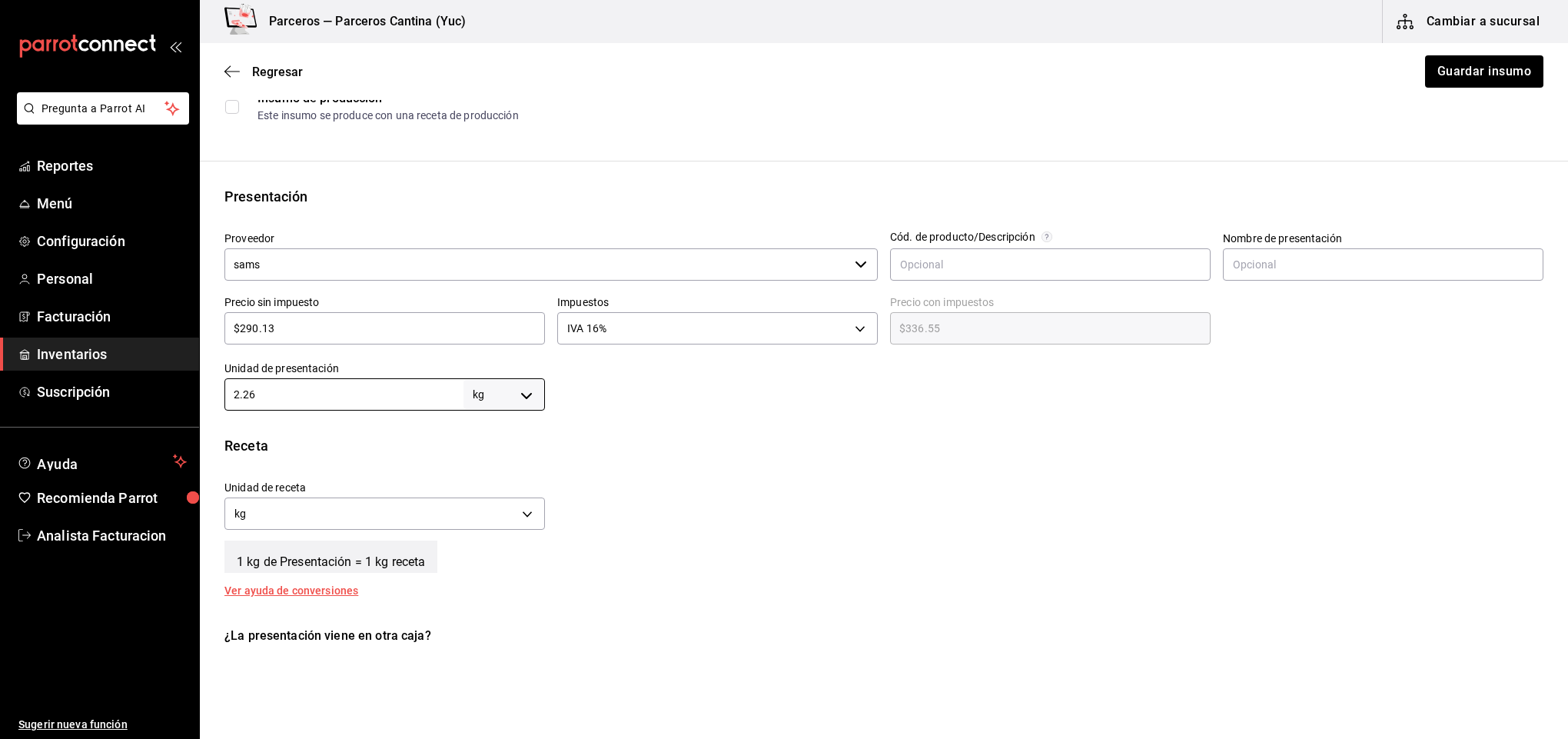
scroll to position [231, 0]
click at [455, 520] on body "Pregunta a Parrot AI Reportes Menú Configuración Personal Facturación Inventari…" at bounding box center [784, 326] width 1568 height 652
click at [418, 581] on li "gr" at bounding box center [382, 585] width 314 height 26
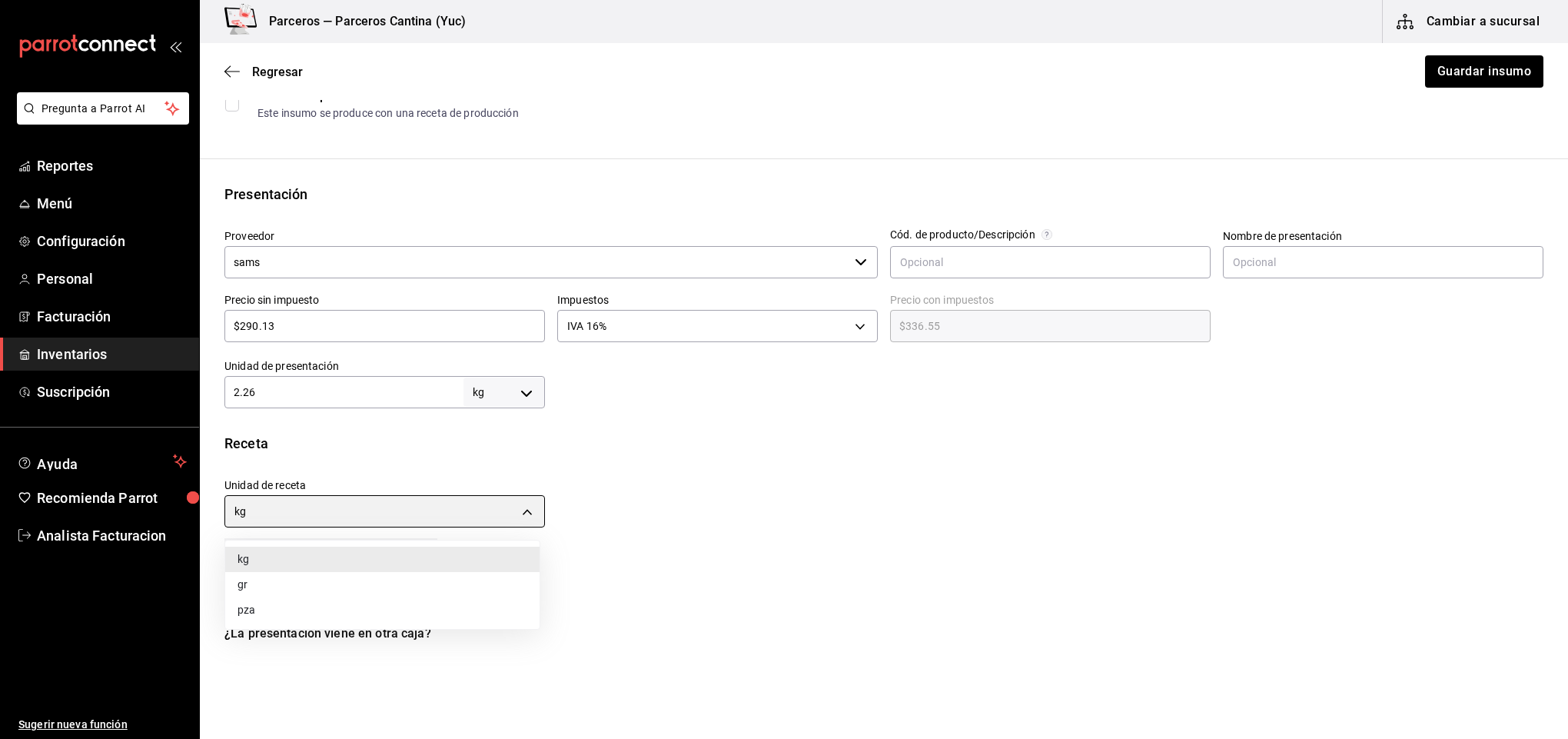
type input "GRAM"
type input "2,260"
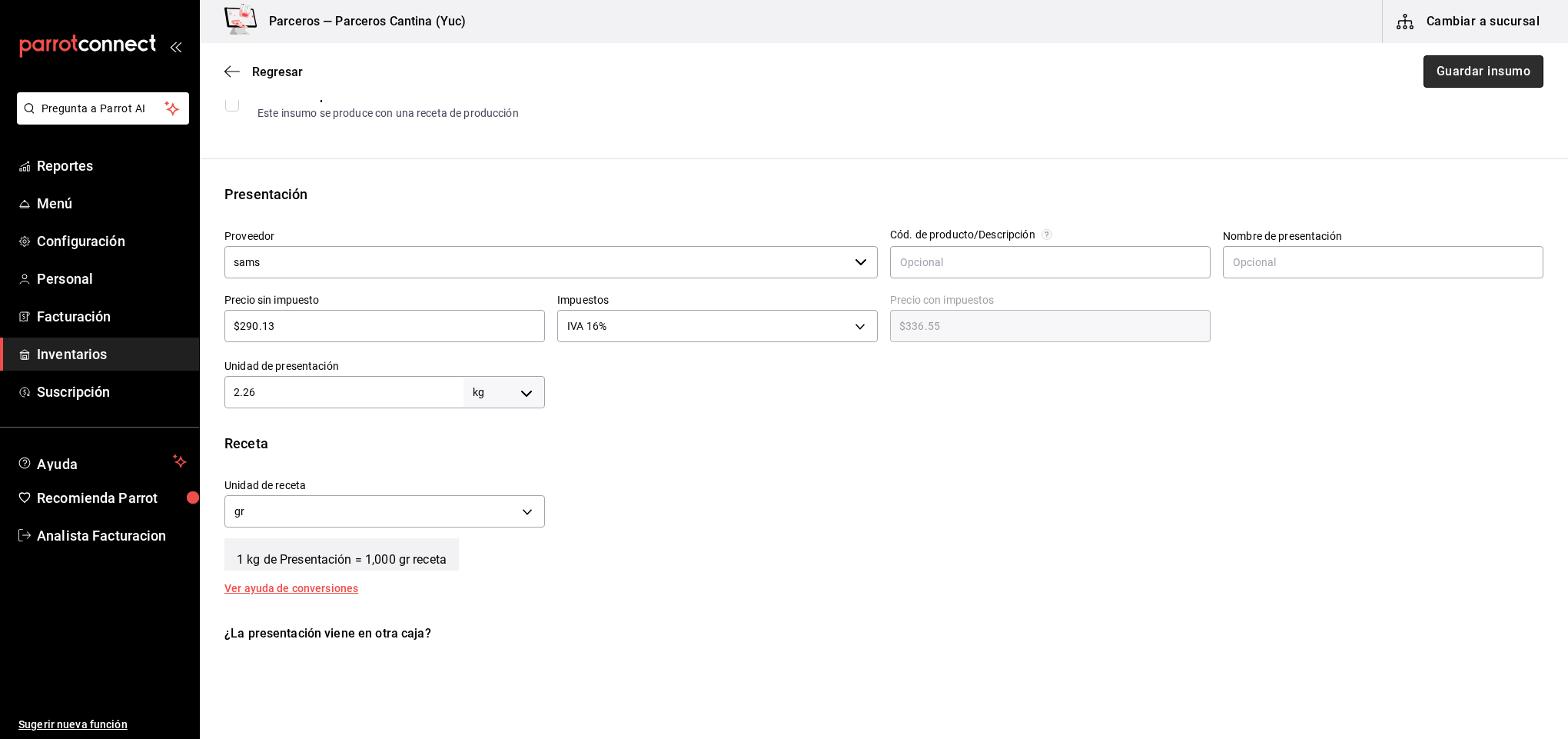
click at [1461, 81] on button "Guardar insumo" at bounding box center [1484, 72] width 120 height 32
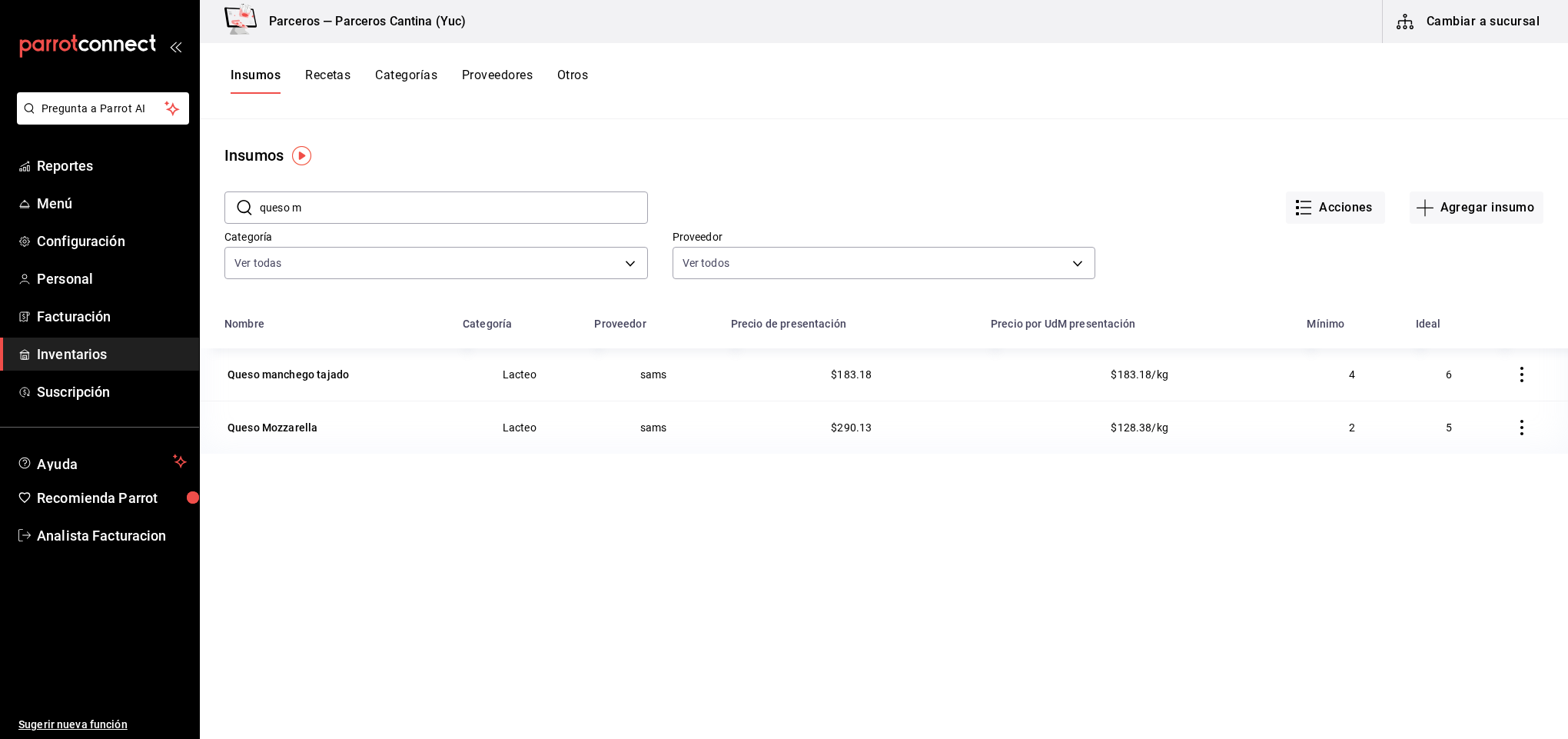
click at [342, 69] on button "Recetas" at bounding box center [327, 80] width 45 height 26
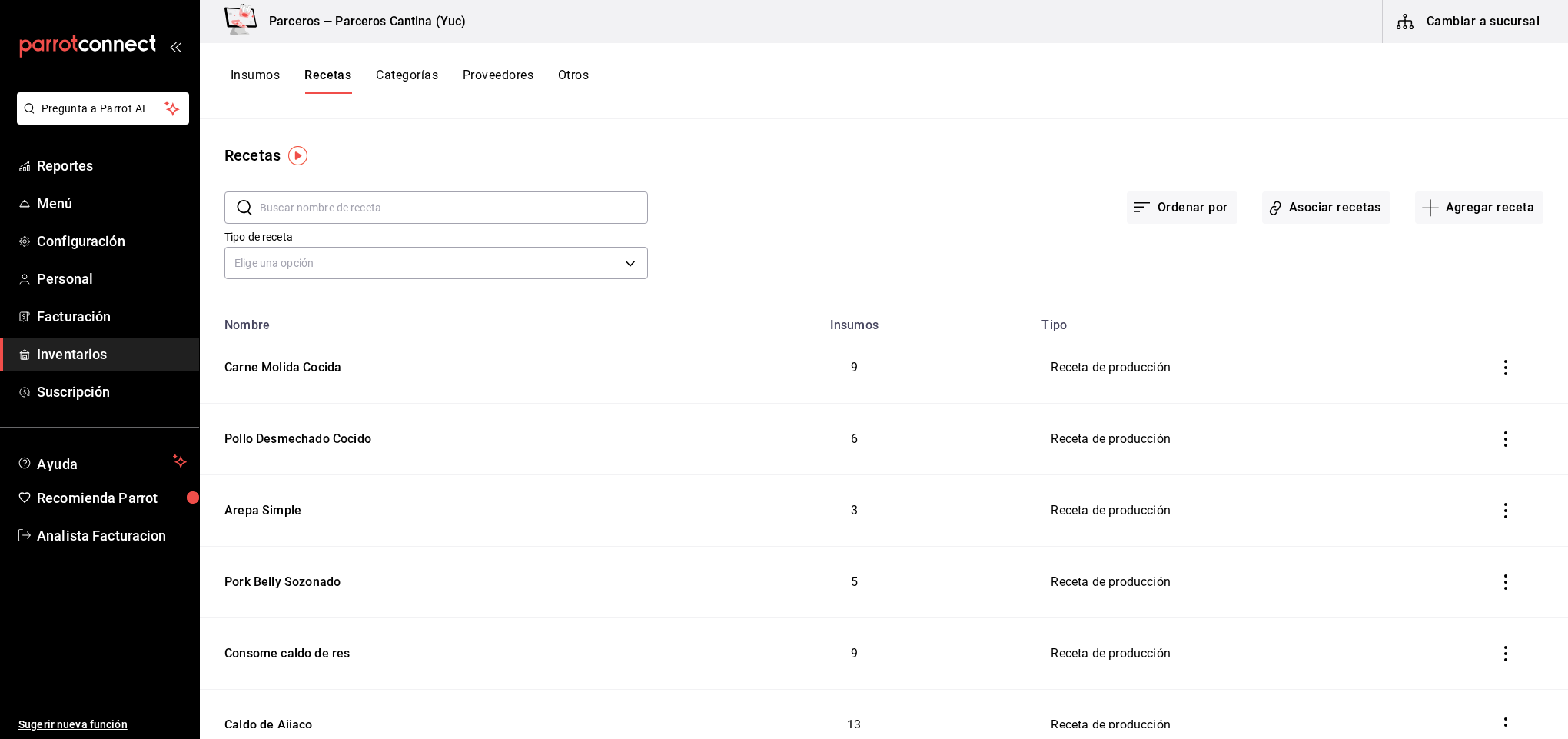
click at [316, 204] on input "text" at bounding box center [454, 208] width 389 height 31
type input "pollo"
click at [266, 76] on button "Insumos" at bounding box center [256, 80] width 49 height 26
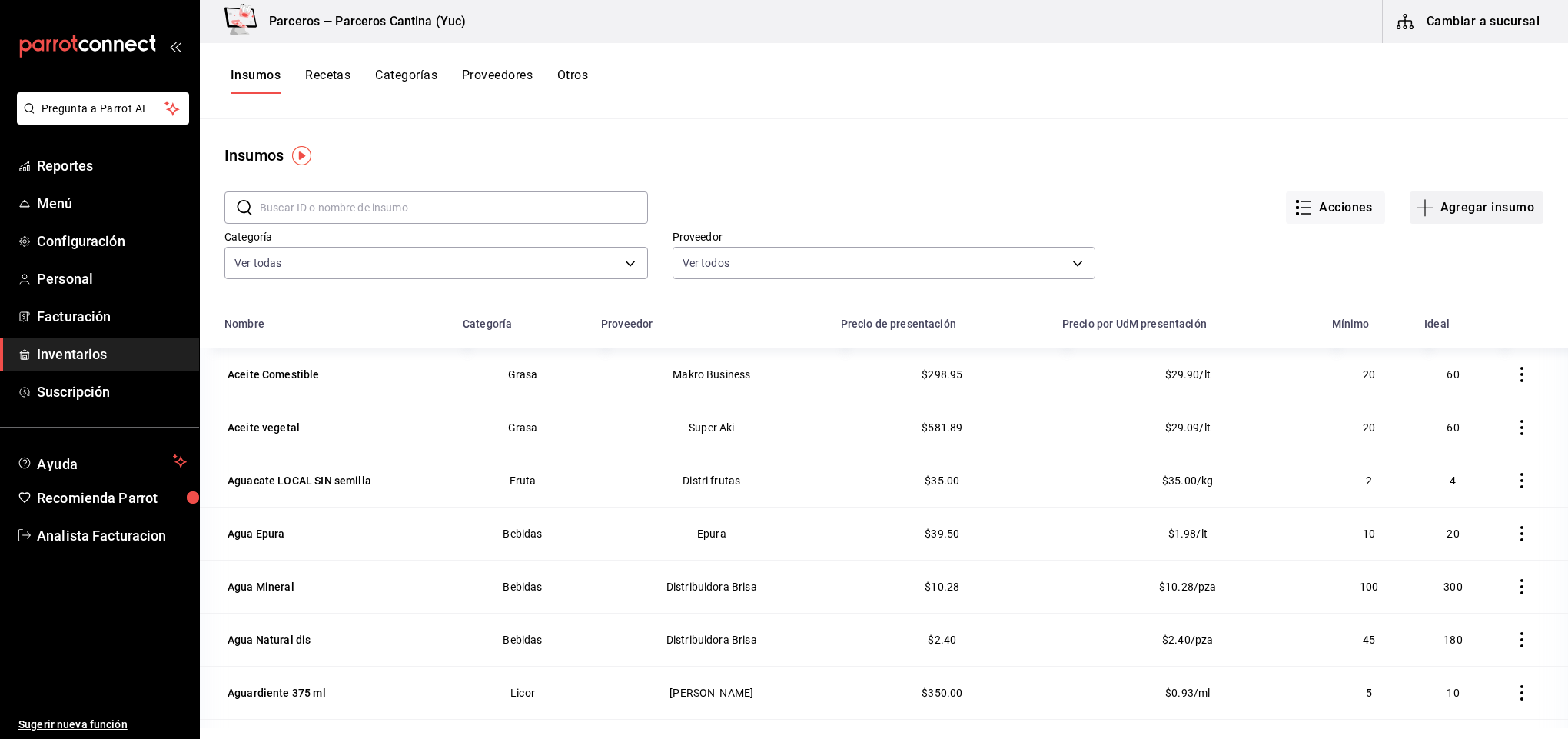
click at [1444, 204] on button "Agregar insumo" at bounding box center [1476, 208] width 134 height 32
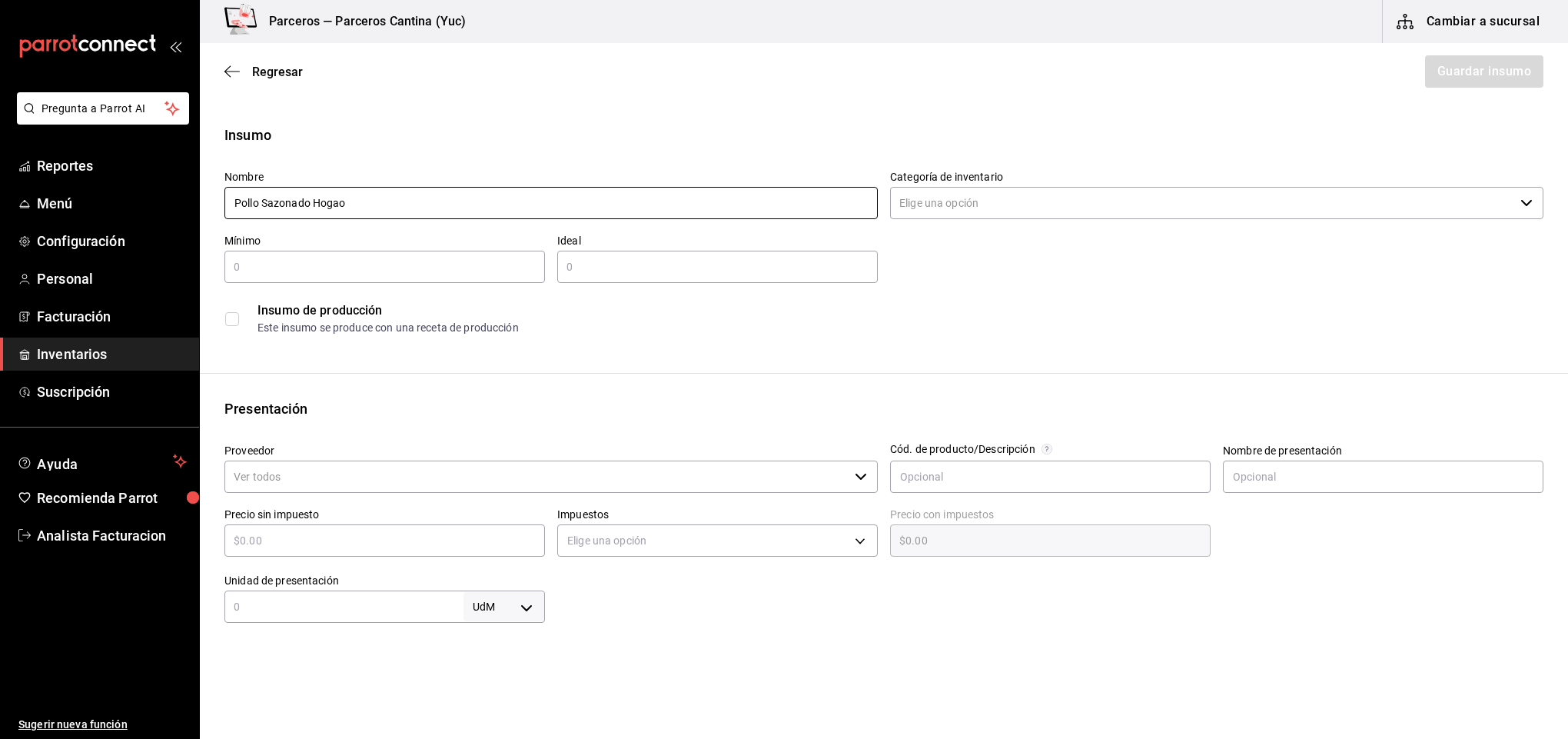
type input "Pollo Sazonado Hogao"
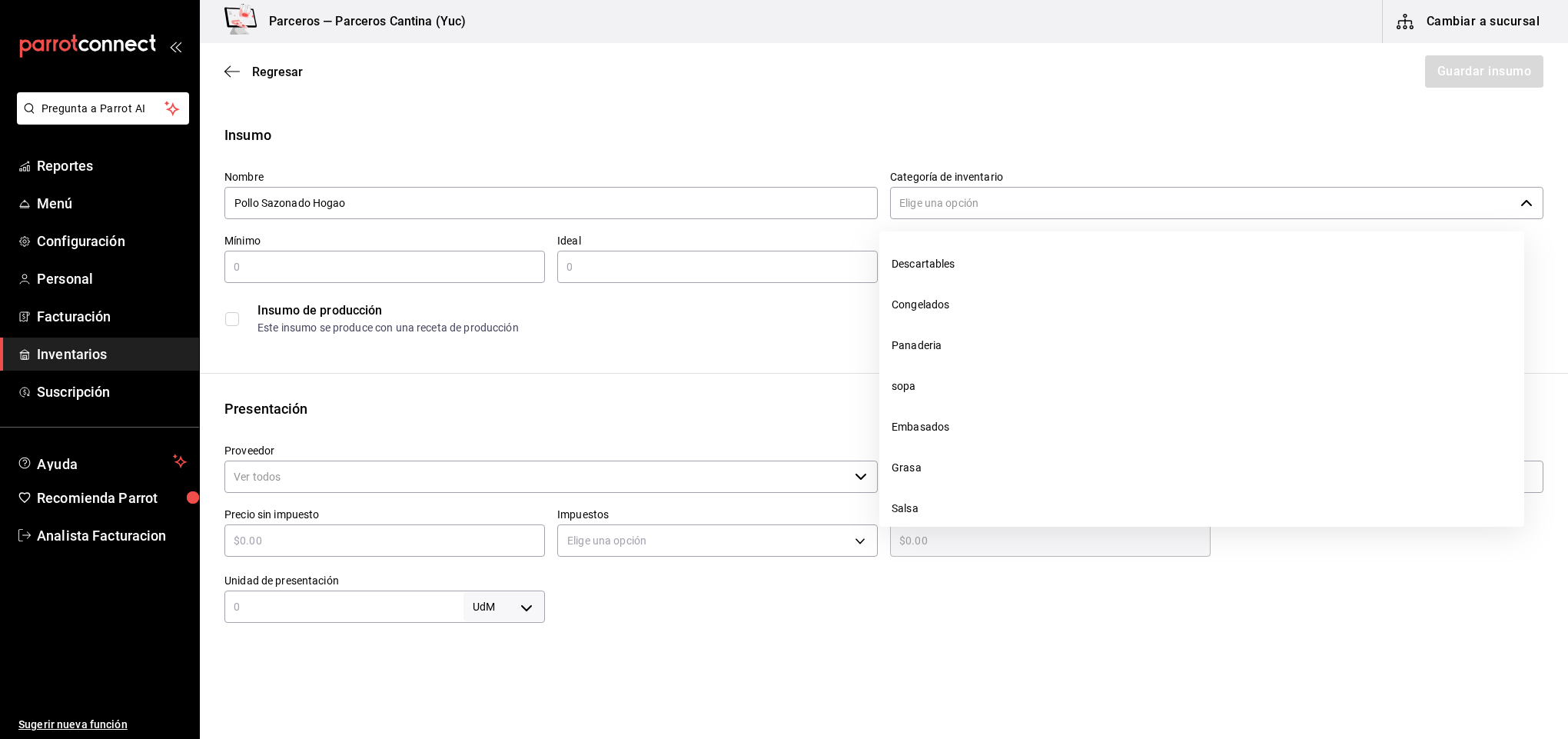
click at [942, 205] on input "Categoría de inventario" at bounding box center [1202, 203] width 624 height 32
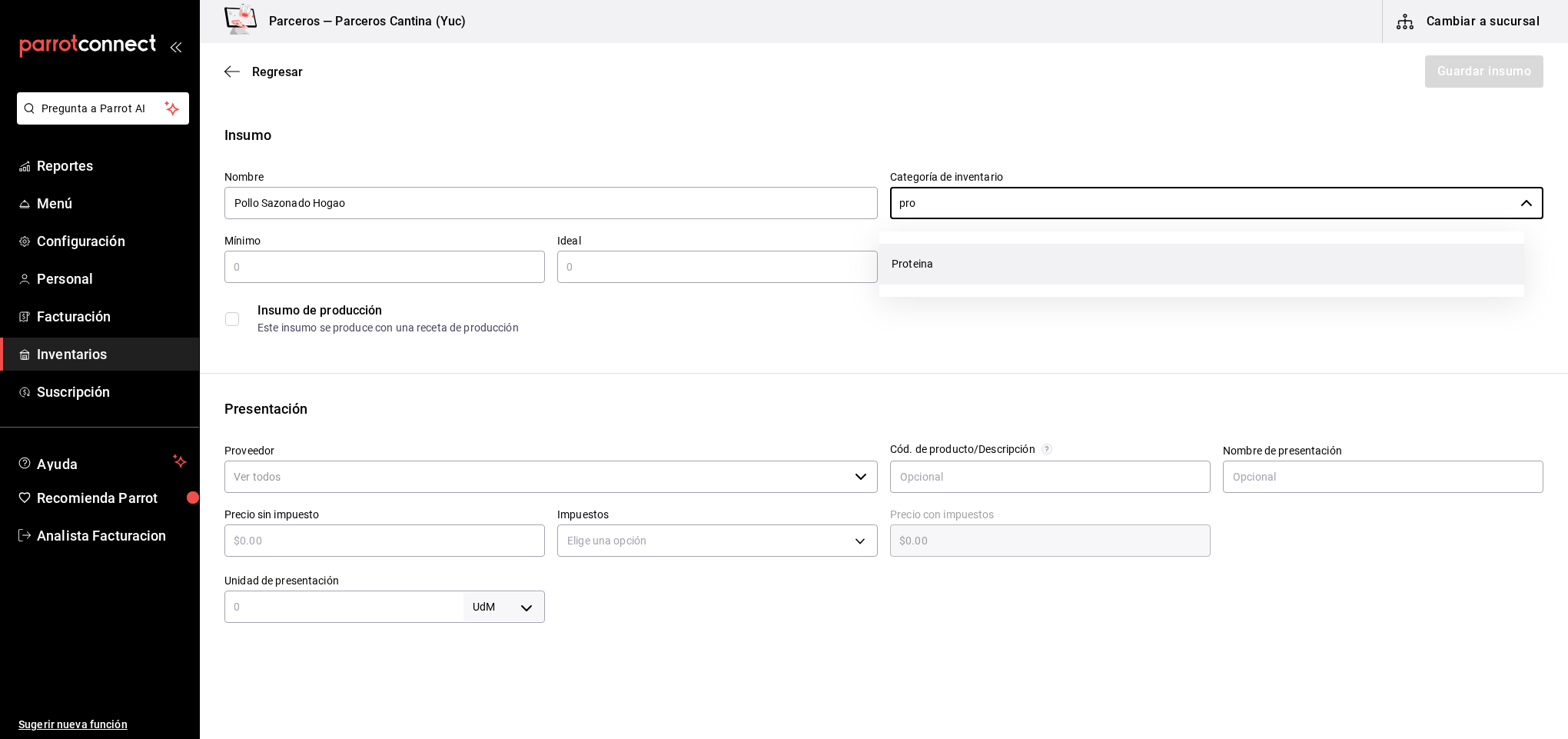
click at [958, 275] on li "Proteina" at bounding box center [1202, 264] width 645 height 41
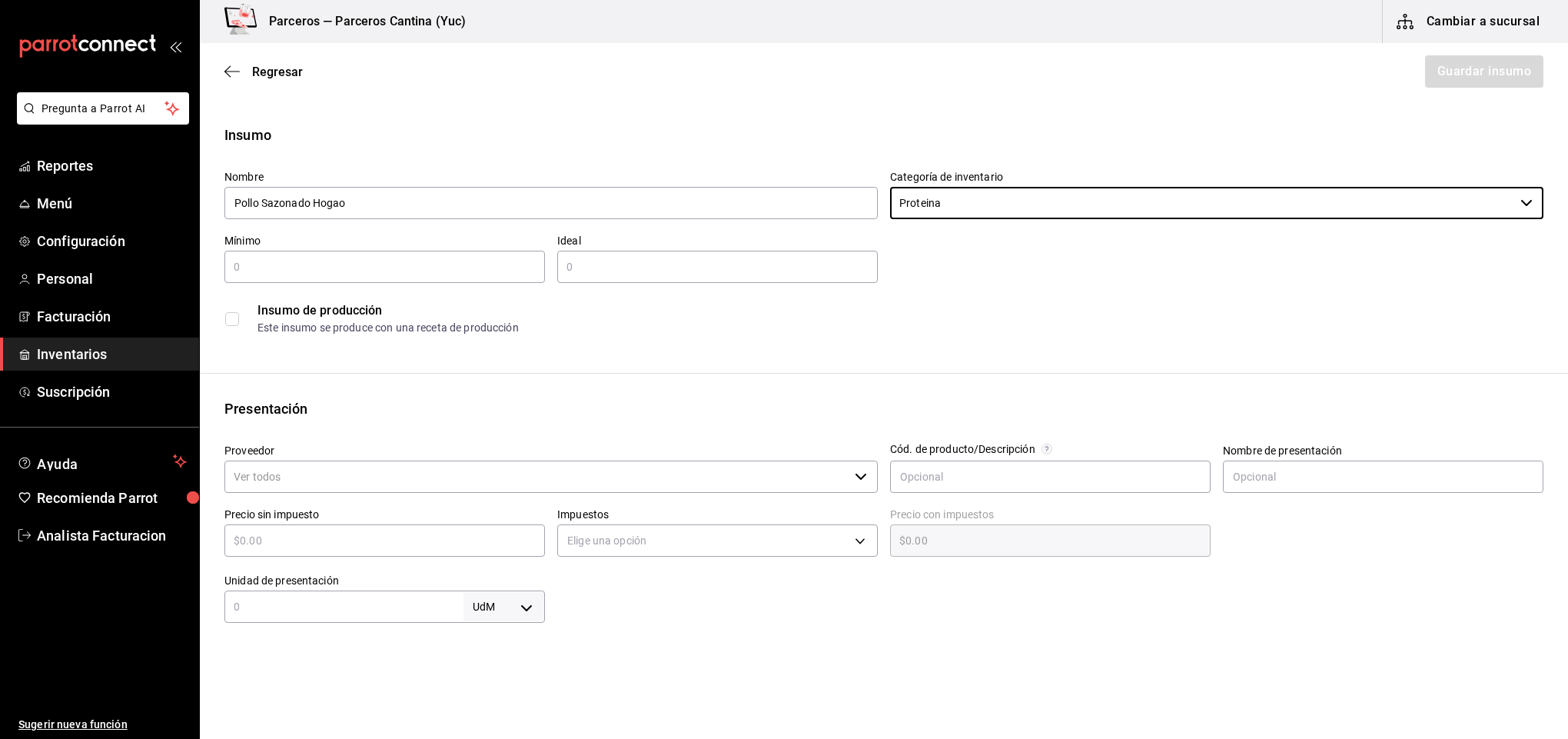
type input "Proteina"
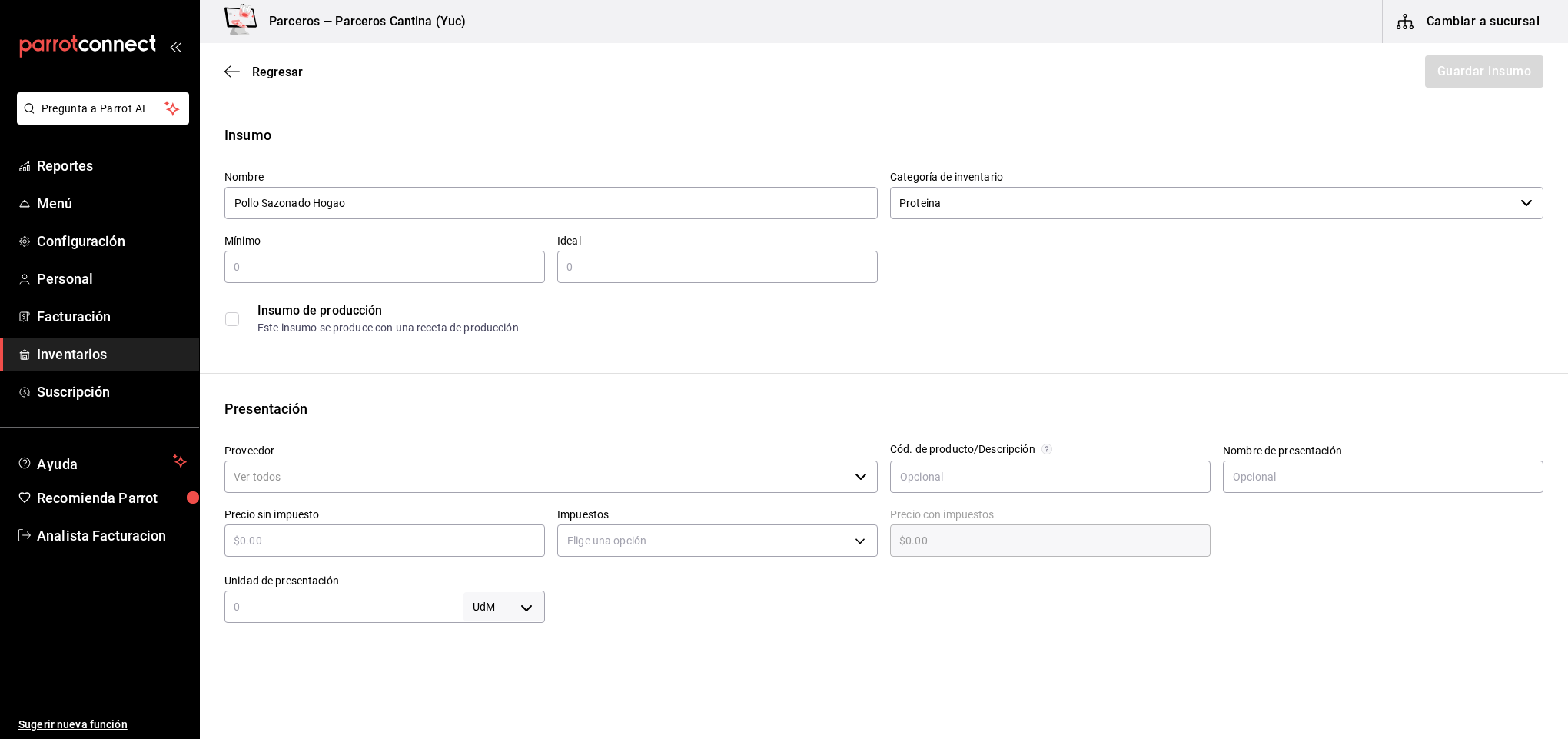
click at [286, 274] on input "text" at bounding box center [384, 267] width 320 height 19
type input "2"
type input "3"
click at [235, 320] on input "checkbox" at bounding box center [232, 319] width 14 height 14
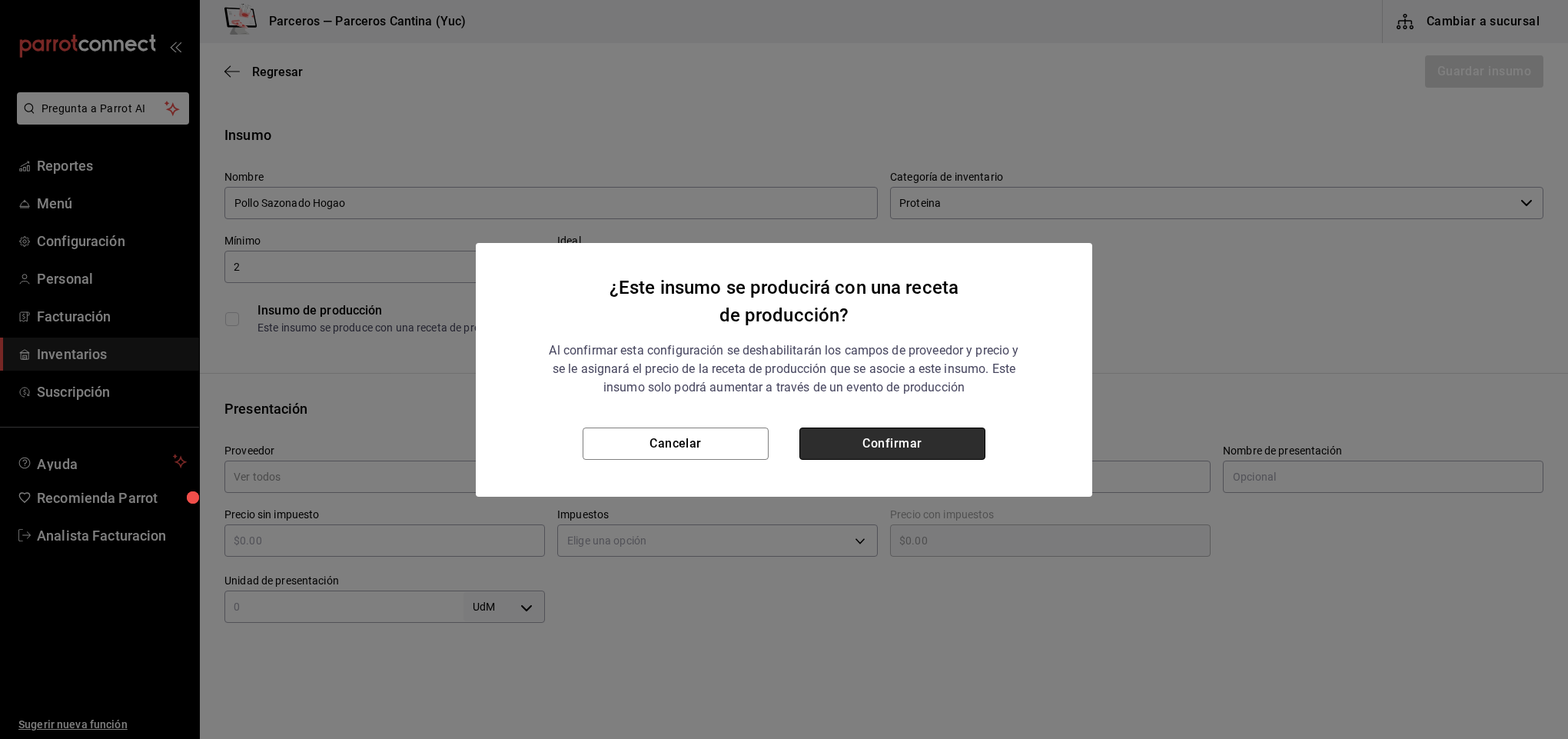
click at [937, 441] on button "Confirmar" at bounding box center [892, 444] width 186 height 32
checkbox input "true"
type input "$0.00"
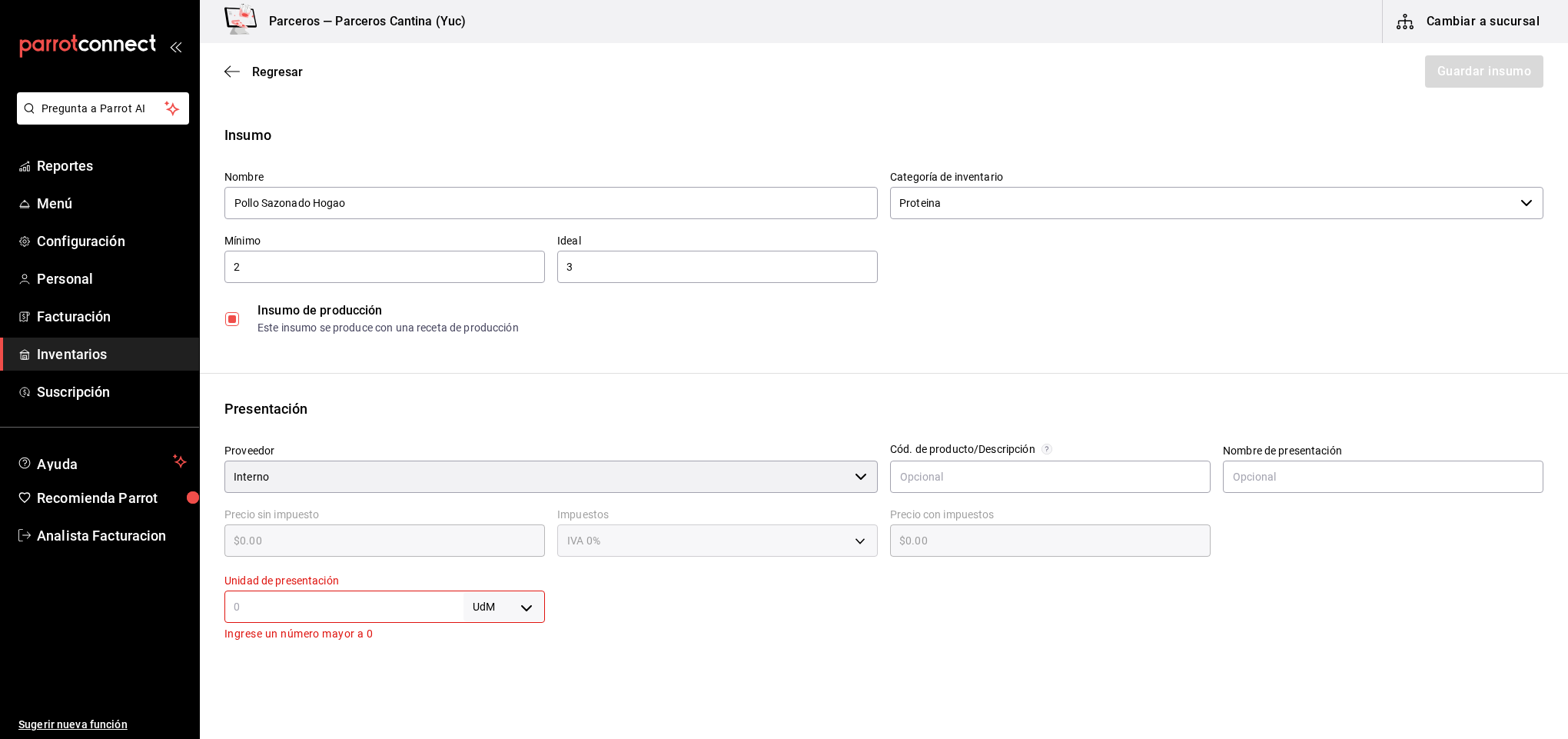
click at [342, 605] on input "text" at bounding box center [343, 607] width 239 height 19
type input "1"
click at [528, 605] on body "Pregunta a Parrot AI Reportes Menú Configuración Personal Facturación Inventari…" at bounding box center [784, 326] width 1568 height 652
click at [493, 598] on li "kg" at bounding box center [499, 592] width 80 height 26
type input "KILOGRAM"
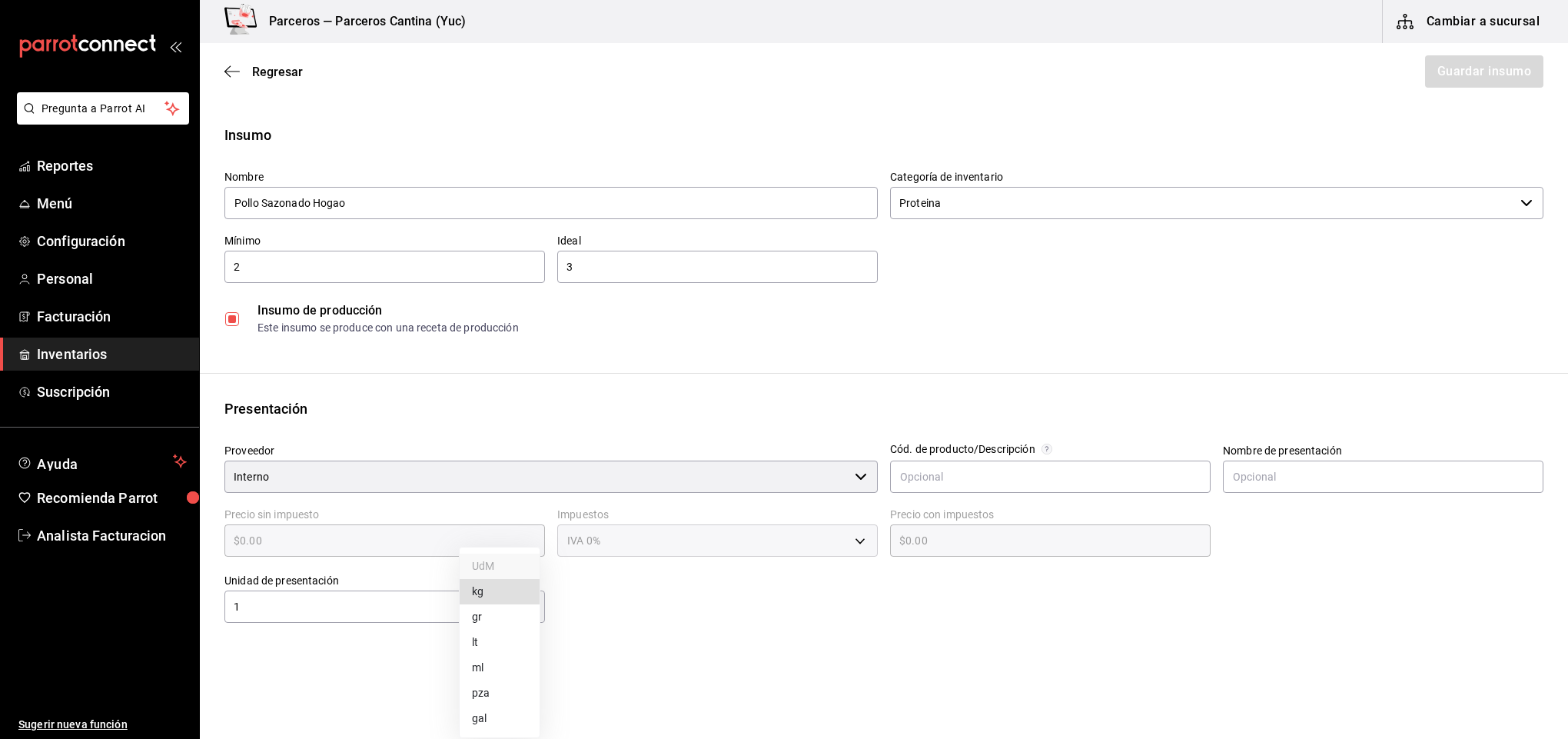
type input "KILOGRAM"
type input "1"
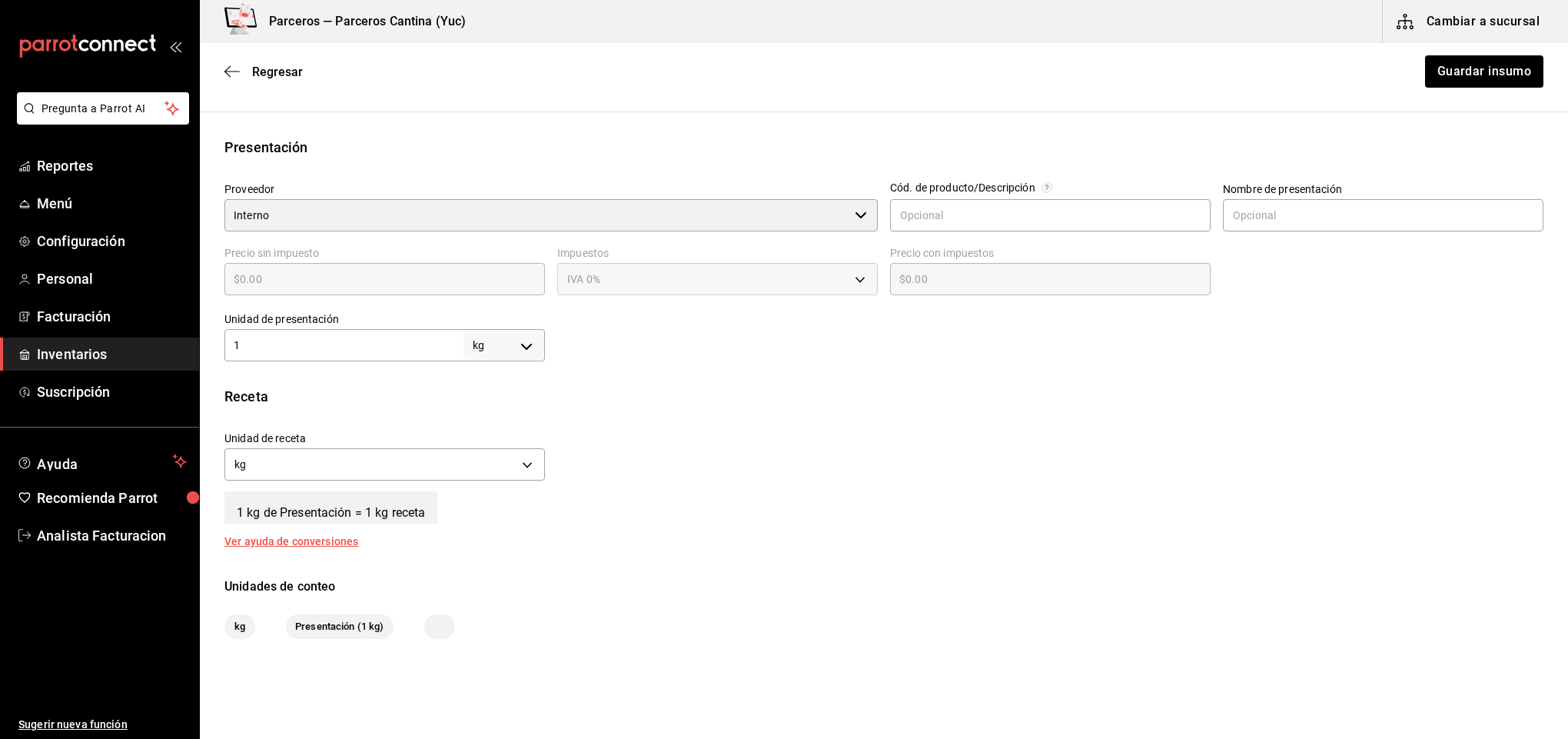
scroll to position [321, 0]
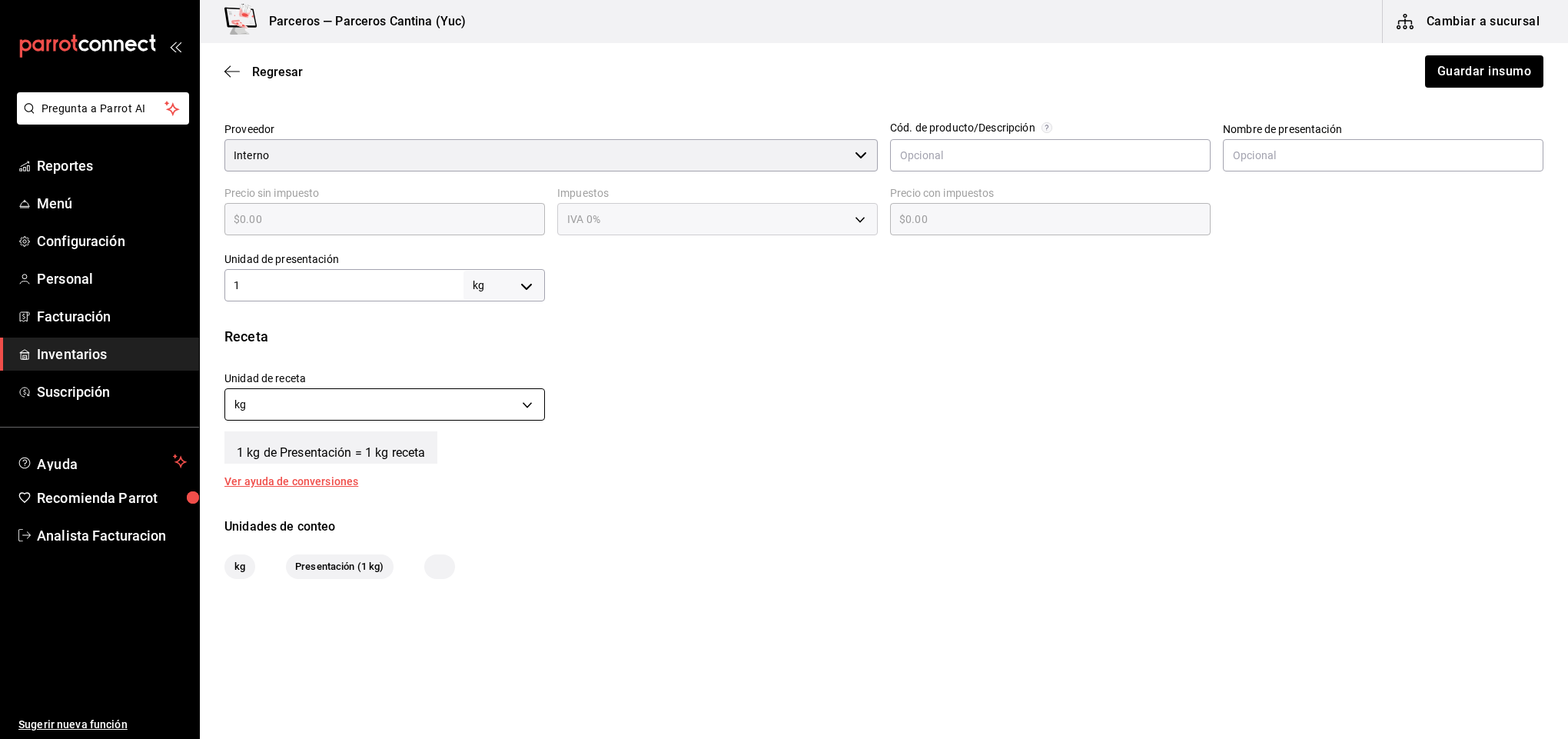
click at [286, 404] on body "Pregunta a Parrot AI Reportes Menú Configuración Personal Facturación Inventari…" at bounding box center [784, 326] width 1568 height 652
click at [271, 471] on li "gr" at bounding box center [382, 478] width 314 height 26
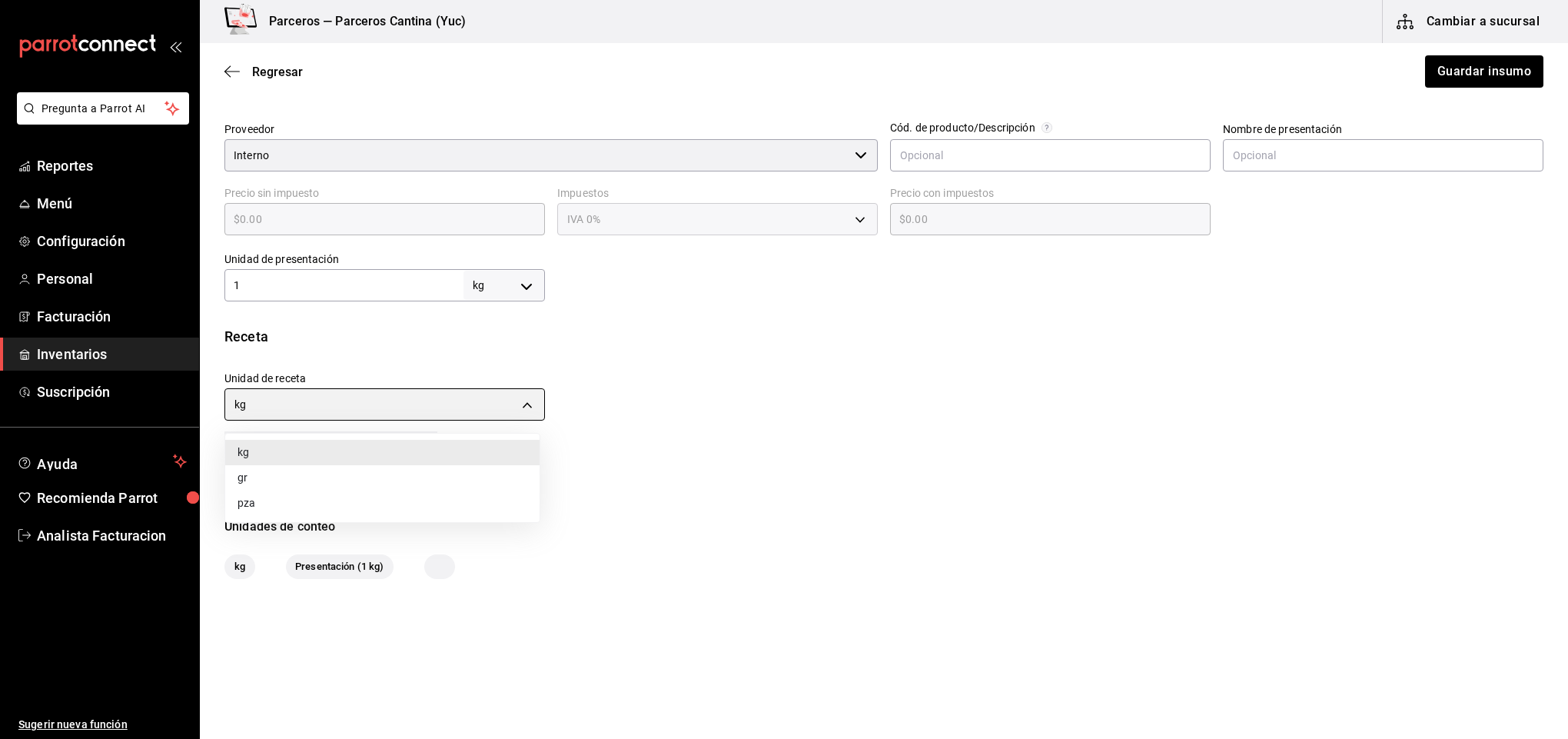
type input "GRAM"
type input "1,000"
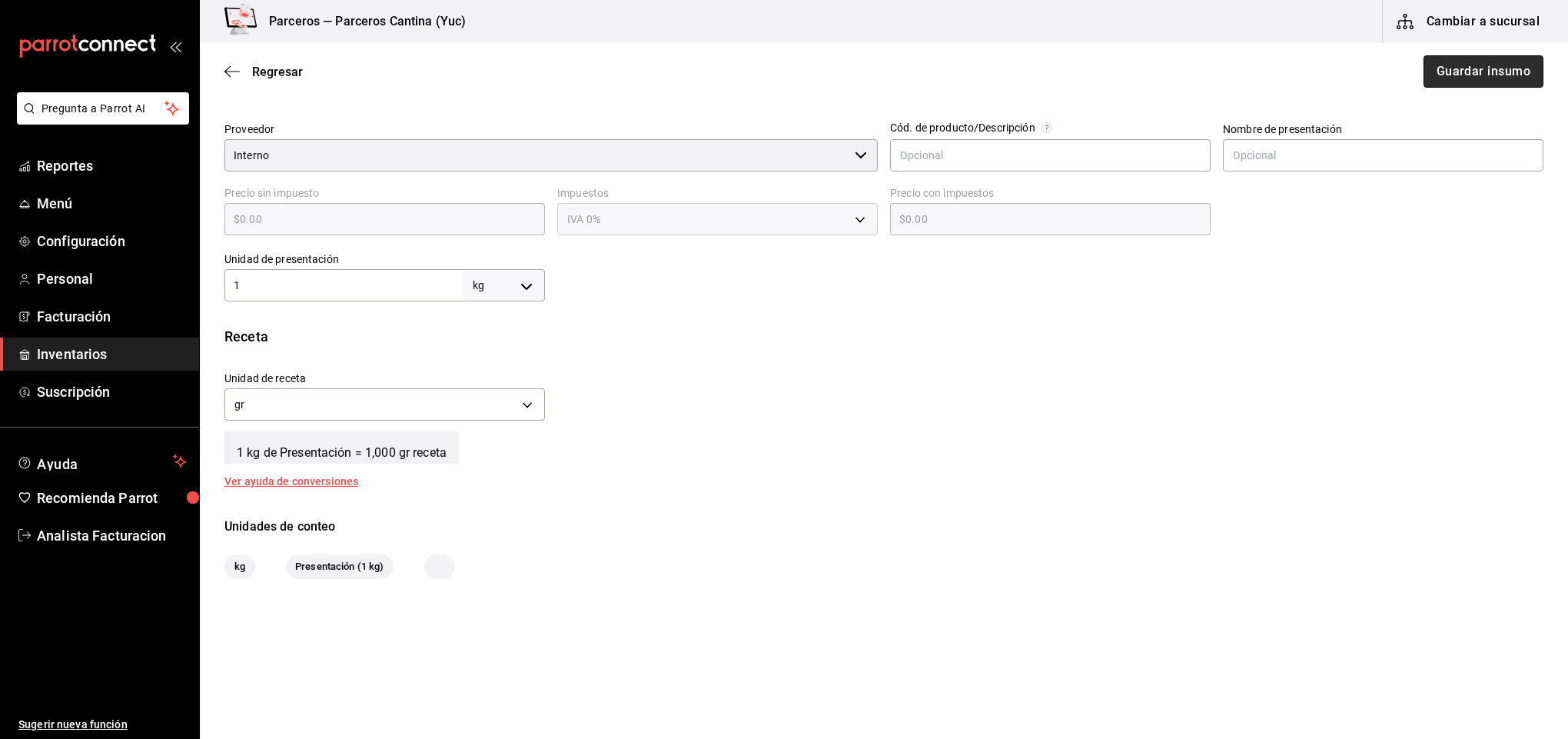
click at [1467, 82] on button "Guardar insumo" at bounding box center [1484, 72] width 120 height 32
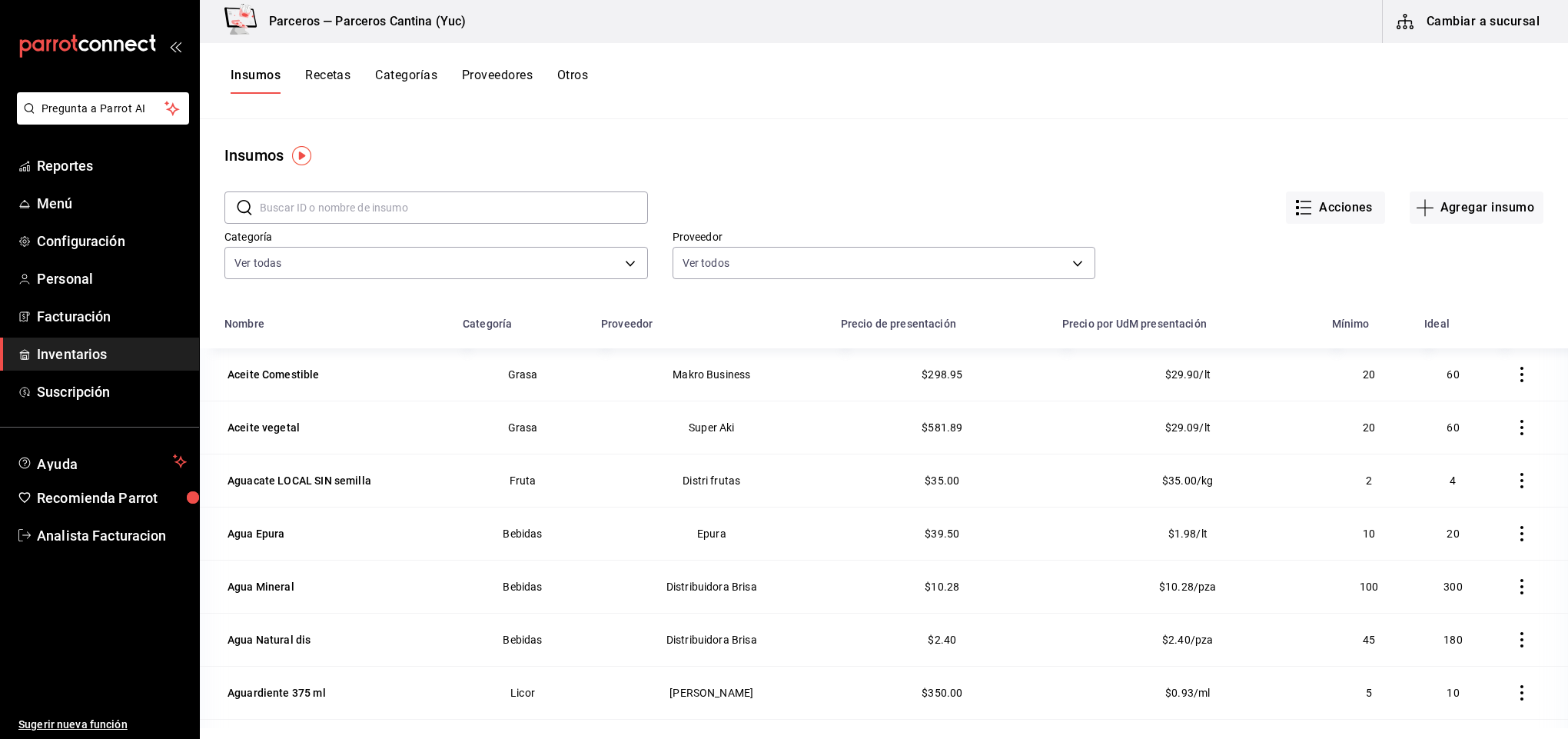
click at [332, 77] on button "Recetas" at bounding box center [327, 80] width 45 height 26
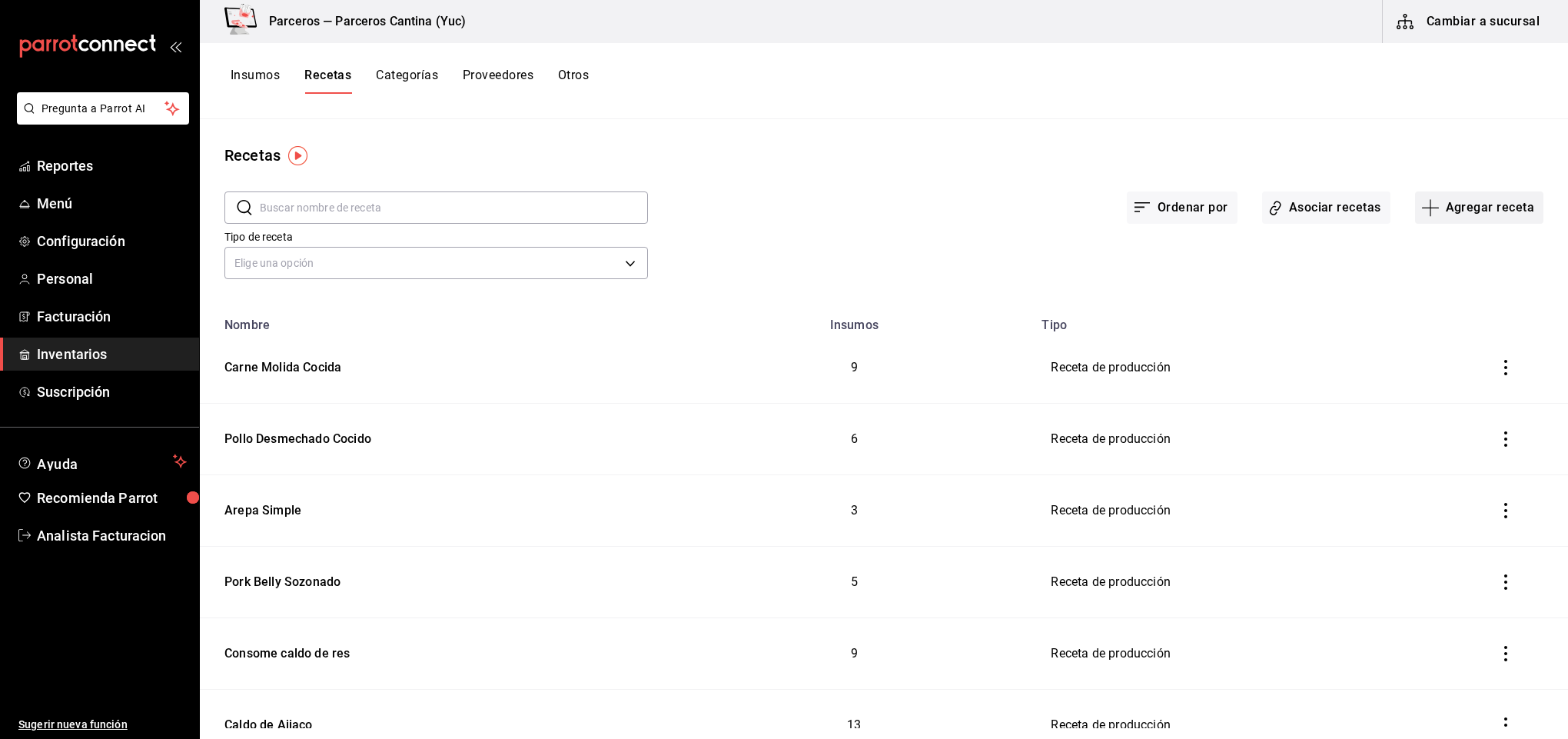
click at [1470, 208] on button "Agregar receta" at bounding box center [1479, 208] width 129 height 32
click at [1448, 334] on span "Receta de producción" at bounding box center [1463, 332] width 130 height 16
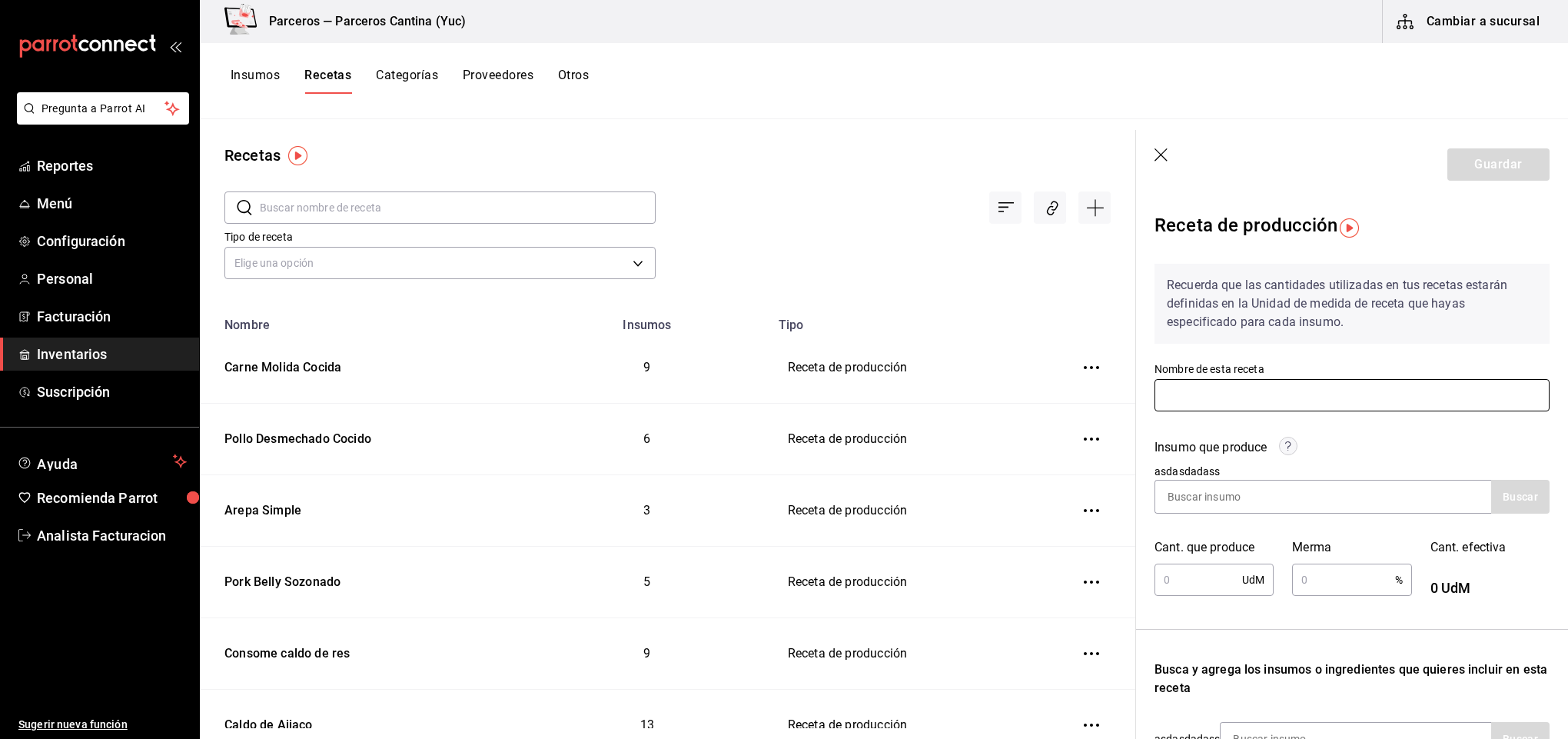
click at [1200, 396] on input "text" at bounding box center [1352, 395] width 395 height 32
type input "Pollo a"
